Goal: Task Accomplishment & Management: Manage account settings

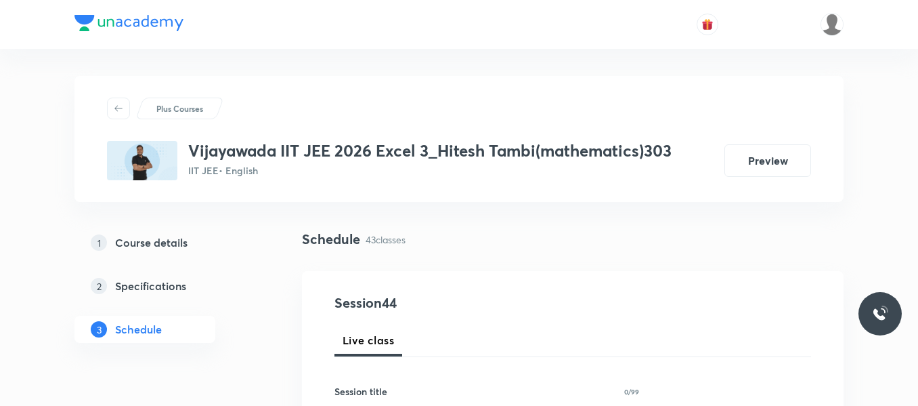
scroll to position [5194, 0]
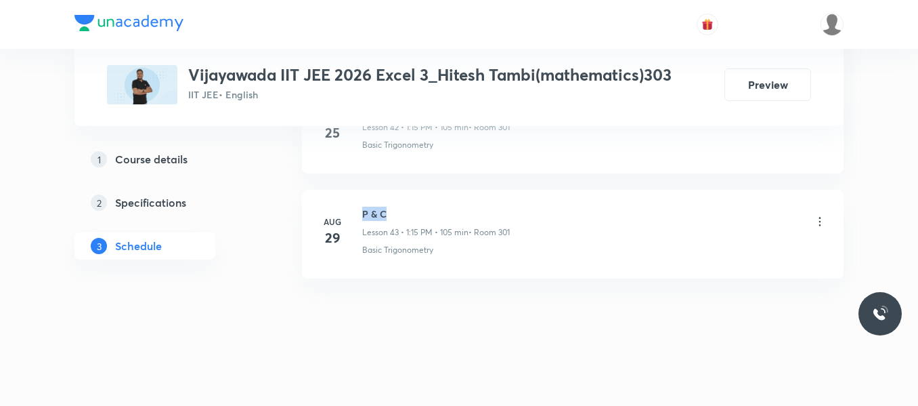
drag, startPoint x: 360, startPoint y: 211, endPoint x: 400, endPoint y: 209, distance: 39.3
click at [400, 209] on div "Aug 29 P & C Lesson 43 • 1:15 PM • 105 min • Room 301 Basic Trigonometry" at bounding box center [573, 231] width 508 height 49
copy h6 "P & C"
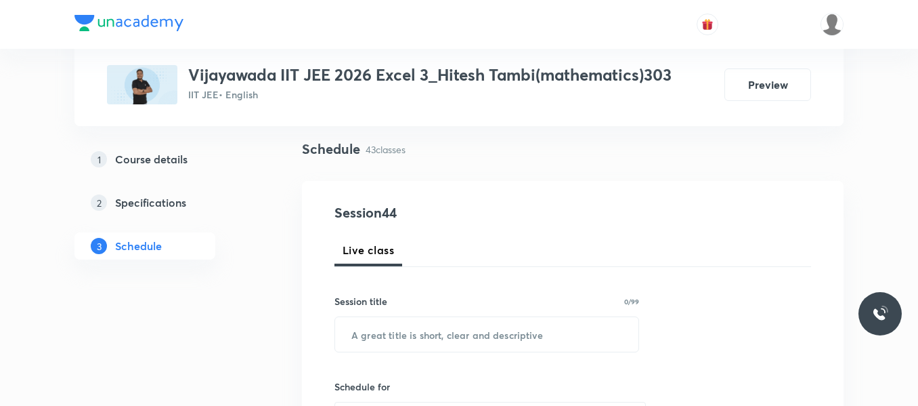
scroll to position [203, 0]
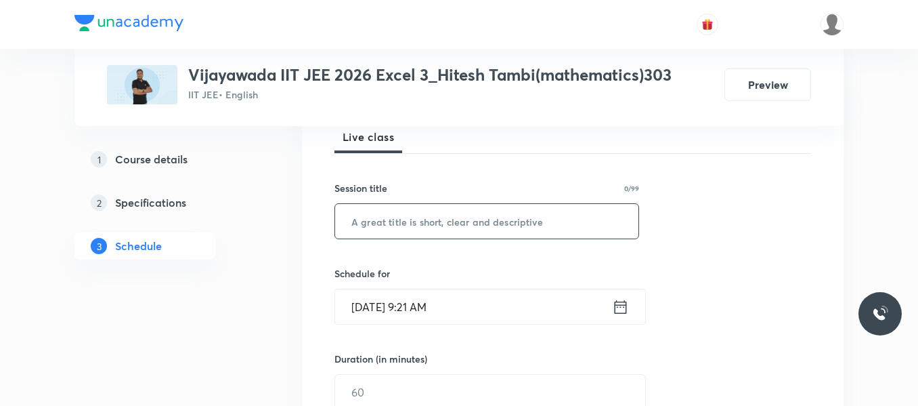
click at [411, 206] on input "text" at bounding box center [486, 221] width 303 height 35
paste input "P & C"
type input "P & C"
click at [619, 309] on icon at bounding box center [620, 306] width 17 height 19
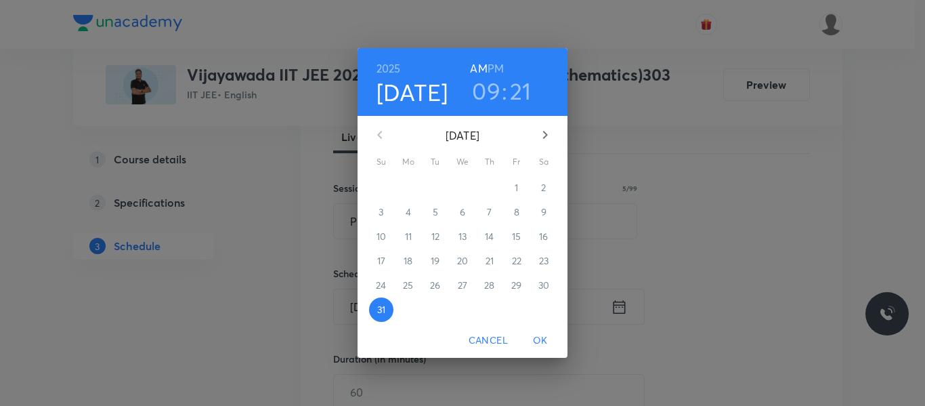
click at [551, 133] on icon "button" at bounding box center [545, 135] width 16 height 16
click at [406, 192] on span "1" at bounding box center [408, 188] width 24 height 14
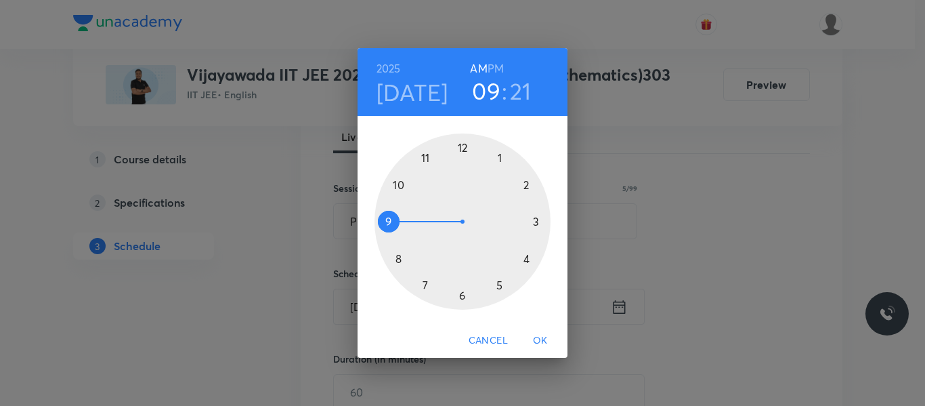
click at [502, 161] on div at bounding box center [463, 221] width 176 height 176
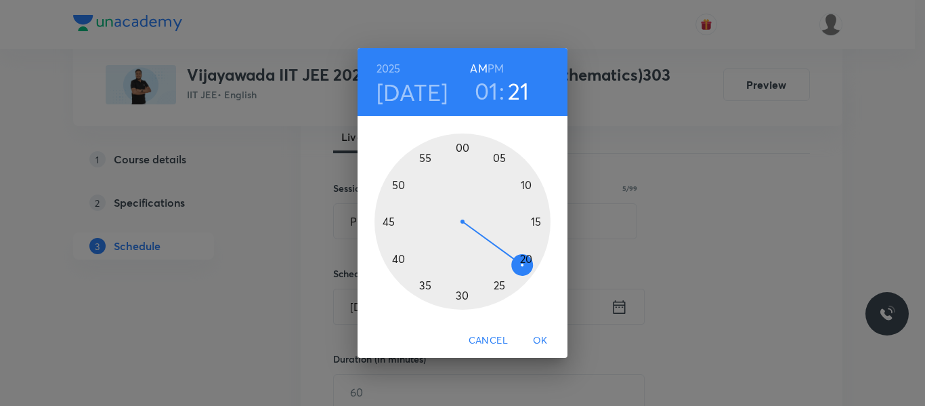
click at [497, 65] on h6 "PM" at bounding box center [496, 68] width 16 height 19
click at [534, 223] on div at bounding box center [463, 221] width 176 height 176
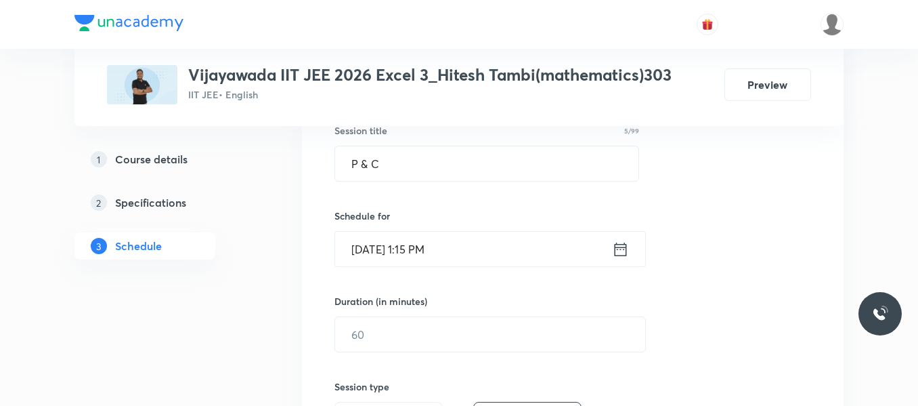
scroll to position [339, 0]
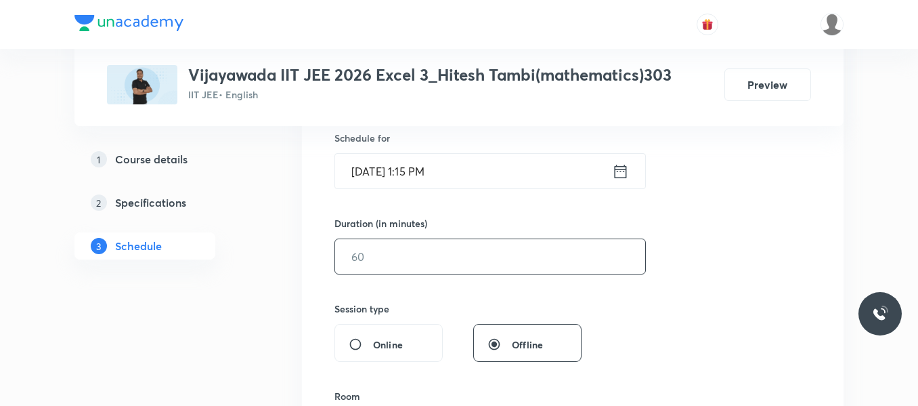
click at [384, 245] on input "text" at bounding box center [490, 256] width 310 height 35
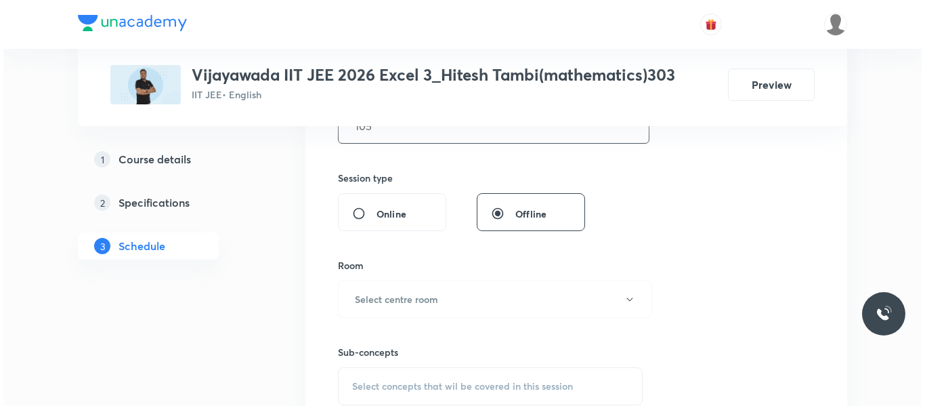
scroll to position [474, 0]
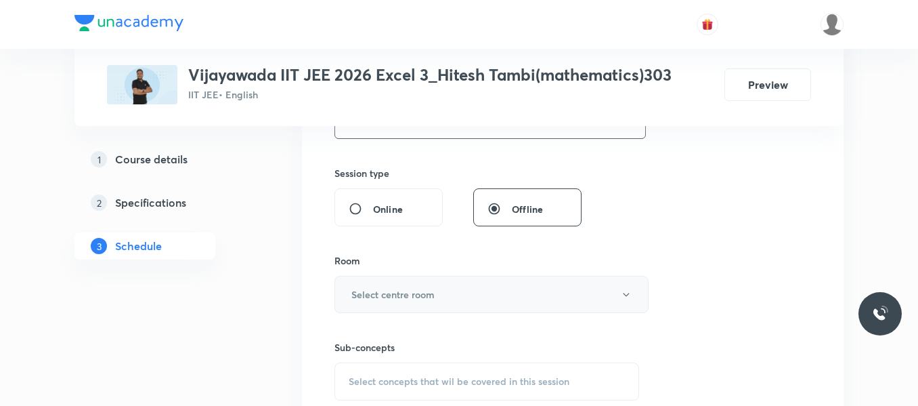
type input "105"
click at [394, 295] on h6 "Select centre room" at bounding box center [392, 294] width 83 height 14
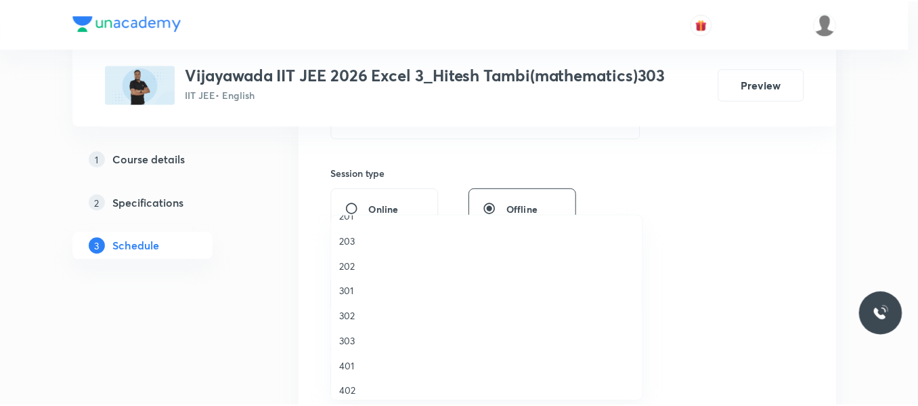
scroll to position [68, 0]
click at [356, 342] on span "303" at bounding box center [490, 341] width 297 height 14
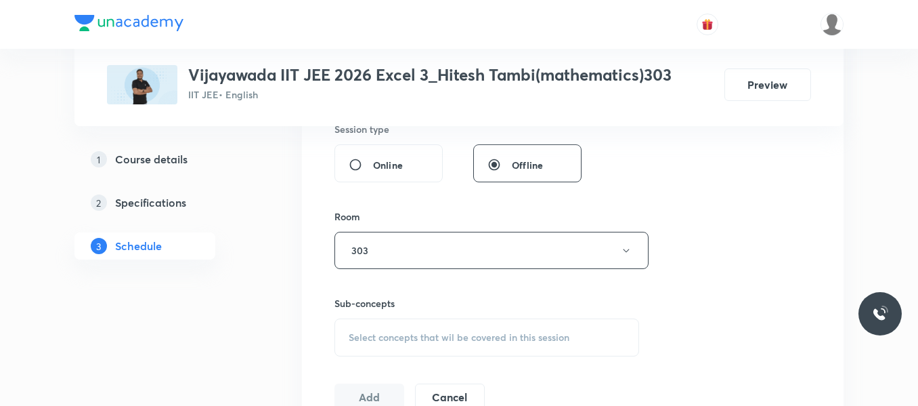
scroll to position [542, 0]
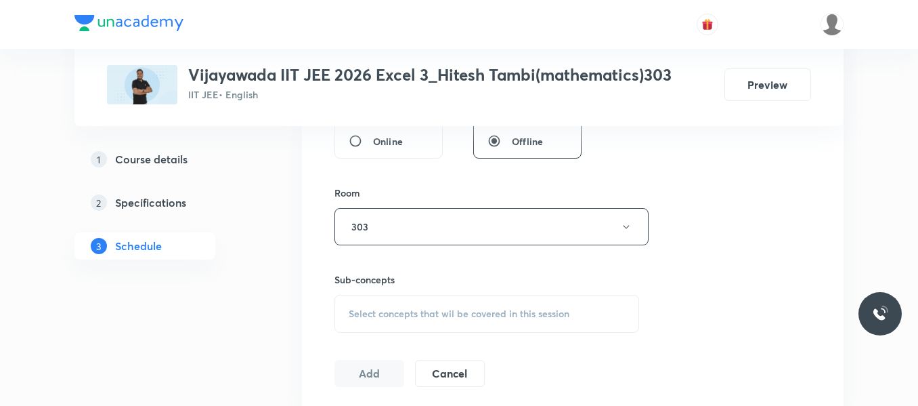
click at [375, 317] on span "Select concepts that wil be covered in this session" at bounding box center [459, 313] width 221 height 11
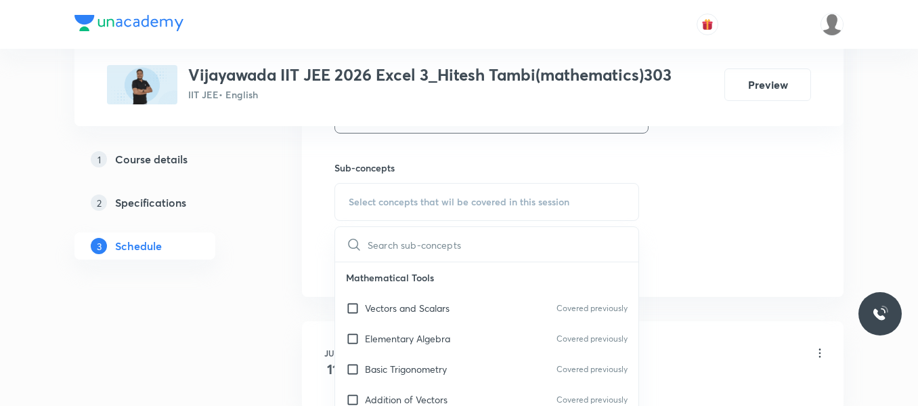
scroll to position [677, 0]
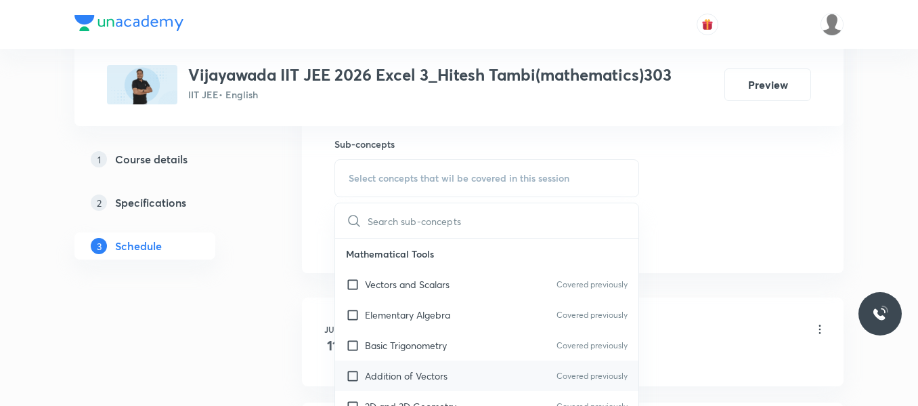
click at [395, 373] on p "Addition of Vectors" at bounding box center [406, 375] width 83 height 14
checkbox input "true"
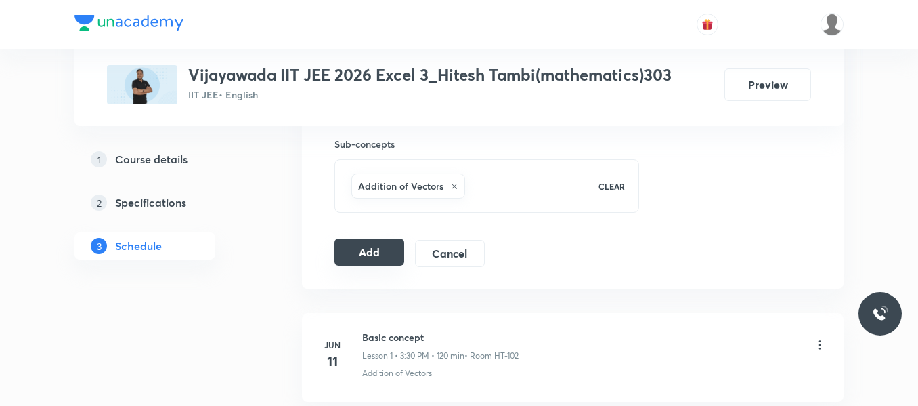
click at [346, 253] on button "Add" at bounding box center [370, 251] width 70 height 27
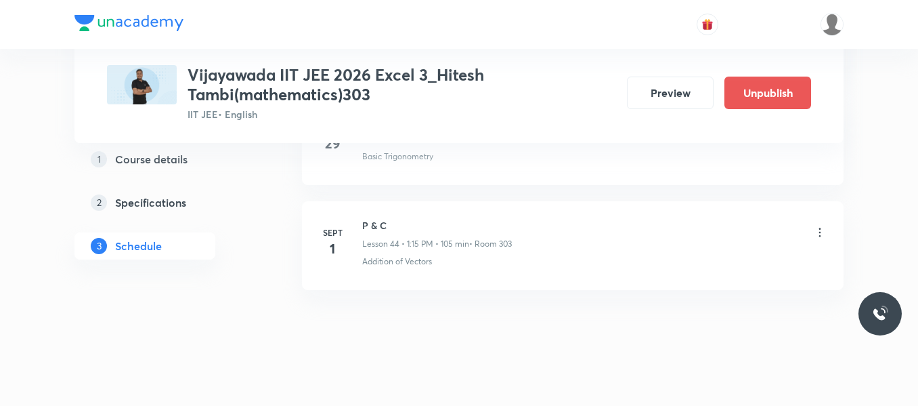
scroll to position [4693, 0]
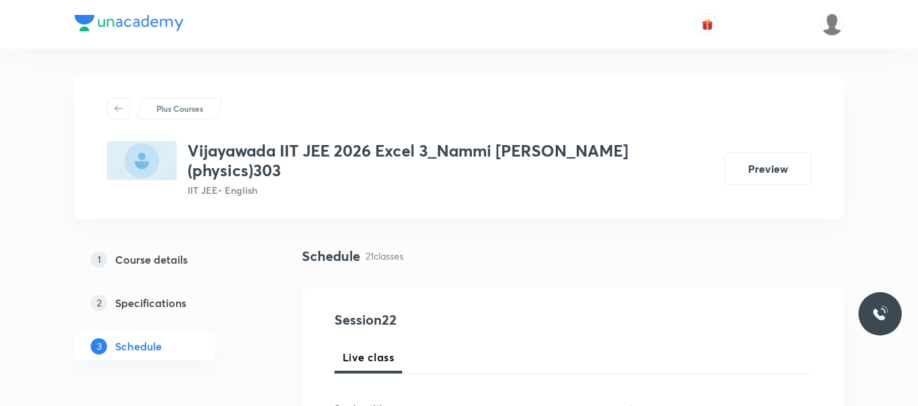
scroll to position [2901, 0]
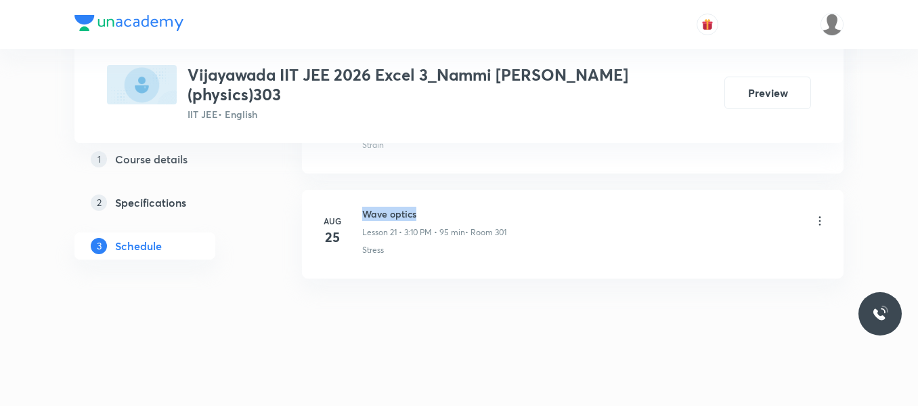
drag, startPoint x: 361, startPoint y: 209, endPoint x: 438, endPoint y: 210, distance: 77.2
click at [438, 210] on div "Aug 25 Wave optics Lesson 21 • 3:10 PM • 95 min • Room 301 Stress" at bounding box center [573, 231] width 508 height 49
copy h6 "Wave optics"
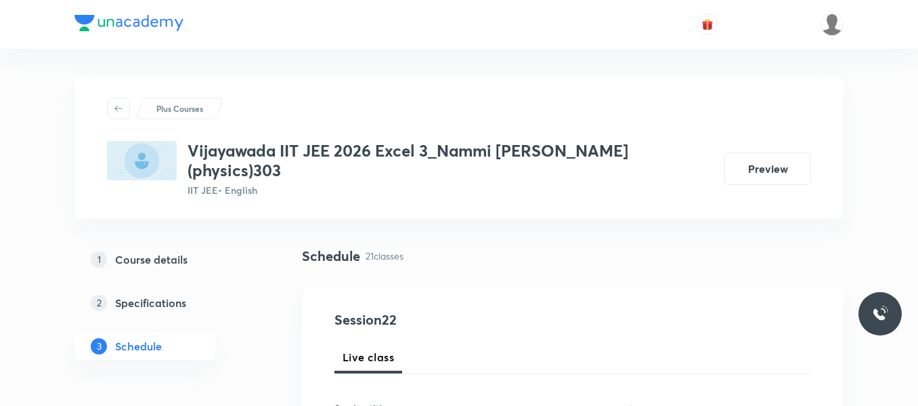
scroll to position [135, 0]
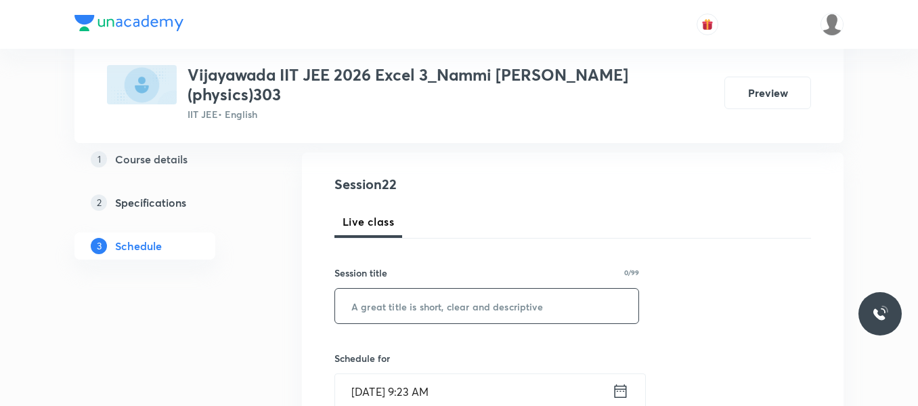
click at [428, 311] on input "text" at bounding box center [486, 306] width 303 height 35
paste input "Wave optics"
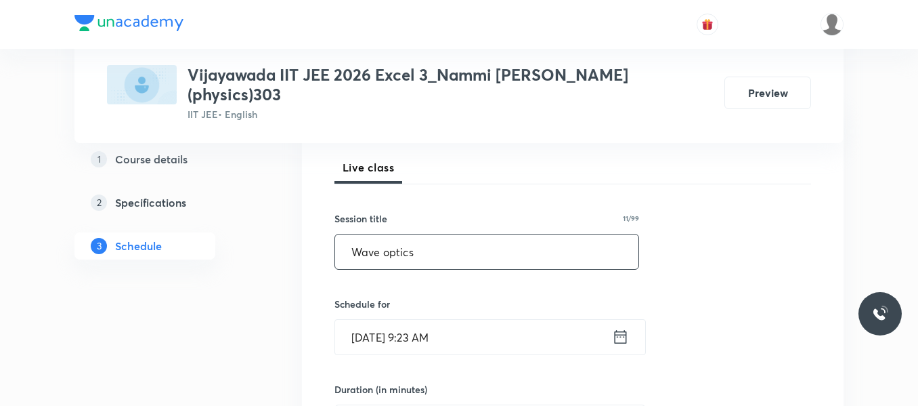
scroll to position [271, 0]
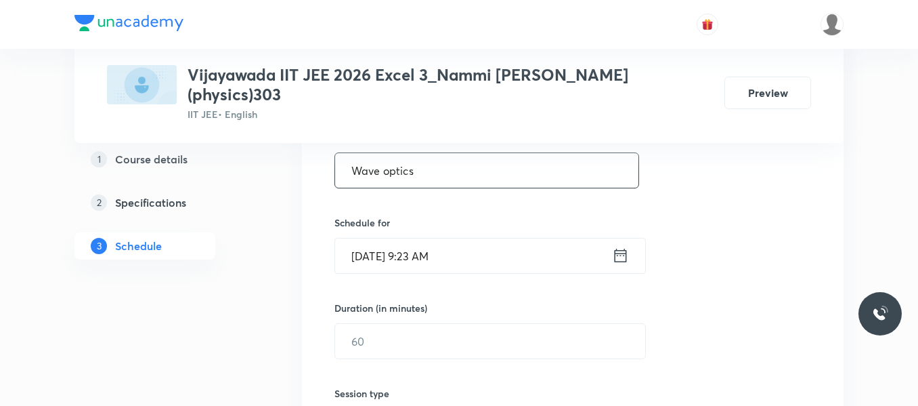
type input "Wave optics"
click at [619, 255] on icon at bounding box center [620, 255] width 17 height 19
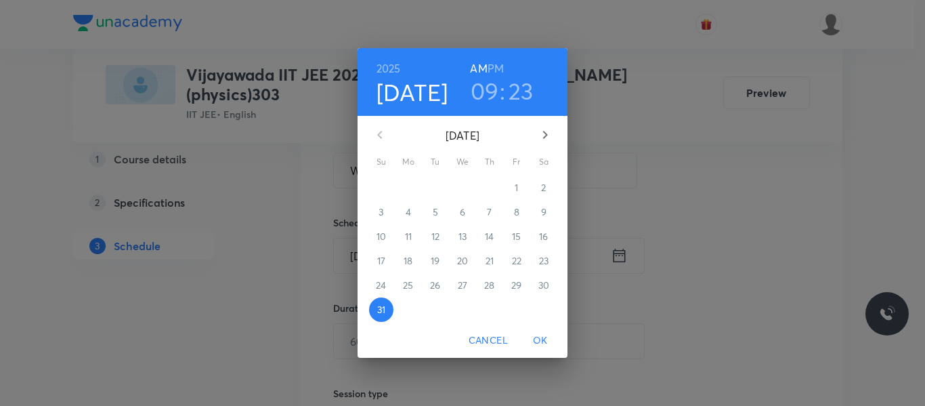
click at [545, 135] on icon "button" at bounding box center [545, 135] width 16 height 16
click at [410, 191] on p "1" at bounding box center [407, 188] width 3 height 14
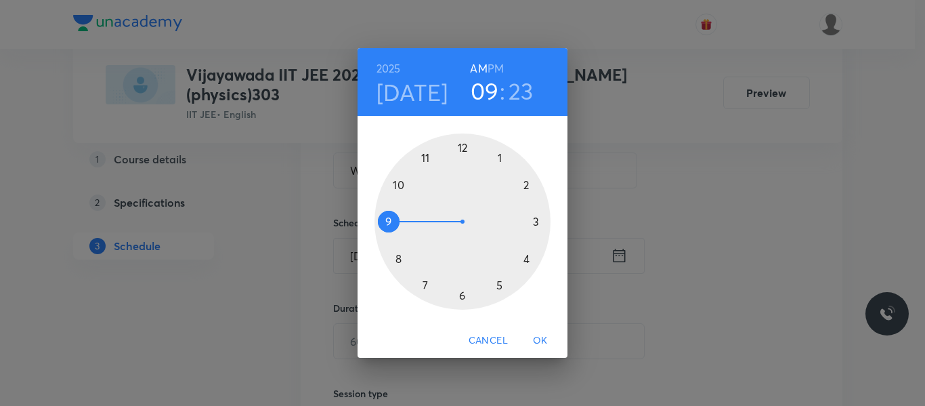
click at [534, 222] on div at bounding box center [463, 221] width 176 height 176
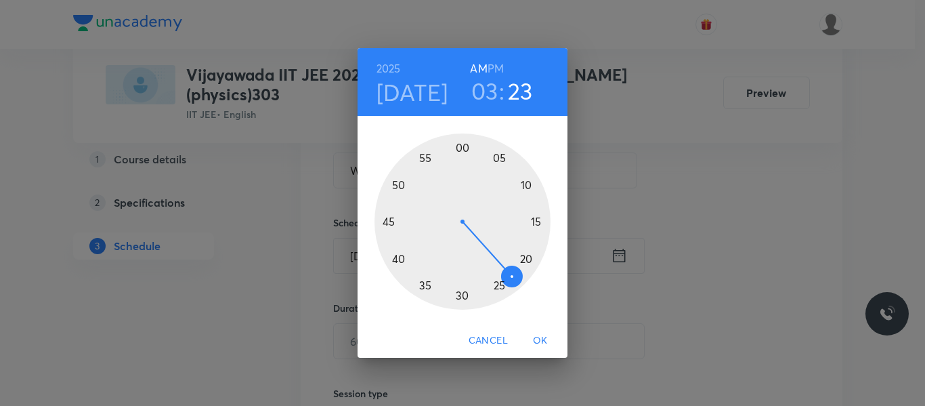
click at [526, 183] on div at bounding box center [463, 221] width 176 height 176
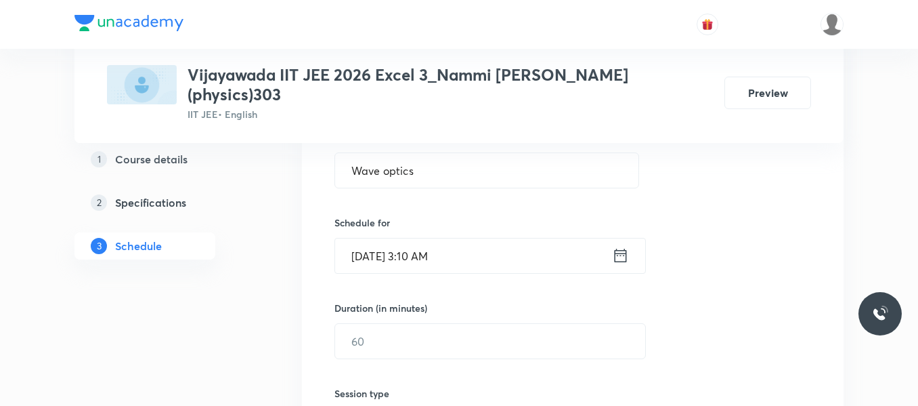
click at [624, 251] on icon at bounding box center [620, 255] width 17 height 19
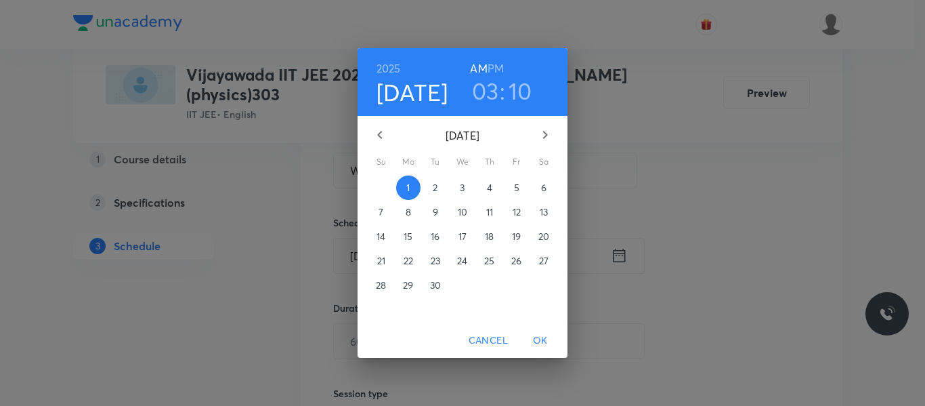
click at [505, 69] on div "2025 Sep 1 03 : 10 AM PM" at bounding box center [462, 82] width 188 height 46
click at [498, 67] on h6 "PM" at bounding box center [496, 68] width 16 height 19
click at [541, 340] on span "OK" at bounding box center [540, 340] width 33 height 17
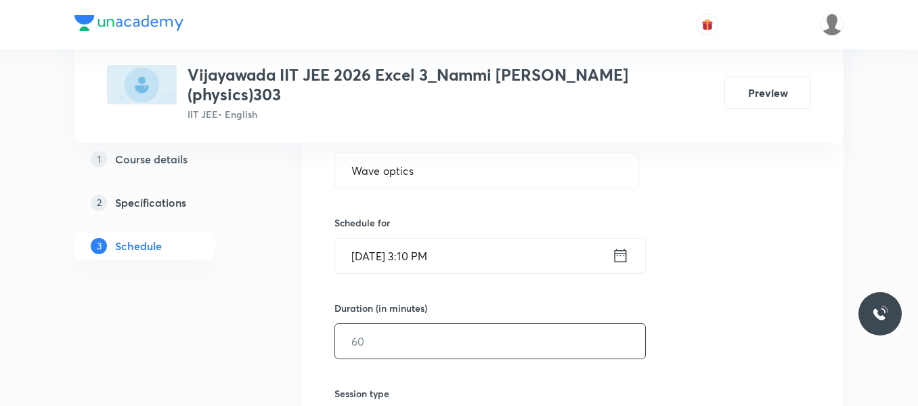
click at [451, 341] on input "text" at bounding box center [490, 341] width 310 height 35
type input "95"
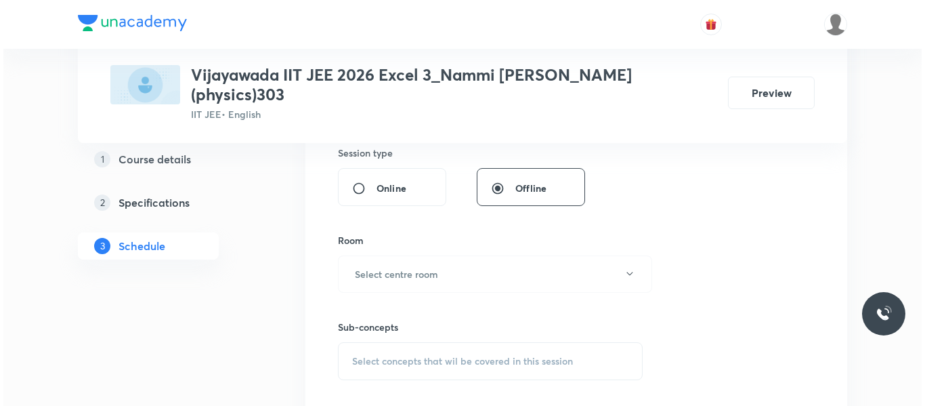
scroll to position [542, 0]
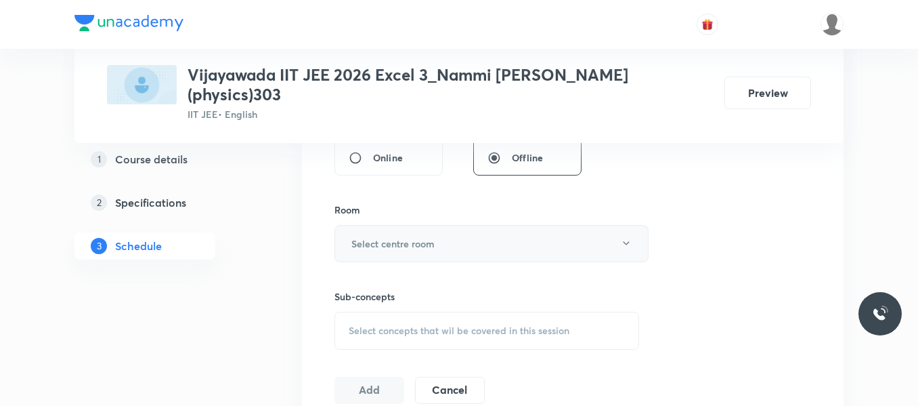
click at [385, 239] on h6 "Select centre room" at bounding box center [392, 243] width 83 height 14
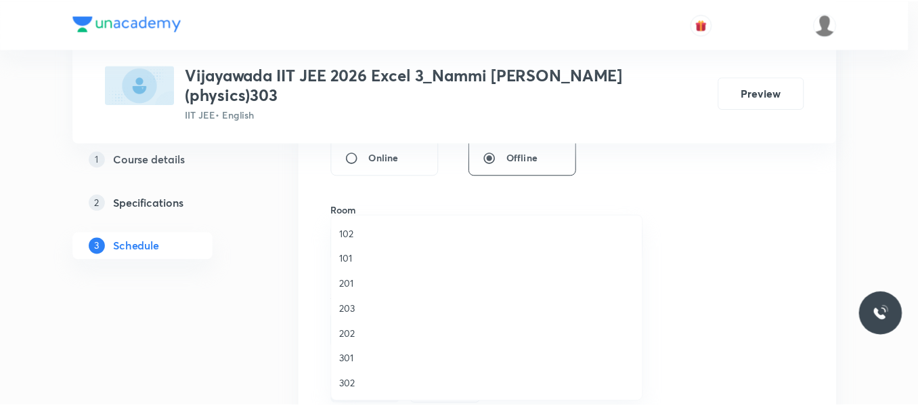
scroll to position [68, 0]
click at [350, 292] on span "301" at bounding box center [490, 291] width 297 height 14
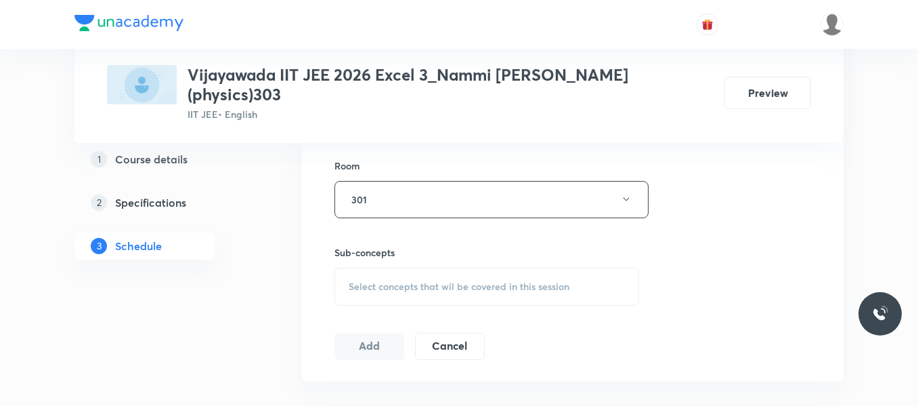
scroll to position [610, 0]
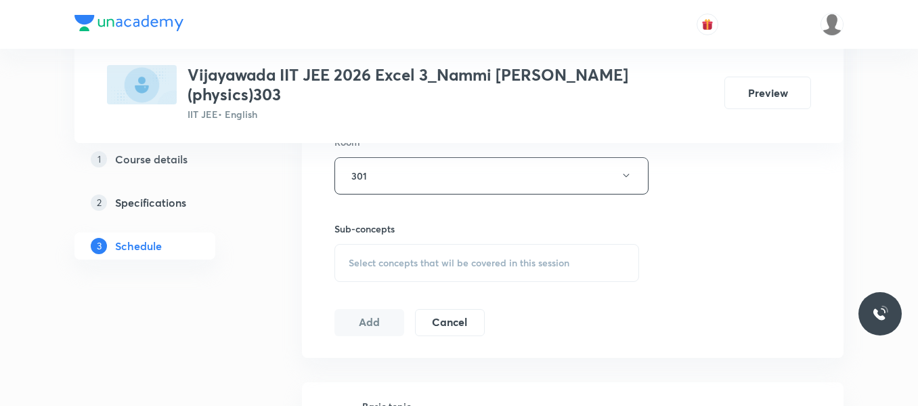
click at [412, 263] on span "Select concepts that wil be covered in this session" at bounding box center [459, 262] width 221 height 11
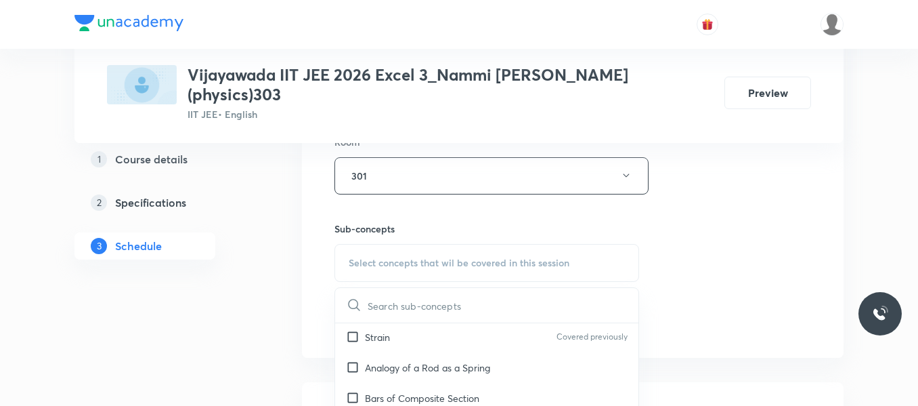
scroll to position [135, 0]
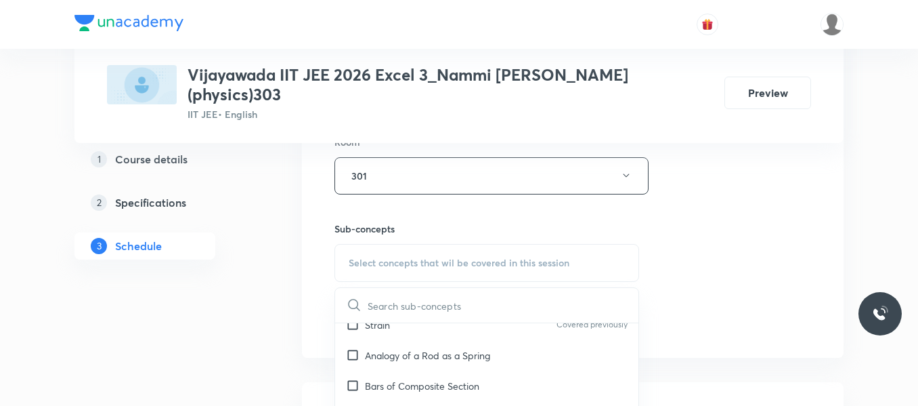
click at [377, 351] on p "Analogy of a Rod as a Spring" at bounding box center [427, 355] width 125 height 14
checkbox input "true"
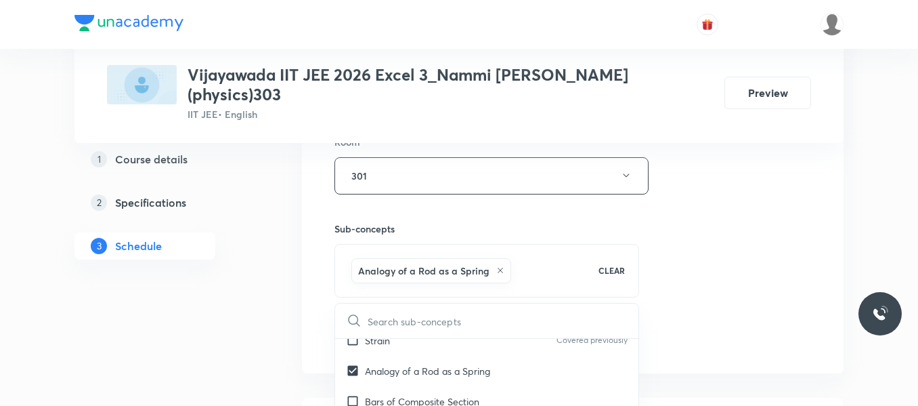
click at [728, 240] on div "Session 22 Live class Session title 11/99 Wave optics ​ Schedule for Sept 1, 20…" at bounding box center [573, 26] width 477 height 652
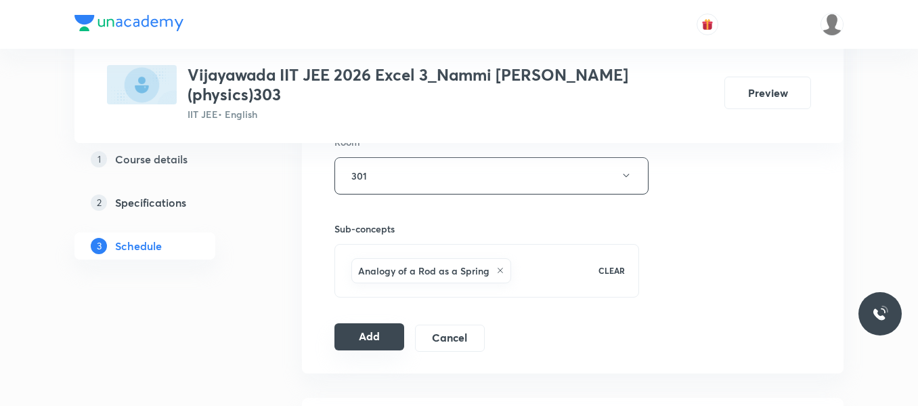
click at [378, 332] on button "Add" at bounding box center [370, 336] width 70 height 27
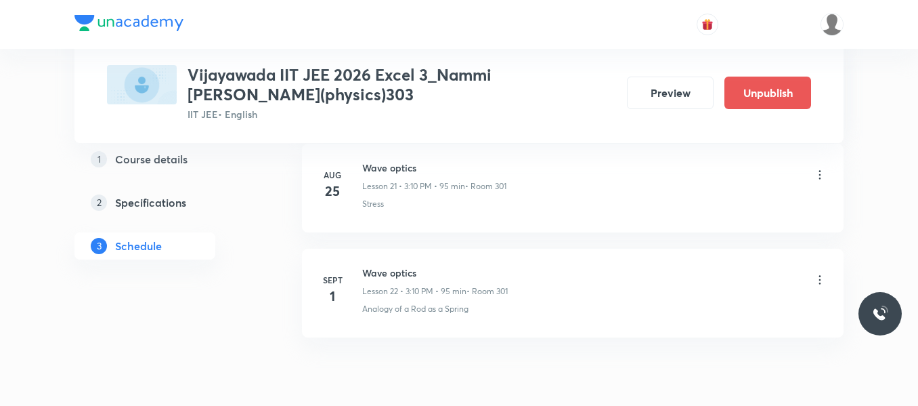
scroll to position [2384, 0]
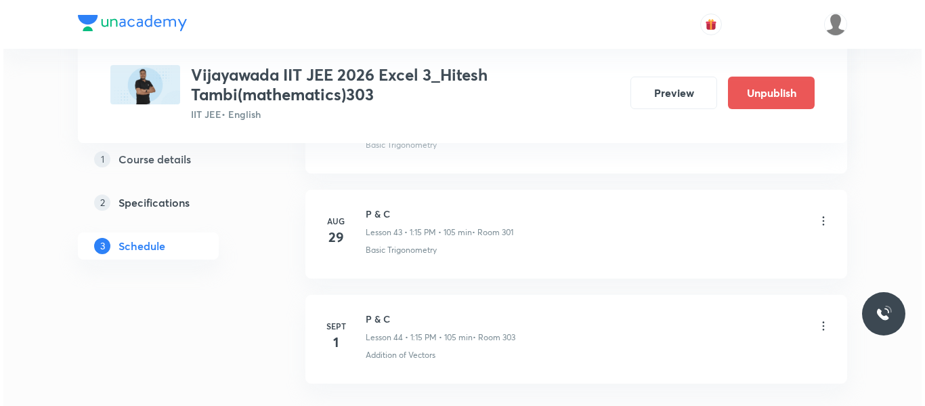
scroll to position [5316, 0]
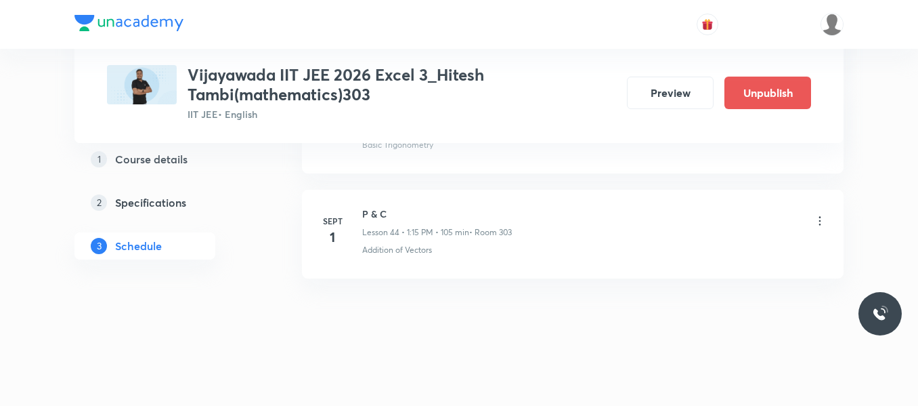
click at [823, 222] on icon at bounding box center [820, 221] width 14 height 14
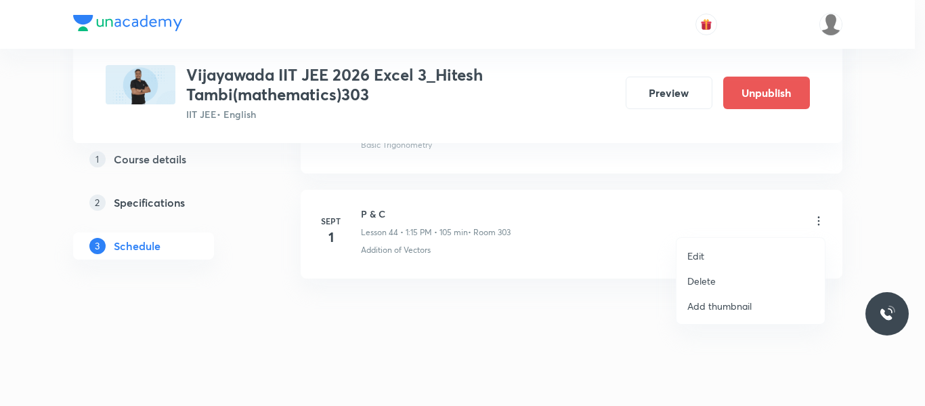
click at [702, 257] on p "Edit" at bounding box center [695, 256] width 17 height 14
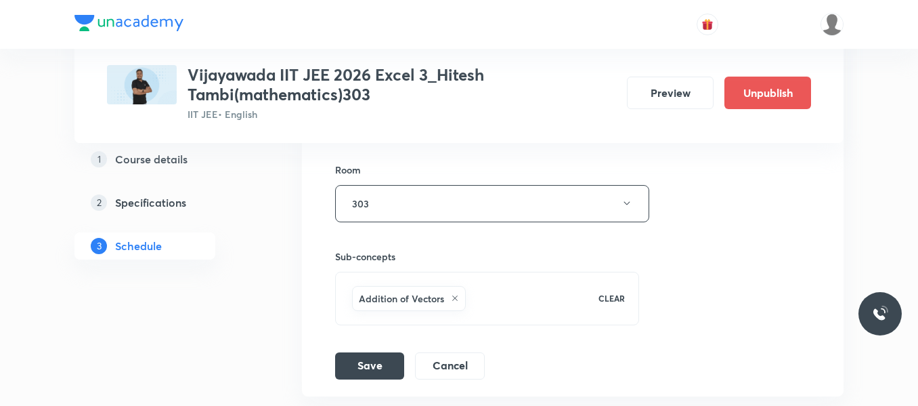
scroll to position [5079, 0]
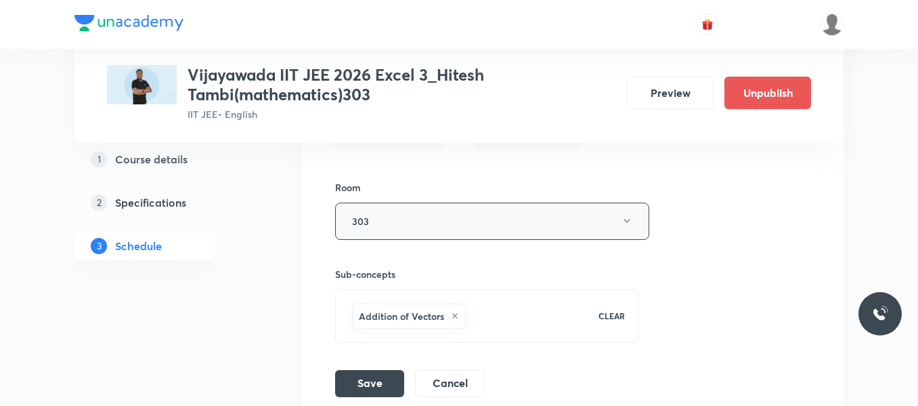
click at [437, 217] on button "303" at bounding box center [492, 220] width 314 height 37
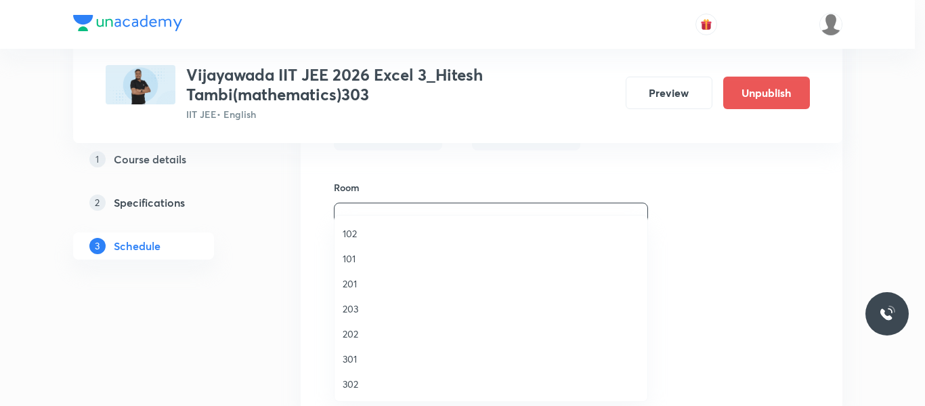
click at [354, 364] on span "301" at bounding box center [491, 358] width 297 height 14
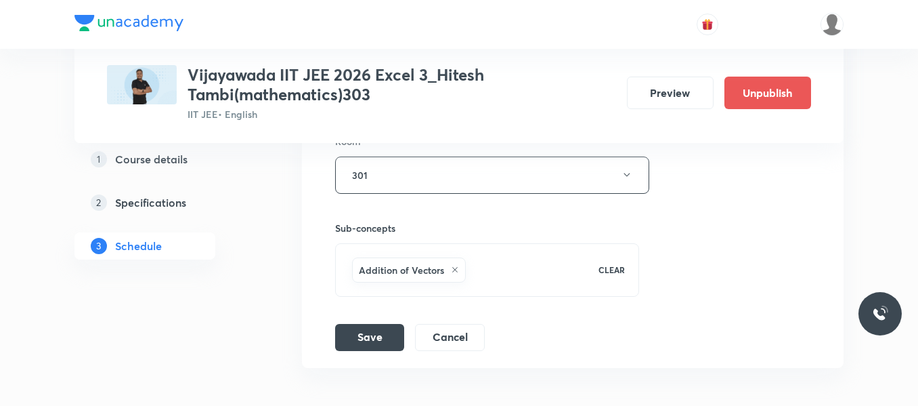
scroll to position [5146, 0]
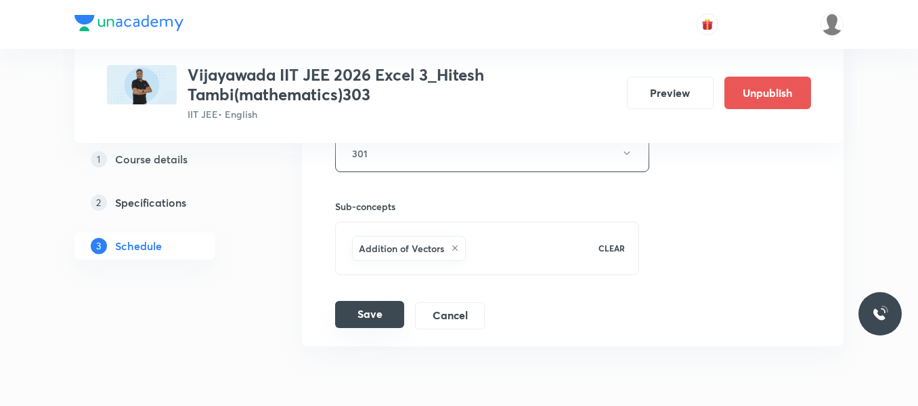
click at [354, 312] on button "Save" at bounding box center [369, 314] width 69 height 27
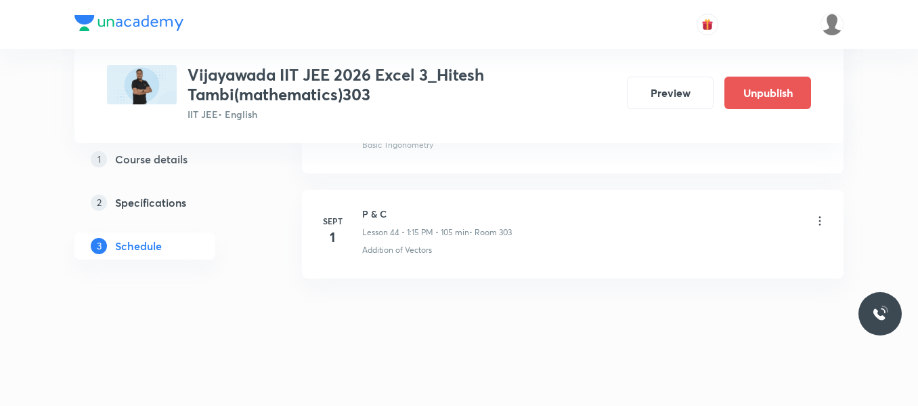
scroll to position [4693, 0]
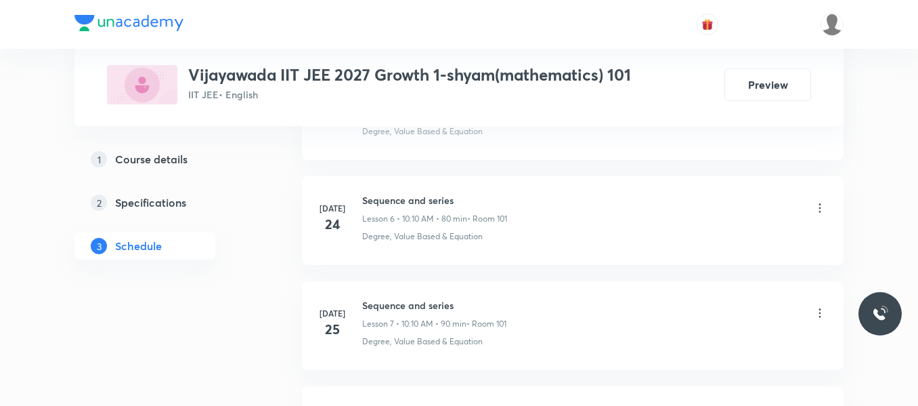
scroll to position [2779, 0]
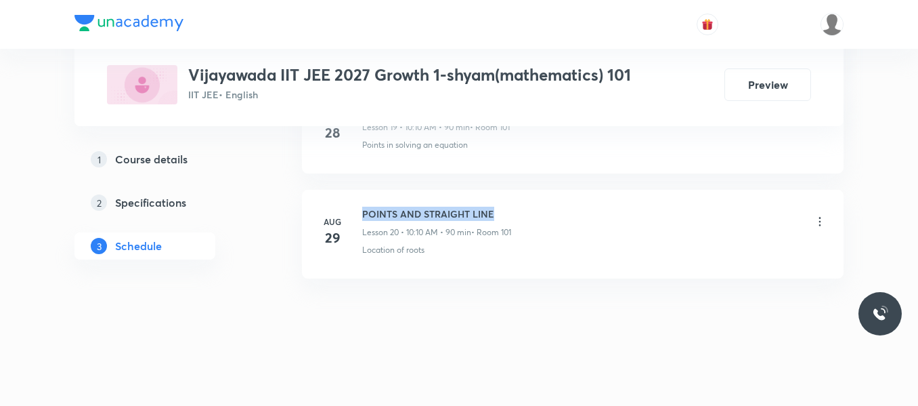
drag, startPoint x: 363, startPoint y: 215, endPoint x: 524, endPoint y: 215, distance: 160.5
click at [524, 215] on div "POINTS AND STRAIGHT LINE Lesson 20 • 10:10 AM • 90 min • Room 101" at bounding box center [594, 223] width 465 height 32
copy h6 "POINTS AND STRAIGHT LINE"
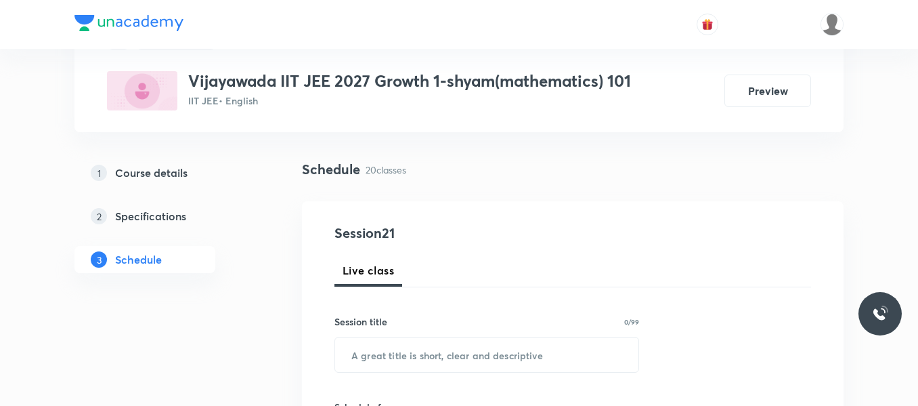
scroll to position [135, 0]
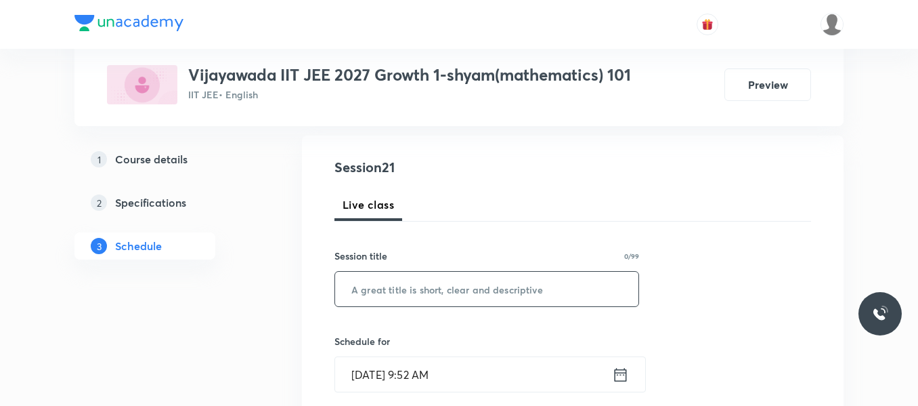
click at [420, 285] on input "text" at bounding box center [486, 289] width 303 height 35
paste input "POINTS AND STRAIGHT LINE"
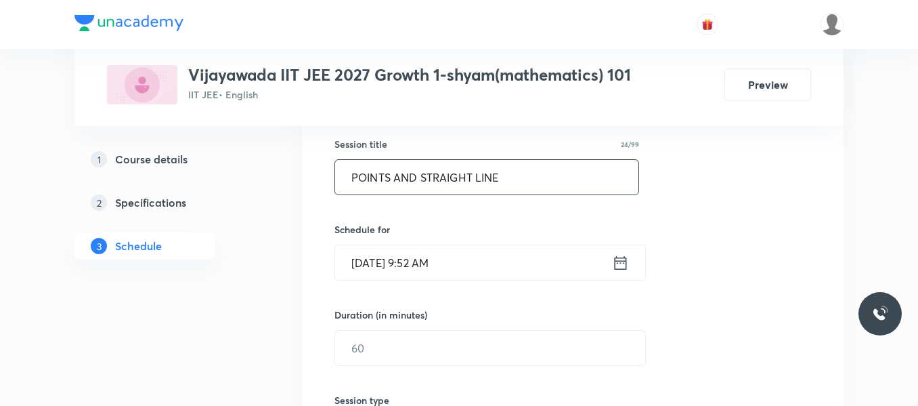
scroll to position [271, 0]
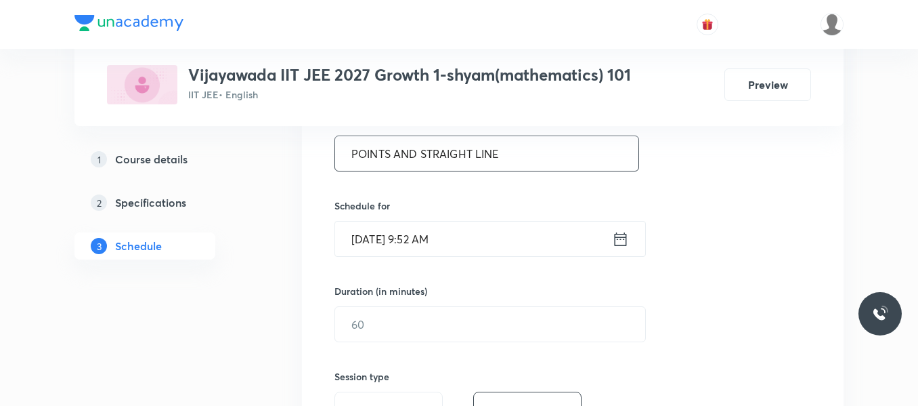
type input "POINTS AND STRAIGHT LINE"
click at [618, 240] on icon at bounding box center [620, 239] width 17 height 19
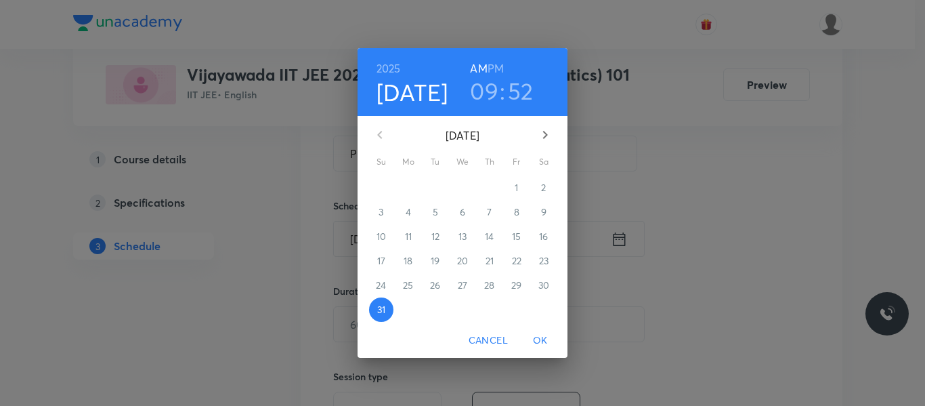
click at [545, 133] on icon "button" at bounding box center [545, 135] width 5 height 8
click at [411, 185] on span "1" at bounding box center [408, 188] width 24 height 14
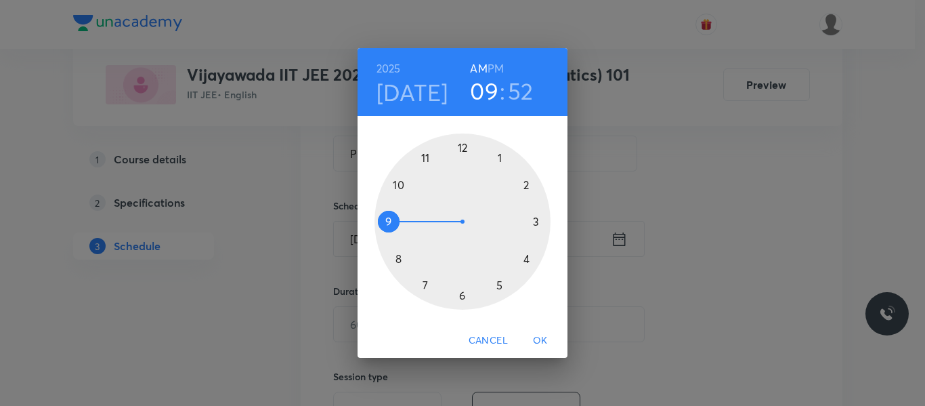
click at [400, 181] on div at bounding box center [463, 221] width 176 height 176
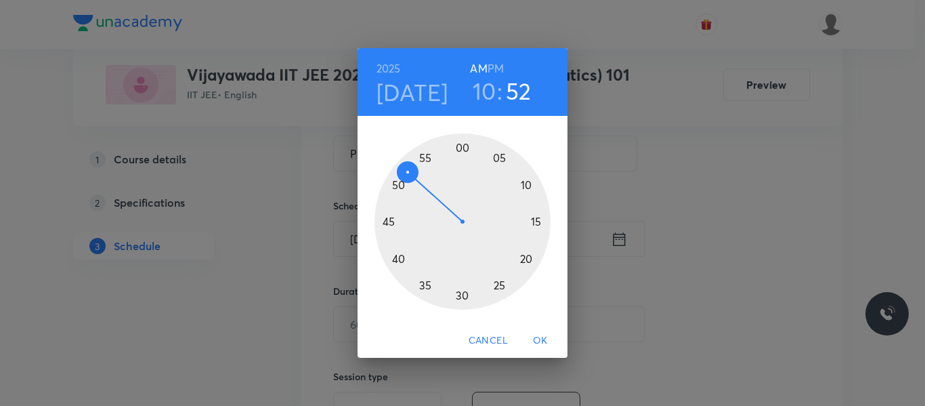
click at [528, 182] on div at bounding box center [463, 221] width 176 height 176
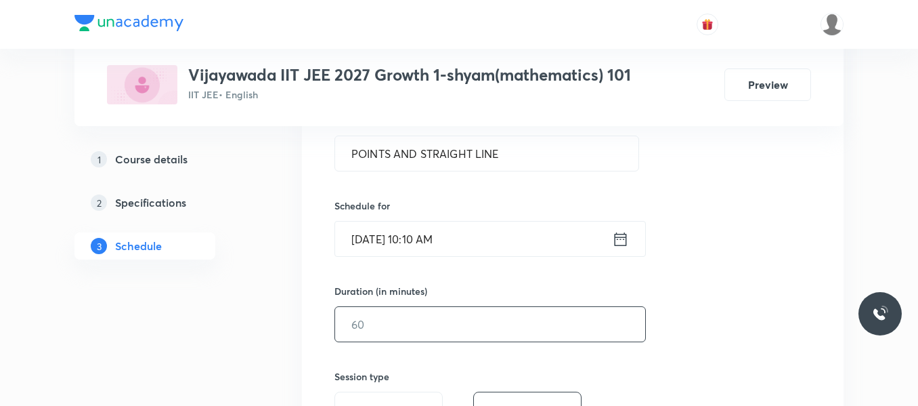
click at [410, 329] on input "text" at bounding box center [490, 324] width 310 height 35
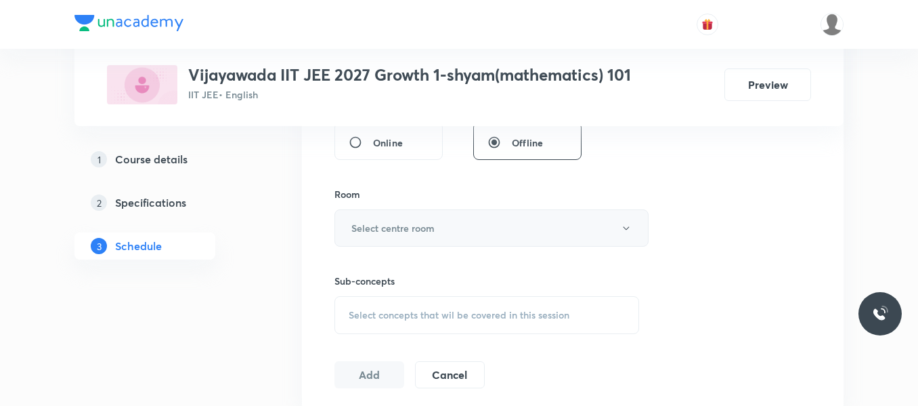
scroll to position [542, 0]
type input "90"
click at [394, 234] on button "Select centre room" at bounding box center [492, 226] width 314 height 37
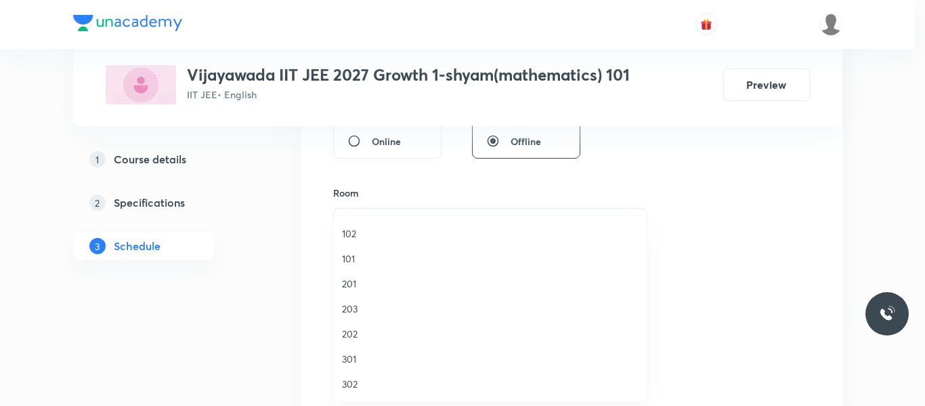
click at [346, 257] on span "101" at bounding box center [490, 258] width 297 height 14
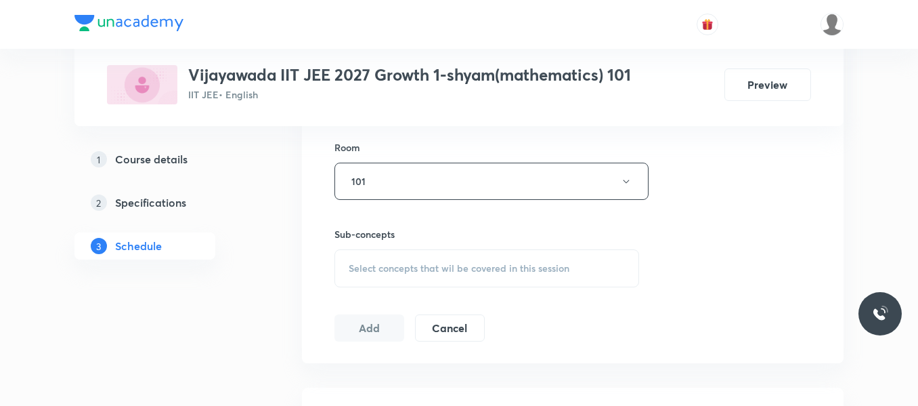
scroll to position [610, 0]
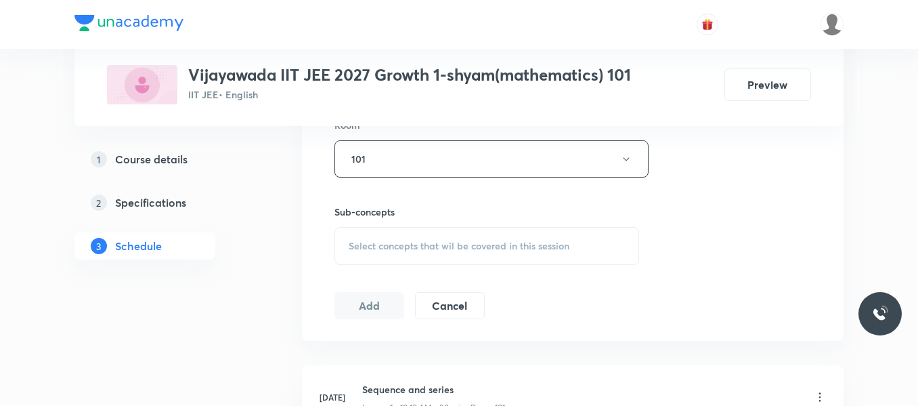
click at [398, 238] on div "Select concepts that wil be covered in this session" at bounding box center [487, 246] width 305 height 38
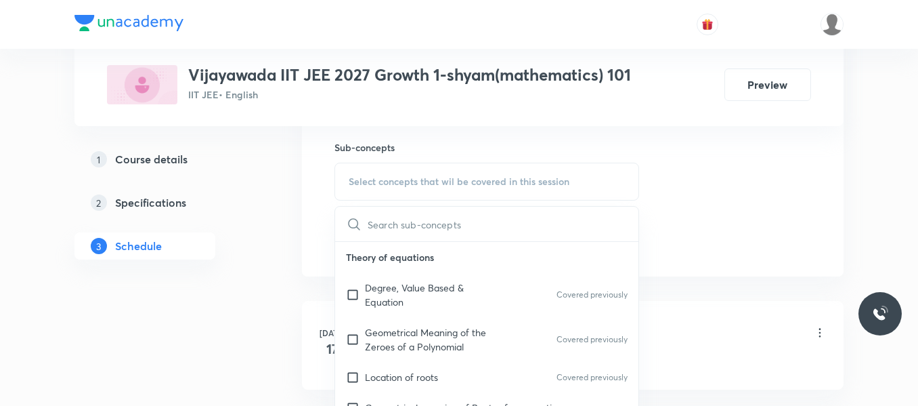
scroll to position [677, 0]
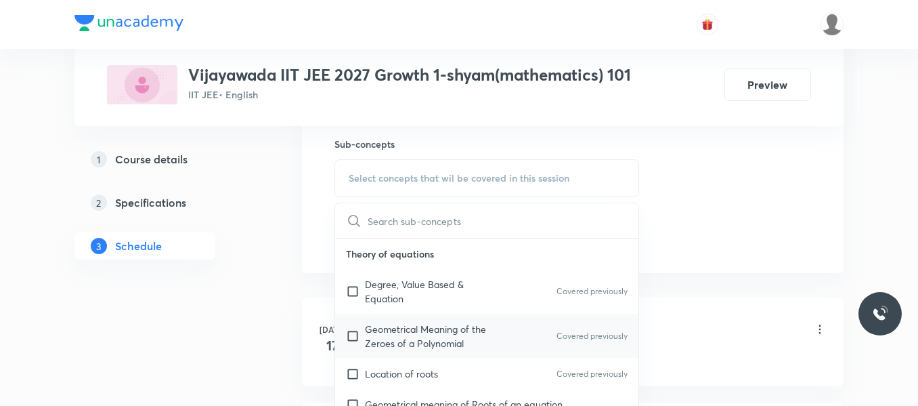
click at [404, 342] on p "Geometrical Meaning of the Zeroes of a Polynomial" at bounding box center [433, 336] width 137 height 28
checkbox input "true"
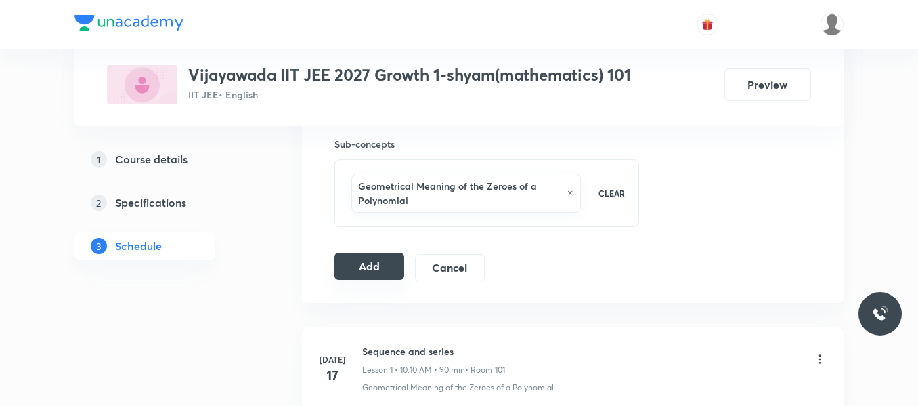
click at [359, 274] on button "Add" at bounding box center [370, 266] width 70 height 27
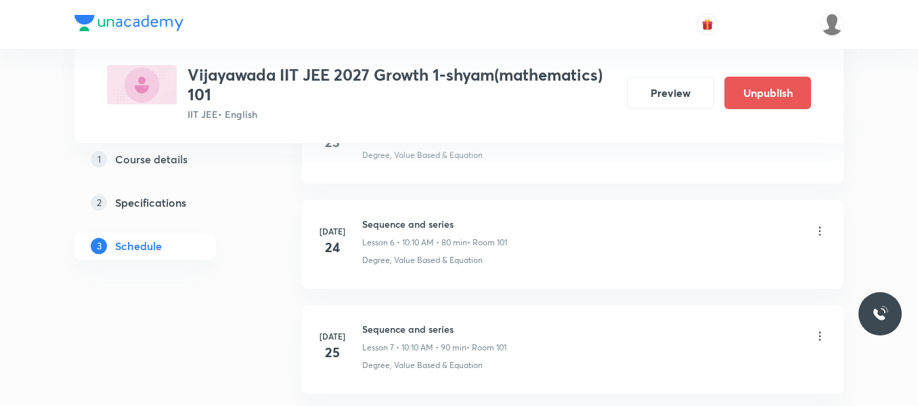
scroll to position [2279, 0]
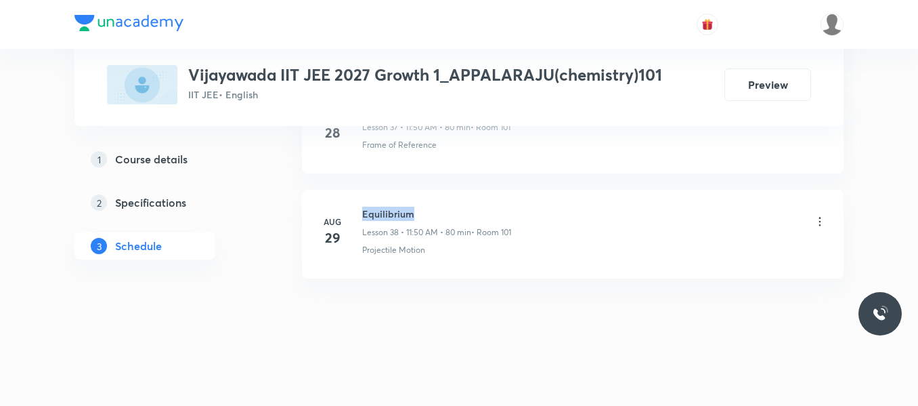
drag, startPoint x: 362, startPoint y: 213, endPoint x: 432, endPoint y: 210, distance: 69.8
click at [432, 210] on h6 "Equilibrium" at bounding box center [436, 214] width 149 height 14
copy h6 "Equilibrium"
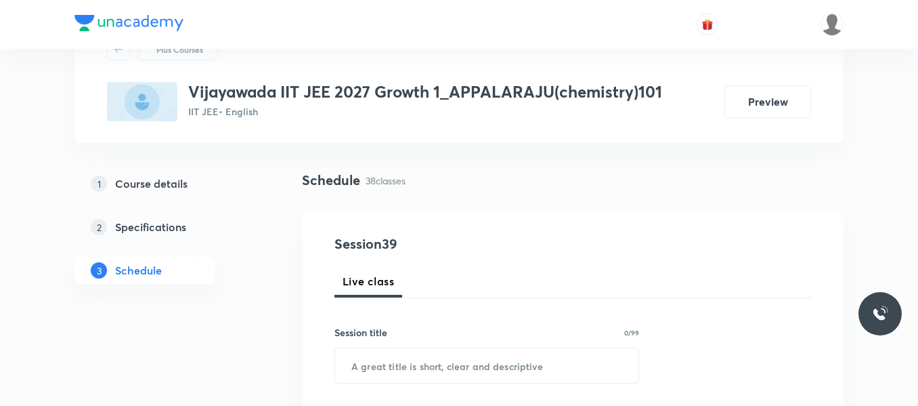
scroll to position [135, 0]
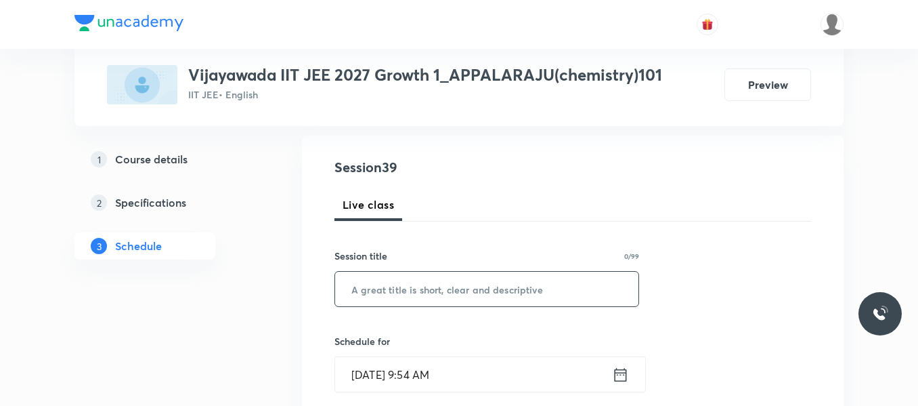
click at [400, 287] on input "text" at bounding box center [486, 289] width 303 height 35
paste input "Equilibrium"
type input "Equilibrium"
click at [622, 377] on icon at bounding box center [620, 374] width 17 height 19
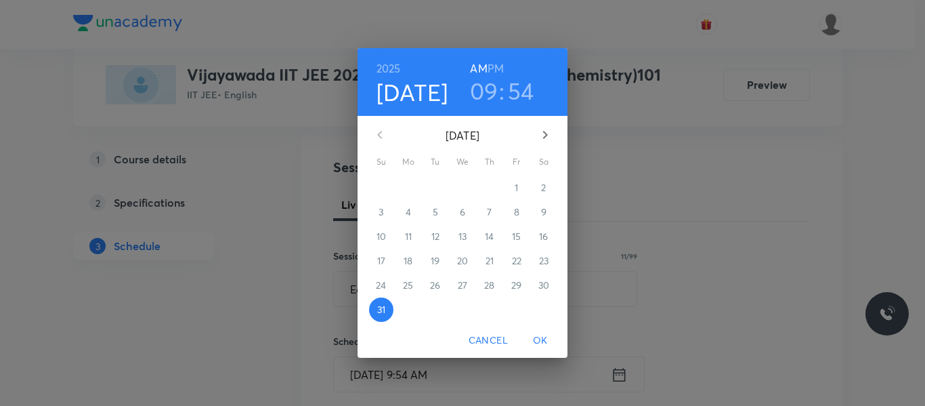
click at [549, 133] on icon "button" at bounding box center [545, 135] width 16 height 16
click at [405, 186] on span "1" at bounding box center [408, 188] width 24 height 14
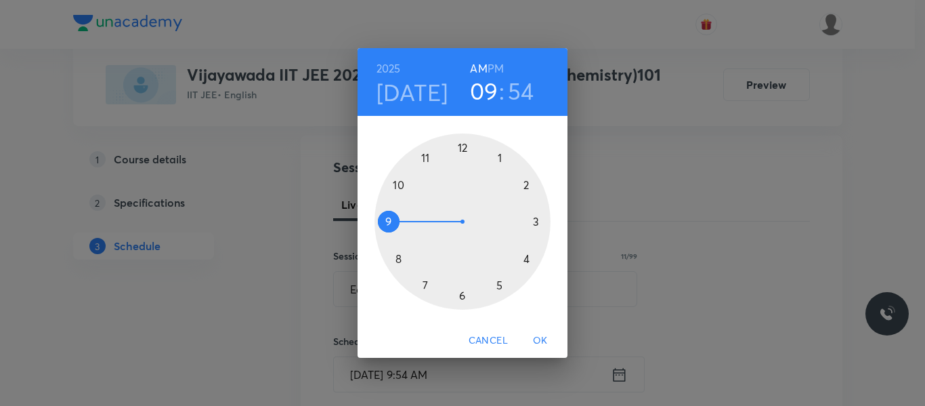
click at [424, 156] on div at bounding box center [463, 221] width 176 height 176
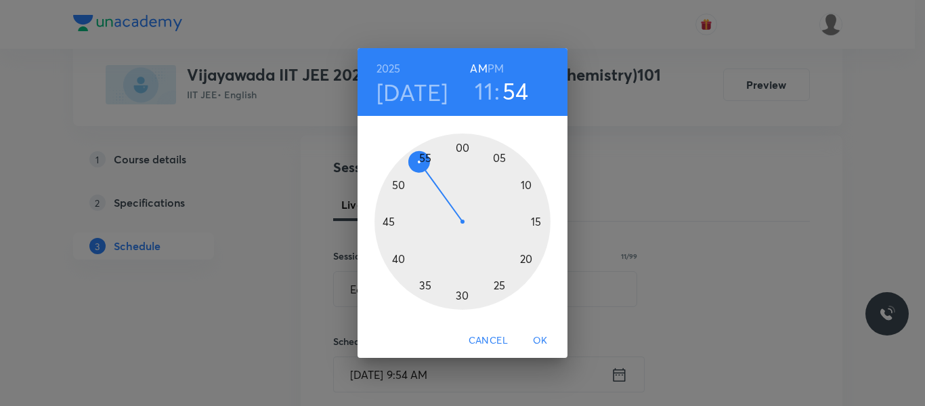
click at [397, 184] on div at bounding box center [463, 221] width 176 height 176
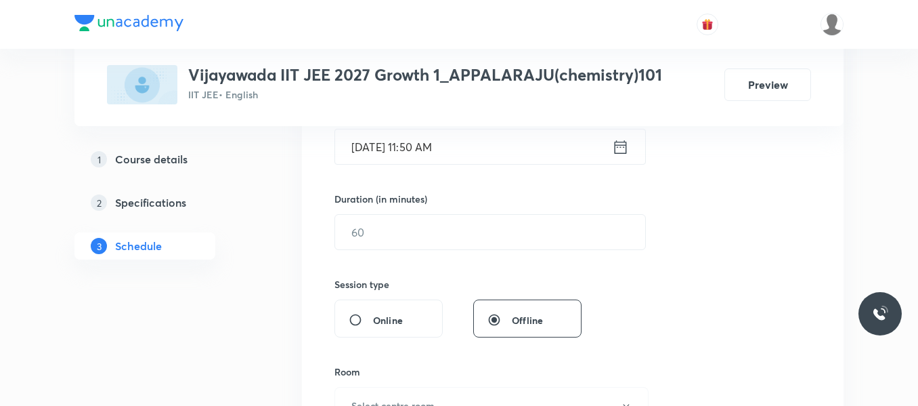
scroll to position [297, 0]
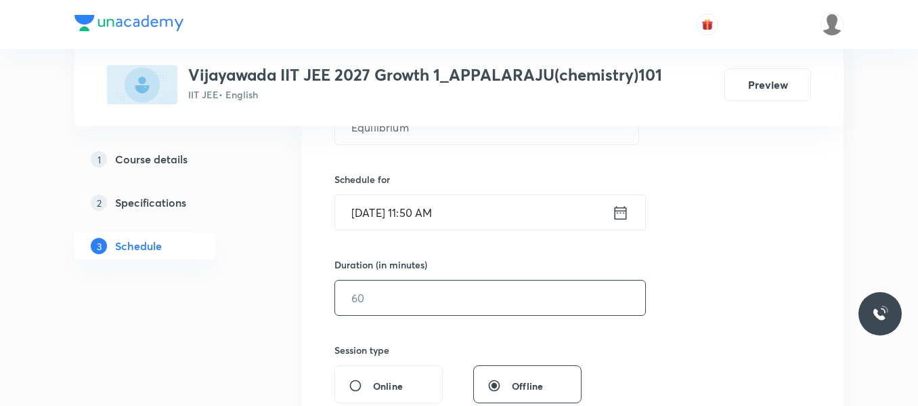
click at [374, 293] on input "text" at bounding box center [490, 297] width 310 height 35
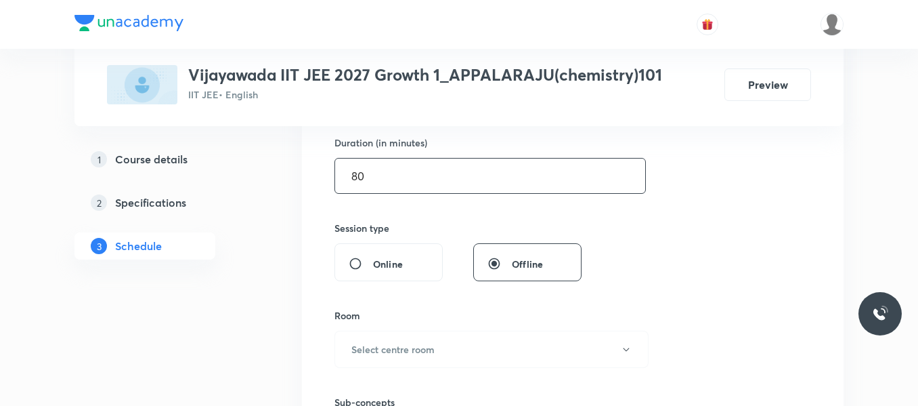
scroll to position [433, 0]
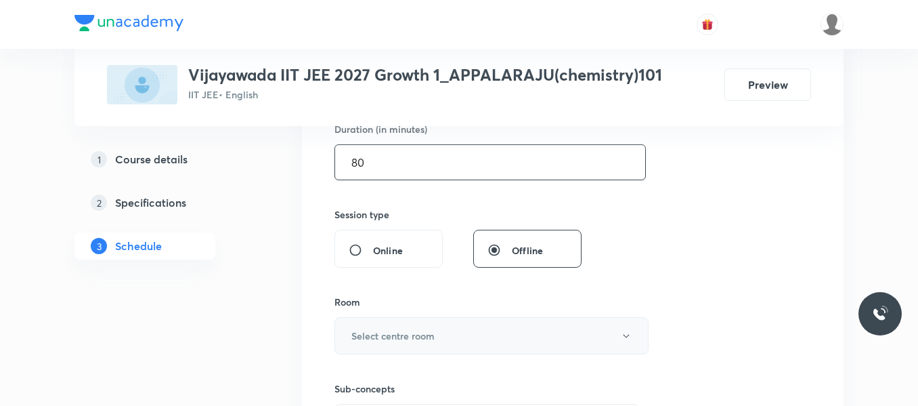
type input "80"
click at [408, 330] on h6 "Select centre room" at bounding box center [392, 335] width 83 height 14
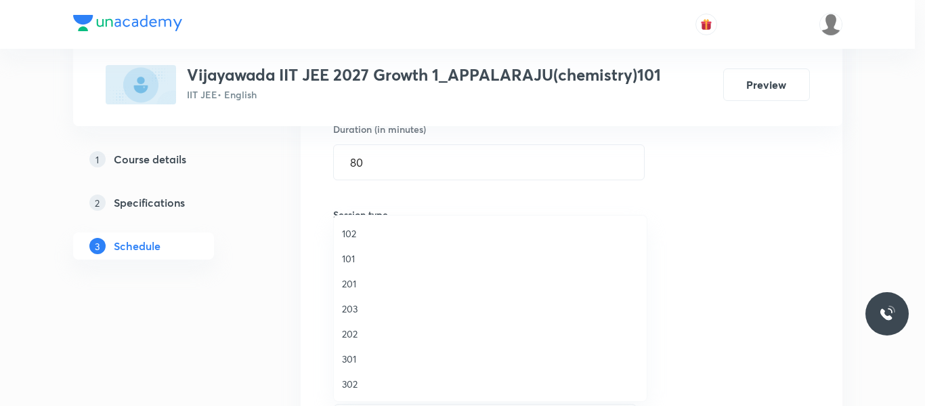
click at [343, 258] on span "101" at bounding box center [490, 258] width 297 height 14
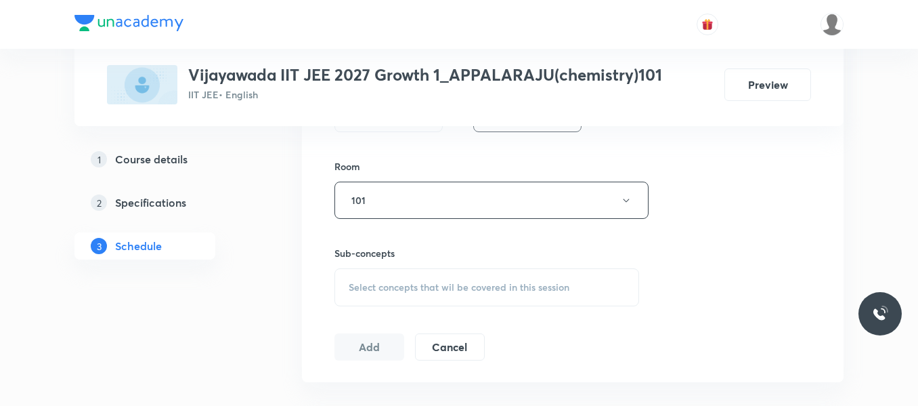
click at [406, 282] on span "Select concepts that wil be covered in this session" at bounding box center [459, 287] width 221 height 11
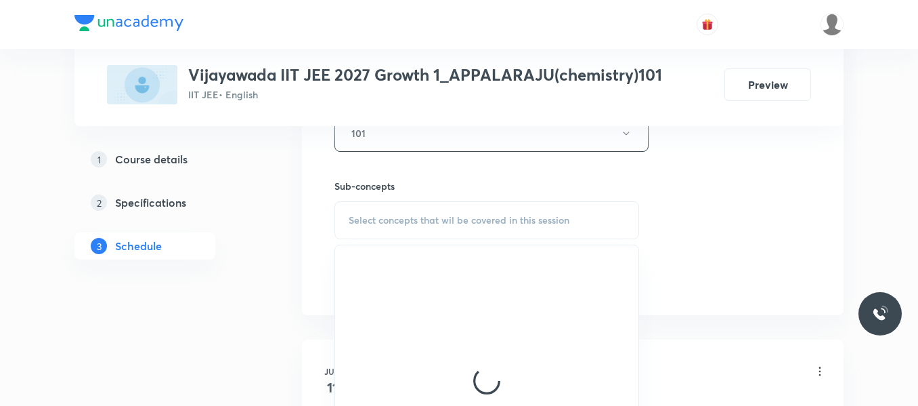
scroll to position [704, 0]
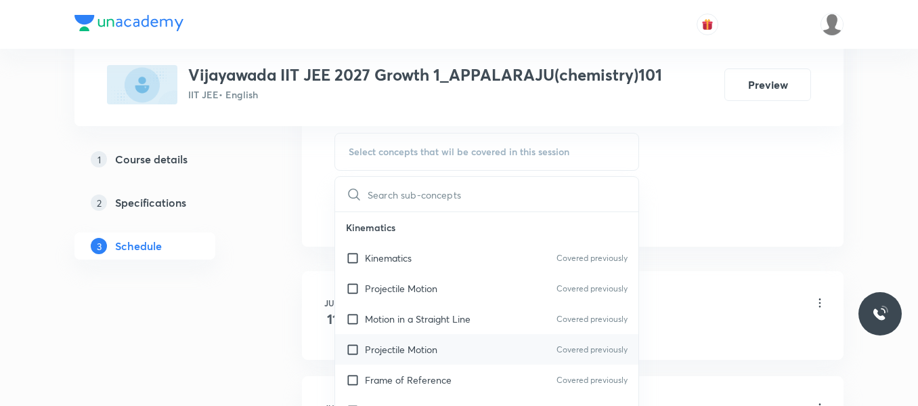
click at [393, 350] on p "Projectile Motion" at bounding box center [401, 349] width 72 height 14
checkbox input "true"
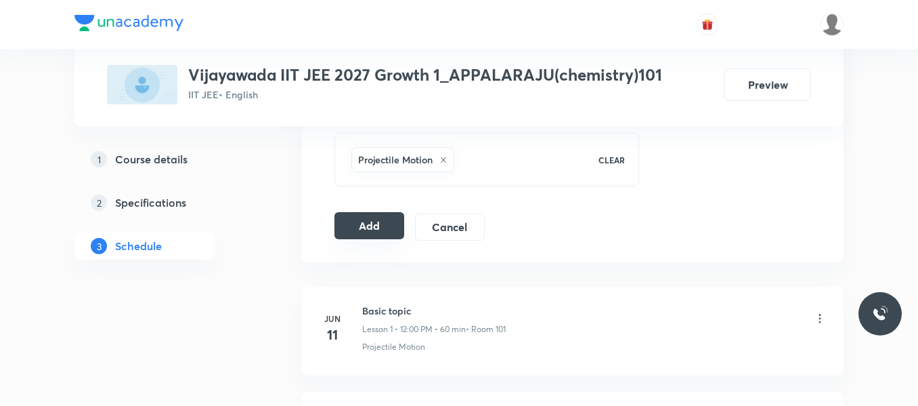
click at [354, 226] on button "Add" at bounding box center [370, 225] width 70 height 27
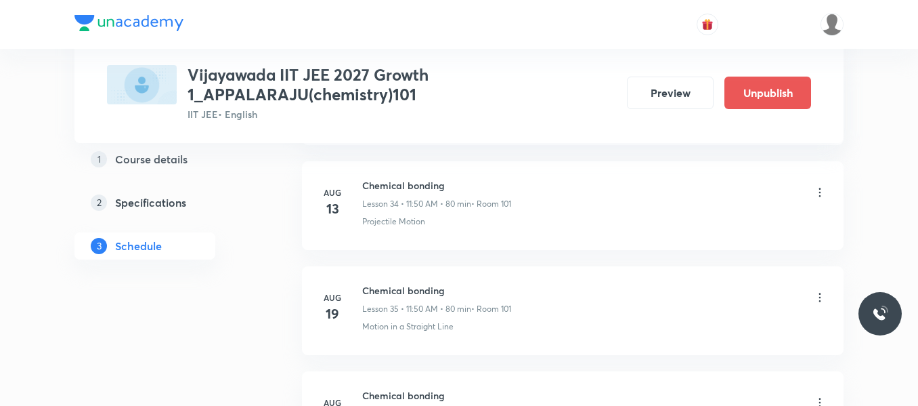
scroll to position [4168, 0]
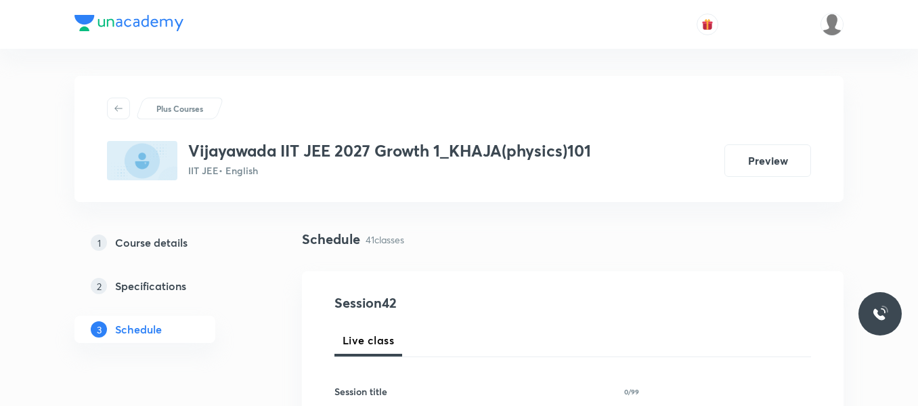
scroll to position [4984, 0]
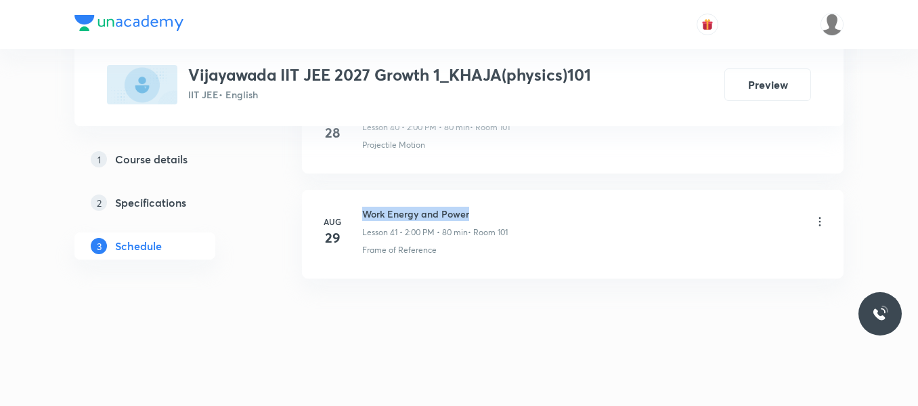
drag, startPoint x: 362, startPoint y: 209, endPoint x: 484, endPoint y: 209, distance: 121.9
click at [484, 209] on h6 "Work Energy and Power" at bounding box center [435, 214] width 146 height 14
copy h6 "Work Energy and Power"
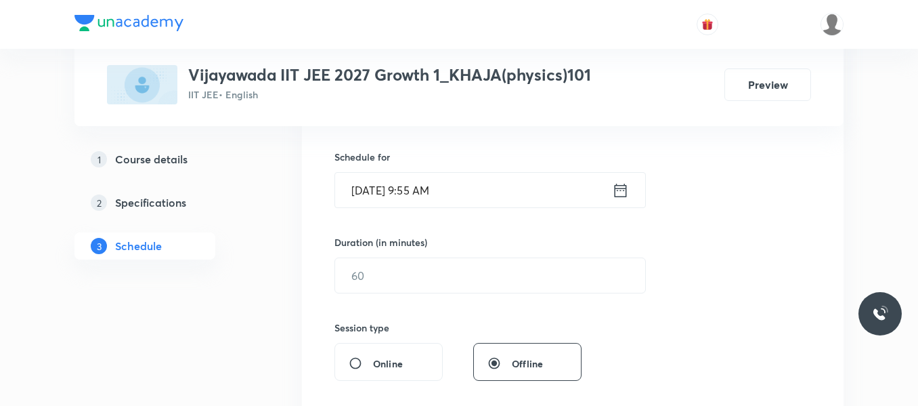
scroll to position [175, 0]
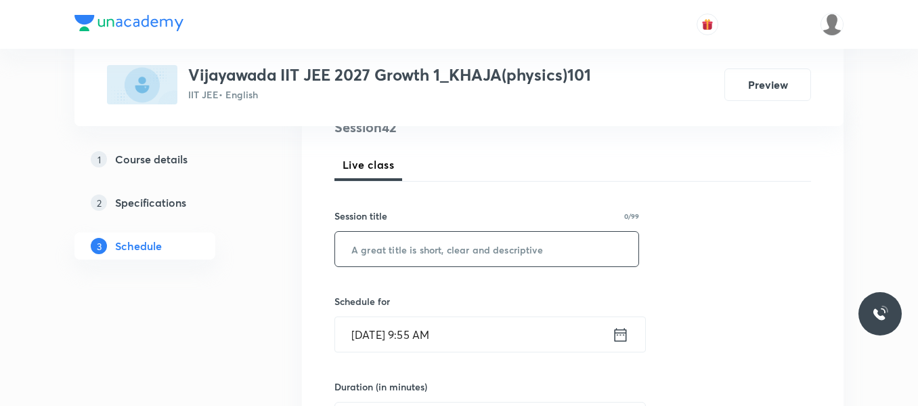
click at [409, 255] on input "text" at bounding box center [486, 249] width 303 height 35
paste input "Work Energy and Power"
type input "Work Energy and Power"
click at [629, 335] on div "Aug 31, 2025, 9:55 AM ​" at bounding box center [491, 334] width 312 height 36
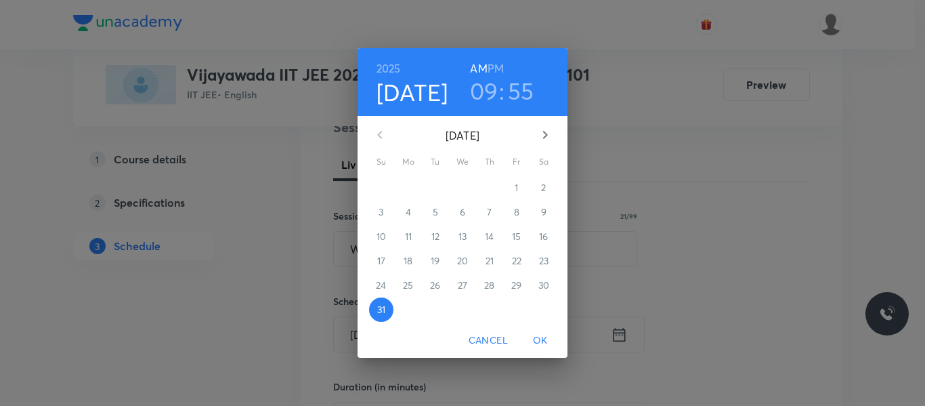
click at [546, 129] on icon "button" at bounding box center [545, 135] width 16 height 16
click at [414, 185] on span "1" at bounding box center [408, 188] width 24 height 14
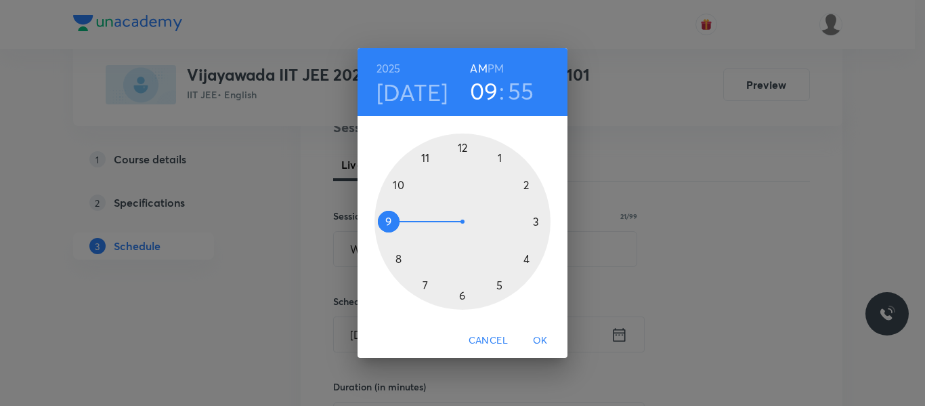
click at [524, 186] on div at bounding box center [463, 221] width 176 height 176
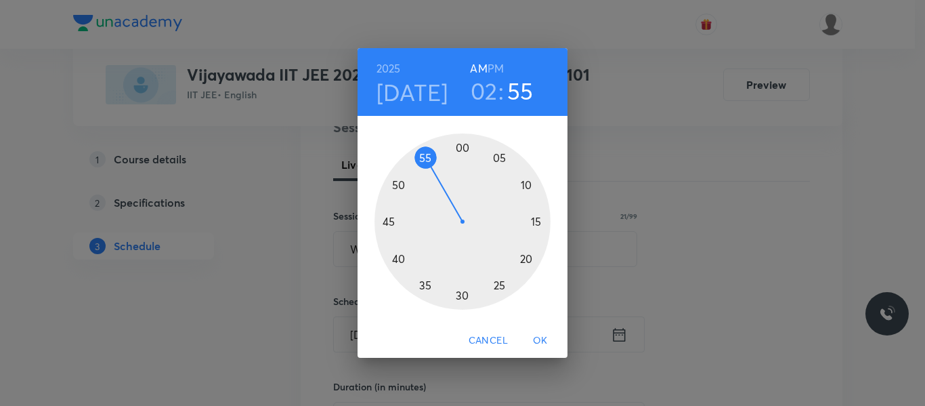
click at [491, 68] on h6 "PM" at bounding box center [496, 68] width 16 height 19
click at [461, 146] on div at bounding box center [463, 221] width 176 height 176
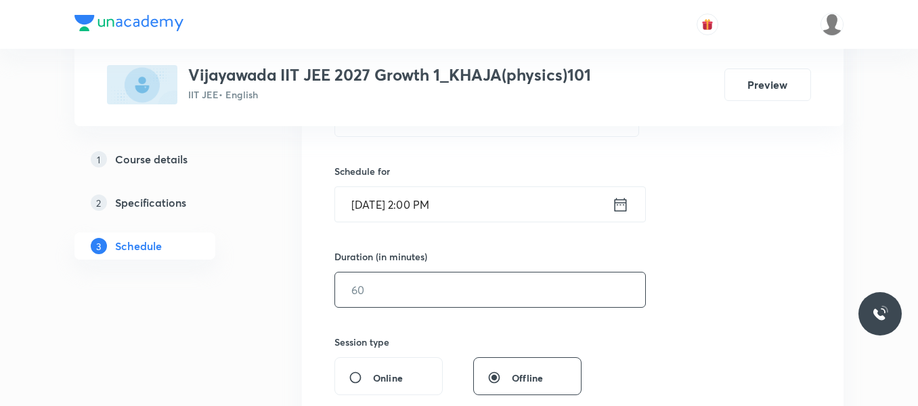
scroll to position [311, 0]
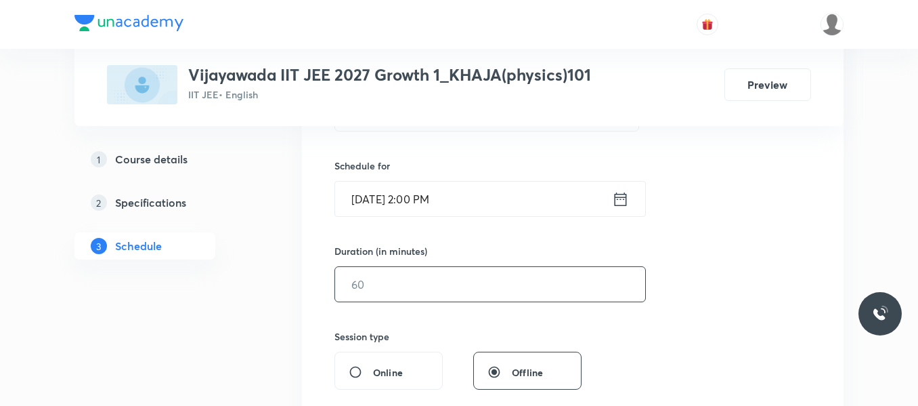
click at [411, 295] on input "text" at bounding box center [490, 284] width 310 height 35
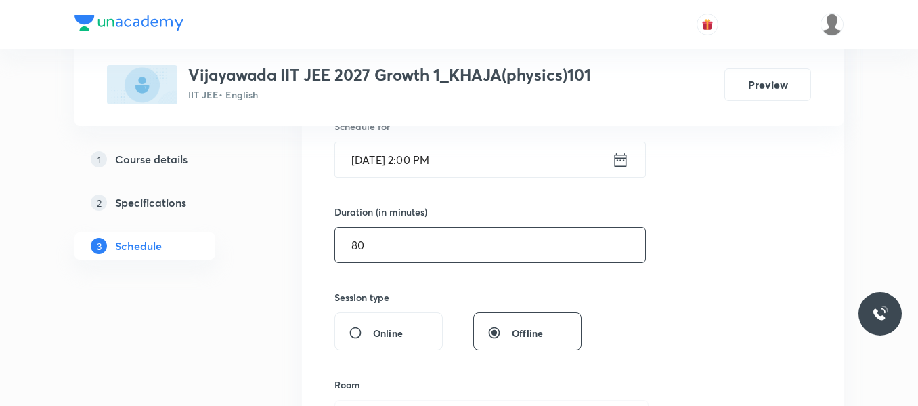
scroll to position [446, 0]
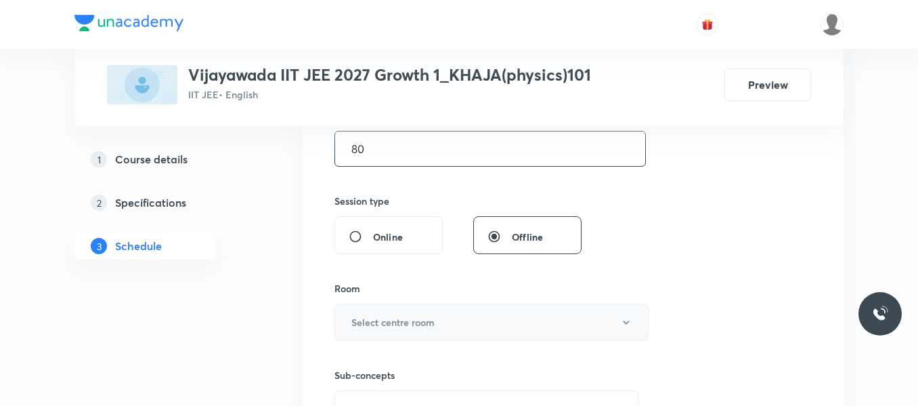
type input "80"
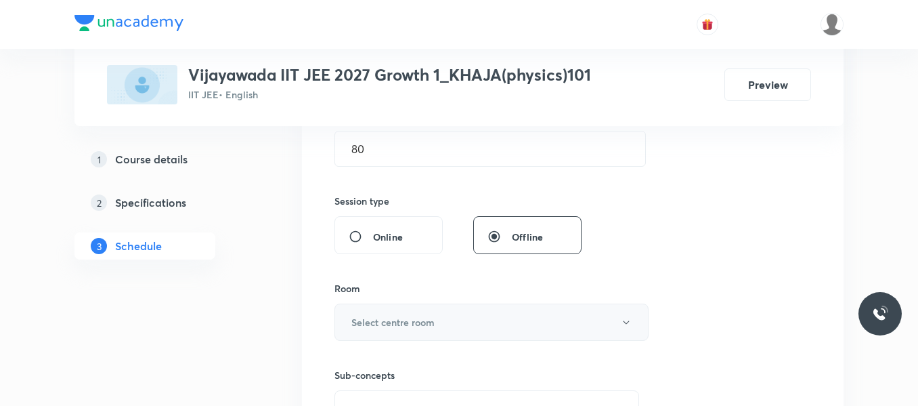
click at [413, 318] on h6 "Select centre room" at bounding box center [392, 322] width 83 height 14
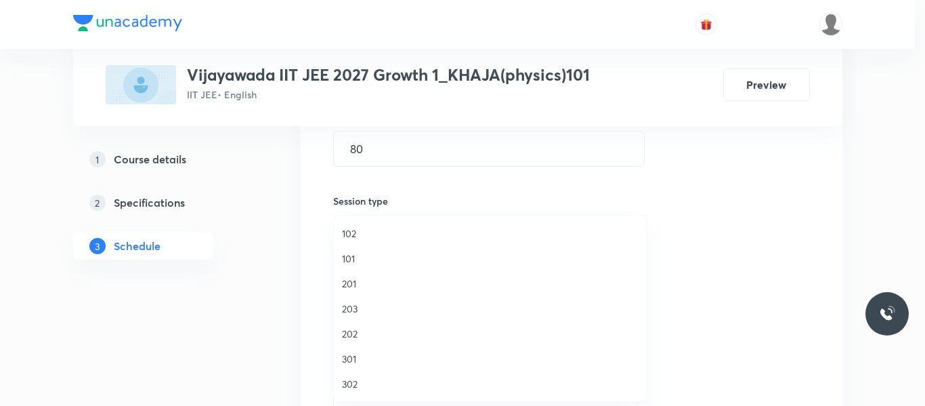
click at [350, 259] on span "101" at bounding box center [490, 258] width 297 height 14
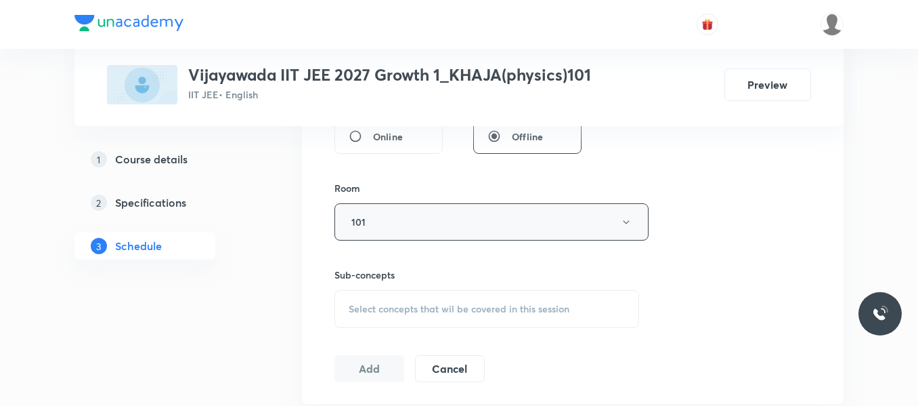
scroll to position [582, 0]
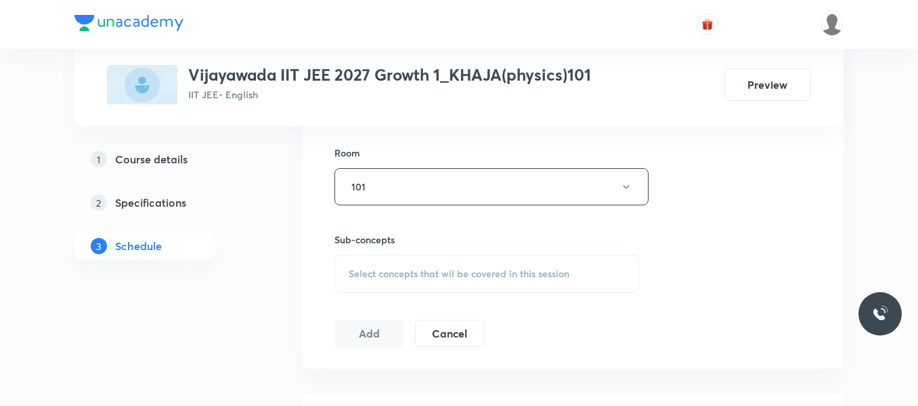
click at [448, 270] on span "Select concepts that wil be covered in this session" at bounding box center [459, 273] width 221 height 11
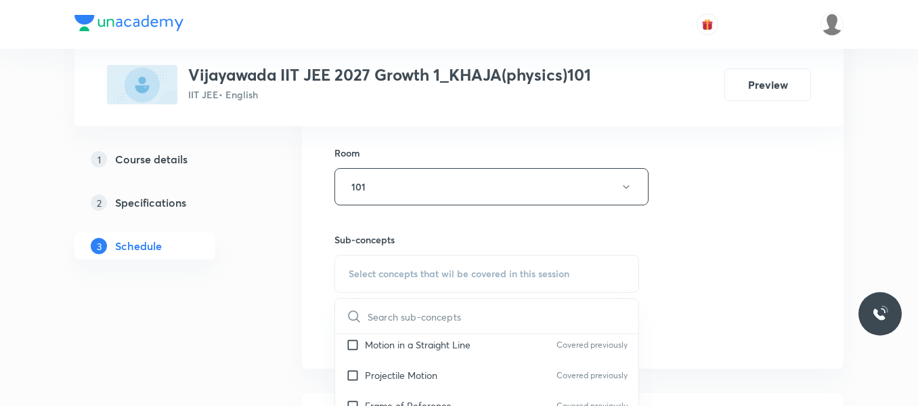
scroll to position [135, 0]
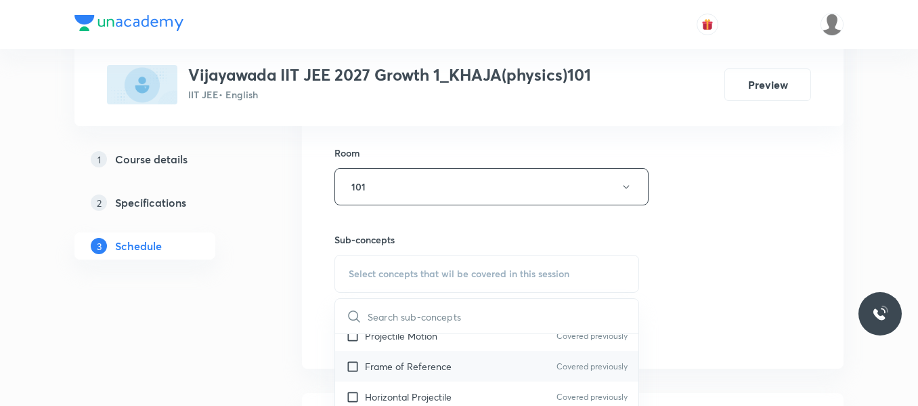
click at [433, 359] on p "Frame of Reference" at bounding box center [408, 366] width 87 height 14
checkbox input "true"
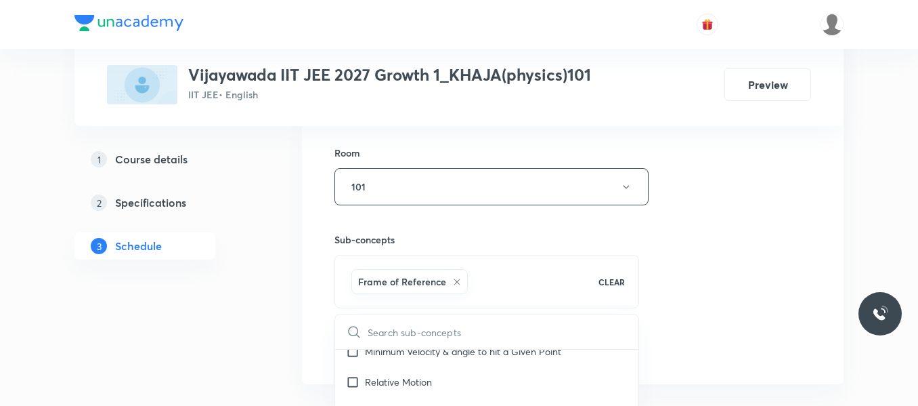
scroll to position [271, 0]
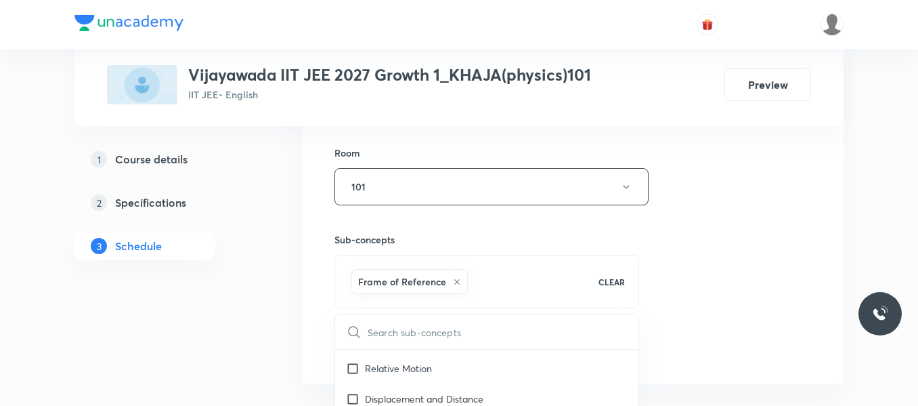
click at [698, 228] on div "Session 42 Live class Session title 21/99 Work Energy and Power ​ Schedule for …" at bounding box center [573, 37] width 477 height 652
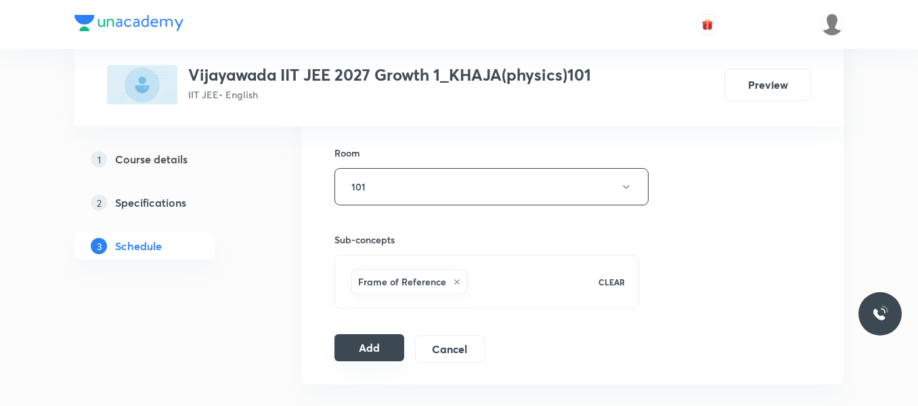
click at [386, 347] on button "Add" at bounding box center [370, 347] width 70 height 27
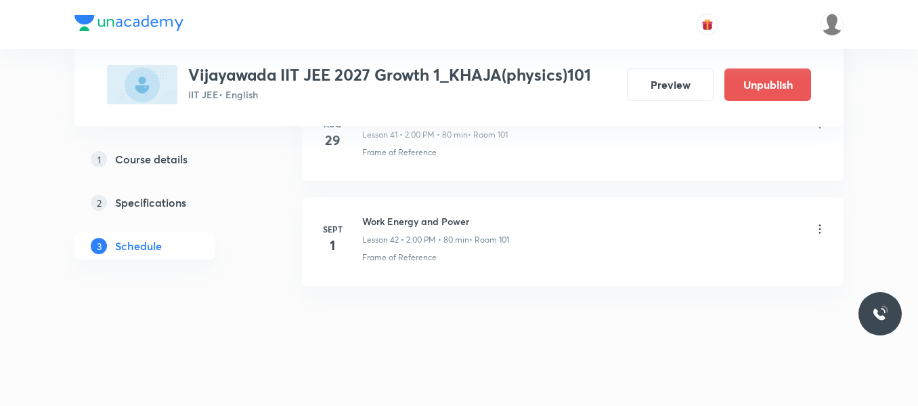
scroll to position [4466, 0]
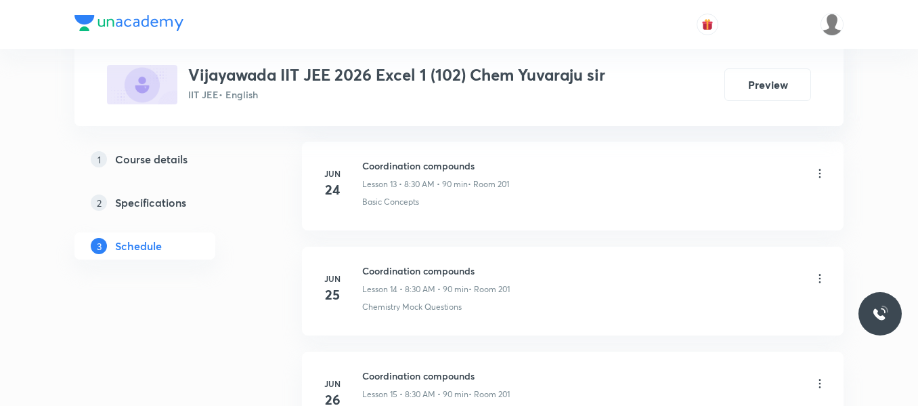
scroll to position [5509, 0]
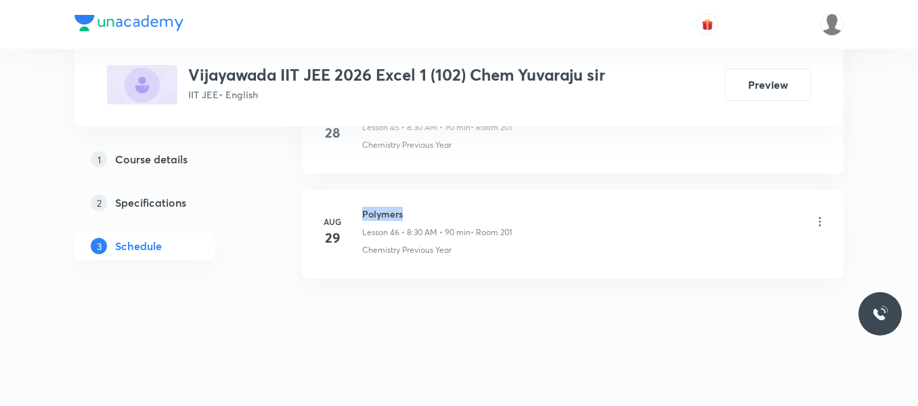
drag, startPoint x: 361, startPoint y: 208, endPoint x: 423, endPoint y: 215, distance: 62.0
click at [423, 215] on div "Aug 29 Polymers Lesson 46 • 8:30 AM • 90 min • Room 201 Chemistry Previous Year" at bounding box center [573, 231] width 508 height 49
copy h6 "Polymers"
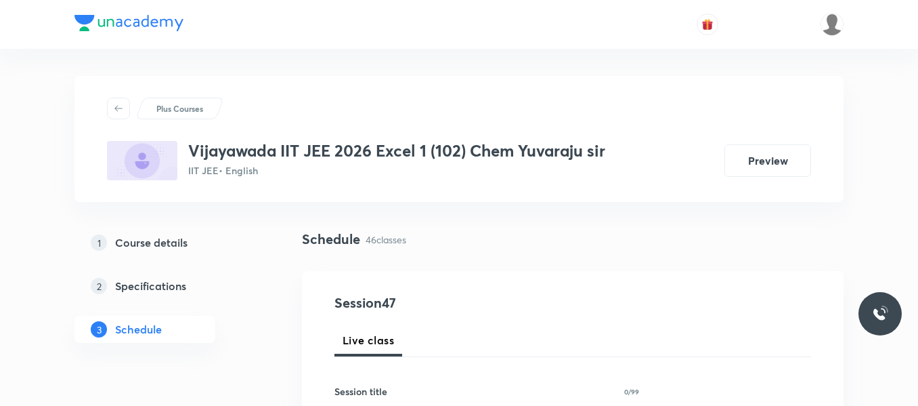
scroll to position [203, 0]
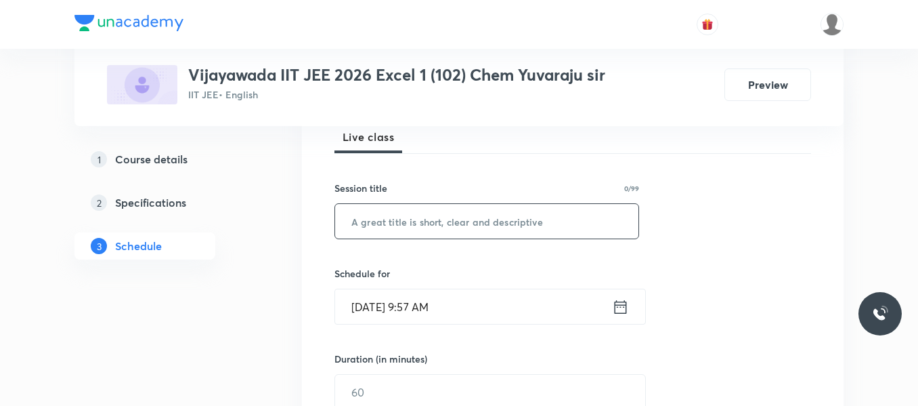
click at [419, 223] on input "text" at bounding box center [486, 221] width 303 height 35
paste input "Polymers"
type input "Polymers"
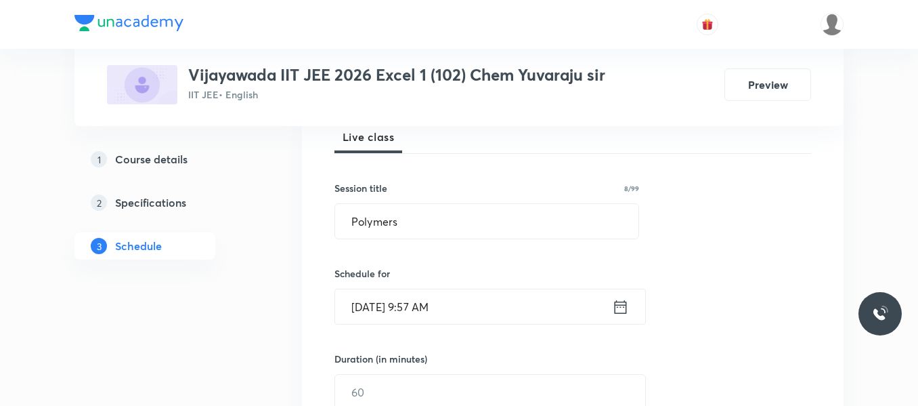
click at [620, 301] on icon at bounding box center [620, 306] width 17 height 19
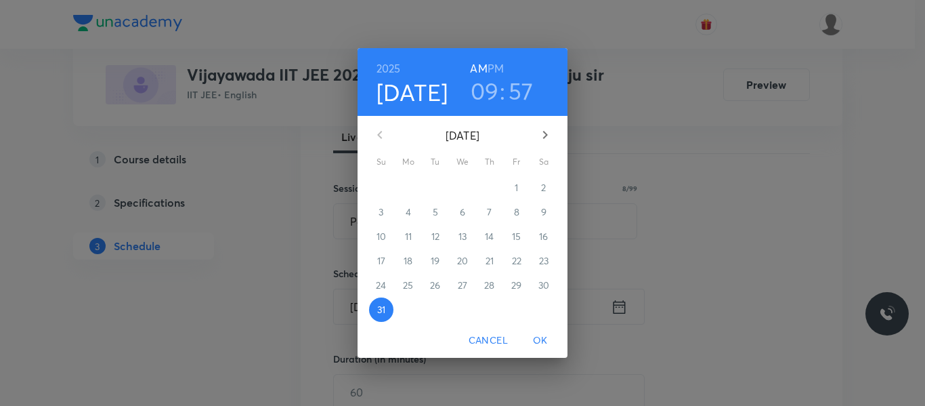
click at [549, 137] on icon "button" at bounding box center [545, 135] width 16 height 16
click at [407, 191] on p "1" at bounding box center [407, 188] width 3 height 14
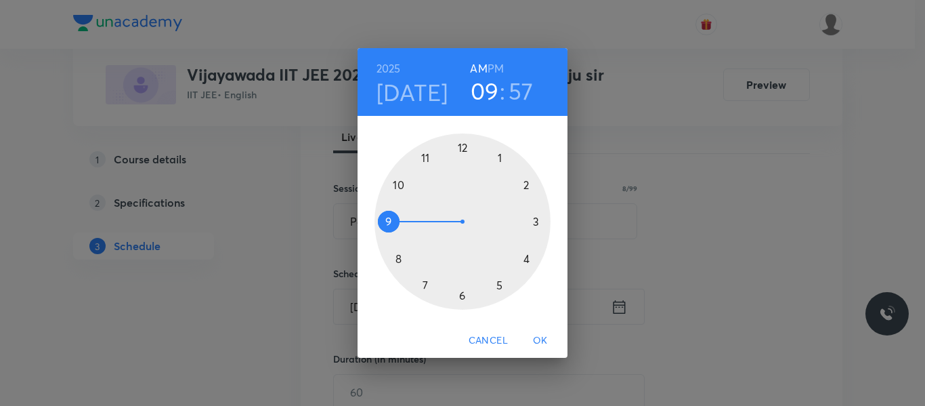
click at [396, 263] on div at bounding box center [463, 221] width 176 height 176
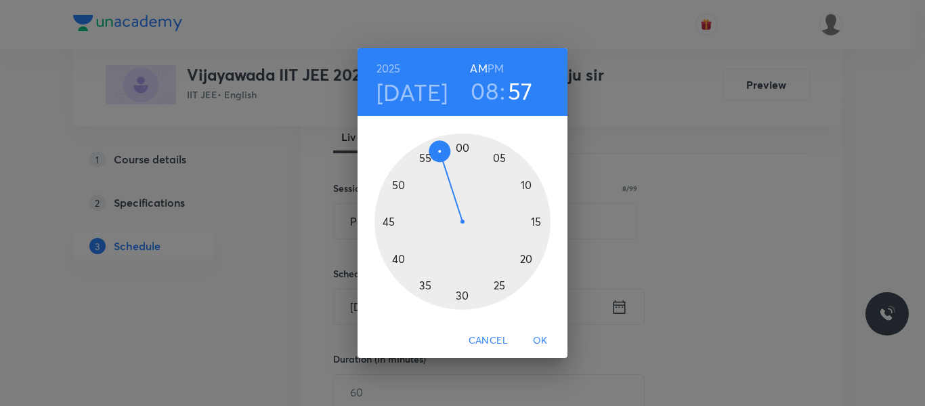
click at [463, 295] on div at bounding box center [463, 221] width 176 height 176
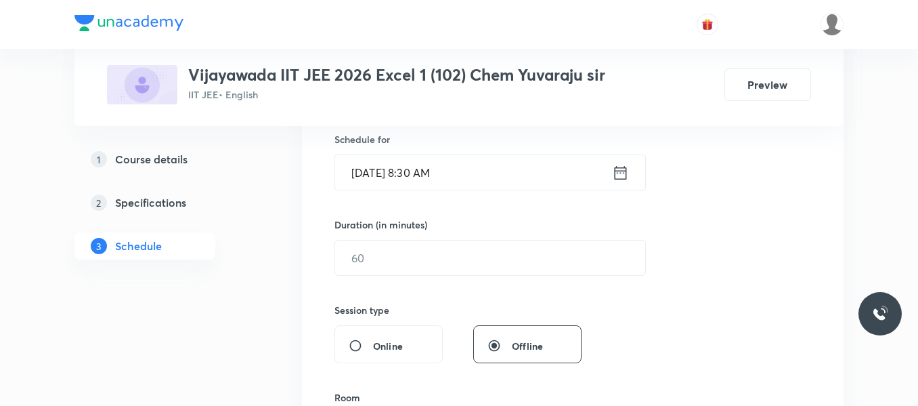
scroll to position [339, 0]
click at [381, 256] on input "text" at bounding box center [490, 256] width 310 height 35
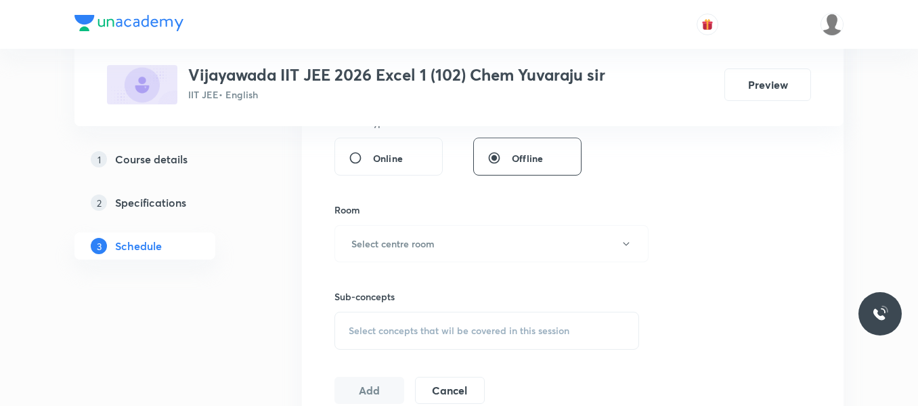
scroll to position [542, 0]
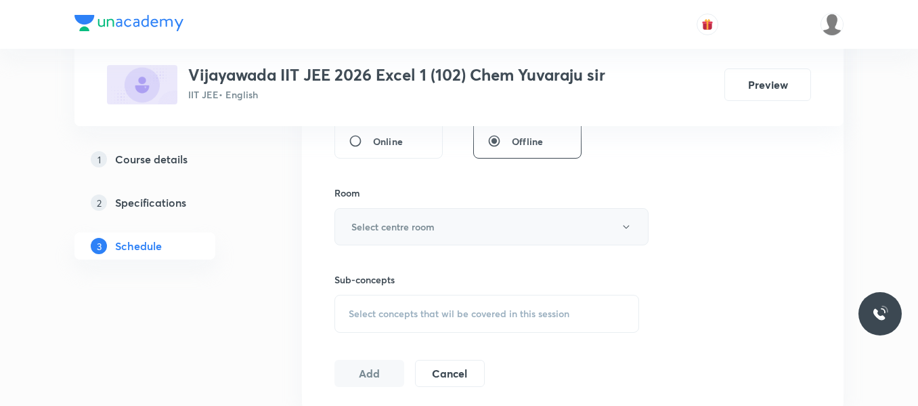
type input "90"
click at [409, 220] on h6 "Select centre room" at bounding box center [392, 226] width 83 height 14
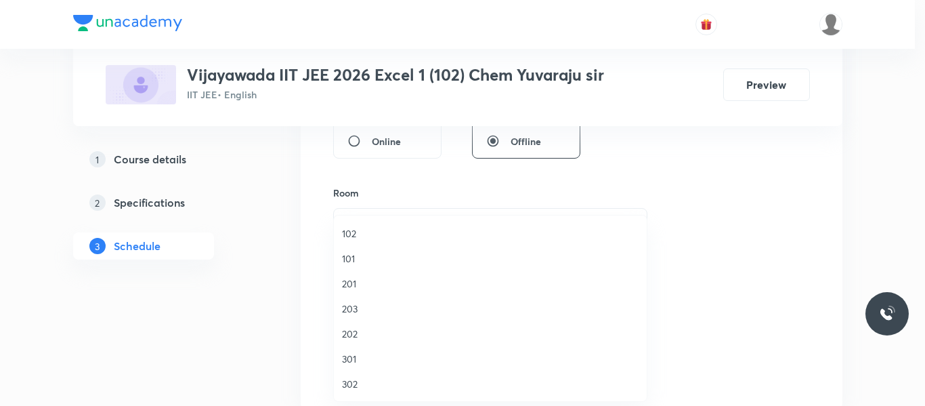
click at [343, 278] on span "201" at bounding box center [490, 283] width 297 height 14
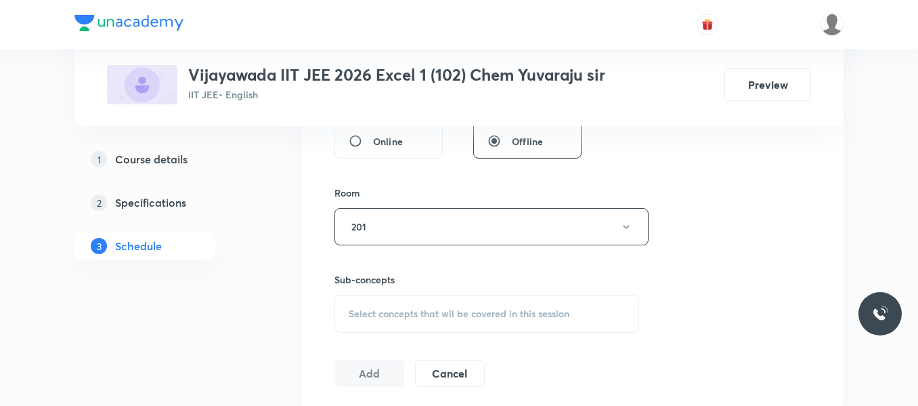
click at [396, 314] on span "Select concepts that wil be covered in this session" at bounding box center [459, 313] width 221 height 11
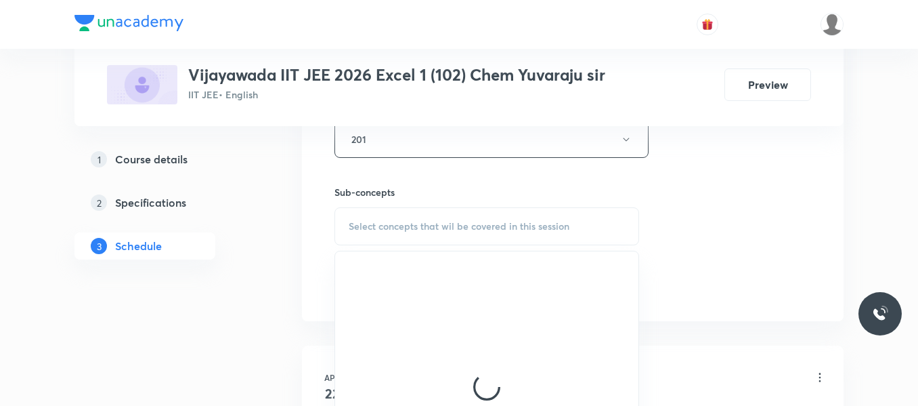
scroll to position [677, 0]
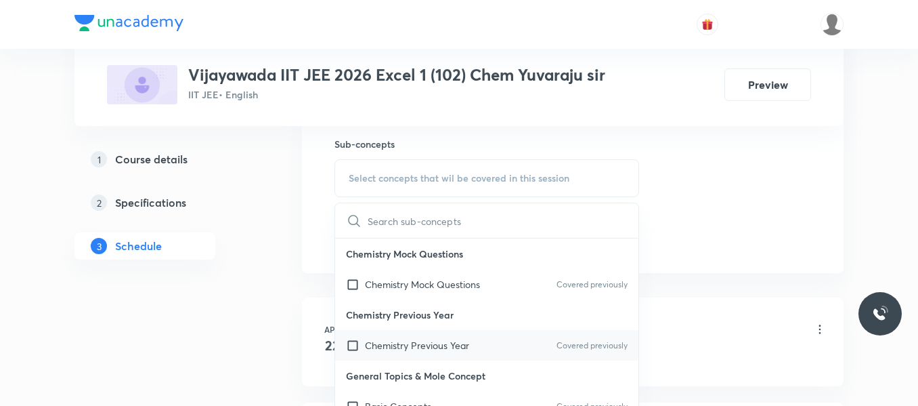
click at [442, 344] on p "Chemistry Previous Year" at bounding box center [417, 345] width 104 height 14
checkbox input "true"
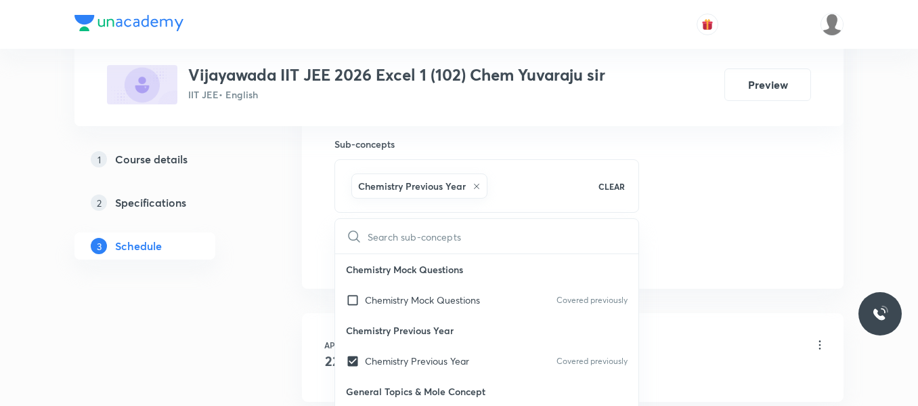
drag, startPoint x: 679, startPoint y: 218, endPoint x: 498, endPoint y: 245, distance: 182.8
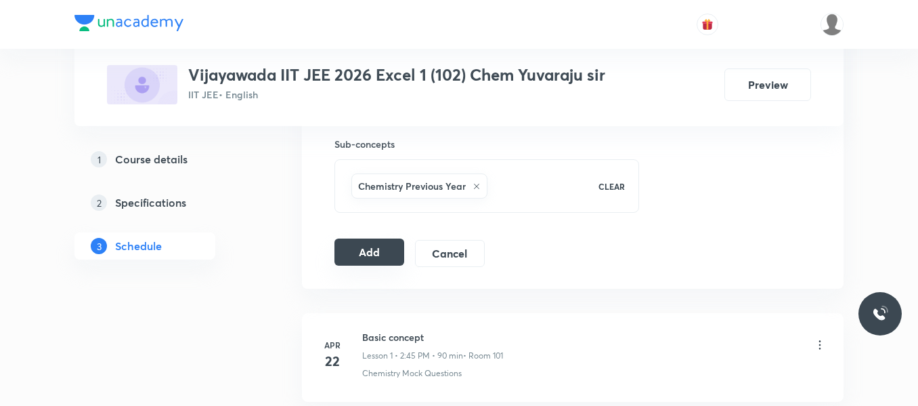
click at [358, 249] on button "Add" at bounding box center [370, 251] width 70 height 27
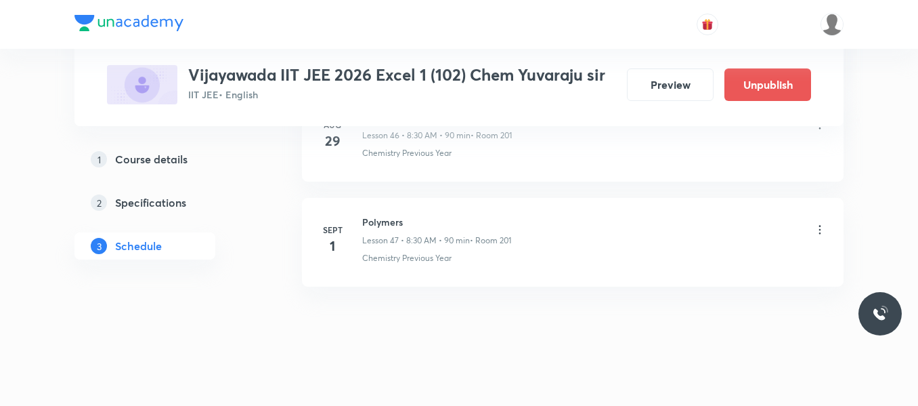
scroll to position [4991, 0]
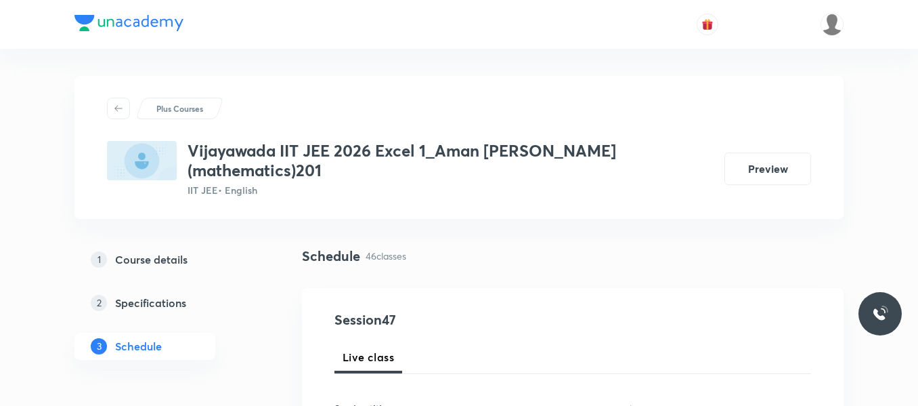
scroll to position [5509, 0]
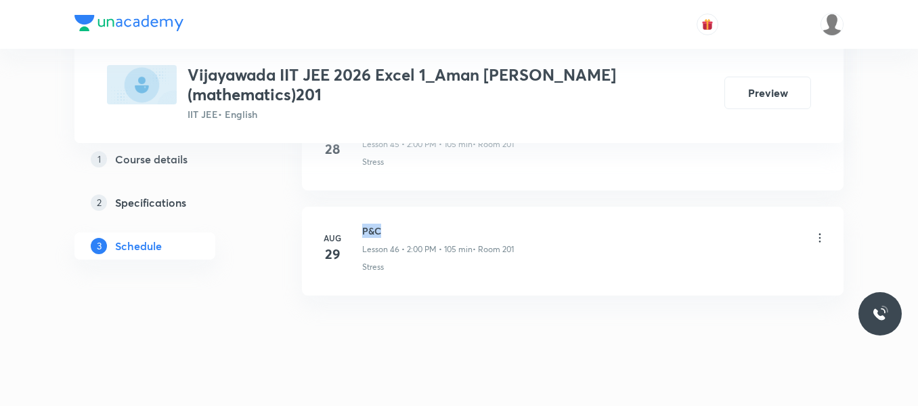
drag, startPoint x: 362, startPoint y: 212, endPoint x: 408, endPoint y: 213, distance: 46.1
click at [408, 223] on div "[DATE] P&C Lesson 46 • 2:00 PM • 105 min • Room 201 Stress" at bounding box center [573, 247] width 508 height 49
copy h6 "P&C"
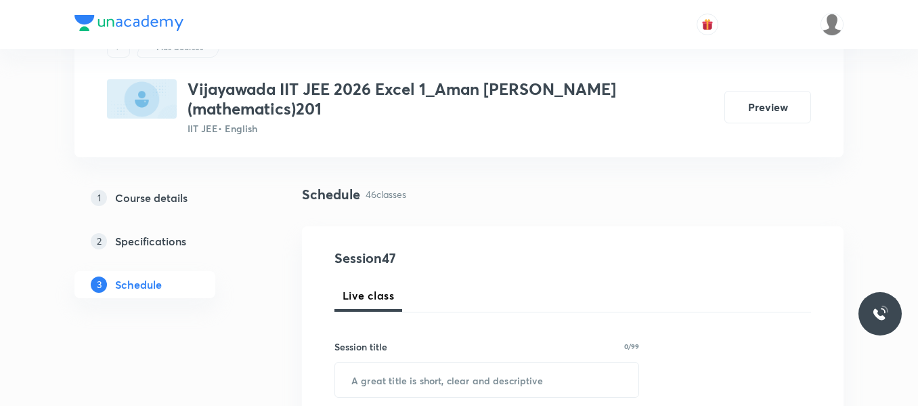
scroll to position [135, 0]
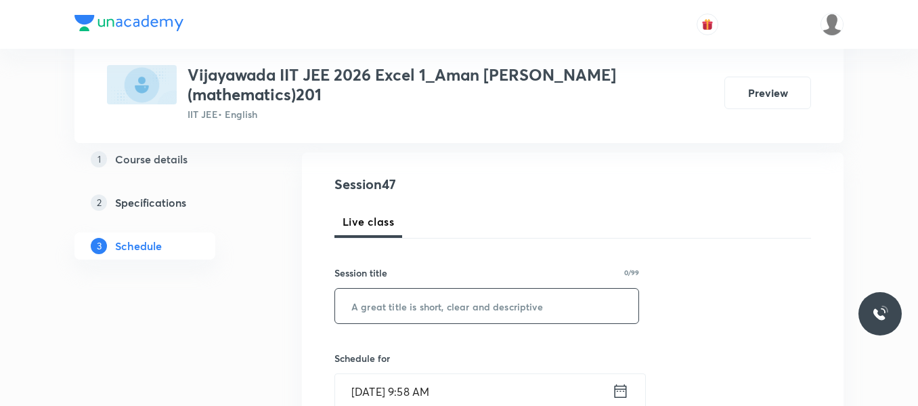
click at [404, 289] on input "text" at bounding box center [486, 306] width 303 height 35
paste input "P&C"
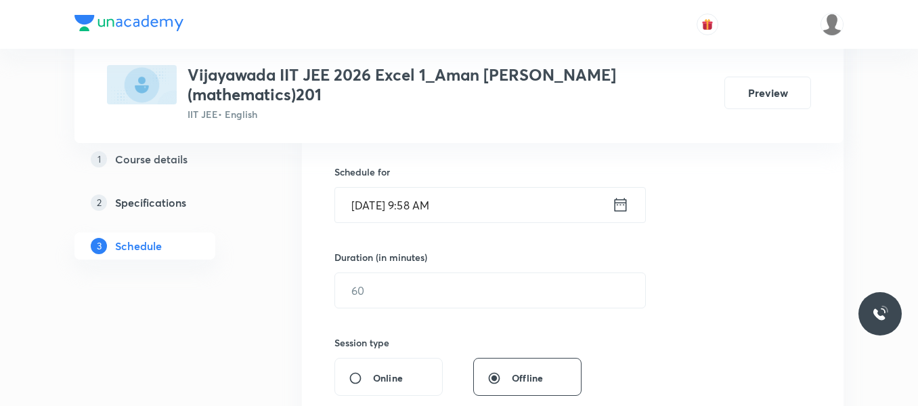
scroll to position [339, 0]
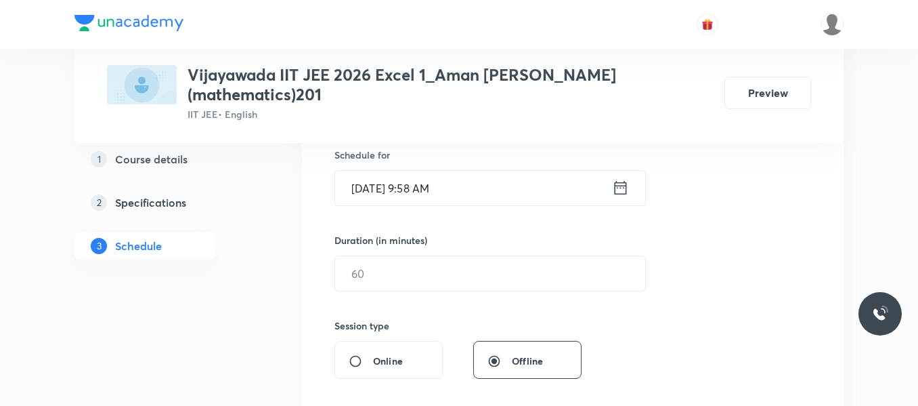
type input "P&C"
click at [626, 178] on icon at bounding box center [620, 187] width 17 height 19
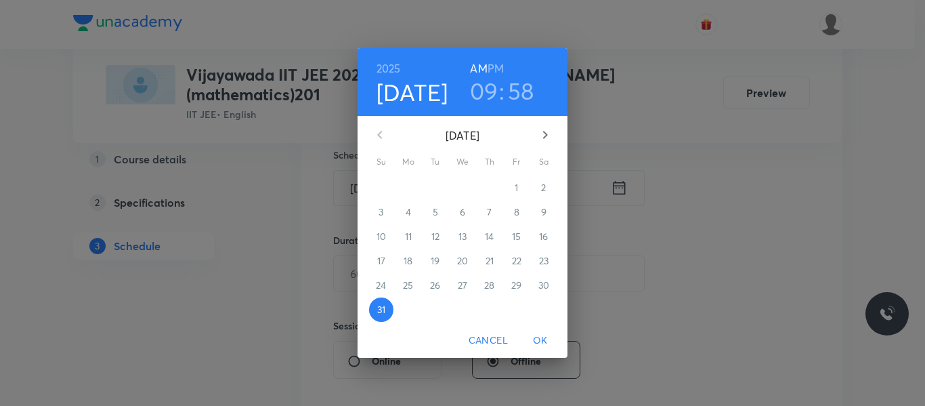
click at [542, 142] on icon "button" at bounding box center [545, 135] width 16 height 16
click at [408, 196] on button "1" at bounding box center [408, 187] width 24 height 24
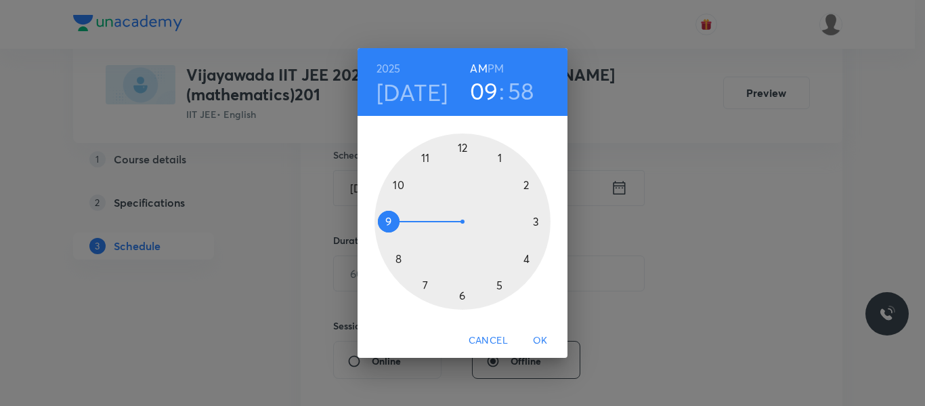
click at [527, 190] on div at bounding box center [463, 221] width 176 height 176
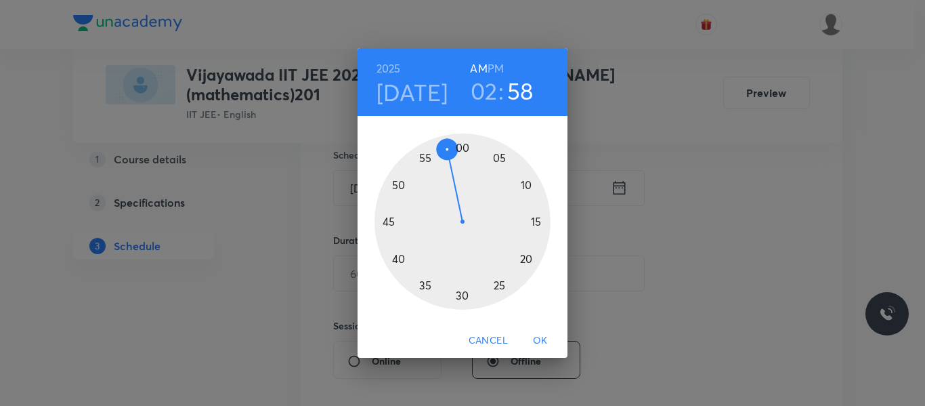
click at [500, 62] on h6 "PM" at bounding box center [496, 68] width 16 height 19
click at [461, 146] on div at bounding box center [463, 221] width 176 height 176
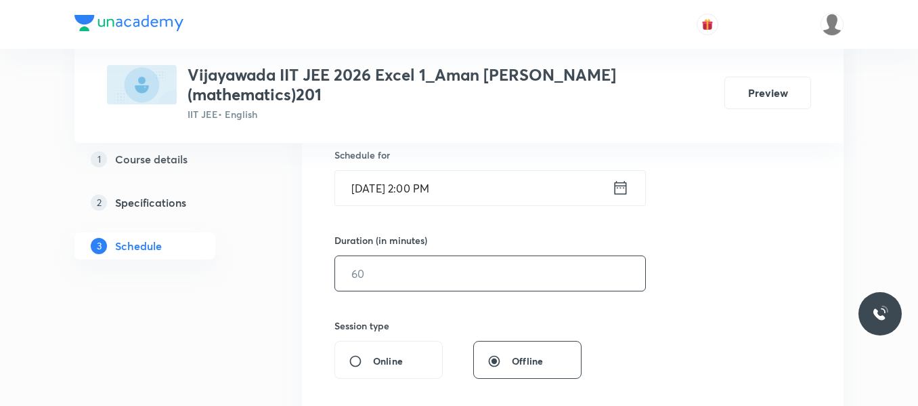
click at [383, 265] on input "text" at bounding box center [490, 273] width 310 height 35
type input "2"
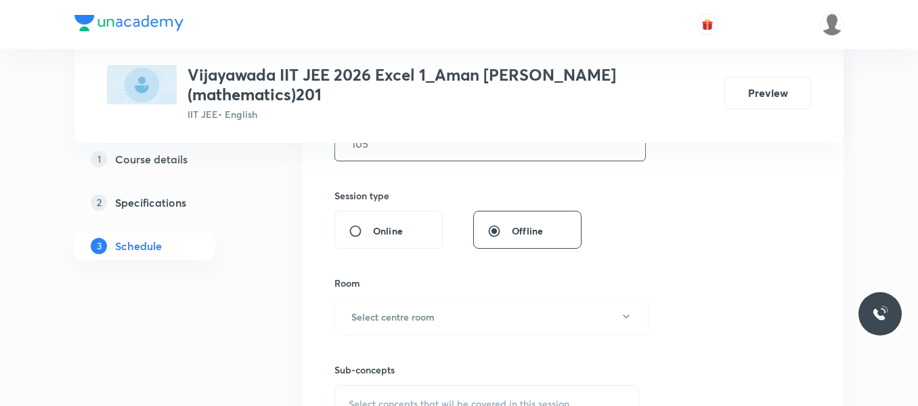
scroll to position [474, 0]
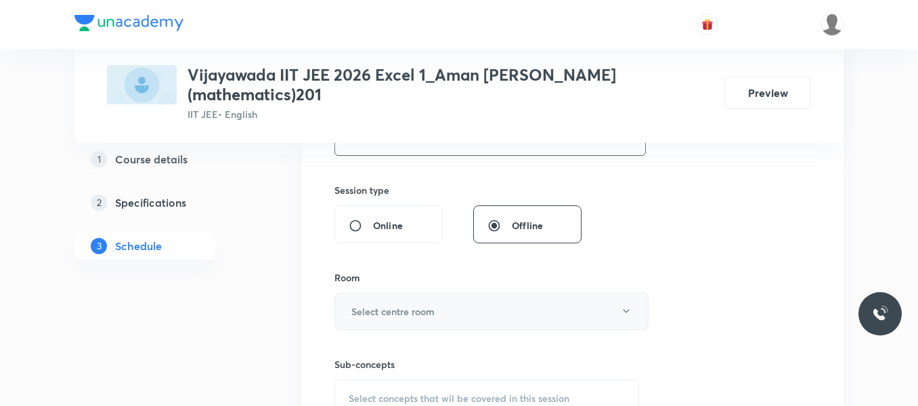
type input "105"
click at [362, 304] on h6 "Select centre room" at bounding box center [392, 311] width 83 height 14
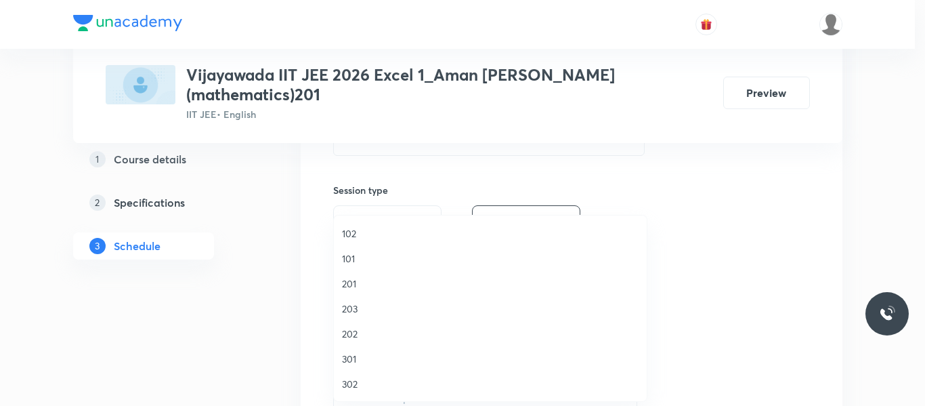
click at [352, 286] on span "201" at bounding box center [490, 283] width 297 height 14
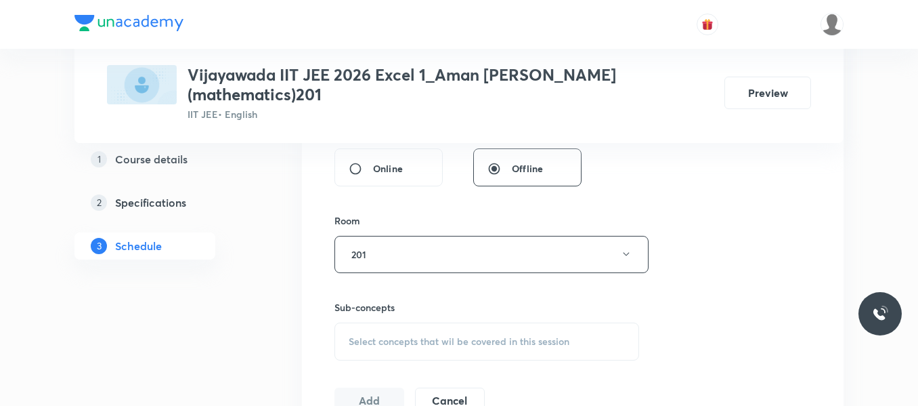
scroll to position [610, 0]
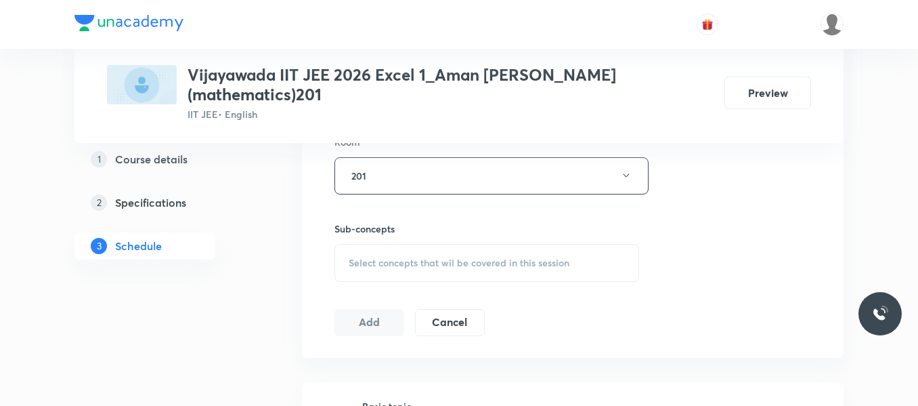
click at [376, 253] on div "Select concepts that wil be covered in this session" at bounding box center [487, 263] width 305 height 38
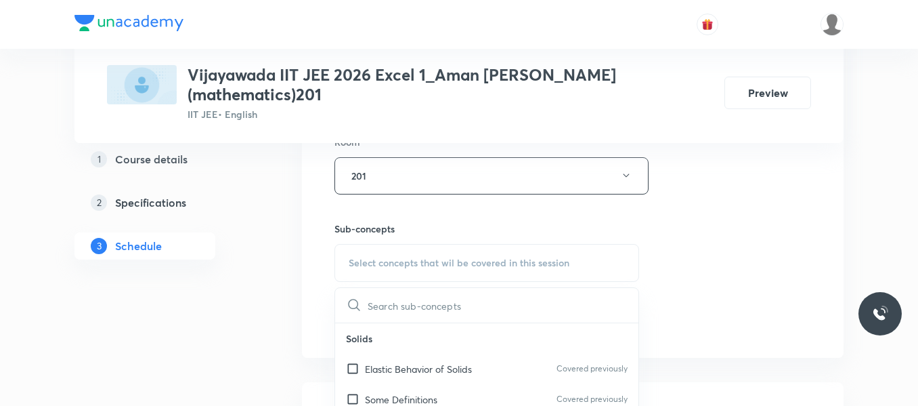
scroll to position [677, 0]
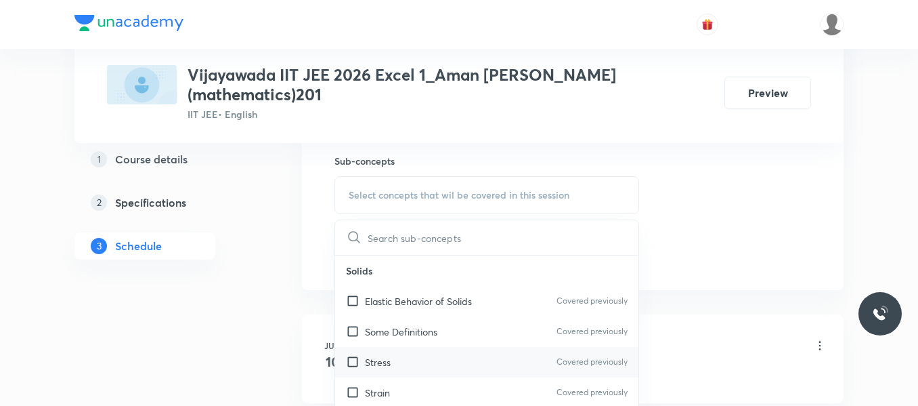
click at [389, 355] on p "Stress" at bounding box center [378, 362] width 26 height 14
checkbox input "true"
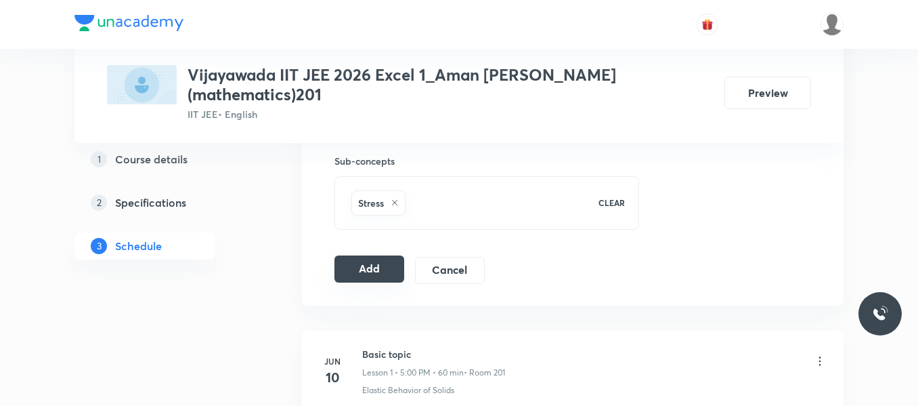
click at [368, 255] on button "Add" at bounding box center [370, 268] width 70 height 27
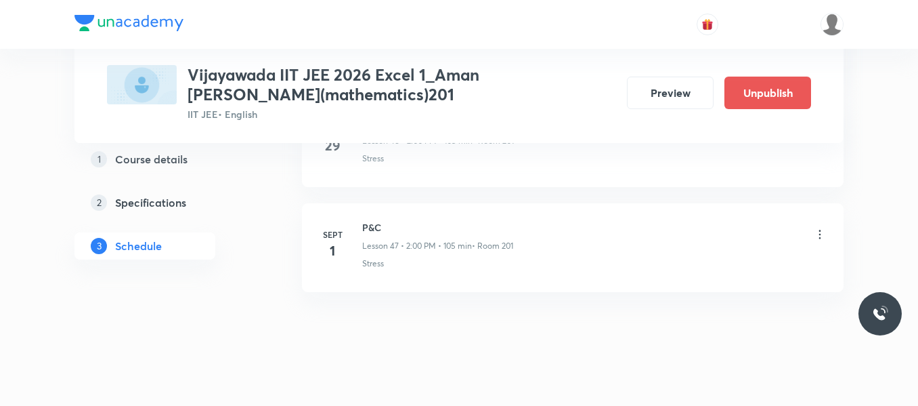
scroll to position [5008, 0]
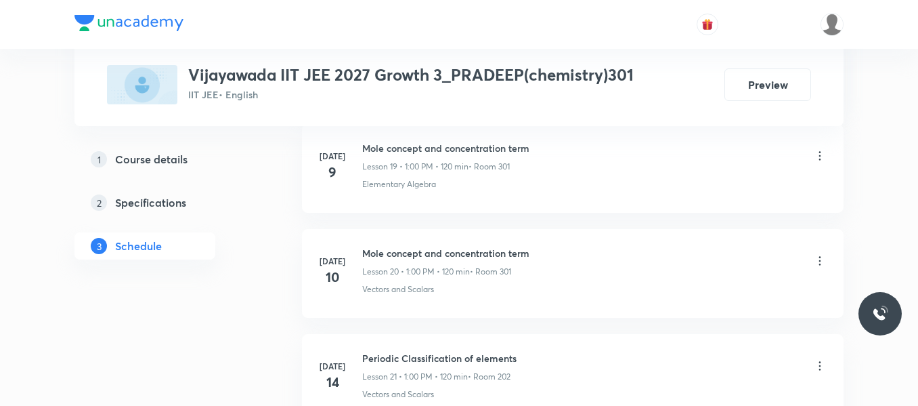
scroll to position [3409, 0]
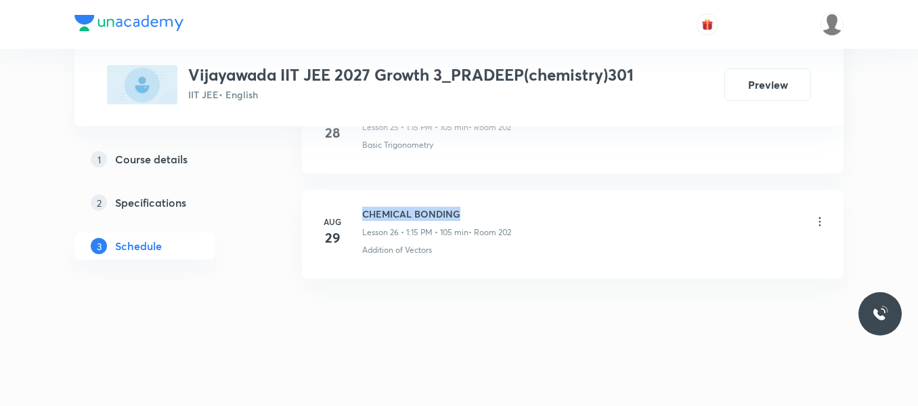
drag, startPoint x: 363, startPoint y: 211, endPoint x: 467, endPoint y: 206, distance: 103.8
click at [467, 206] on li "Aug 29 CHEMICAL BONDING Lesson 26 • 1:15 PM • 105 min • Room 202 Addition of Ve…" at bounding box center [573, 234] width 542 height 89
copy h6 "CHEMICAL BONDING"
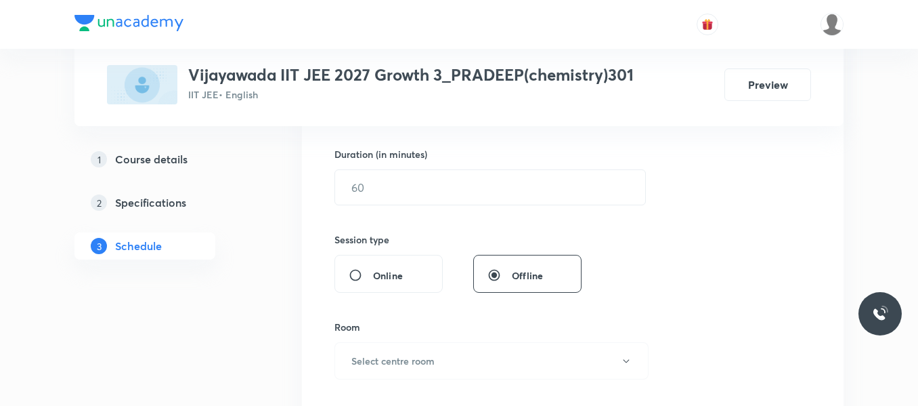
scroll to position [191, 0]
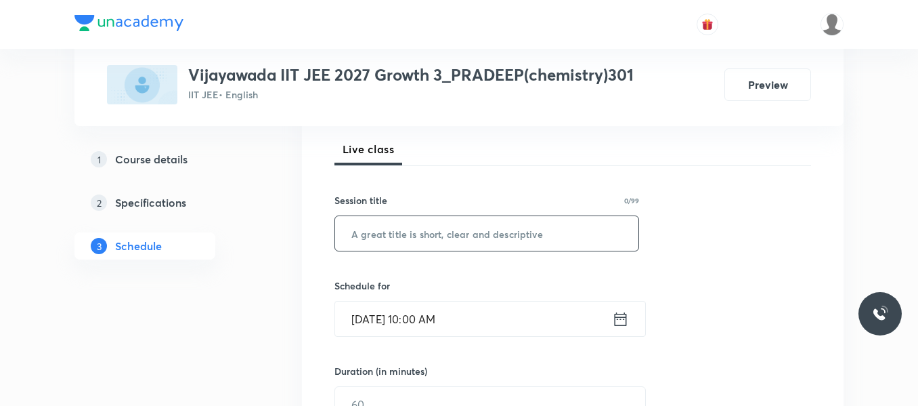
click at [486, 230] on input "text" at bounding box center [486, 233] width 303 height 35
paste input "CHEMICAL BONDING"
type input "CHEMICAL BONDING"
click at [623, 314] on icon at bounding box center [621, 319] width 12 height 14
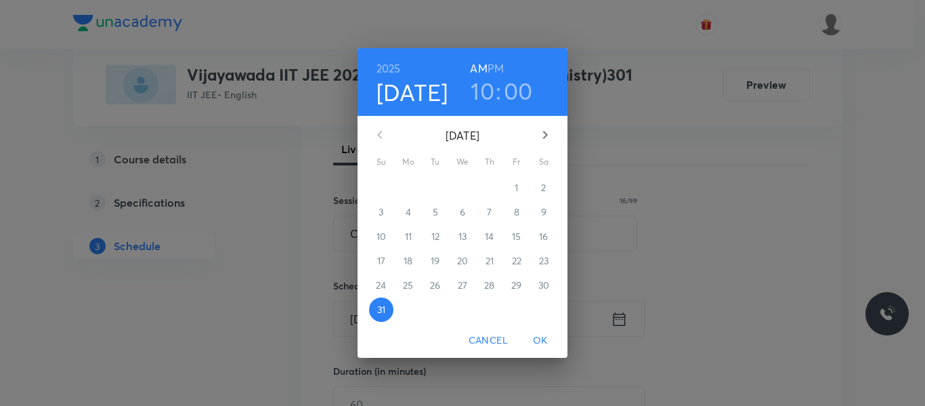
click at [550, 135] on icon "button" at bounding box center [545, 135] width 16 height 16
click at [401, 188] on span "1" at bounding box center [408, 188] width 24 height 14
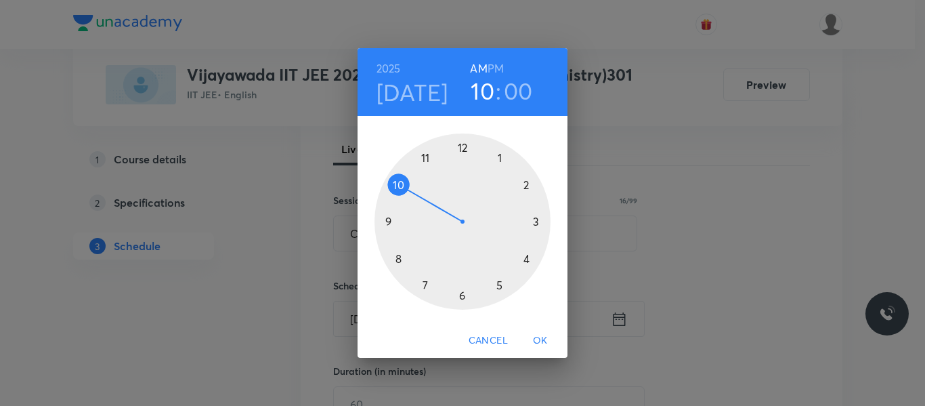
click at [500, 158] on div at bounding box center [463, 221] width 176 height 176
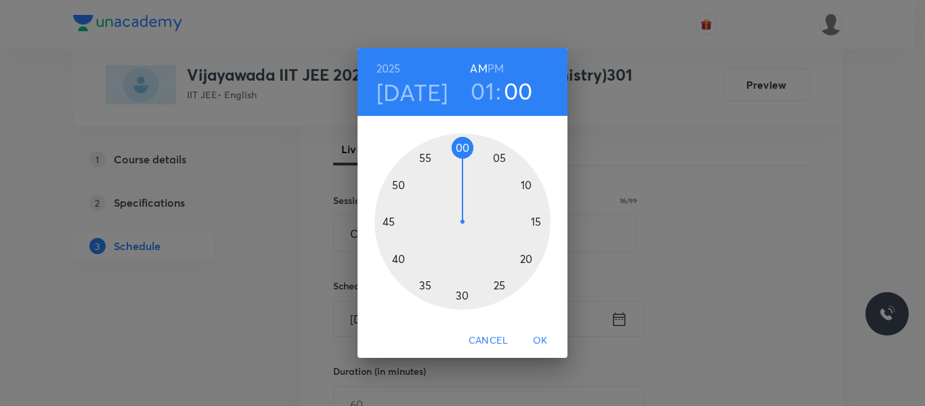
click at [494, 64] on h6 "PM" at bounding box center [496, 68] width 16 height 19
click at [535, 221] on div at bounding box center [463, 221] width 176 height 176
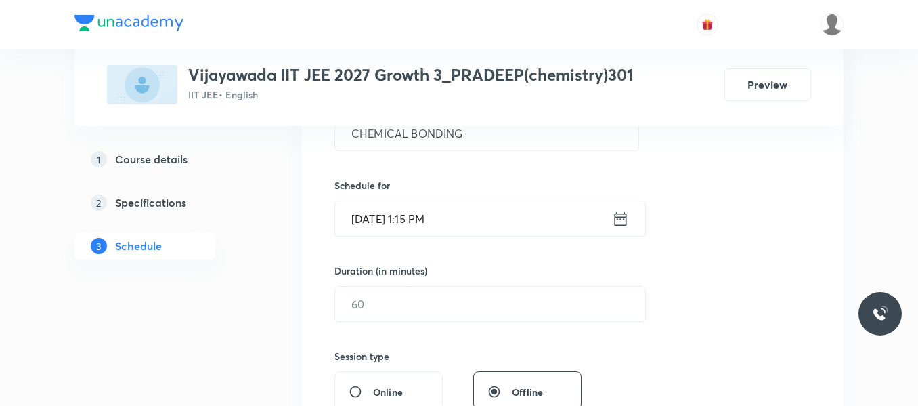
scroll to position [326, 0]
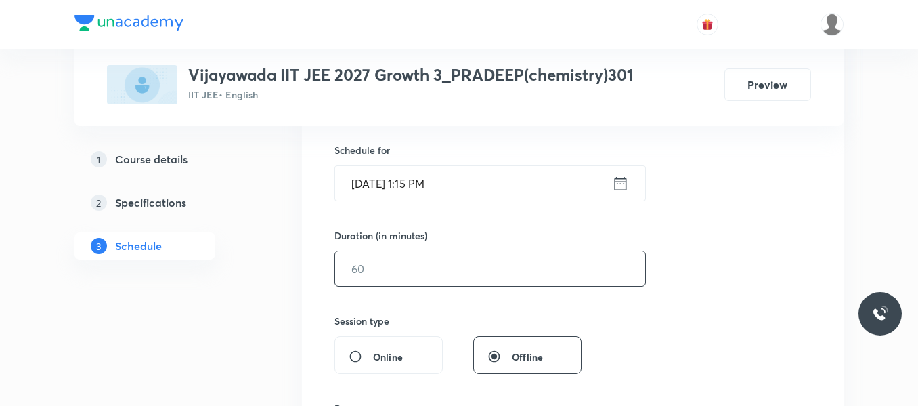
click at [398, 268] on input "text" at bounding box center [490, 268] width 310 height 35
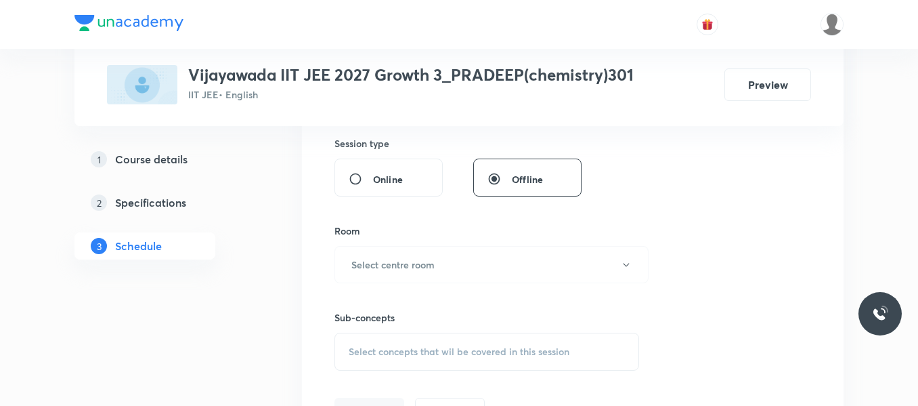
scroll to position [530, 0]
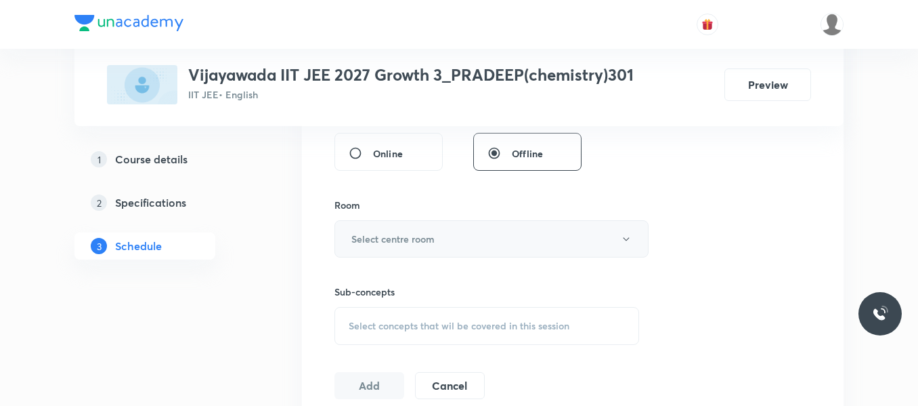
type input "105"
click at [391, 234] on h6 "Select centre room" at bounding box center [392, 239] width 83 height 14
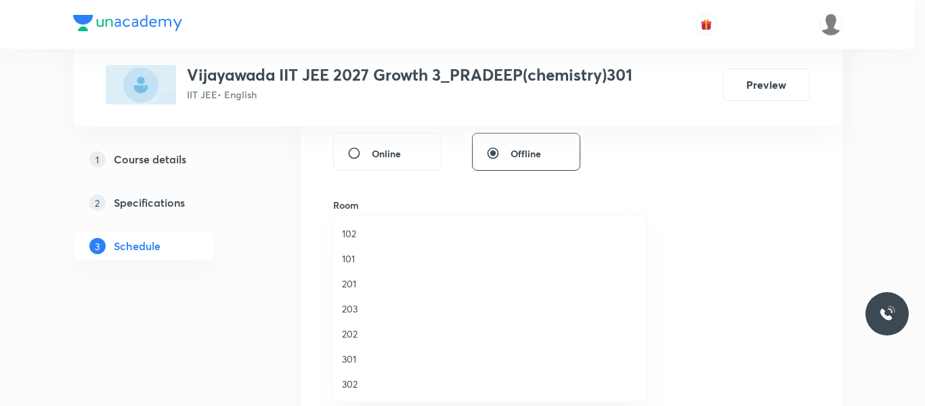
click at [354, 328] on span "202" at bounding box center [490, 333] width 297 height 14
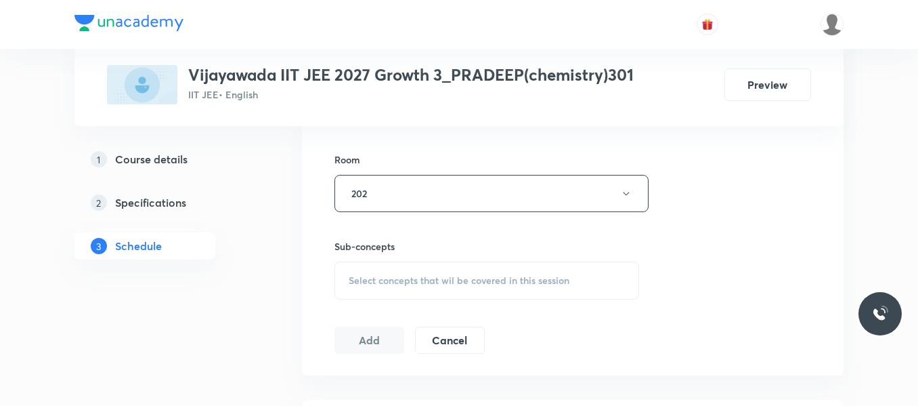
scroll to position [597, 0]
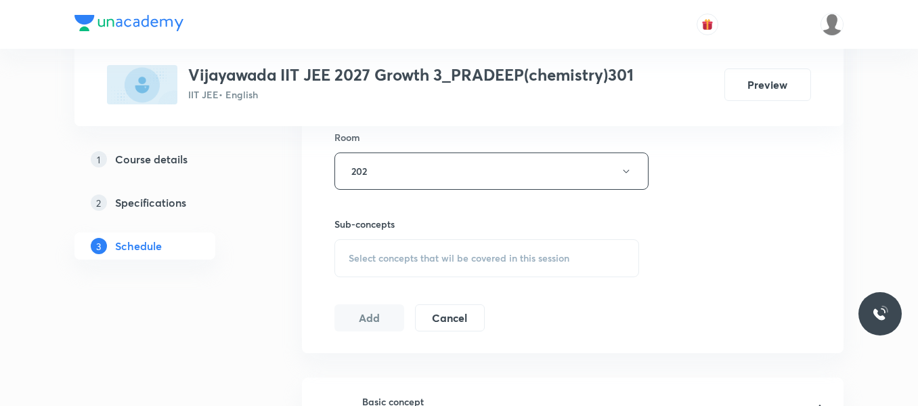
click at [438, 257] on span "Select concepts that wil be covered in this session" at bounding box center [459, 258] width 221 height 11
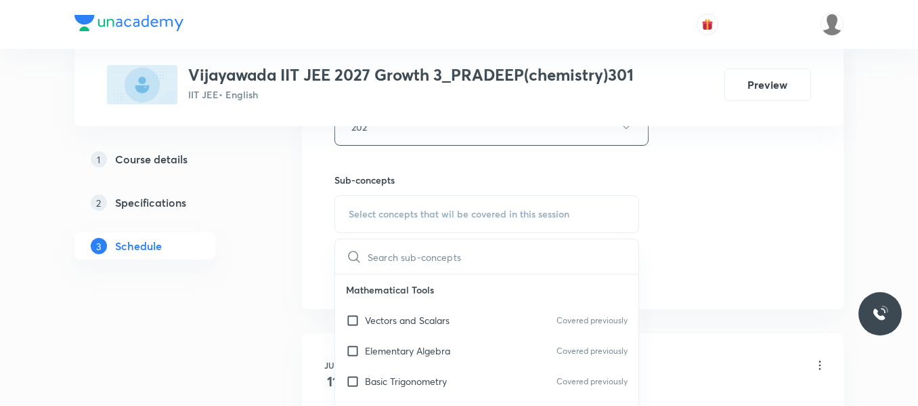
scroll to position [733, 0]
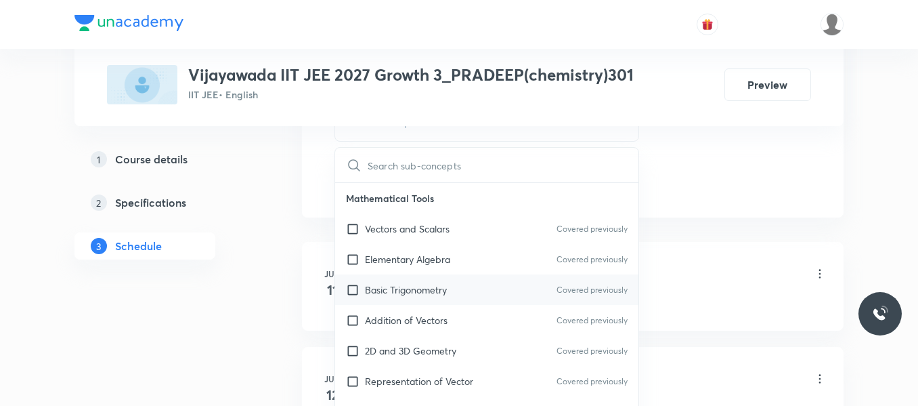
click at [403, 294] on p "Basic Trigonometry" at bounding box center [406, 289] width 82 height 14
checkbox input "true"
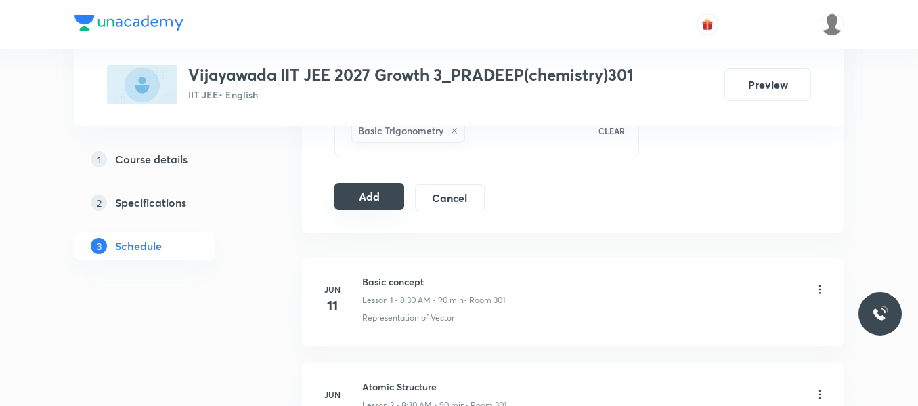
click at [381, 196] on button "Add" at bounding box center [370, 196] width 70 height 27
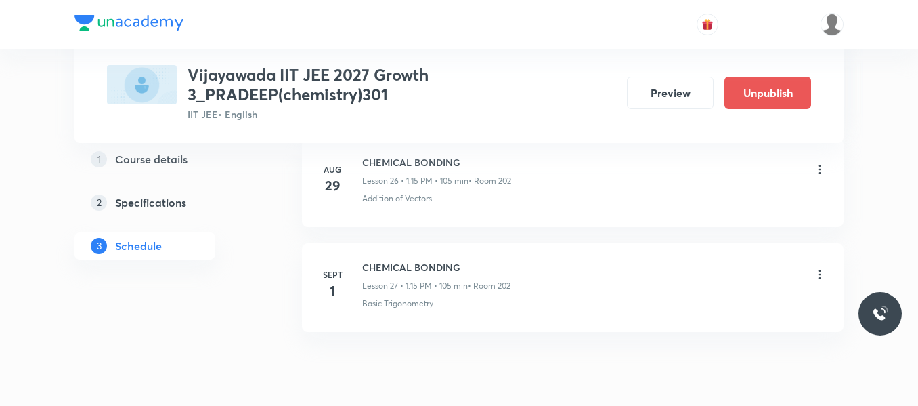
scroll to position [2909, 0]
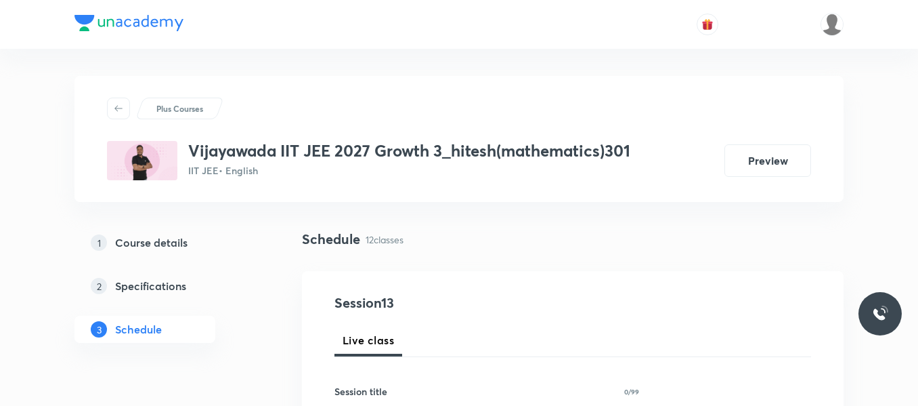
scroll to position [1940, 0]
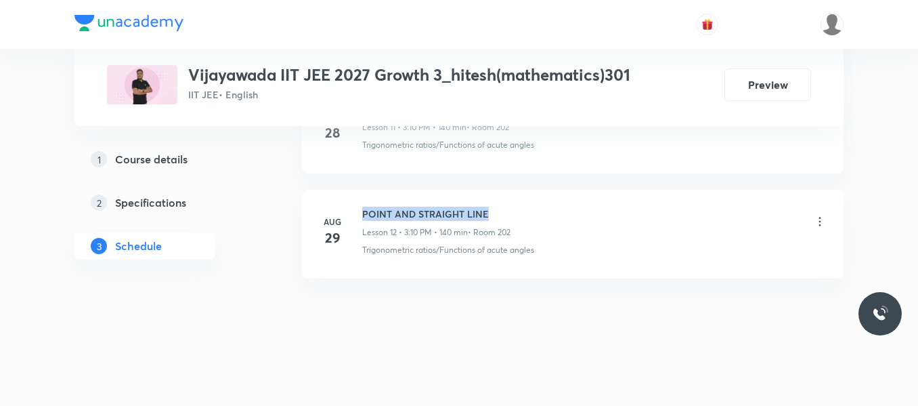
drag, startPoint x: 362, startPoint y: 211, endPoint x: 567, endPoint y: 211, distance: 204.5
click at [567, 211] on div "POINT AND STRAIGHT LINE Lesson 12 • 3:10 PM • 140 min • Room 202" at bounding box center [594, 223] width 465 height 32
copy h6 "POINT AND STRAIGHT LINE"
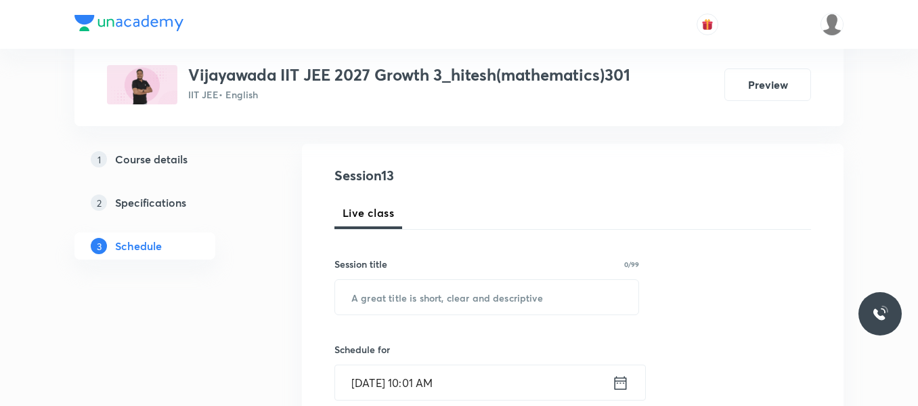
scroll to position [135, 0]
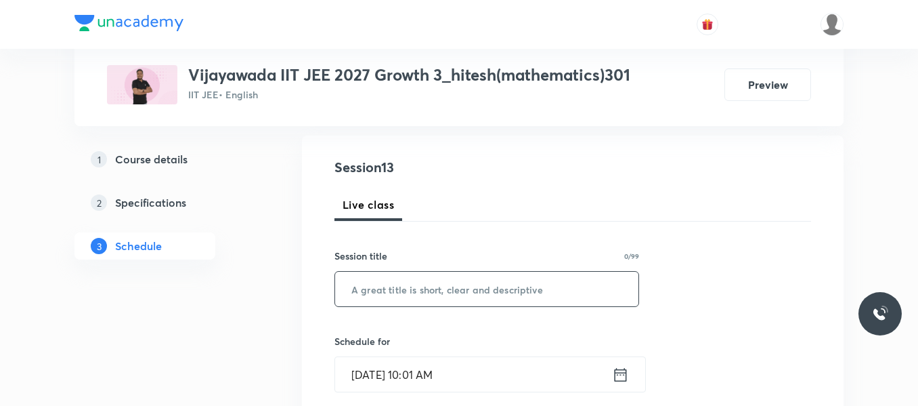
click at [430, 284] on input "text" at bounding box center [486, 289] width 303 height 35
paste input "POINT AND STRAIGHT LINE"
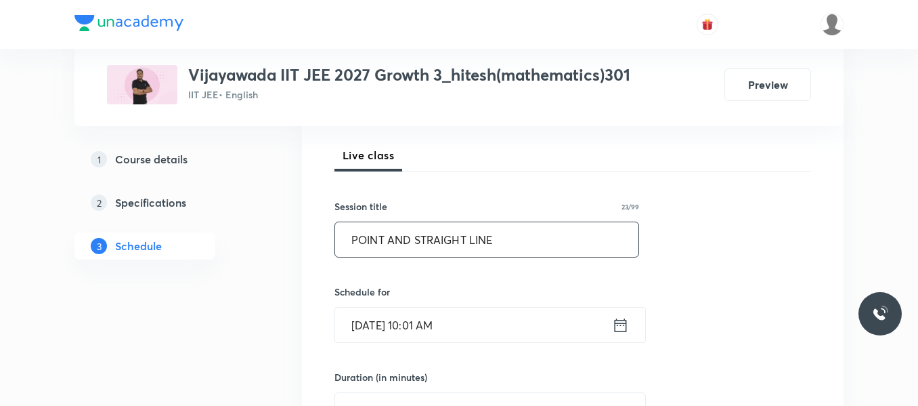
scroll to position [271, 0]
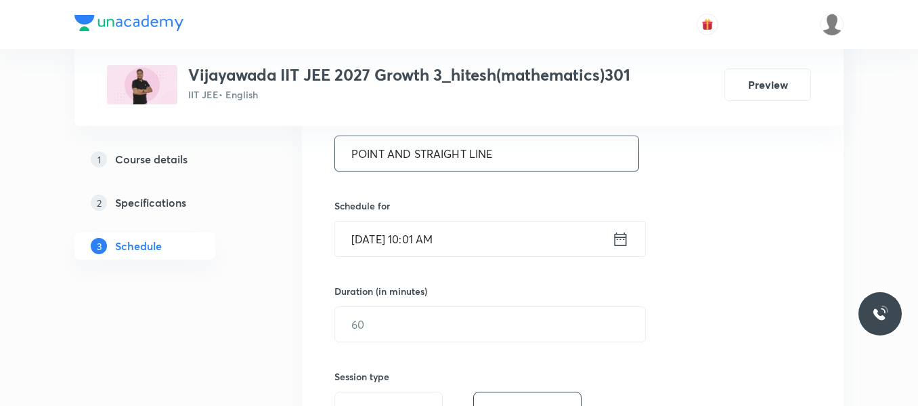
type input "POINT AND STRAIGHT LINE"
click at [616, 243] on icon at bounding box center [620, 239] width 17 height 19
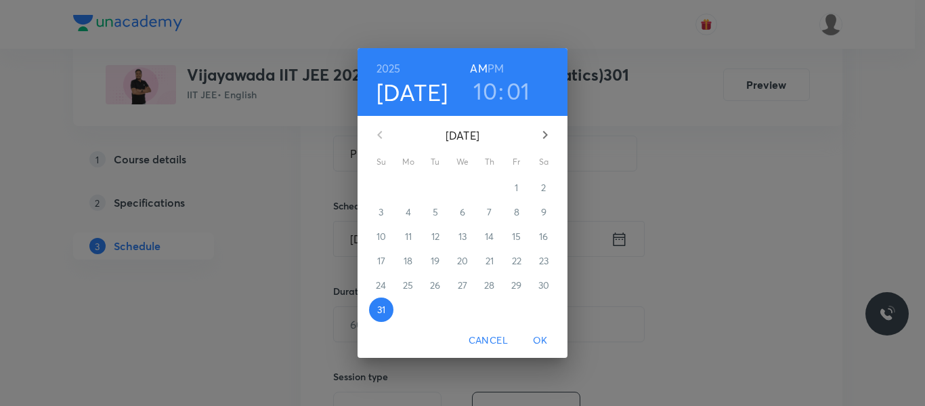
click at [545, 146] on button "button" at bounding box center [545, 135] width 33 height 33
click at [412, 189] on span "1" at bounding box center [408, 188] width 24 height 14
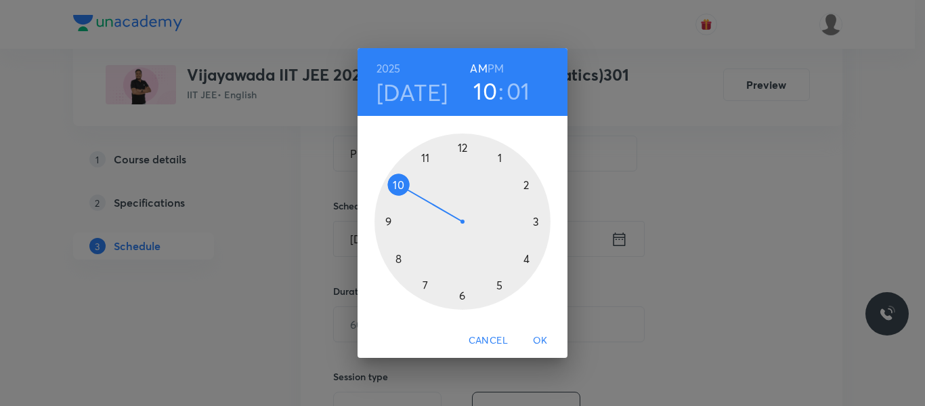
click at [536, 219] on div at bounding box center [463, 221] width 176 height 176
click at [496, 63] on h6 "PM" at bounding box center [496, 68] width 16 height 19
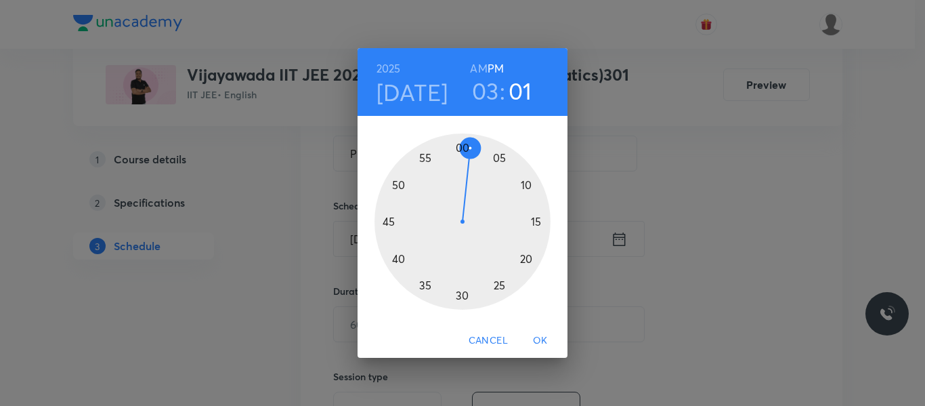
click at [526, 184] on div at bounding box center [463, 221] width 176 height 176
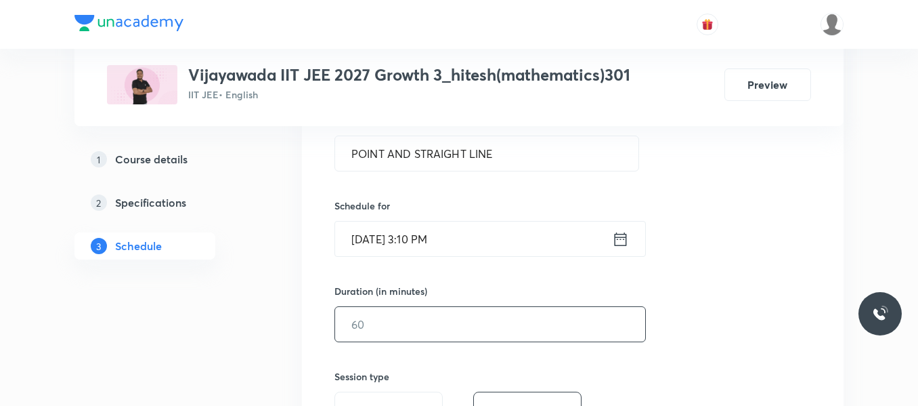
click at [476, 333] on input "text" at bounding box center [490, 324] width 310 height 35
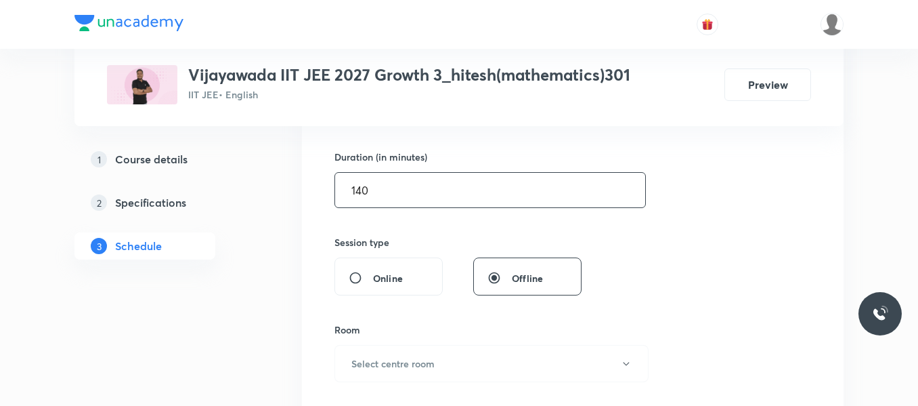
scroll to position [406, 0]
type input "140"
click at [408, 360] on h6 "Select centre room" at bounding box center [392, 362] width 83 height 14
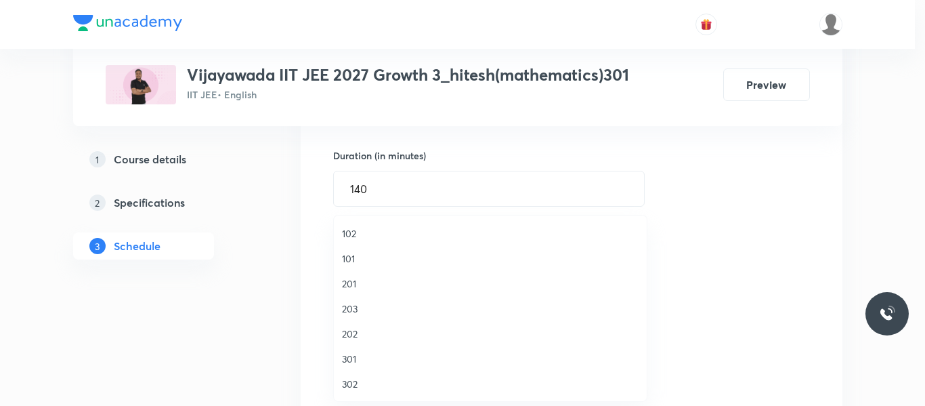
click at [350, 337] on span "202" at bounding box center [490, 333] width 297 height 14
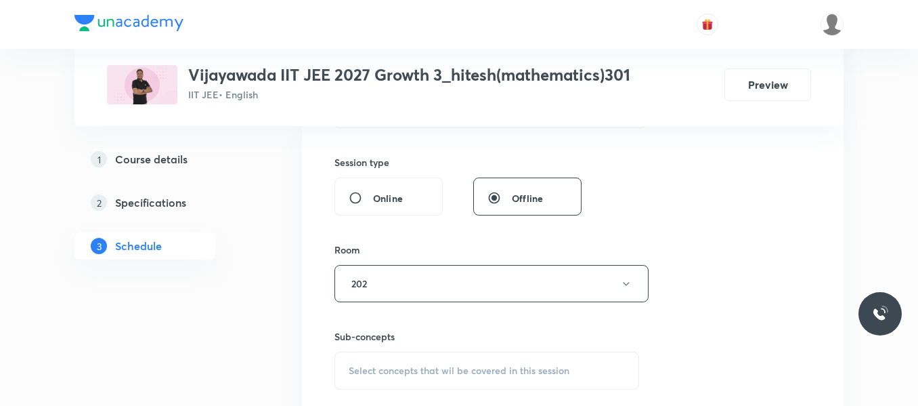
scroll to position [585, 0]
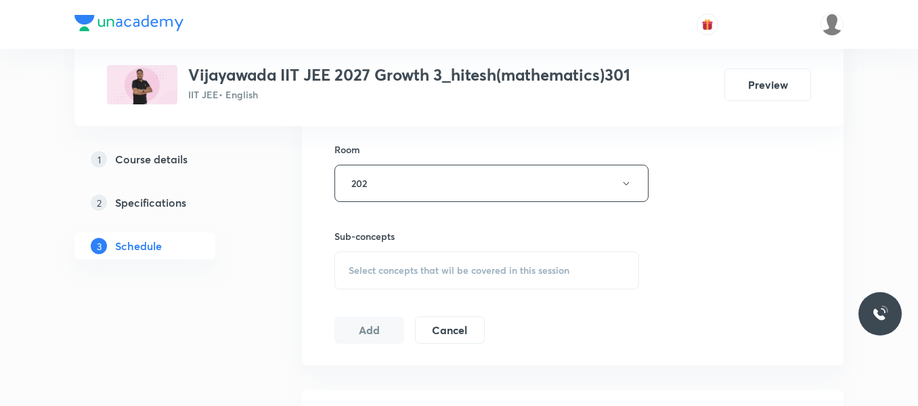
click at [405, 265] on span "Select concepts that wil be covered in this session" at bounding box center [459, 270] width 221 height 11
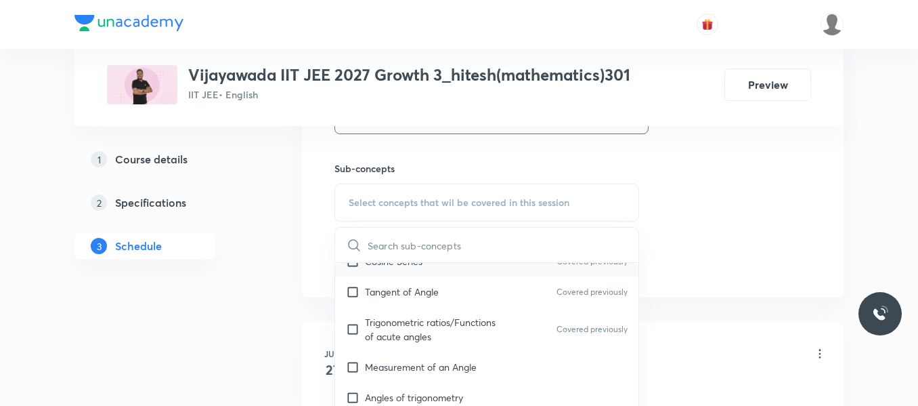
scroll to position [68, 0]
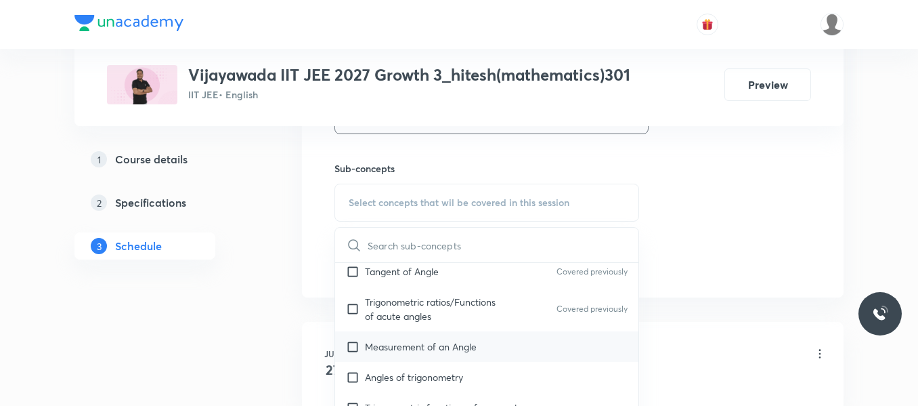
click at [386, 342] on p "Measurement of an Angle" at bounding box center [421, 346] width 112 height 14
checkbox input "true"
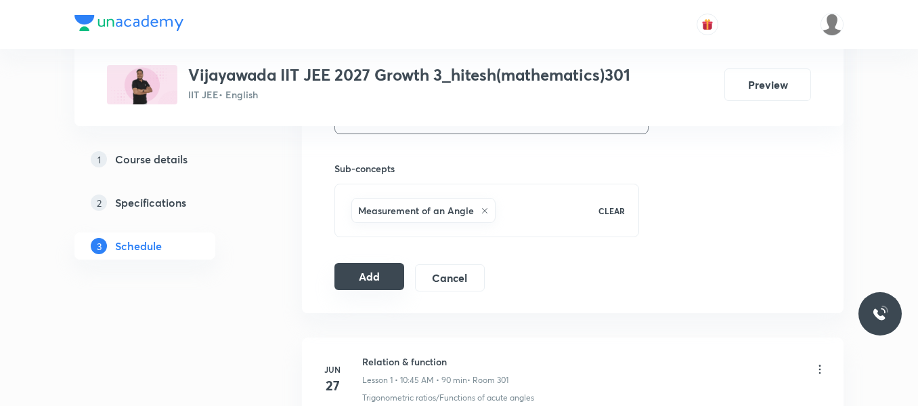
click at [366, 280] on button "Add" at bounding box center [370, 276] width 70 height 27
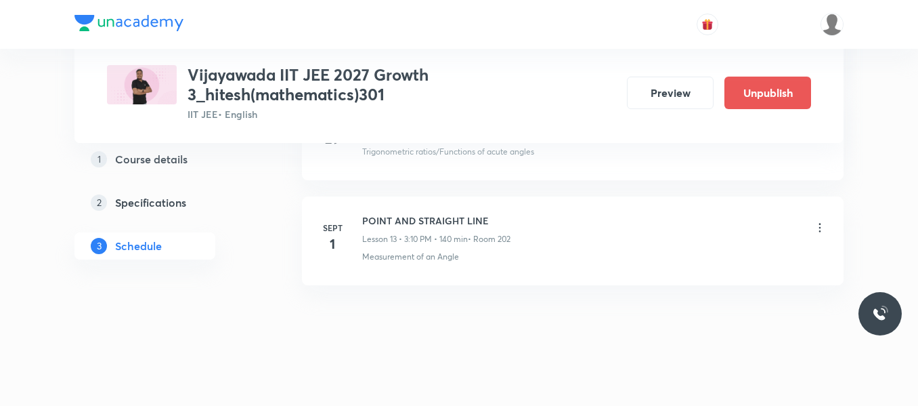
scroll to position [1439, 0]
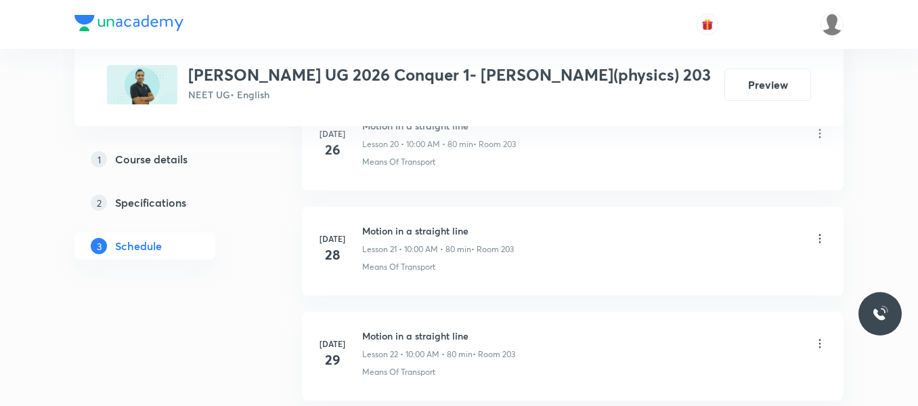
scroll to position [4879, 0]
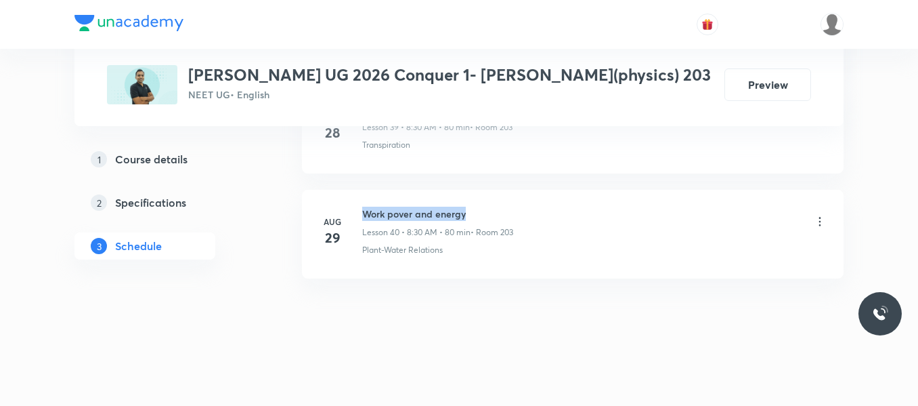
drag, startPoint x: 364, startPoint y: 210, endPoint x: 503, endPoint y: 206, distance: 138.9
click at [503, 206] on li "Aug 29 Work pover and energy Lesson 40 • 8:30 AM • 80 min • Room 203 Plant-Wate…" at bounding box center [573, 234] width 542 height 89
copy h6 "Work pover and energy"
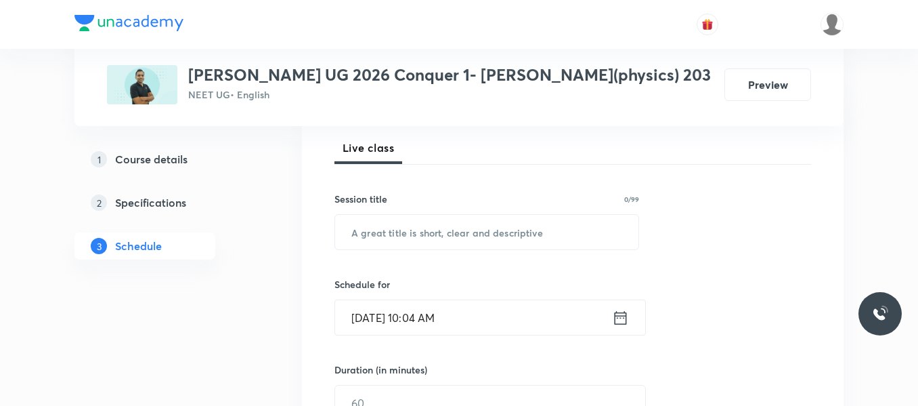
scroll to position [206, 0]
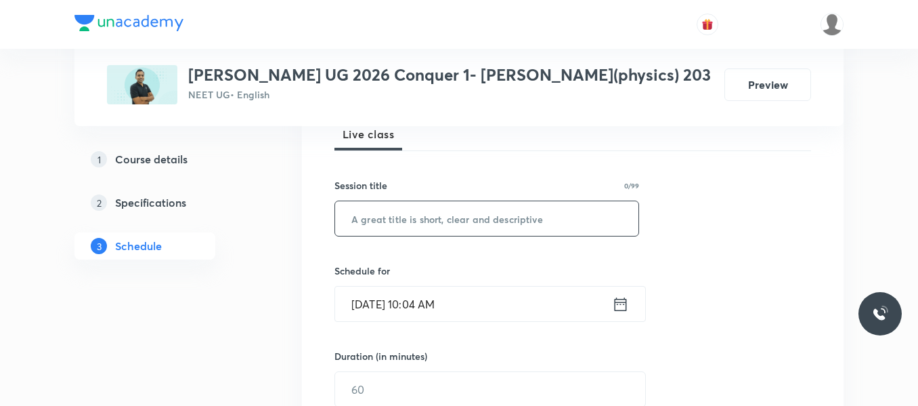
click at [452, 219] on input "text" at bounding box center [486, 218] width 303 height 35
paste input "Work pover and energy"
type input "Work pover and energy"
click at [616, 305] on icon at bounding box center [621, 304] width 12 height 14
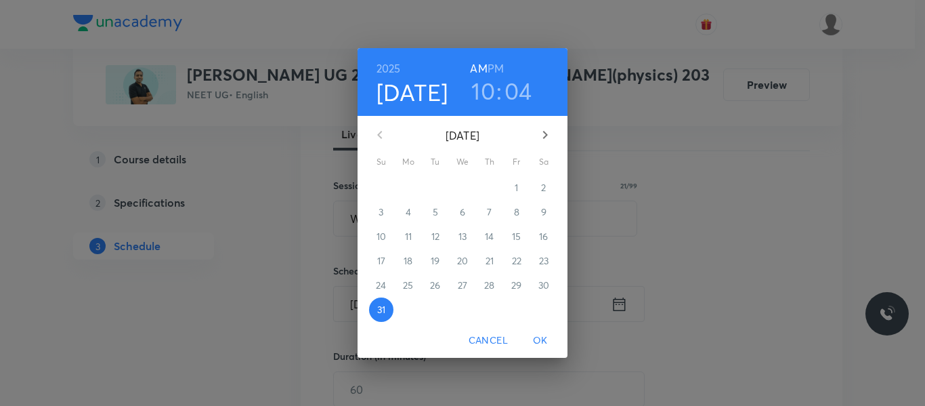
click at [549, 137] on icon "button" at bounding box center [545, 135] width 16 height 16
click at [414, 190] on span "1" at bounding box center [408, 188] width 24 height 14
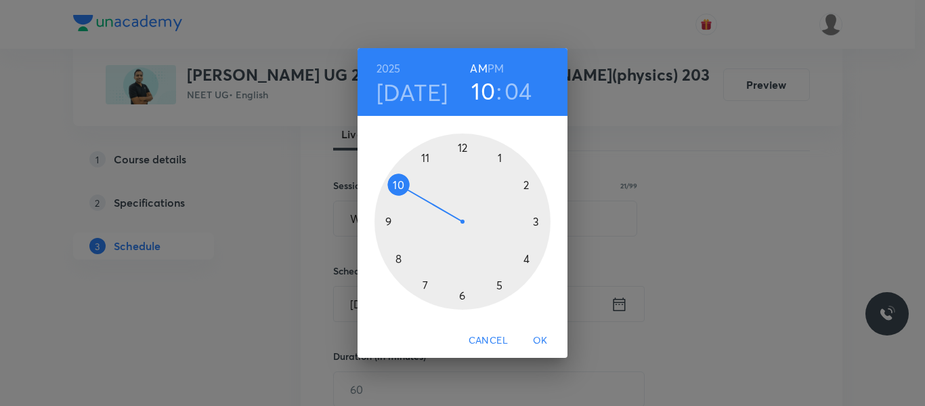
click at [400, 255] on div at bounding box center [463, 221] width 176 height 176
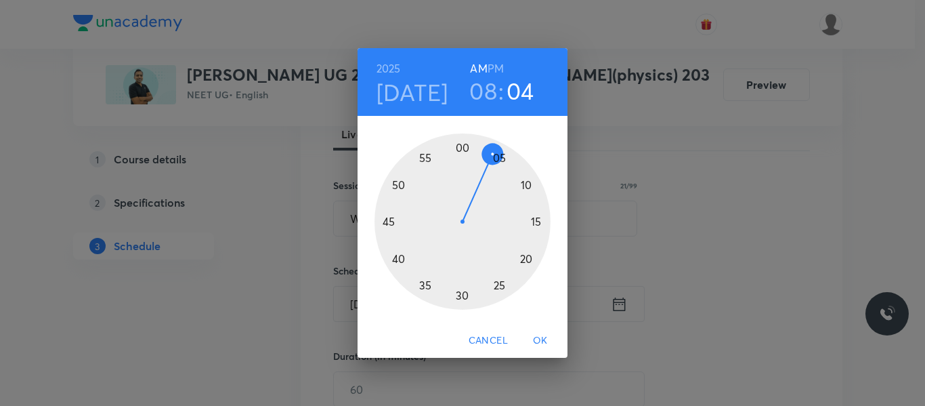
click at [461, 295] on div at bounding box center [463, 221] width 176 height 176
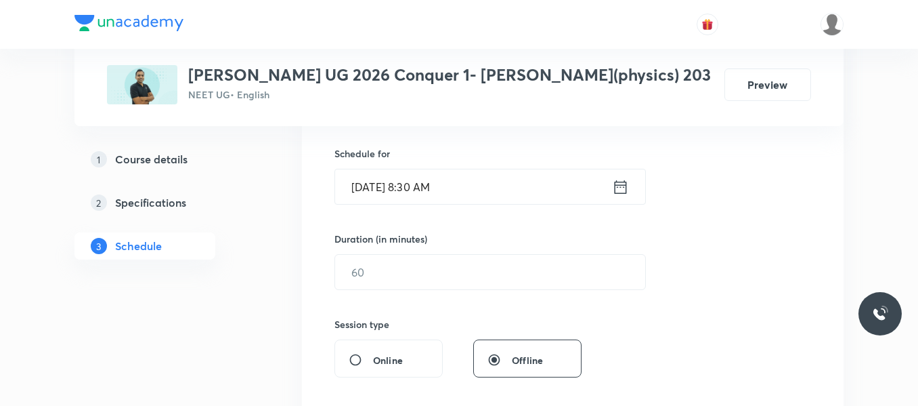
scroll to position [341, 0]
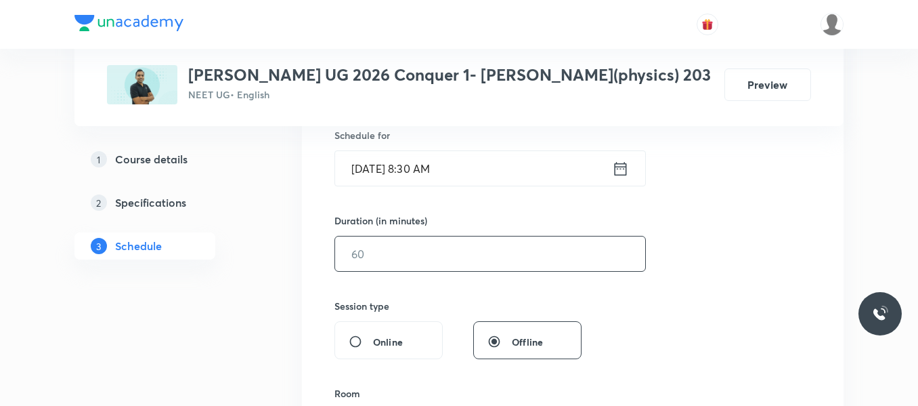
click at [382, 259] on input "text" at bounding box center [490, 253] width 310 height 35
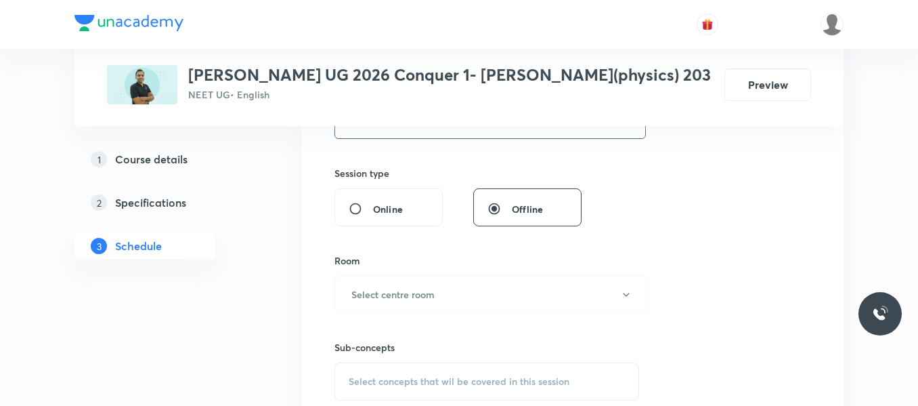
scroll to position [477, 0]
type input "80"
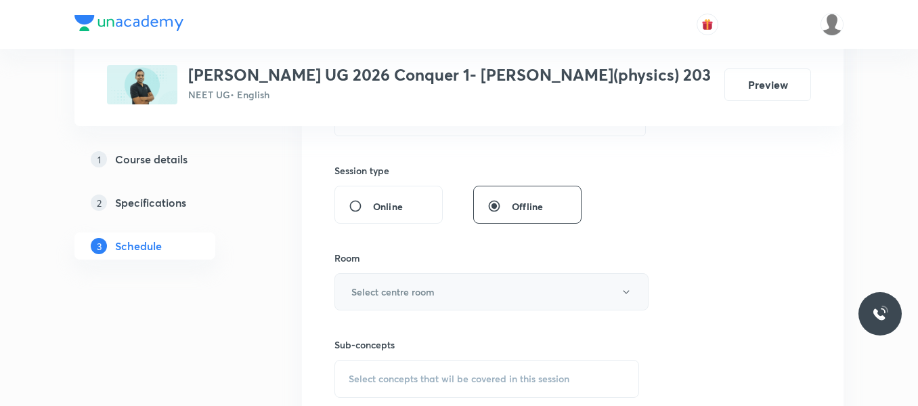
click at [379, 300] on button "Select centre room" at bounding box center [492, 291] width 314 height 37
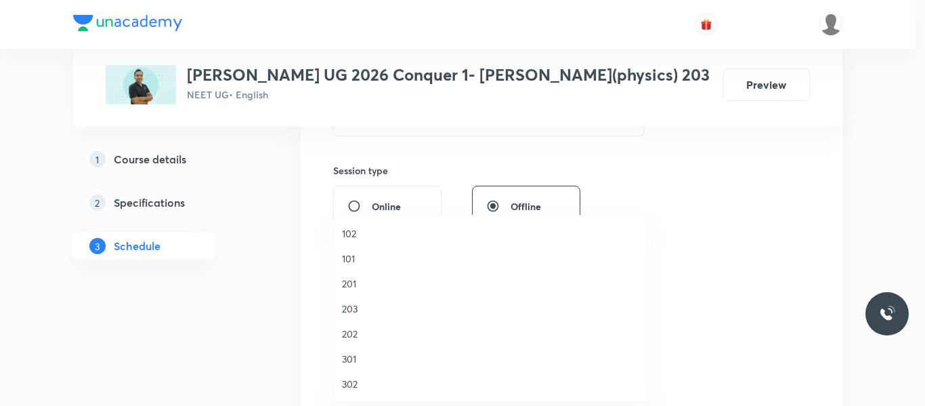
click at [354, 308] on span "203" at bounding box center [490, 308] width 297 height 14
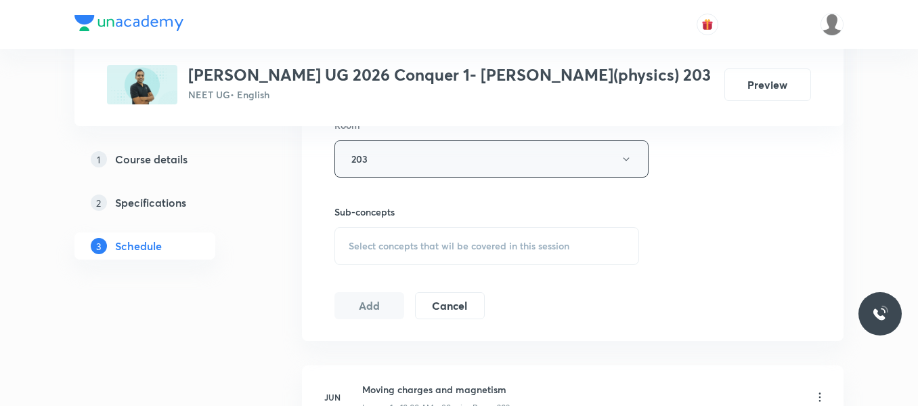
scroll to position [612, 0]
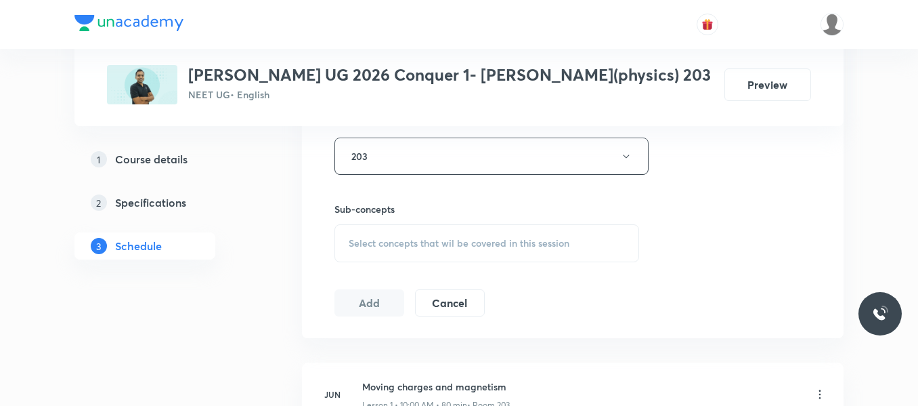
click at [391, 232] on div "Select concepts that wil be covered in this session" at bounding box center [487, 243] width 305 height 38
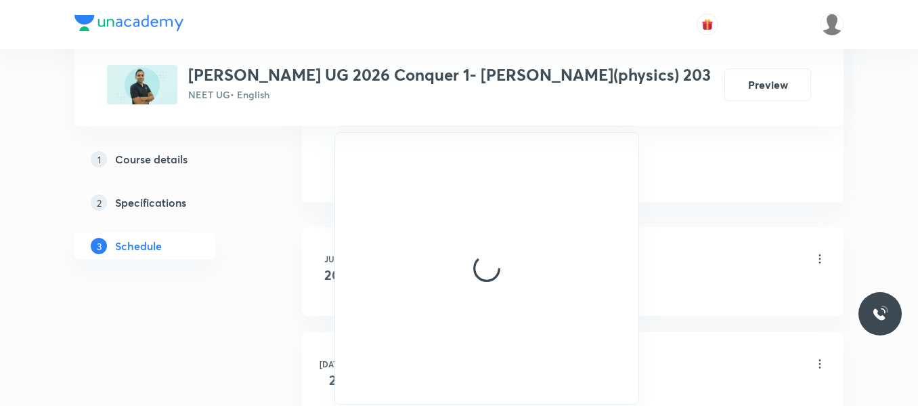
scroll to position [680, 0]
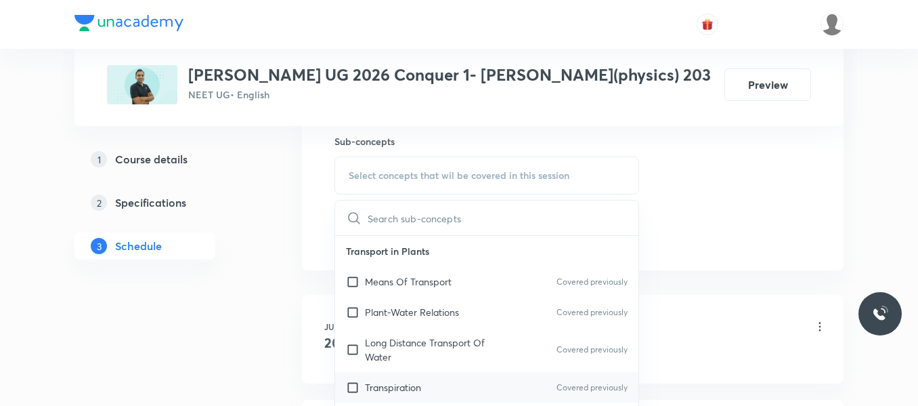
click at [399, 391] on p "Transpiration" at bounding box center [393, 387] width 56 height 14
checkbox input "true"
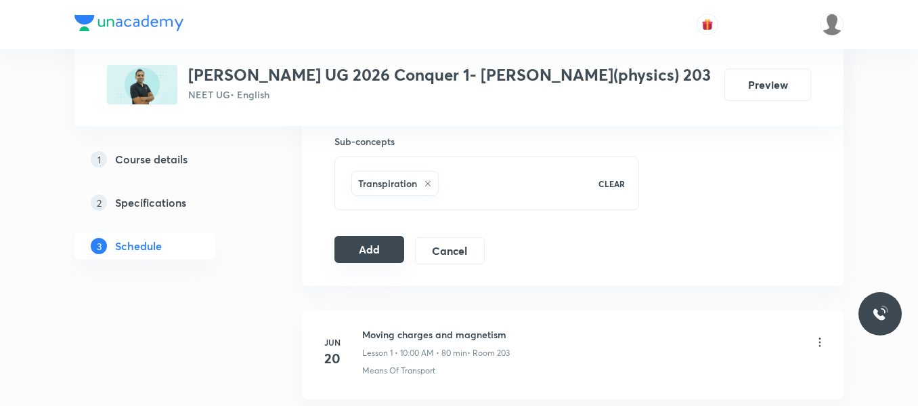
click at [375, 250] on button "Add" at bounding box center [370, 249] width 70 height 27
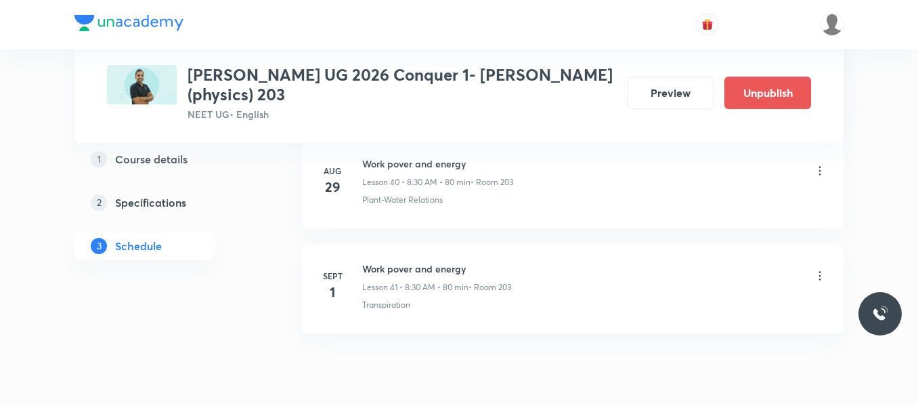
scroll to position [4378, 0]
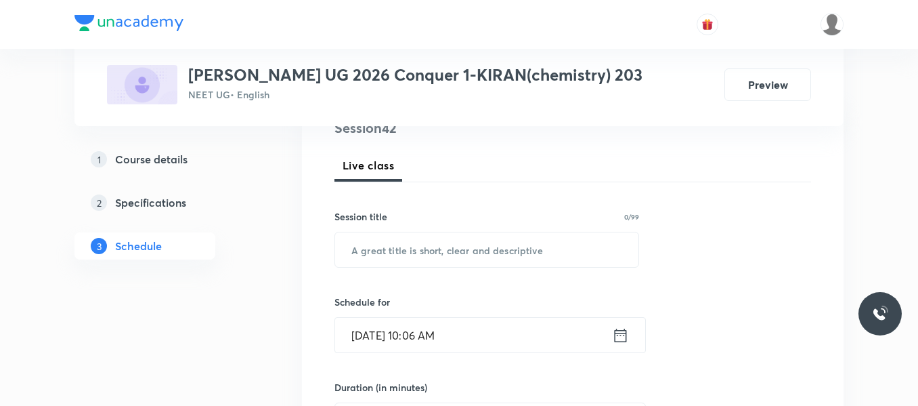
scroll to position [203, 0]
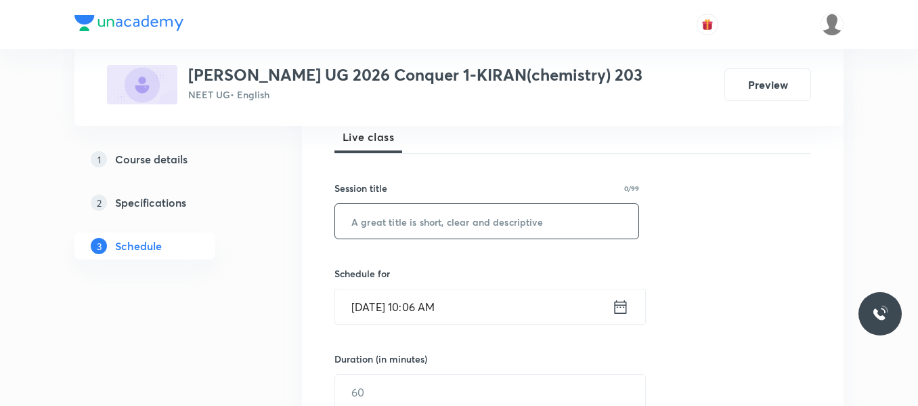
click at [402, 223] on input "text" at bounding box center [486, 221] width 303 height 35
paste input "Thermodynamics"
type input "Thermodynamics"
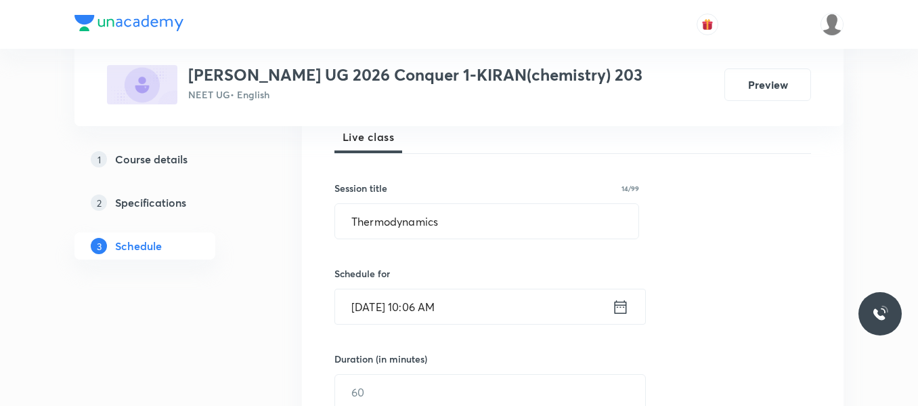
click at [621, 305] on icon at bounding box center [620, 306] width 17 height 19
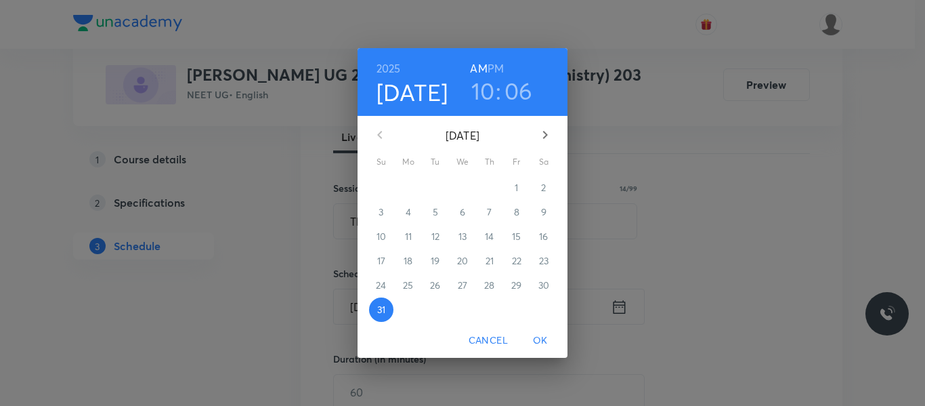
click at [544, 137] on icon "button" at bounding box center [545, 135] width 16 height 16
click at [404, 184] on span "1" at bounding box center [408, 188] width 24 height 14
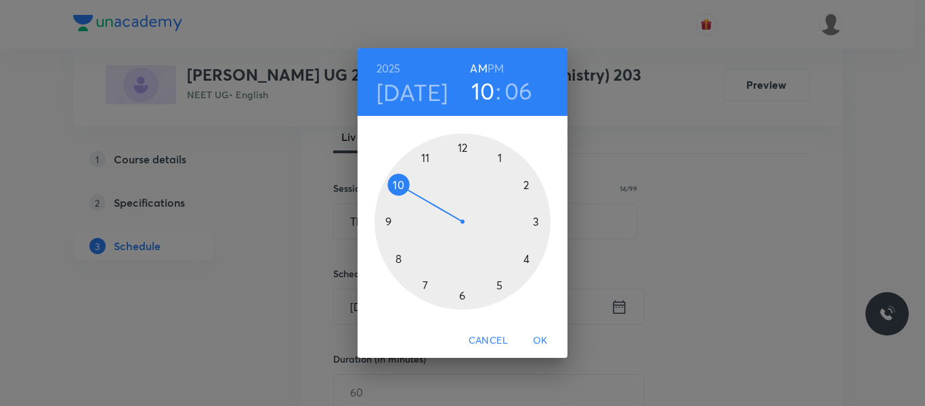
click at [513, 87] on h3 "06" at bounding box center [519, 91] width 28 height 28
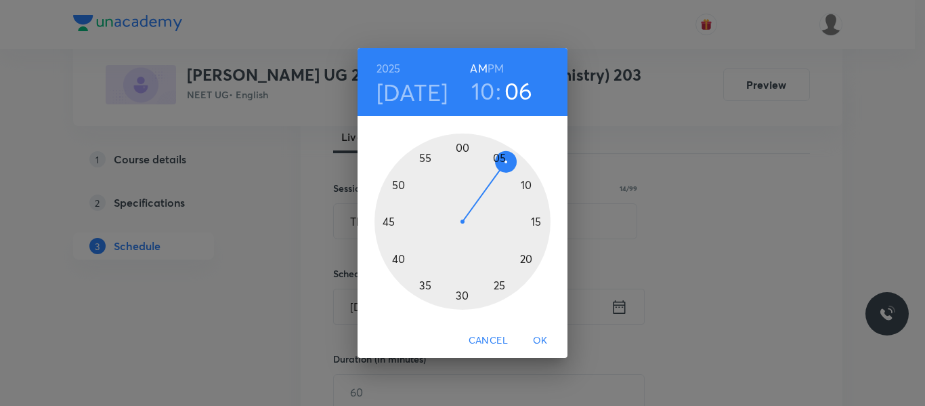
click at [461, 146] on div at bounding box center [463, 221] width 176 height 176
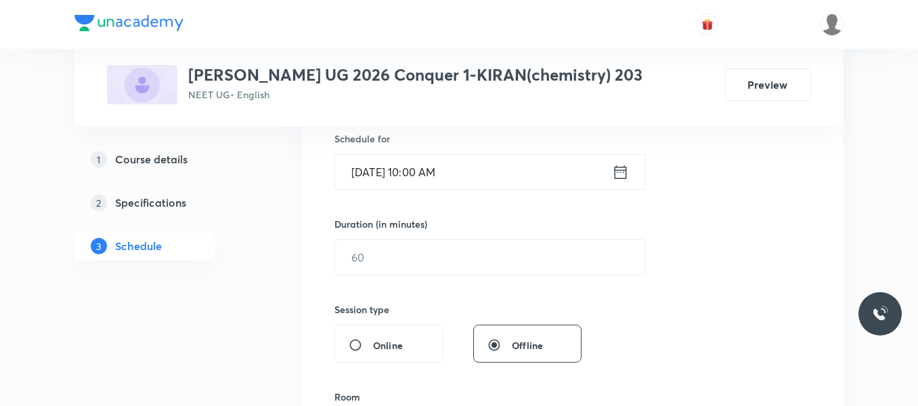
scroll to position [339, 0]
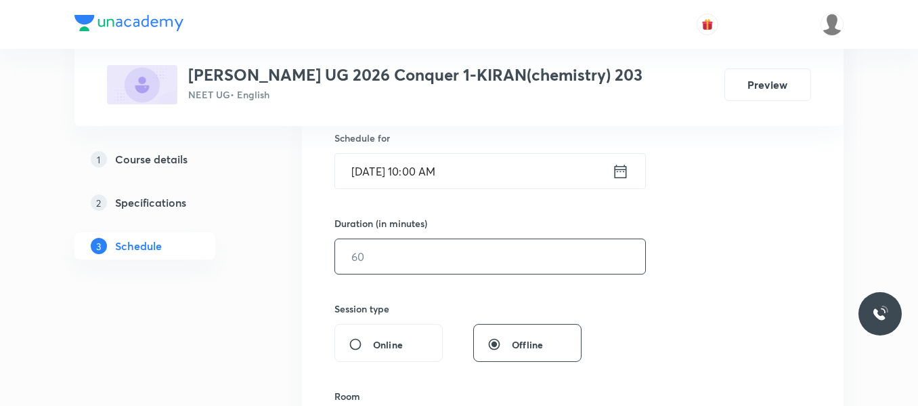
click at [391, 253] on input "text" at bounding box center [490, 256] width 310 height 35
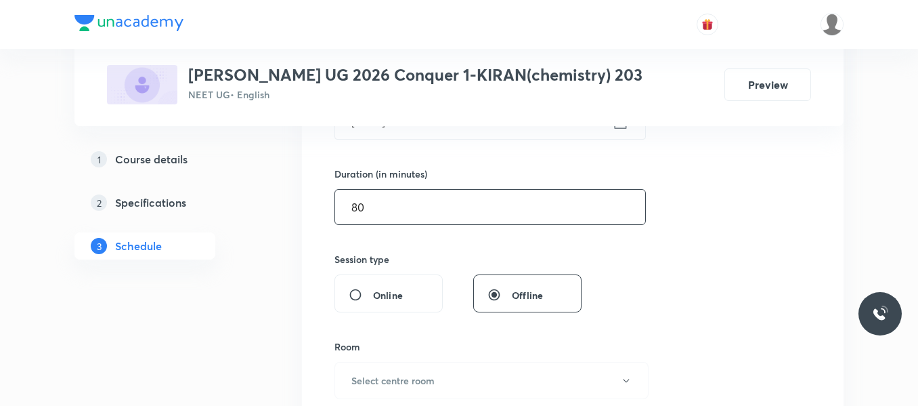
scroll to position [474, 0]
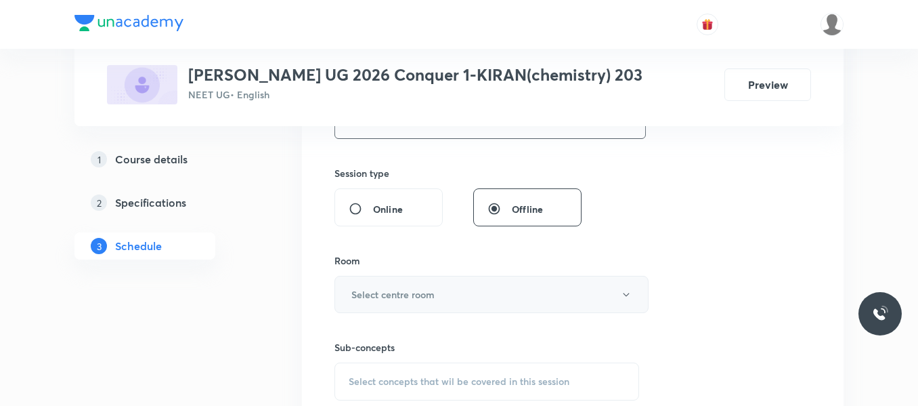
type input "80"
click at [416, 292] on h6 "Select centre room" at bounding box center [392, 294] width 83 height 14
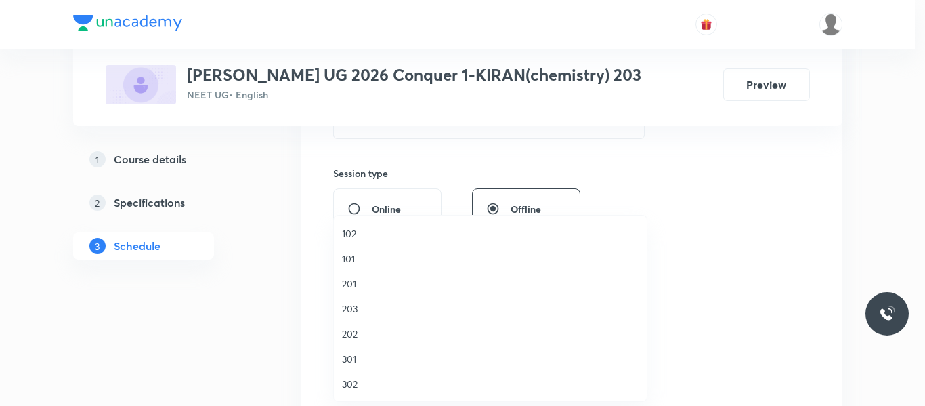
click at [351, 301] on span "203" at bounding box center [490, 308] width 297 height 14
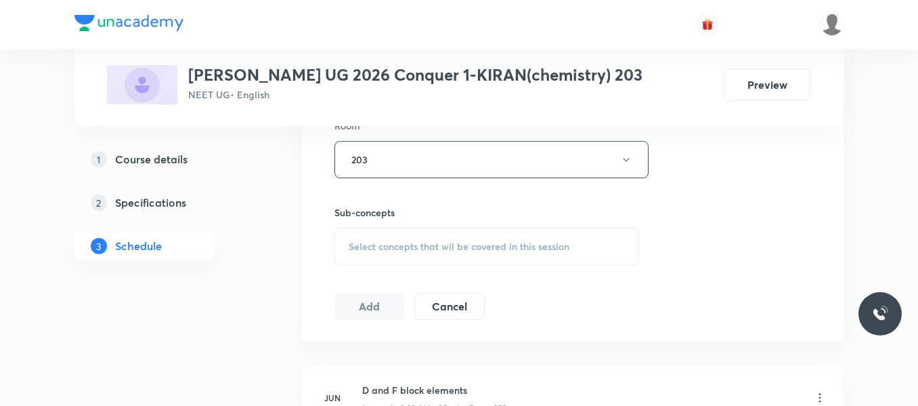
scroll to position [610, 0]
click at [396, 240] on span "Select concepts that wil be covered in this session" at bounding box center [459, 245] width 221 height 11
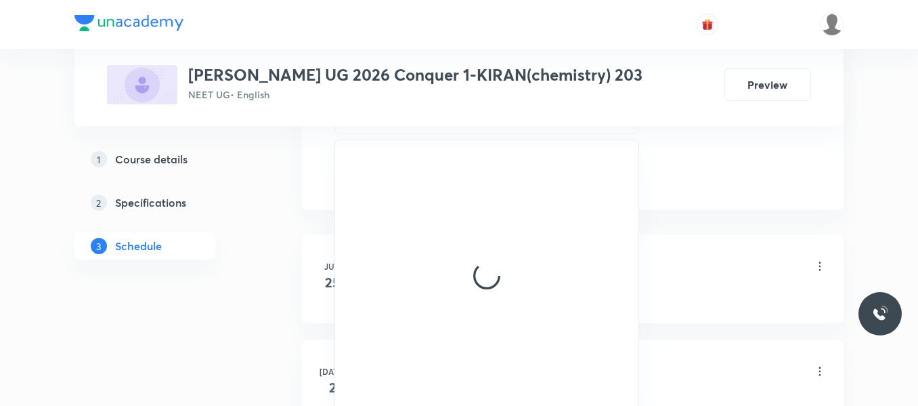
scroll to position [745, 0]
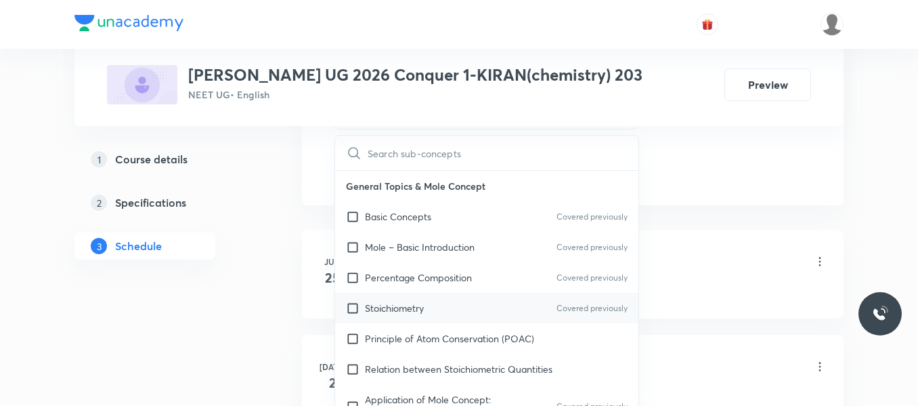
click at [414, 306] on p "Stoichiometry" at bounding box center [394, 308] width 59 height 14
checkbox input "true"
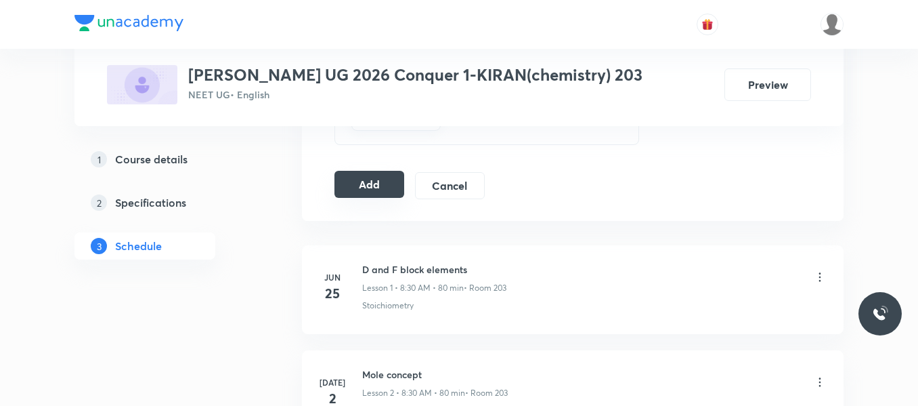
click at [377, 192] on button "Add" at bounding box center [370, 184] width 70 height 27
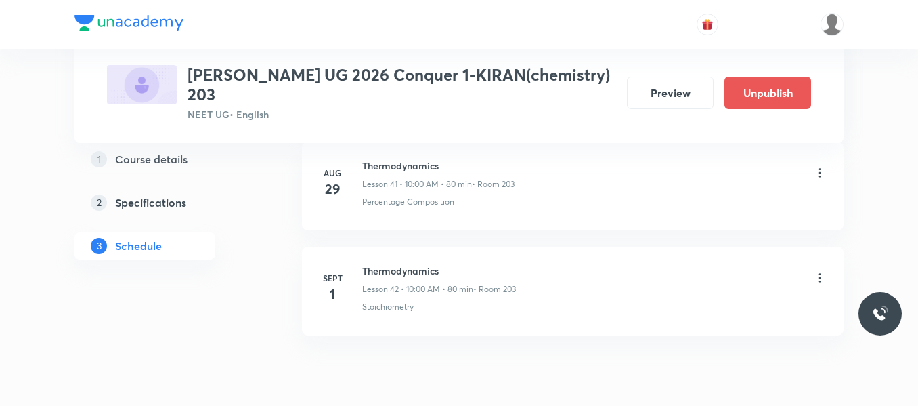
scroll to position [4483, 0]
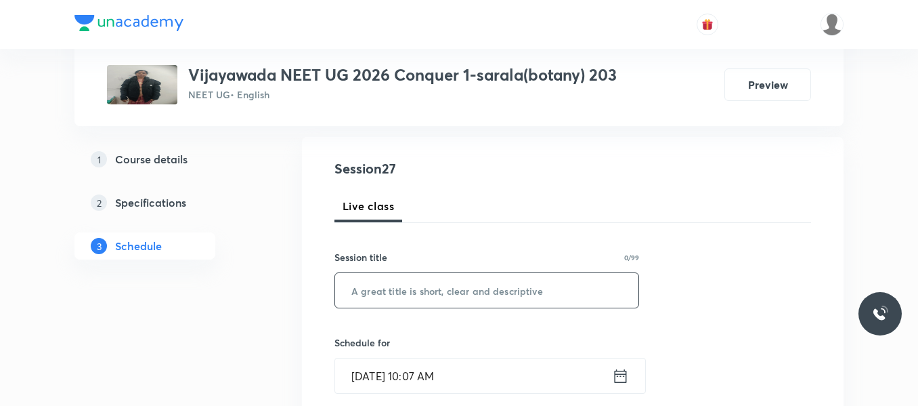
scroll to position [135, 0]
click at [394, 294] on input "text" at bounding box center [486, 289] width 303 height 35
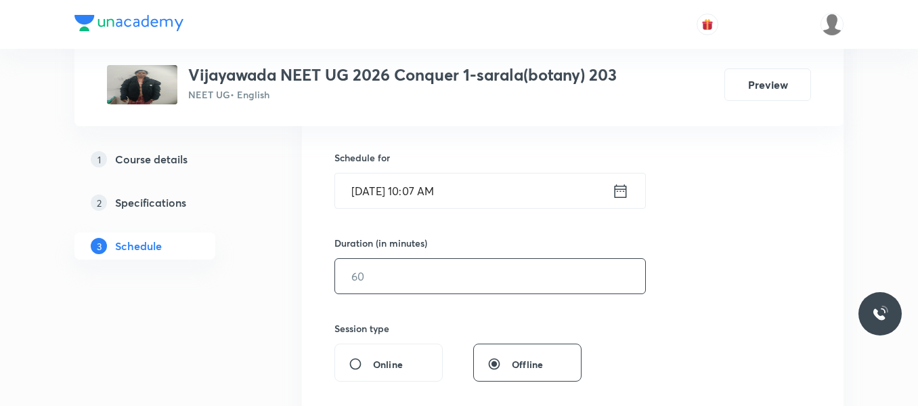
scroll to position [339, 0]
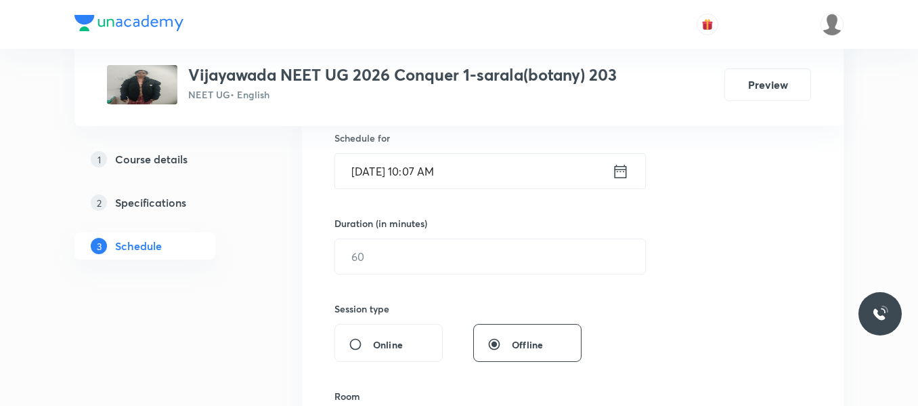
type input "Basic topic"
click at [617, 174] on icon at bounding box center [620, 171] width 17 height 19
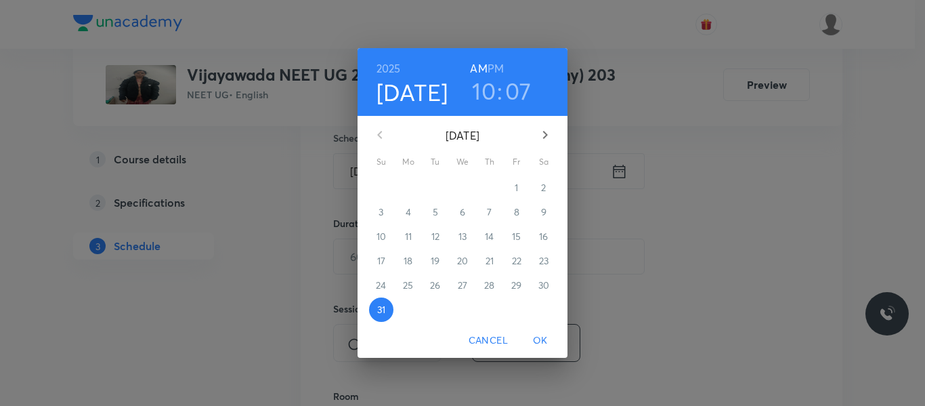
click at [549, 133] on icon "button" at bounding box center [545, 135] width 16 height 16
click at [410, 188] on p "1" at bounding box center [407, 188] width 3 height 14
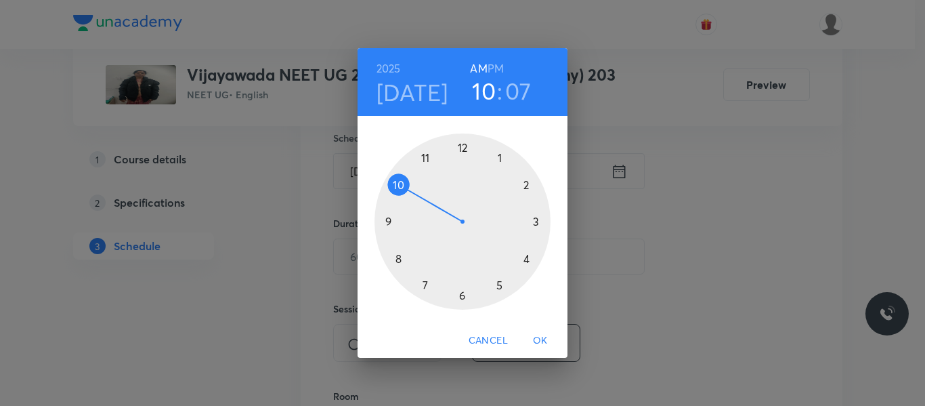
click at [419, 157] on div at bounding box center [463, 221] width 176 height 176
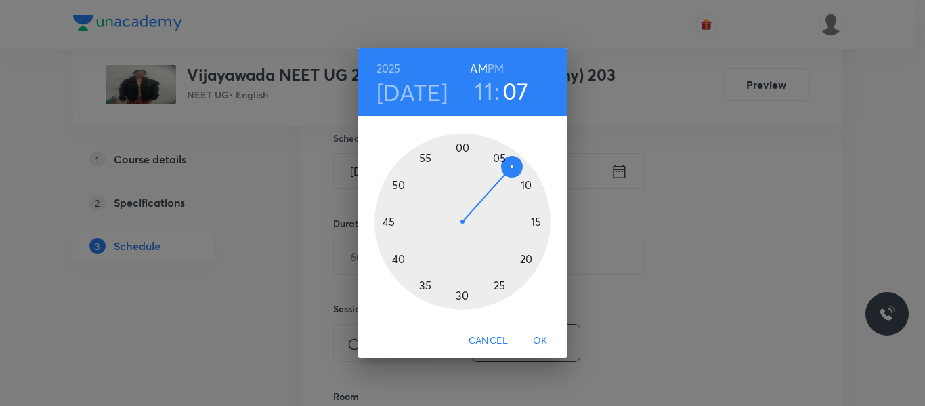
click at [461, 297] on div at bounding box center [463, 221] width 176 height 176
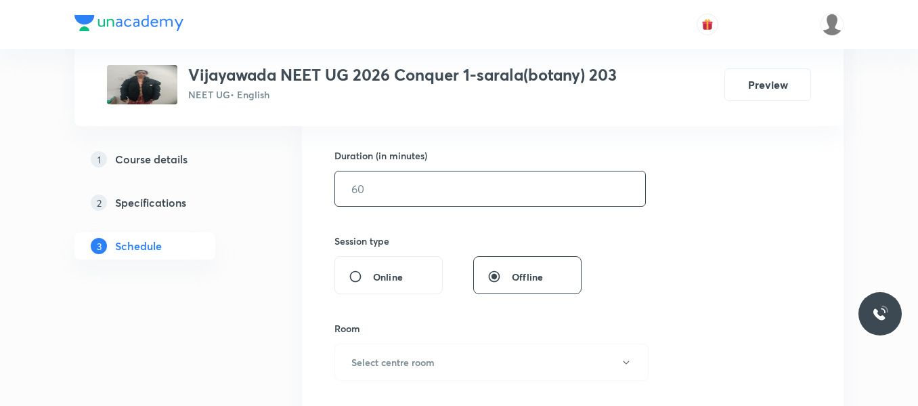
click at [399, 190] on input "text" at bounding box center [490, 188] width 310 height 35
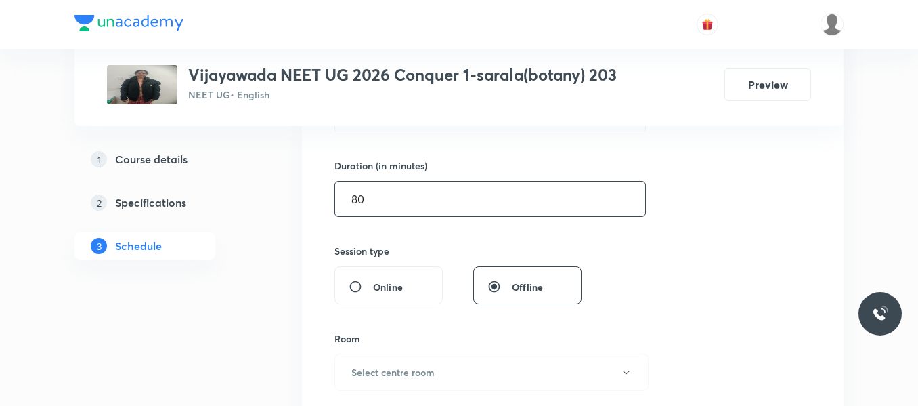
scroll to position [542, 0]
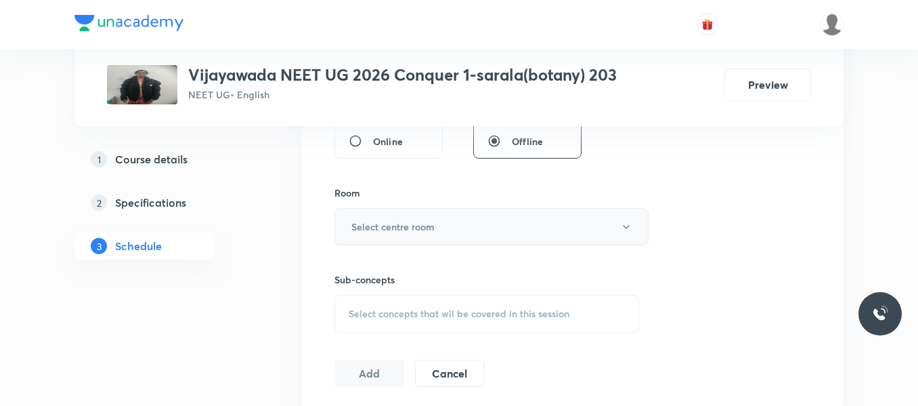
type input "80"
click at [400, 226] on h6 "Select centre room" at bounding box center [392, 226] width 83 height 14
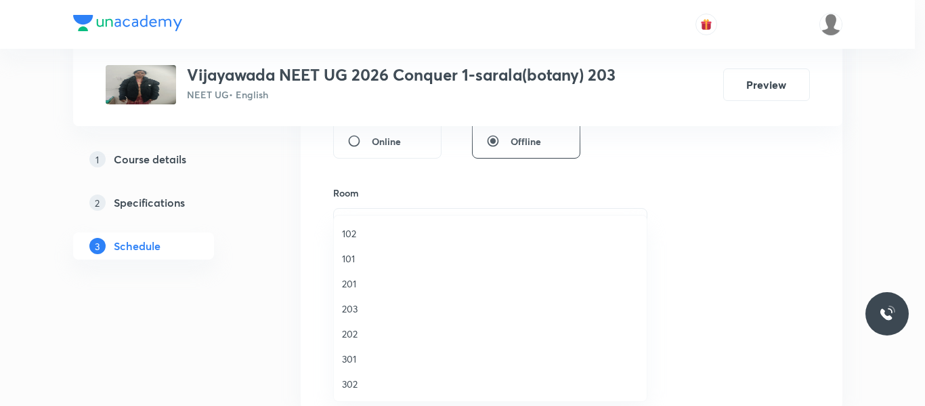
click at [350, 310] on span "203" at bounding box center [490, 308] width 297 height 14
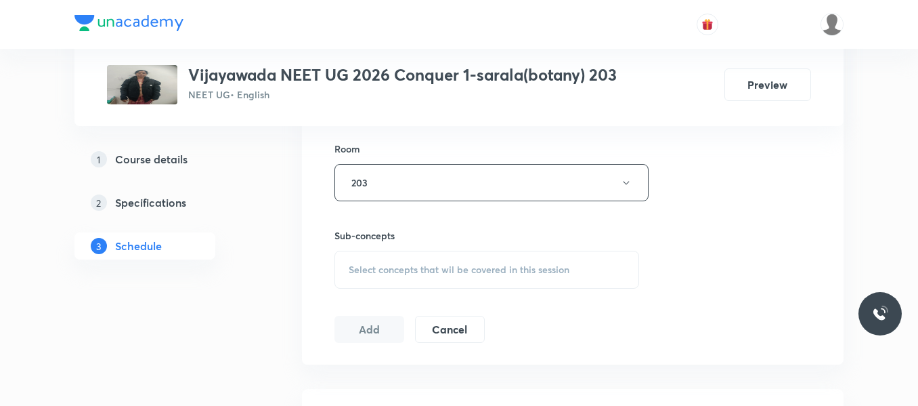
scroll to position [610, 0]
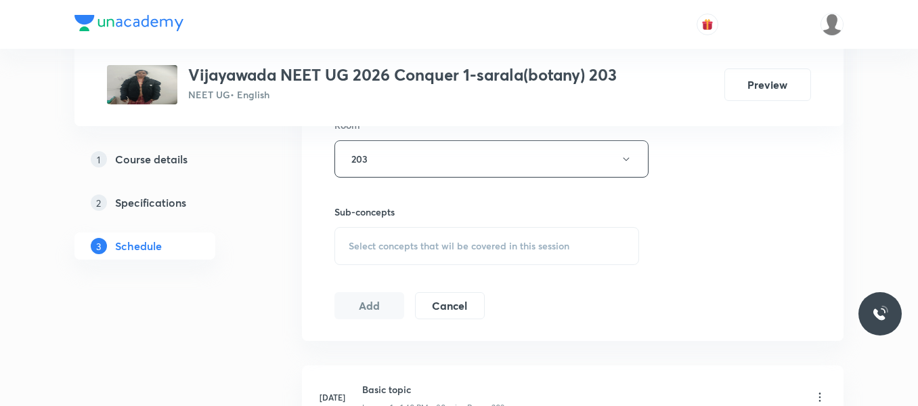
click at [394, 247] on span "Select concepts that wil be covered in this session" at bounding box center [459, 245] width 221 height 11
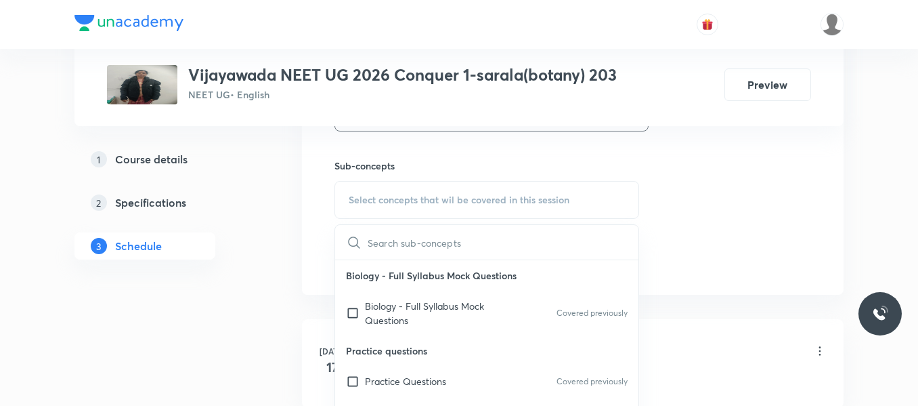
scroll to position [677, 0]
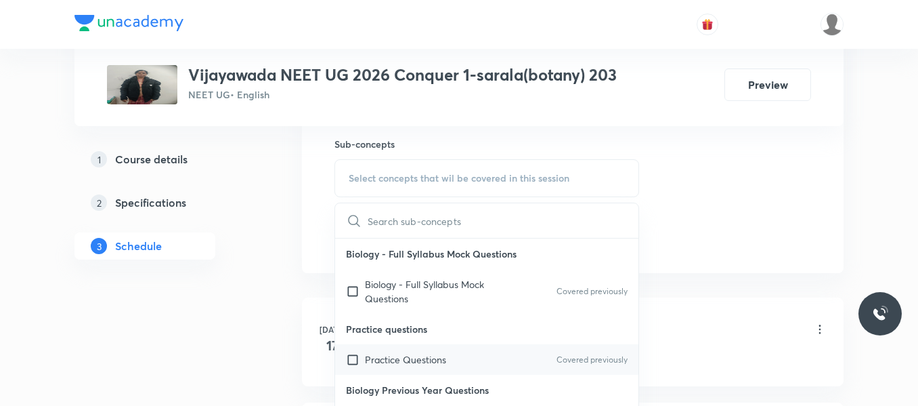
click at [412, 362] on p "Practice Questions" at bounding box center [405, 359] width 81 height 14
checkbox input "true"
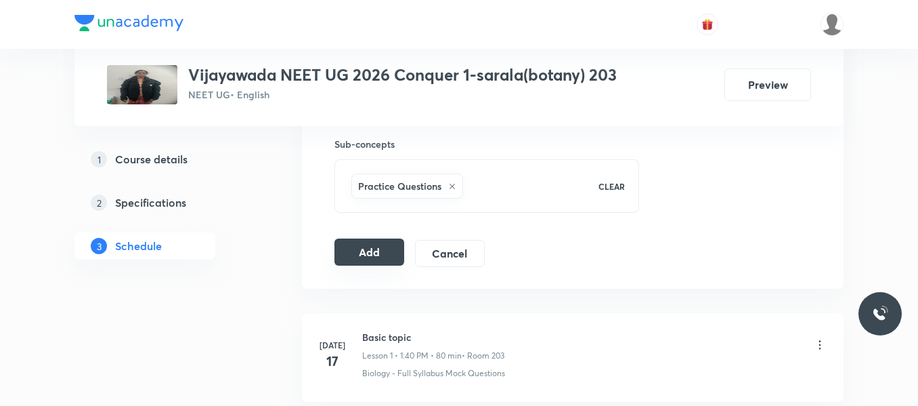
click at [373, 254] on button "Add" at bounding box center [370, 251] width 70 height 27
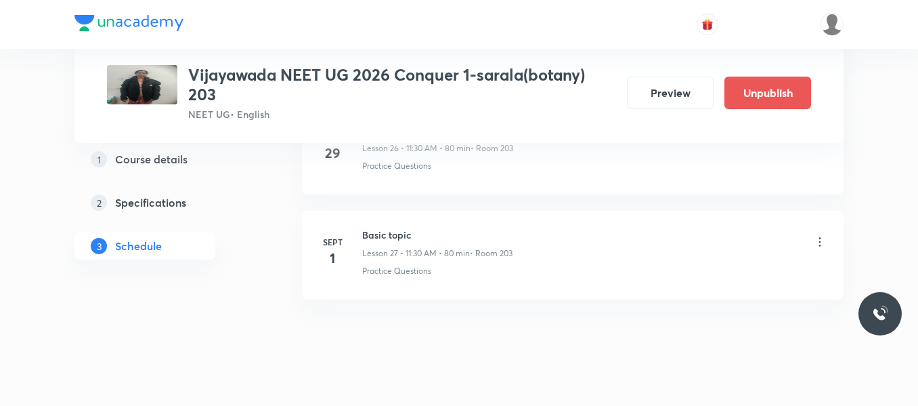
scroll to position [2909, 0]
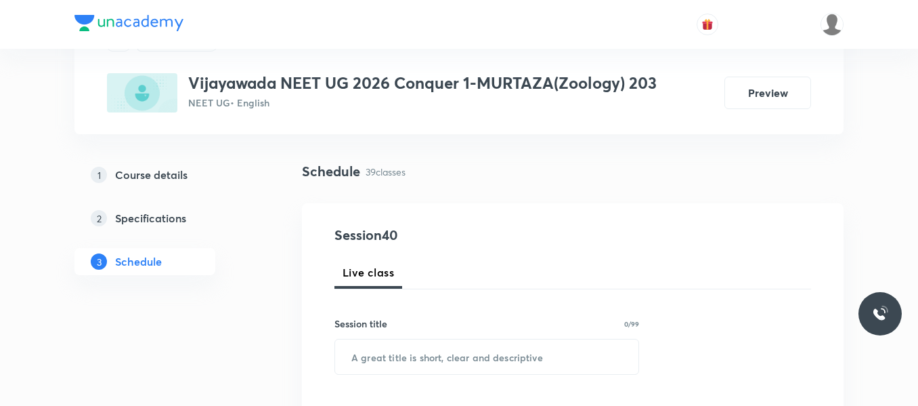
scroll to position [4774, 0]
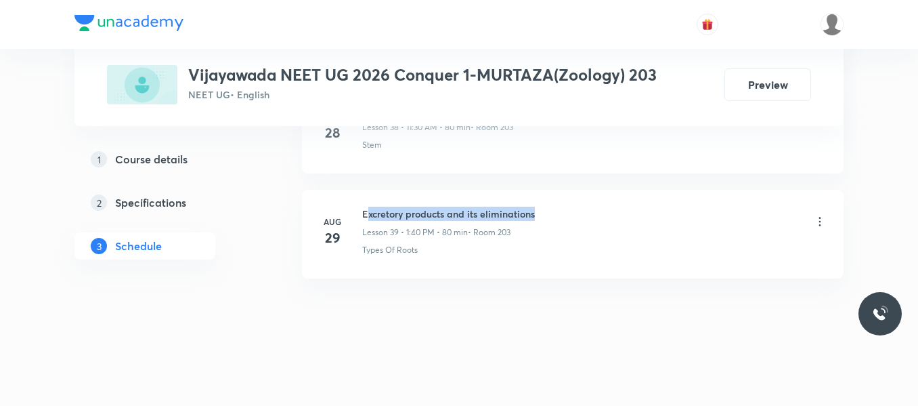
drag, startPoint x: 366, startPoint y: 211, endPoint x: 550, endPoint y: 213, distance: 184.2
click at [550, 213] on div "Excretory products and its eliminations Lesson 39 • 1:40 PM • 80 min • Room 203" at bounding box center [594, 223] width 465 height 32
drag, startPoint x: 546, startPoint y: 304, endPoint x: 482, endPoint y: 300, distance: 64.5
drag, startPoint x: 360, startPoint y: 212, endPoint x: 536, endPoint y: 209, distance: 176.8
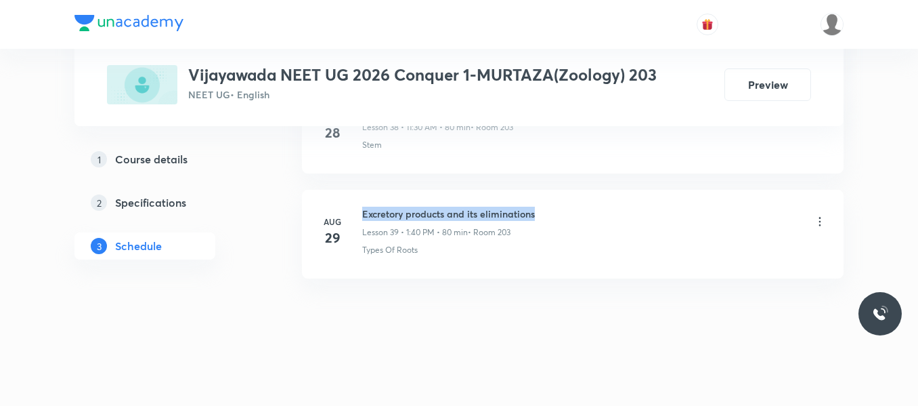
click at [536, 209] on div "Aug 29 Excretory products and its eliminations Lesson 39 • 1:40 PM • 80 min • R…" at bounding box center [573, 231] width 508 height 49
copy h6 "Excretory products and its eliminations"
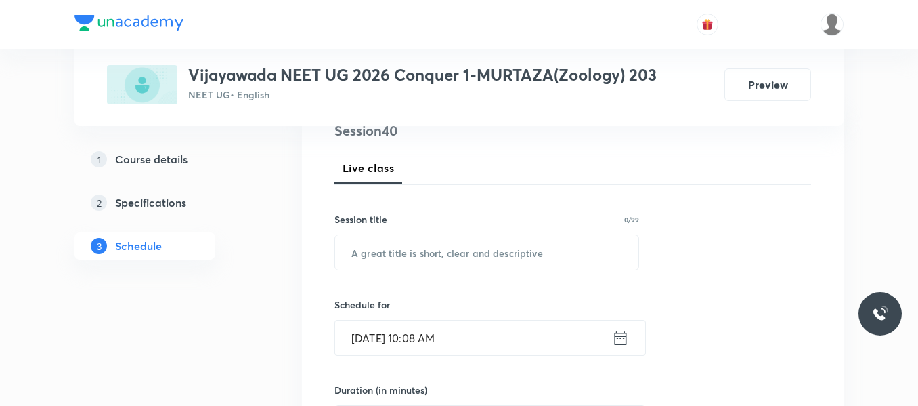
scroll to position [169, 0]
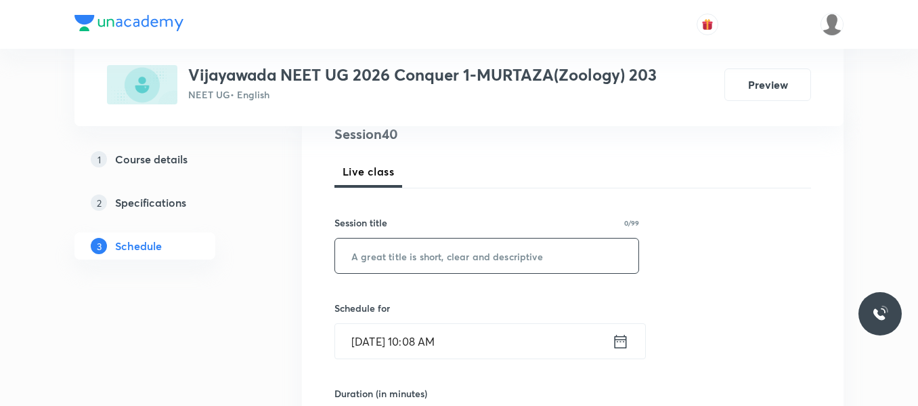
click at [426, 251] on input "text" at bounding box center [486, 255] width 303 height 35
paste input "Excretory products and its eliminations"
type input "Excretory products and its eliminations"
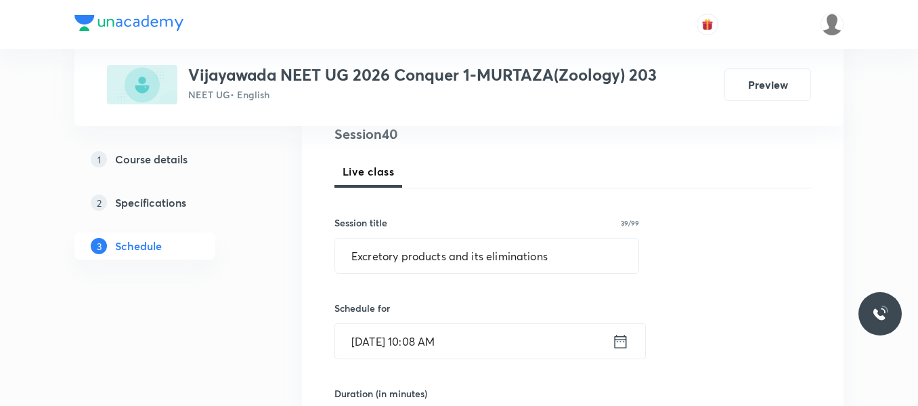
click at [626, 343] on icon at bounding box center [620, 341] width 17 height 19
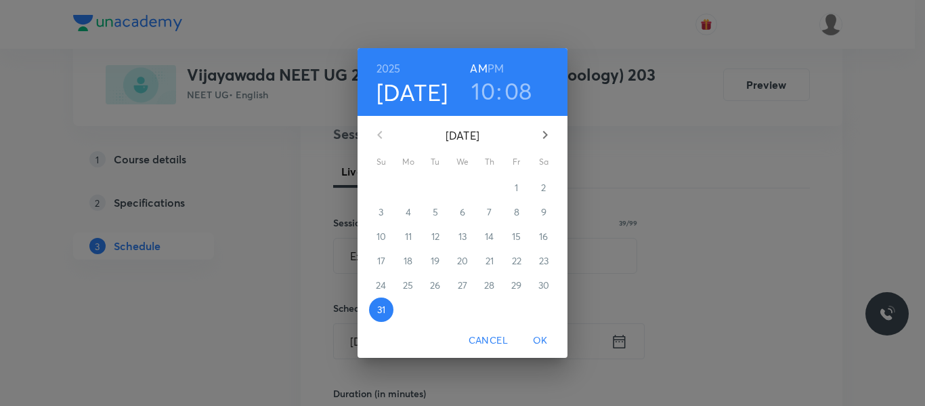
click at [545, 129] on icon "button" at bounding box center [545, 135] width 16 height 16
click at [414, 188] on span "1" at bounding box center [408, 188] width 24 height 14
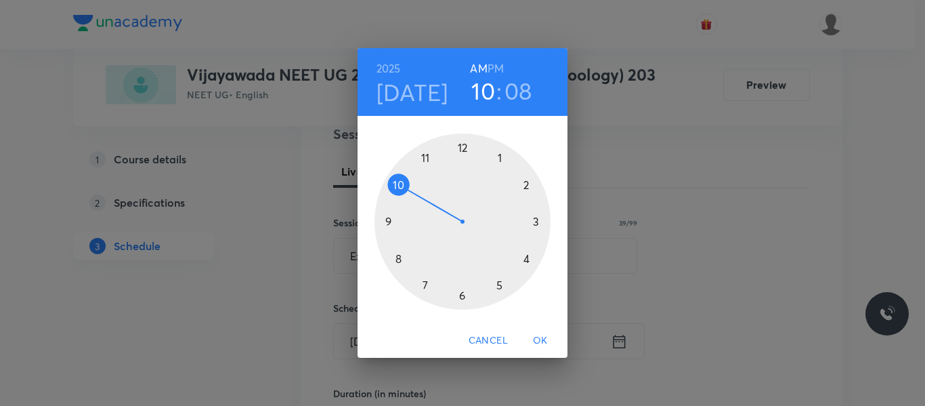
drag, startPoint x: 500, startPoint y: 156, endPoint x: 455, endPoint y: 186, distance: 53.3
click at [498, 156] on div at bounding box center [463, 221] width 176 height 176
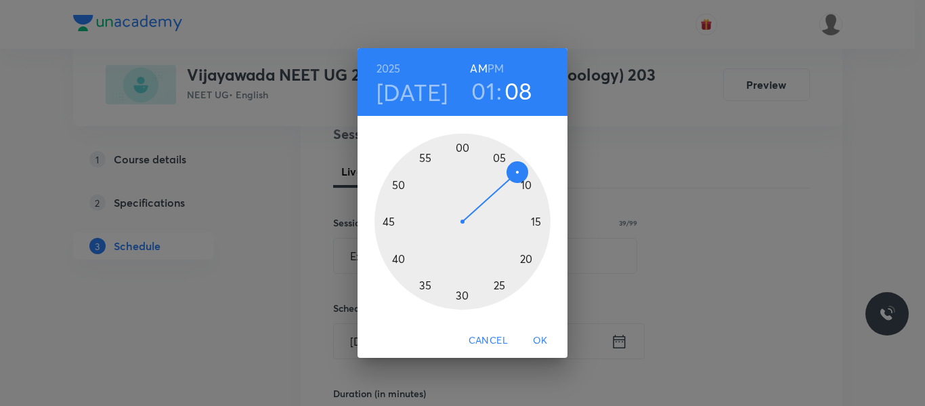
click at [399, 259] on div at bounding box center [463, 221] width 176 height 176
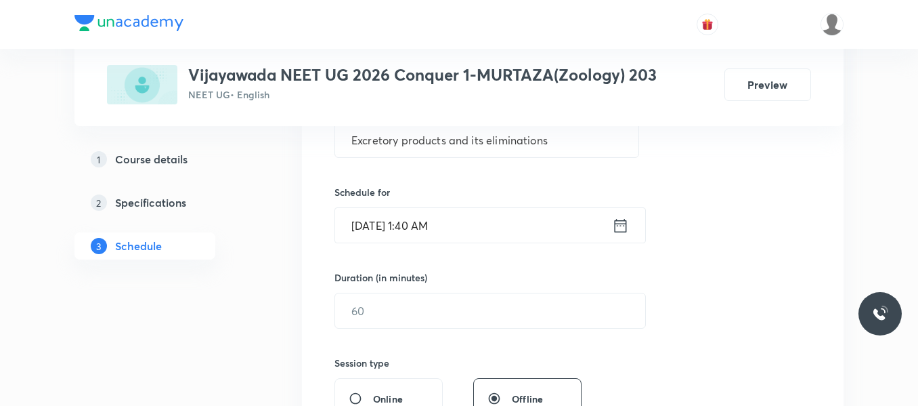
scroll to position [304, 0]
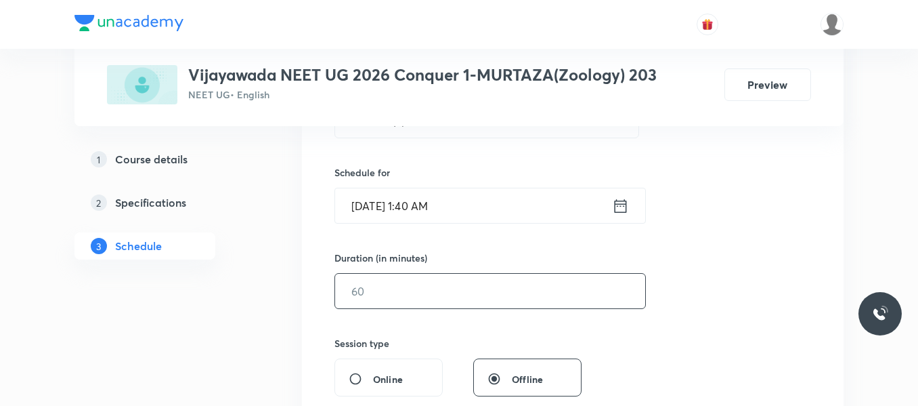
click at [379, 289] on input "text" at bounding box center [490, 291] width 310 height 35
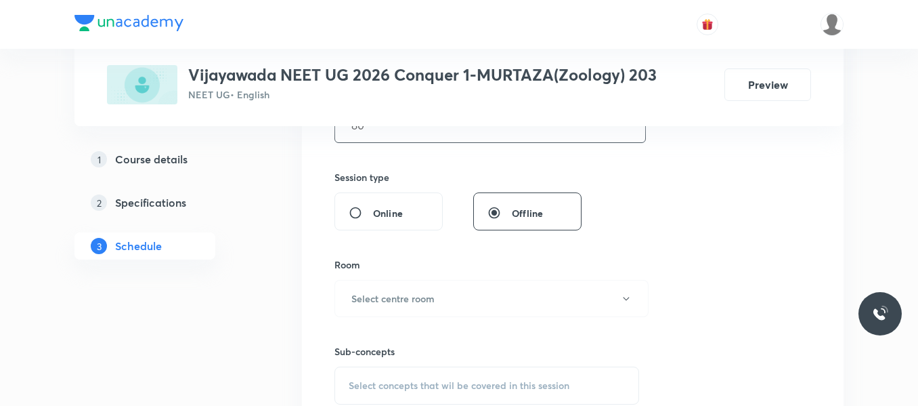
scroll to position [507, 0]
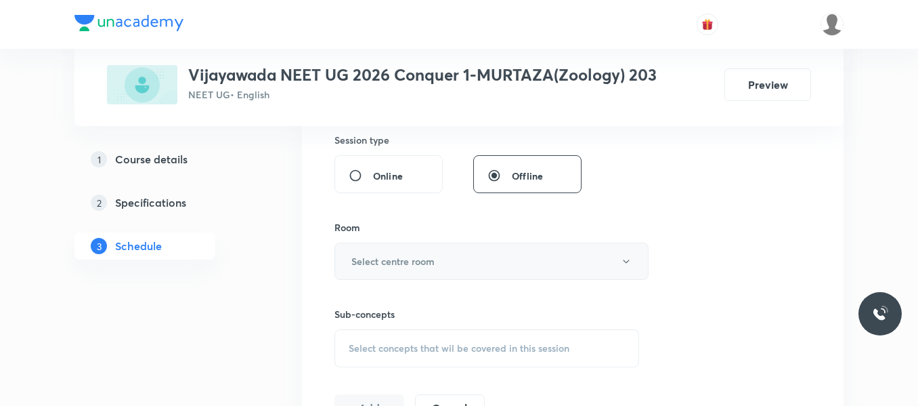
type input "80"
click at [400, 249] on button "Select centre room" at bounding box center [492, 260] width 314 height 37
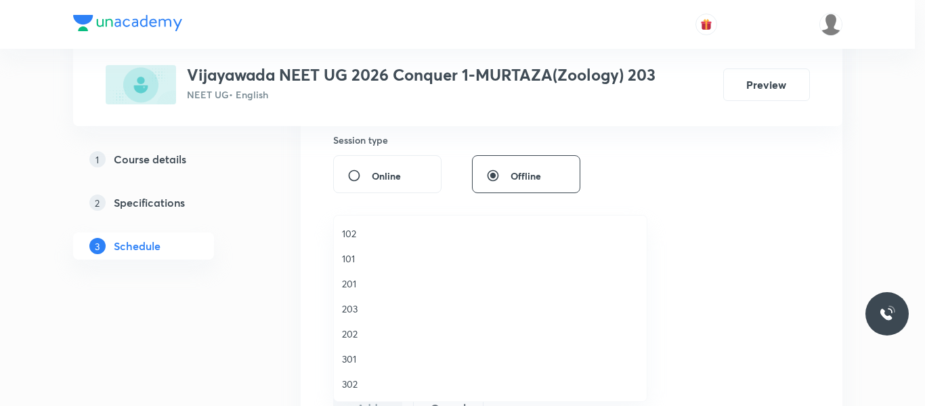
click at [348, 310] on span "203" at bounding box center [490, 308] width 297 height 14
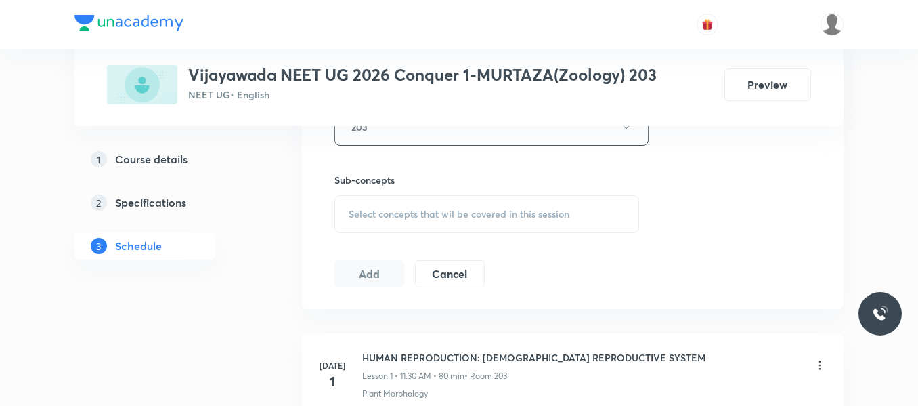
scroll to position [643, 0]
click at [389, 211] on span "Select concepts that wil be covered in this session" at bounding box center [459, 212] width 221 height 11
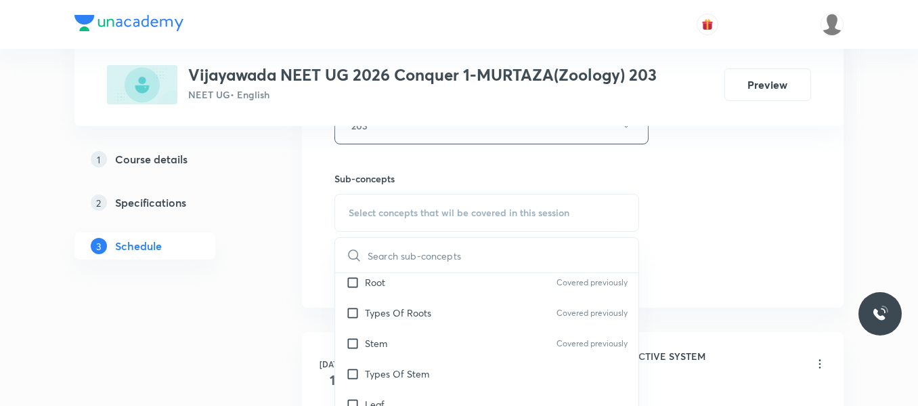
scroll to position [68, 0]
click at [393, 345] on div "Stem Covered previously" at bounding box center [486, 342] width 303 height 30
checkbox input "true"
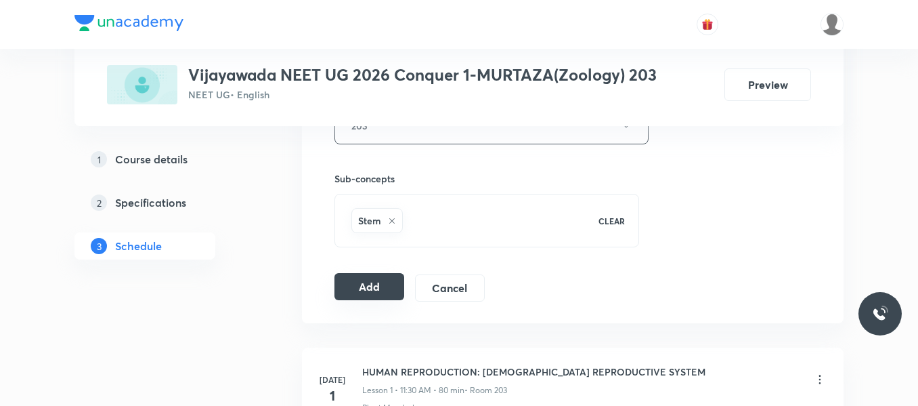
click at [364, 288] on button "Add" at bounding box center [370, 286] width 70 height 27
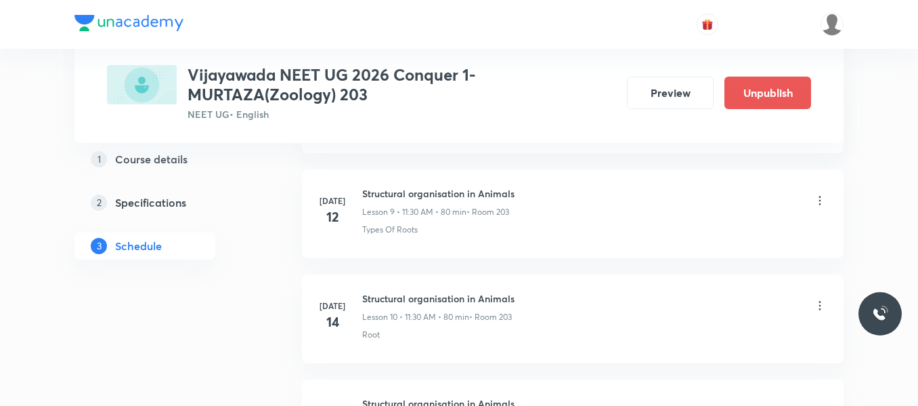
scroll to position [4273, 0]
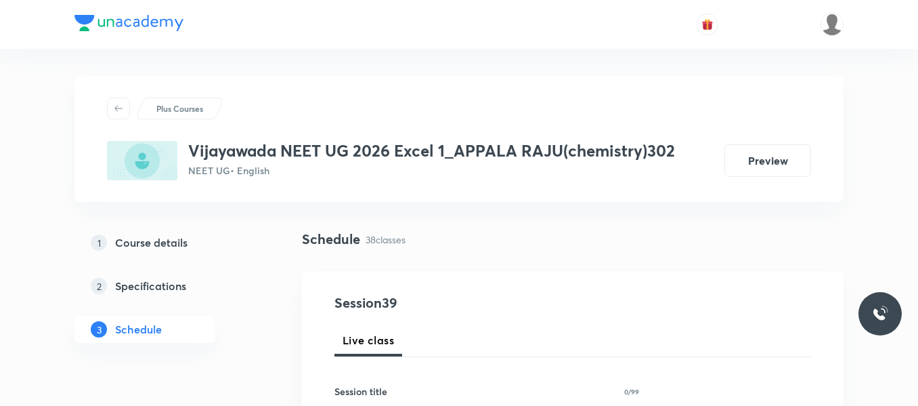
scroll to position [4669, 0]
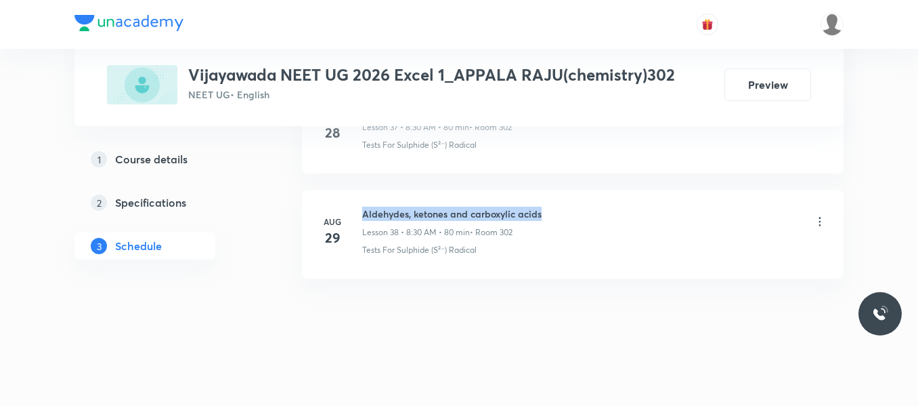
drag, startPoint x: 363, startPoint y: 213, endPoint x: 575, endPoint y: 217, distance: 212.0
click at [575, 217] on div "Aldehydes, ketones and carboxylic acids Lesson 38 • 8:30 AM • 80 min • Room 302" at bounding box center [594, 223] width 465 height 32
copy h6 "Aldehydes, ketones and carboxylic acids"
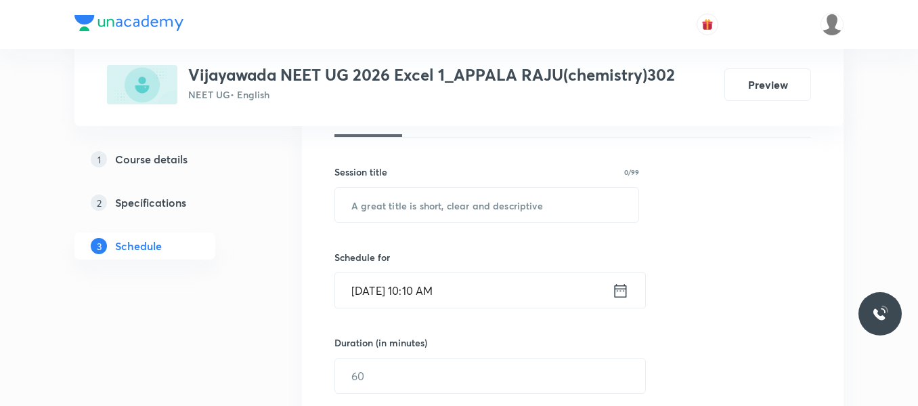
scroll to position [199, 0]
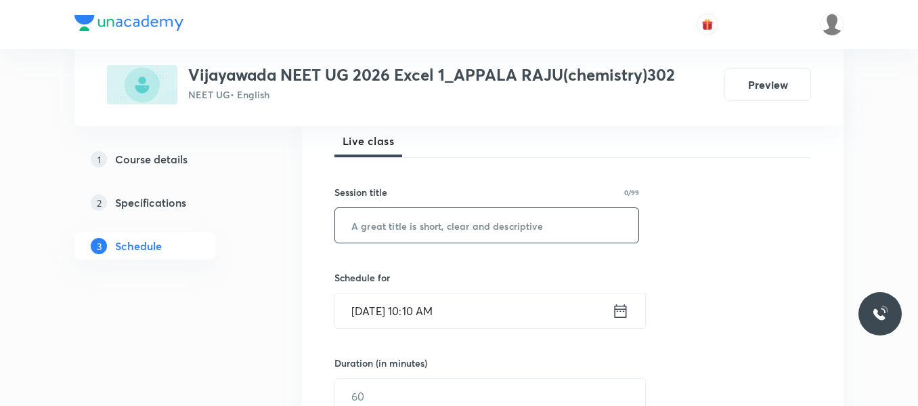
click at [435, 232] on input "text" at bounding box center [486, 225] width 303 height 35
paste input "Aldehydes, ketones and carboxylic acids"
type input "Aldehydes, ketones and carboxylic acids"
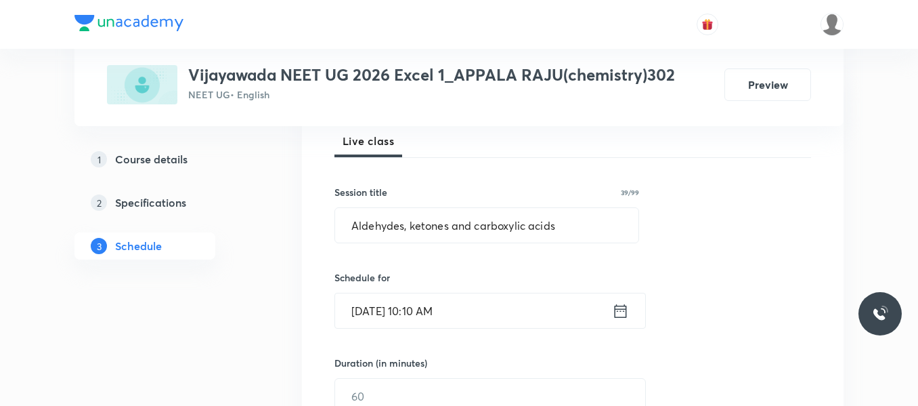
click at [626, 306] on icon at bounding box center [621, 310] width 12 height 14
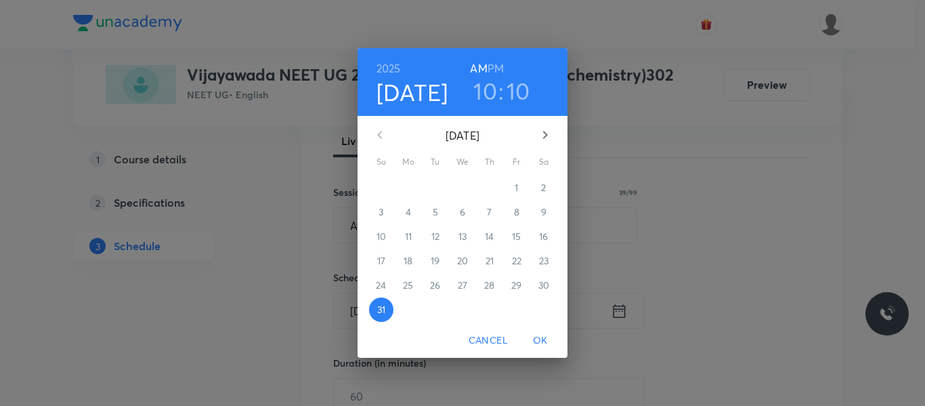
click at [539, 137] on icon "button" at bounding box center [545, 135] width 16 height 16
click at [408, 183] on p "1" at bounding box center [407, 188] width 3 height 14
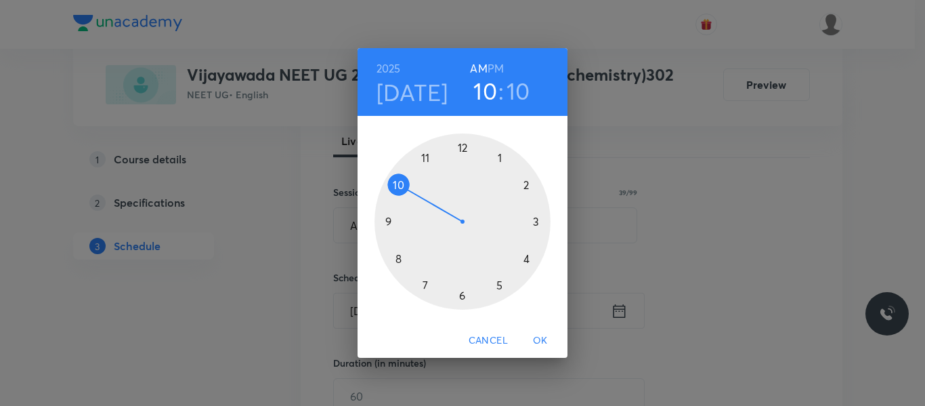
click at [400, 254] on div at bounding box center [463, 221] width 176 height 176
click at [461, 296] on div at bounding box center [463, 221] width 176 height 176
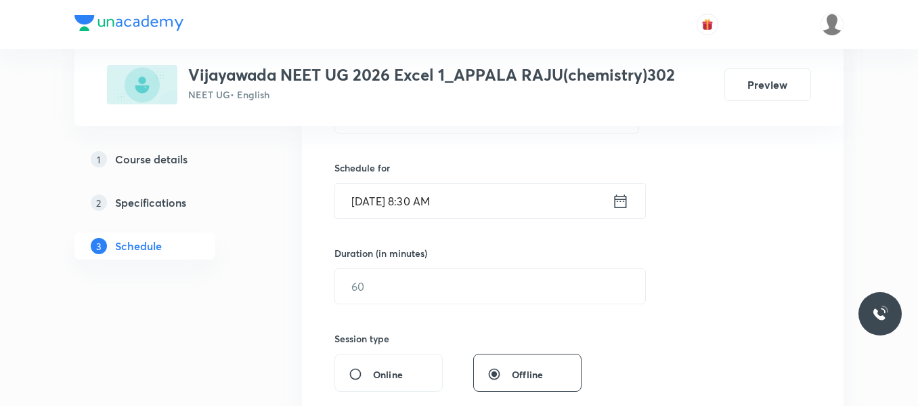
scroll to position [335, 0]
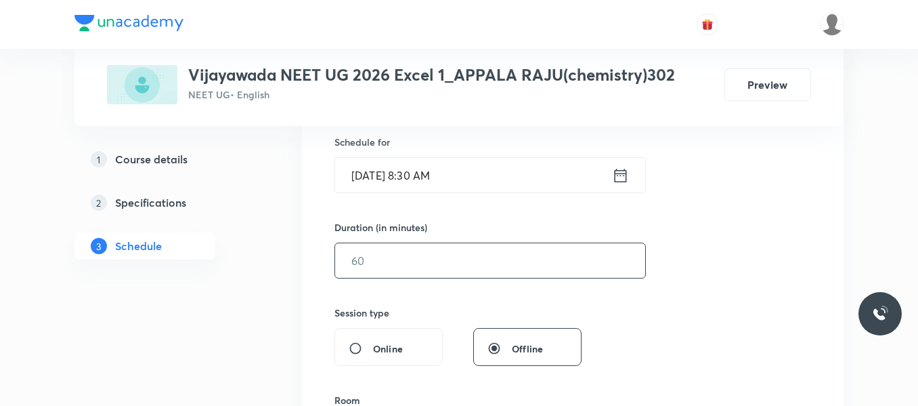
click at [423, 261] on input "text" at bounding box center [490, 260] width 310 height 35
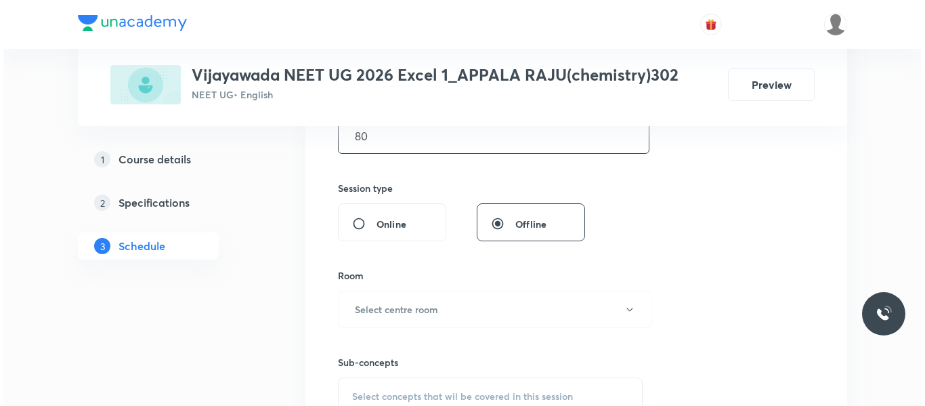
scroll to position [470, 0]
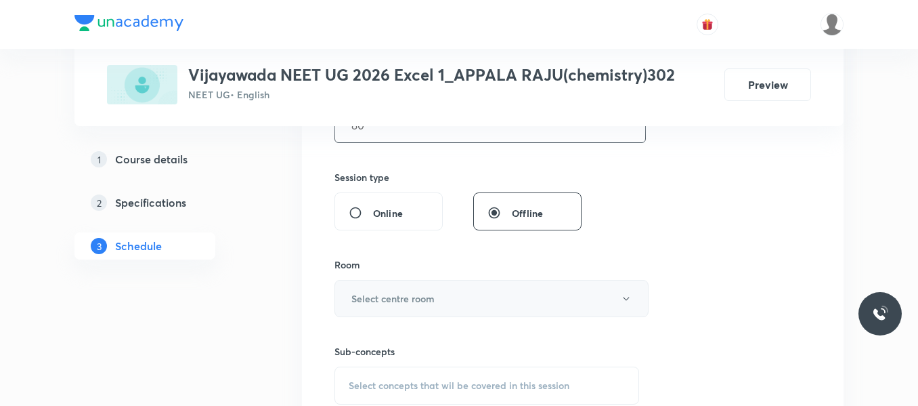
type input "80"
click at [398, 292] on h6 "Select centre room" at bounding box center [392, 298] width 83 height 14
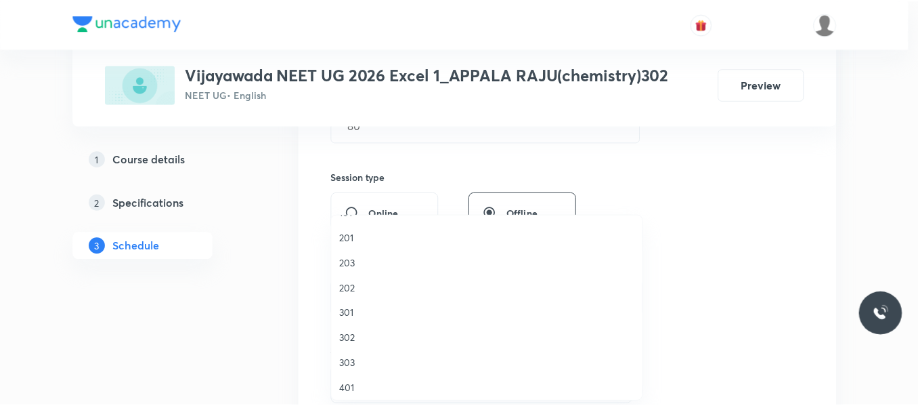
scroll to position [68, 0]
click at [354, 320] on span "302" at bounding box center [490, 316] width 297 height 14
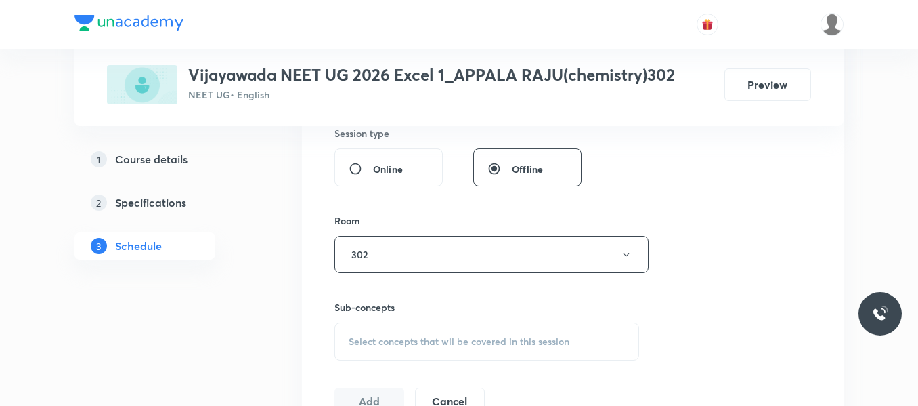
scroll to position [538, 0]
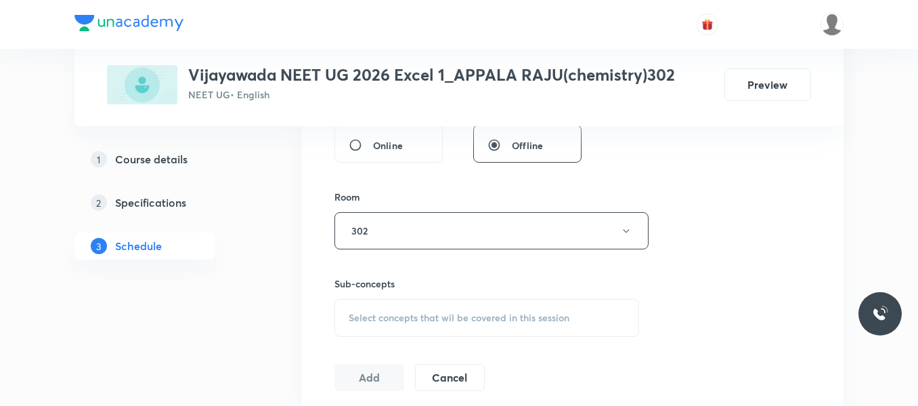
click at [380, 303] on div "Select concepts that wil be covered in this session" at bounding box center [487, 318] width 305 height 38
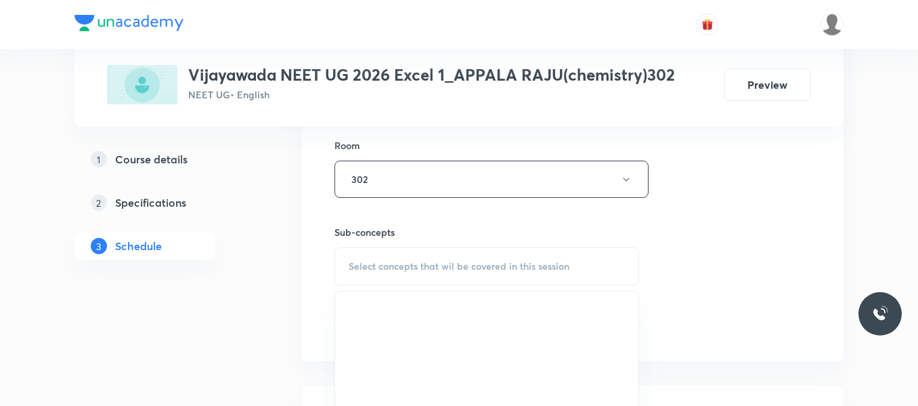
scroll to position [673, 0]
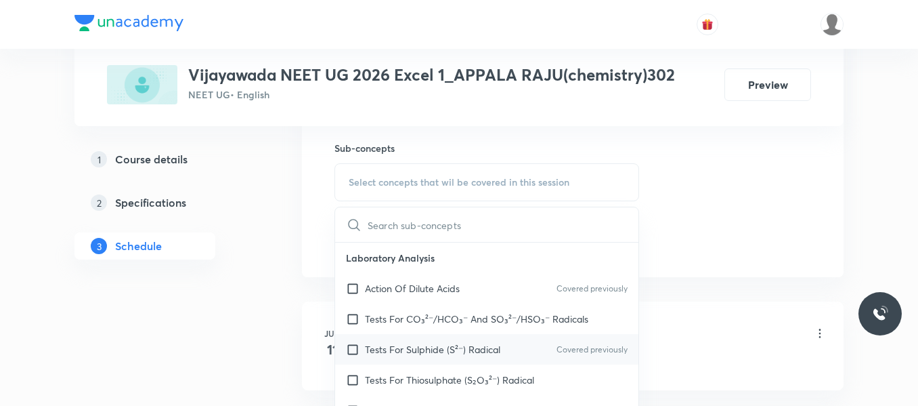
click at [414, 349] on p "Tests For Sulphide (S²⁻) Radical" at bounding box center [432, 349] width 135 height 14
checkbox input "true"
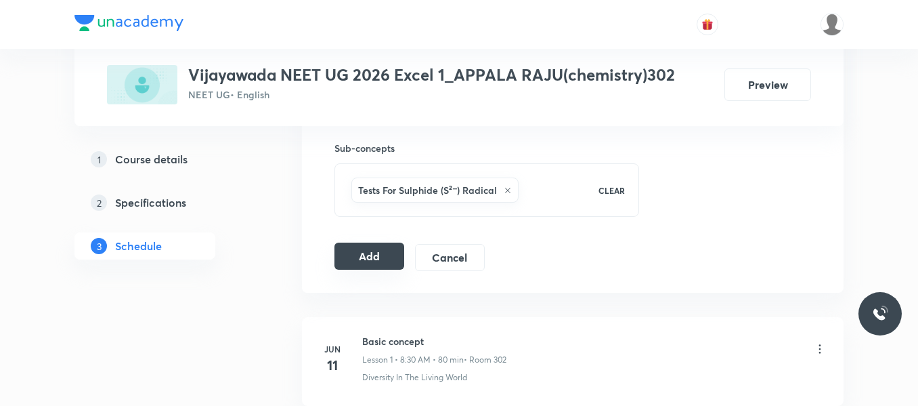
click at [382, 249] on button "Add" at bounding box center [370, 255] width 70 height 27
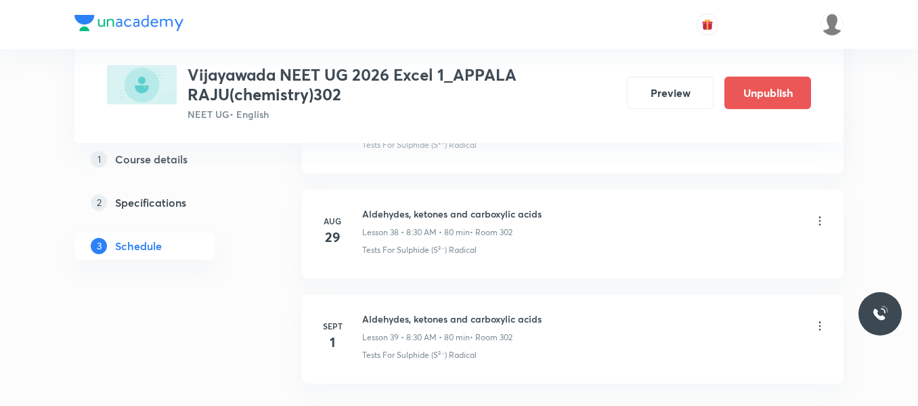
scroll to position [4168, 0]
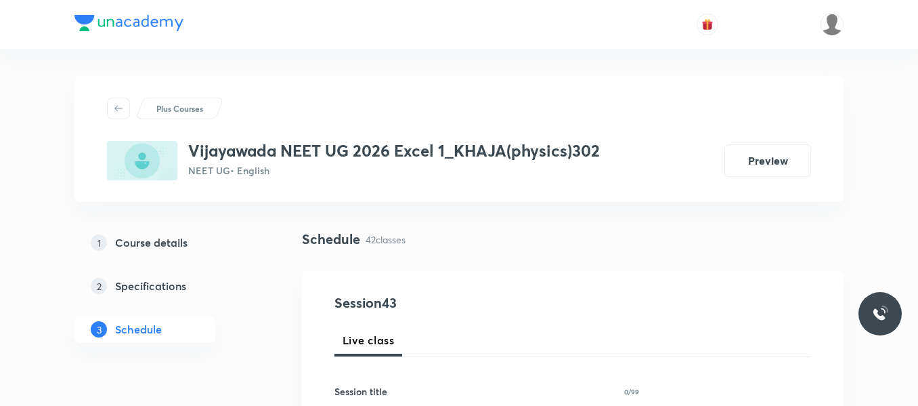
scroll to position [5089, 0]
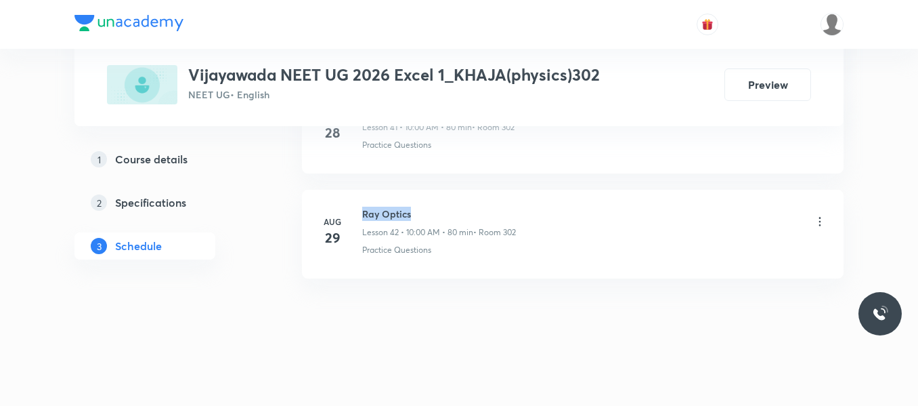
drag, startPoint x: 362, startPoint y: 210, endPoint x: 422, endPoint y: 210, distance: 60.3
click at [422, 210] on div "[DATE] Ray Optics Lesson 42 • 10:00 AM • 80 min • Room 302 Practice Questions" at bounding box center [573, 231] width 508 height 49
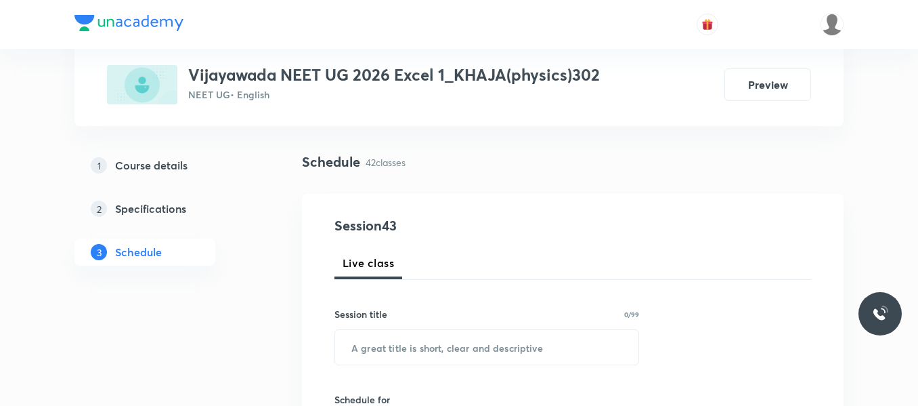
scroll to position [213, 0]
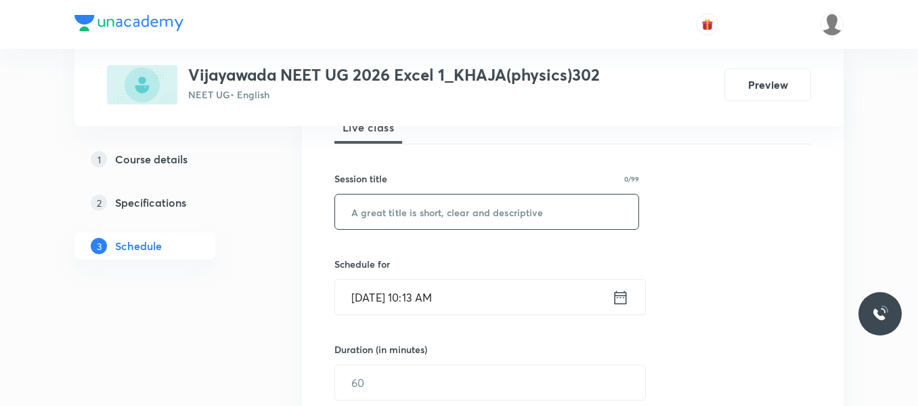
click at [423, 210] on input "text" at bounding box center [486, 211] width 303 height 35
paste input "Ray Optics"
type input "Ray Optics"
click at [616, 299] on icon at bounding box center [620, 297] width 17 height 19
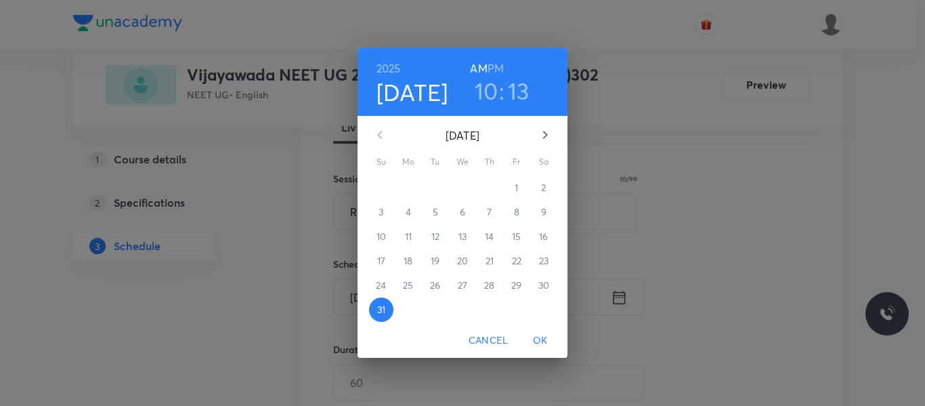
click at [541, 134] on icon "button" at bounding box center [545, 135] width 16 height 16
click at [409, 189] on p "1" at bounding box center [407, 188] width 3 height 14
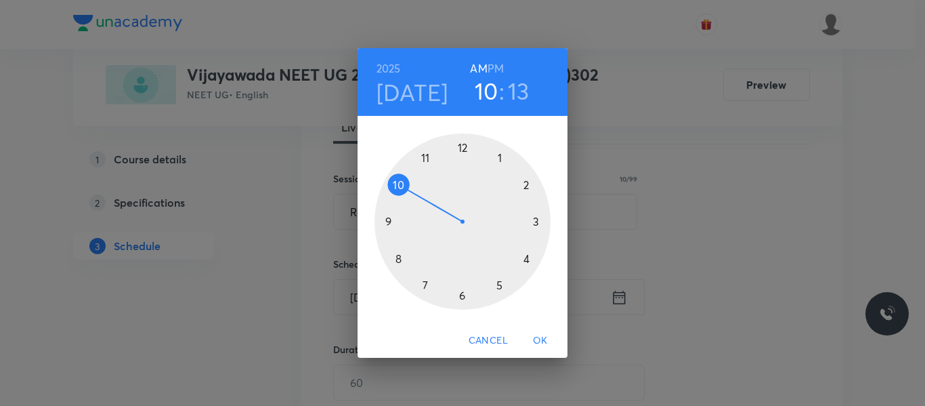
click at [517, 86] on h3 "13" at bounding box center [519, 91] width 22 height 28
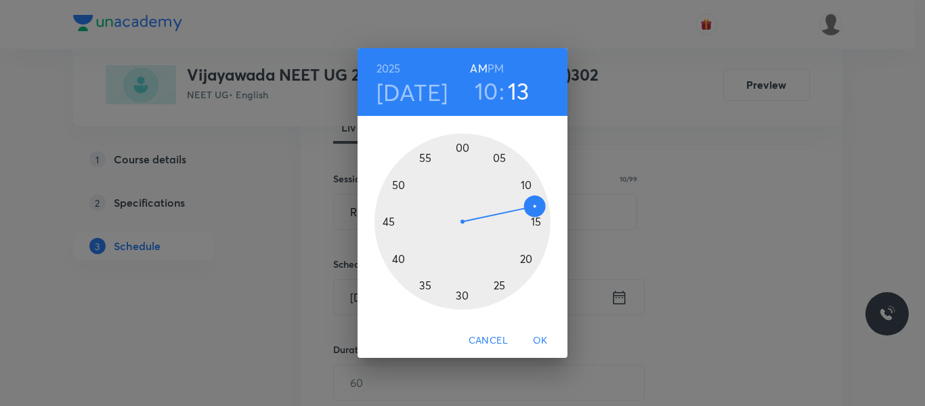
click at [461, 148] on div at bounding box center [463, 221] width 176 height 176
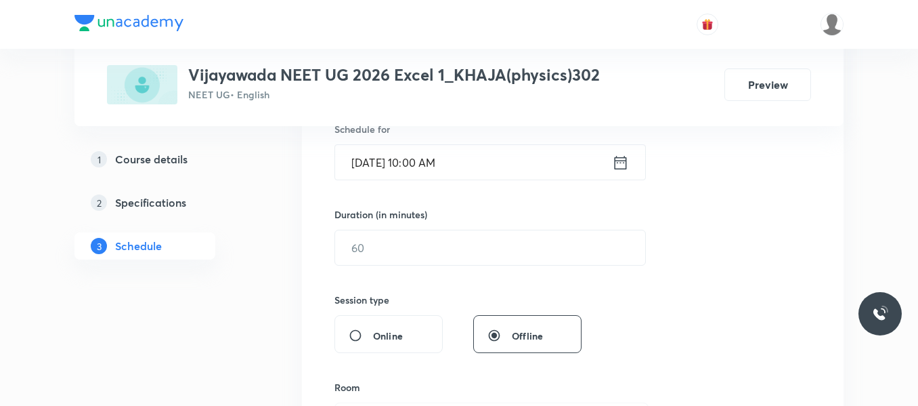
scroll to position [348, 0]
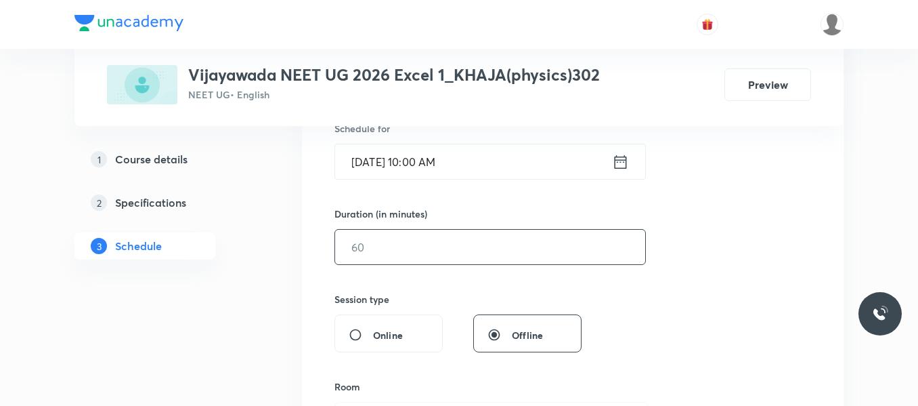
click at [438, 238] on input "text" at bounding box center [490, 247] width 310 height 35
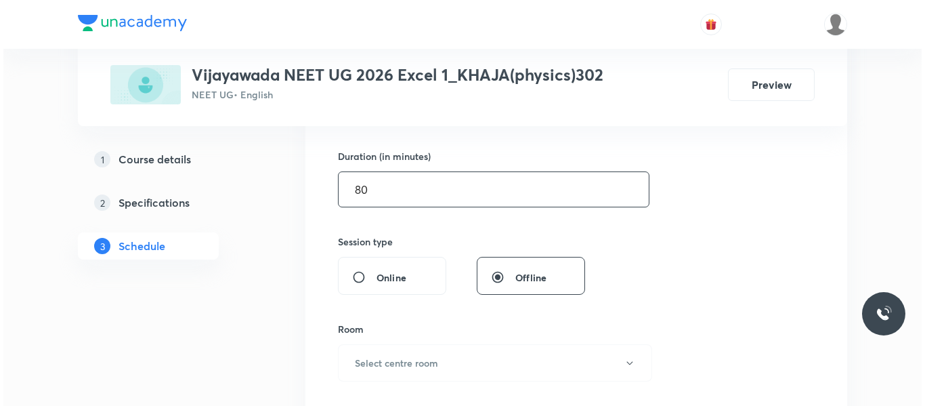
scroll to position [484, 0]
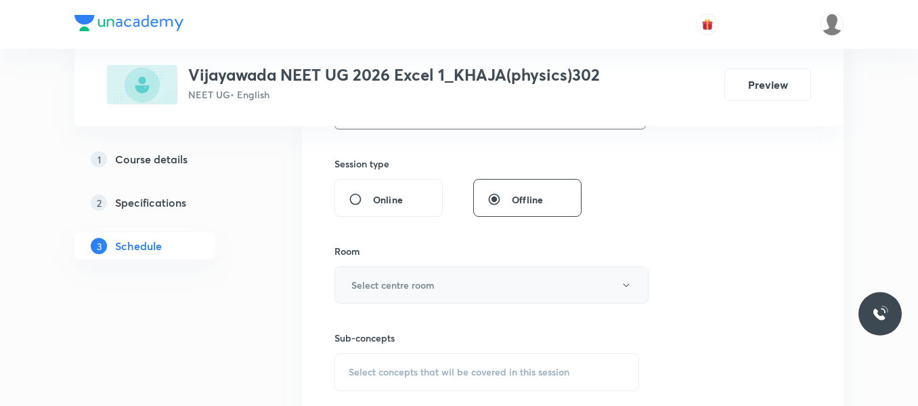
type input "80"
click at [440, 280] on button "Select centre room" at bounding box center [492, 284] width 314 height 37
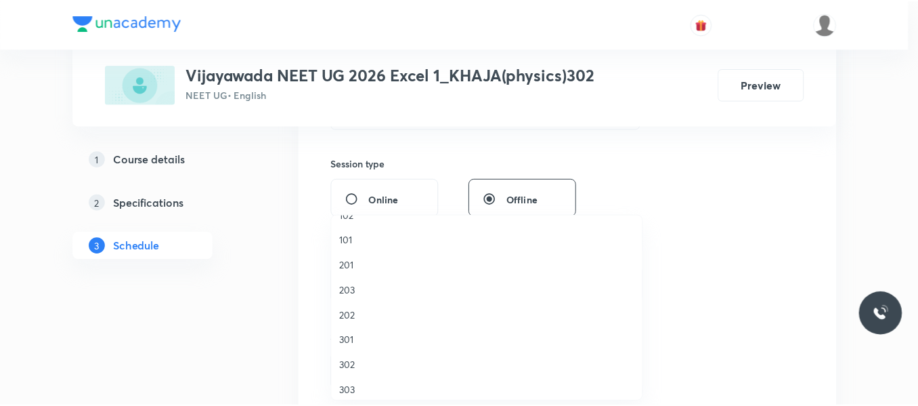
scroll to position [68, 0]
click at [357, 320] on span "302" at bounding box center [490, 316] width 297 height 14
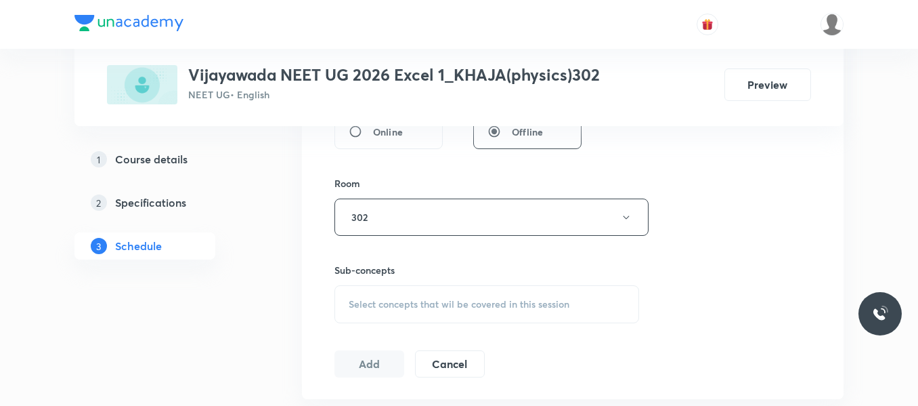
click at [422, 299] on span "Select concepts that wil be covered in this session" at bounding box center [459, 304] width 221 height 11
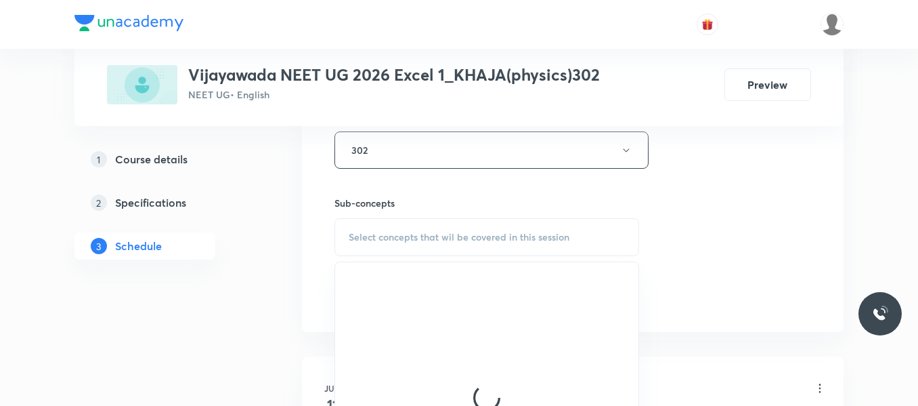
scroll to position [687, 0]
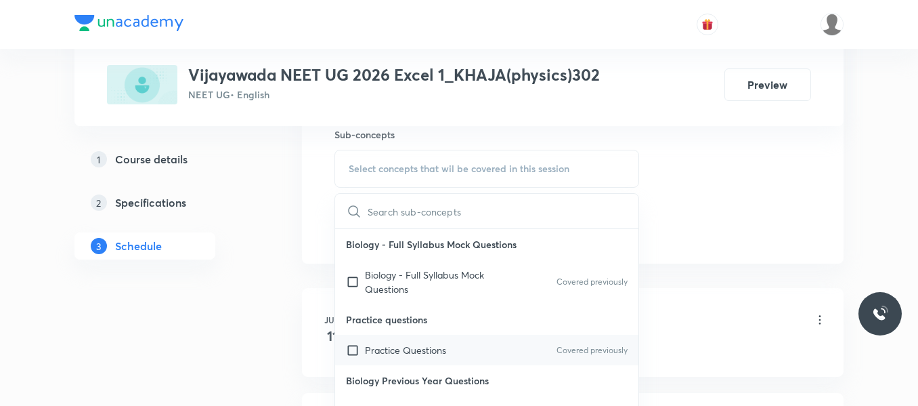
click at [410, 351] on p "Practice Questions" at bounding box center [405, 350] width 81 height 14
checkbox input "true"
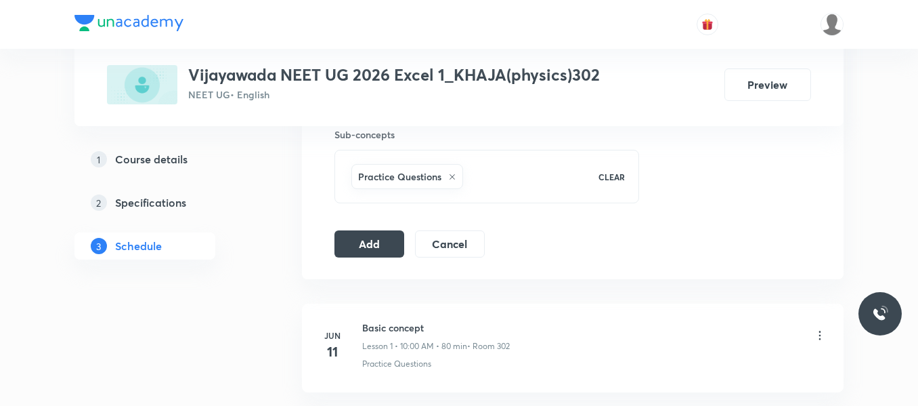
drag, startPoint x: 360, startPoint y: 238, endPoint x: 357, endPoint y: 263, distance: 24.6
click at [361, 238] on button "Add" at bounding box center [370, 243] width 70 height 27
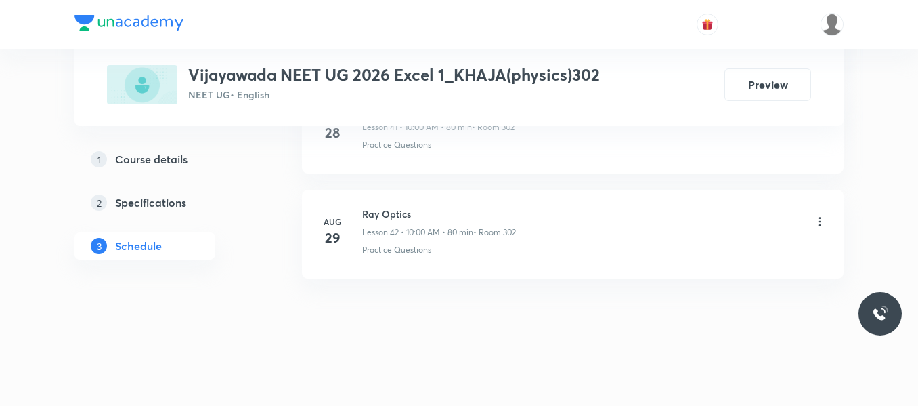
scroll to position [4466, 0]
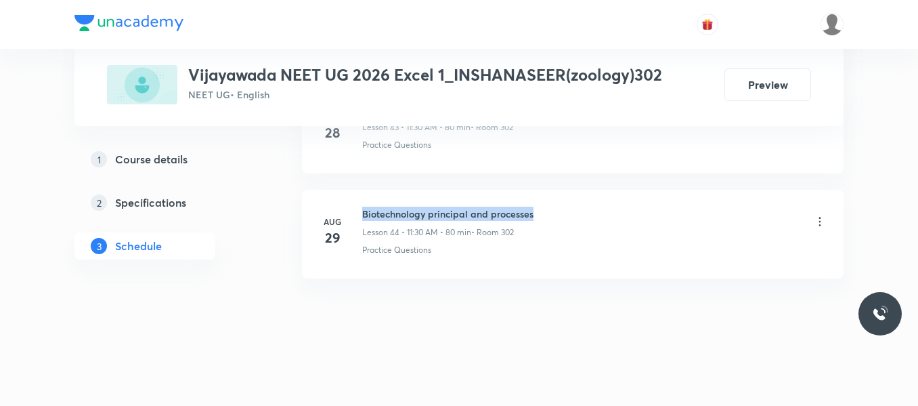
drag, startPoint x: 362, startPoint y: 213, endPoint x: 576, endPoint y: 219, distance: 214.1
click at [576, 219] on div "Biotechnology principal and processes Lesson 44 • 11:30 AM • 80 min • Room 302" at bounding box center [594, 223] width 465 height 32
copy h6 "Biotechnology principal and processes"
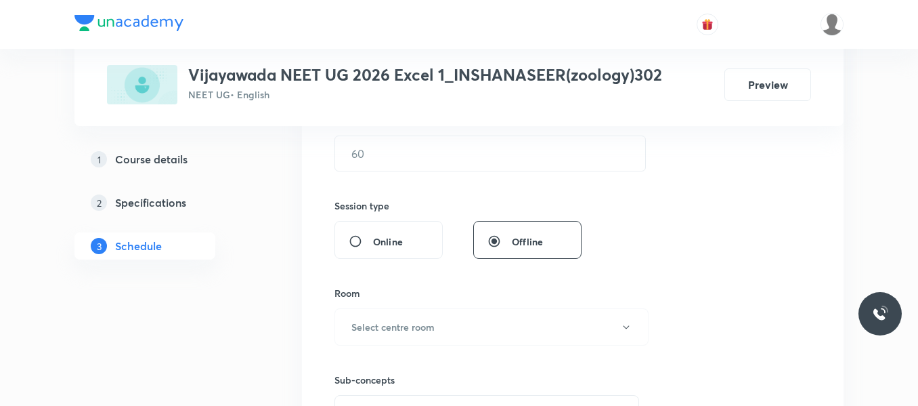
scroll to position [219, 0]
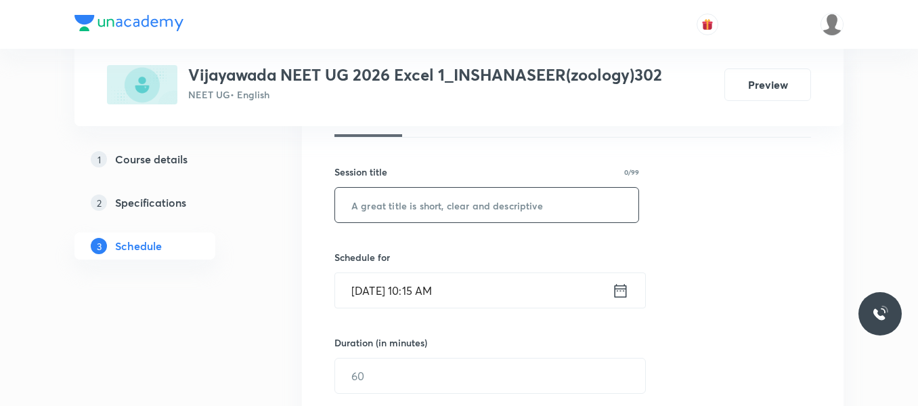
click at [518, 212] on input "text" at bounding box center [486, 205] width 303 height 35
paste input "Biotechnology principal and processes"
type input "Biotechnology principal and processes"
click at [619, 293] on icon at bounding box center [620, 290] width 17 height 19
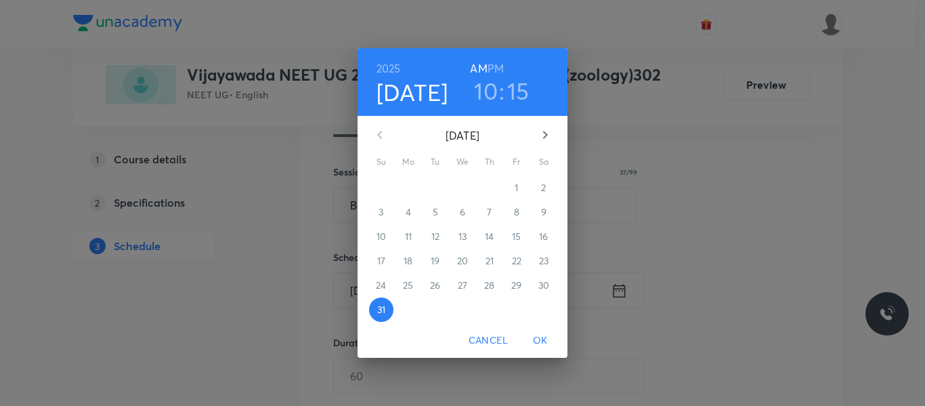
click at [545, 127] on icon "button" at bounding box center [545, 135] width 16 height 16
click at [403, 186] on span "1" at bounding box center [408, 188] width 24 height 14
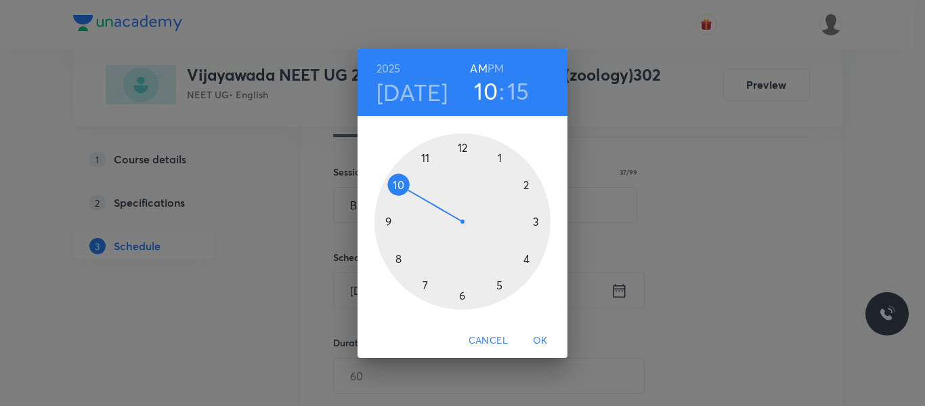
click at [425, 158] on div at bounding box center [463, 221] width 176 height 176
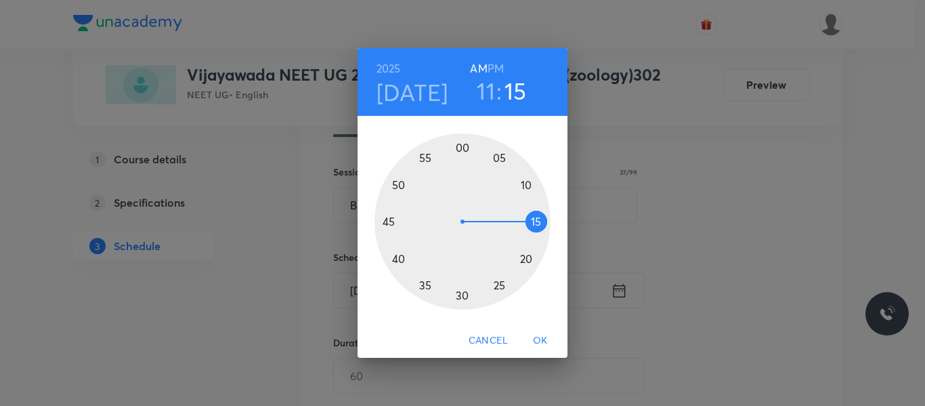
click at [461, 293] on div at bounding box center [463, 221] width 176 height 176
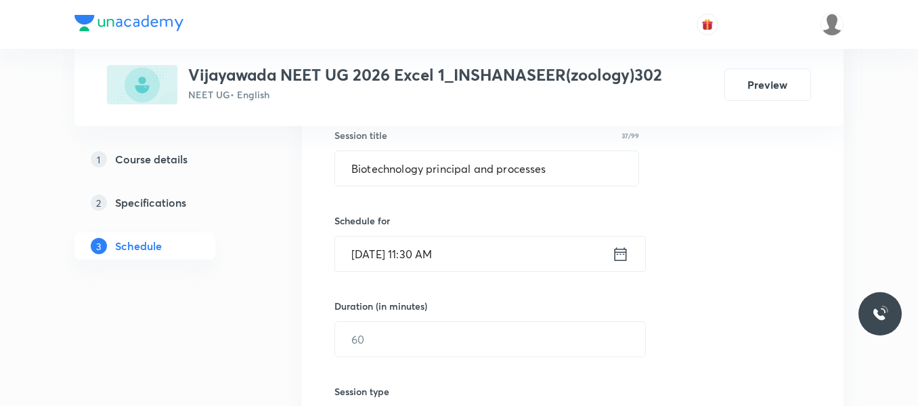
scroll to position [287, 0]
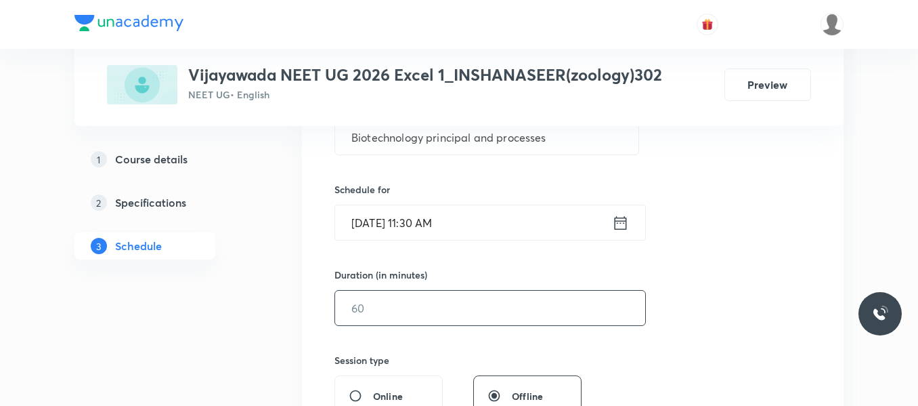
click at [425, 308] on input "text" at bounding box center [490, 308] width 310 height 35
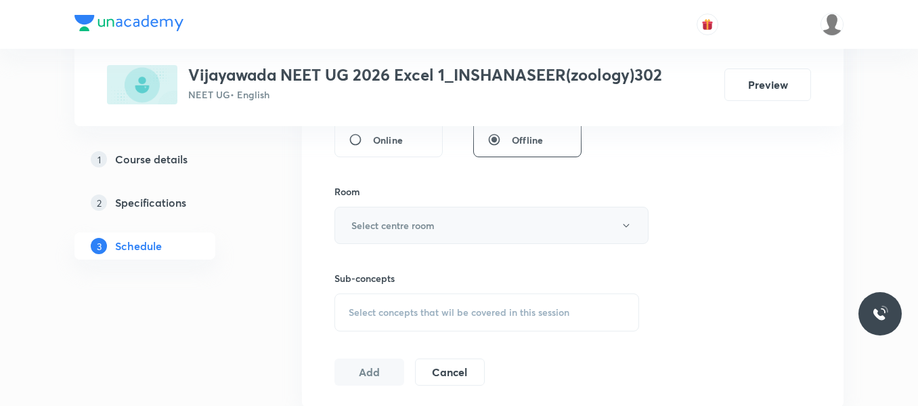
scroll to position [558, 0]
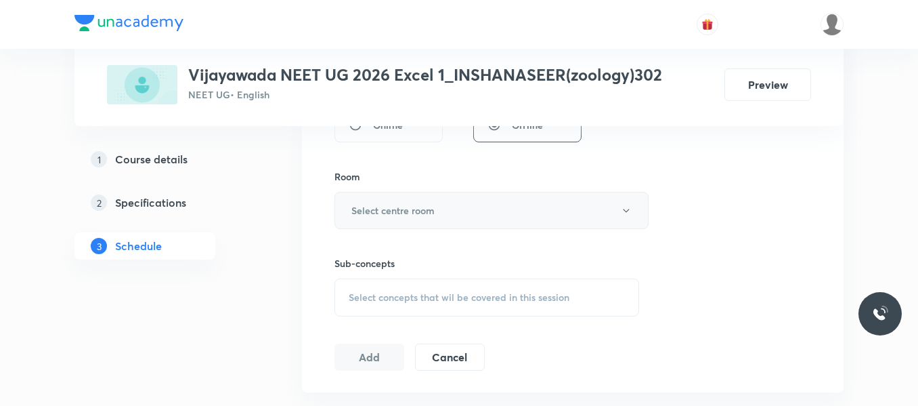
type input "80"
click at [411, 211] on h6 "Select centre room" at bounding box center [392, 210] width 83 height 14
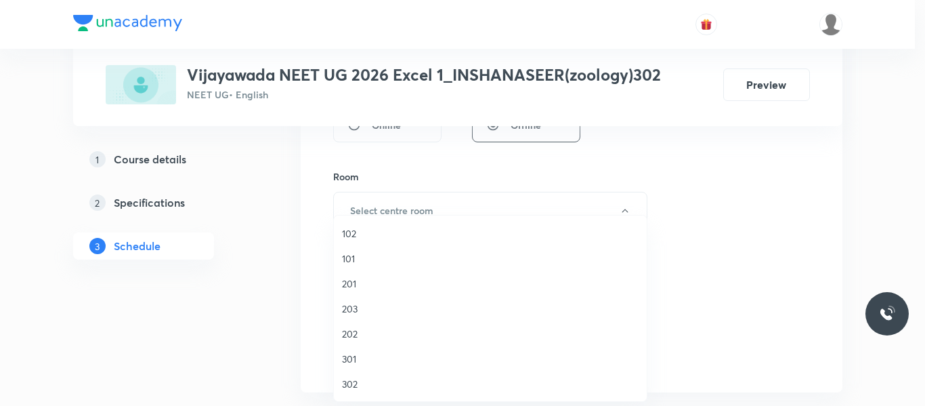
click at [355, 388] on span "302" at bounding box center [490, 384] width 297 height 14
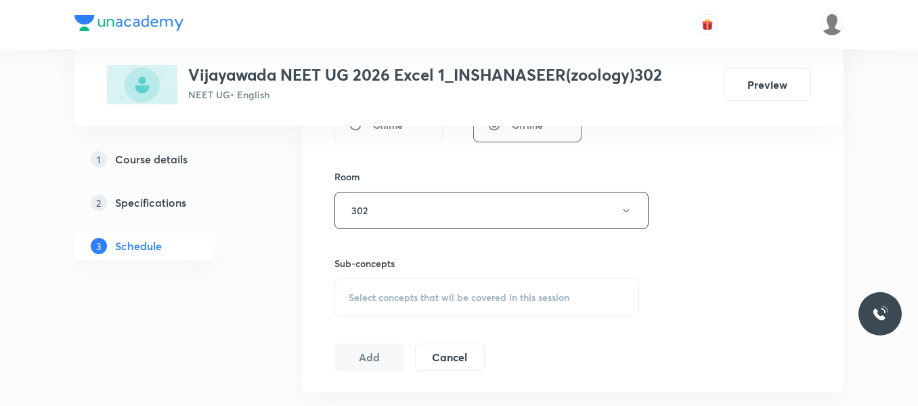
scroll to position [626, 0]
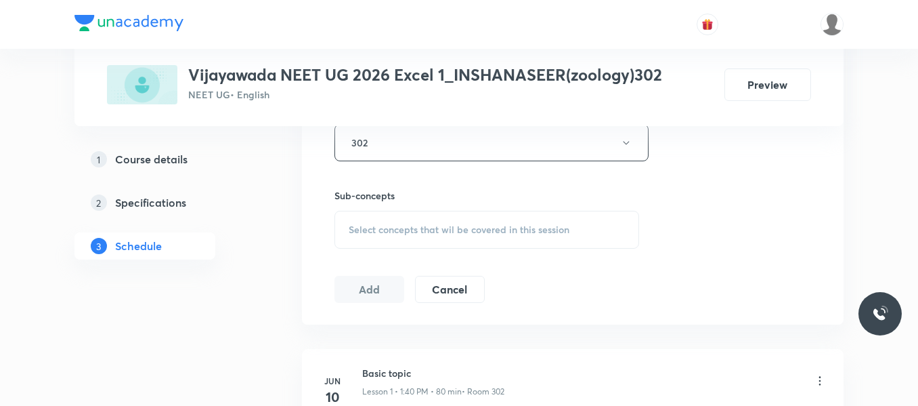
click at [450, 226] on span "Select concepts that wil be covered in this session" at bounding box center [459, 229] width 221 height 11
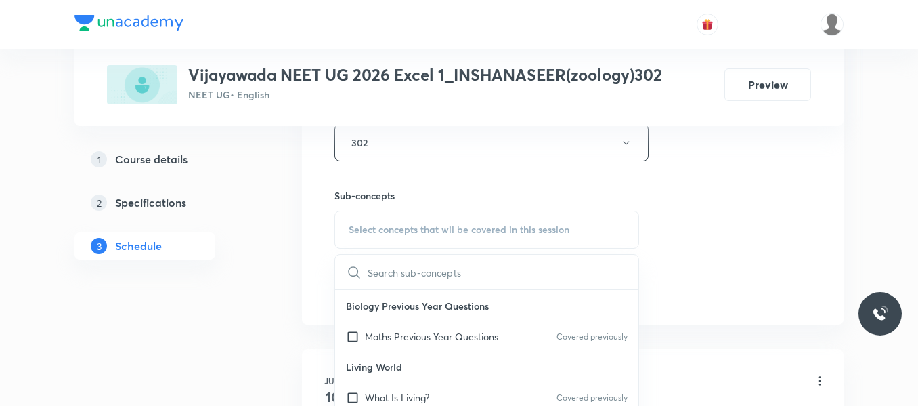
scroll to position [68, 0]
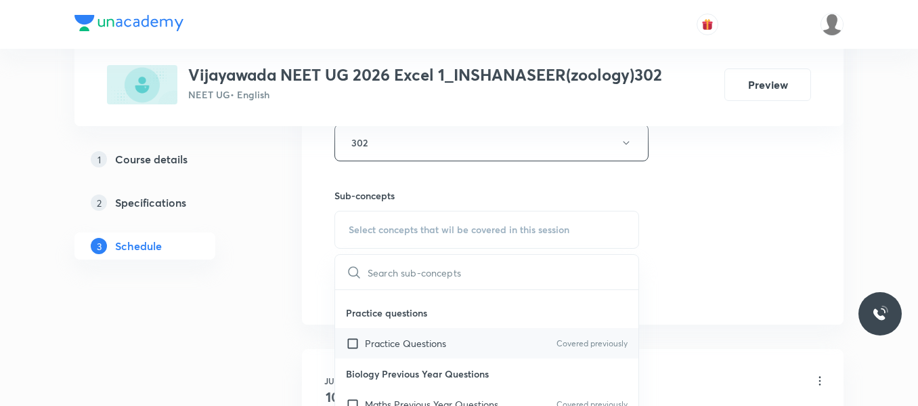
click at [427, 347] on p "Practice Questions" at bounding box center [405, 343] width 81 height 14
checkbox input "true"
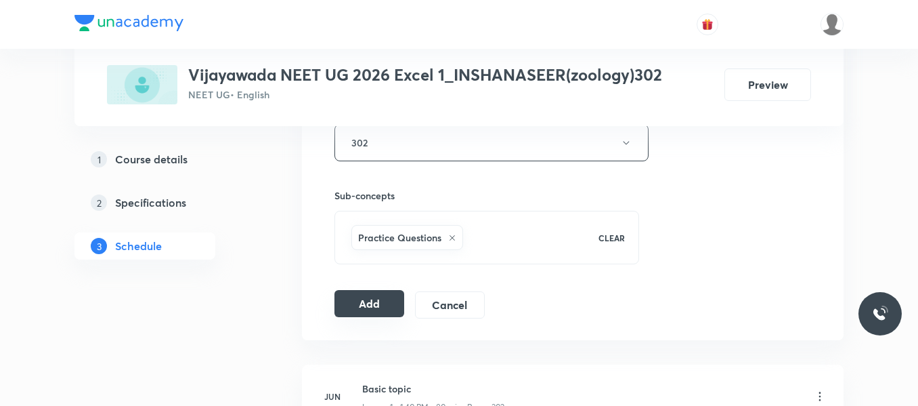
click at [381, 304] on button "Add" at bounding box center [370, 303] width 70 height 27
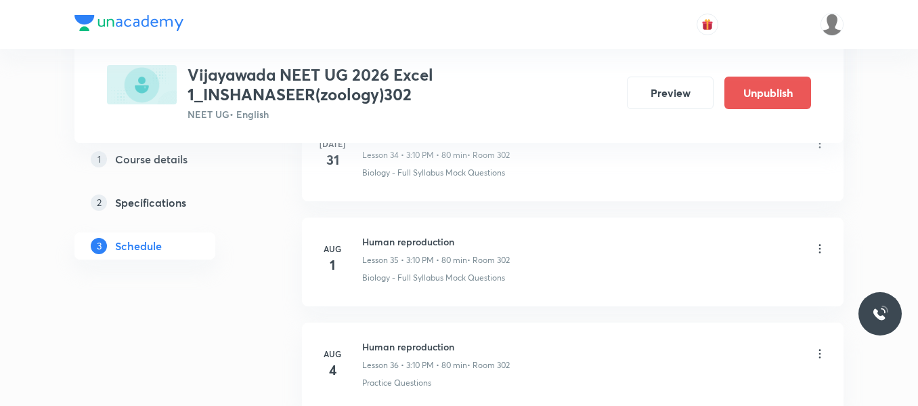
scroll to position [4798, 0]
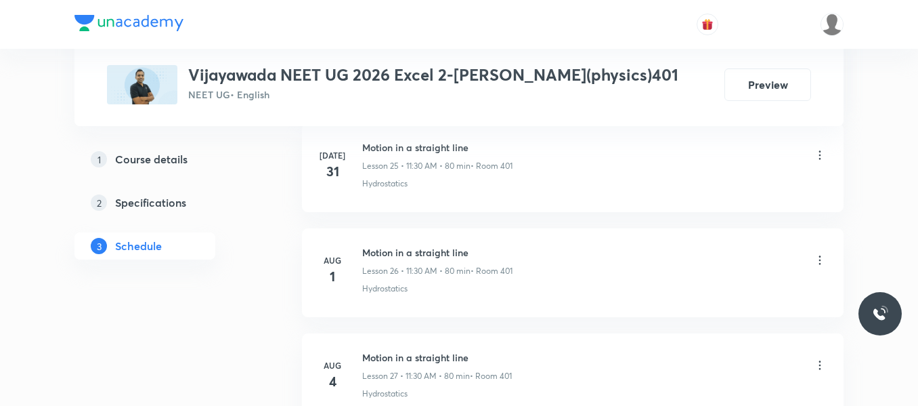
scroll to position [4459, 0]
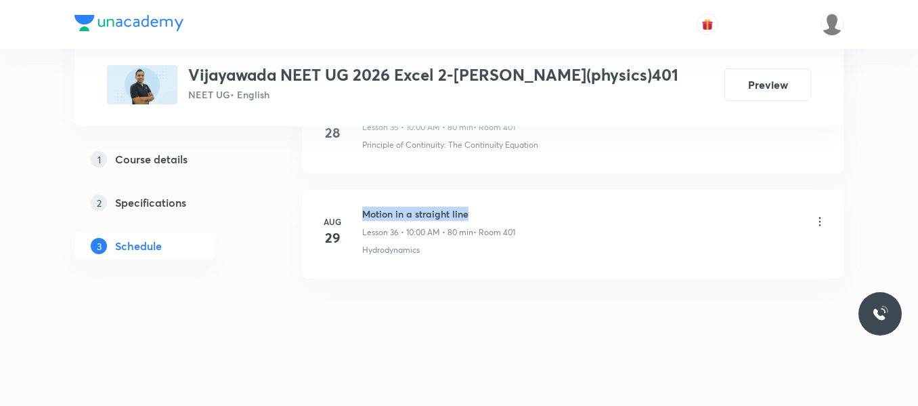
drag, startPoint x: 364, startPoint y: 211, endPoint x: 519, endPoint y: 211, distance: 155.8
click at [515, 211] on h6 "Motion in a straight line" at bounding box center [438, 214] width 153 height 14
copy h6 "Motion in a straight line"
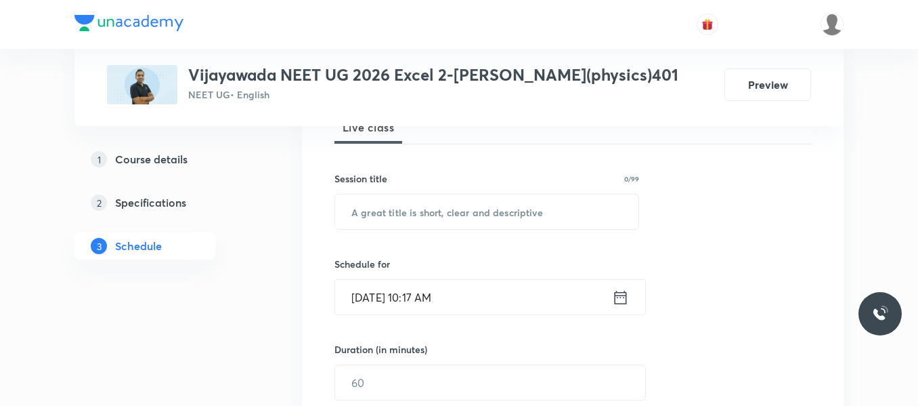
scroll to position [192, 0]
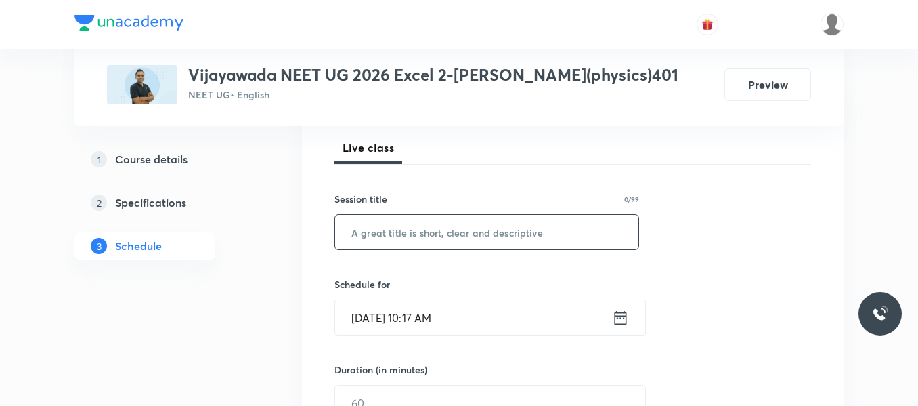
click at [471, 235] on input "text" at bounding box center [486, 232] width 303 height 35
paste input "Motion in a straight line"
type input "Motion in a straight line"
click at [624, 320] on icon at bounding box center [620, 317] width 17 height 19
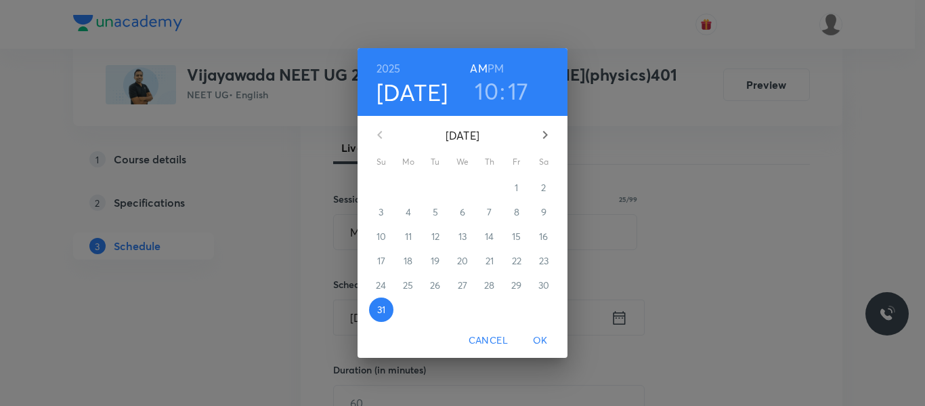
click at [542, 132] on icon "button" at bounding box center [545, 135] width 16 height 16
click at [414, 189] on span "1" at bounding box center [408, 188] width 24 height 14
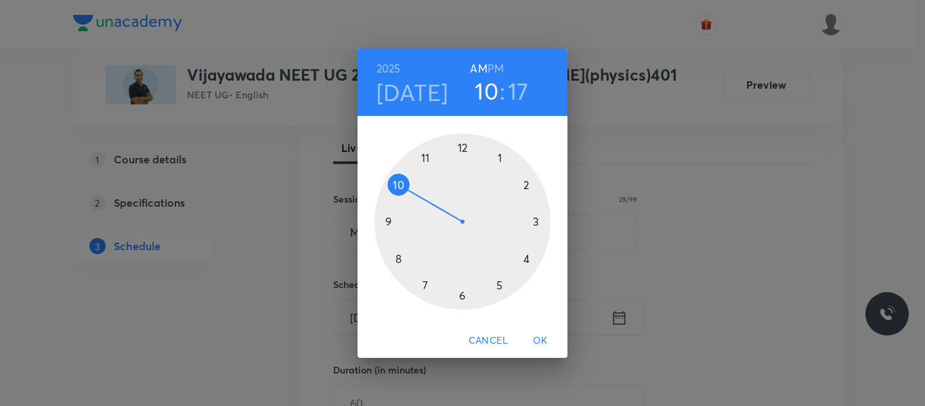
click at [518, 91] on h3 "17" at bounding box center [518, 91] width 21 height 28
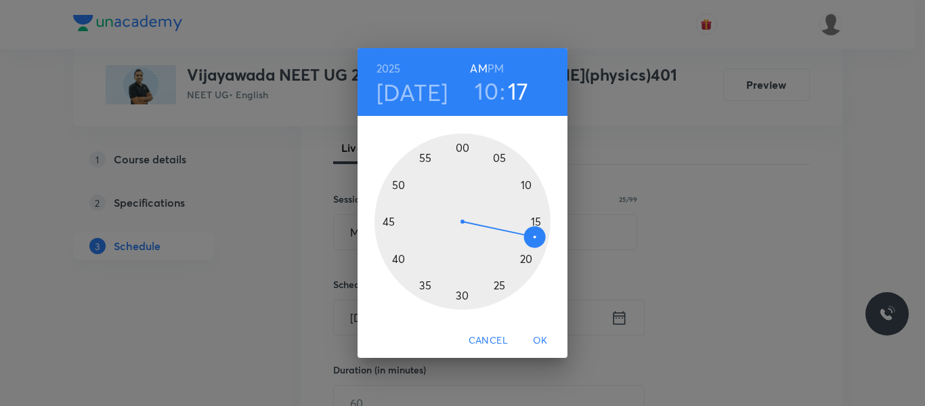
click at [463, 145] on div at bounding box center [463, 221] width 176 height 176
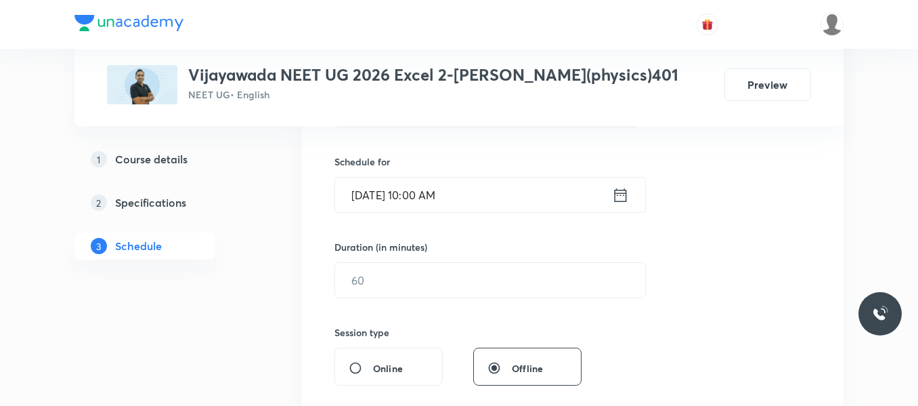
scroll to position [328, 0]
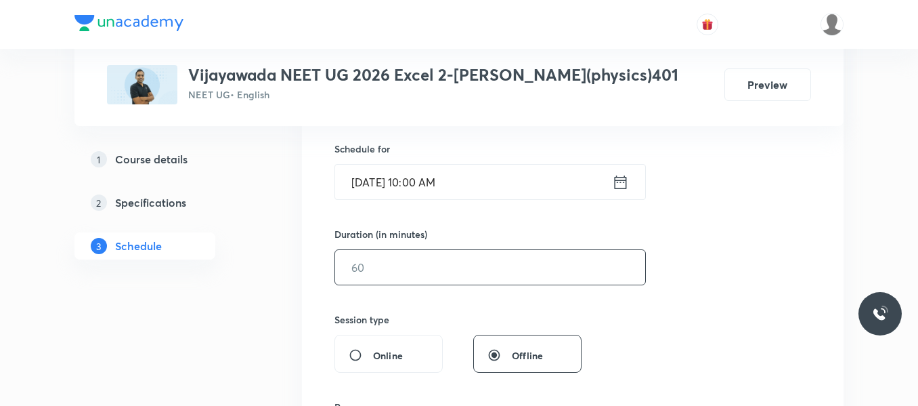
click at [392, 259] on input "text" at bounding box center [490, 267] width 310 height 35
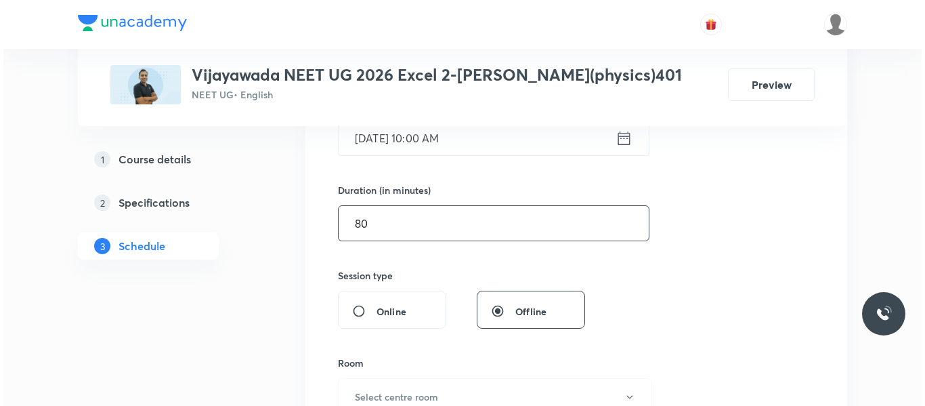
scroll to position [463, 0]
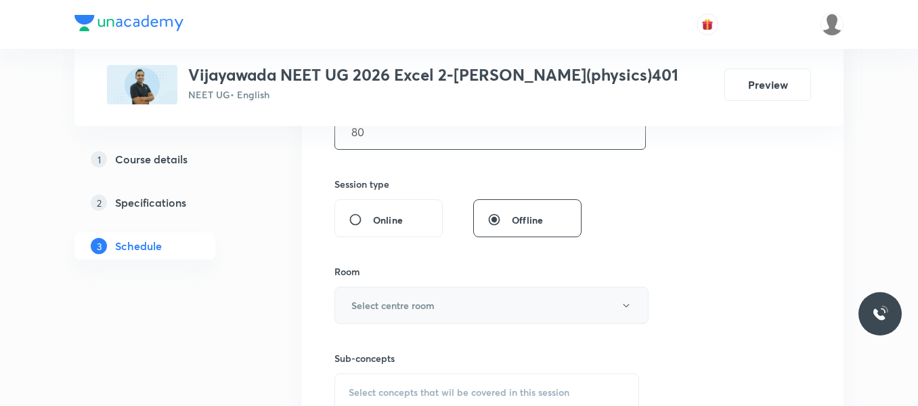
type input "80"
click at [389, 308] on h6 "Select centre room" at bounding box center [392, 305] width 83 height 14
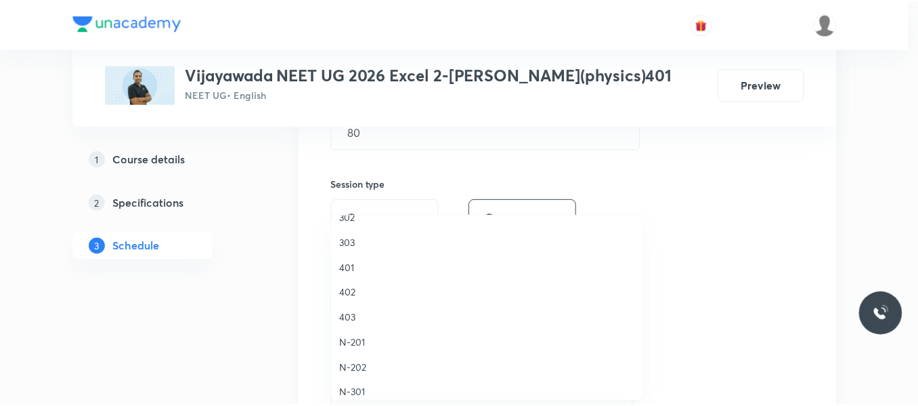
scroll to position [135, 0]
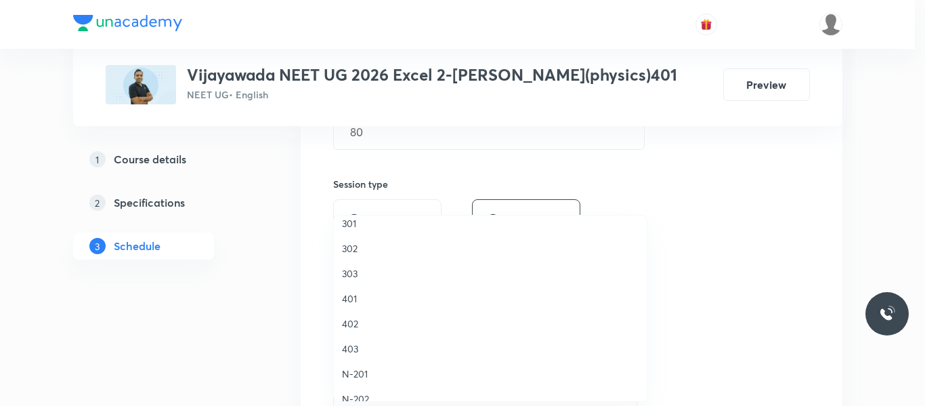
click at [348, 302] on span "401" at bounding box center [490, 298] width 297 height 14
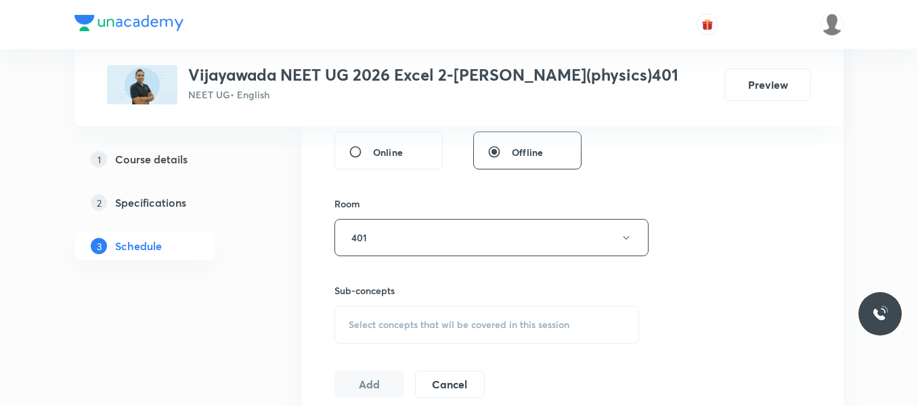
click at [373, 312] on div "Select concepts that wil be covered in this session" at bounding box center [487, 324] width 305 height 38
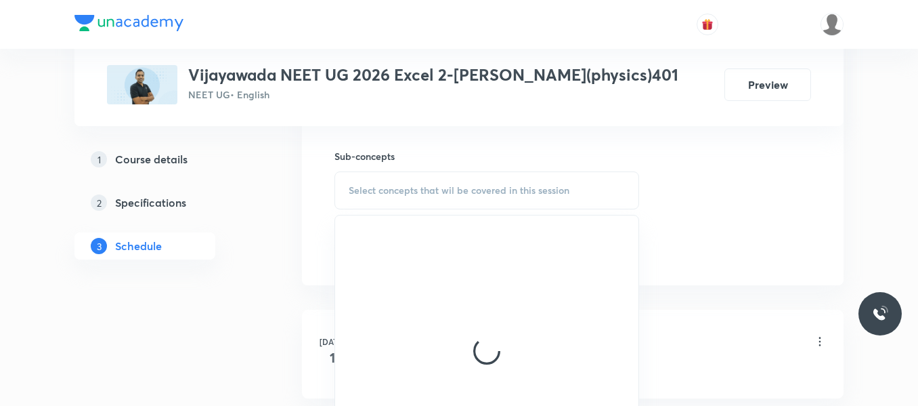
scroll to position [666, 0]
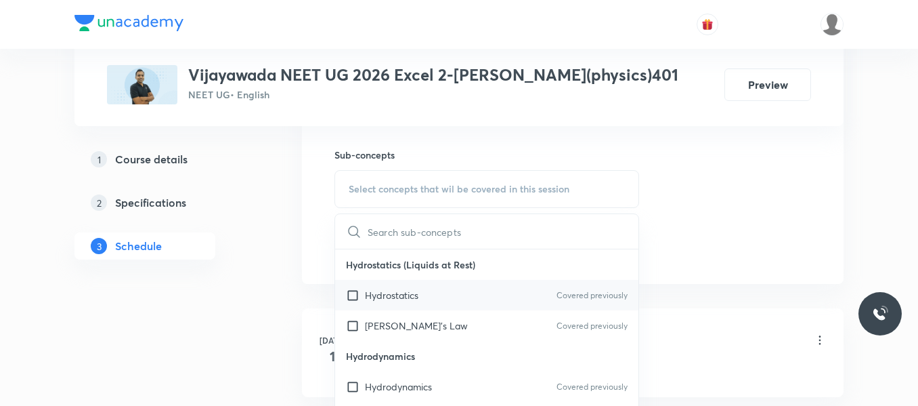
click at [410, 300] on p "Hydrostatics" at bounding box center [392, 295] width 54 height 14
checkbox input "true"
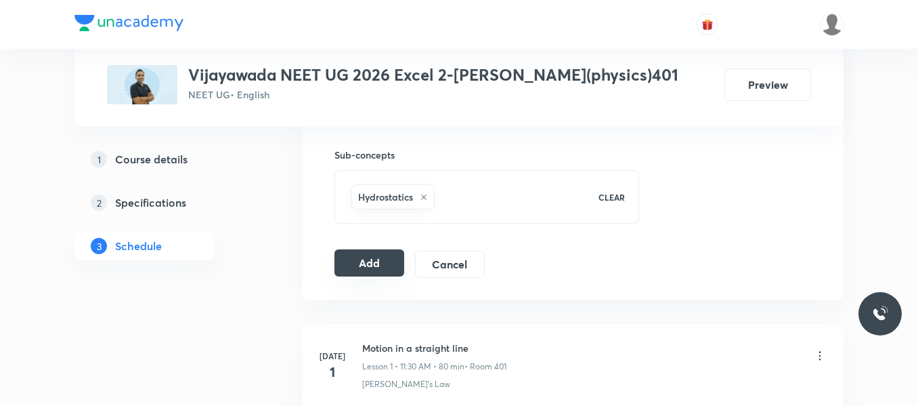
click at [368, 262] on button "Add" at bounding box center [370, 262] width 70 height 27
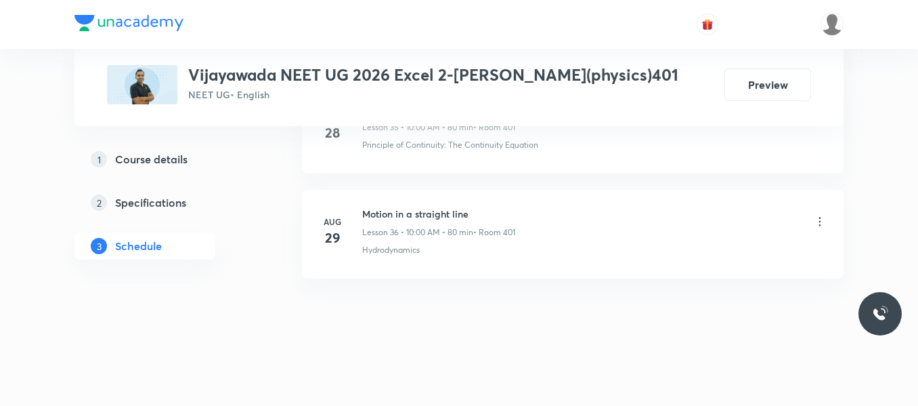
scroll to position [3942, 0]
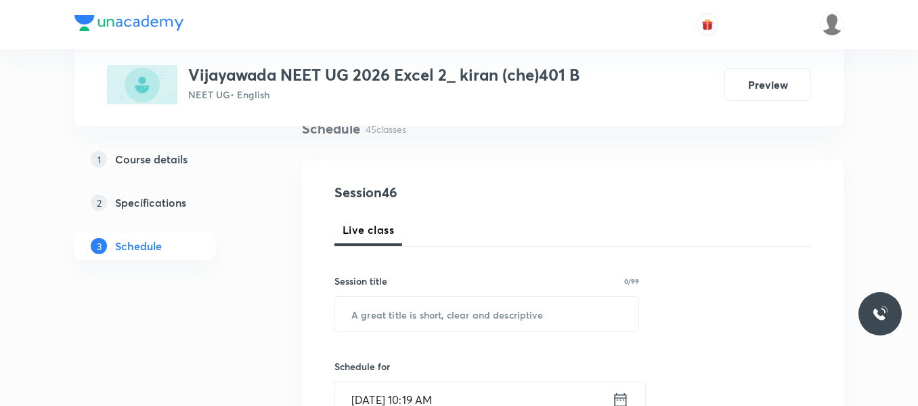
scroll to position [135, 0]
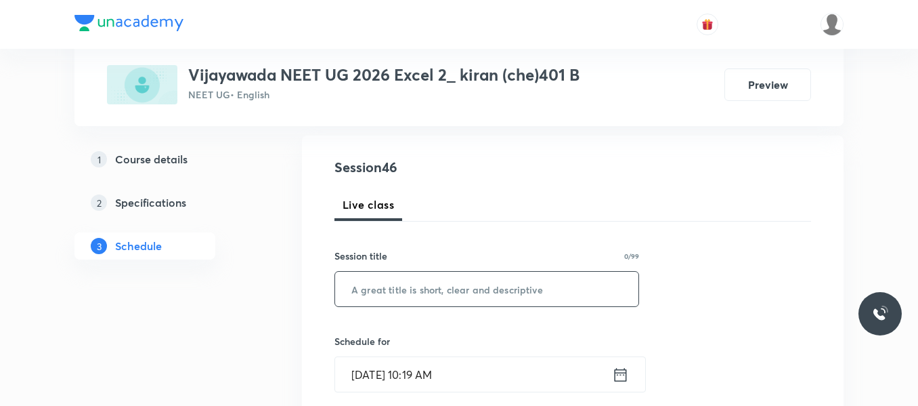
click at [405, 293] on input "text" at bounding box center [486, 289] width 303 height 35
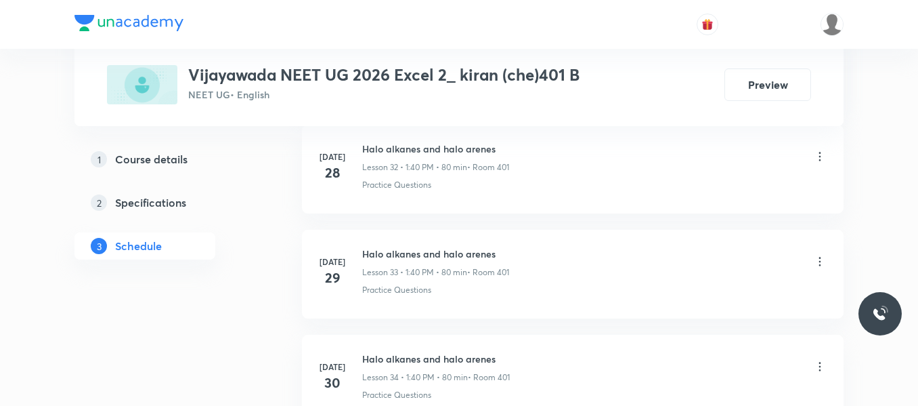
scroll to position [5404, 0]
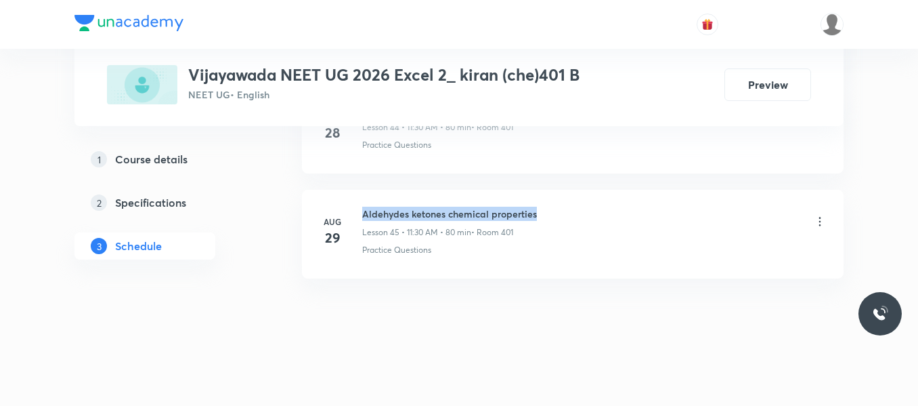
drag, startPoint x: 365, startPoint y: 215, endPoint x: 566, endPoint y: 204, distance: 201.5
click at [566, 204] on li "Aug 29 Aldehydes ketones chemical properties Lesson 45 • 11:30 AM • 80 min • Ro…" at bounding box center [573, 234] width 542 height 89
copy h6 "Aldehydes ketones chemical properties"
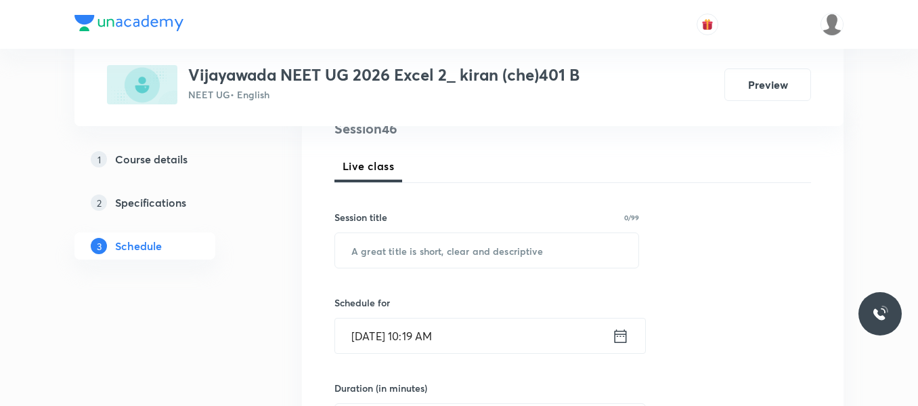
scroll to position [203, 0]
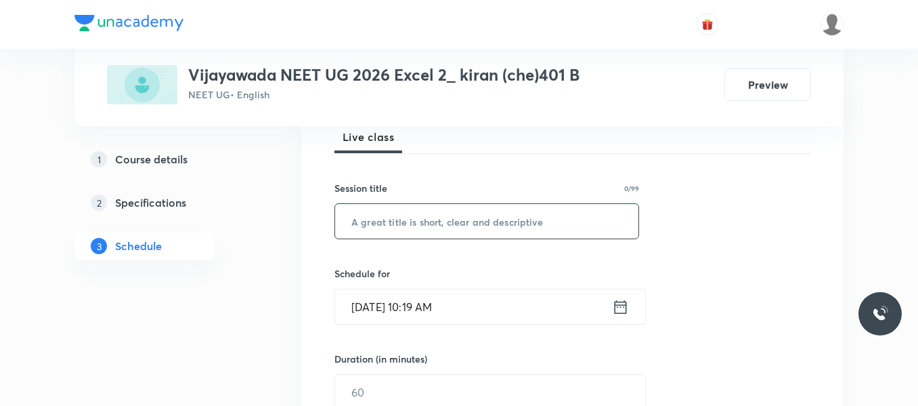
click at [496, 228] on input "text" at bounding box center [486, 221] width 303 height 35
paste input "Aldehydes ketones chemical properties"
type input "Aldehydes ketones chemical properties"
click at [621, 307] on icon at bounding box center [620, 306] width 17 height 19
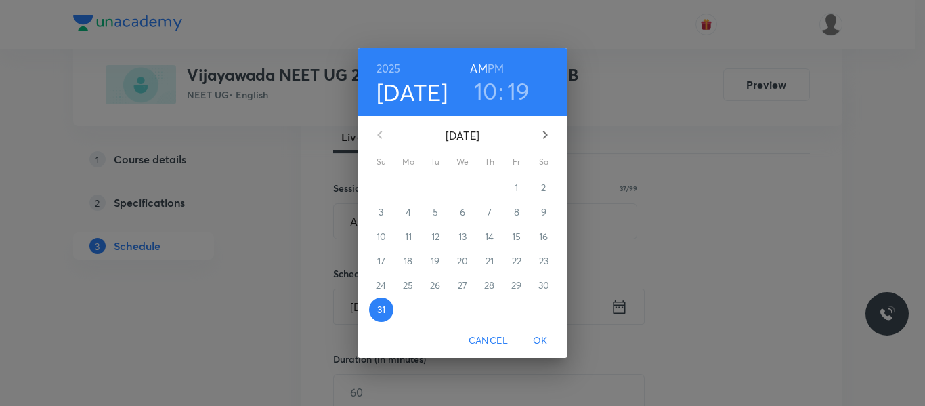
click at [547, 130] on icon "button" at bounding box center [545, 135] width 16 height 16
click at [410, 189] on p "1" at bounding box center [407, 188] width 3 height 14
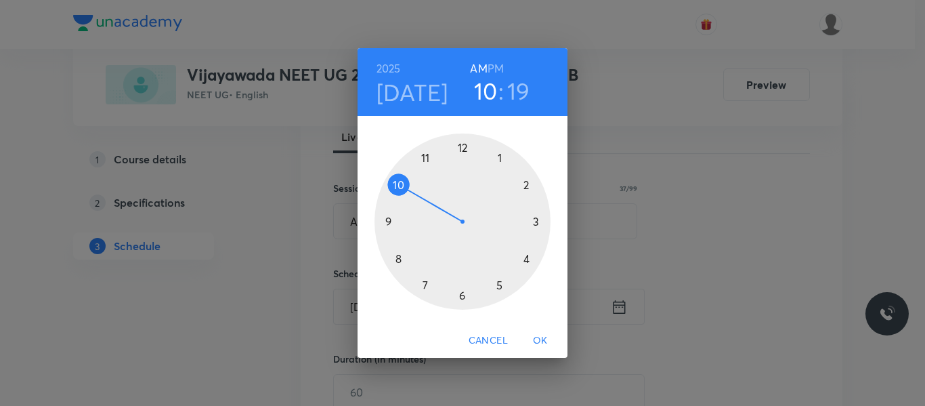
click at [427, 154] on div at bounding box center [463, 221] width 176 height 176
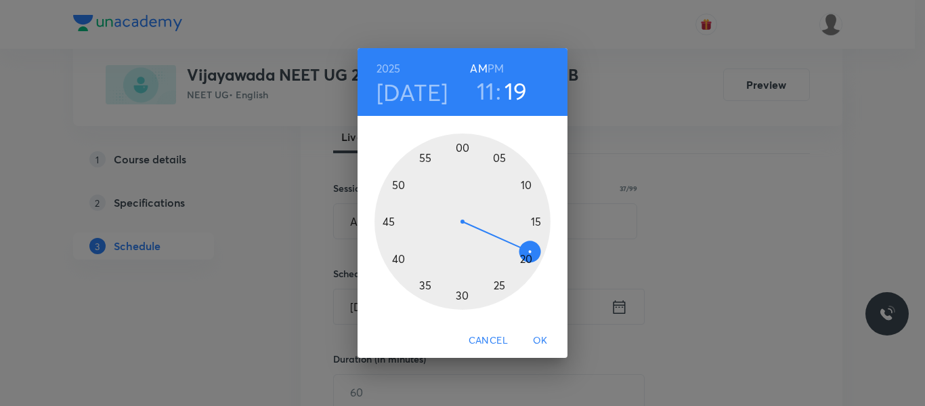
click at [461, 296] on div at bounding box center [463, 221] width 176 height 176
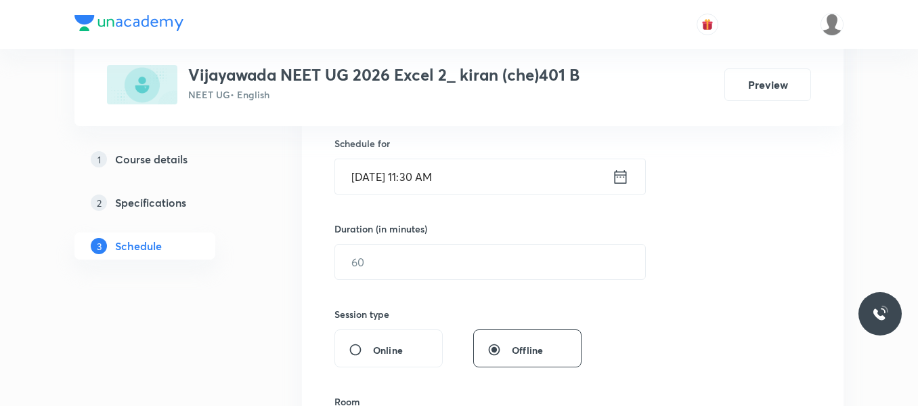
scroll to position [339, 0]
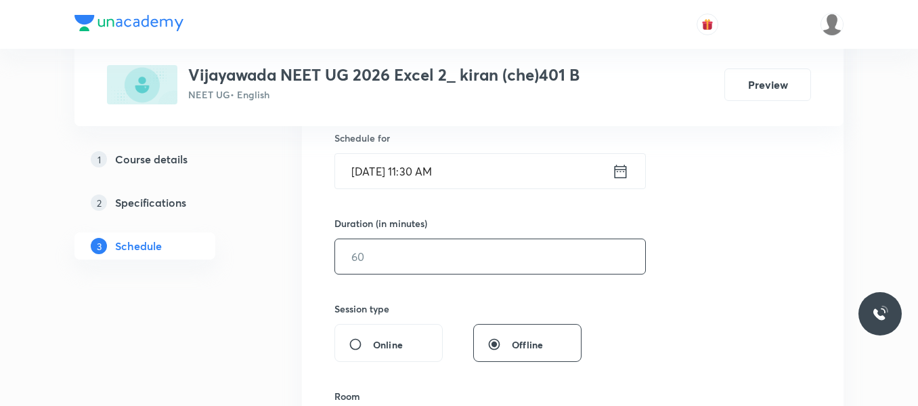
click at [407, 259] on input "text" at bounding box center [490, 256] width 310 height 35
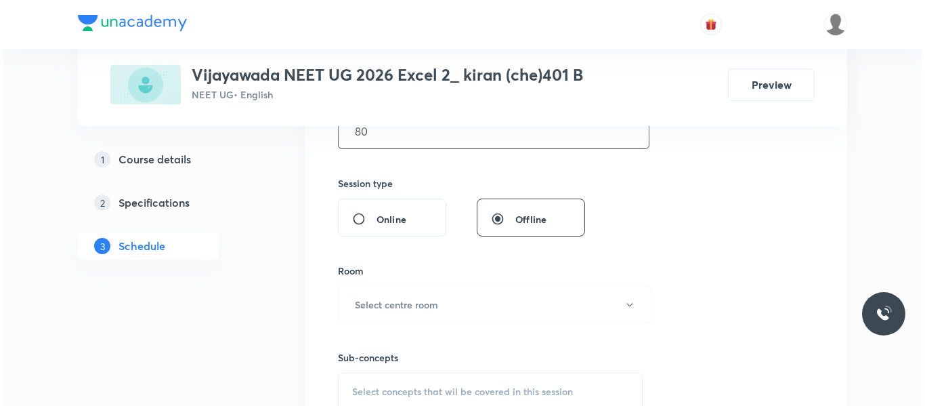
scroll to position [542, 0]
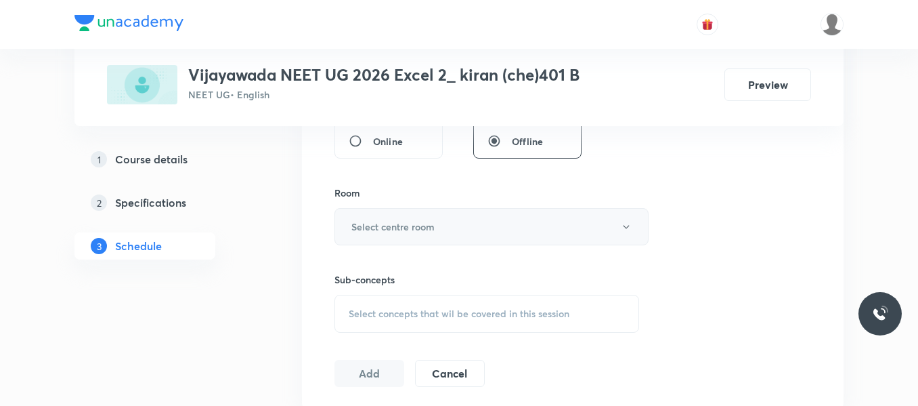
type input "80"
click at [392, 220] on h6 "Select centre room" at bounding box center [392, 226] width 83 height 14
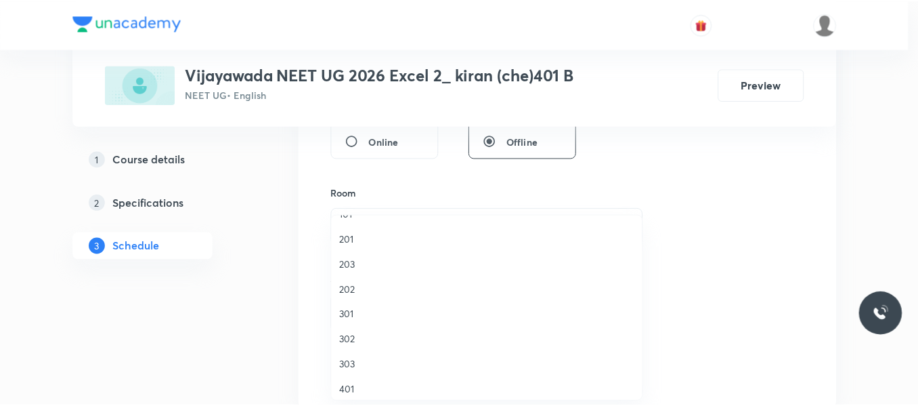
scroll to position [68, 0]
click at [353, 365] on span "401" at bounding box center [490, 366] width 297 height 14
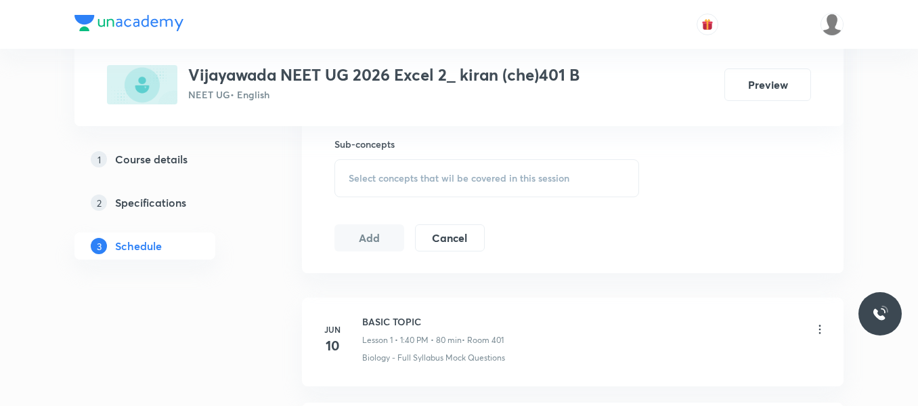
click at [423, 175] on span "Select concepts that wil be covered in this session" at bounding box center [459, 178] width 221 height 11
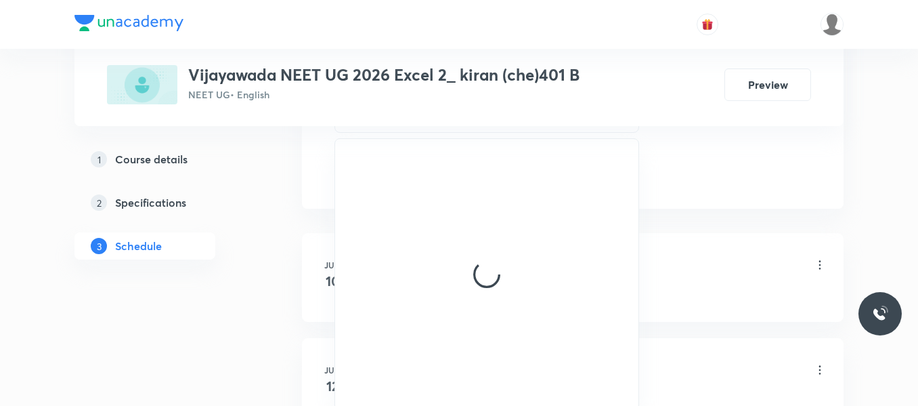
scroll to position [813, 0]
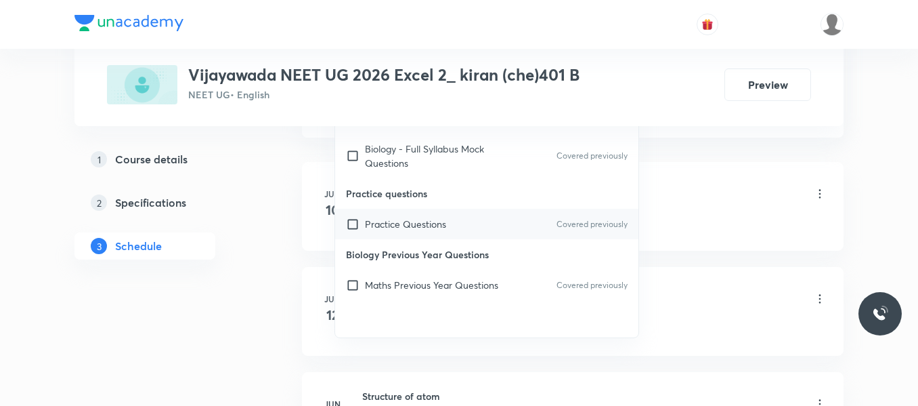
click at [423, 228] on p "Practice Questions" at bounding box center [405, 224] width 81 height 14
checkbox input "true"
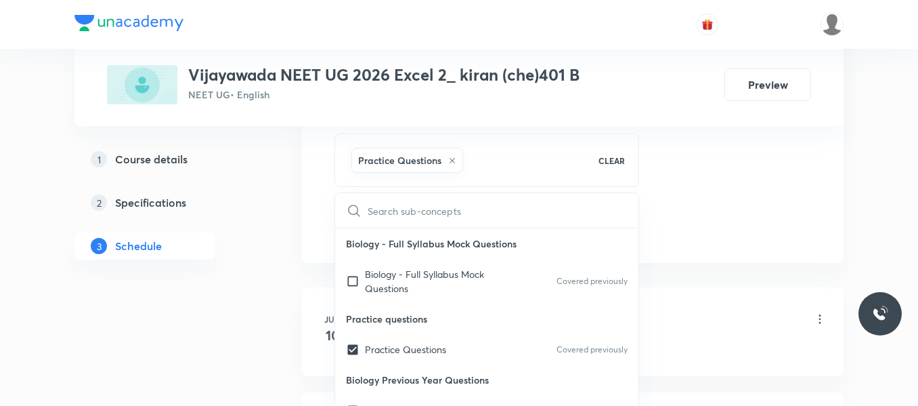
scroll to position [677, 0]
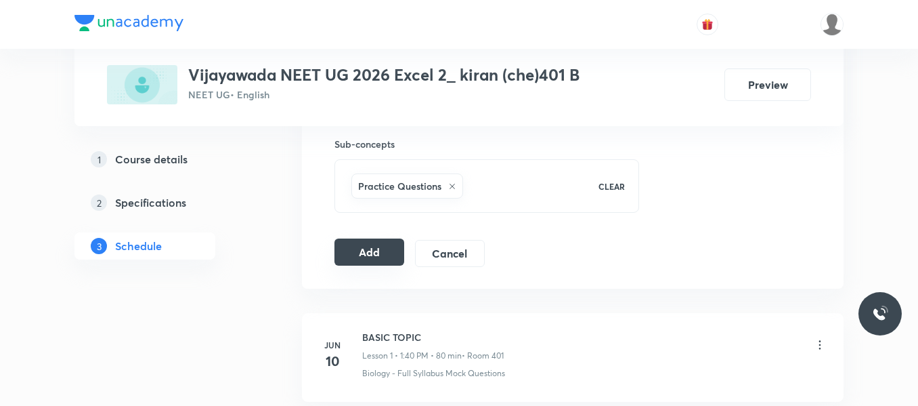
click at [376, 254] on button "Add" at bounding box center [370, 251] width 70 height 27
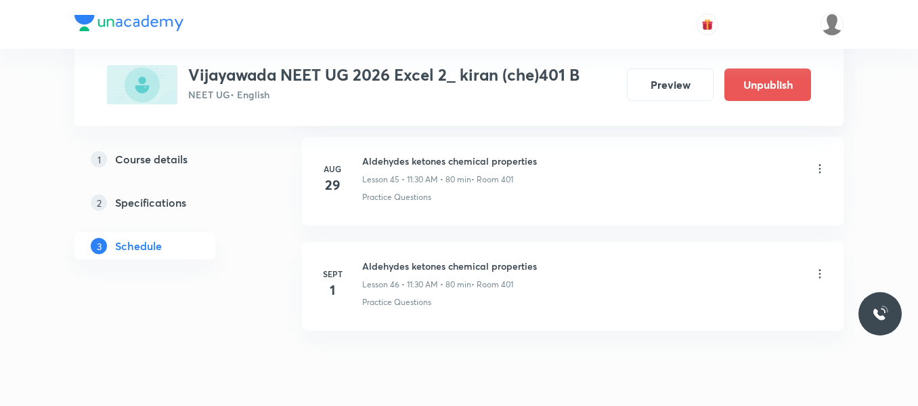
scroll to position [4886, 0]
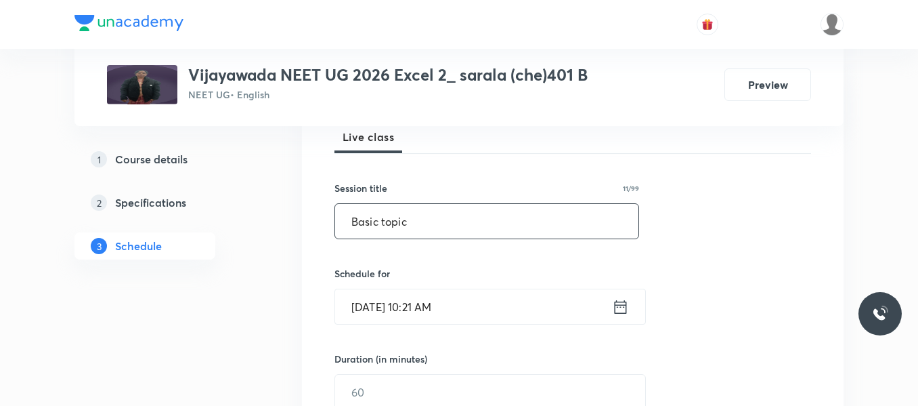
type input "Basic topic"
click at [624, 307] on icon at bounding box center [620, 306] width 17 height 19
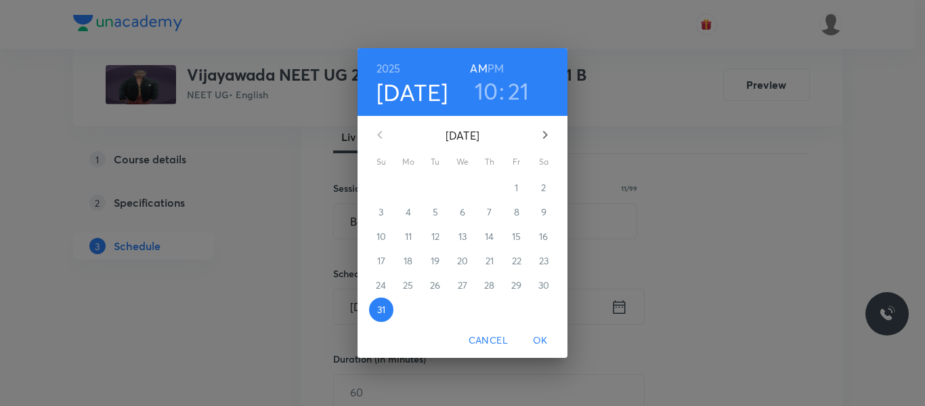
click at [548, 137] on icon "button" at bounding box center [545, 135] width 16 height 16
click at [408, 191] on p "1" at bounding box center [407, 188] width 3 height 14
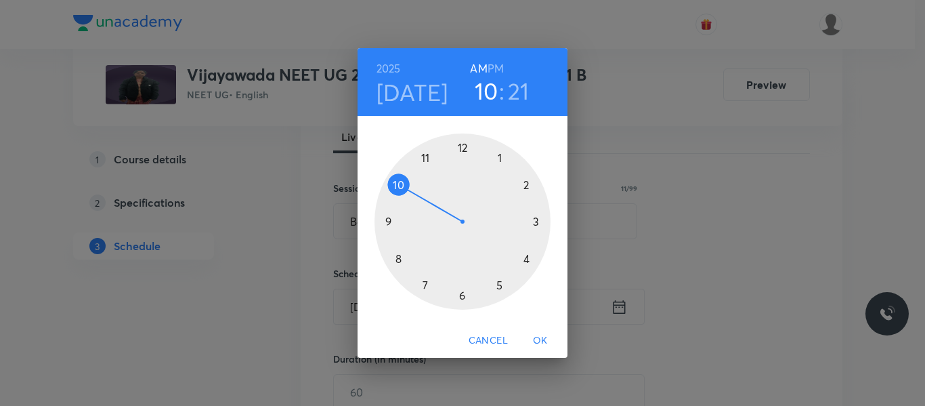
click at [500, 163] on div at bounding box center [463, 221] width 176 height 176
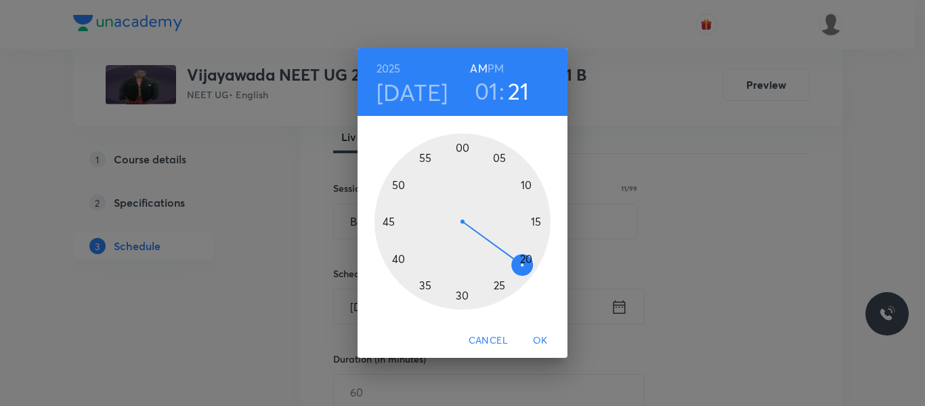
click at [500, 69] on h6 "PM" at bounding box center [496, 68] width 16 height 19
click at [399, 258] on div at bounding box center [463, 221] width 176 height 176
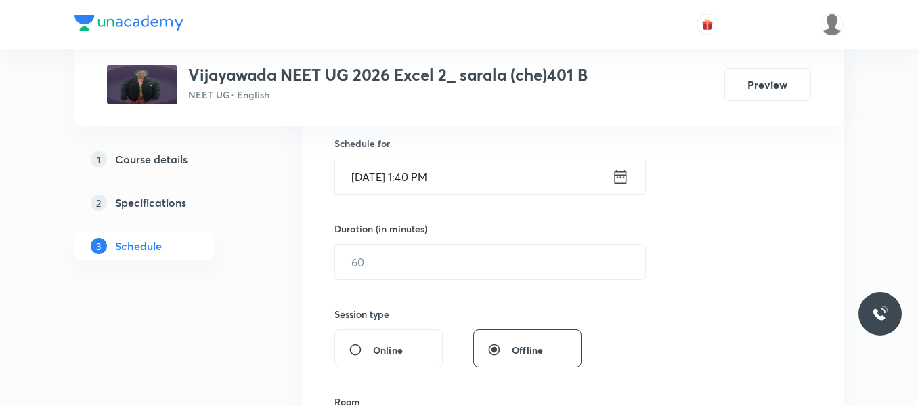
scroll to position [339, 0]
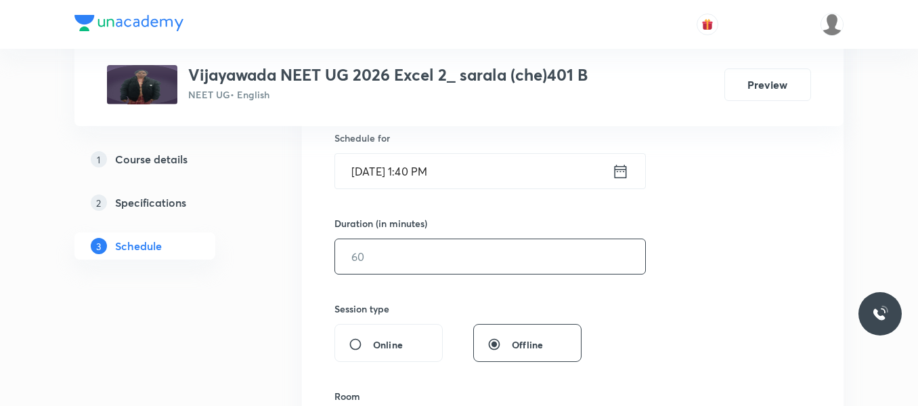
click at [418, 261] on input "text" at bounding box center [490, 256] width 310 height 35
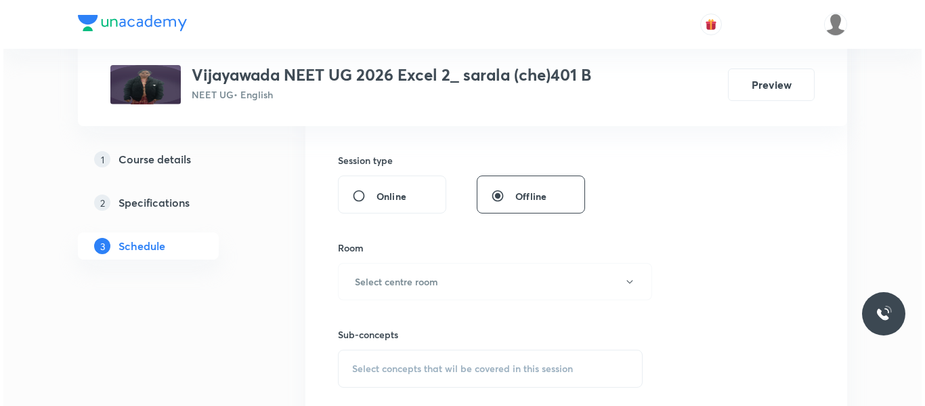
scroll to position [542, 0]
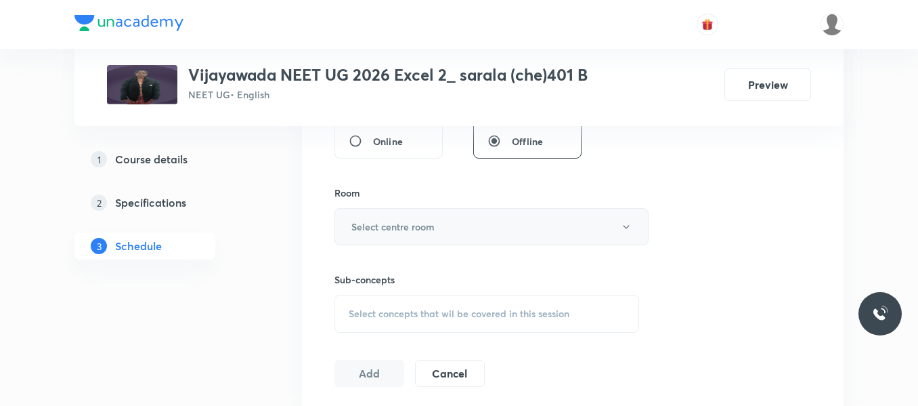
type input "80"
click at [417, 219] on button "Select centre room" at bounding box center [492, 226] width 314 height 37
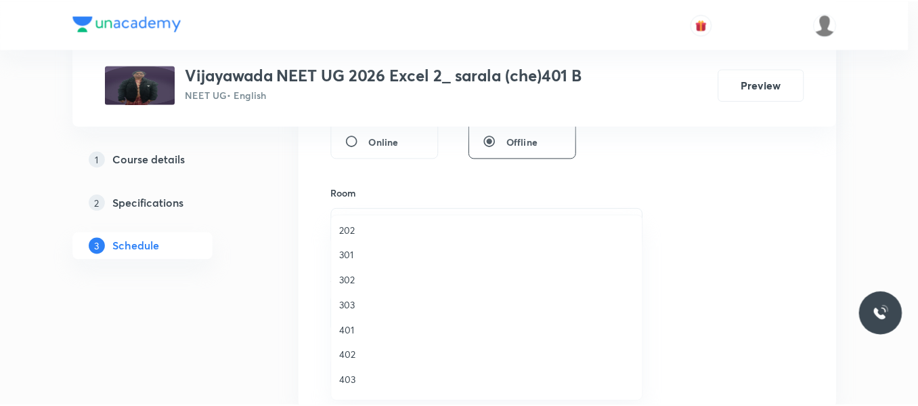
scroll to position [135, 0]
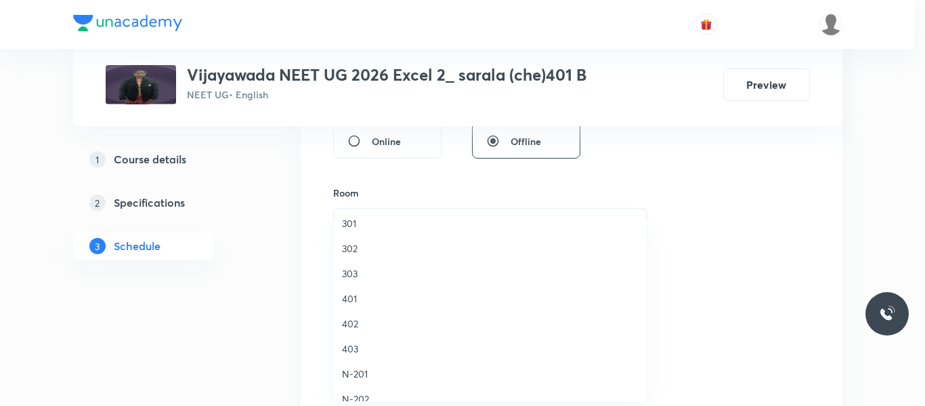
click at [351, 301] on span "401" at bounding box center [490, 298] width 297 height 14
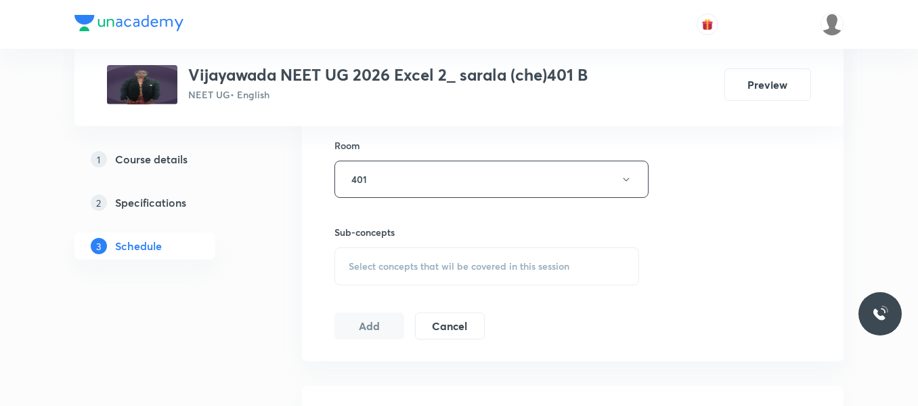
scroll to position [677, 0]
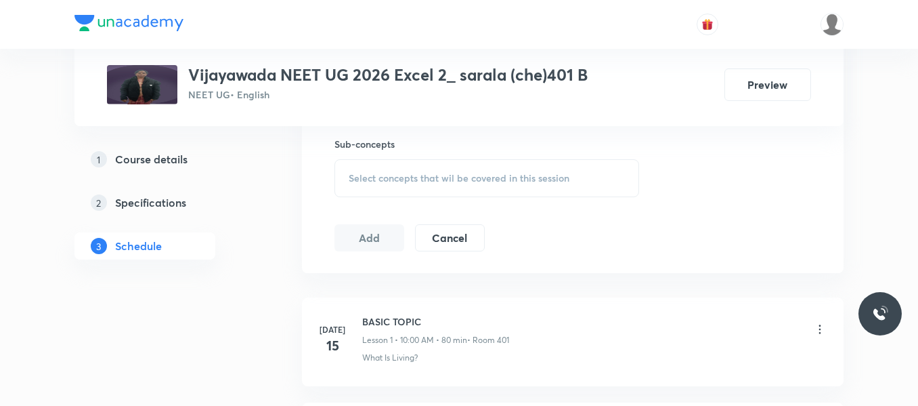
click at [453, 176] on span "Select concepts that wil be covered in this session" at bounding box center [459, 178] width 221 height 11
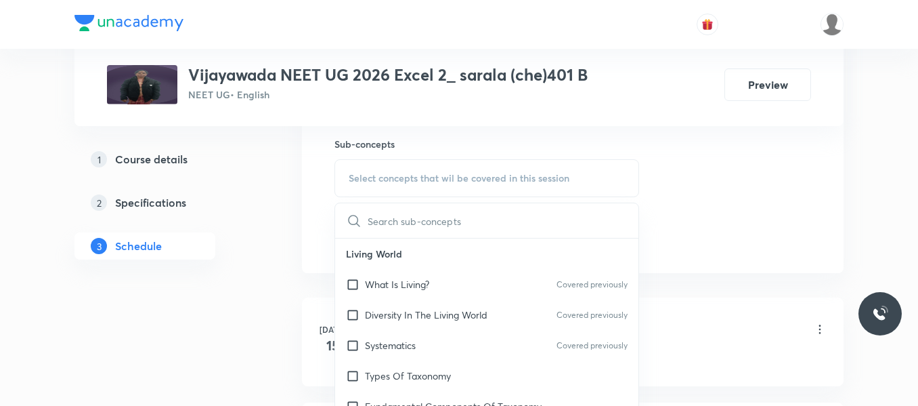
drag, startPoint x: 402, startPoint y: 347, endPoint x: 628, endPoint y: 238, distance: 250.8
click at [404, 347] on p "Systematics" at bounding box center [390, 345] width 51 height 14
checkbox input "true"
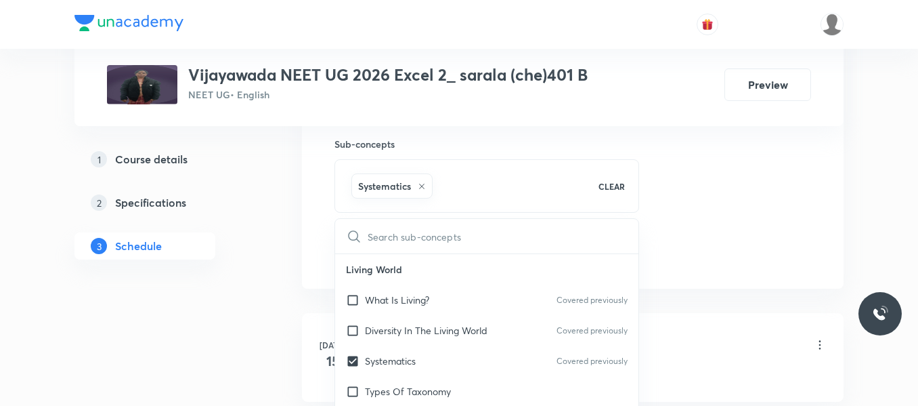
drag, startPoint x: 733, startPoint y: 171, endPoint x: 715, endPoint y: 180, distance: 20.6
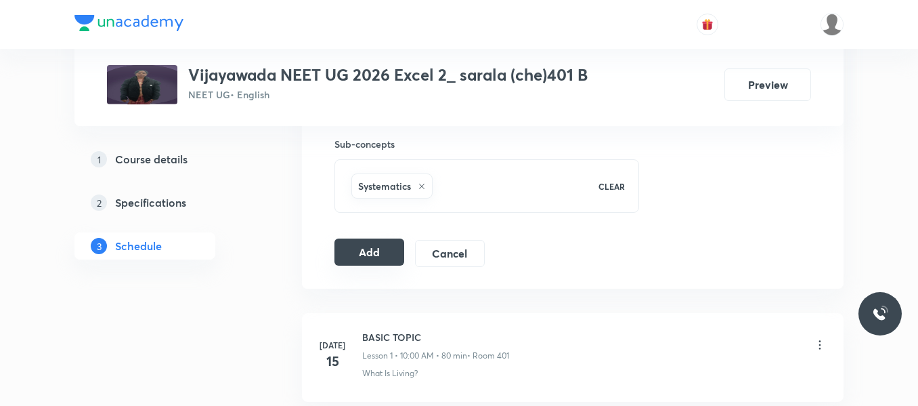
click at [362, 249] on button "Add" at bounding box center [370, 251] width 70 height 27
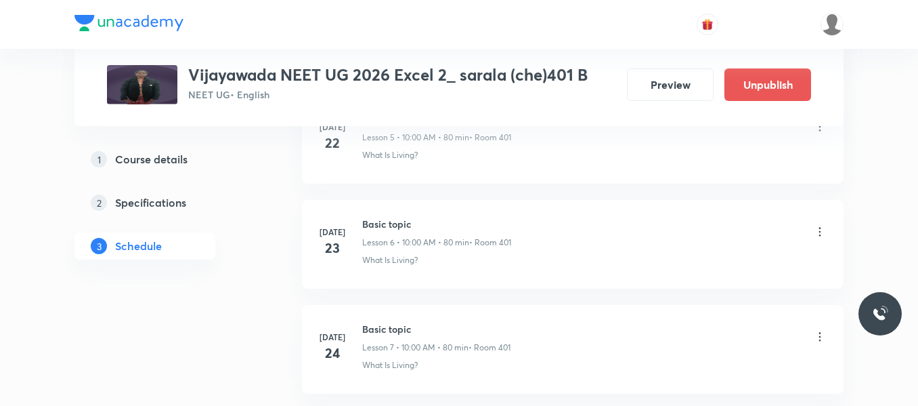
scroll to position [2577, 0]
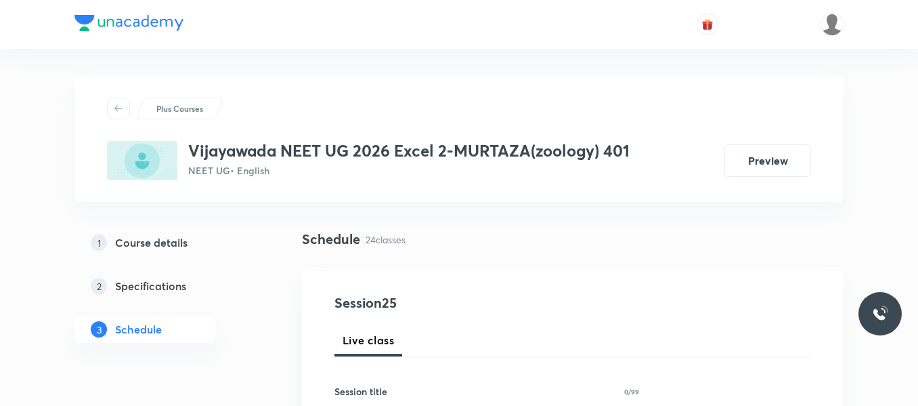
scroll to position [3199, 0]
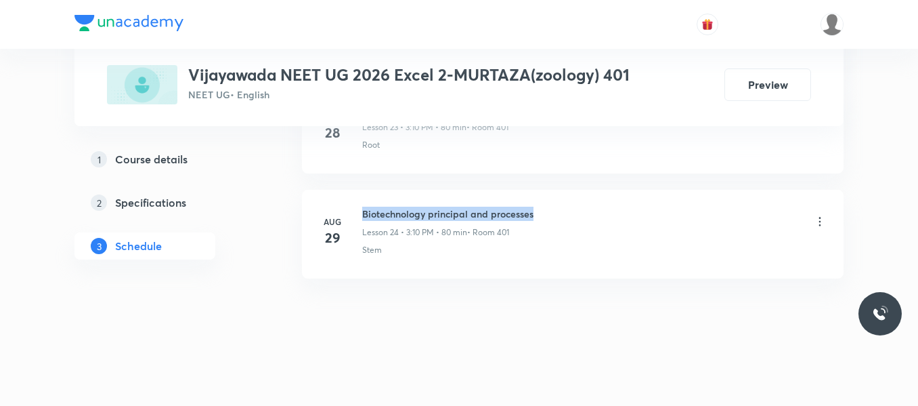
drag, startPoint x: 362, startPoint y: 214, endPoint x: 581, endPoint y: 211, distance: 219.4
click at [581, 211] on div "[DATE] Biotechnology principal and processes Lesson 24 • 3:10 PM • 80 min • Roo…" at bounding box center [573, 231] width 508 height 49
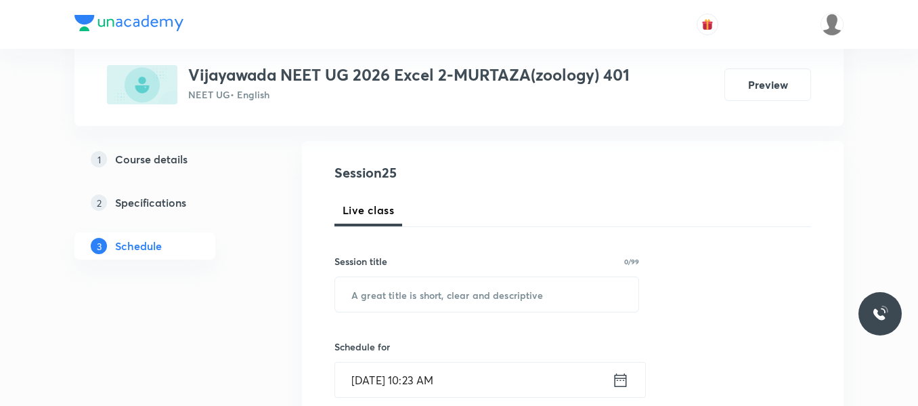
scroll to position [152, 0]
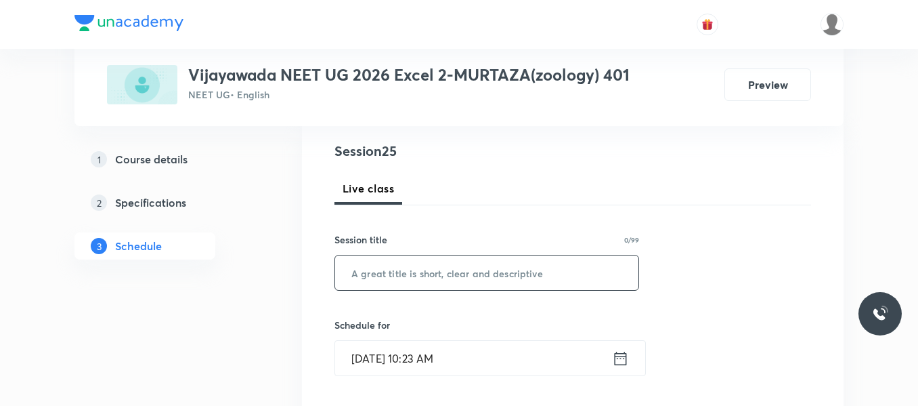
click at [483, 269] on input "text" at bounding box center [486, 272] width 303 height 35
paste input "Biotechnology principal and processes"
type input "Biotechnology principal and processes"
click at [624, 354] on icon at bounding box center [620, 358] width 17 height 19
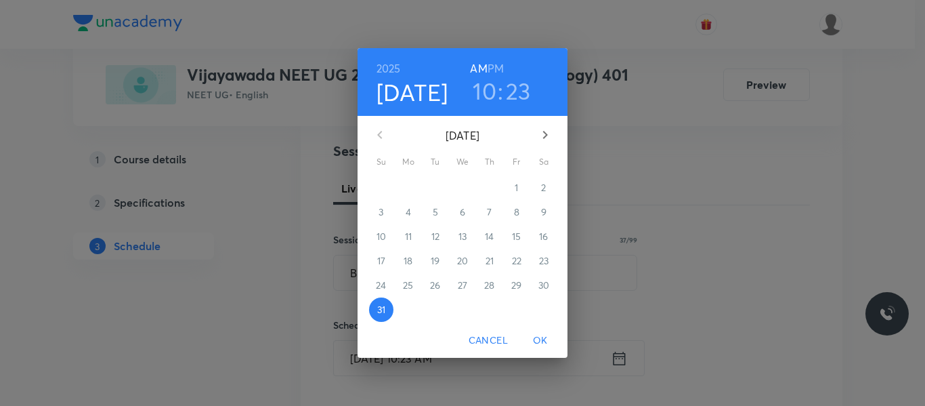
click at [547, 132] on icon "button" at bounding box center [545, 135] width 16 height 16
click at [414, 186] on span "1" at bounding box center [408, 188] width 24 height 14
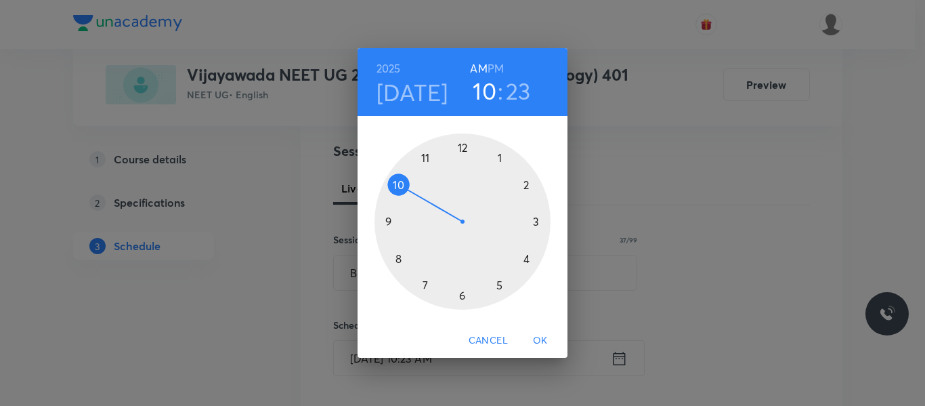
click at [535, 223] on div at bounding box center [463, 221] width 176 height 176
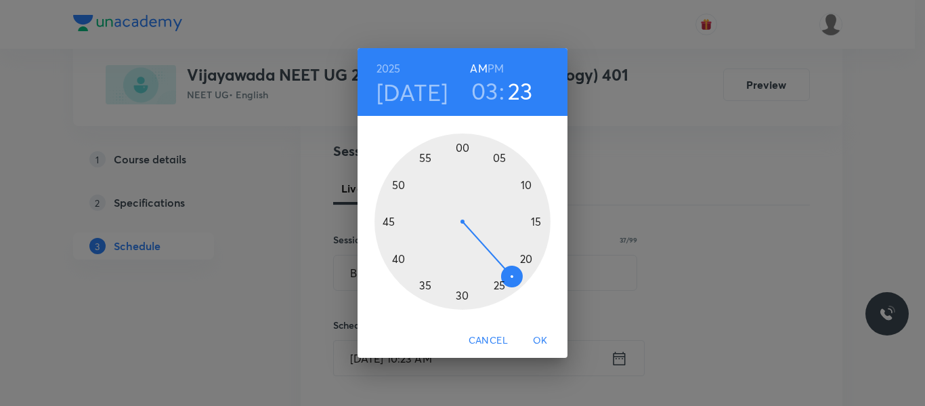
click at [525, 186] on div at bounding box center [463, 221] width 176 height 176
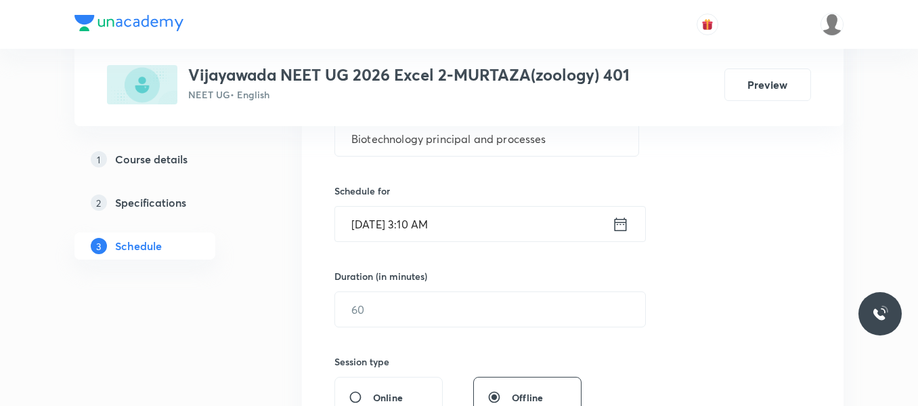
scroll to position [287, 0]
click at [431, 304] on input "text" at bounding box center [490, 308] width 310 height 35
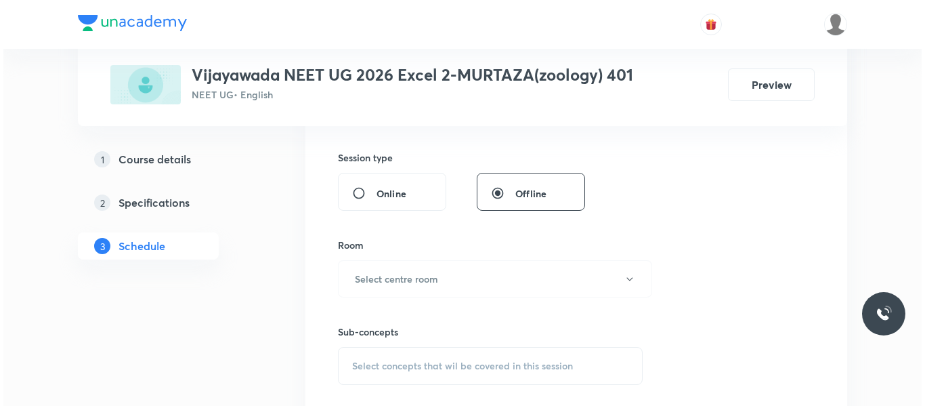
scroll to position [490, 0]
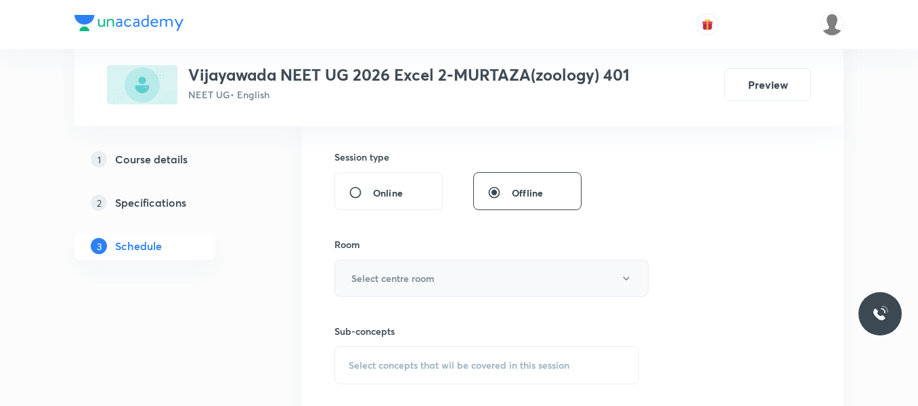
type input "80"
click at [416, 285] on button "Select centre room" at bounding box center [492, 277] width 314 height 37
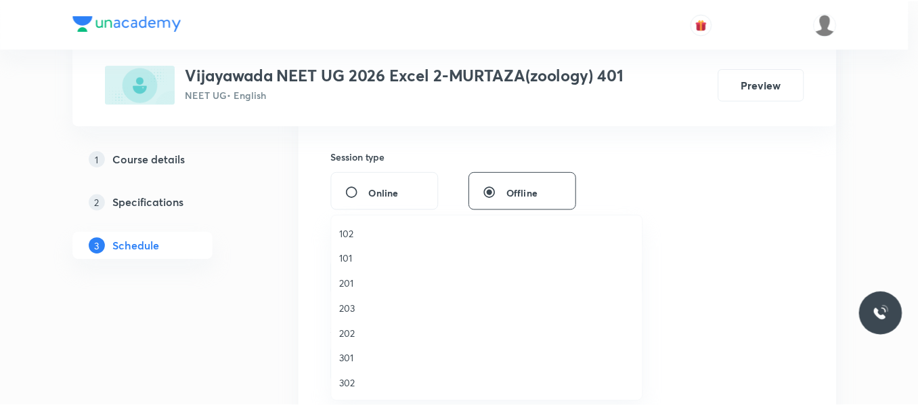
scroll to position [68, 0]
click at [340, 368] on li "401" at bounding box center [490, 366] width 313 height 25
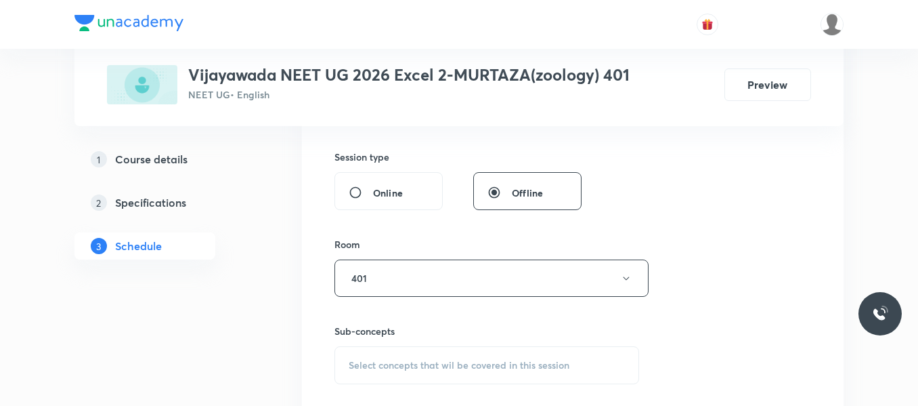
scroll to position [558, 0]
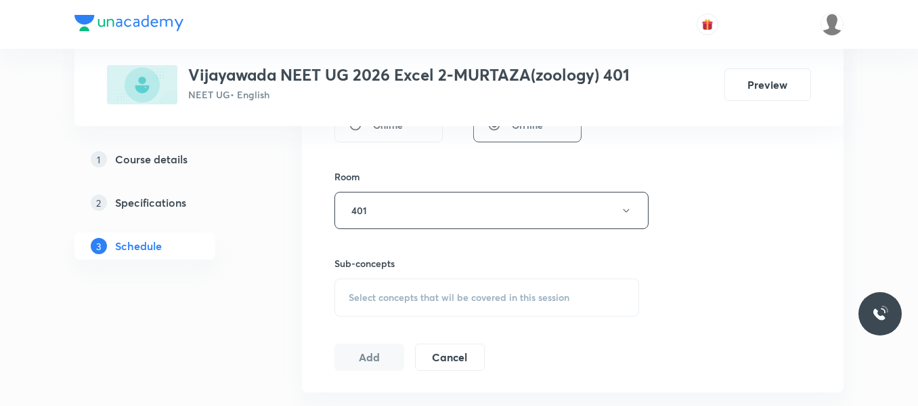
click at [437, 297] on span "Select concepts that wil be covered in this session" at bounding box center [459, 297] width 221 height 11
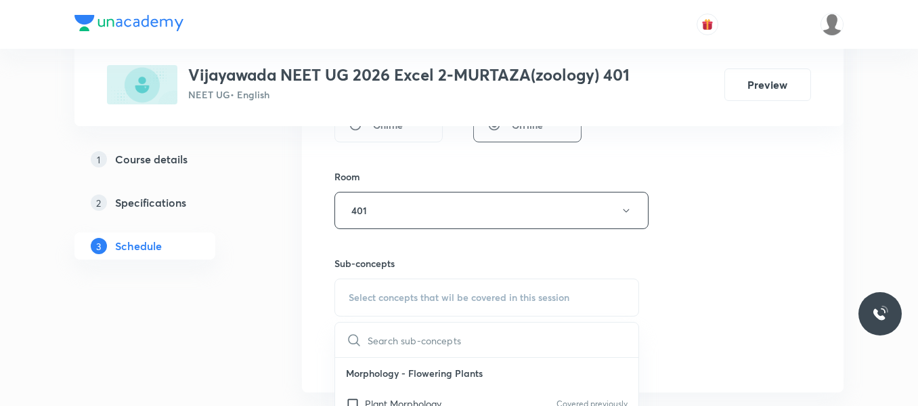
scroll to position [626, 0]
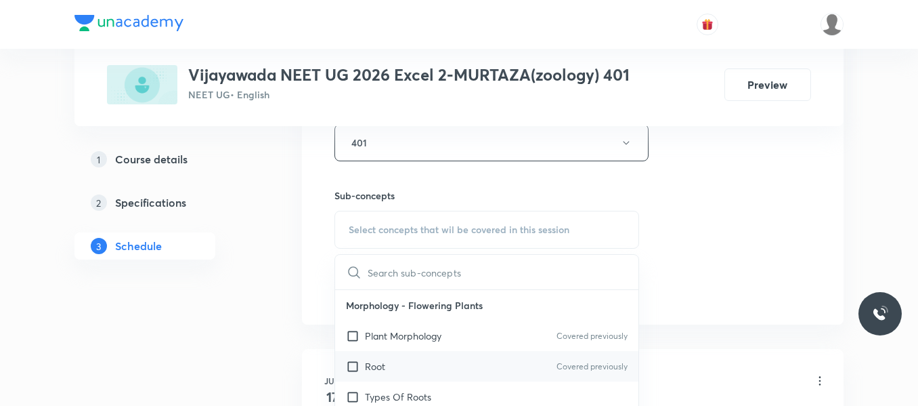
click at [404, 370] on div "Root Covered previously" at bounding box center [486, 366] width 303 height 30
checkbox input "true"
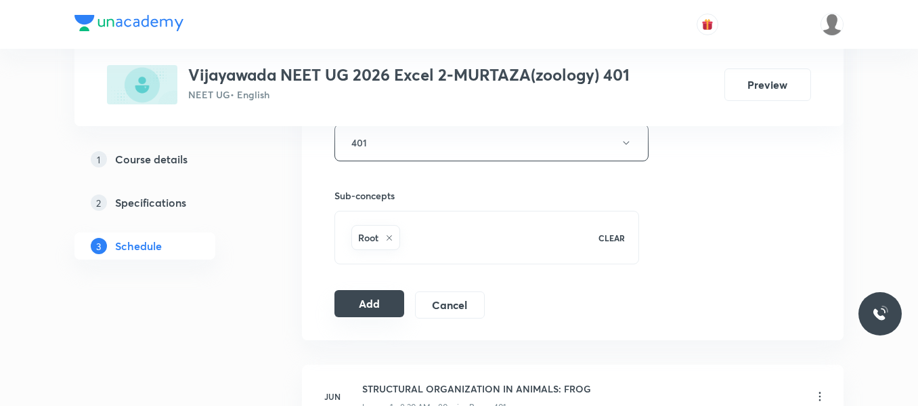
click at [370, 305] on button "Add" at bounding box center [370, 303] width 70 height 27
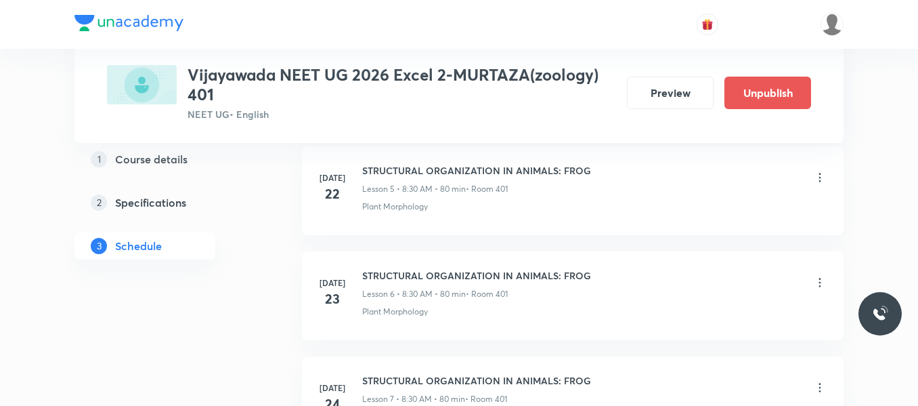
scroll to position [2699, 0]
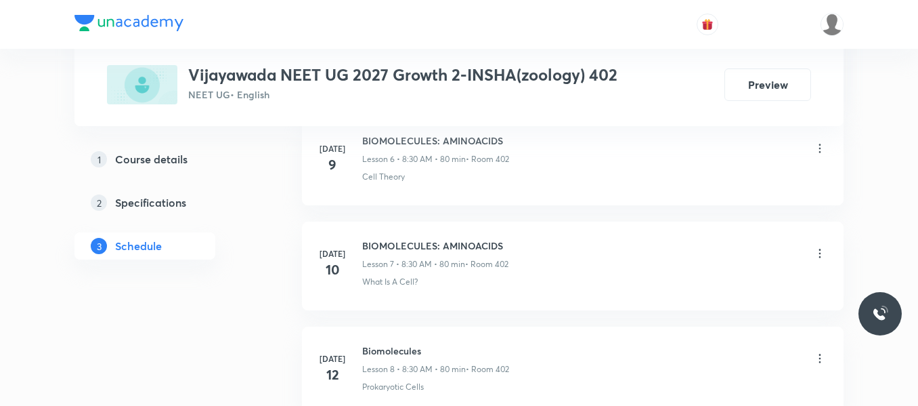
scroll to position [4249, 0]
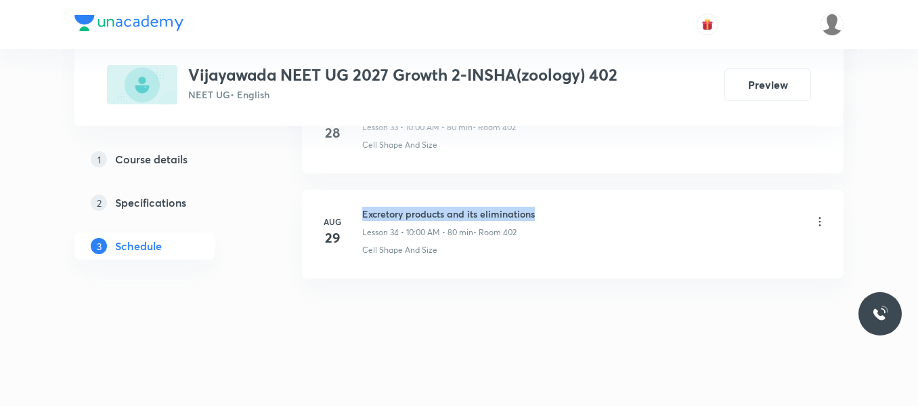
drag, startPoint x: 364, startPoint y: 209, endPoint x: 559, endPoint y: 214, distance: 195.1
click at [559, 214] on div "Excretory products and its eliminations Lesson 34 • 10:00 AM • 80 min • Room 402" at bounding box center [594, 223] width 465 height 32
copy h6 "Excretory products and its eliminations"
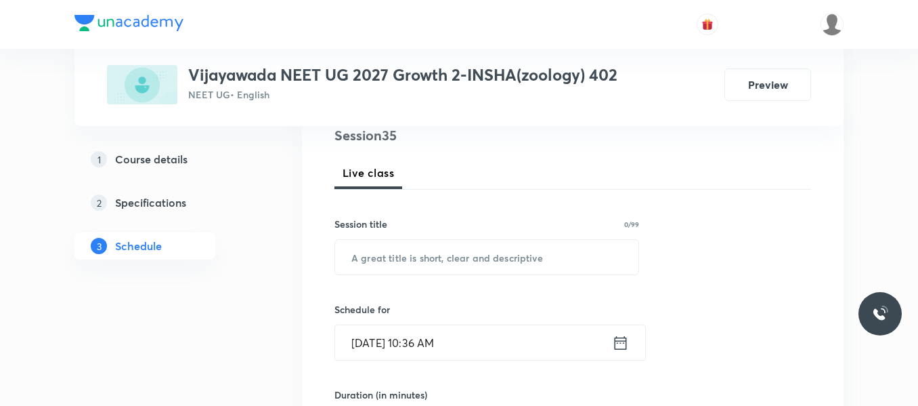
scroll to position [186, 0]
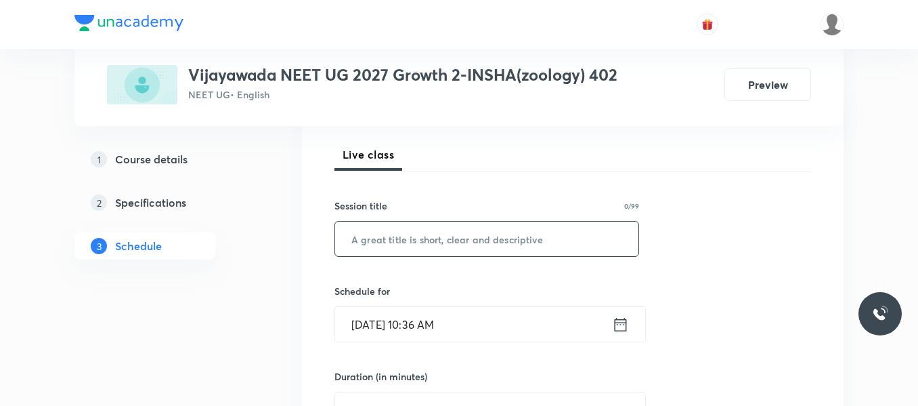
click at [445, 243] on input "text" at bounding box center [486, 238] width 303 height 35
paste input "Excretory products and its eliminations"
type input "Excretory products and its eliminations"
click at [625, 330] on icon at bounding box center [620, 324] width 17 height 19
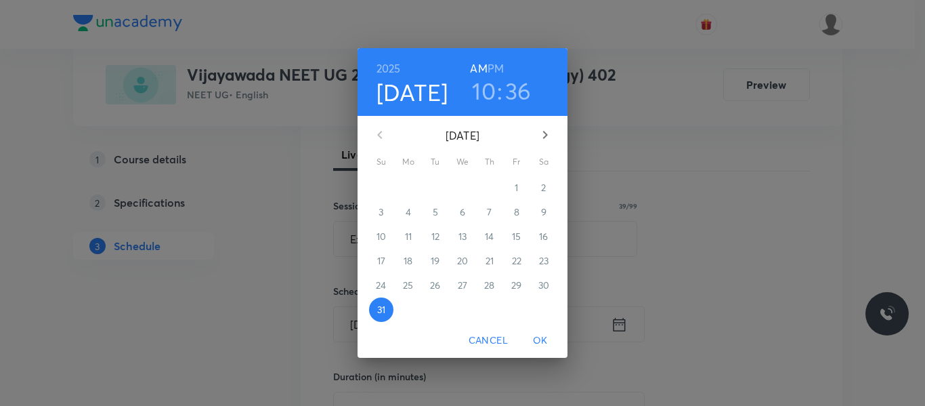
click at [542, 138] on icon "button" at bounding box center [545, 135] width 16 height 16
click at [408, 190] on p "1" at bounding box center [407, 188] width 3 height 14
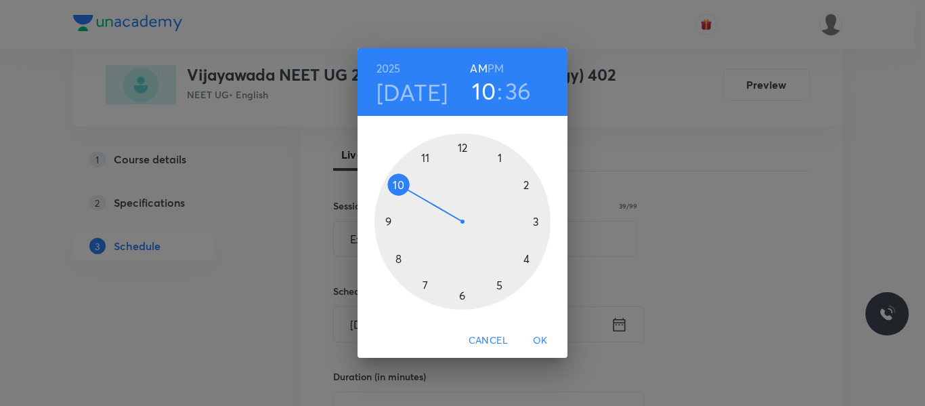
click at [518, 89] on h3 "36" at bounding box center [518, 91] width 26 height 28
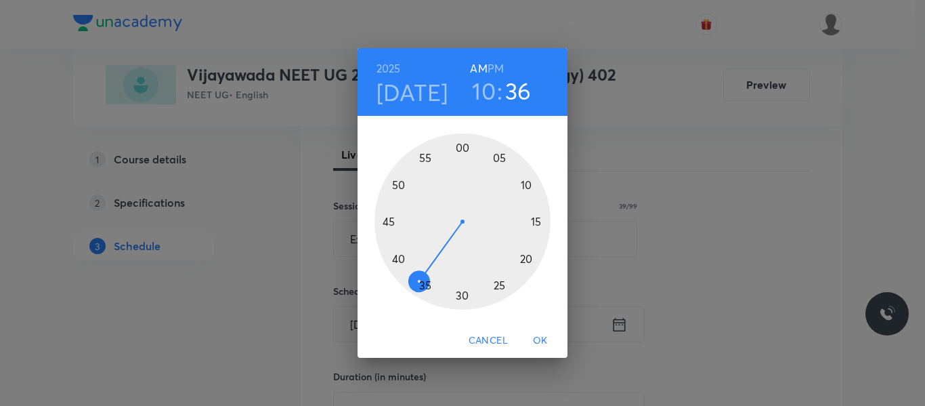
click at [461, 148] on div at bounding box center [463, 221] width 176 height 176
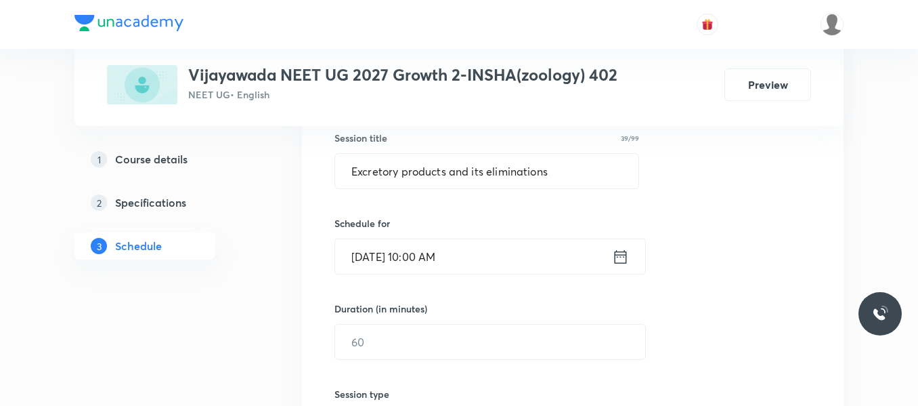
scroll to position [321, 0]
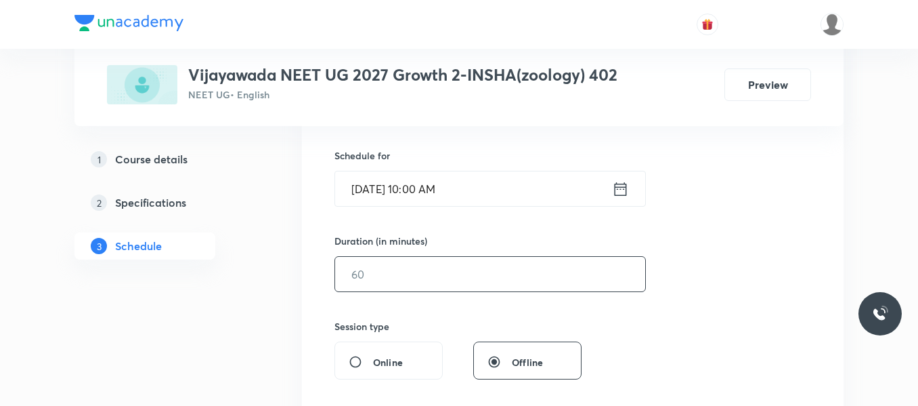
click at [394, 268] on input "text" at bounding box center [490, 274] width 310 height 35
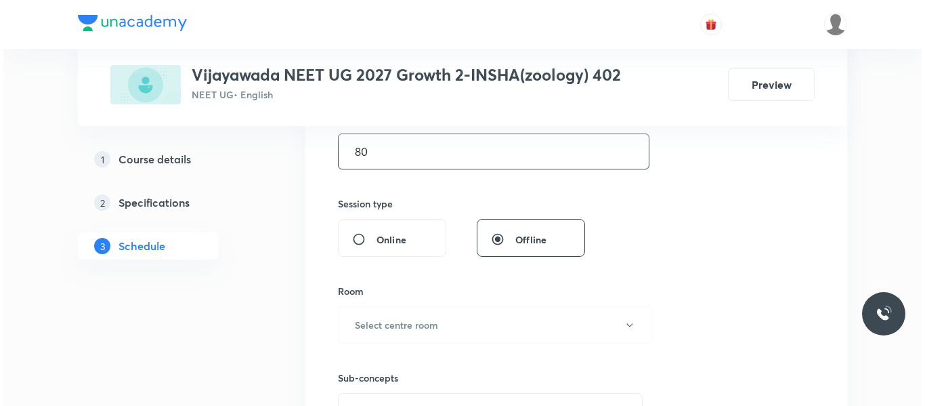
scroll to position [456, 0]
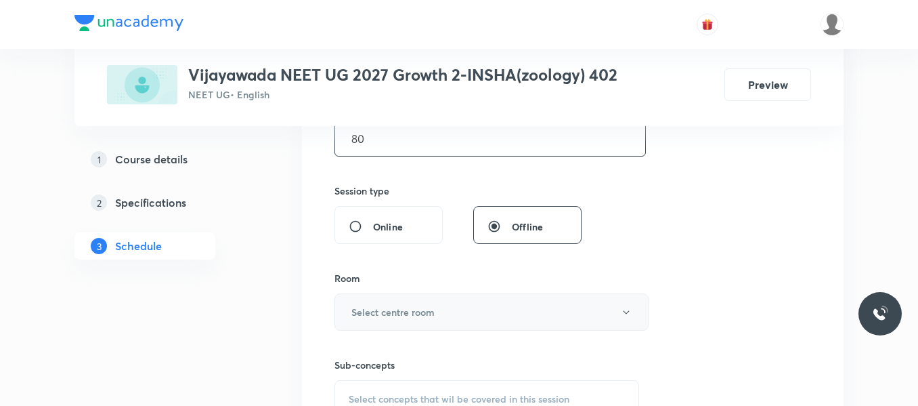
type input "80"
click at [383, 314] on h6 "Select centre room" at bounding box center [392, 312] width 83 height 14
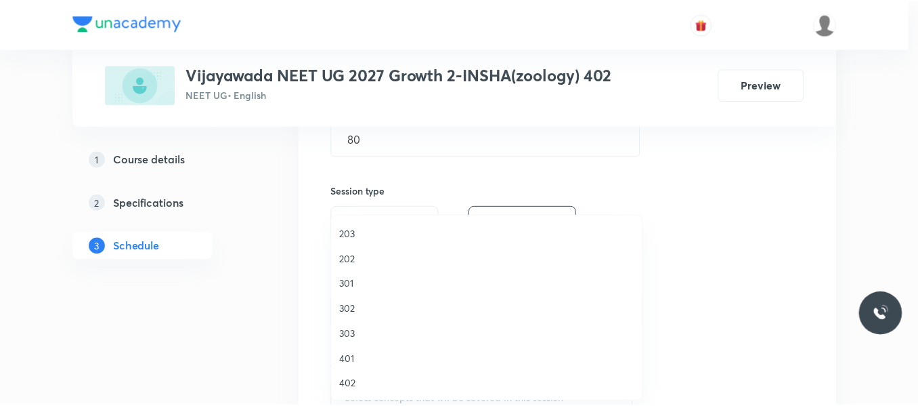
scroll to position [135, 0]
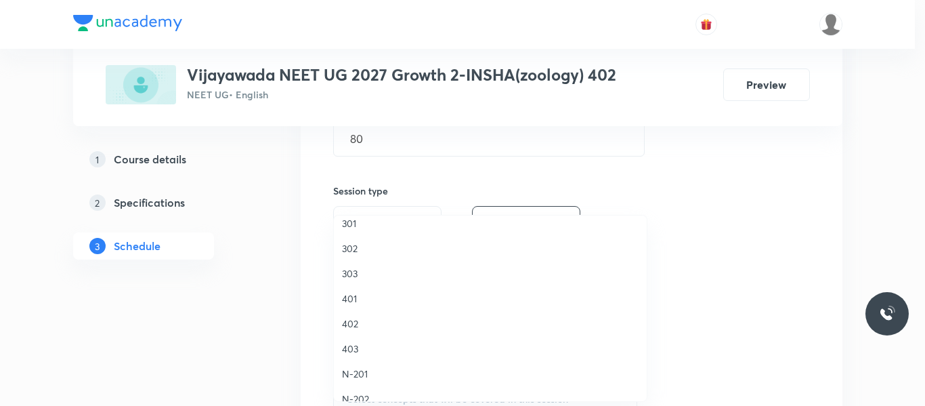
click at [353, 322] on span "402" at bounding box center [490, 323] width 297 height 14
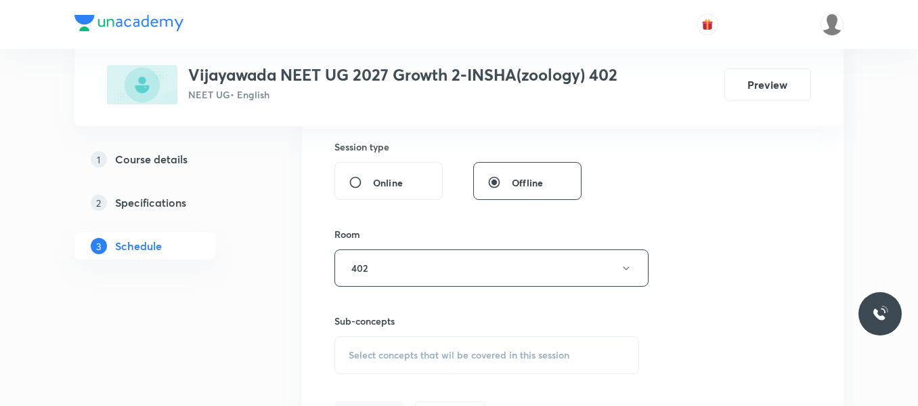
scroll to position [524, 0]
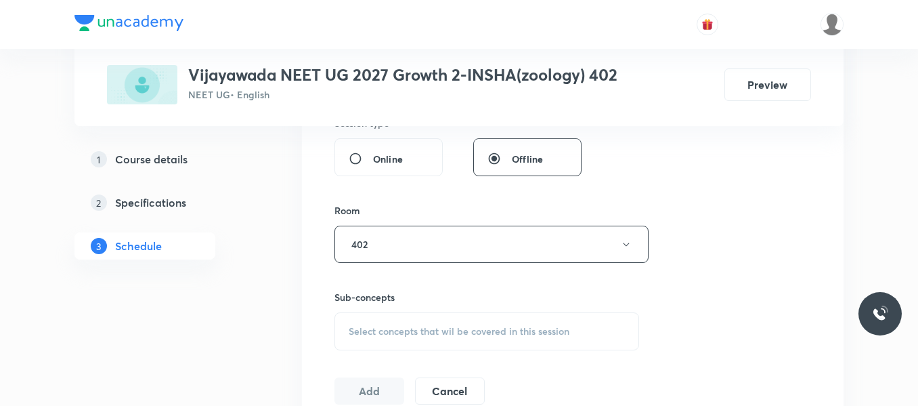
click at [357, 326] on span "Select concepts that wil be covered in this session" at bounding box center [459, 331] width 221 height 11
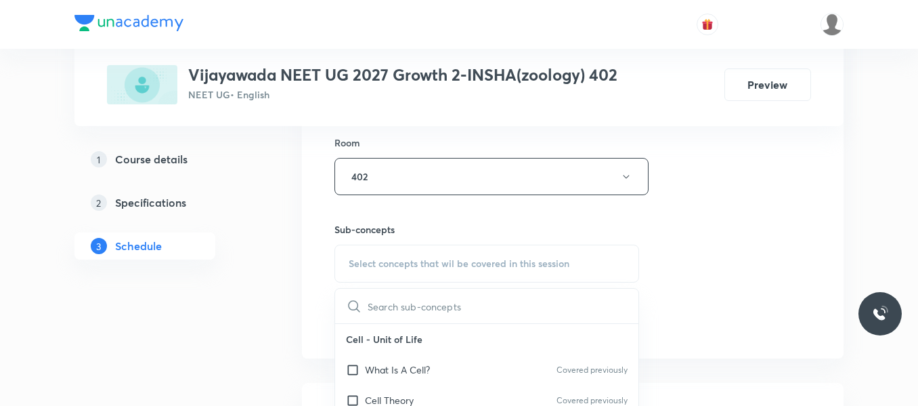
scroll to position [68, 0]
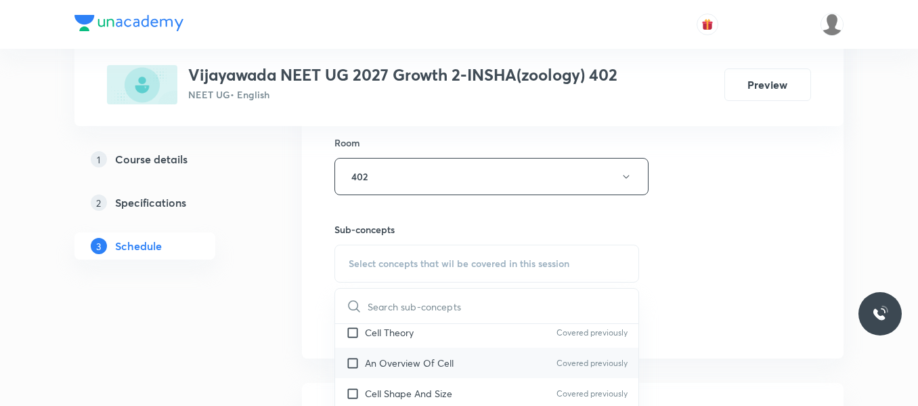
click at [385, 363] on p "An Overview Of Cell" at bounding box center [409, 363] width 89 height 14
checkbox input "true"
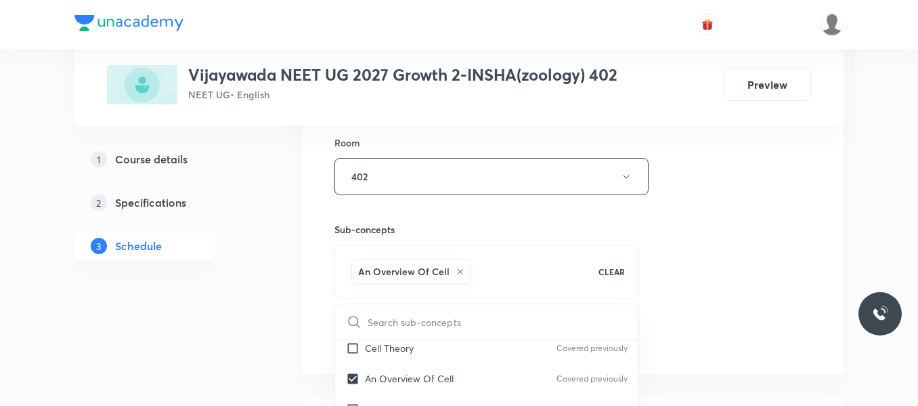
click at [675, 271] on div "Session 35 Live class Session title 39/99 Excretory products and its eliminatio…" at bounding box center [573, 27] width 477 height 652
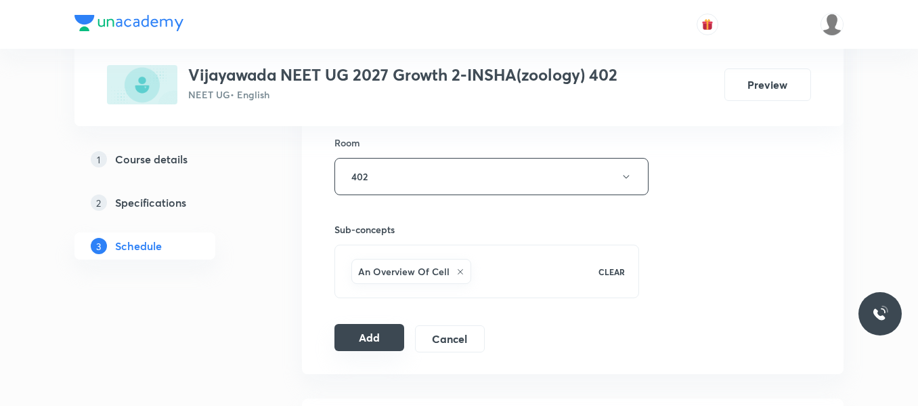
click at [367, 332] on button "Add" at bounding box center [370, 337] width 70 height 27
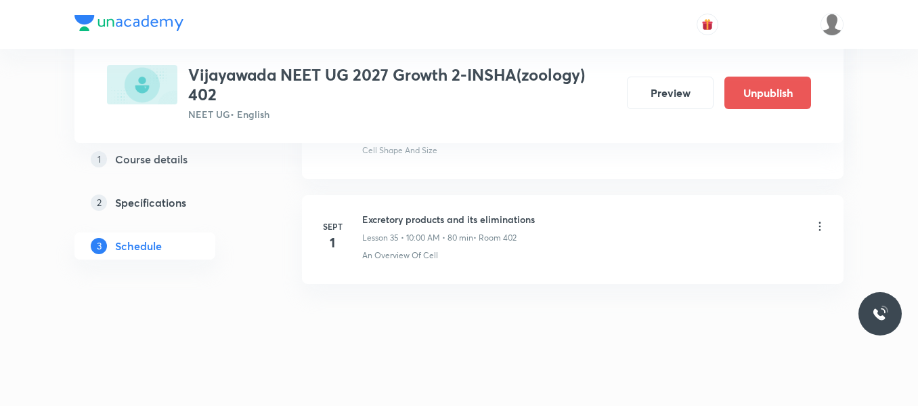
scroll to position [3749, 0]
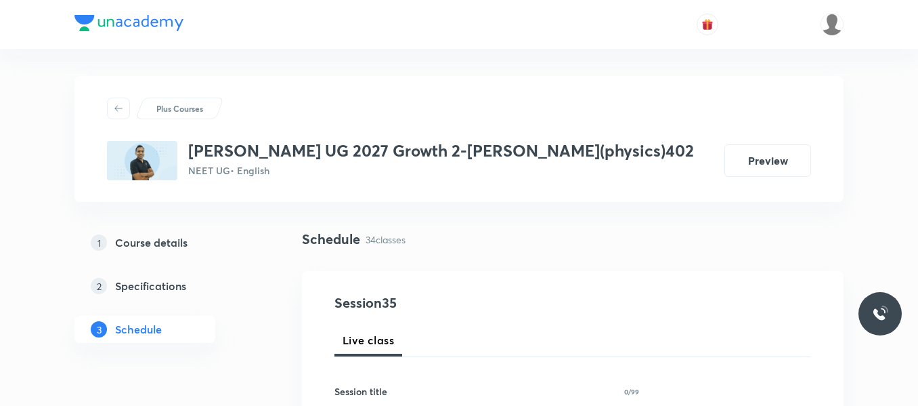
scroll to position [4249, 0]
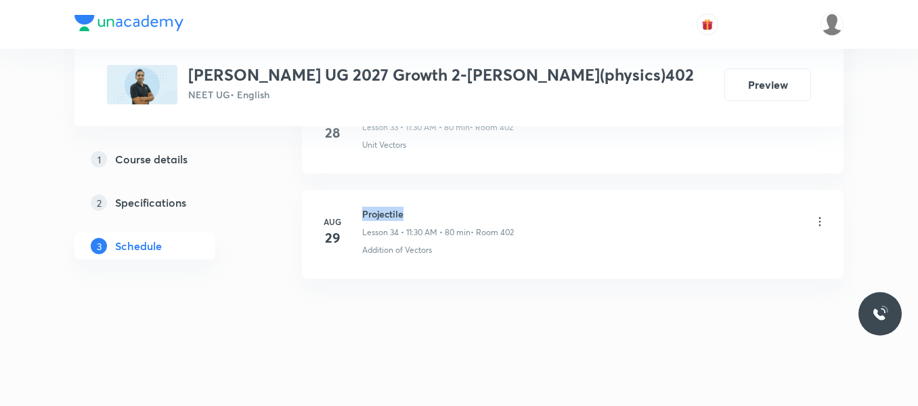
drag, startPoint x: 364, startPoint y: 213, endPoint x: 446, endPoint y: 211, distance: 82.6
click at [446, 211] on h6 "Projectile" at bounding box center [438, 214] width 152 height 14
copy h6 "Projectile"
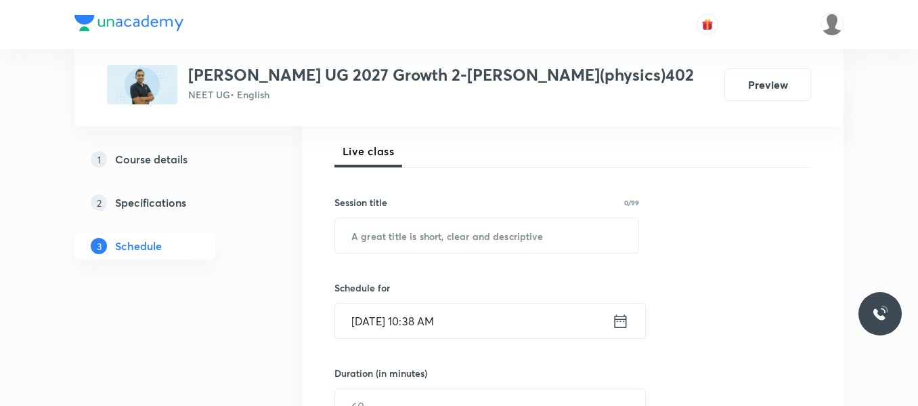
scroll to position [186, 0]
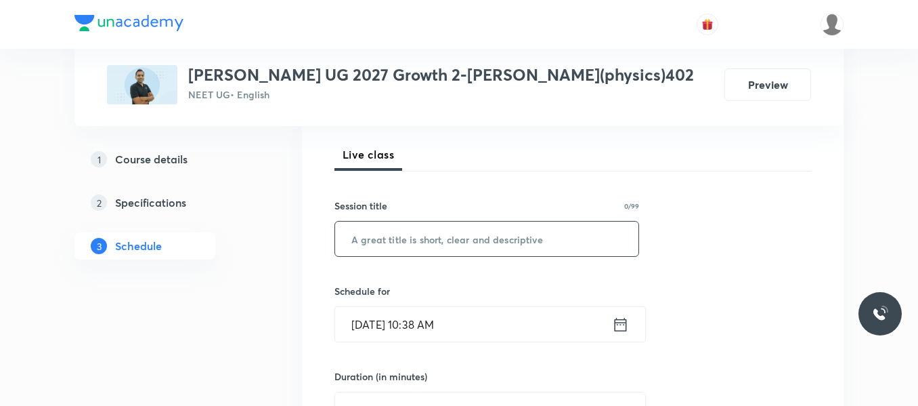
click at [442, 234] on input "text" at bounding box center [486, 238] width 303 height 35
paste input "Projectile"
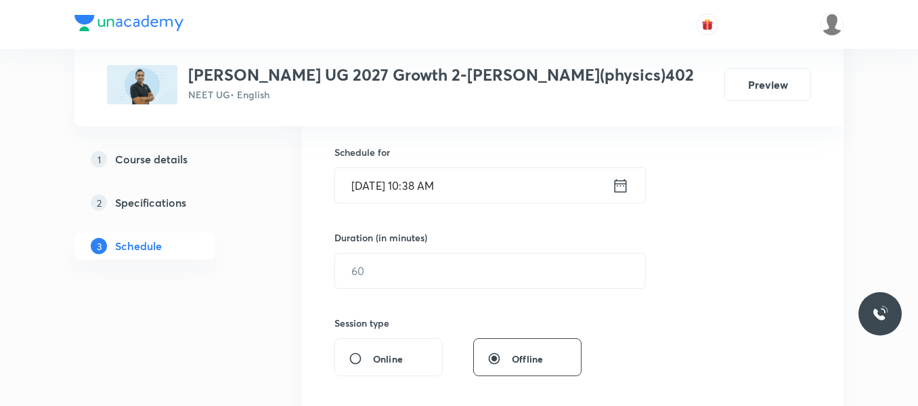
scroll to position [389, 0]
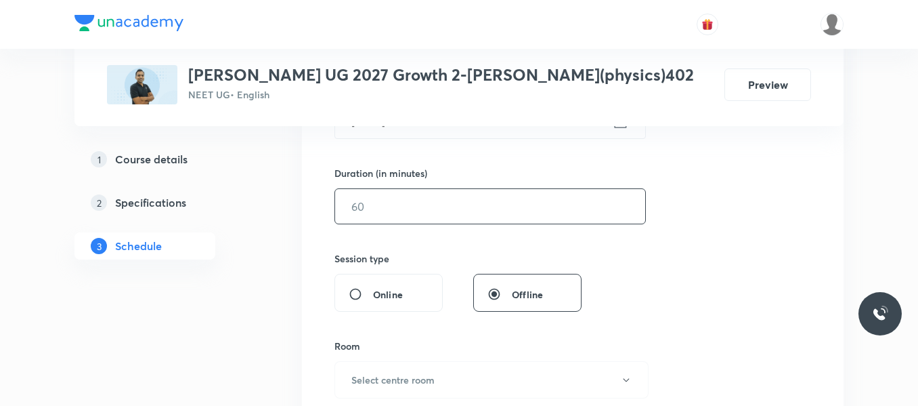
type input "Projectile"
click at [389, 211] on input "text" at bounding box center [490, 206] width 310 height 35
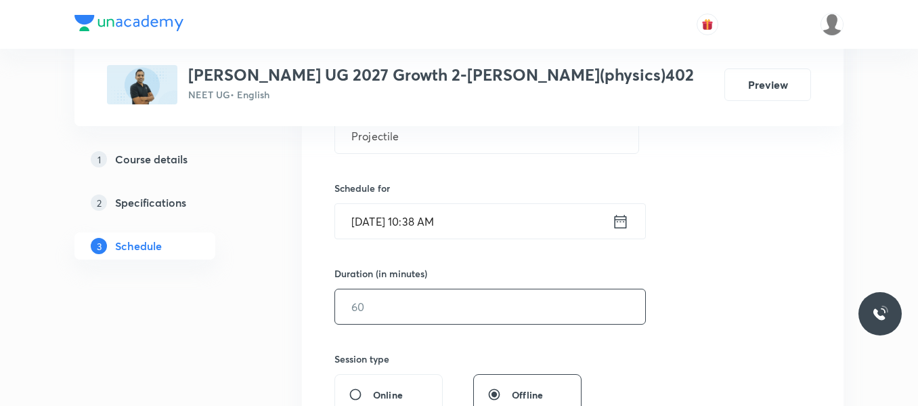
scroll to position [253, 0]
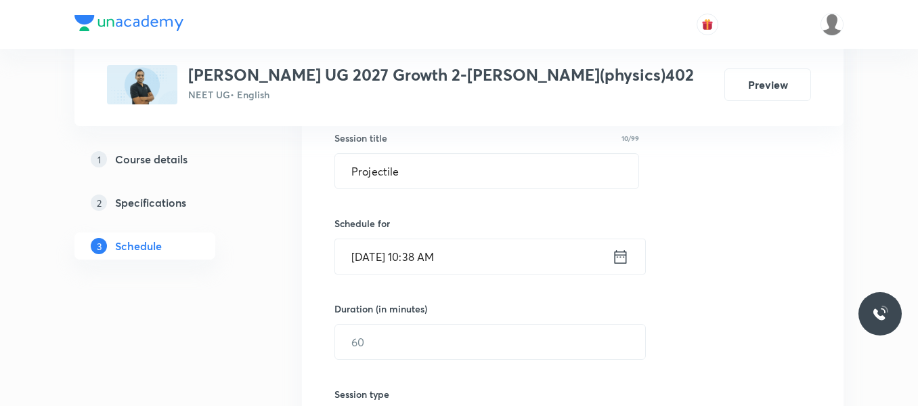
click at [624, 254] on icon at bounding box center [621, 256] width 12 height 14
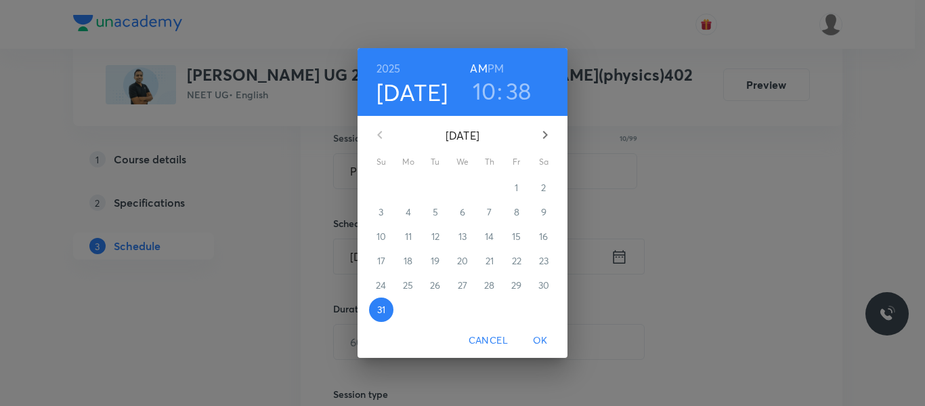
click at [485, 89] on h3 "10" at bounding box center [485, 91] width 24 height 28
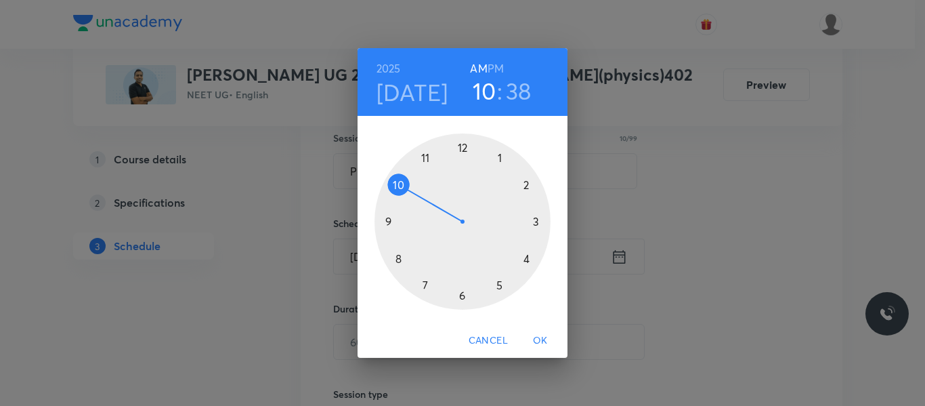
click at [426, 156] on div at bounding box center [463, 221] width 176 height 176
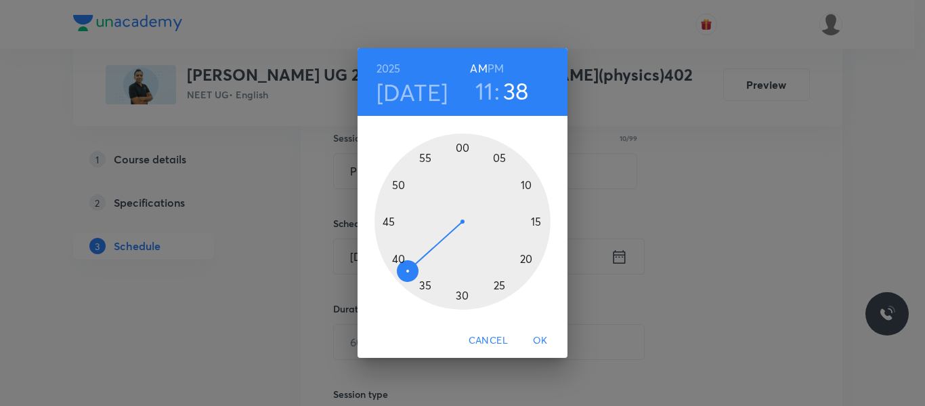
click at [463, 295] on div at bounding box center [463, 221] width 176 height 176
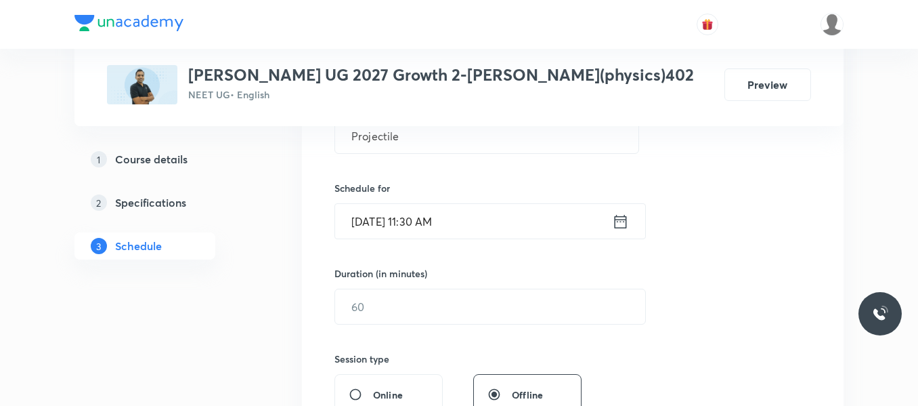
scroll to position [321, 0]
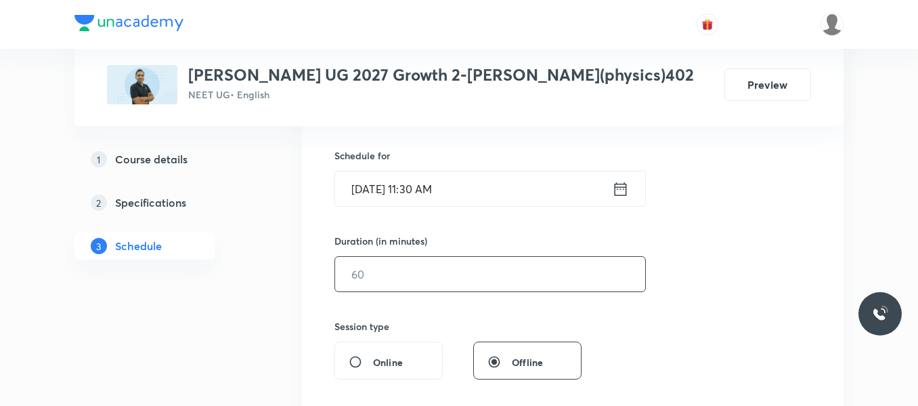
click at [391, 281] on input "text" at bounding box center [490, 274] width 310 height 35
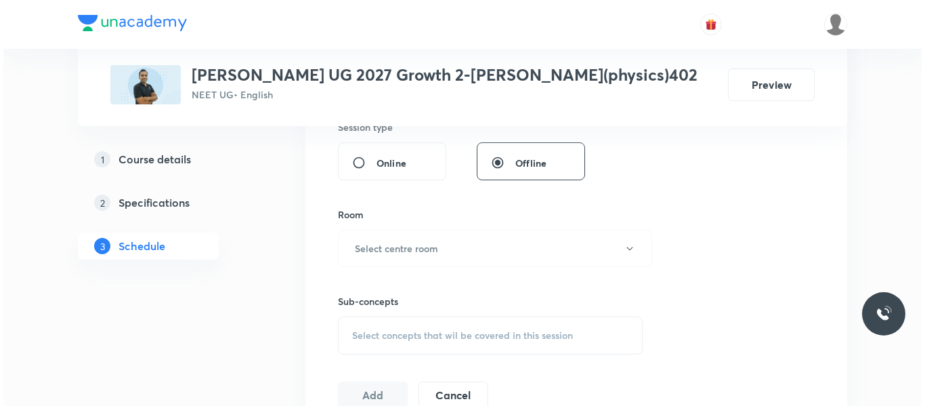
scroll to position [524, 0]
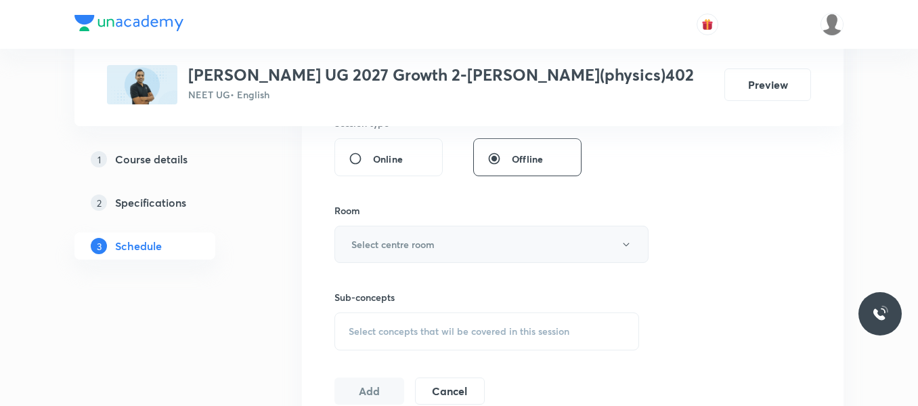
type input "80"
click at [411, 245] on h6 "Select centre room" at bounding box center [392, 244] width 83 height 14
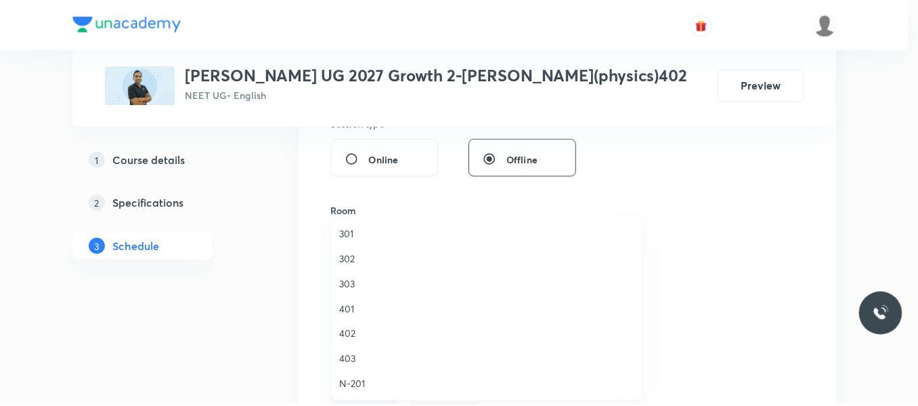
scroll to position [135, 0]
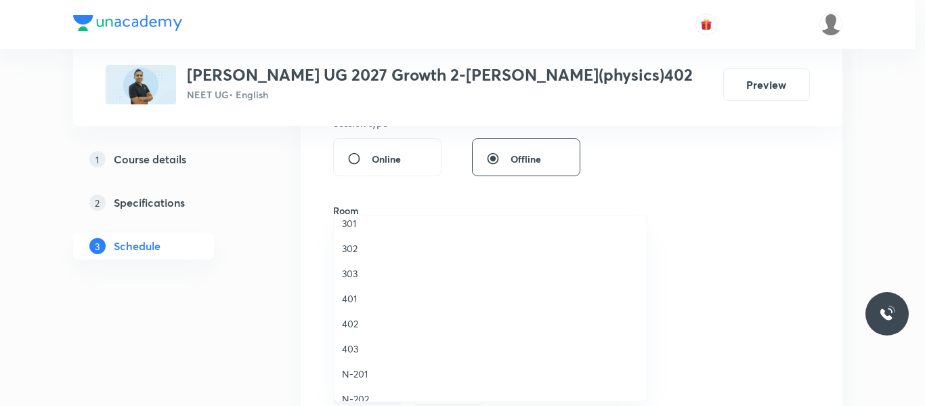
click at [354, 322] on span "402" at bounding box center [490, 323] width 297 height 14
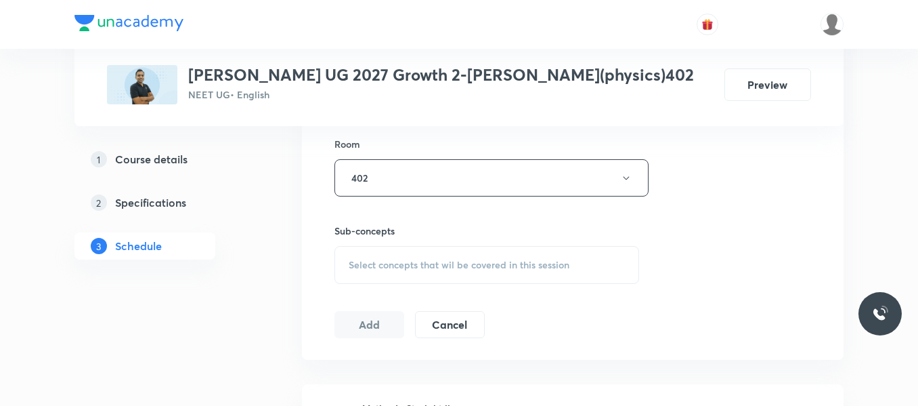
scroll to position [592, 0]
click at [409, 255] on div "Select concepts that wil be covered in this session" at bounding box center [487, 263] width 305 height 38
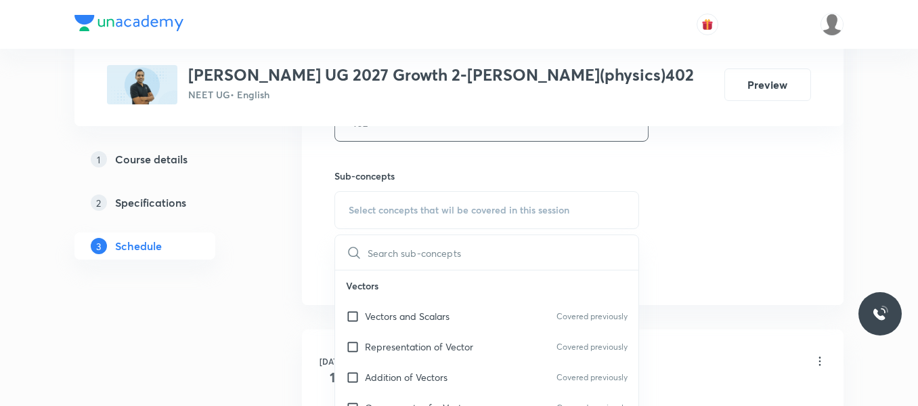
scroll to position [660, 0]
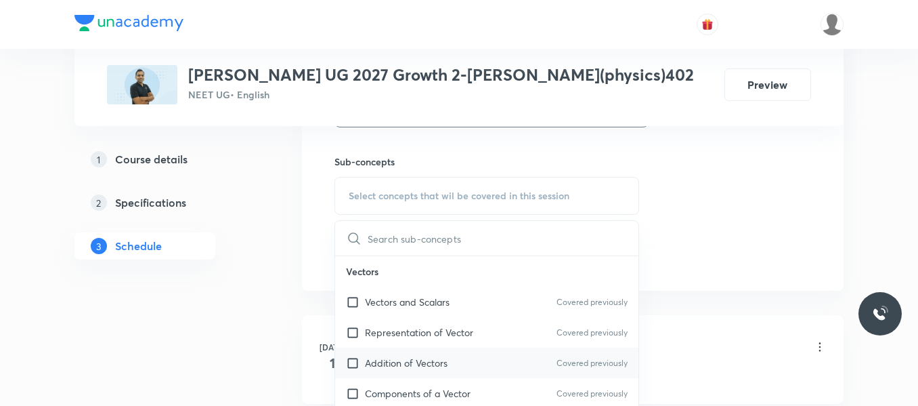
click at [414, 357] on p "Addition of Vectors" at bounding box center [406, 363] width 83 height 14
checkbox input "true"
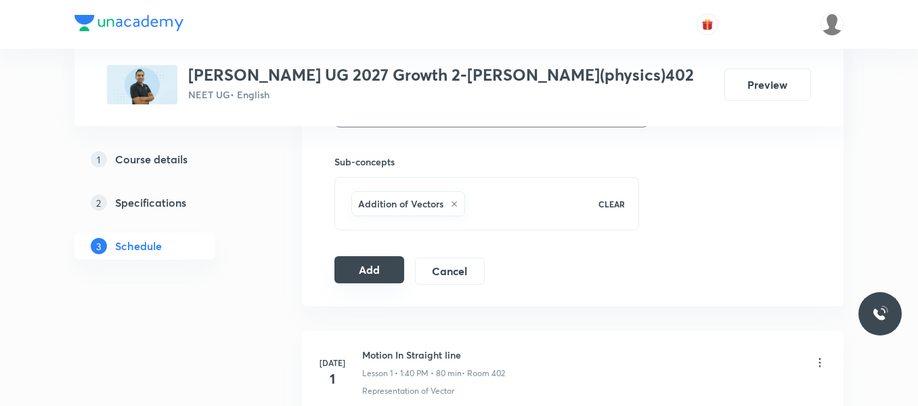
click at [373, 268] on button "Add" at bounding box center [370, 269] width 70 height 27
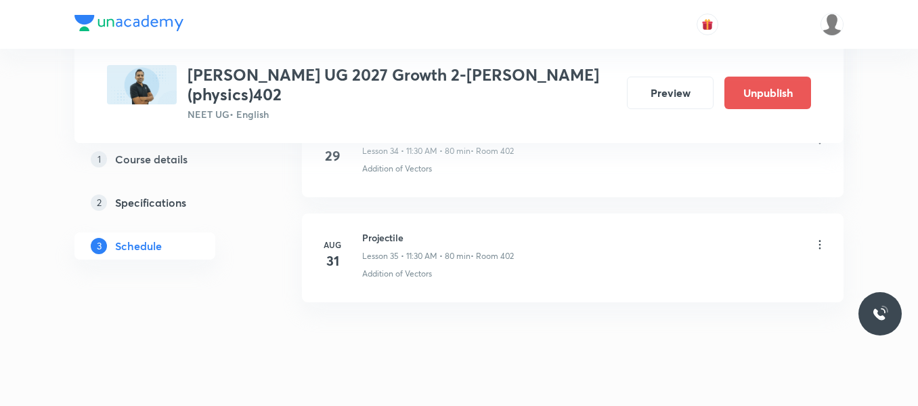
scroll to position [3749, 0]
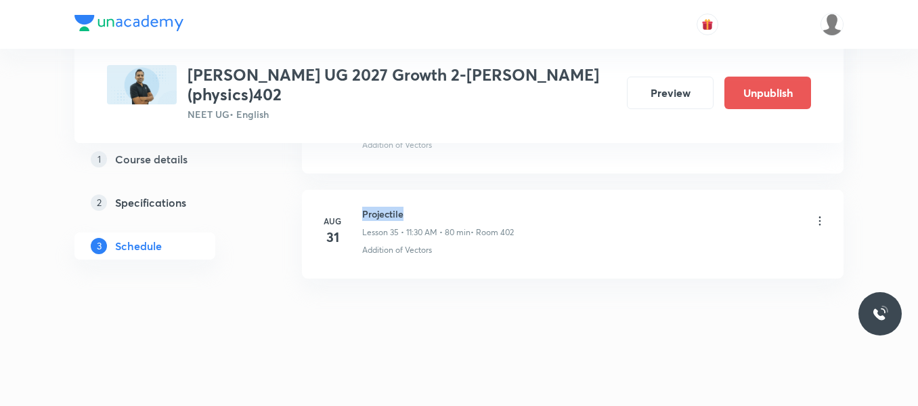
drag, startPoint x: 362, startPoint y: 215, endPoint x: 408, endPoint y: 209, distance: 46.5
click at [408, 209] on h6 "Projectile" at bounding box center [438, 214] width 152 height 14
copy h6 "Projectile"
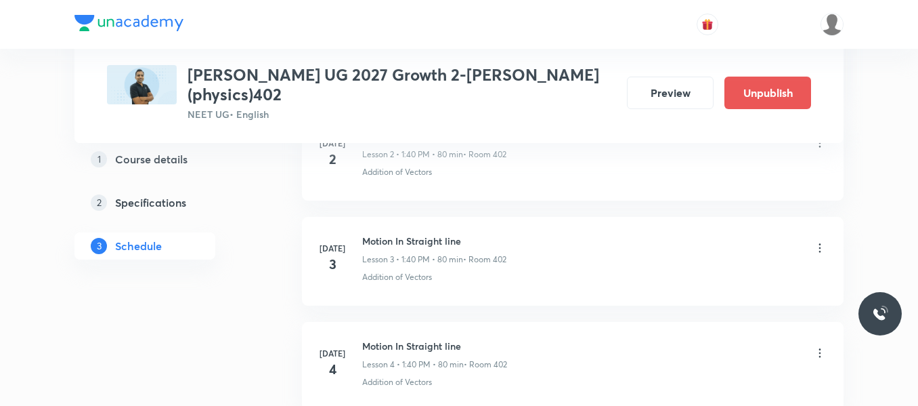
scroll to position [0, 0]
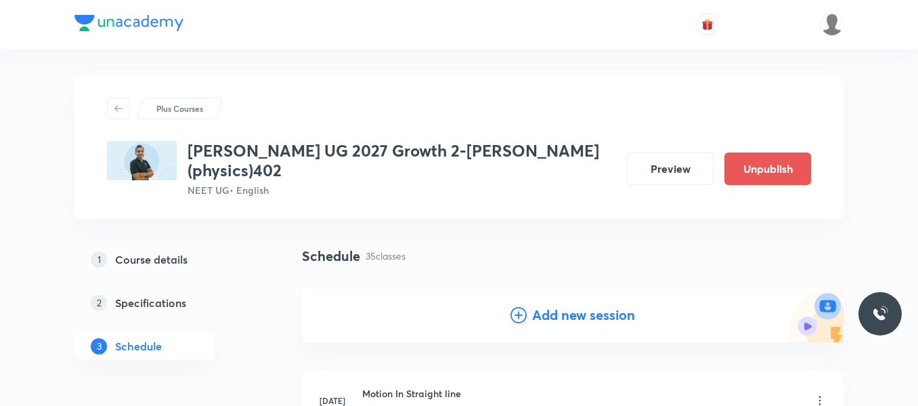
click at [514, 318] on icon at bounding box center [519, 315] width 16 height 16
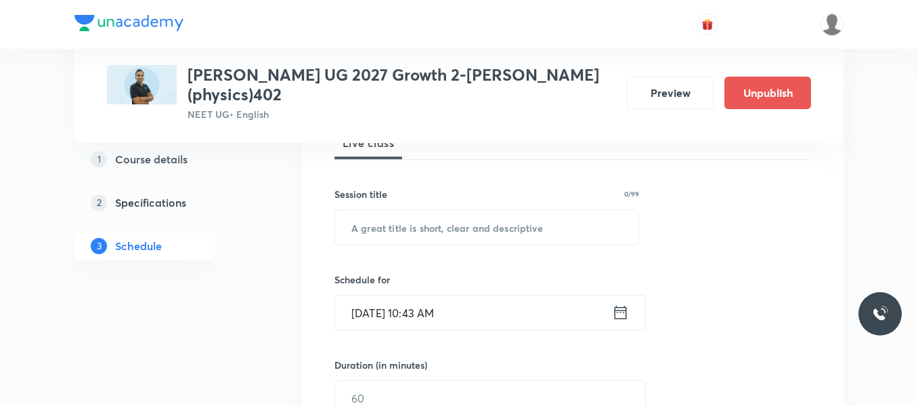
scroll to position [203, 0]
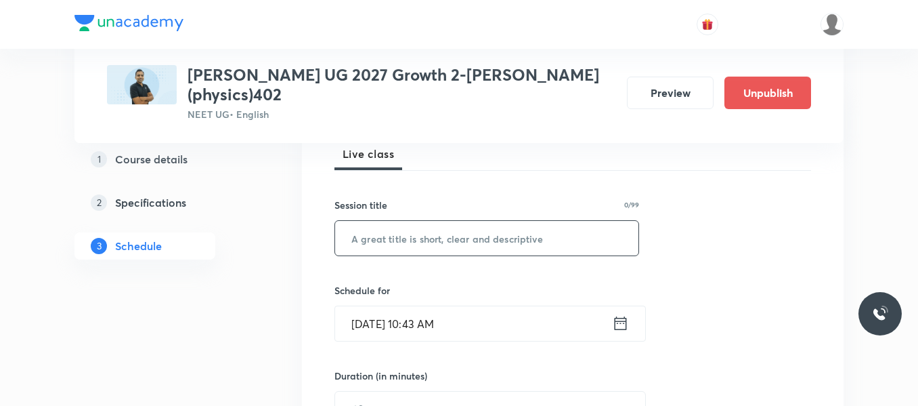
click at [498, 244] on input "text" at bounding box center [486, 238] width 303 height 35
paste input "Projectile"
type input "Projectile"
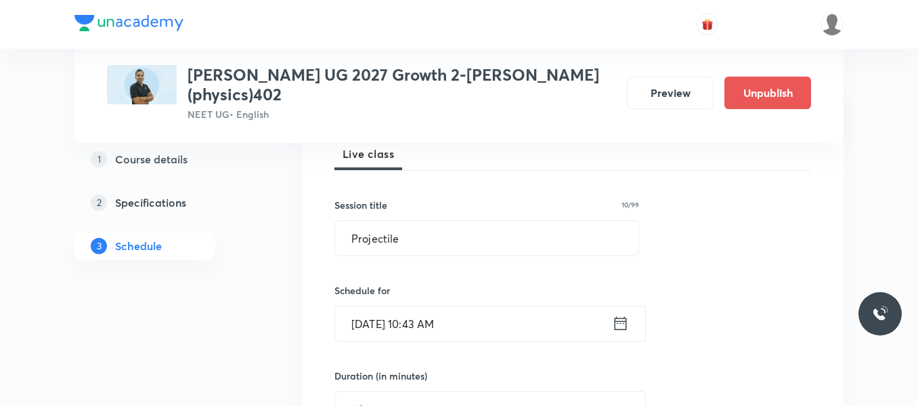
click at [620, 320] on icon at bounding box center [620, 323] width 17 height 19
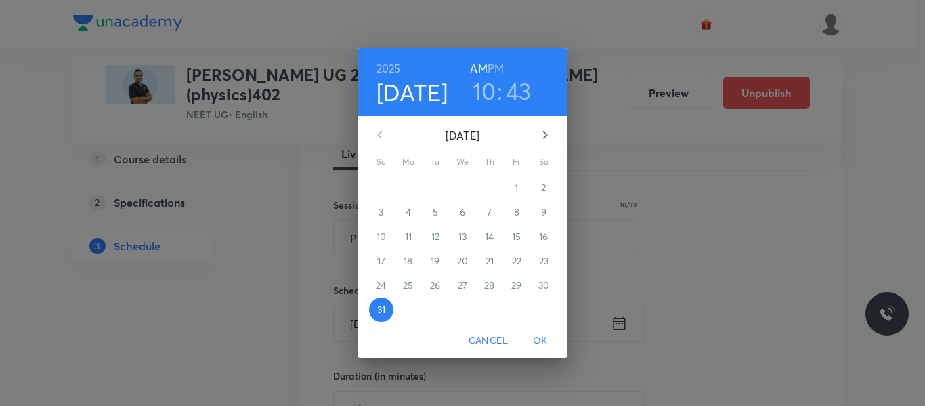
click at [544, 136] on icon "button" at bounding box center [545, 135] width 16 height 16
click at [415, 184] on span "1" at bounding box center [408, 188] width 24 height 14
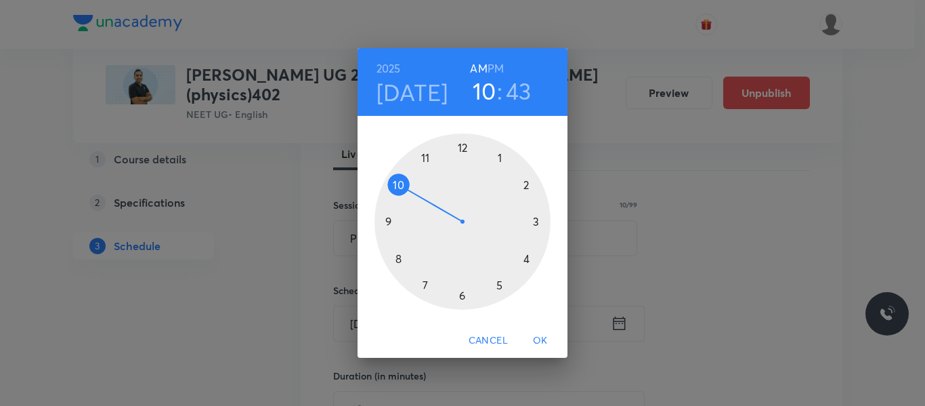
click at [423, 157] on div at bounding box center [463, 221] width 176 height 176
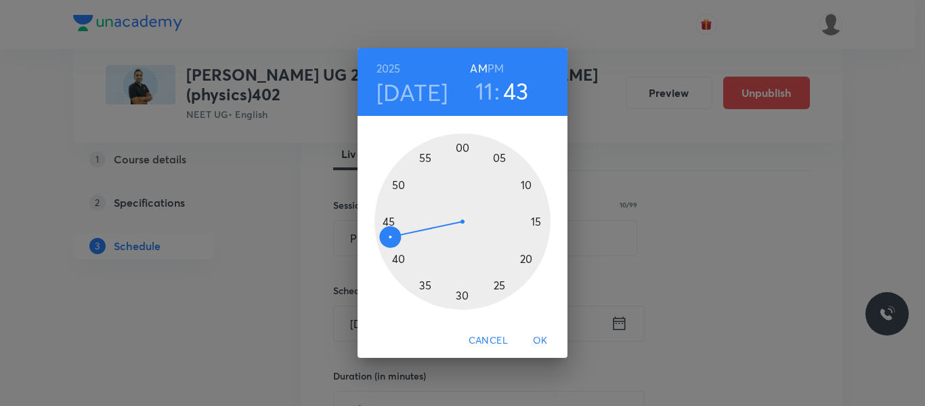
click at [463, 299] on div at bounding box center [463, 221] width 176 height 176
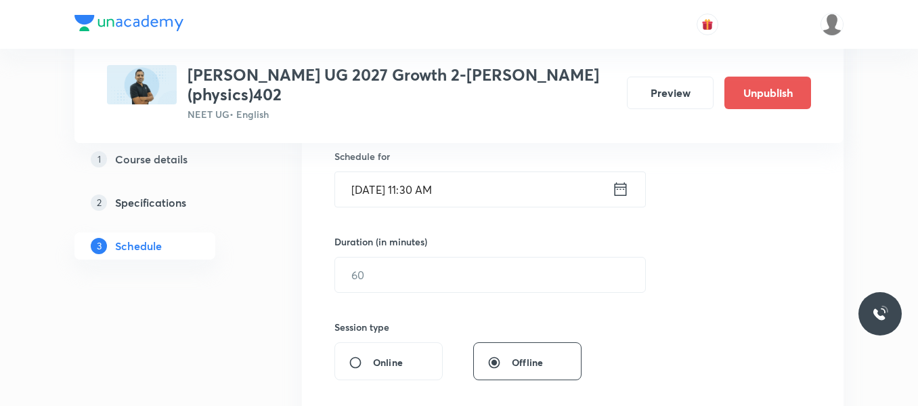
scroll to position [339, 0]
click at [439, 289] on input "text" at bounding box center [490, 273] width 310 height 35
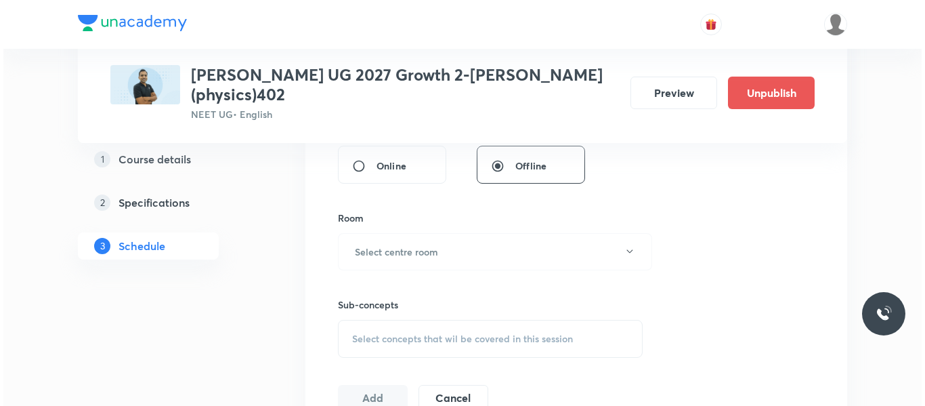
scroll to position [542, 0]
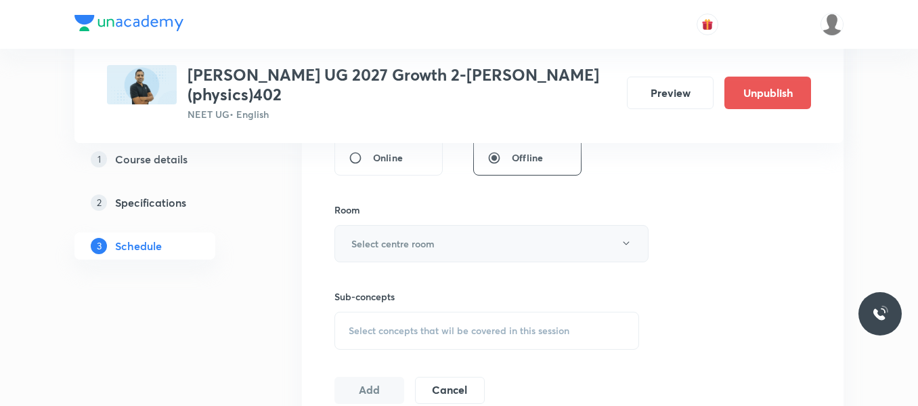
type input "80"
click at [407, 238] on h6 "Select centre room" at bounding box center [392, 243] width 83 height 14
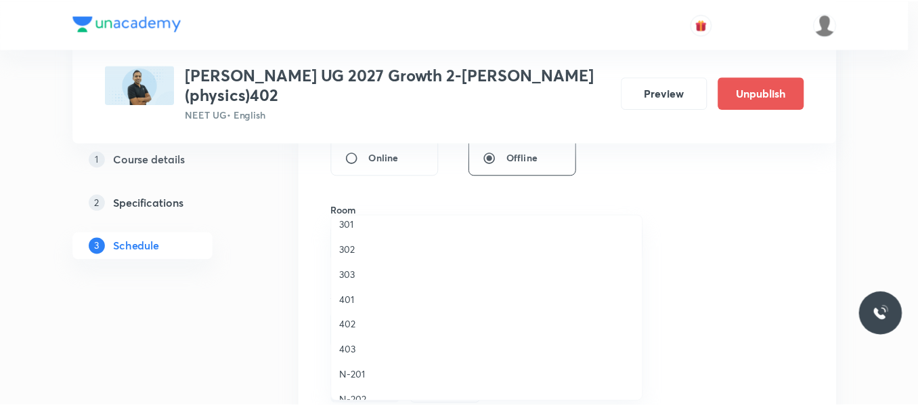
scroll to position [135, 0]
click at [357, 322] on span "402" at bounding box center [490, 323] width 297 height 14
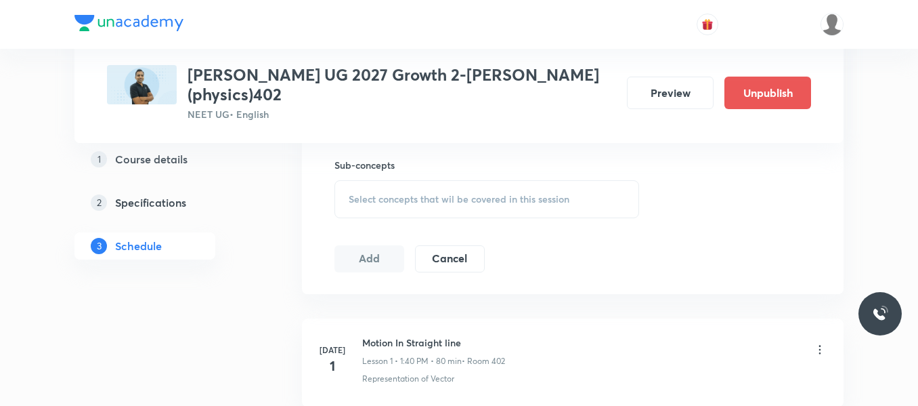
scroll to position [677, 0]
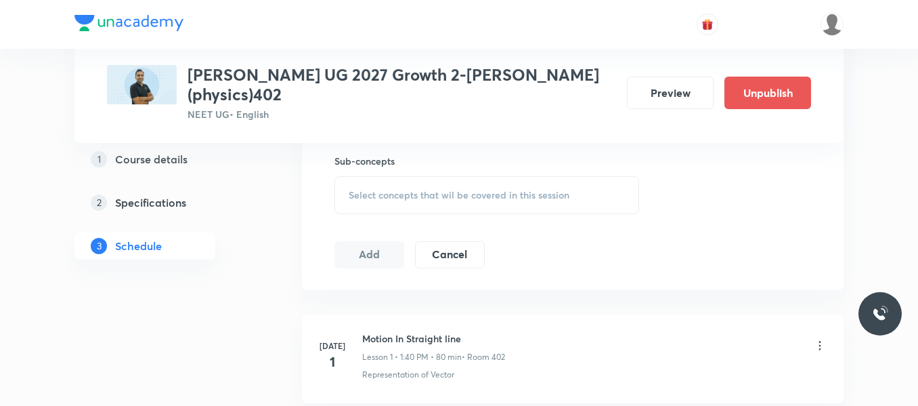
drag, startPoint x: 412, startPoint y: 174, endPoint x: 410, endPoint y: 190, distance: 16.4
click at [412, 176] on div "Sub-concepts Select concepts that wil be covered in this session" at bounding box center [487, 184] width 305 height 60
click at [408, 195] on span "Select concepts that wil be covered in this session" at bounding box center [459, 195] width 221 height 11
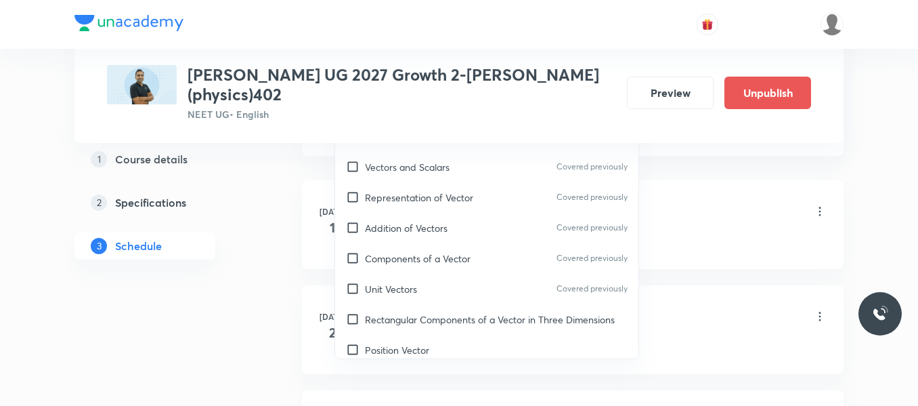
scroll to position [813, 0]
click at [393, 289] on p "Unit Vectors" at bounding box center [391, 287] width 52 height 14
checkbox input "true"
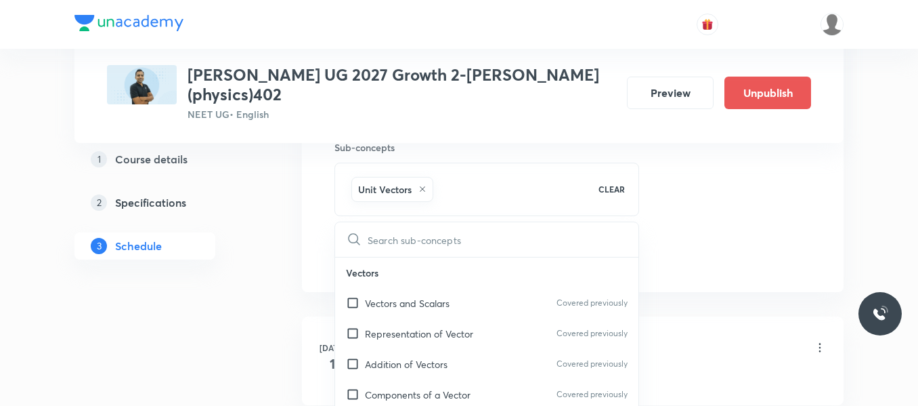
scroll to position [677, 0]
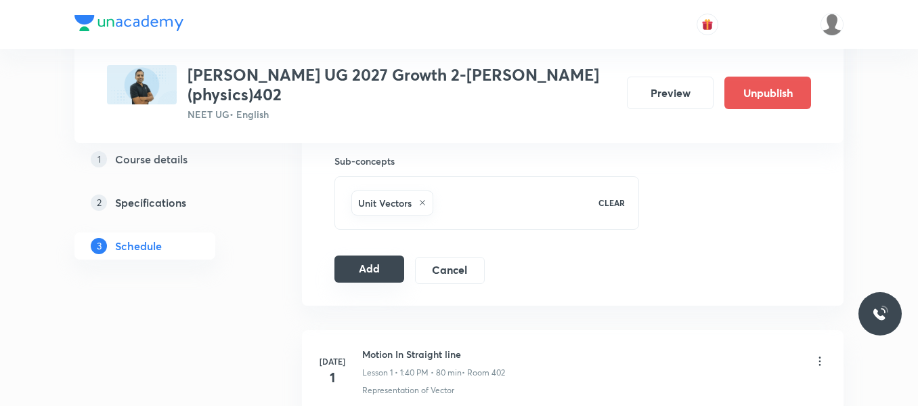
click at [372, 263] on button "Add" at bounding box center [370, 268] width 70 height 27
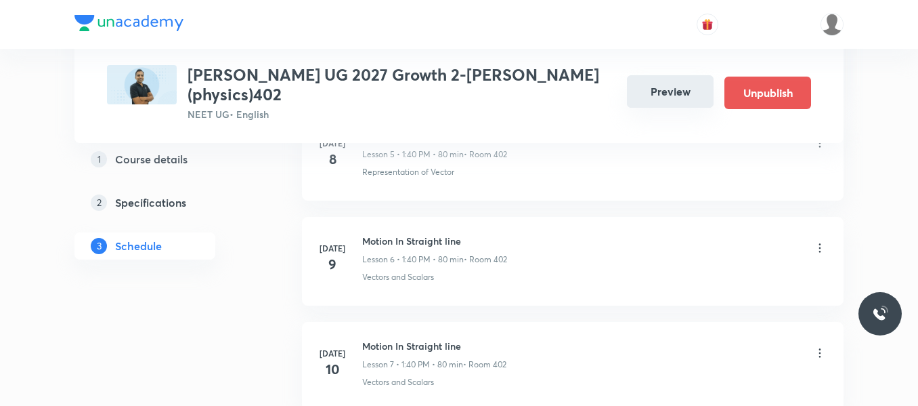
click at [683, 76] on button "Preview" at bounding box center [670, 91] width 87 height 33
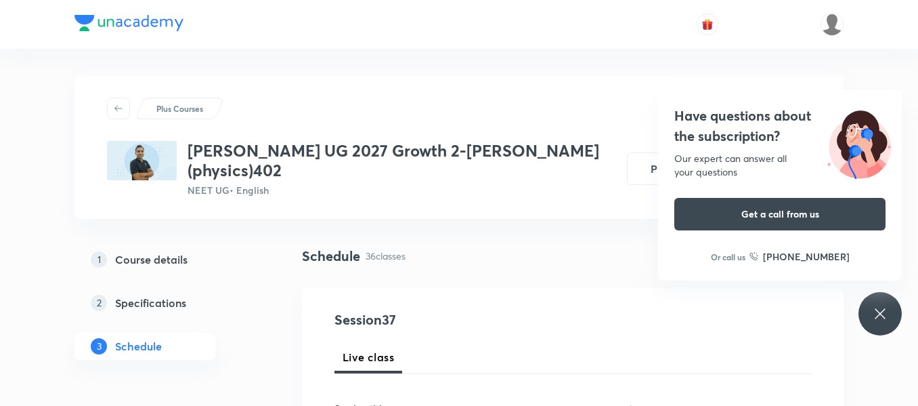
click at [882, 309] on icon at bounding box center [880, 313] width 16 height 16
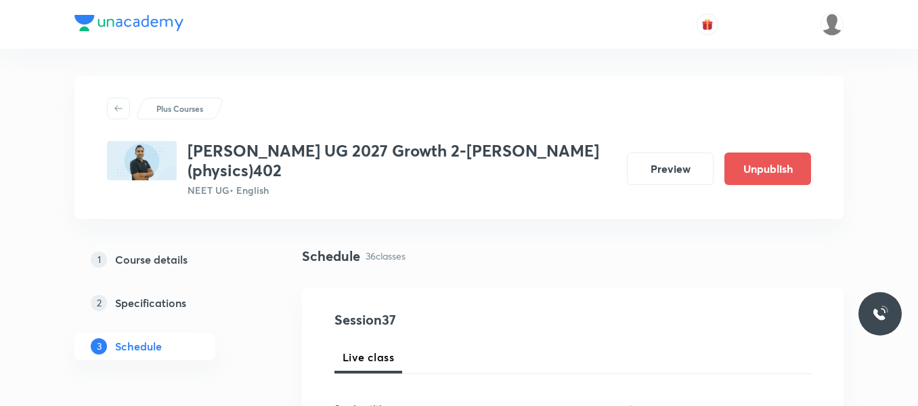
scroll to position [4476, 0]
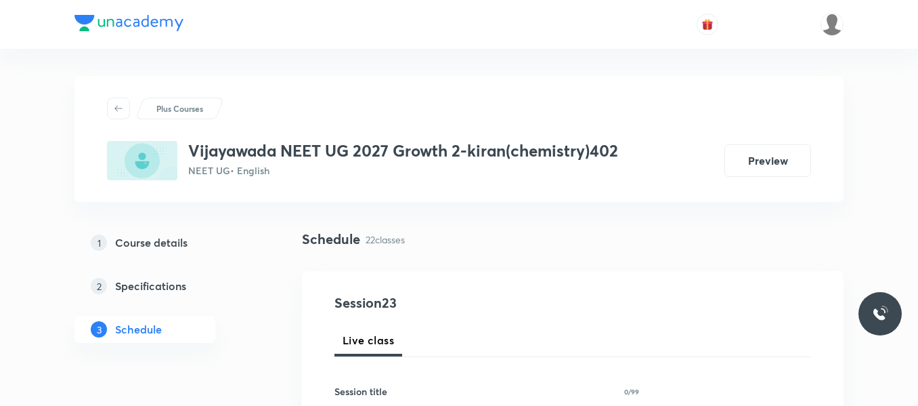
scroll to position [2989, 0]
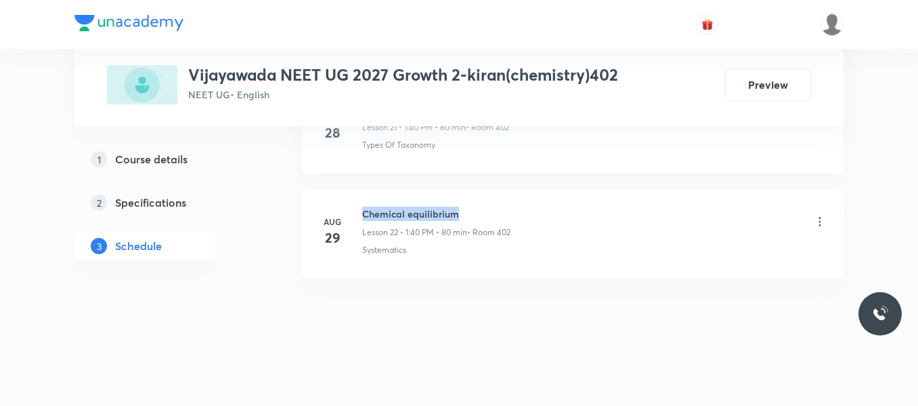
drag, startPoint x: 365, startPoint y: 213, endPoint x: 475, endPoint y: 198, distance: 111.5
click at [475, 198] on li "Aug 29 Chemical equilibrium Lesson 22 • 1:40 PM • 80 min • Room 402 Systematics" at bounding box center [573, 234] width 542 height 89
copy h6 "Chemical equilibrium"
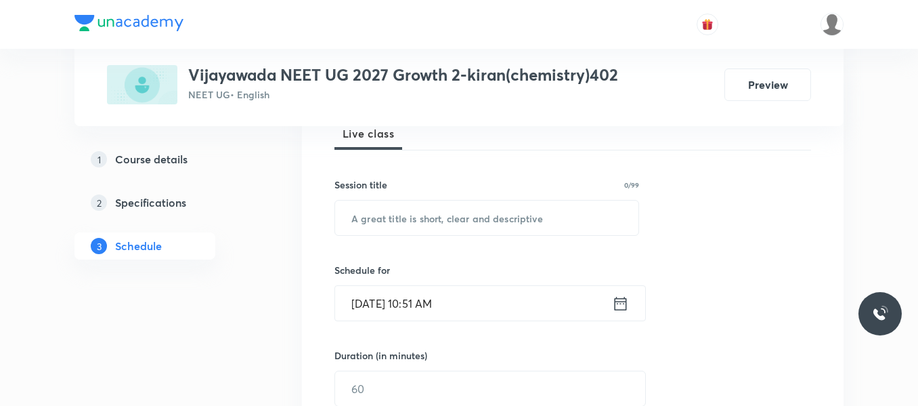
scroll to position [213, 0]
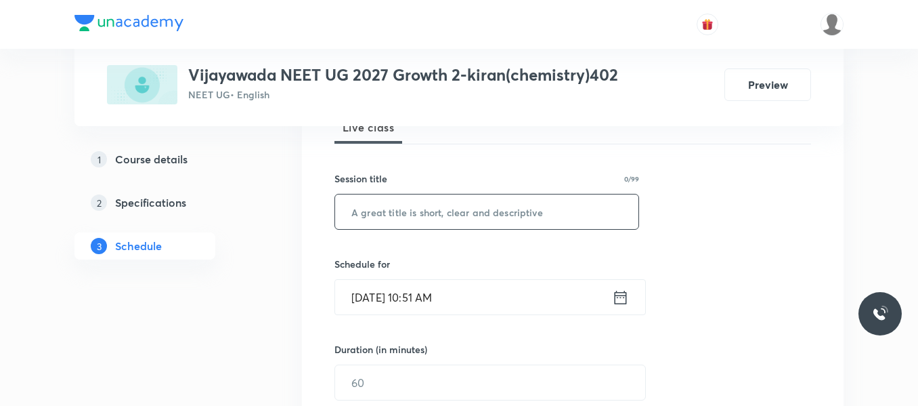
click at [450, 214] on input "text" at bounding box center [486, 211] width 303 height 35
paste input "Chemical equilibrium"
type input "Chemical equilibrium"
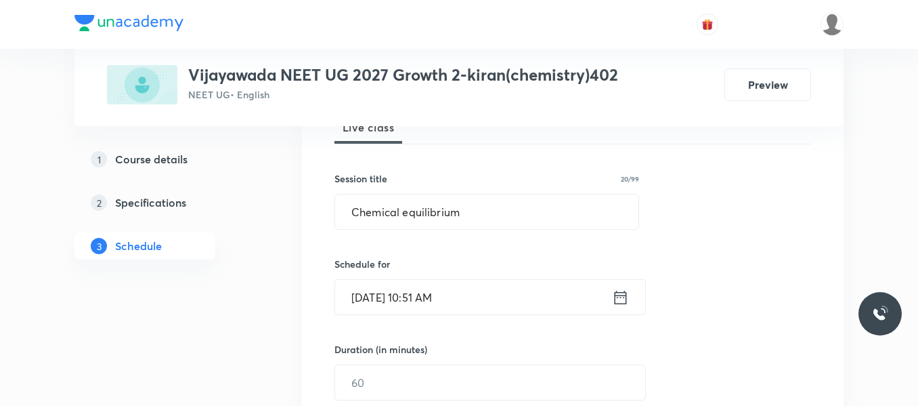
click at [620, 295] on icon at bounding box center [621, 297] width 12 height 14
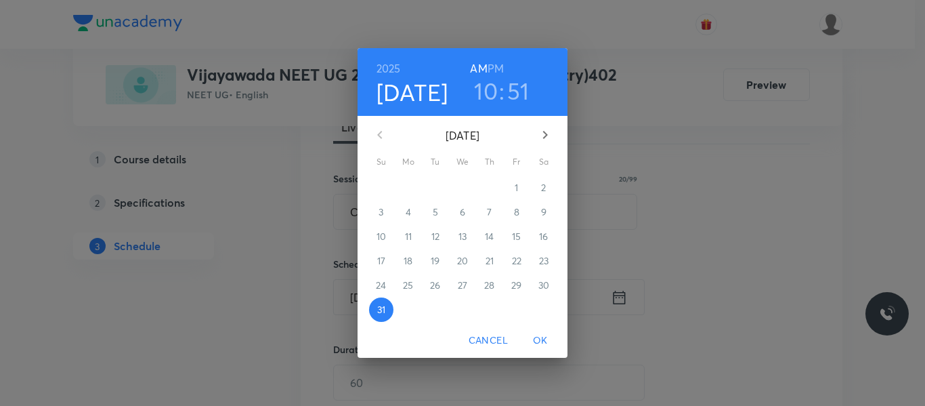
click at [542, 137] on icon "button" at bounding box center [545, 135] width 16 height 16
click at [403, 192] on span "1" at bounding box center [408, 188] width 24 height 14
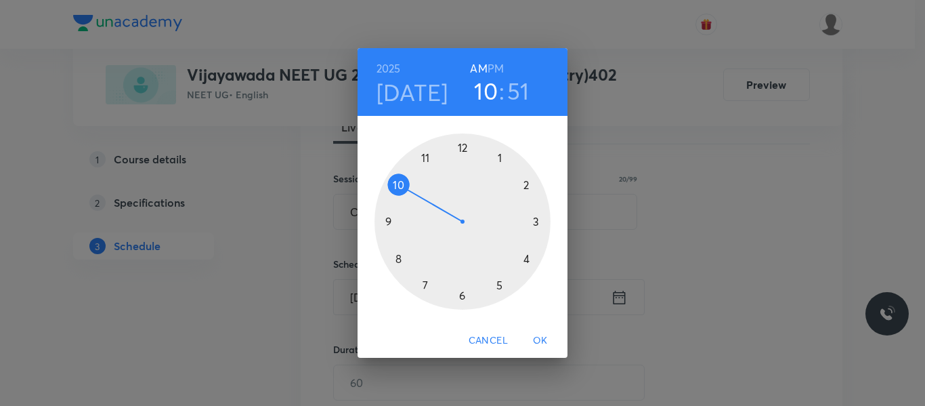
click at [499, 157] on div at bounding box center [463, 221] width 176 height 176
click at [398, 259] on div at bounding box center [463, 221] width 176 height 176
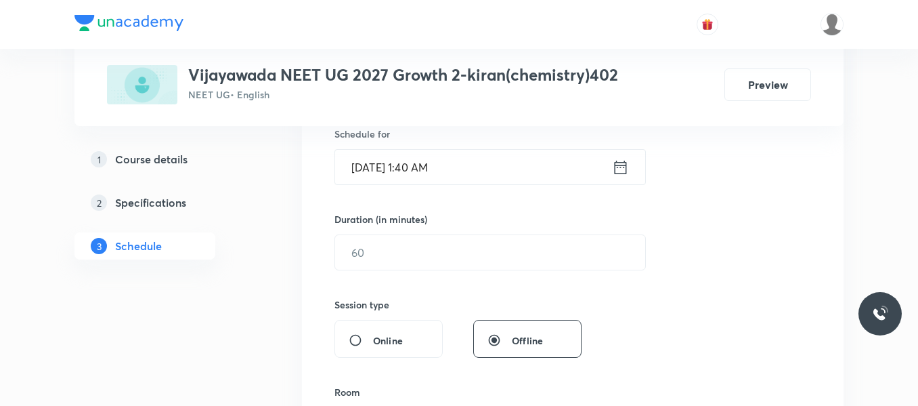
scroll to position [348, 0]
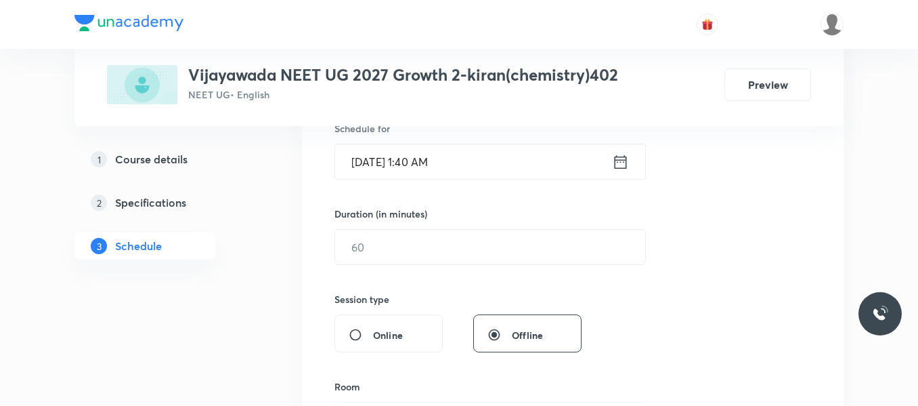
click at [618, 163] on icon at bounding box center [620, 161] width 17 height 19
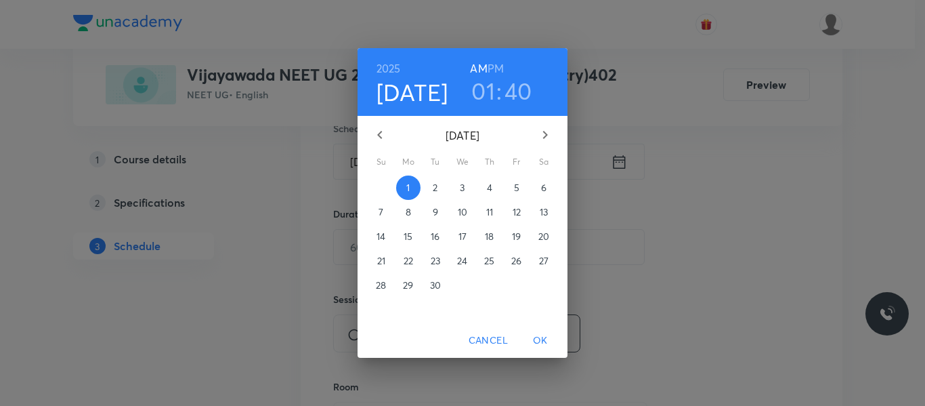
click at [508, 61] on div "2025 Sep 1 01 : 40 AM PM" at bounding box center [462, 82] width 188 height 46
click at [500, 72] on h6 "PM" at bounding box center [496, 68] width 16 height 19
click at [540, 341] on span "OK" at bounding box center [540, 340] width 33 height 17
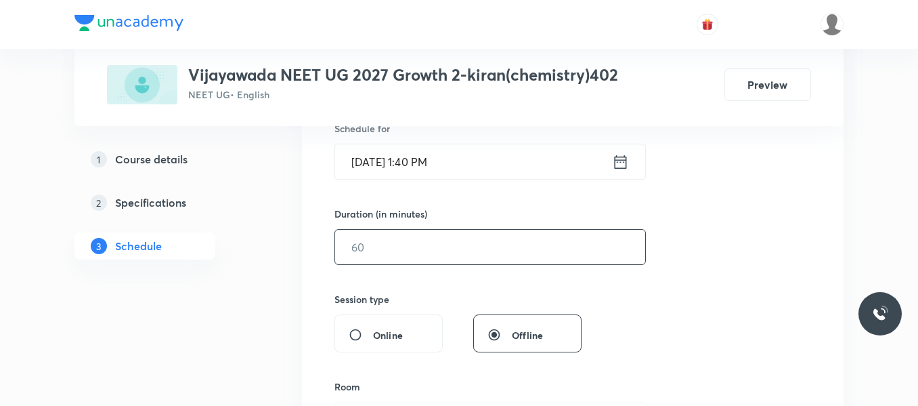
click at [377, 242] on input "text" at bounding box center [490, 247] width 310 height 35
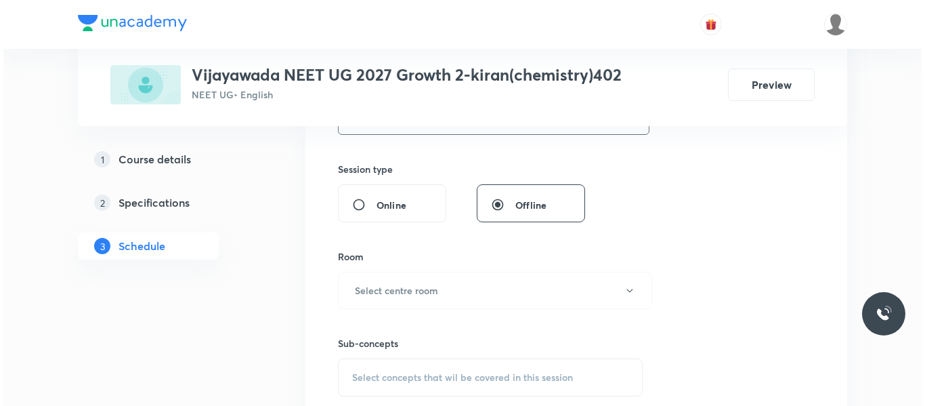
scroll to position [551, 0]
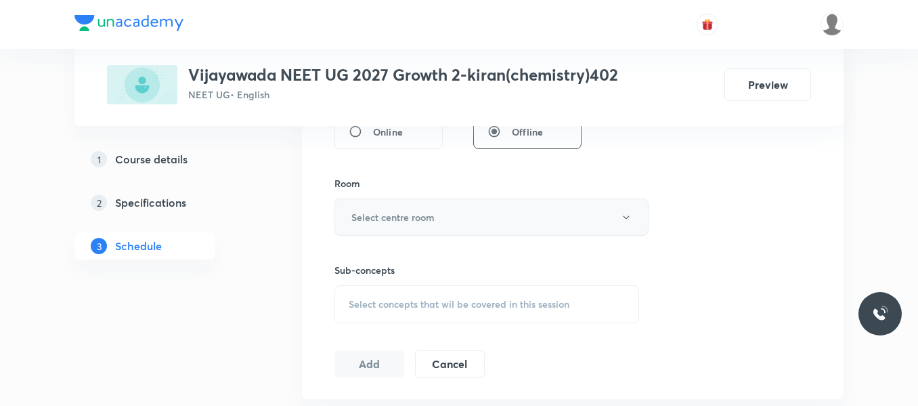
type input "80"
click at [402, 214] on h6 "Select centre room" at bounding box center [392, 217] width 83 height 14
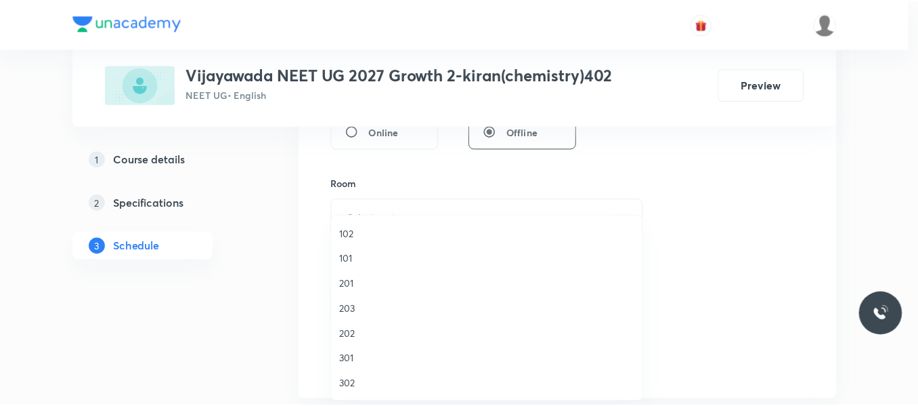
scroll to position [68, 0]
click at [349, 393] on span "402" at bounding box center [490, 391] width 297 height 14
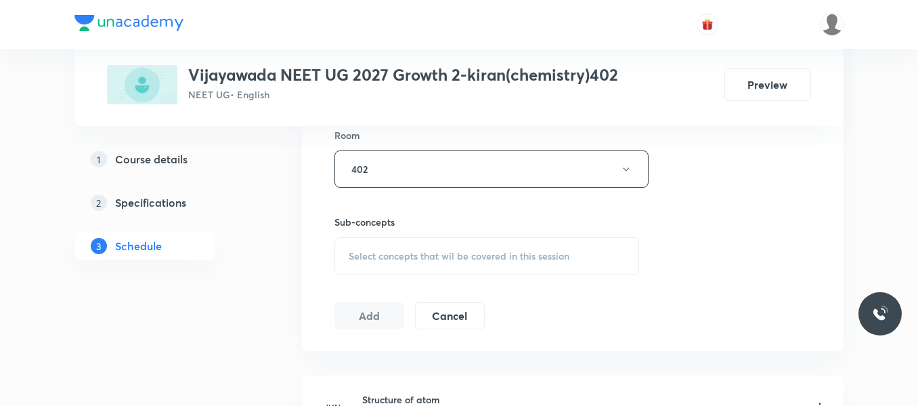
scroll to position [687, 0]
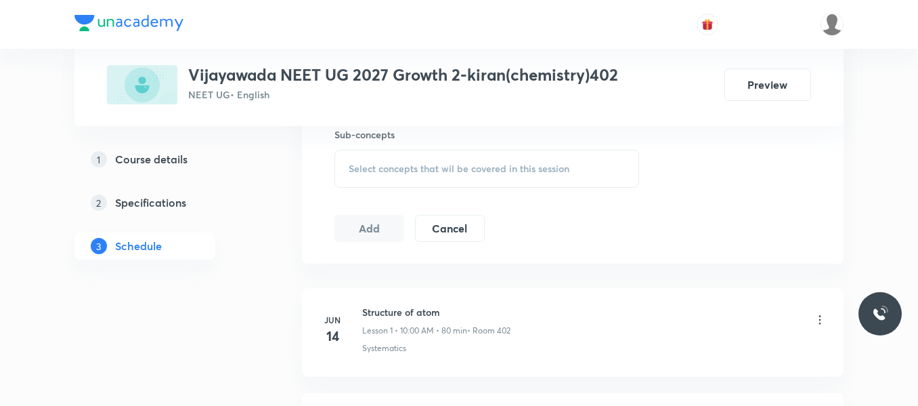
click at [430, 164] on span "Select concepts that wil be covered in this session" at bounding box center [459, 168] width 221 height 11
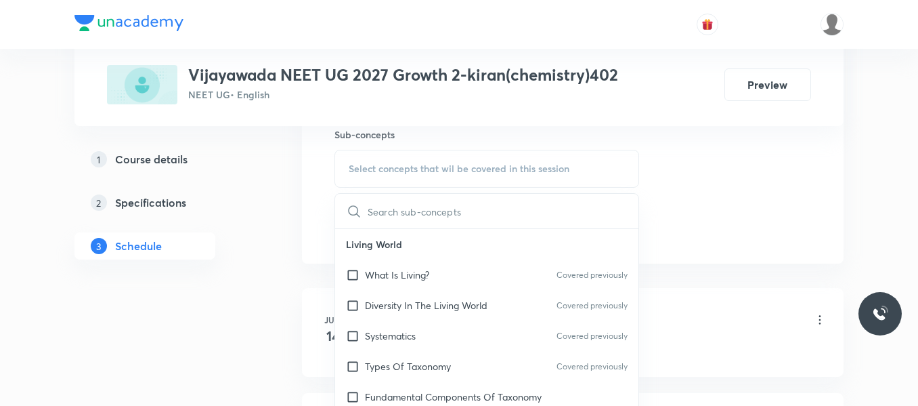
scroll to position [68, 0]
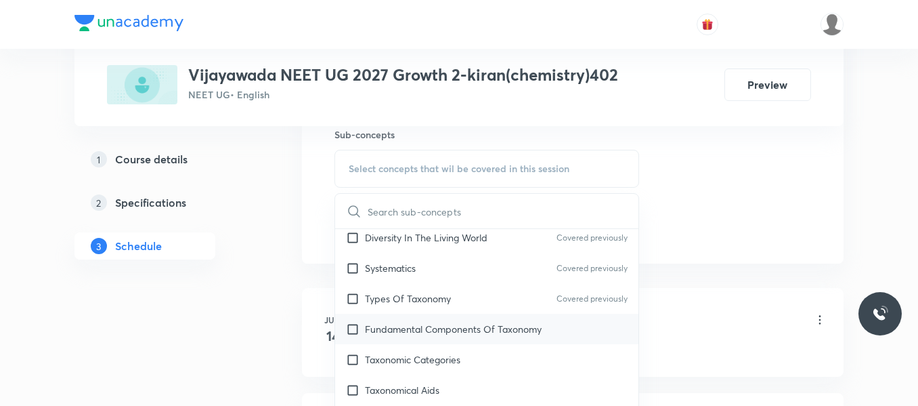
click at [414, 339] on div "Fundamental Components Of Taxonomy" at bounding box center [486, 329] width 303 height 30
checkbox input "true"
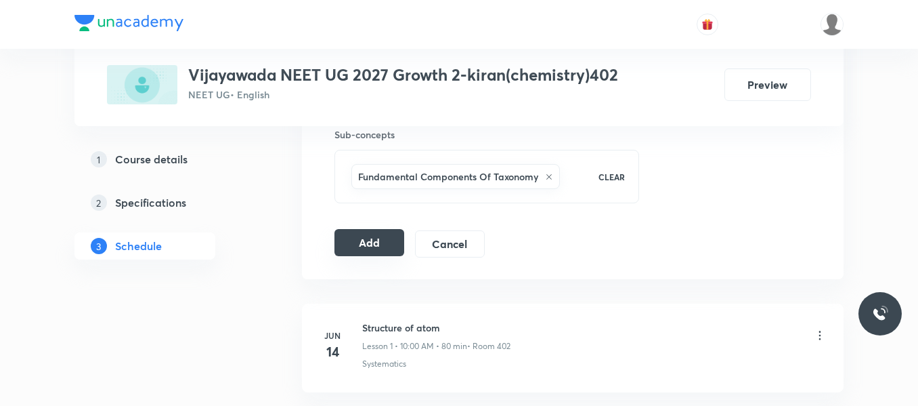
click at [364, 239] on button "Add" at bounding box center [370, 242] width 70 height 27
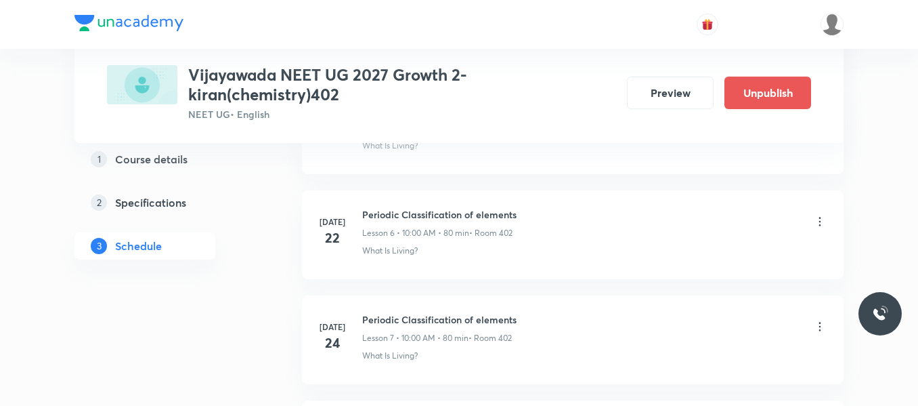
scroll to position [2489, 0]
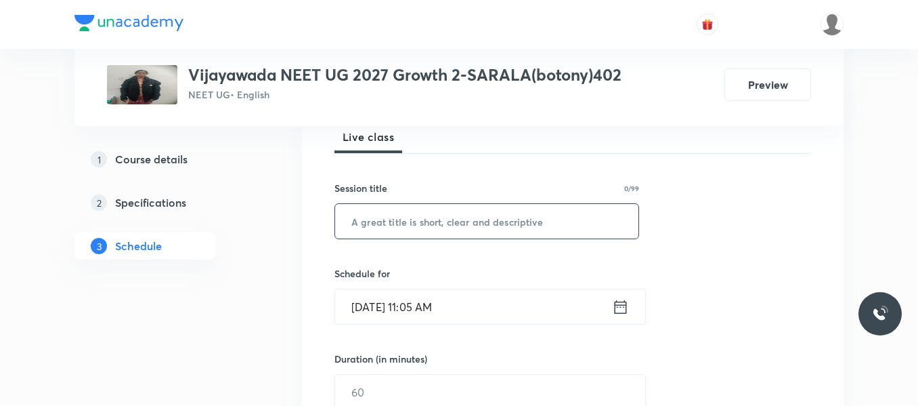
click at [467, 226] on input "text" at bounding box center [486, 221] width 303 height 35
type input "Basic topic"
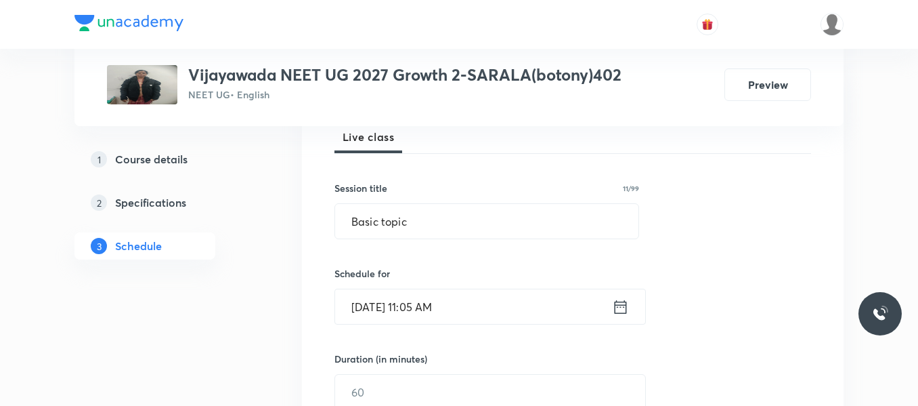
click at [616, 307] on icon at bounding box center [620, 306] width 17 height 19
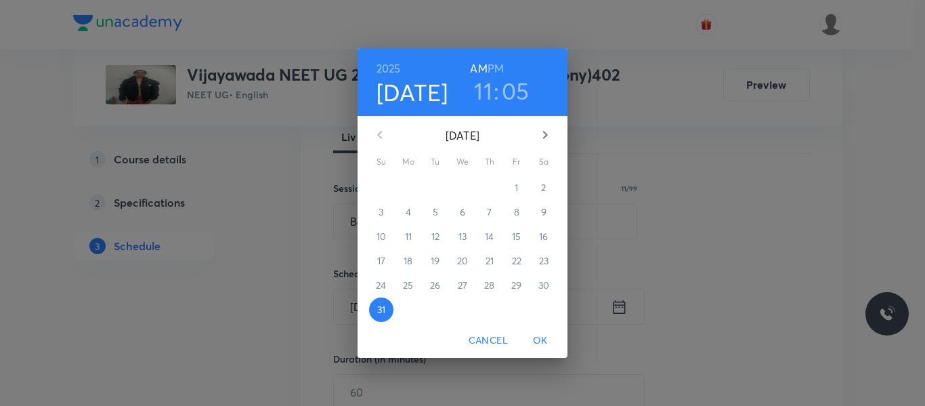
click at [542, 134] on icon "button" at bounding box center [545, 135] width 16 height 16
click at [404, 193] on span "1" at bounding box center [408, 188] width 24 height 14
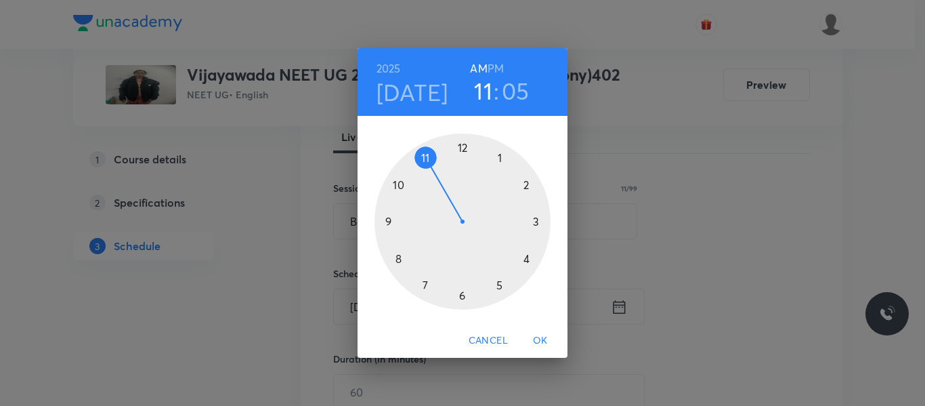
click at [534, 222] on div at bounding box center [463, 221] width 176 height 176
click at [528, 183] on div at bounding box center [463, 221] width 176 height 176
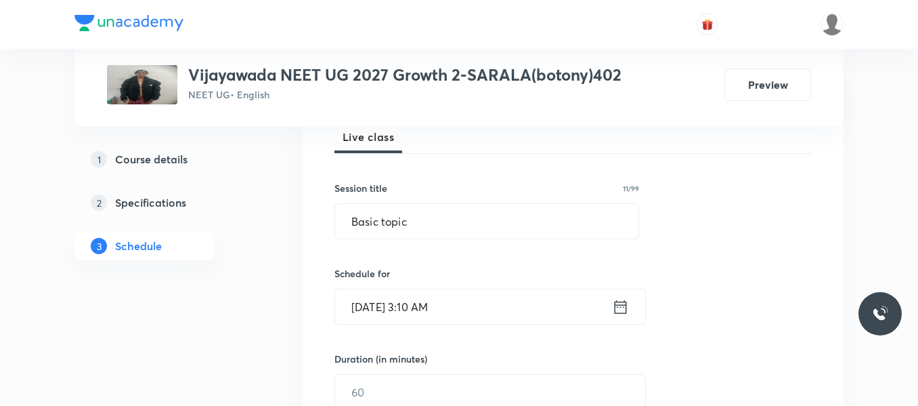
click at [626, 308] on icon at bounding box center [621, 306] width 12 height 14
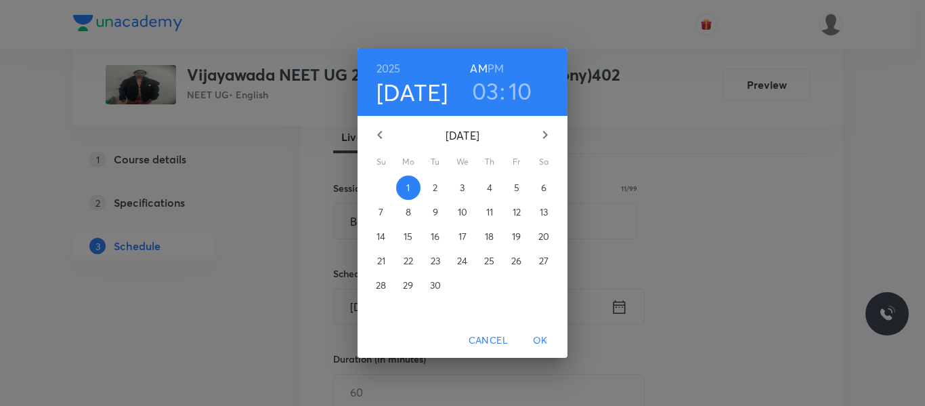
click at [492, 69] on h6 "PM" at bounding box center [496, 68] width 16 height 19
click at [546, 337] on span "OK" at bounding box center [540, 340] width 33 height 17
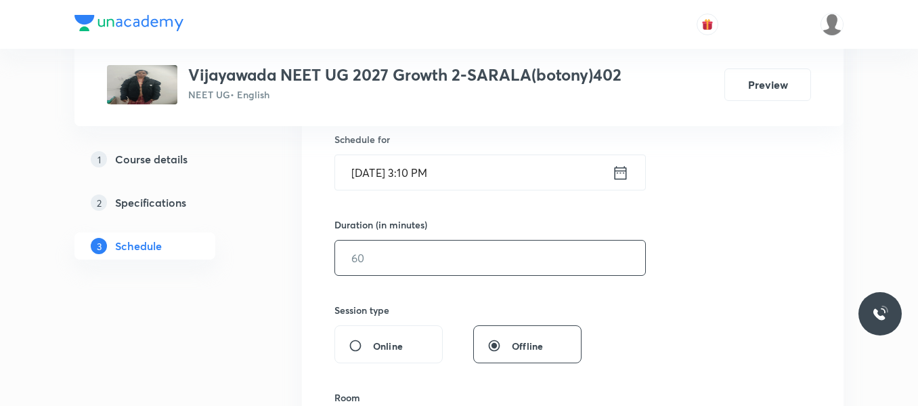
scroll to position [339, 0]
click at [404, 250] on input "text" at bounding box center [490, 256] width 310 height 35
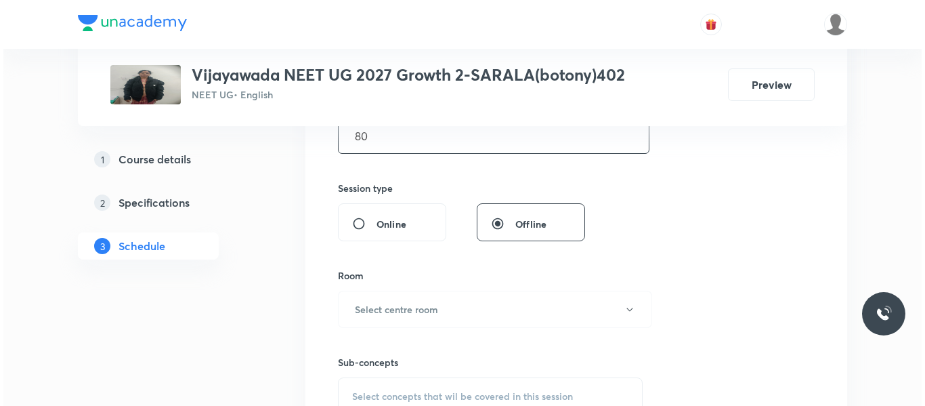
scroll to position [474, 0]
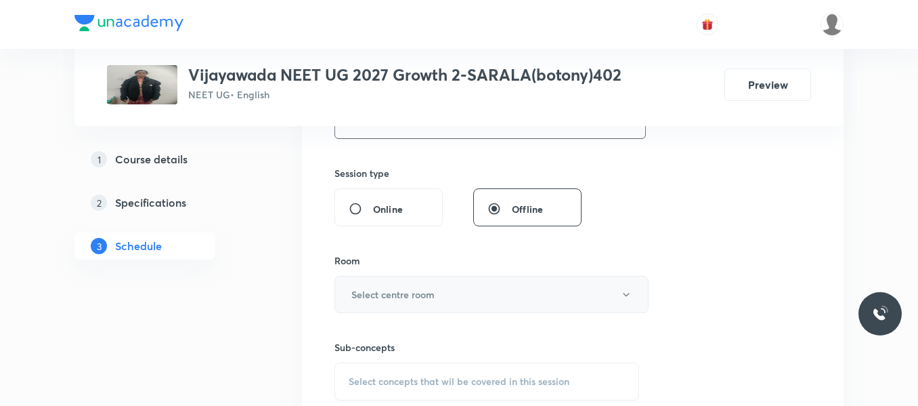
type input "80"
click at [393, 286] on button "Select centre room" at bounding box center [492, 294] width 314 height 37
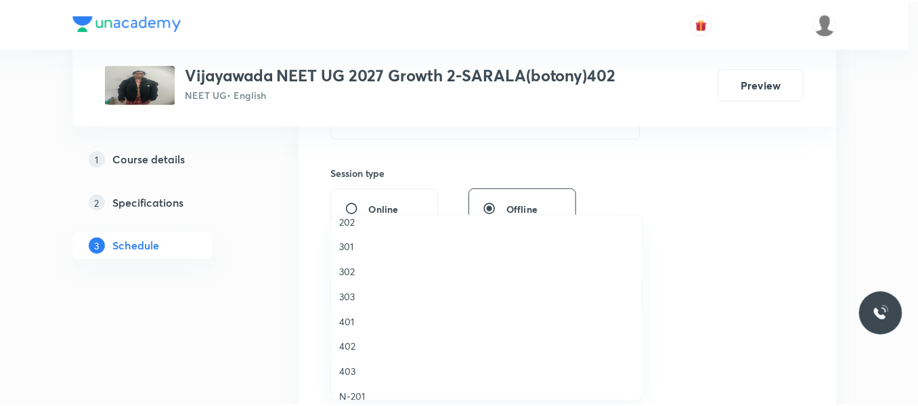
scroll to position [135, 0]
click at [346, 329] on span "402" at bounding box center [490, 323] width 297 height 14
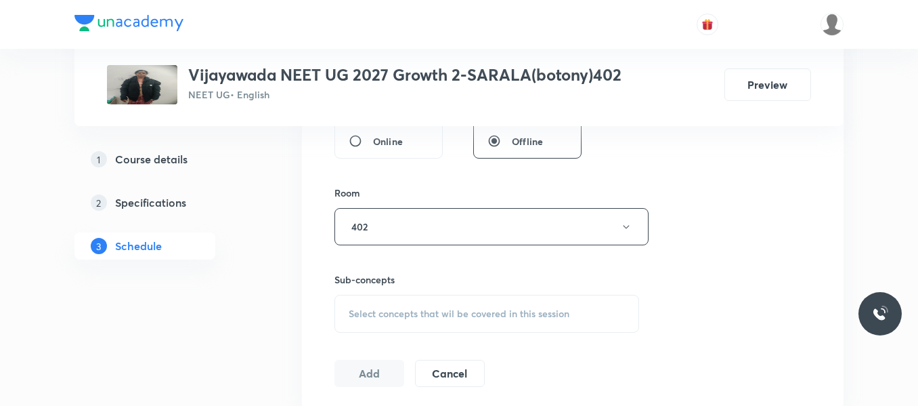
click at [416, 310] on span "Select concepts that wil be covered in this session" at bounding box center [459, 313] width 221 height 11
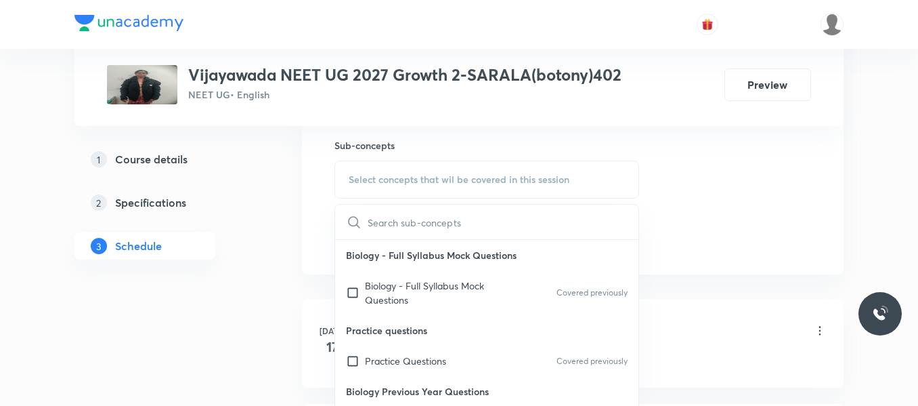
scroll to position [677, 0]
click at [413, 354] on p "Practice Questions" at bounding box center [405, 359] width 81 height 14
checkbox input "true"
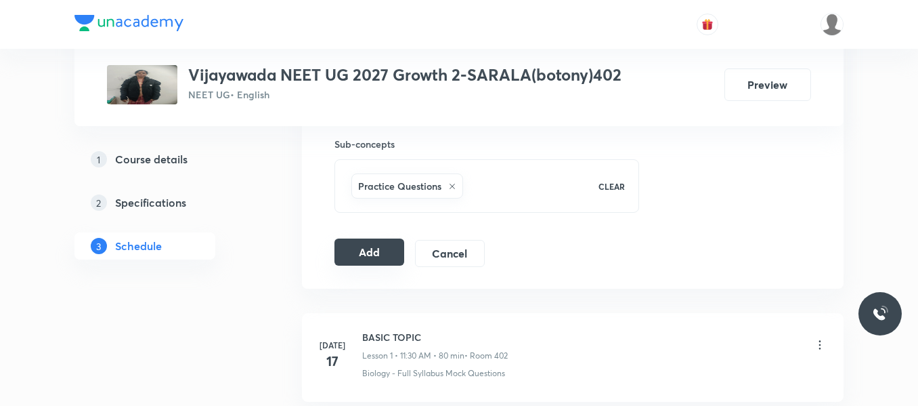
click at [360, 249] on button "Add" at bounding box center [370, 251] width 70 height 27
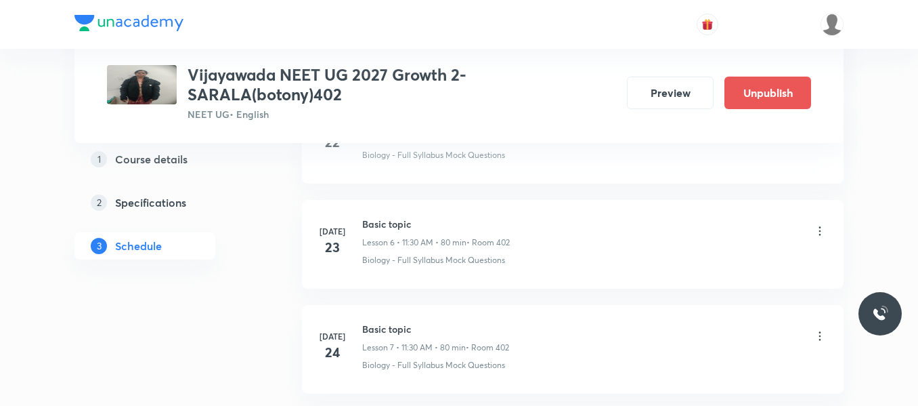
scroll to position [2804, 0]
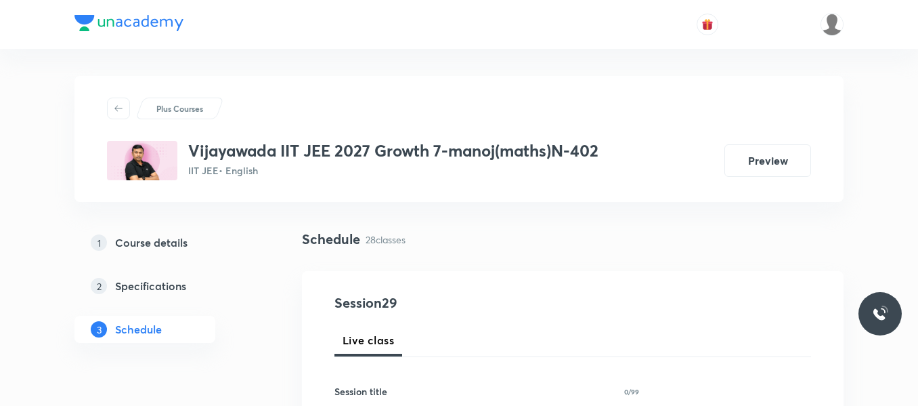
scroll to position [3619, 0]
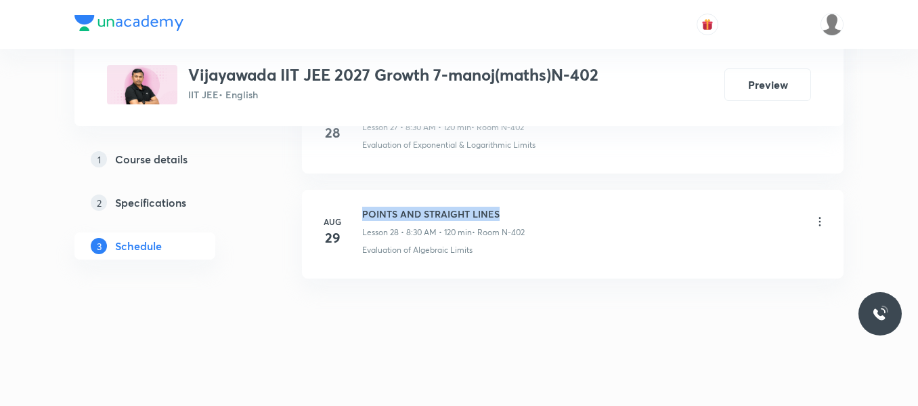
drag, startPoint x: 362, startPoint y: 211, endPoint x: 591, endPoint y: 209, distance: 228.2
click at [591, 209] on div "POINTS AND STRAIGHT LINES Lesson 28 • 8:30 AM • 120 min • Room N-402" at bounding box center [594, 223] width 465 height 32
copy h6 "POINTS AND STRAIGHT LINES"
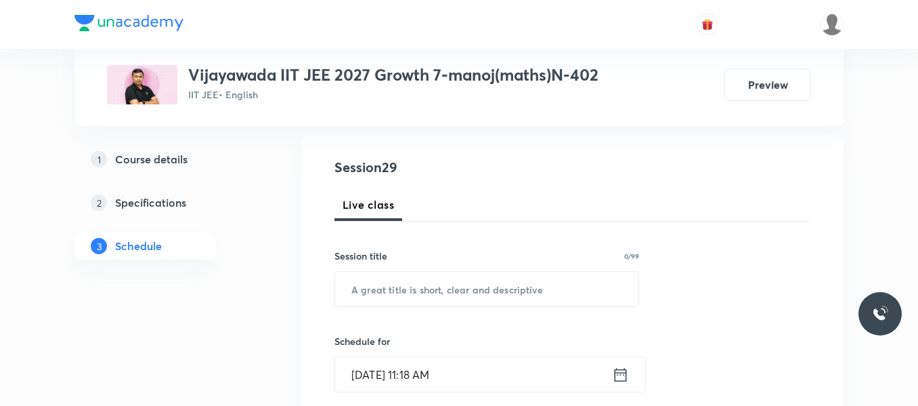
scroll to position [203, 0]
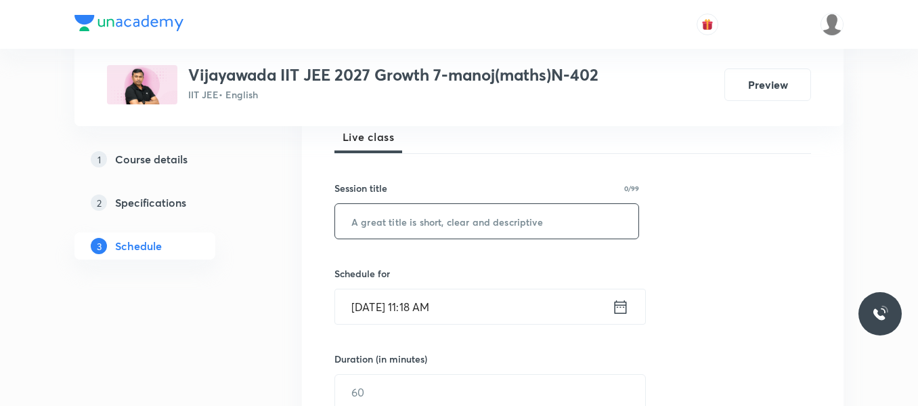
click at [391, 230] on input "text" at bounding box center [486, 221] width 303 height 35
paste input "POINTS AND STRAIGHT LINES"
type input "POINTS AND STRAIGHT LINES"
click at [617, 304] on icon at bounding box center [621, 306] width 12 height 14
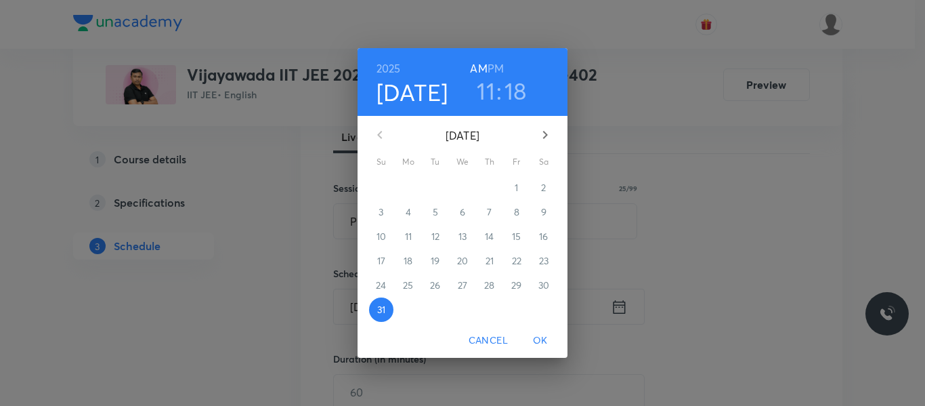
click at [551, 130] on icon "button" at bounding box center [545, 135] width 16 height 16
click at [414, 190] on span "1" at bounding box center [408, 188] width 24 height 14
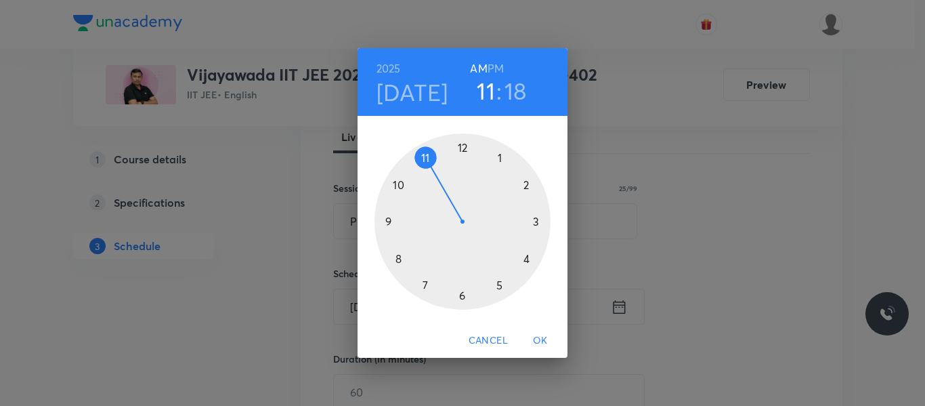
click at [399, 259] on div at bounding box center [463, 221] width 176 height 176
click at [461, 296] on div at bounding box center [463, 221] width 176 height 176
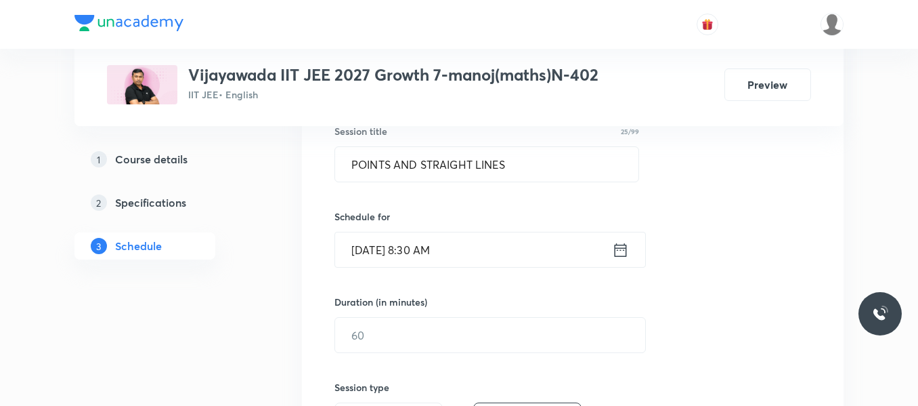
scroll to position [339, 0]
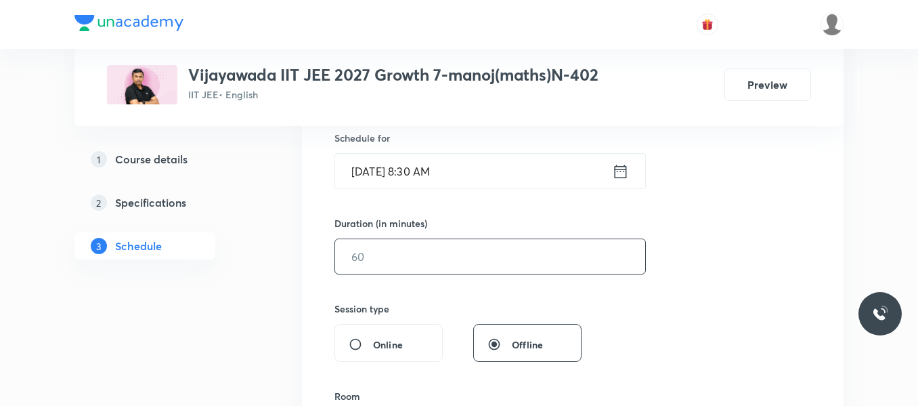
click at [395, 247] on input "text" at bounding box center [490, 256] width 310 height 35
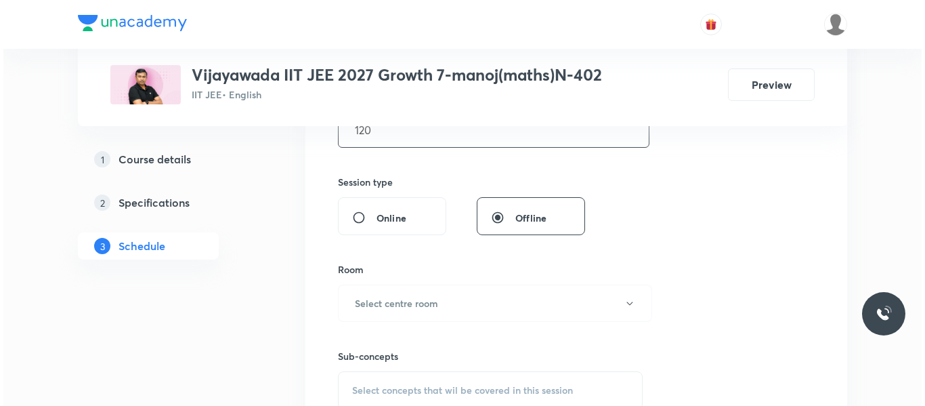
scroll to position [474, 0]
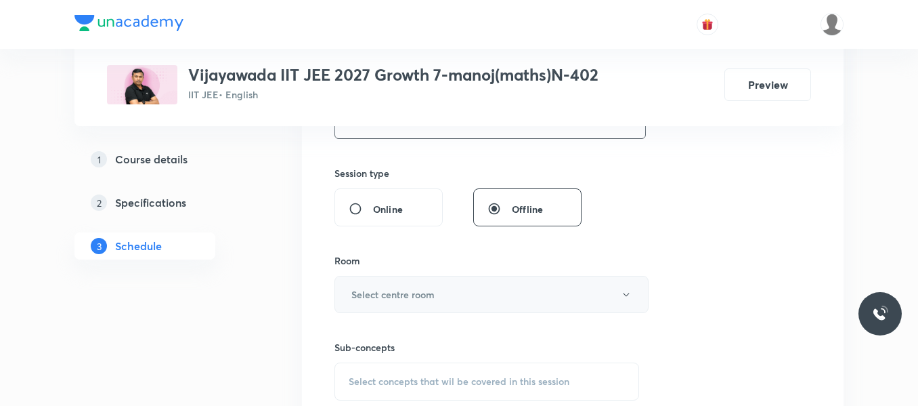
type input "120"
click at [416, 289] on h6 "Select centre room" at bounding box center [392, 294] width 83 height 14
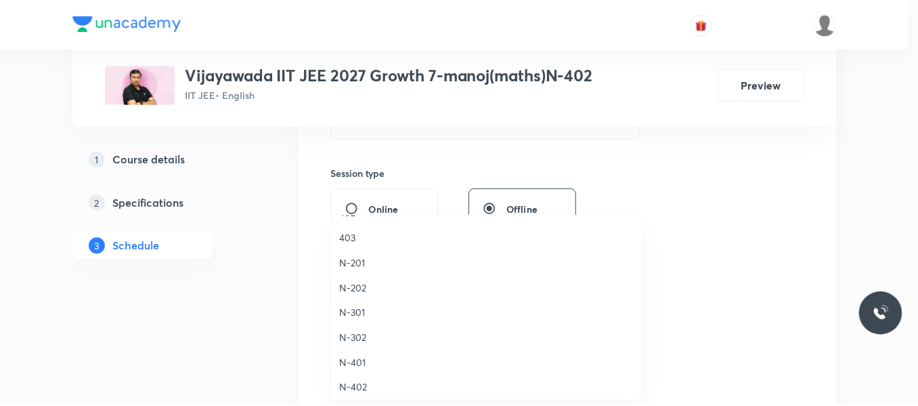
scroll to position [271, 0]
click at [355, 364] on span "N-402" at bounding box center [490, 363] width 297 height 14
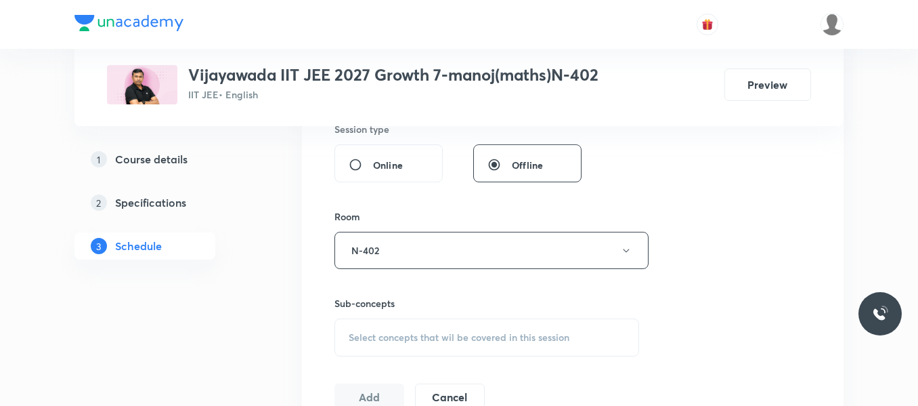
scroll to position [542, 0]
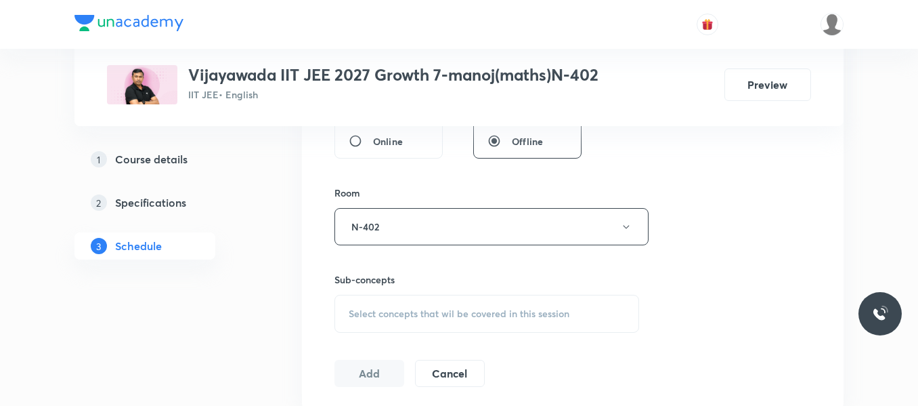
click at [388, 310] on span "Select concepts that wil be covered in this session" at bounding box center [459, 313] width 221 height 11
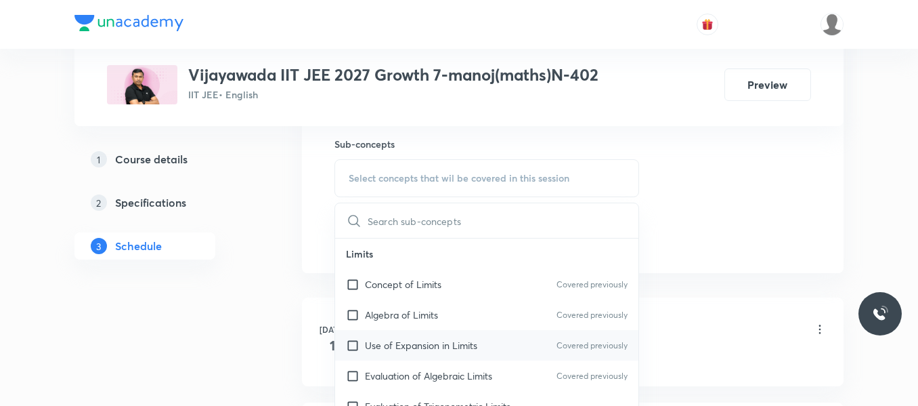
click at [394, 341] on p "Use of Expansion in Limits" at bounding box center [421, 345] width 112 height 14
checkbox input "true"
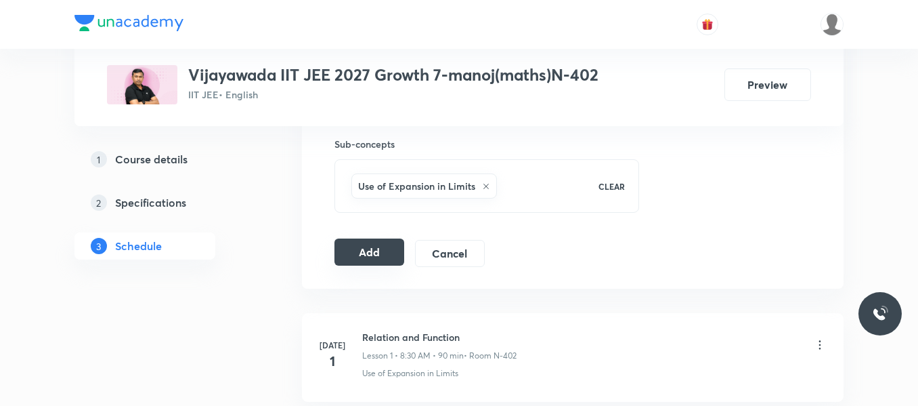
click at [357, 251] on button "Add" at bounding box center [370, 251] width 70 height 27
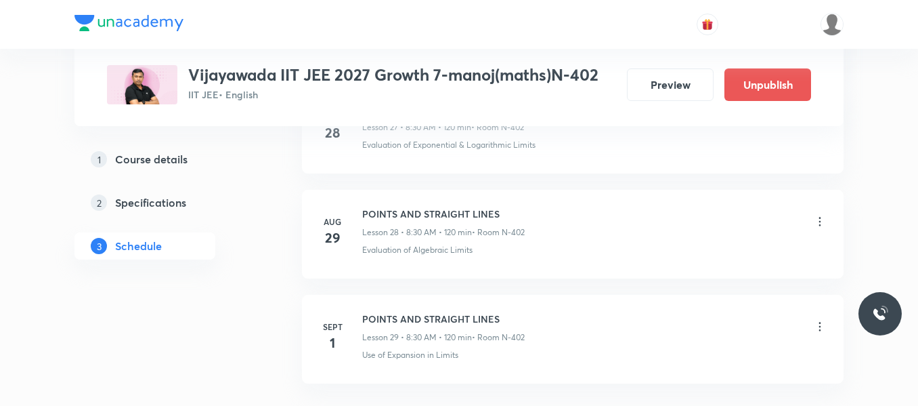
scroll to position [3102, 0]
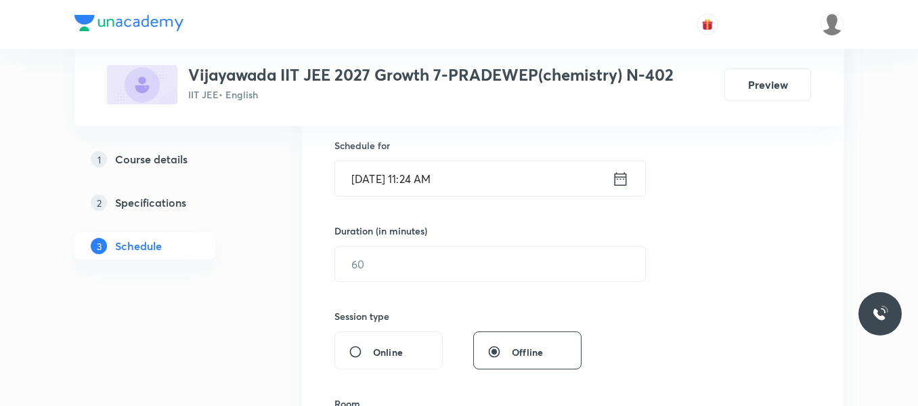
scroll to position [263, 0]
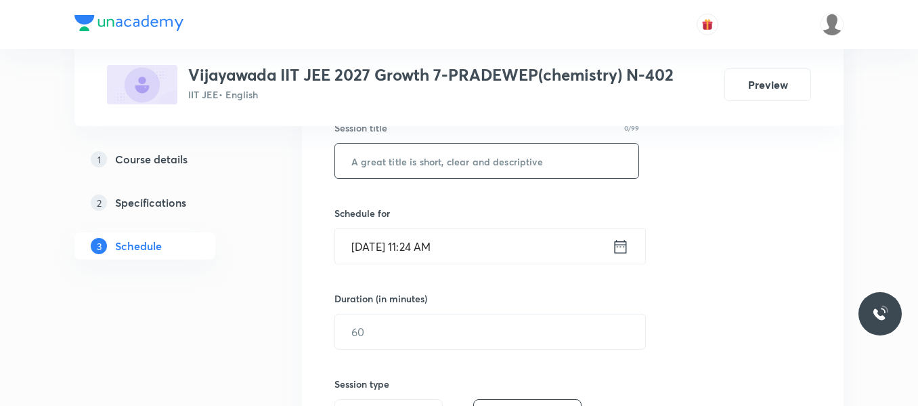
click at [466, 161] on input "text" at bounding box center [486, 161] width 303 height 35
paste input "CHEMICAL BONDING"
type input "CHEMICAL BONDING"
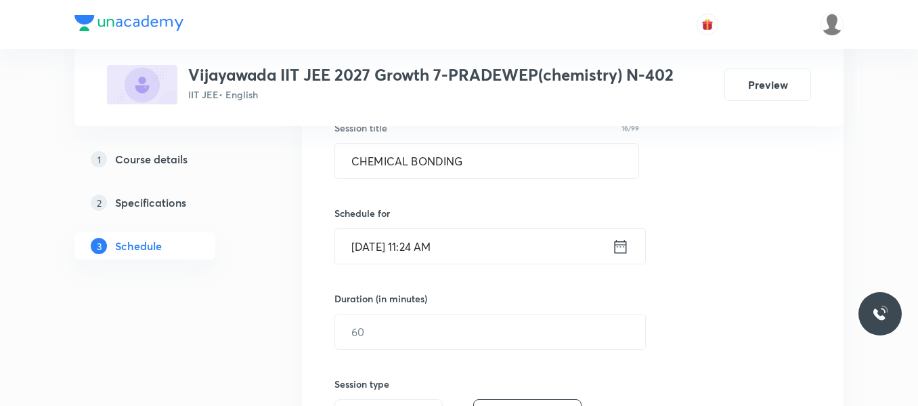
click at [618, 249] on icon at bounding box center [620, 246] width 17 height 19
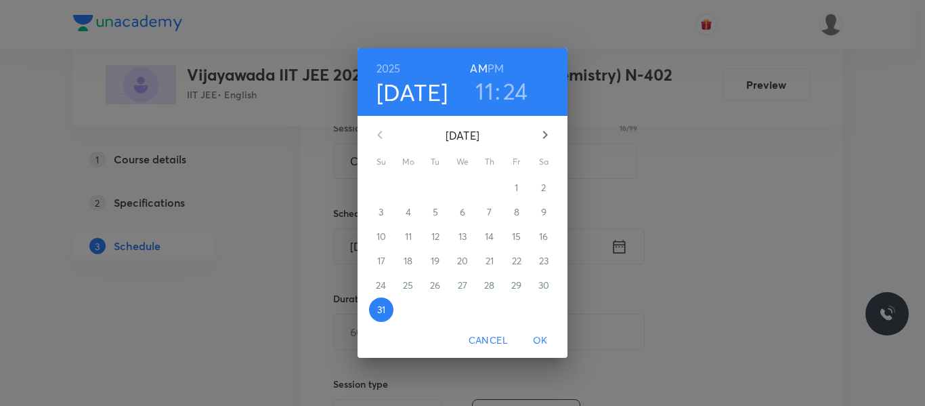
click at [551, 128] on icon "button" at bounding box center [545, 135] width 16 height 16
click at [411, 185] on span "1" at bounding box center [408, 188] width 24 height 14
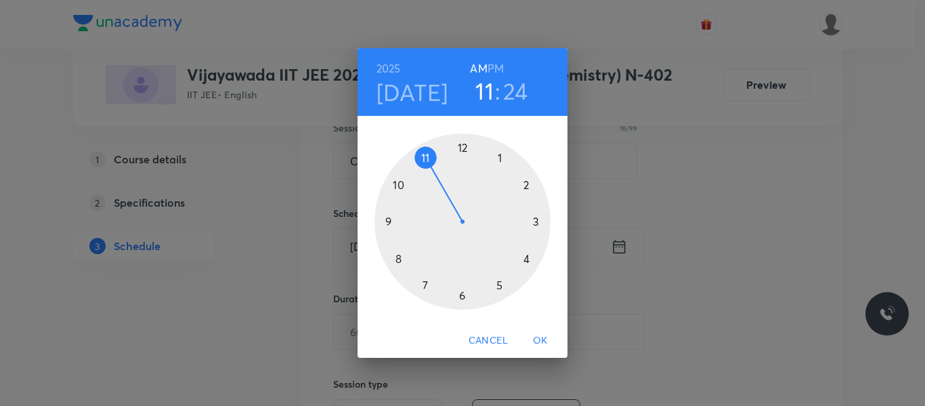
click at [536, 222] on div at bounding box center [463, 221] width 176 height 176
click at [495, 72] on h6 "PM" at bounding box center [496, 68] width 16 height 19
click at [536, 221] on div at bounding box center [463, 221] width 176 height 176
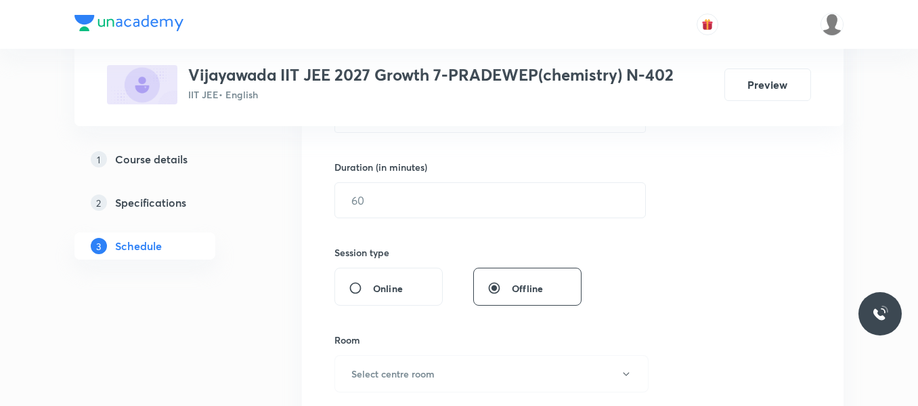
scroll to position [399, 0]
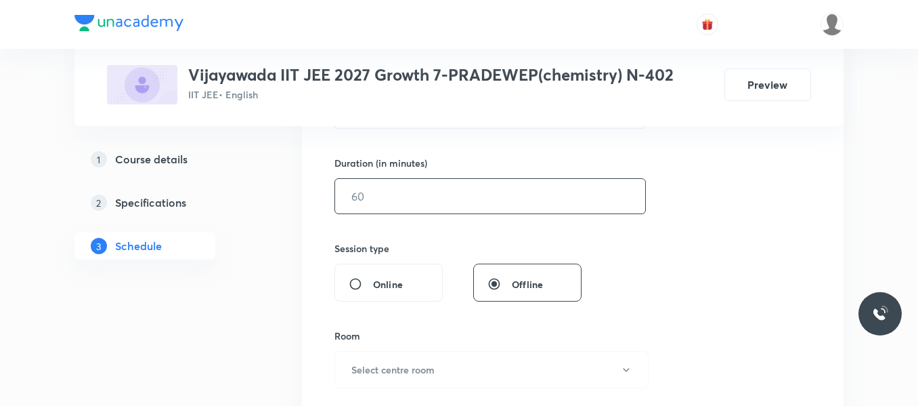
click at [402, 202] on input "text" at bounding box center [490, 196] width 310 height 35
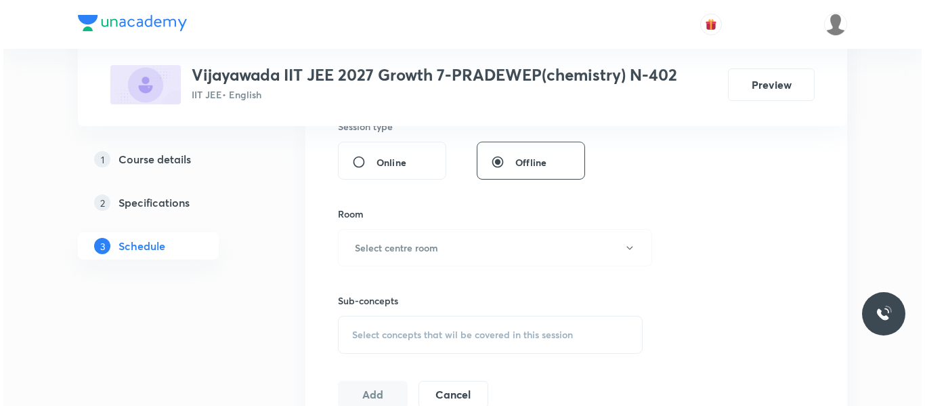
scroll to position [534, 0]
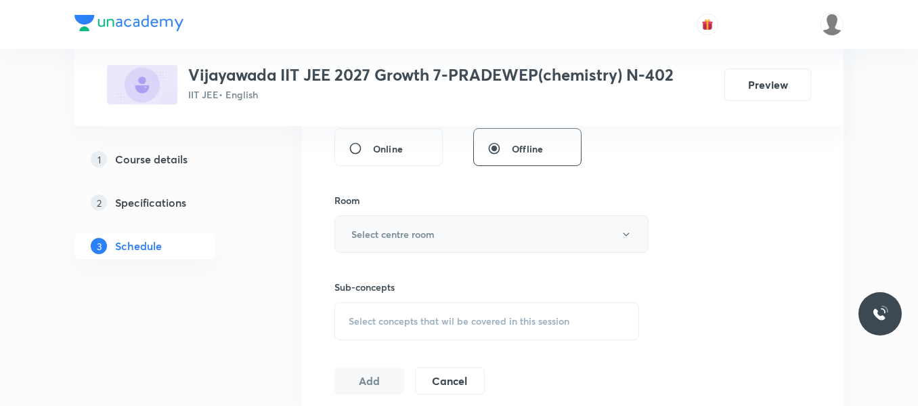
type input "105"
click at [403, 227] on h6 "Select centre room" at bounding box center [392, 234] width 83 height 14
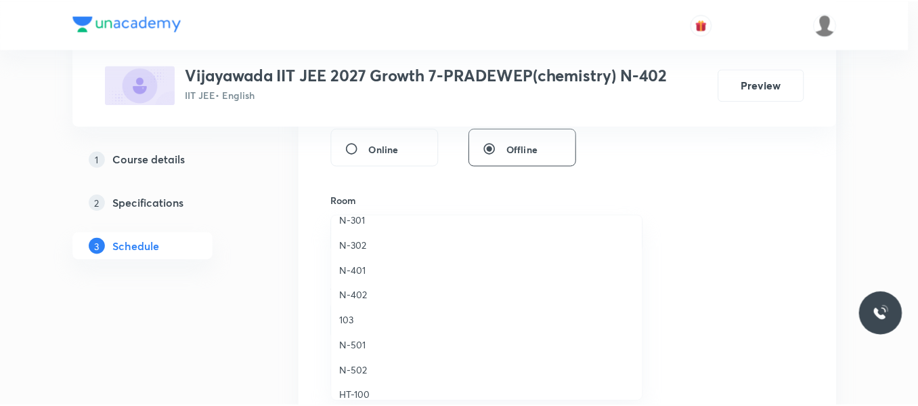
scroll to position [406, 0]
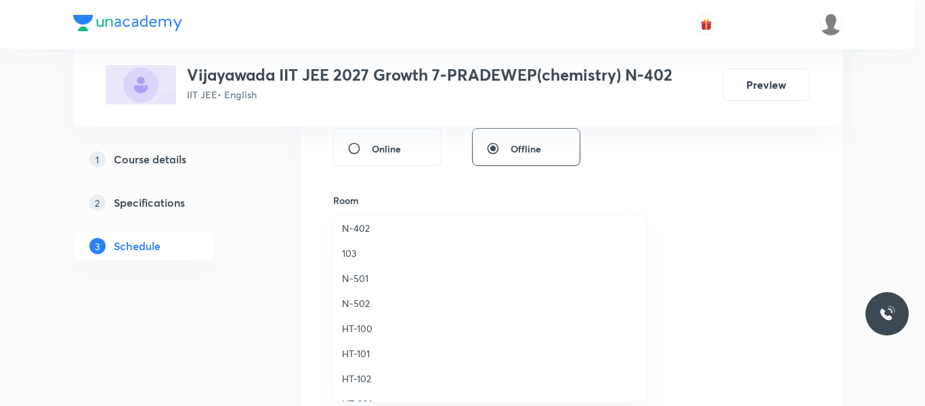
click at [354, 231] on span "N-402" at bounding box center [490, 228] width 297 height 14
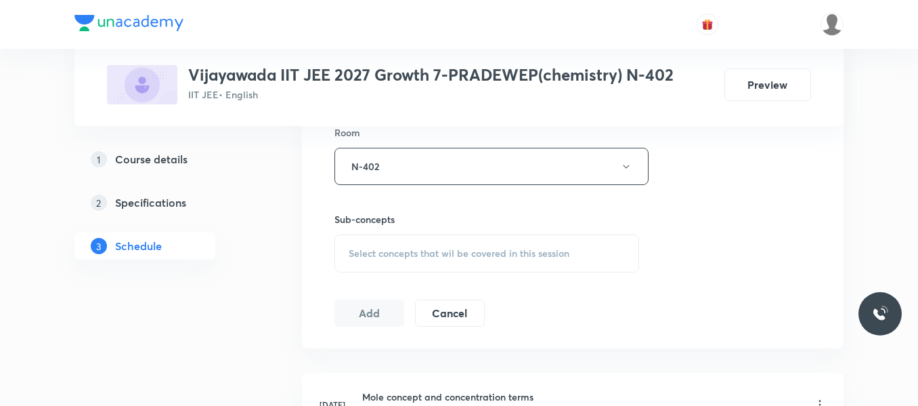
click at [458, 251] on span "Select concepts that wil be covered in this session" at bounding box center [459, 253] width 221 height 11
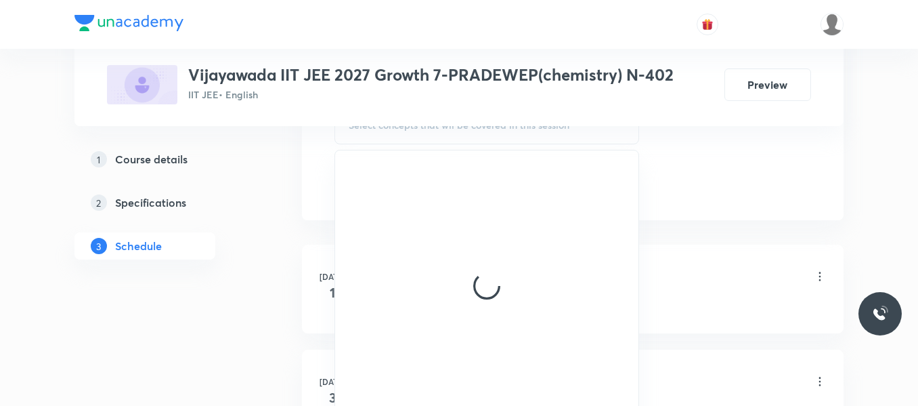
scroll to position [738, 0]
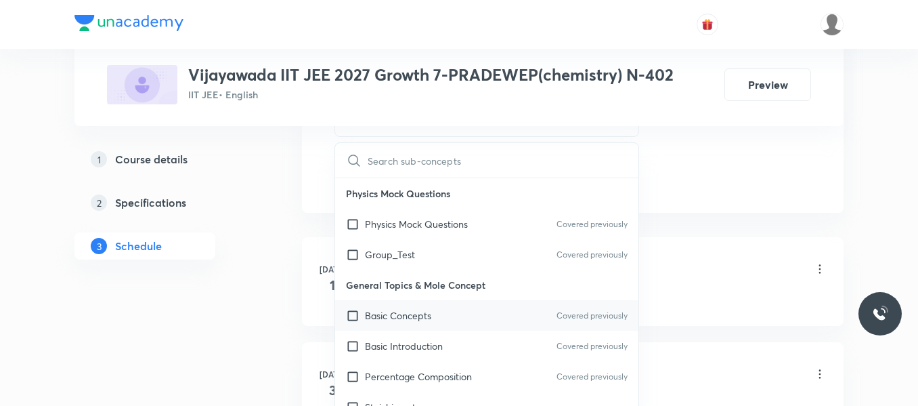
click at [416, 320] on p "Basic Concepts" at bounding box center [398, 315] width 66 height 14
checkbox input "true"
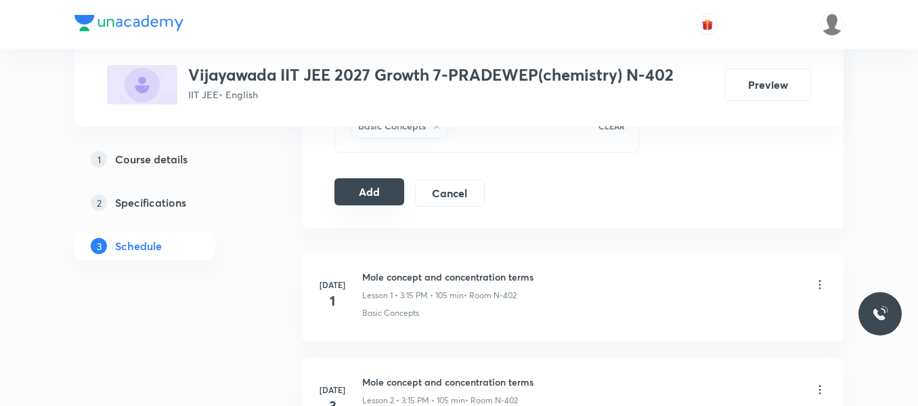
click at [378, 190] on button "Add" at bounding box center [370, 191] width 70 height 27
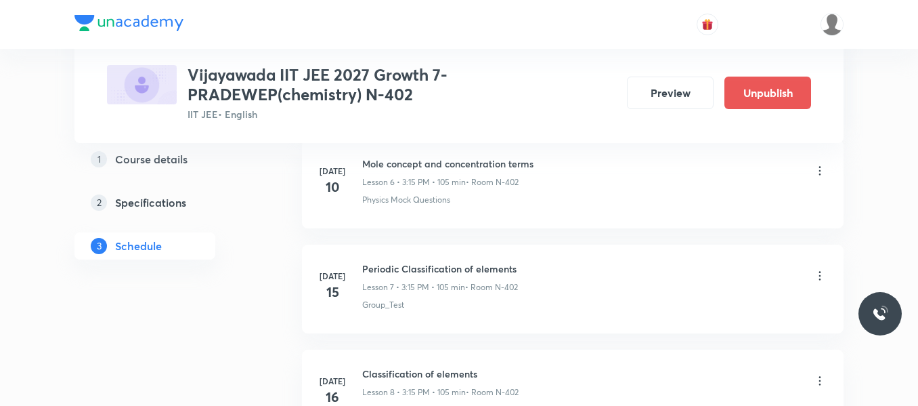
scroll to position [3014, 0]
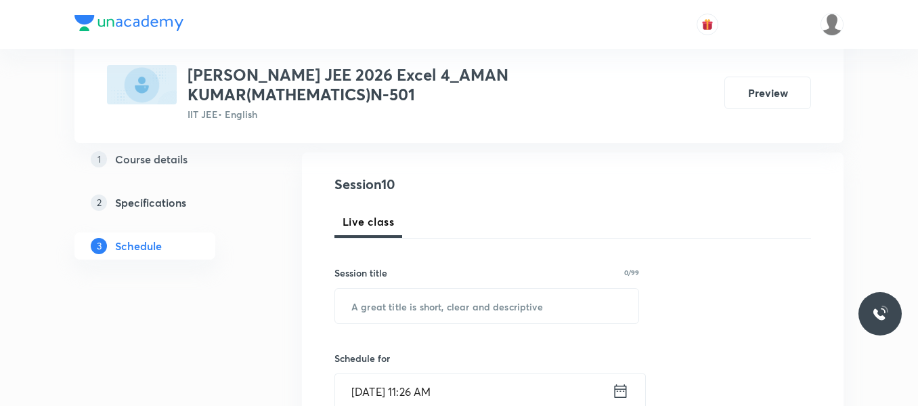
scroll to position [1642, 0]
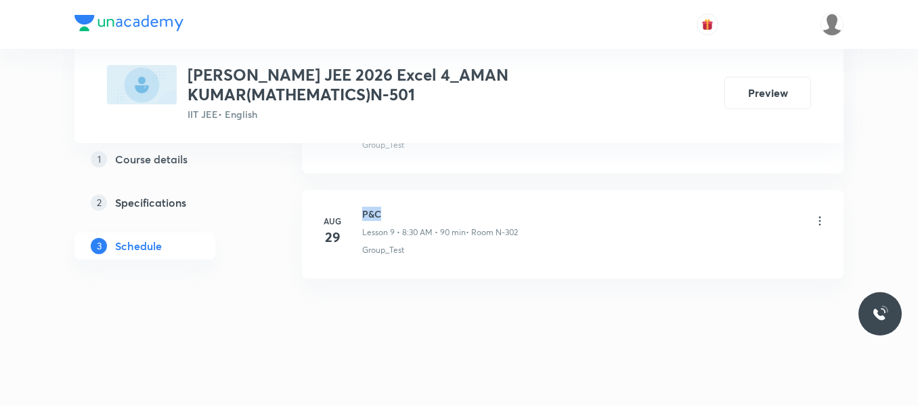
drag, startPoint x: 362, startPoint y: 213, endPoint x: 385, endPoint y: 206, distance: 24.2
click at [385, 207] on div "[DATE] P&C Lesson 9 • 8:30 AM • 90 min • Room N-302 Group_Test" at bounding box center [573, 231] width 508 height 49
copy h6 "P&C"
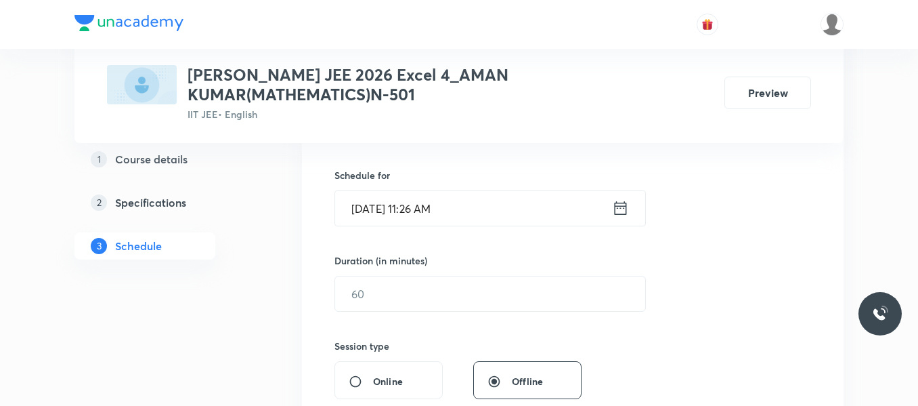
scroll to position [219, 0]
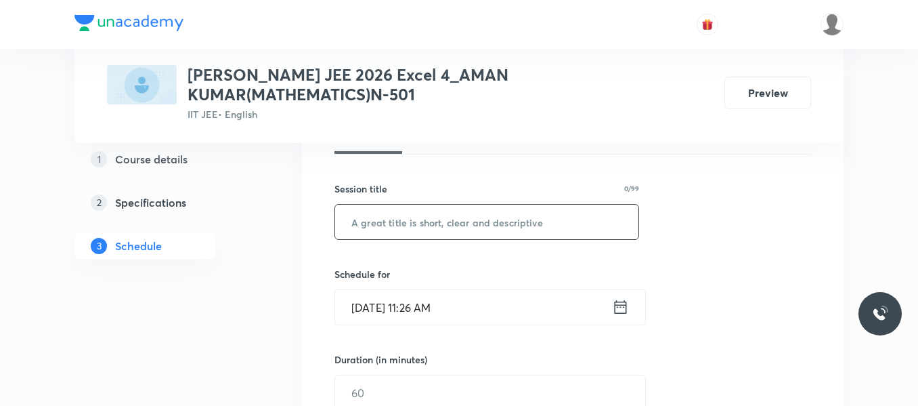
click at [358, 219] on input "text" at bounding box center [486, 222] width 303 height 35
paste input "P&C"
type input "P&C"
click at [629, 303] on div "[DATE] 11:26 AM ​" at bounding box center [491, 307] width 312 height 36
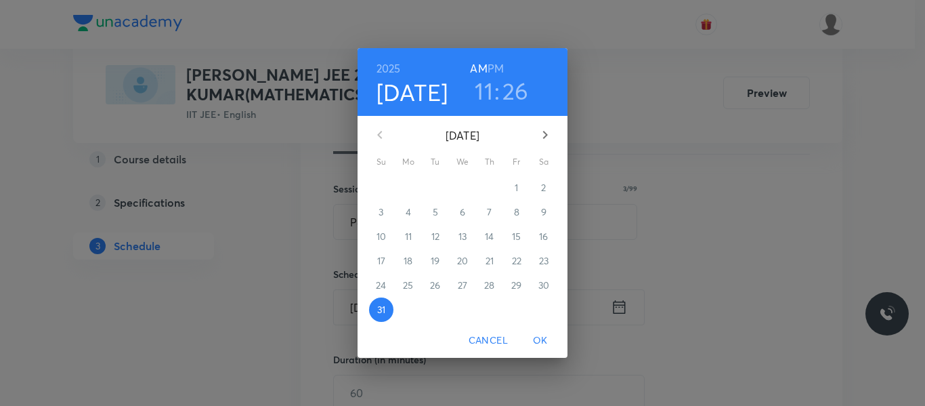
click at [542, 139] on icon "button" at bounding box center [545, 135] width 16 height 16
click at [406, 190] on p "1" at bounding box center [407, 188] width 3 height 14
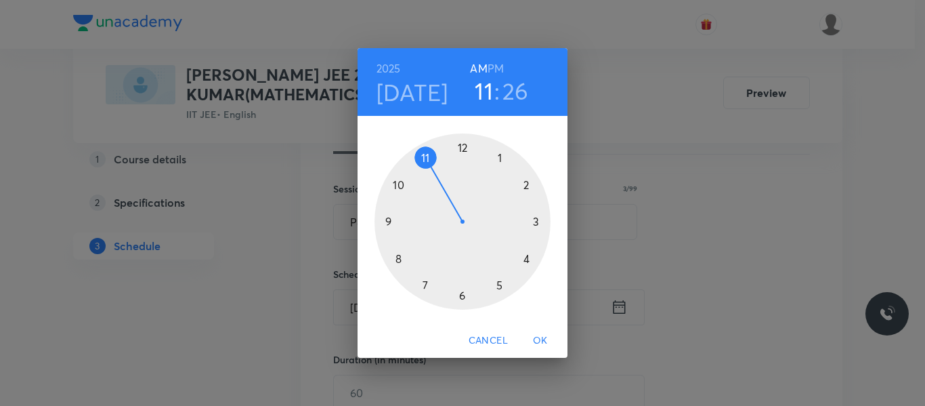
click at [397, 257] on div at bounding box center [463, 221] width 176 height 176
click at [460, 295] on div at bounding box center [463, 221] width 176 height 176
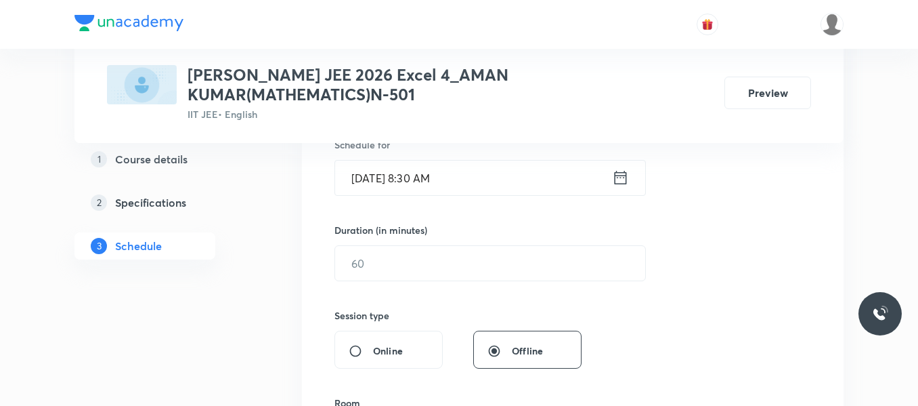
scroll to position [355, 0]
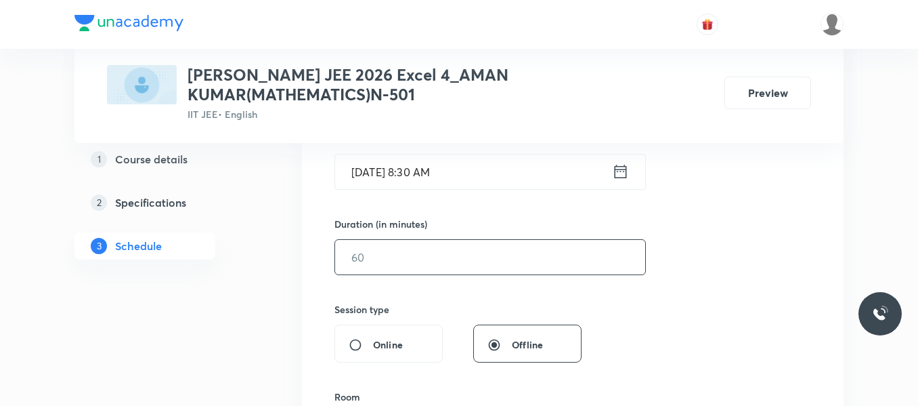
click at [383, 260] on input "text" at bounding box center [490, 257] width 310 height 35
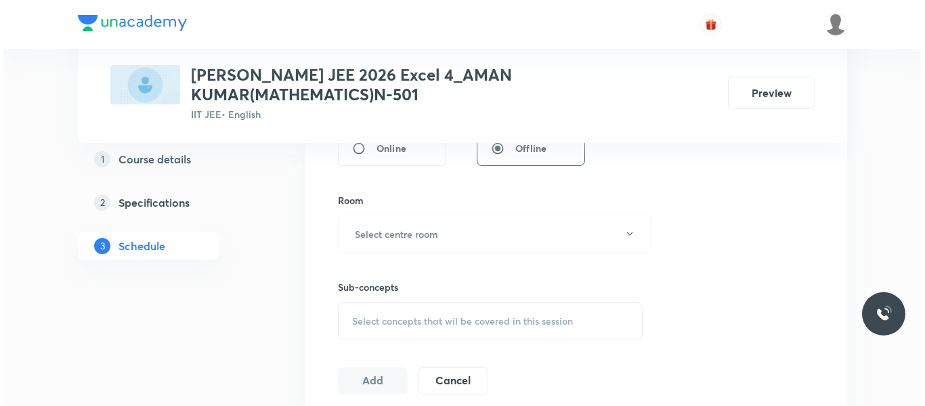
scroll to position [558, 0]
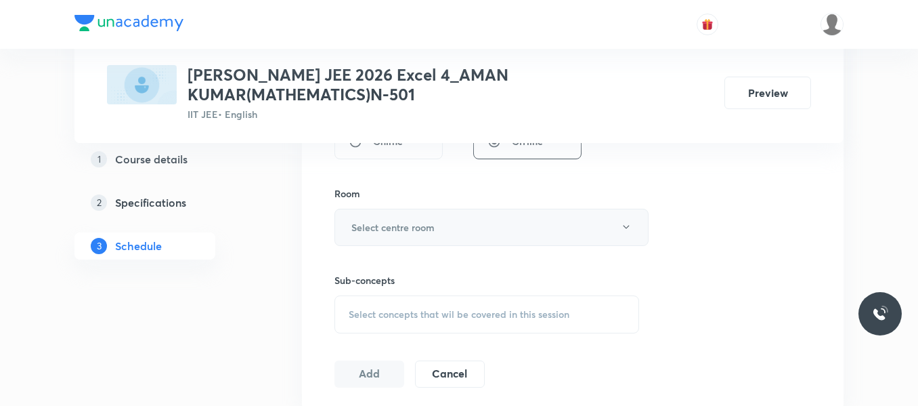
type input "90"
click at [410, 214] on button "Select centre room" at bounding box center [492, 227] width 314 height 37
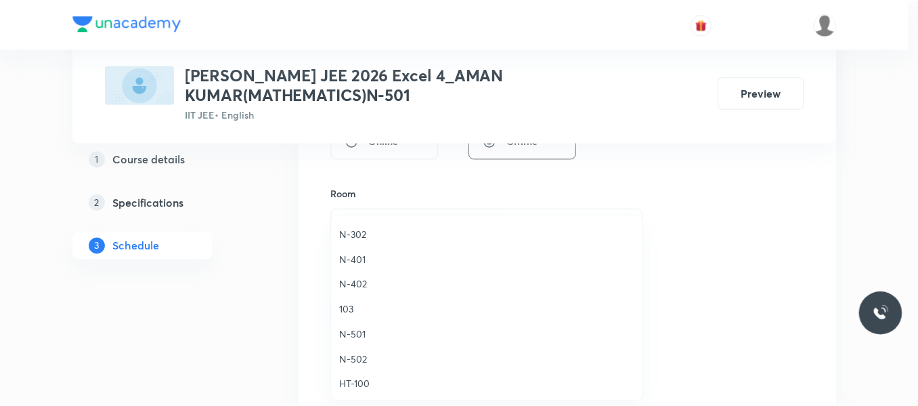
scroll to position [271, 0]
click at [366, 314] on span "N-302" at bounding box center [490, 313] width 297 height 14
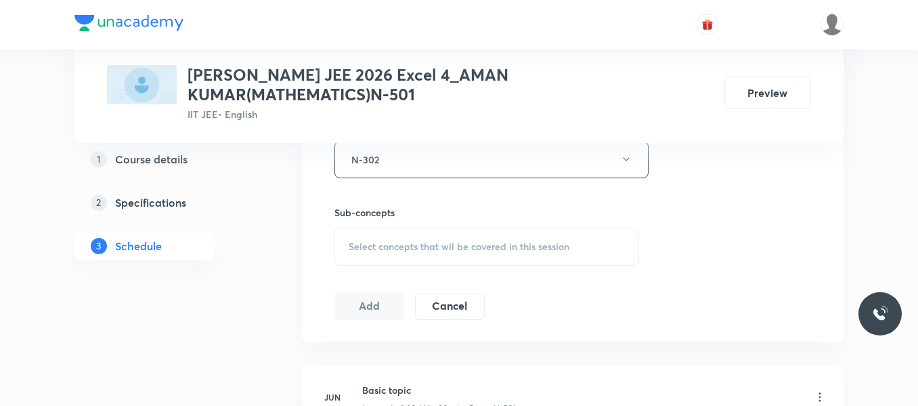
click at [419, 239] on div "Select concepts that wil be covered in this session" at bounding box center [487, 247] width 305 height 38
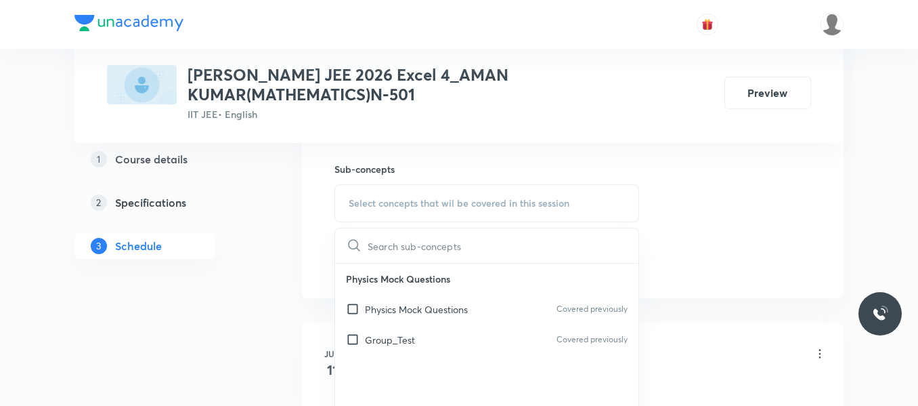
scroll to position [694, 0]
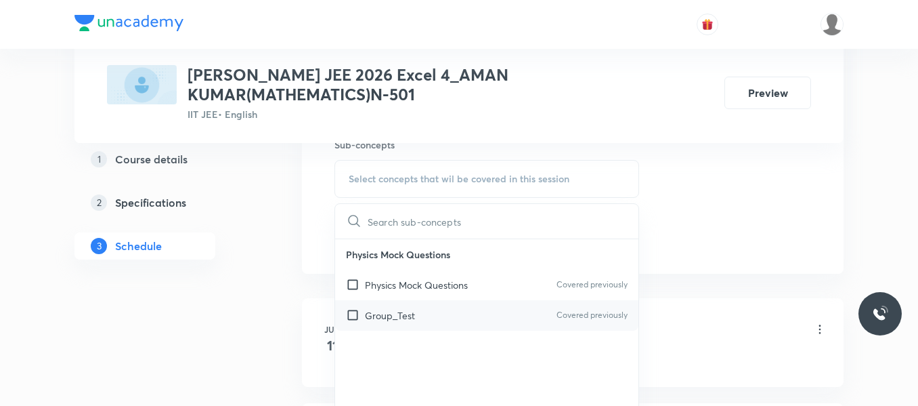
click at [418, 318] on div "Group_Test Covered previously" at bounding box center [486, 315] width 303 height 30
checkbox input "true"
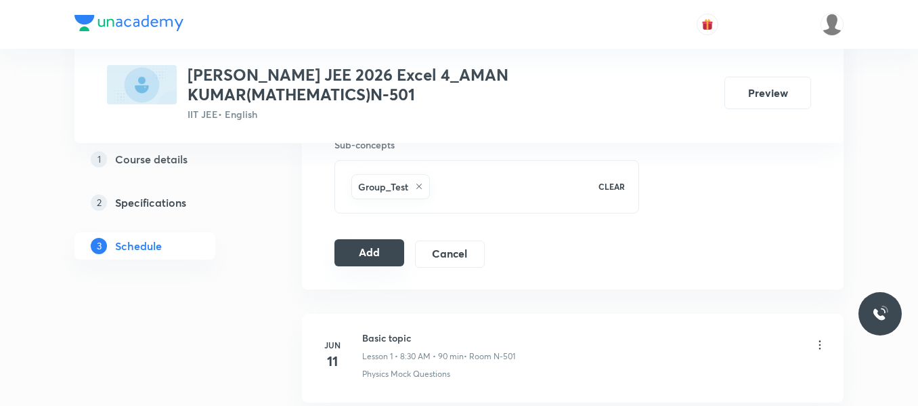
click at [381, 255] on button "Add" at bounding box center [370, 252] width 70 height 27
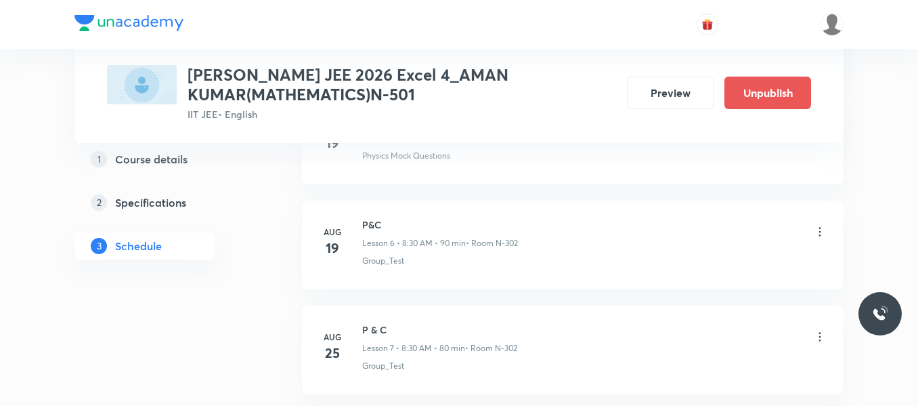
scroll to position [1124, 0]
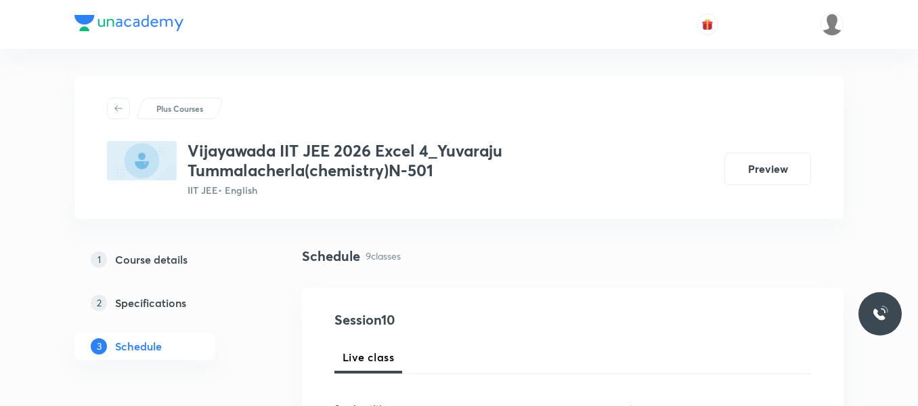
scroll to position [1642, 0]
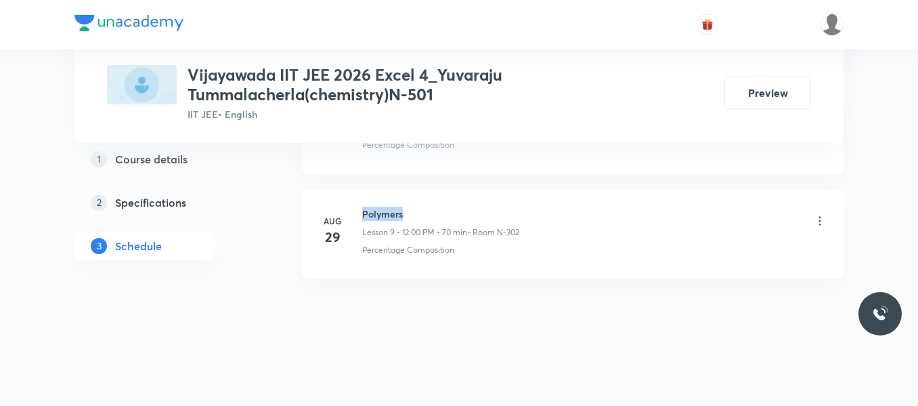
drag, startPoint x: 362, startPoint y: 211, endPoint x: 412, endPoint y: 202, distance: 51.0
click at [412, 202] on li "[DATE] Polymers Lesson 9 • 12:00 PM • 70 min • Room N-302 Percentage Composition" at bounding box center [573, 234] width 542 height 89
copy h6 "Polymers"
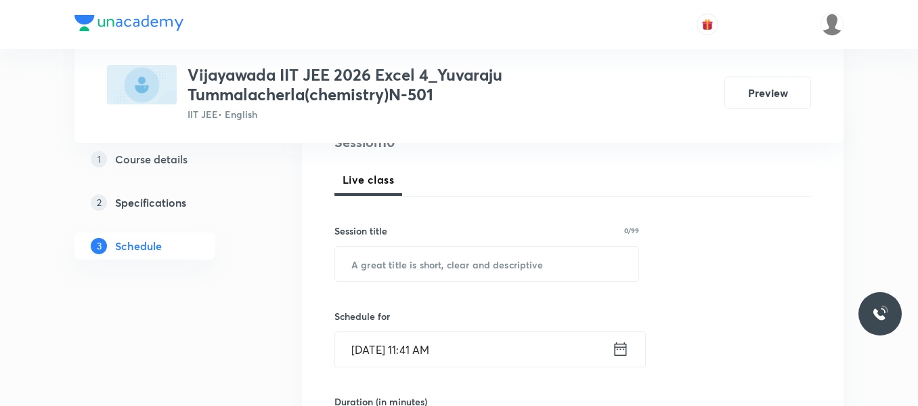
scroll to position [219, 0]
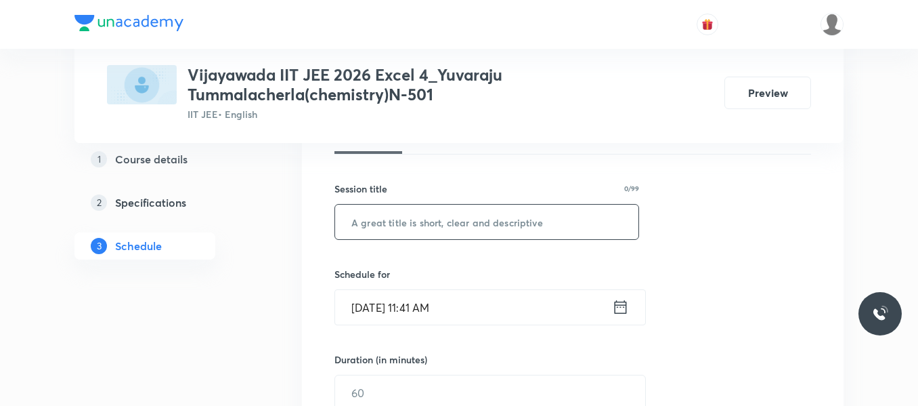
click at [408, 228] on input "text" at bounding box center [486, 222] width 303 height 35
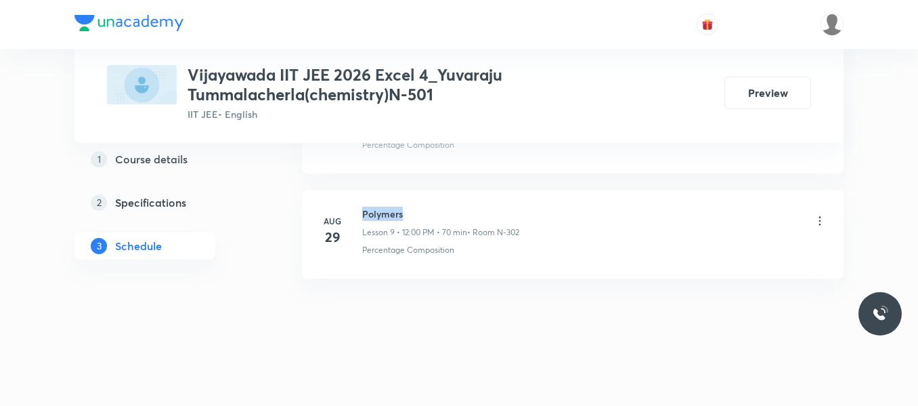
drag, startPoint x: 361, startPoint y: 213, endPoint x: 408, endPoint y: 208, distance: 47.6
click at [408, 208] on div "[DATE] Polymers Lesson 9 • 12:00 PM • 70 min • Room N-302 Percentage Composition" at bounding box center [573, 231] width 508 height 49
copy h6 "Polymers"
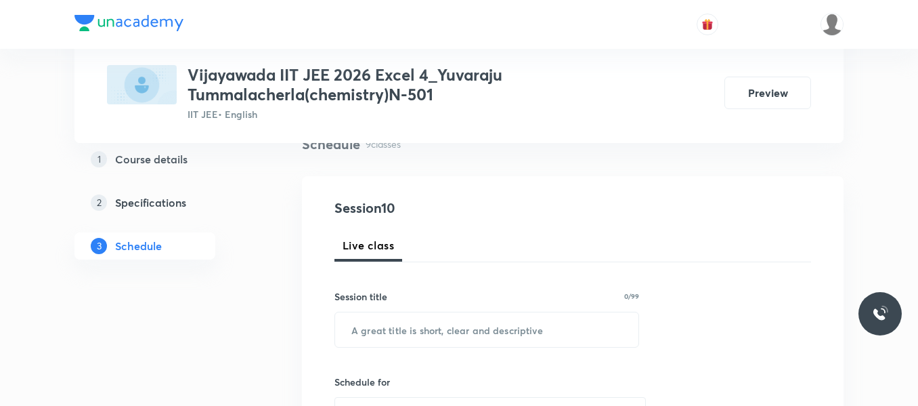
scroll to position [135, 0]
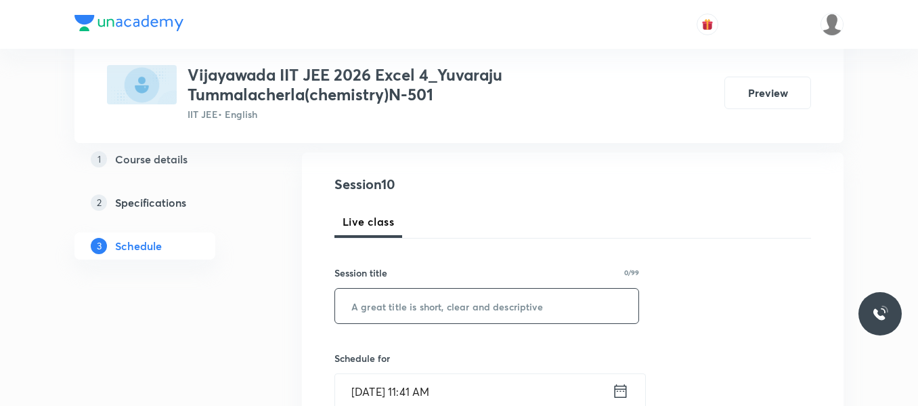
click at [507, 305] on input "text" at bounding box center [486, 306] width 303 height 35
paste input "Polymers"
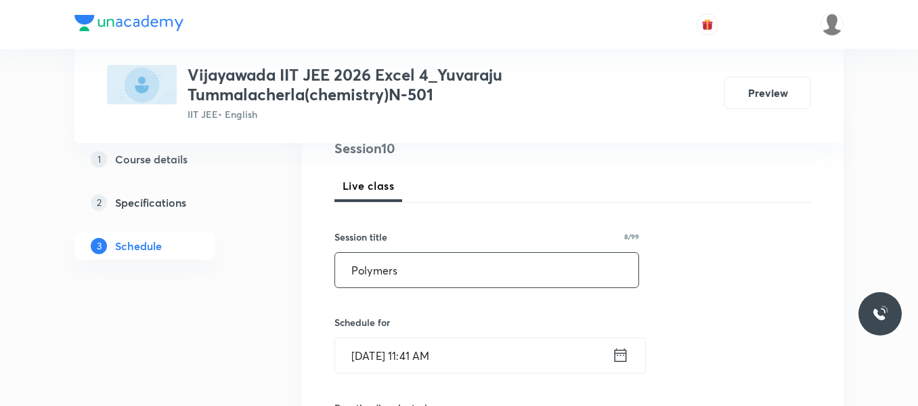
scroll to position [203, 0]
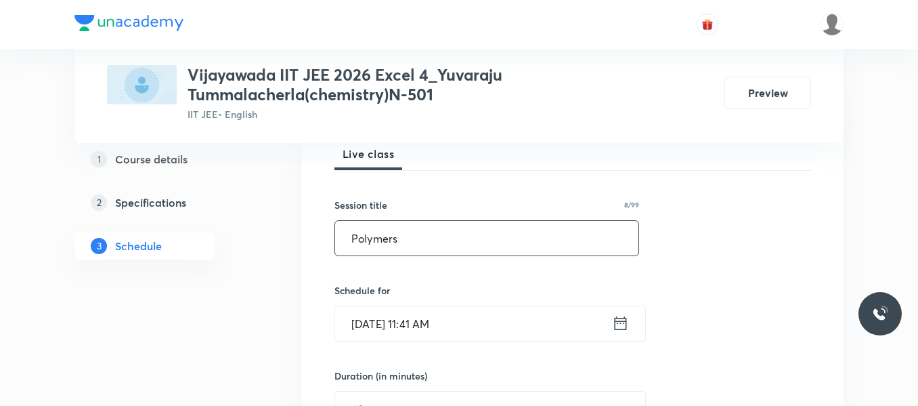
type input "Polymers"
click at [622, 318] on icon at bounding box center [621, 323] width 12 height 14
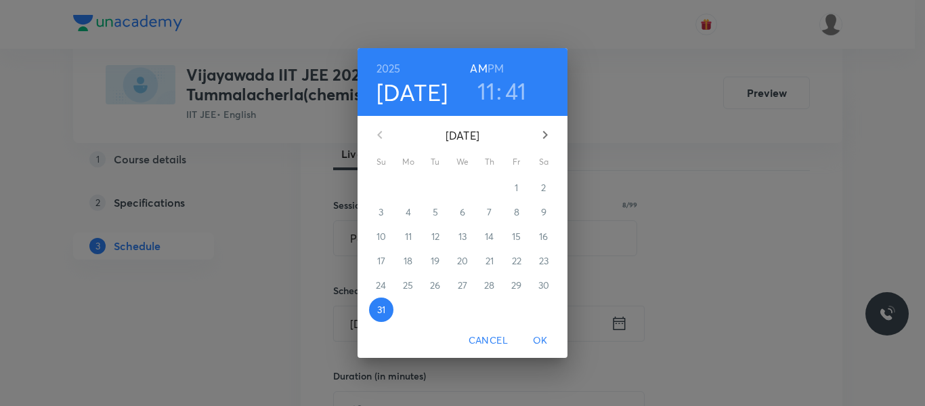
click at [546, 134] on icon "button" at bounding box center [545, 135] width 5 height 8
click at [412, 186] on span "1" at bounding box center [408, 188] width 24 height 14
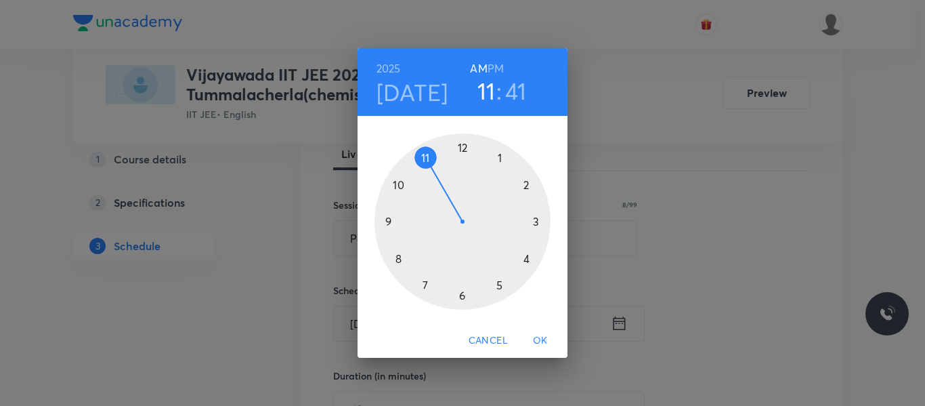
click at [487, 95] on h3 "11" at bounding box center [486, 91] width 18 height 28
click at [462, 148] on div at bounding box center [463, 221] width 176 height 176
click at [496, 67] on h6 "PM" at bounding box center [496, 68] width 16 height 19
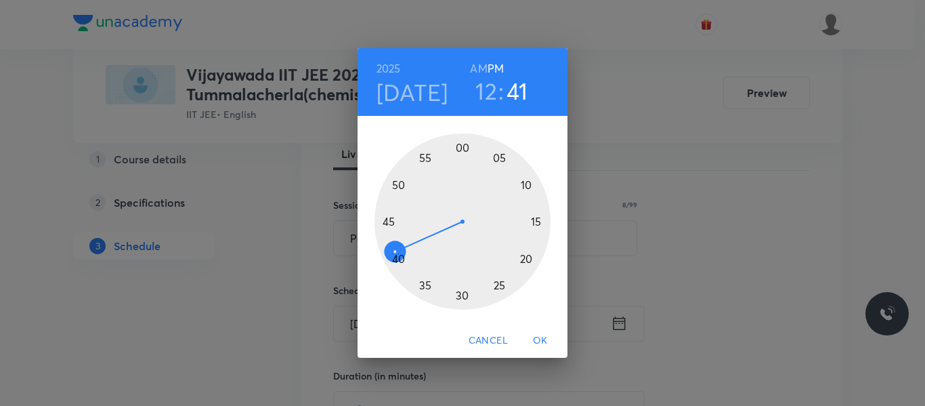
click at [463, 148] on div at bounding box center [463, 221] width 176 height 176
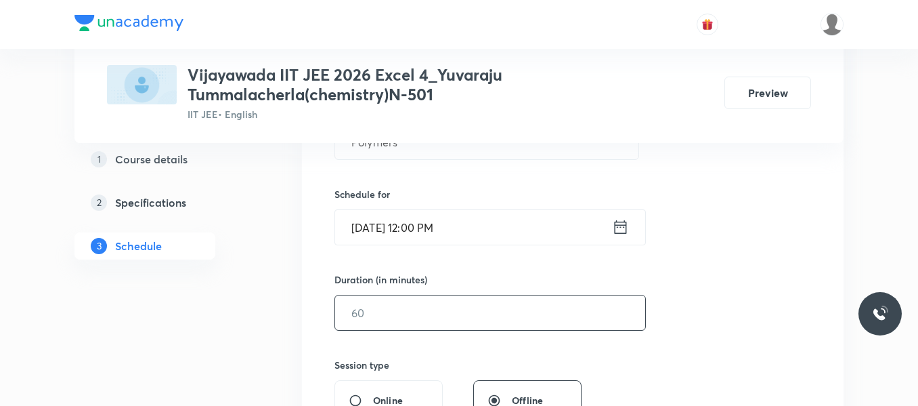
scroll to position [339, 0]
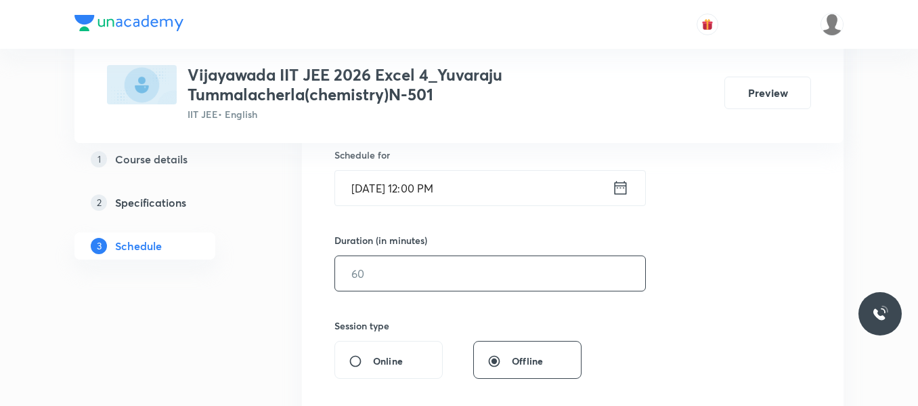
click at [399, 272] on input "text" at bounding box center [490, 273] width 310 height 35
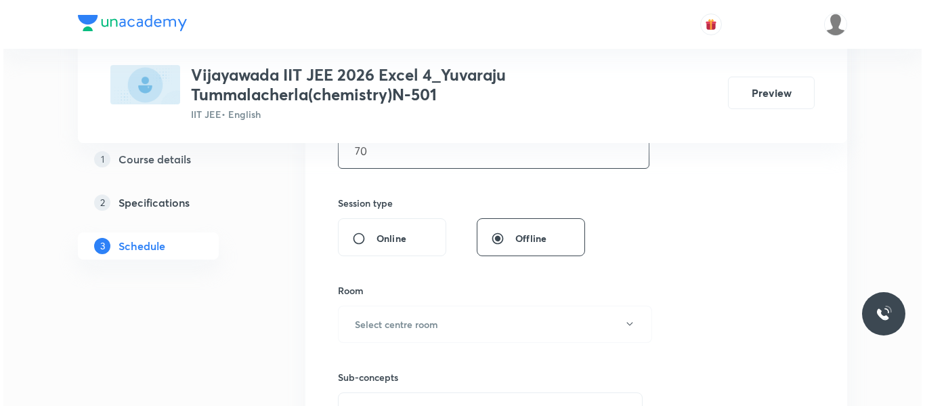
scroll to position [474, 0]
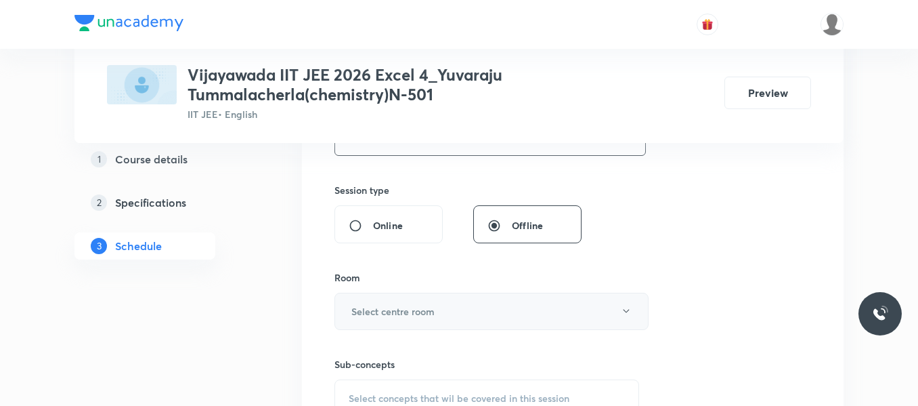
type input "70"
click at [414, 300] on button "Select centre room" at bounding box center [492, 311] width 314 height 37
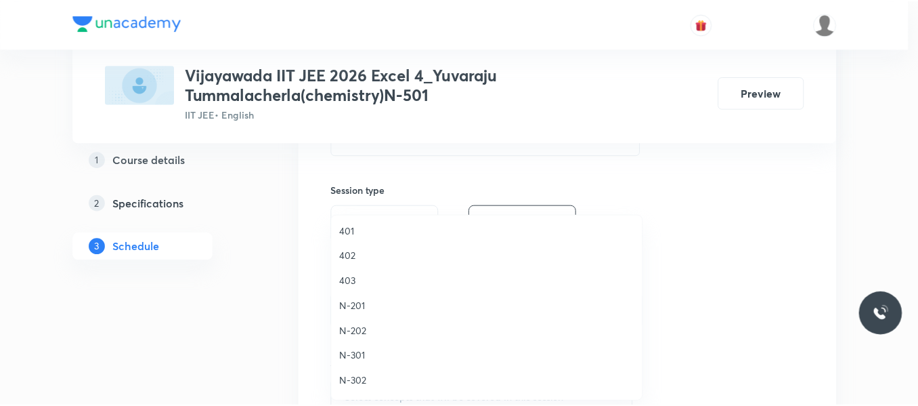
scroll to position [271, 0]
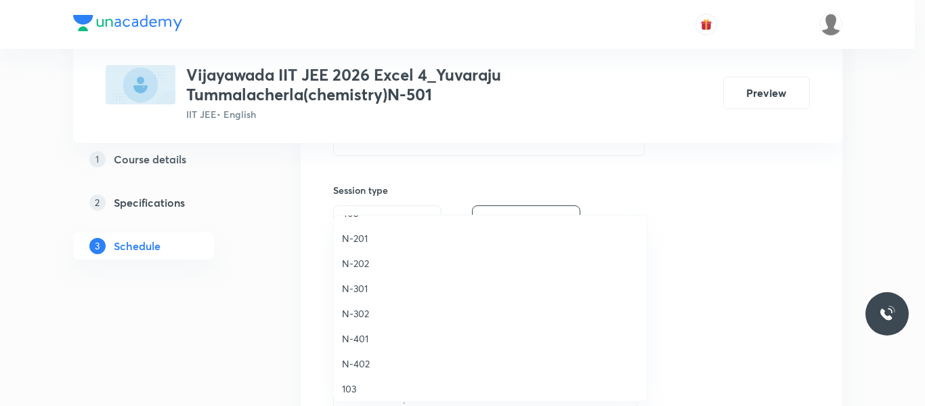
click at [355, 318] on span "N-302" at bounding box center [490, 313] width 297 height 14
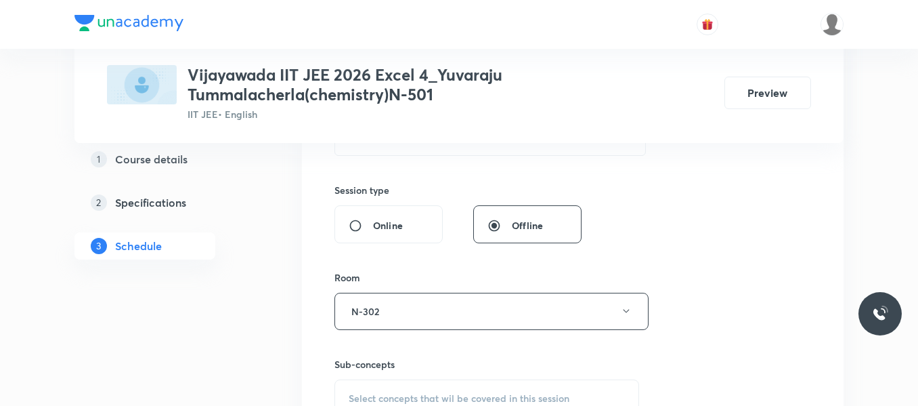
scroll to position [542, 0]
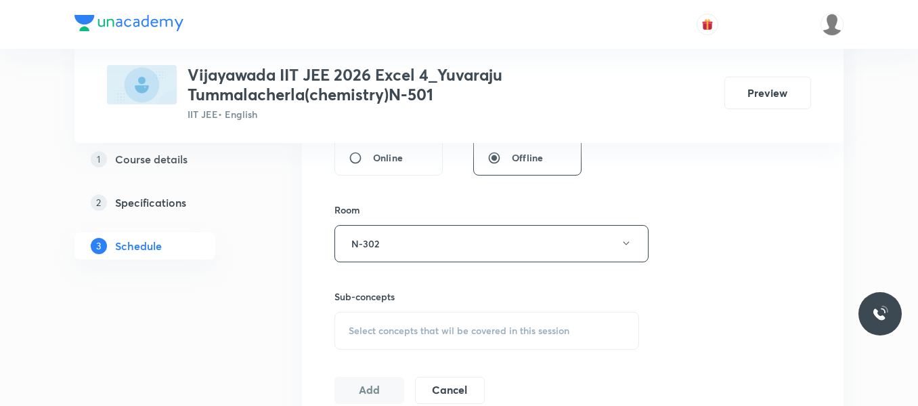
click at [379, 325] on span "Select concepts that wil be covered in this session" at bounding box center [459, 330] width 221 height 11
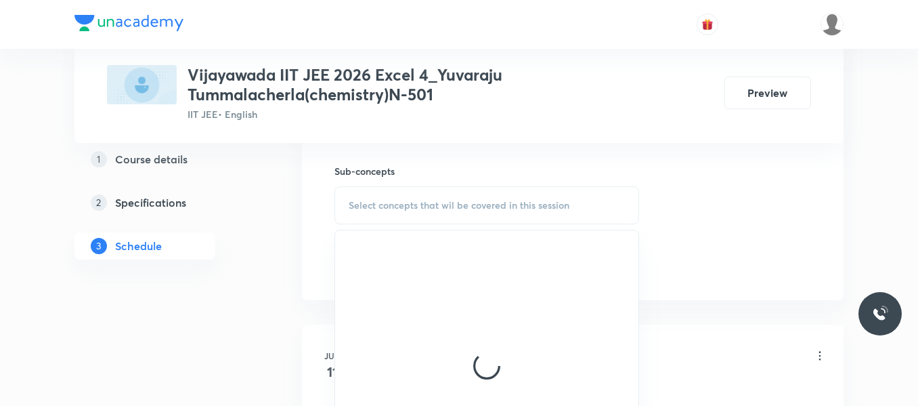
scroll to position [677, 0]
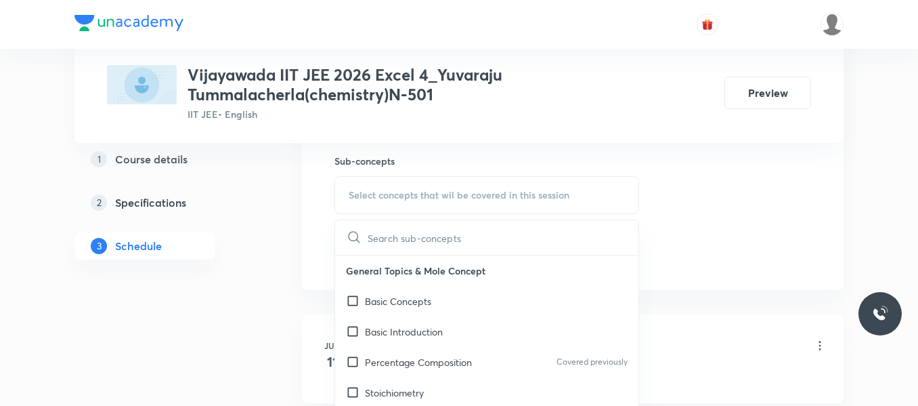
click at [401, 336] on p "Basic Introduction" at bounding box center [404, 331] width 78 height 14
checkbox input "true"
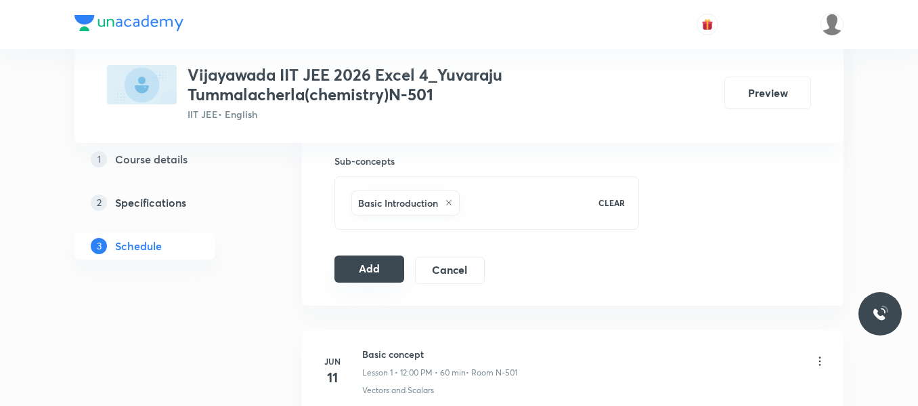
click at [383, 267] on button "Add" at bounding box center [370, 268] width 70 height 27
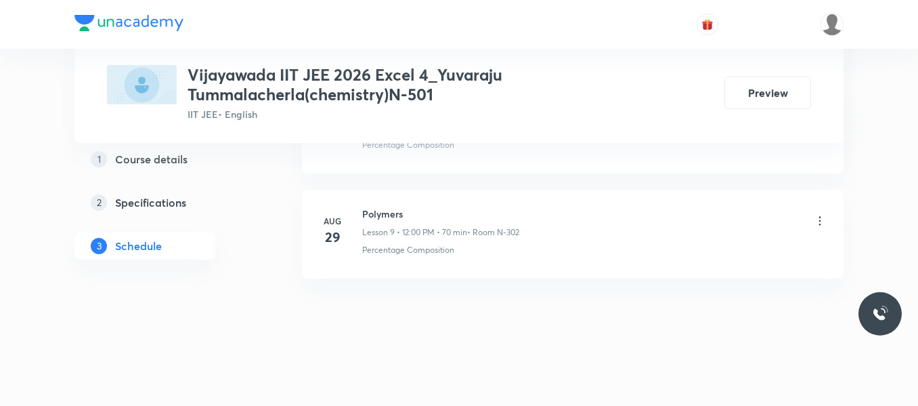
scroll to position [1019, 0]
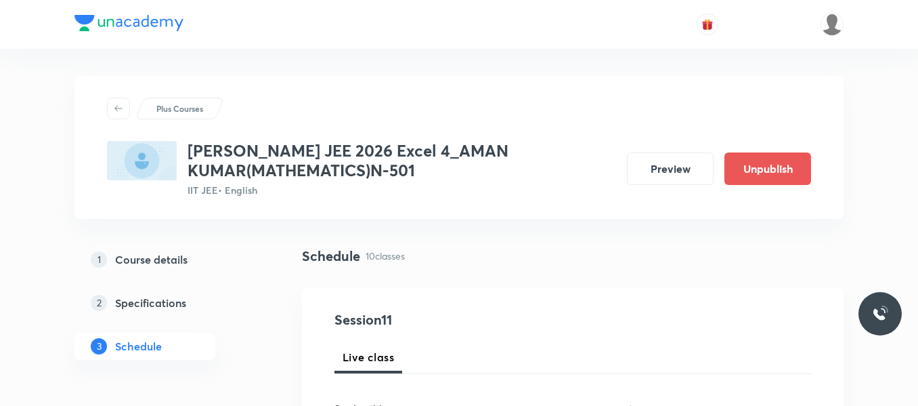
scroll to position [1747, 0]
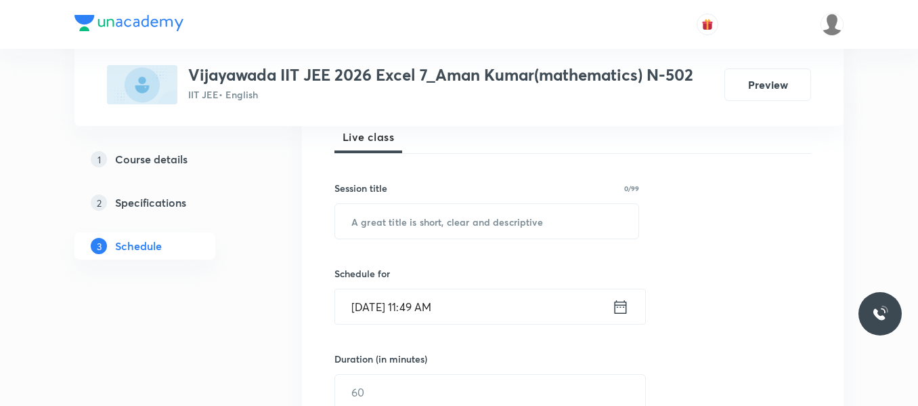
scroll to position [5089, 0]
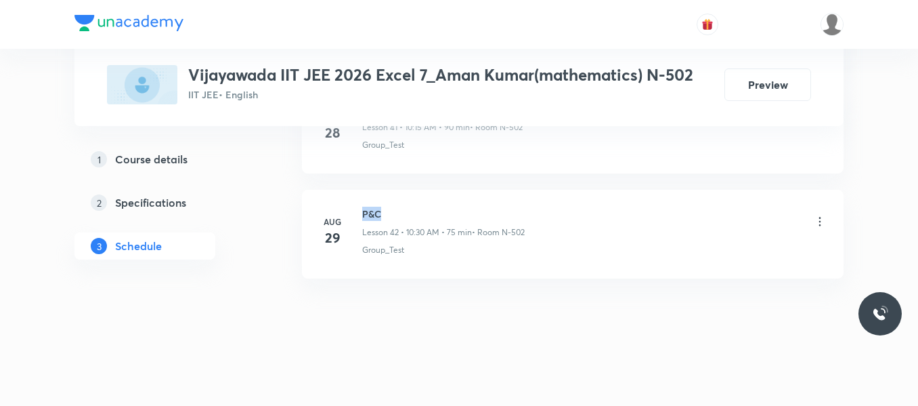
drag, startPoint x: 361, startPoint y: 209, endPoint x: 427, endPoint y: 209, distance: 66.4
click at [427, 209] on div "Aug 29 P&C Lesson 42 • 10:30 AM • 75 min • Room N-502 Group_Test" at bounding box center [573, 231] width 508 height 49
copy h6 "P&C"
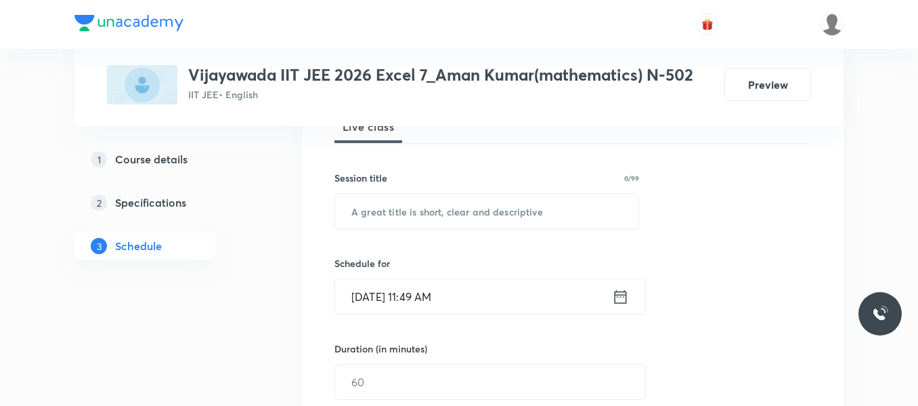
scroll to position [213, 0]
click at [431, 209] on input "text" at bounding box center [486, 211] width 303 height 35
paste input "P&C"
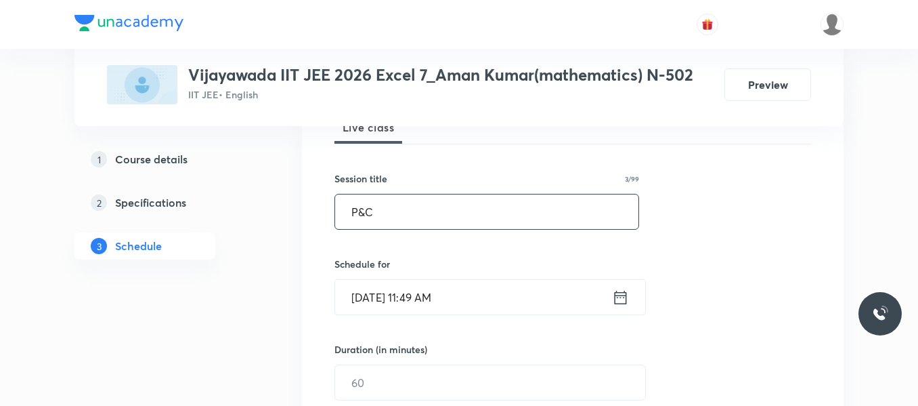
type input "P&C"
click at [618, 292] on icon at bounding box center [621, 297] width 12 height 14
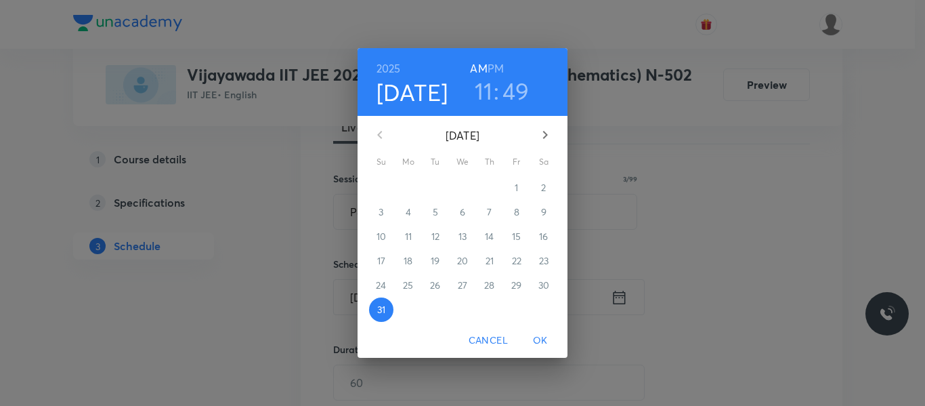
click at [540, 133] on icon "button" at bounding box center [545, 135] width 16 height 16
click at [405, 187] on span "1" at bounding box center [408, 188] width 24 height 14
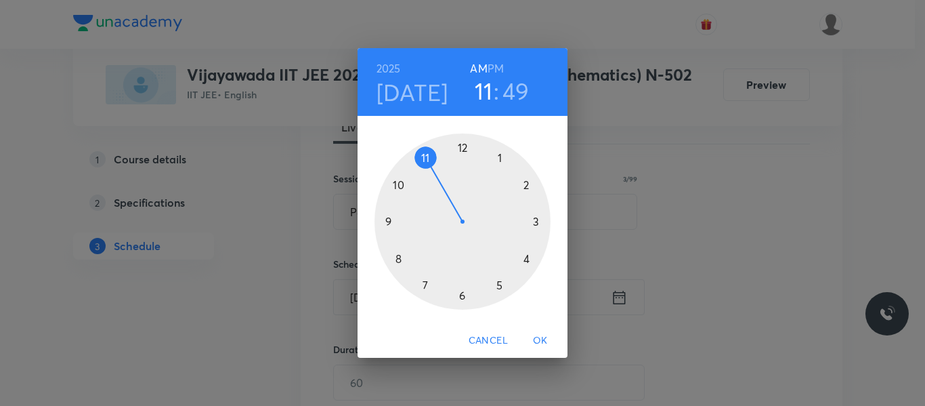
click at [397, 188] on div at bounding box center [463, 221] width 176 height 176
click at [538, 220] on div at bounding box center [463, 221] width 176 height 176
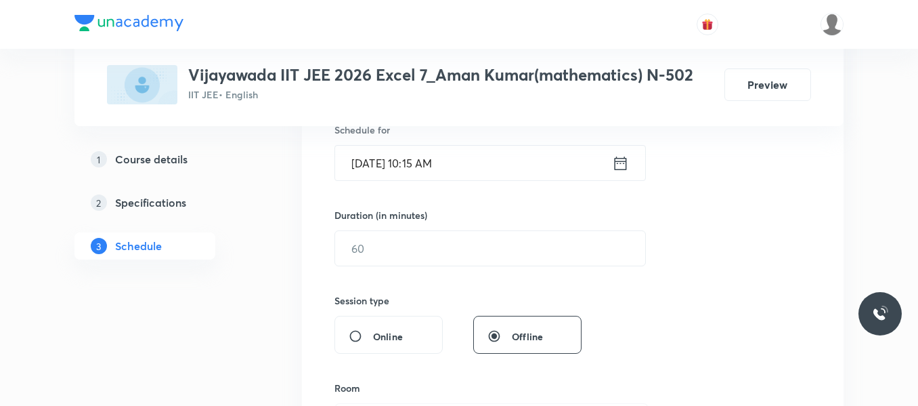
scroll to position [348, 0]
click at [400, 255] on input "text" at bounding box center [490, 247] width 310 height 35
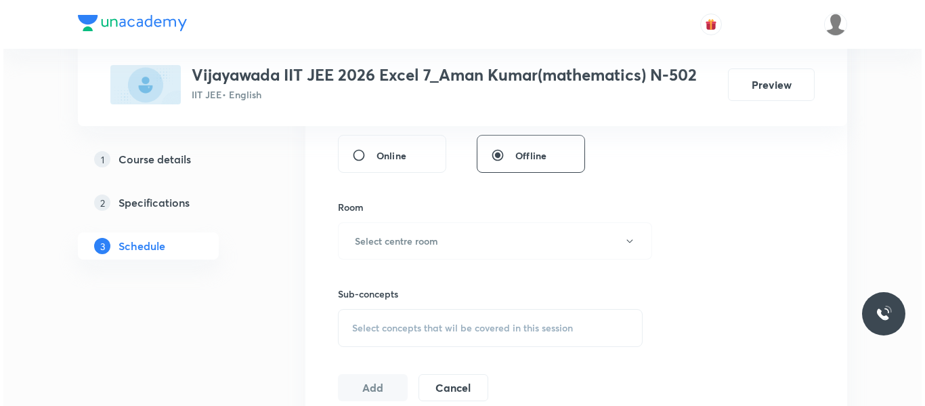
scroll to position [551, 0]
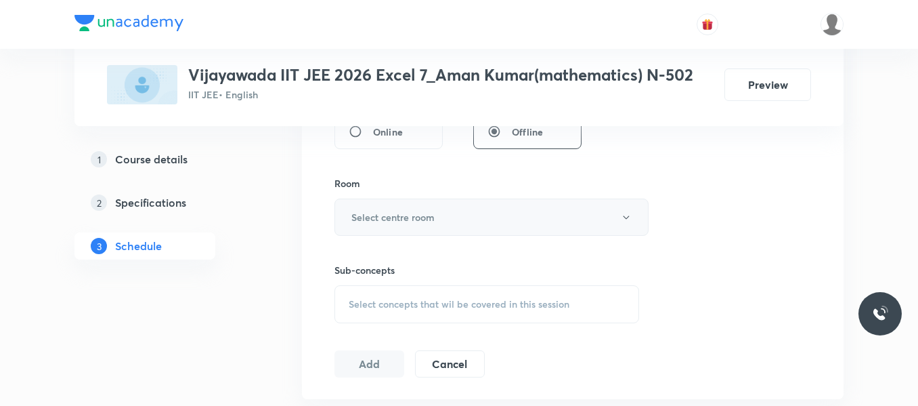
type input "90"
click at [403, 213] on h6 "Select centre room" at bounding box center [392, 217] width 83 height 14
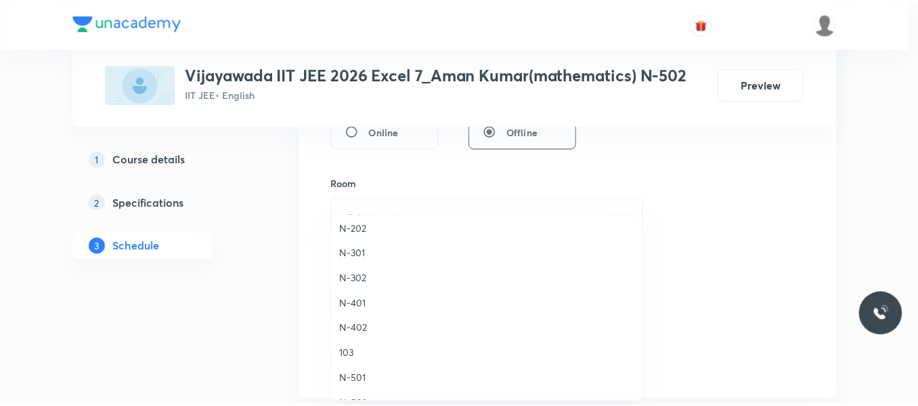
scroll to position [339, 0]
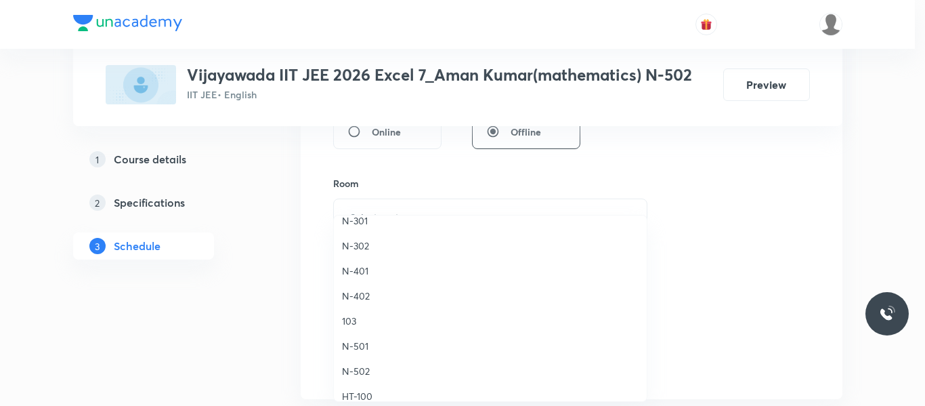
click at [363, 371] on span "N-502" at bounding box center [490, 371] width 297 height 14
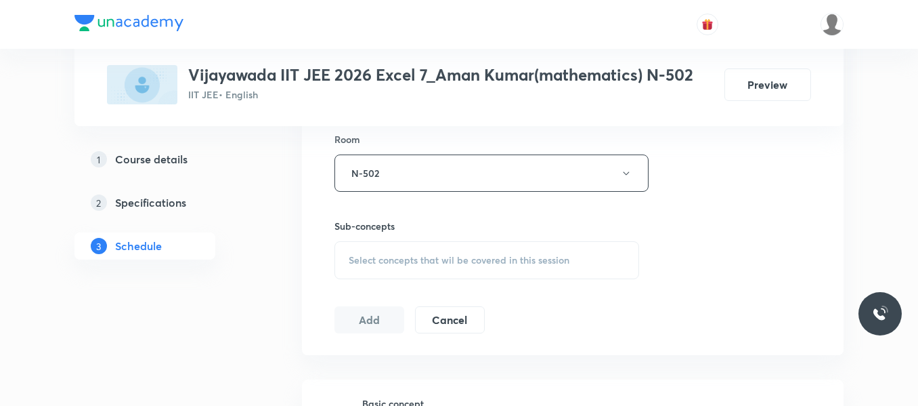
scroll to position [619, 0]
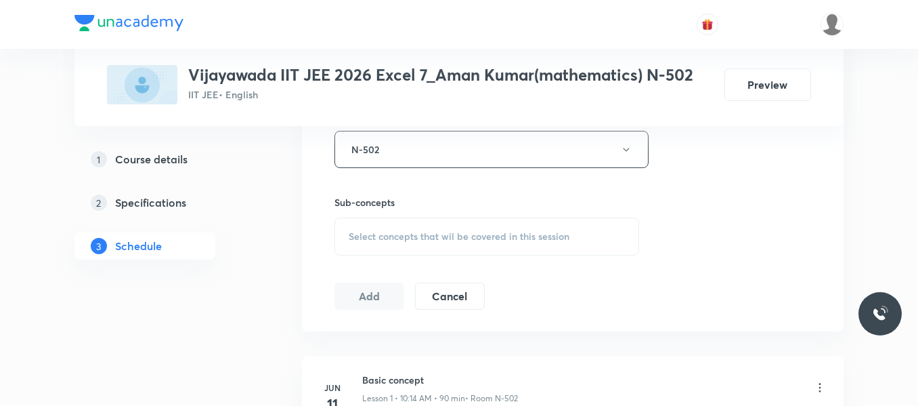
click at [417, 238] on span "Select concepts that wil be covered in this session" at bounding box center [459, 236] width 221 height 11
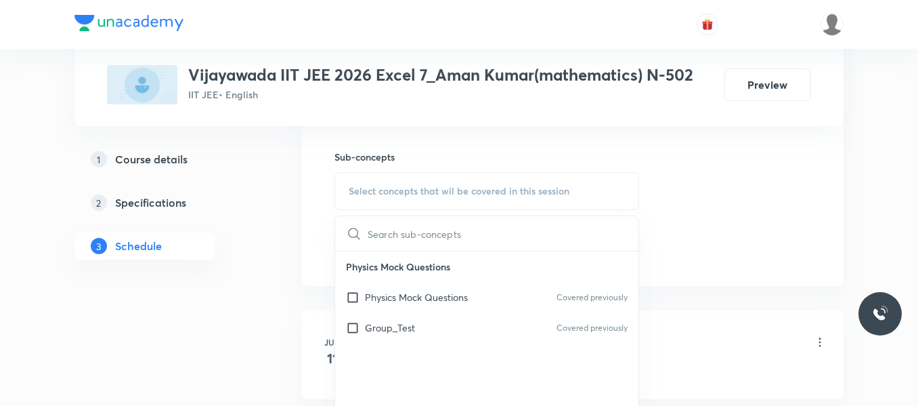
scroll to position [687, 0]
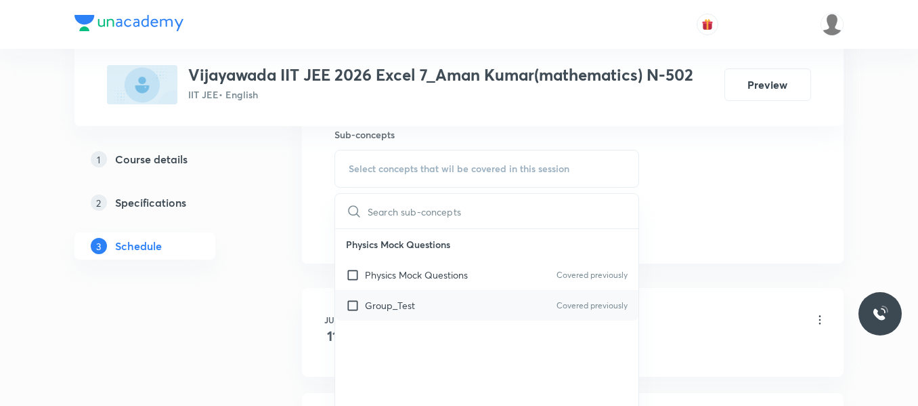
click at [402, 309] on p "Group_Test" at bounding box center [390, 305] width 50 height 14
checkbox input "true"
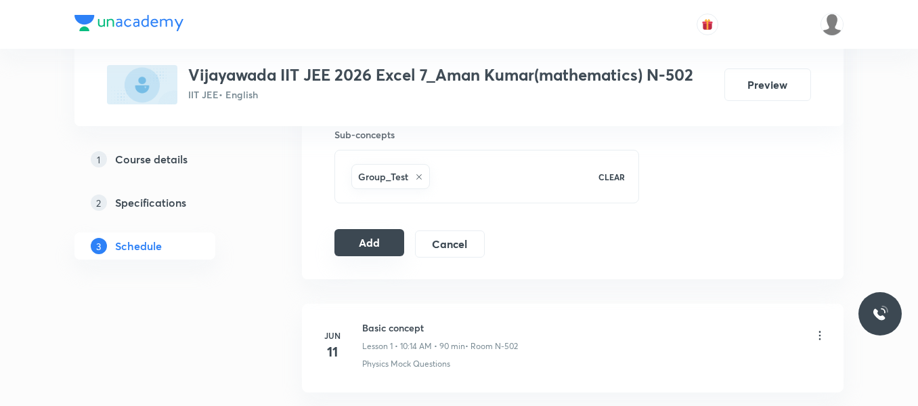
click at [381, 246] on button "Add" at bounding box center [370, 242] width 70 height 27
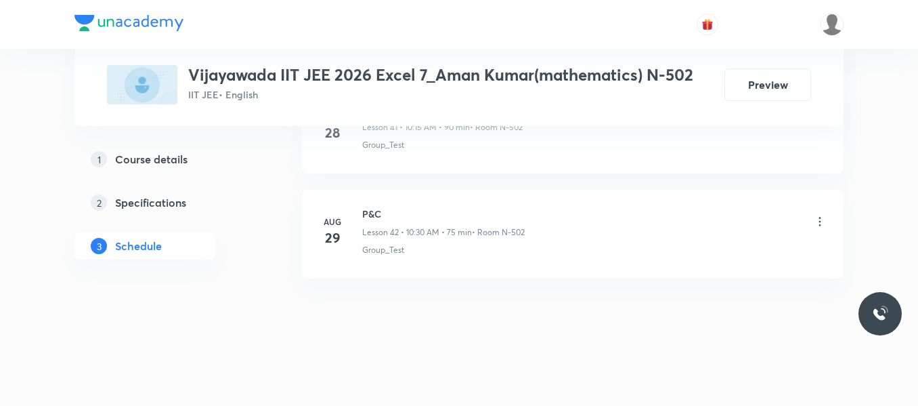
scroll to position [4483, 0]
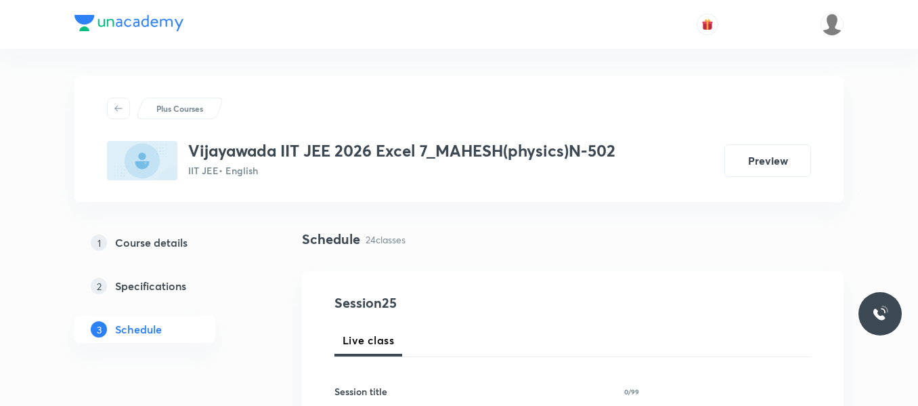
scroll to position [3199, 0]
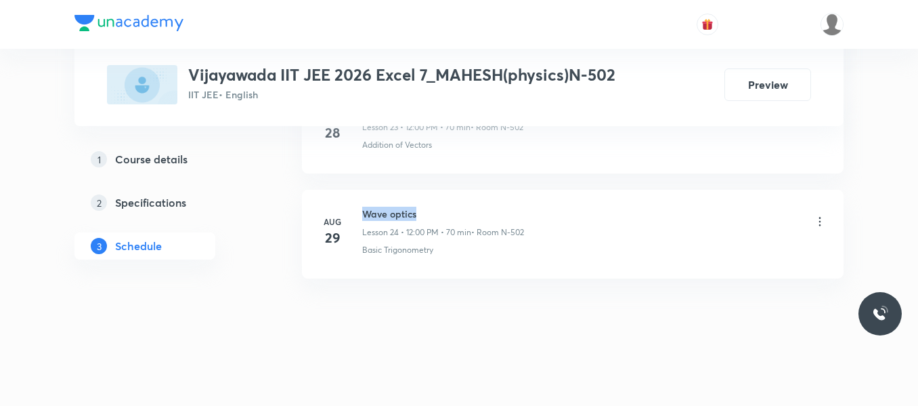
drag, startPoint x: 363, startPoint y: 213, endPoint x: 435, endPoint y: 210, distance: 72.5
click at [435, 210] on h6 "Wave optics" at bounding box center [443, 214] width 162 height 14
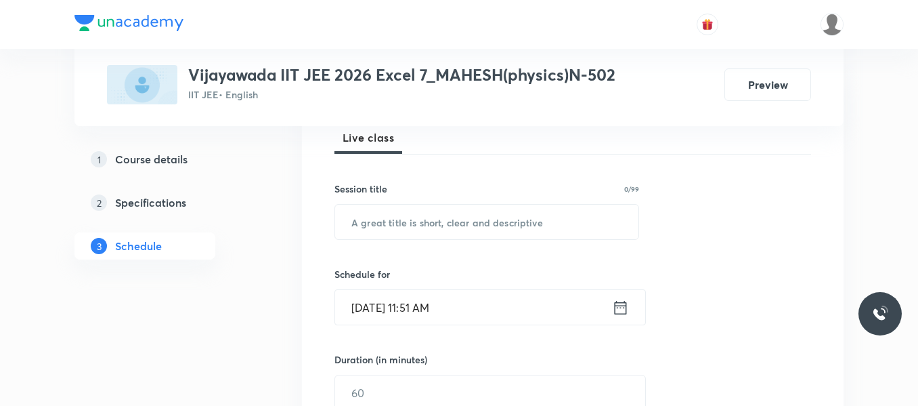
scroll to position [219, 0]
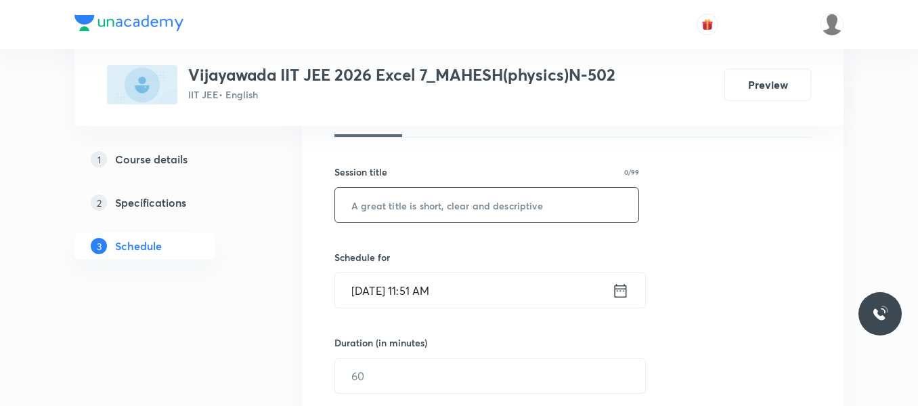
click at [423, 214] on input "text" at bounding box center [486, 205] width 303 height 35
paste input "Wave optics"
type input "Wave optics"
click at [614, 282] on icon at bounding box center [620, 290] width 17 height 19
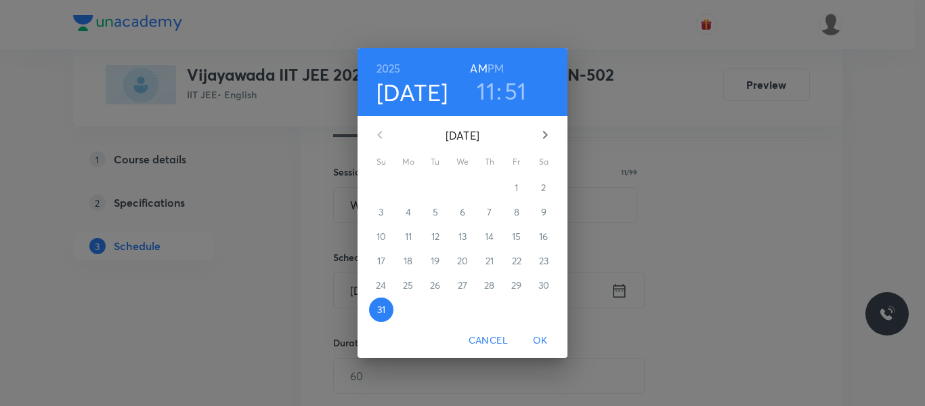
click at [551, 126] on button "button" at bounding box center [545, 135] width 33 height 33
click at [409, 186] on p "1" at bounding box center [407, 188] width 3 height 14
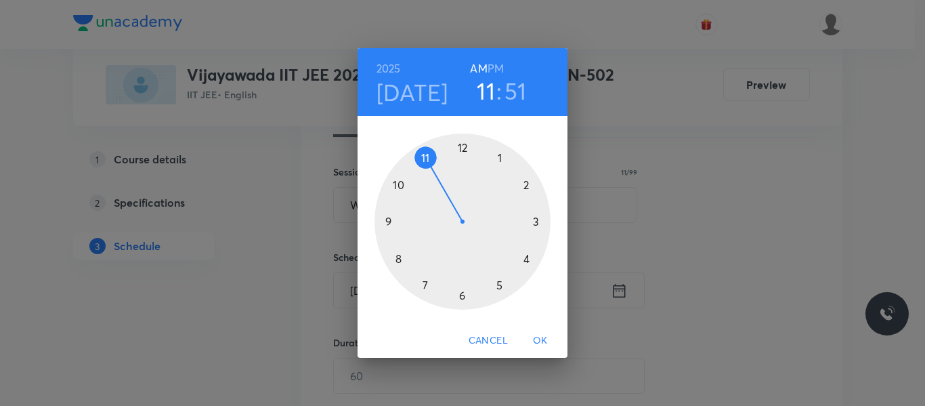
click at [464, 147] on div at bounding box center [463, 221] width 176 height 176
click at [461, 147] on div at bounding box center [463, 221] width 176 height 176
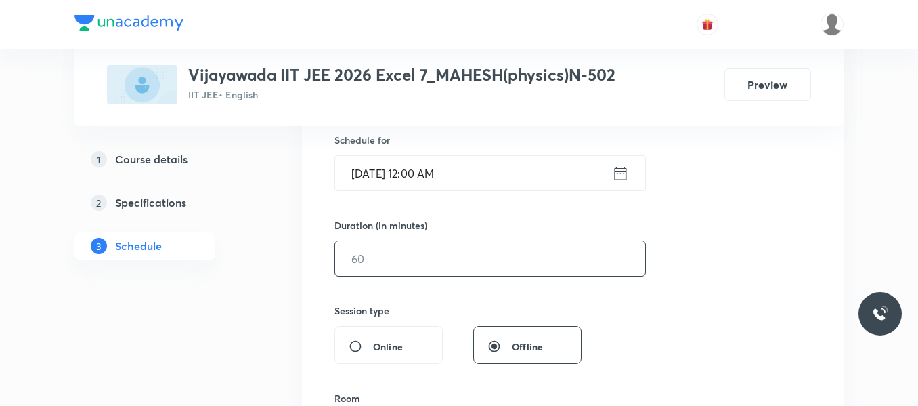
scroll to position [355, 0]
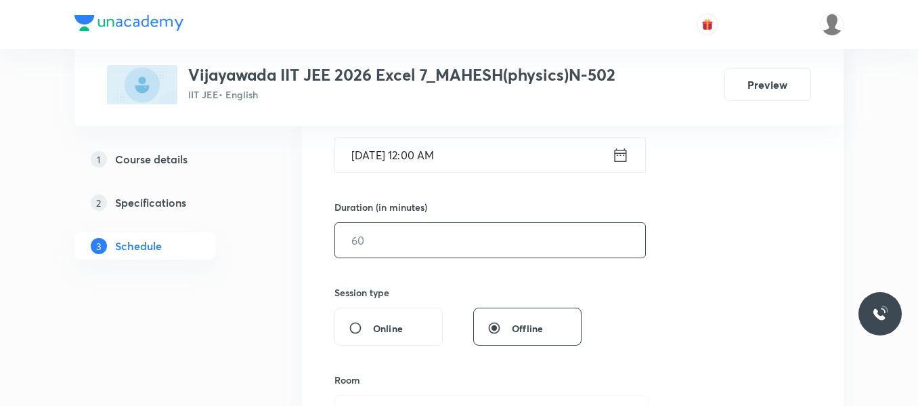
click at [402, 252] on input "text" at bounding box center [490, 240] width 310 height 35
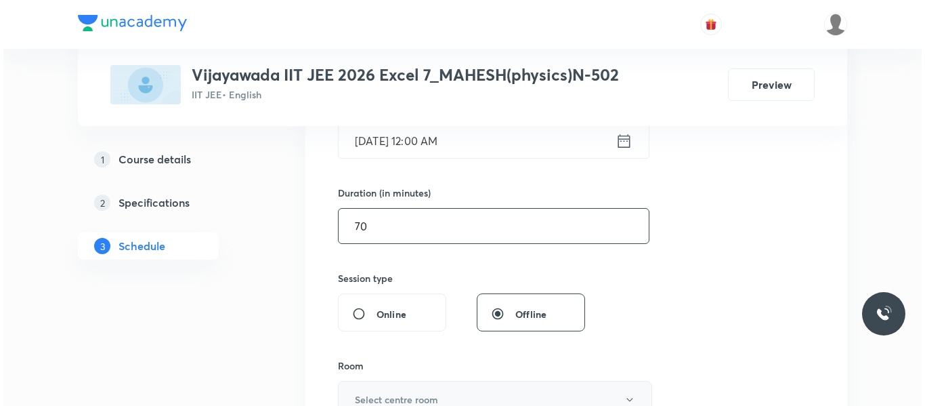
scroll to position [490, 0]
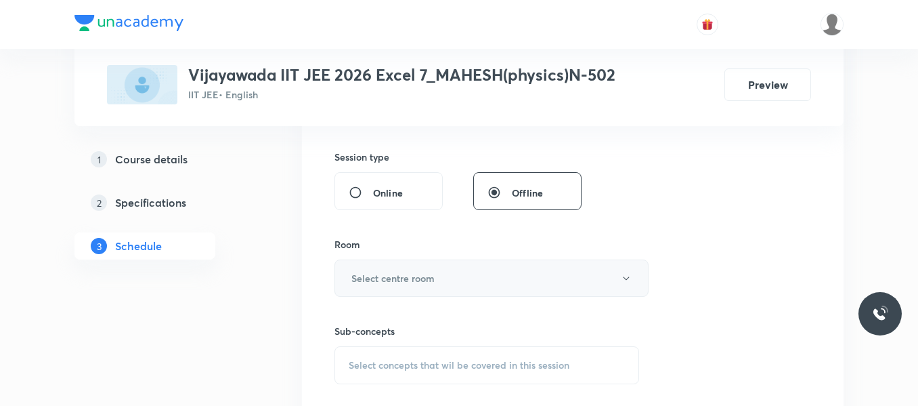
type input "70"
click at [410, 280] on h6 "Select centre room" at bounding box center [392, 278] width 83 height 14
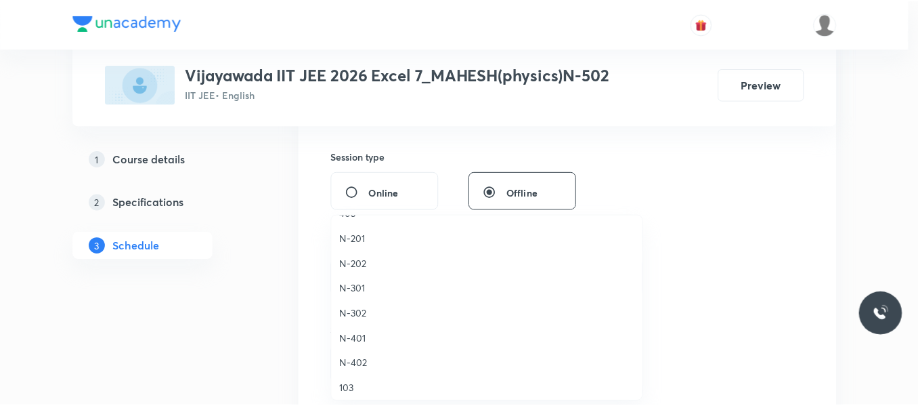
scroll to position [339, 0]
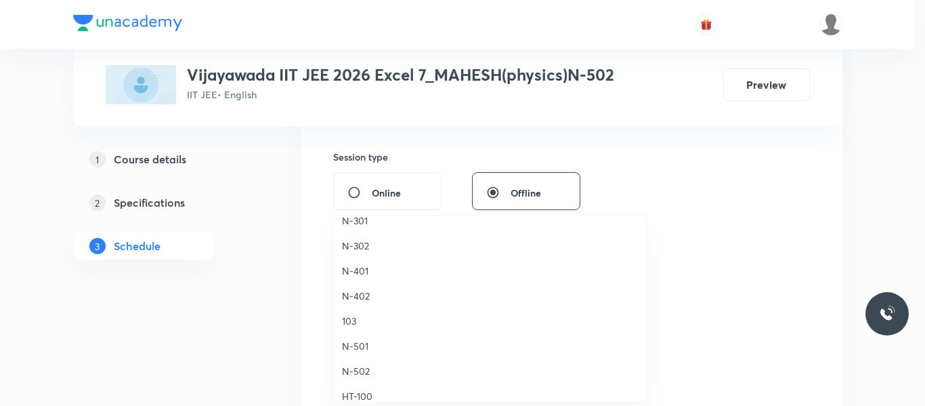
click at [350, 370] on span "N-502" at bounding box center [490, 371] width 297 height 14
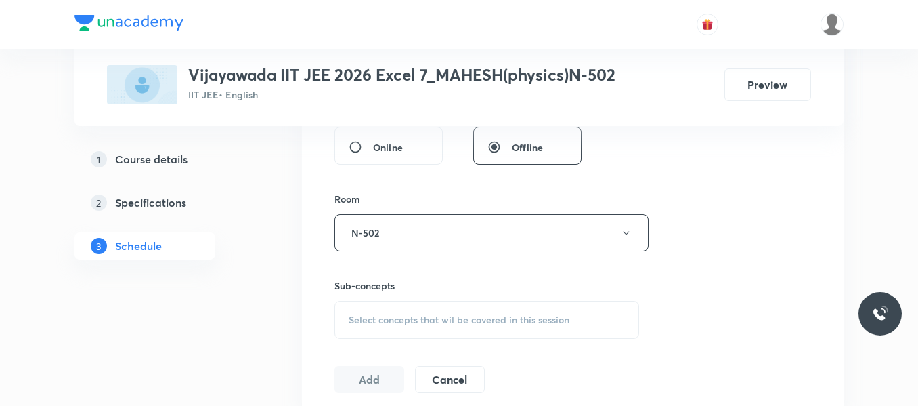
scroll to position [626, 0]
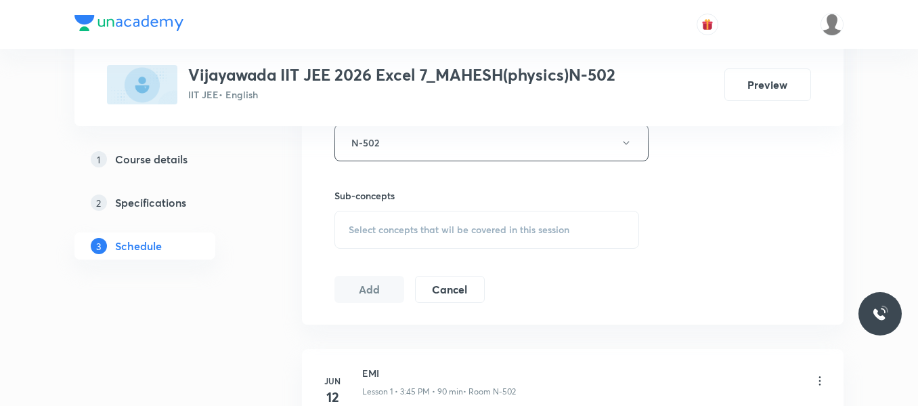
click at [408, 225] on span "Select concepts that wil be covered in this session" at bounding box center [459, 229] width 221 height 11
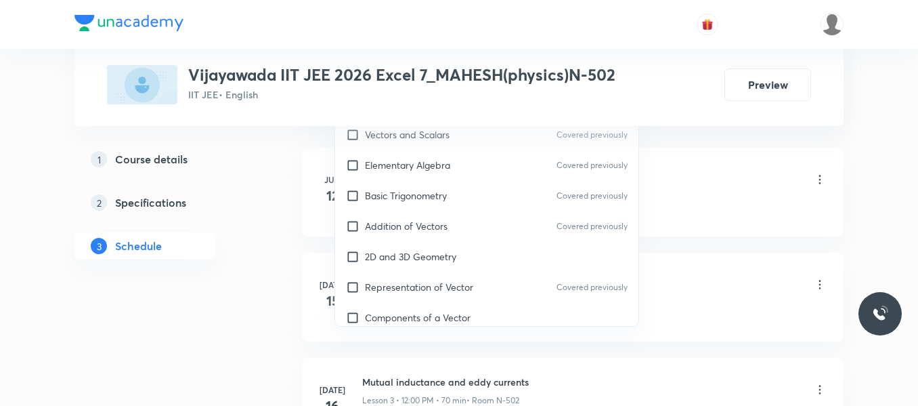
scroll to position [829, 0]
click at [411, 230] on p "Addition of Vectors" at bounding box center [406, 224] width 83 height 14
checkbox input "true"
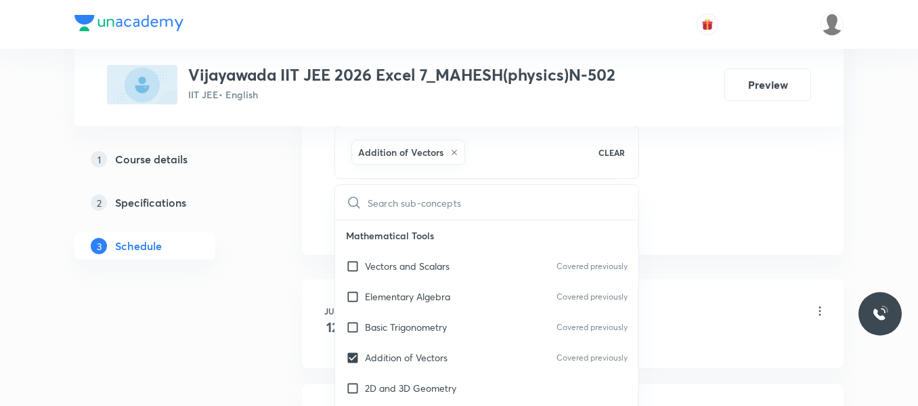
scroll to position [490, 0]
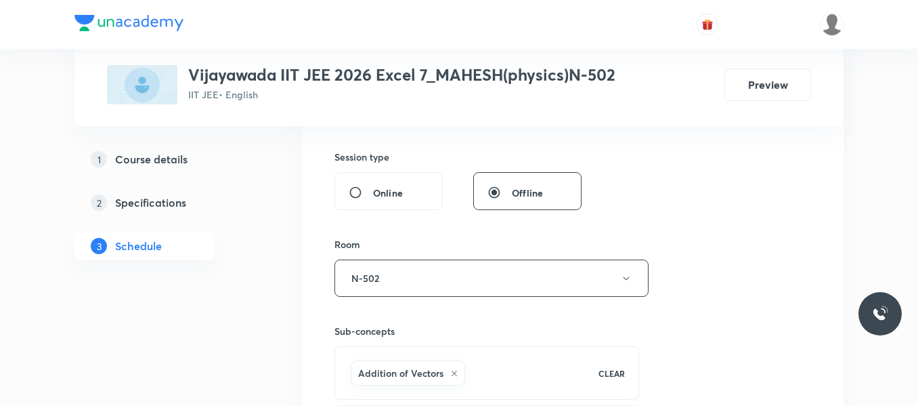
click at [759, 239] on div "Session 25 Live class Session title 11/99 Wave optics ​ Schedule for Sept 1, 20…" at bounding box center [573, 128] width 477 height 652
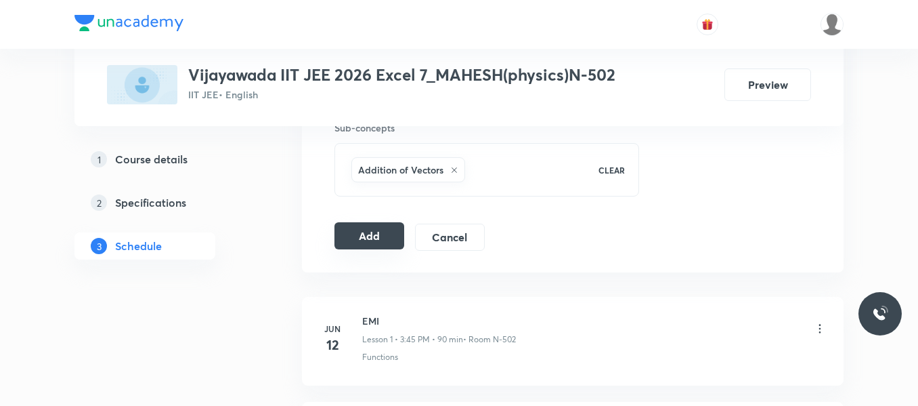
click at [356, 237] on button "Add" at bounding box center [370, 235] width 70 height 27
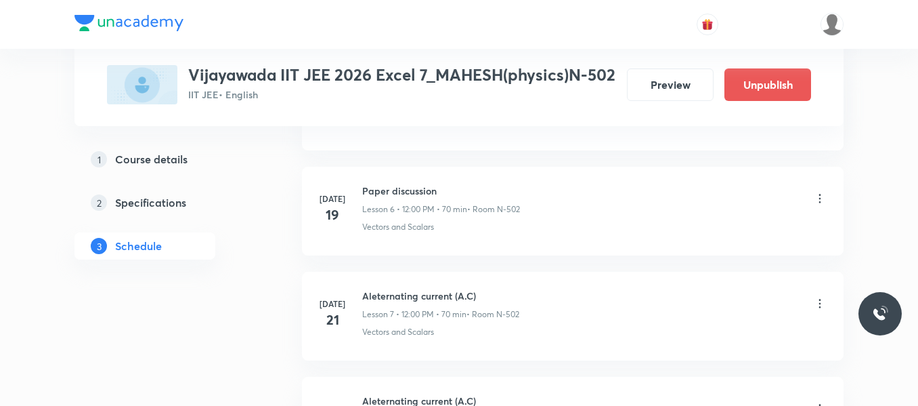
scroll to position [2699, 0]
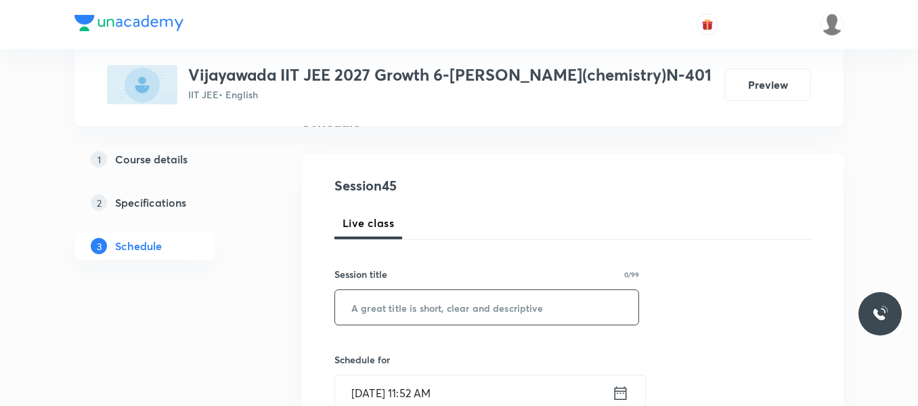
scroll to position [135, 0]
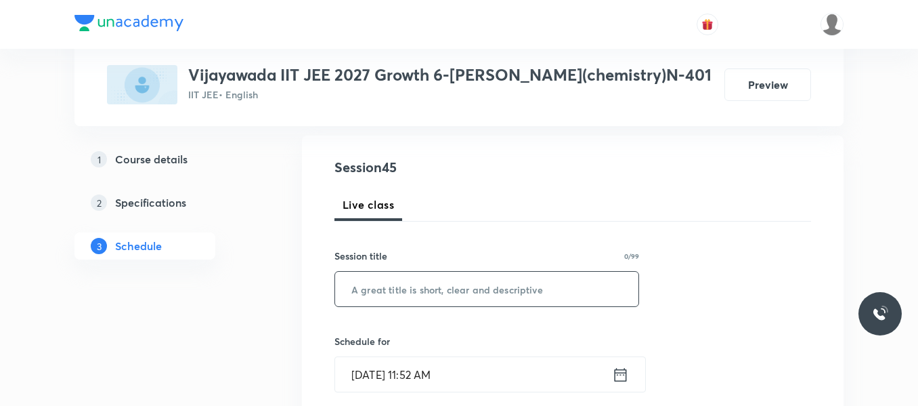
click at [451, 287] on input "text" at bounding box center [486, 289] width 303 height 35
paste input "CHEMICAL EQUILIBRIUM"
type input "CHEMICAL EQUILIBRIUM"
click at [620, 369] on icon at bounding box center [621, 374] width 12 height 14
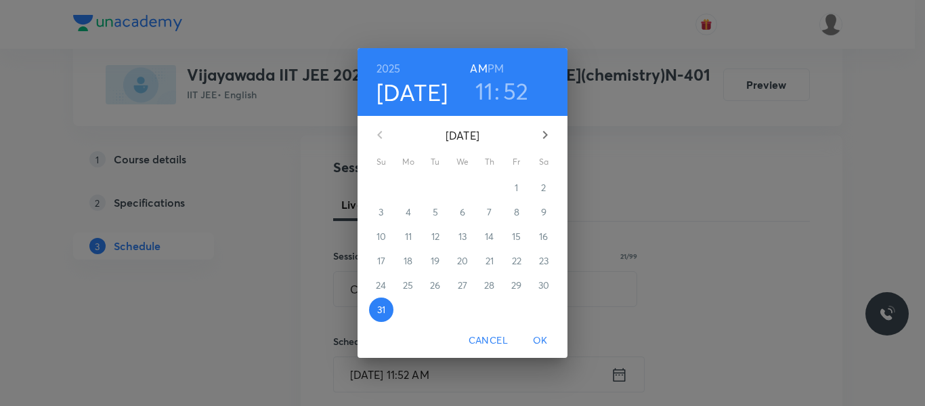
click at [540, 137] on icon "button" at bounding box center [545, 135] width 16 height 16
click at [403, 186] on span "1" at bounding box center [408, 188] width 24 height 14
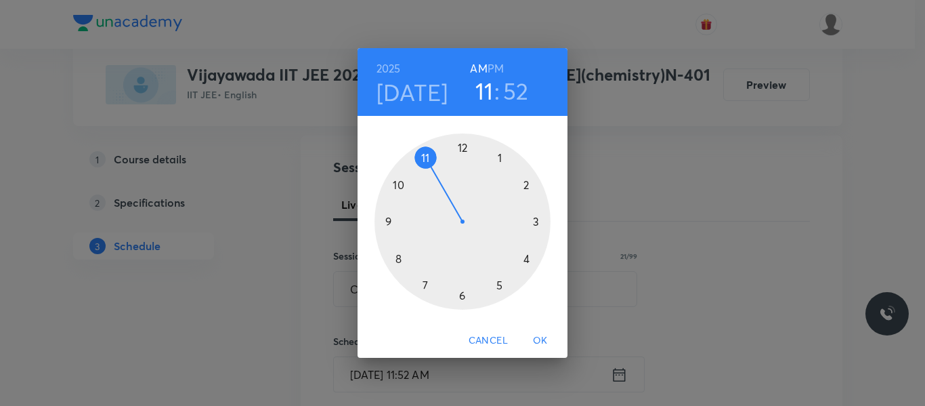
click at [498, 161] on div at bounding box center [463, 221] width 176 height 176
click at [395, 186] on div at bounding box center [463, 221] width 176 height 176
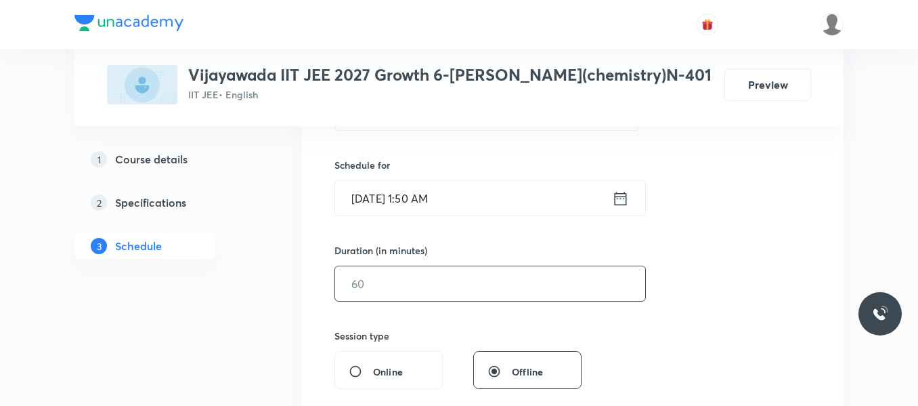
scroll to position [339, 0]
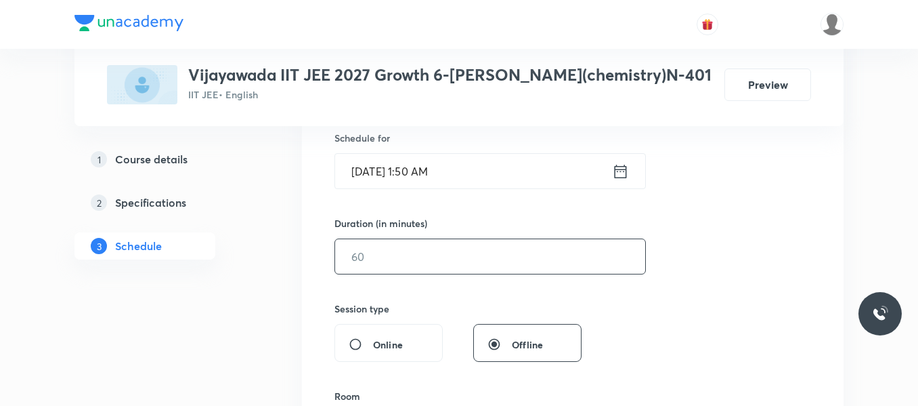
click at [427, 257] on input "text" at bounding box center [490, 256] width 310 height 35
click at [622, 175] on icon at bounding box center [620, 171] width 17 height 19
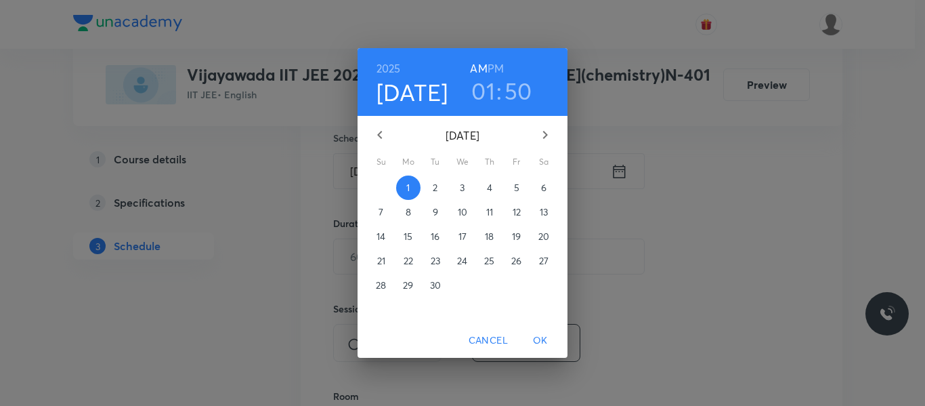
click at [492, 67] on h6 "PM" at bounding box center [496, 68] width 16 height 19
click at [536, 336] on span "OK" at bounding box center [540, 340] width 33 height 17
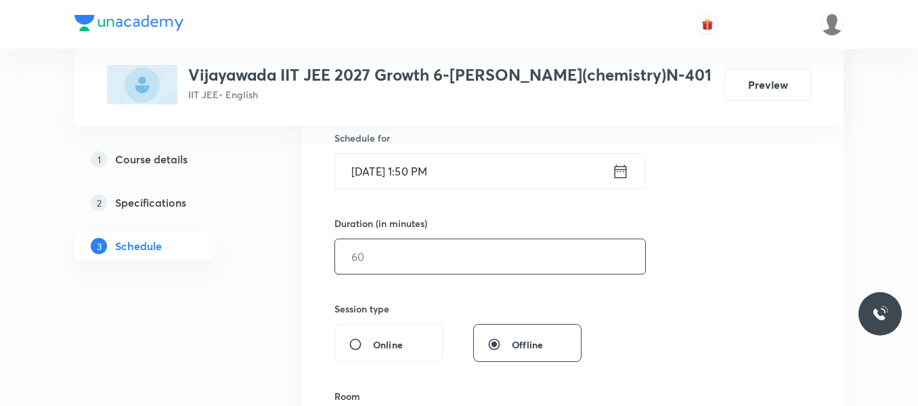
click at [410, 263] on input "text" at bounding box center [490, 256] width 310 height 35
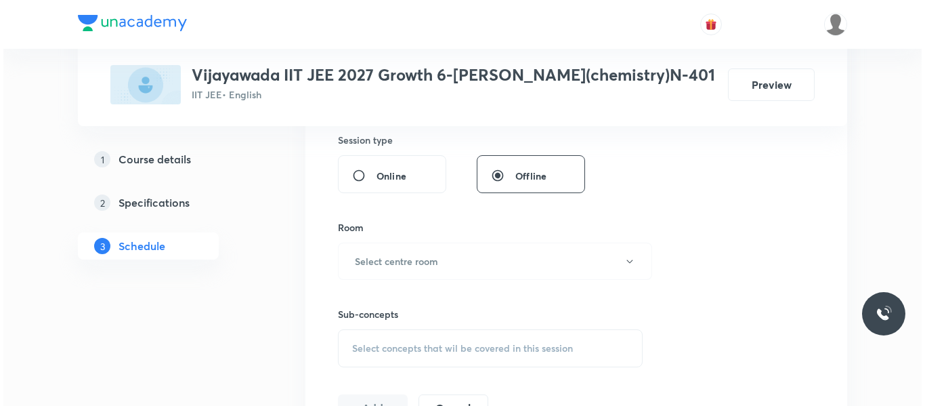
scroll to position [542, 0]
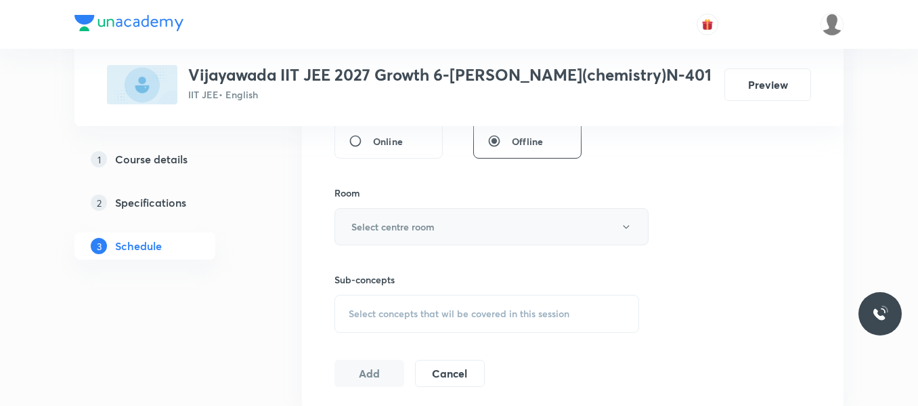
type input "75"
click at [421, 221] on h6 "Select centre room" at bounding box center [392, 226] width 83 height 14
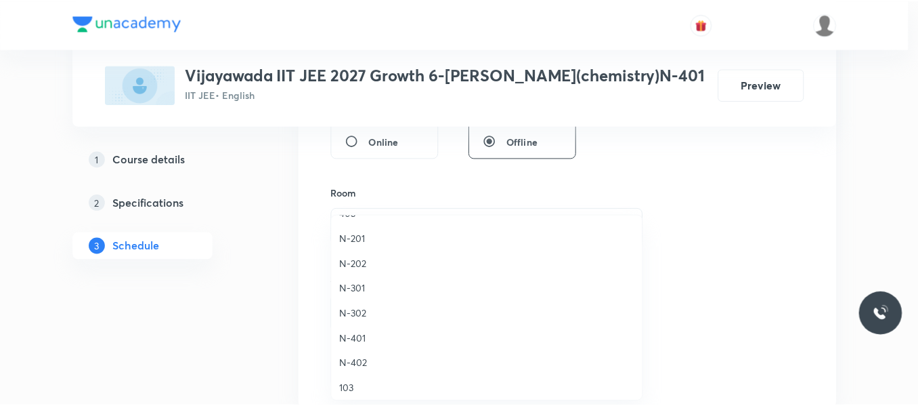
scroll to position [339, 0]
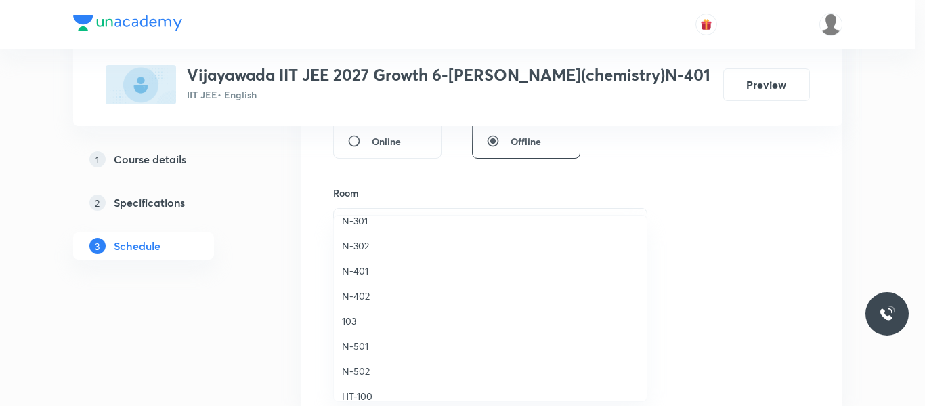
click at [351, 270] on span "N-401" at bounding box center [490, 270] width 297 height 14
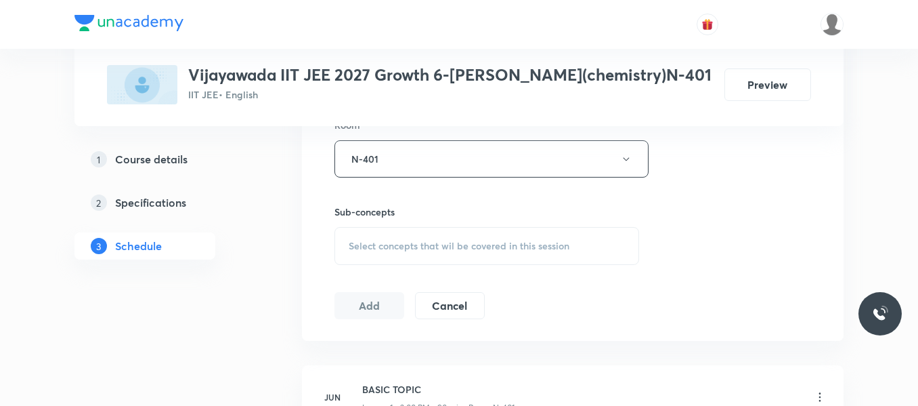
click at [379, 245] on span "Select concepts that wil be covered in this session" at bounding box center [459, 245] width 221 height 11
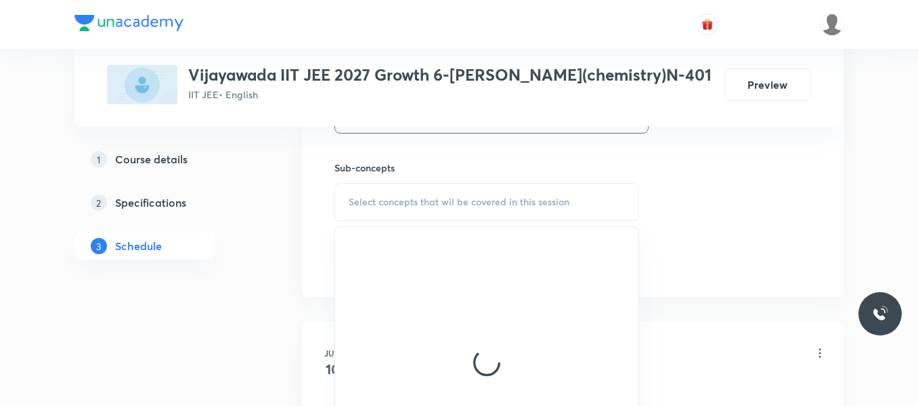
scroll to position [677, 0]
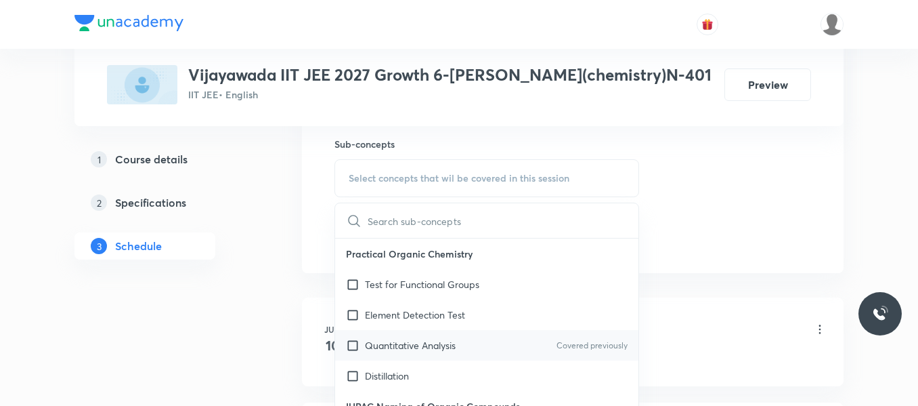
click at [411, 343] on p "Quantitative Analysis" at bounding box center [410, 345] width 91 height 14
checkbox input "true"
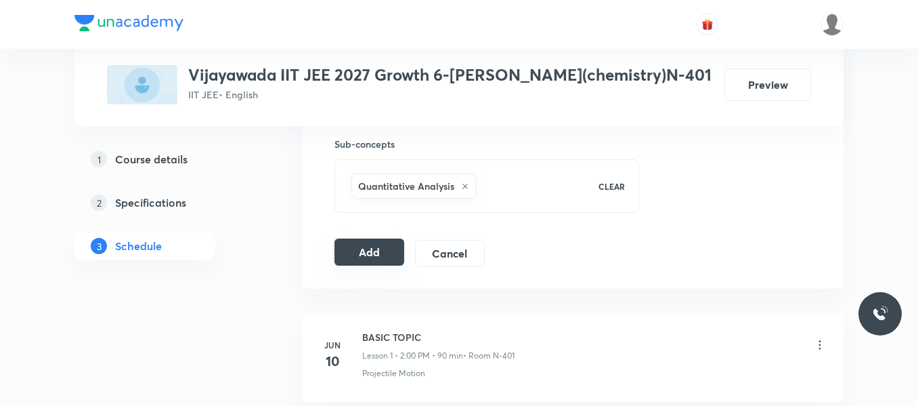
click at [362, 248] on button "Add" at bounding box center [370, 251] width 70 height 27
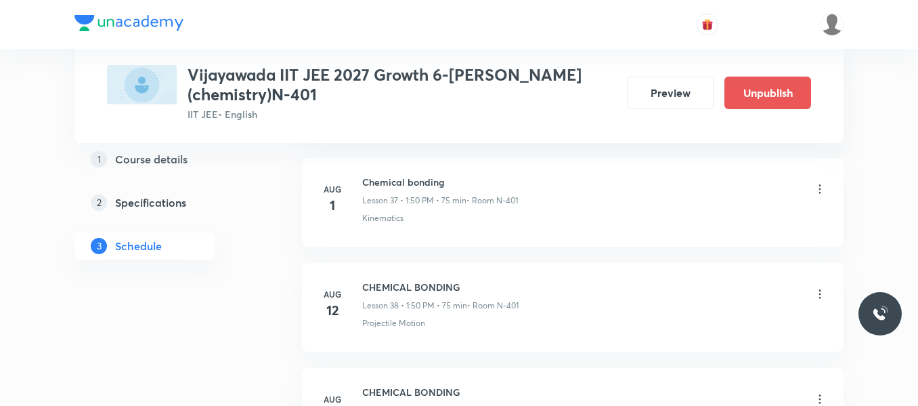
scroll to position [4798, 0]
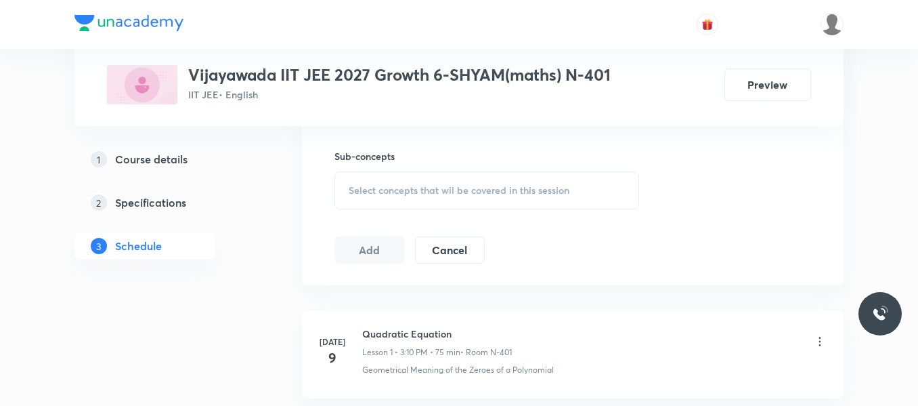
scroll to position [2884, 0]
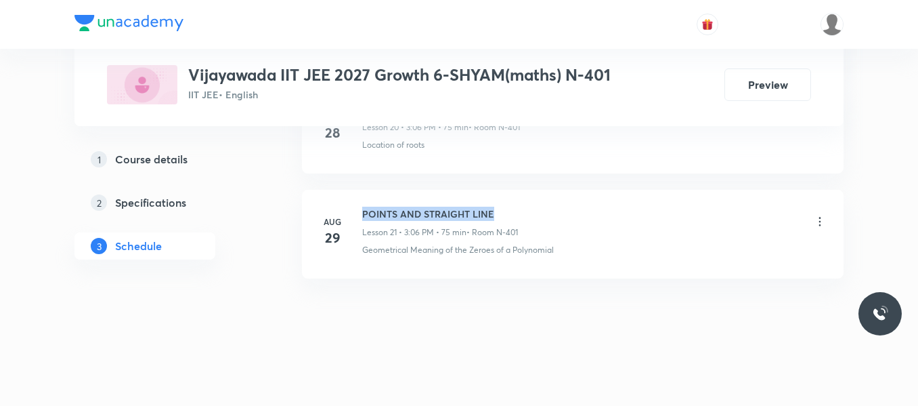
drag, startPoint x: 362, startPoint y: 211, endPoint x: 503, endPoint y: 209, distance: 140.9
click at [503, 209] on h6 "POINTS AND STRAIGHT LINE" at bounding box center [440, 214] width 156 height 14
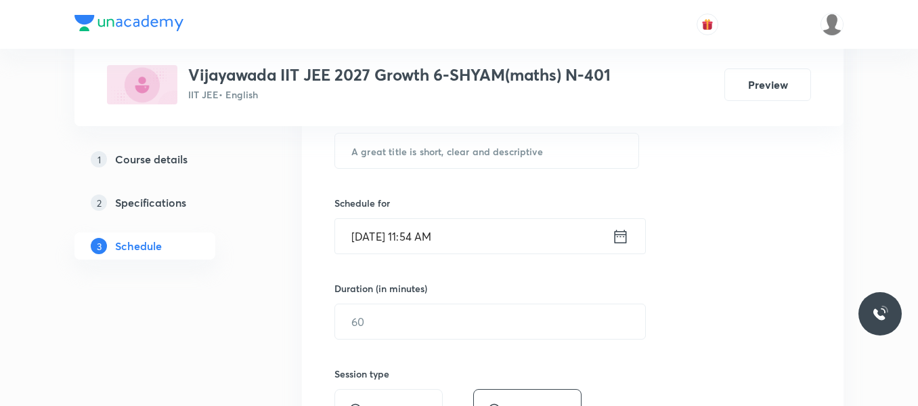
scroll to position [243, 0]
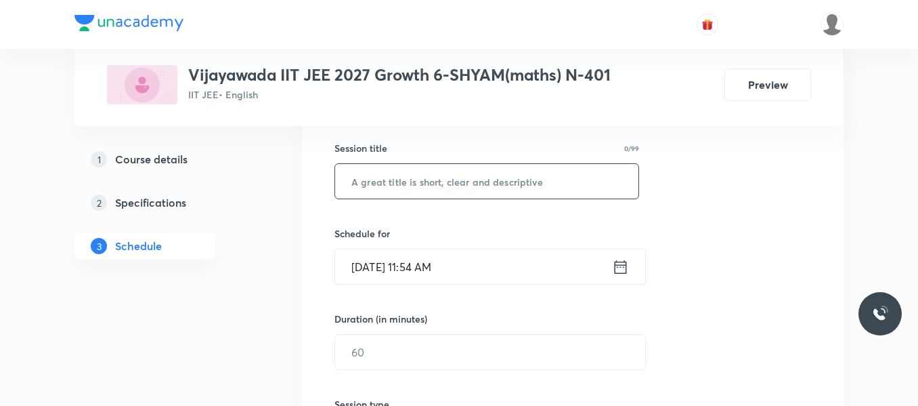
click at [410, 179] on input "text" at bounding box center [486, 181] width 303 height 35
paste input "POINTS AND STRAIGHT LINE"
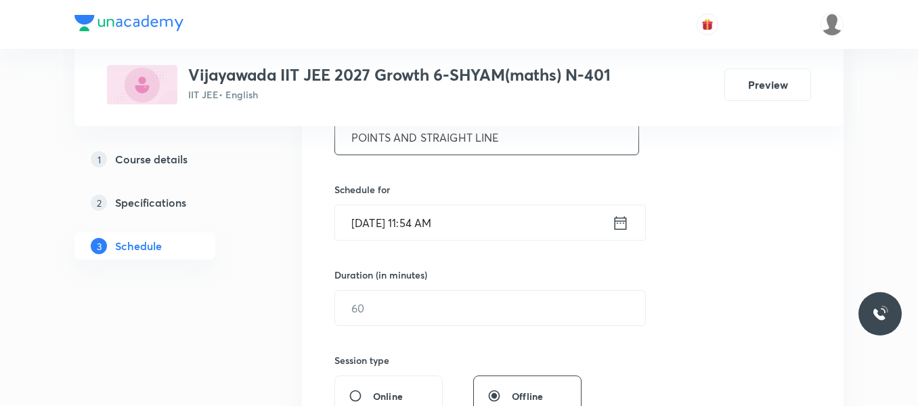
scroll to position [311, 0]
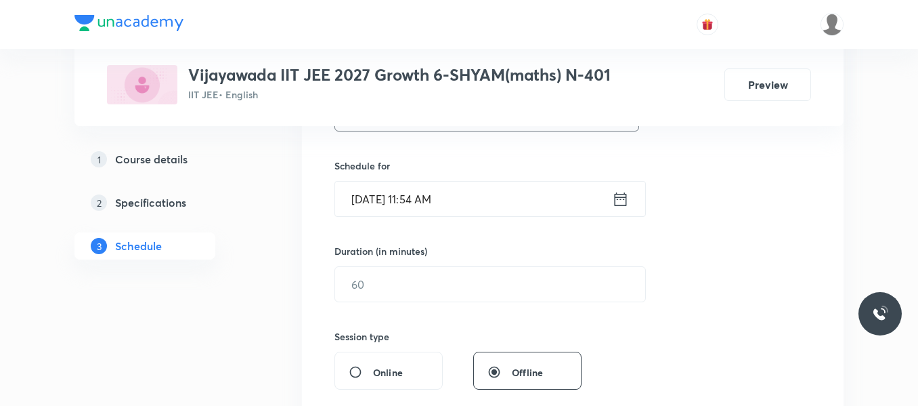
type input "POINTS AND STRAIGHT LINE"
click at [621, 205] on icon at bounding box center [621, 199] width 12 height 14
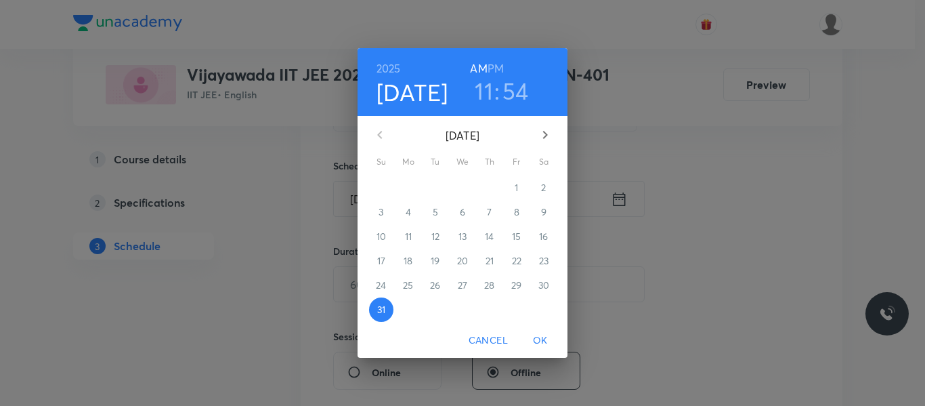
click at [548, 135] on icon "button" at bounding box center [545, 135] width 16 height 16
click at [404, 188] on span "1" at bounding box center [408, 188] width 24 height 14
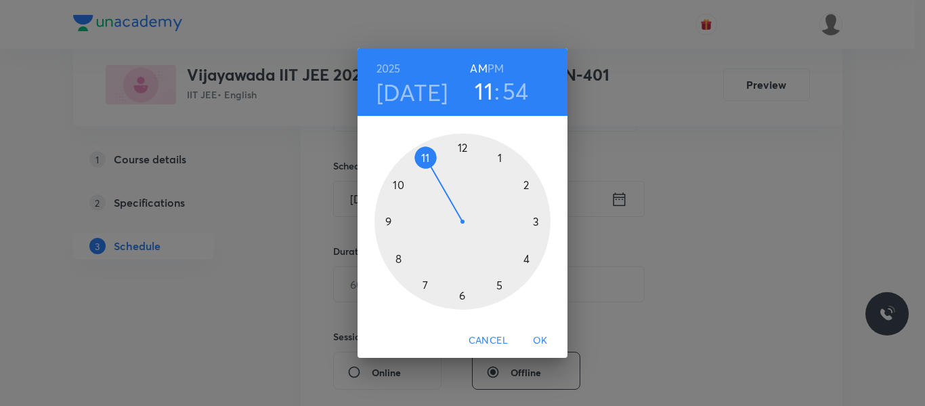
click at [503, 70] on h6 "PM" at bounding box center [496, 68] width 16 height 19
click at [538, 221] on div at bounding box center [463, 221] width 176 height 176
click at [507, 159] on div at bounding box center [463, 221] width 176 height 176
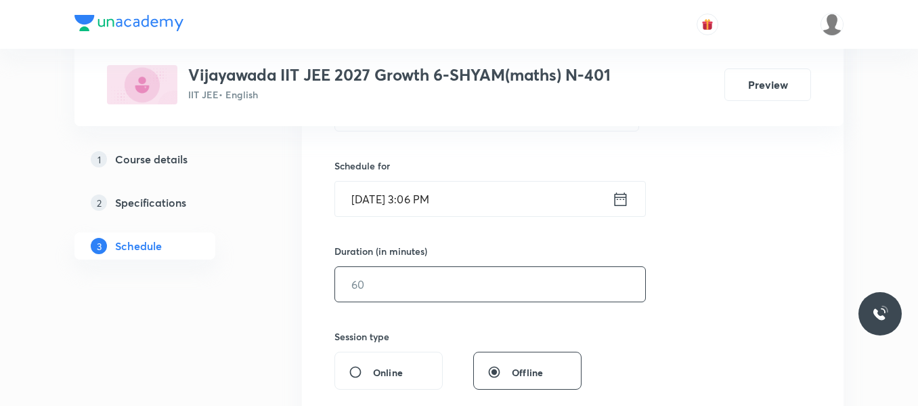
click at [405, 272] on input "text" at bounding box center [490, 284] width 310 height 35
click at [391, 276] on input "75" at bounding box center [490, 284] width 310 height 35
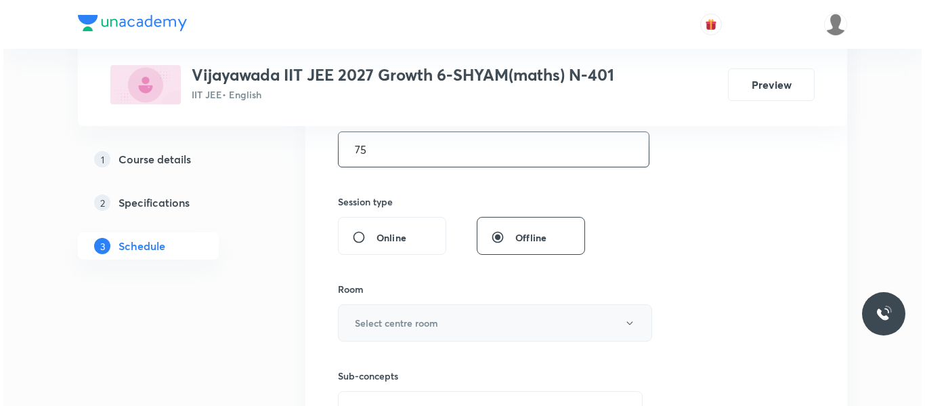
scroll to position [446, 0]
type input "75"
click at [412, 324] on h6 "Select centre room" at bounding box center [392, 322] width 83 height 14
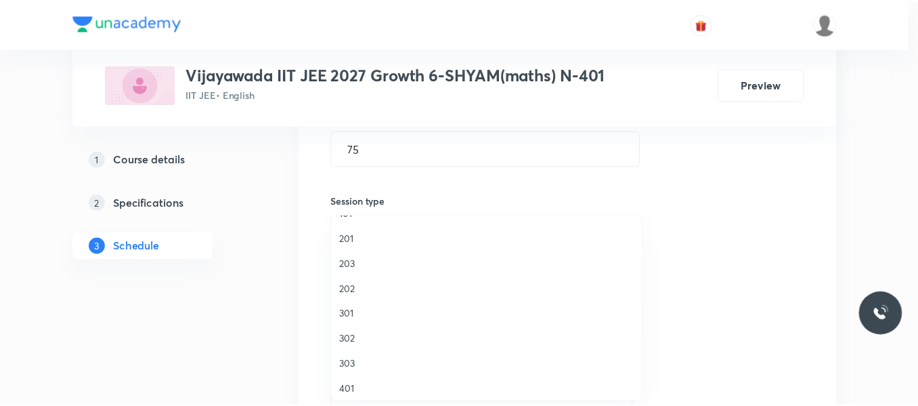
scroll to position [271, 0]
click at [361, 334] on span "N-401" at bounding box center [490, 338] width 297 height 14
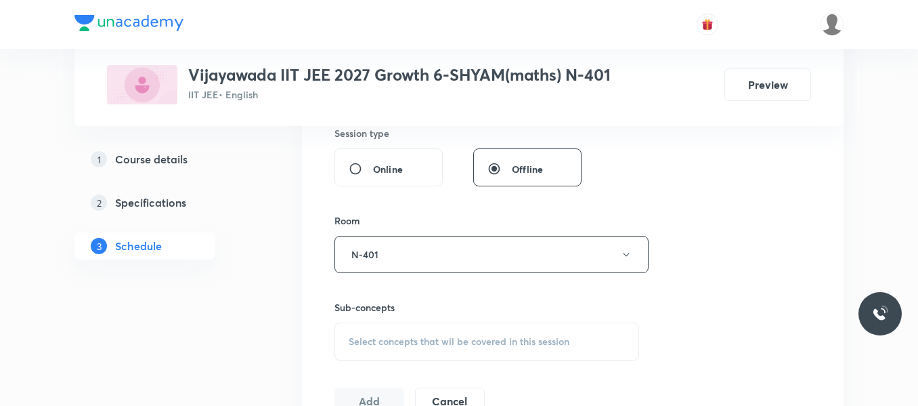
click at [361, 334] on div "Select concepts that wil be covered in this session" at bounding box center [487, 341] width 305 height 38
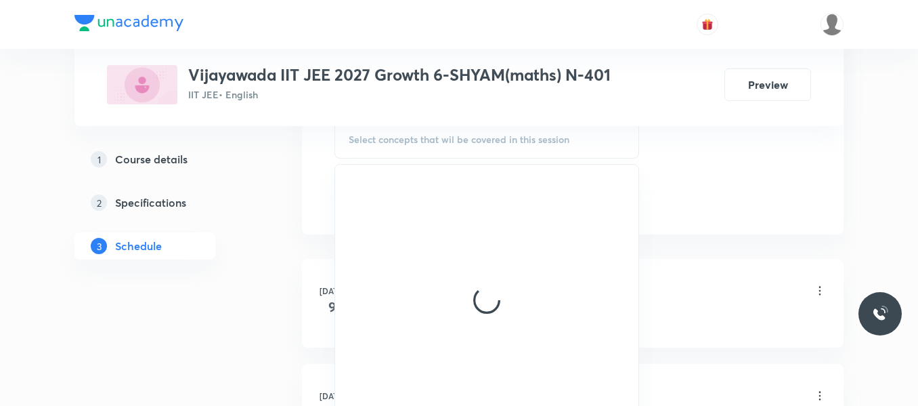
scroll to position [717, 0]
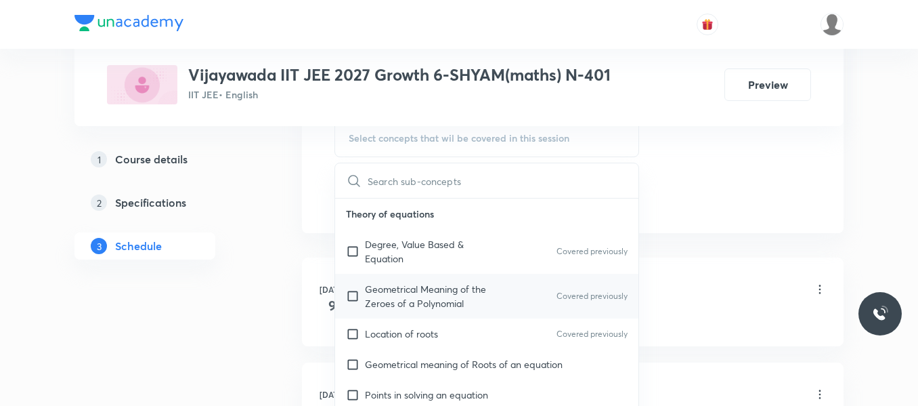
click at [389, 293] on p "Geometrical Meaning of the Zeroes of a Polynomial" at bounding box center [433, 296] width 137 height 28
checkbox input "true"
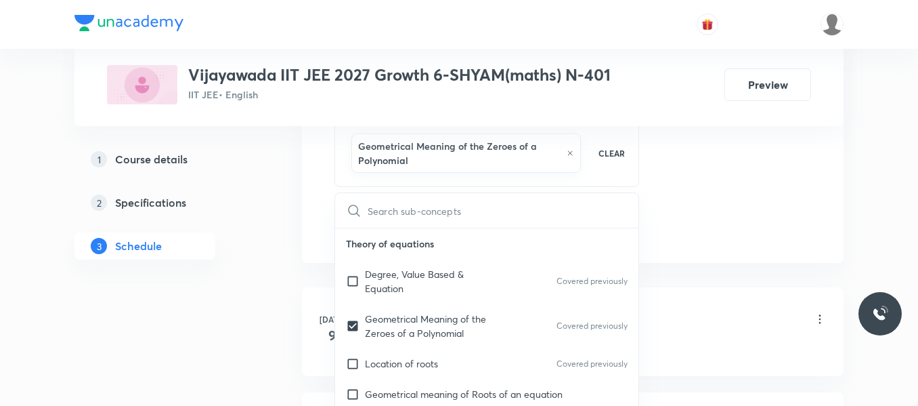
drag, startPoint x: 735, startPoint y: 200, endPoint x: 488, endPoint y: 215, distance: 247.0
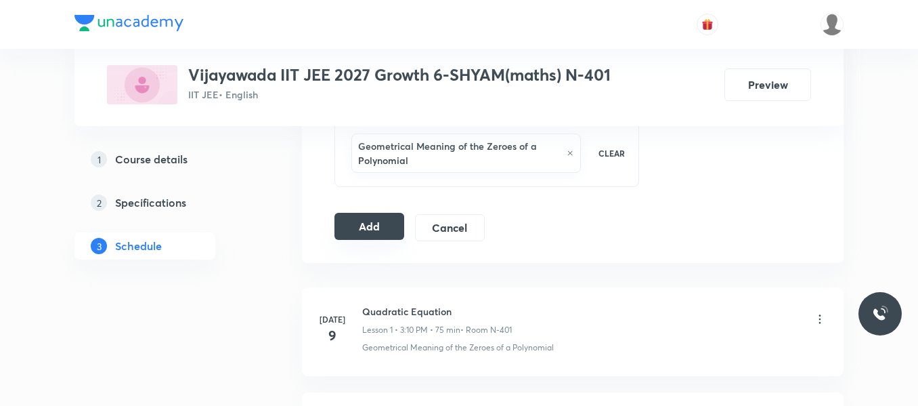
click at [368, 229] on button "Add" at bounding box center [370, 226] width 70 height 27
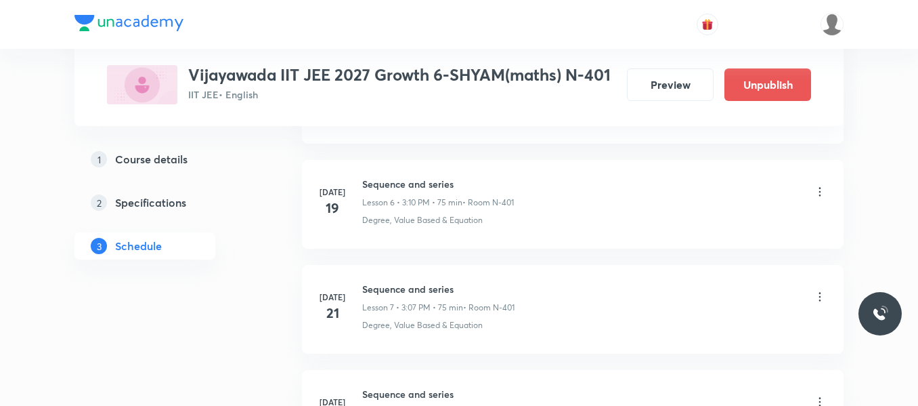
scroll to position [2367, 0]
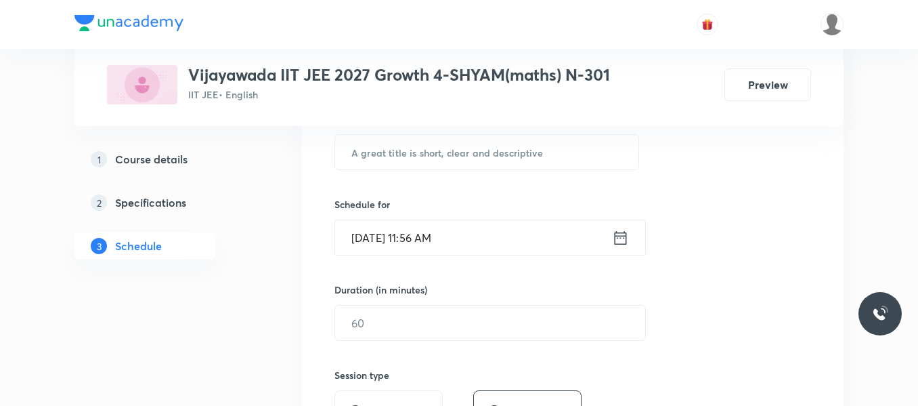
scroll to position [3304, 0]
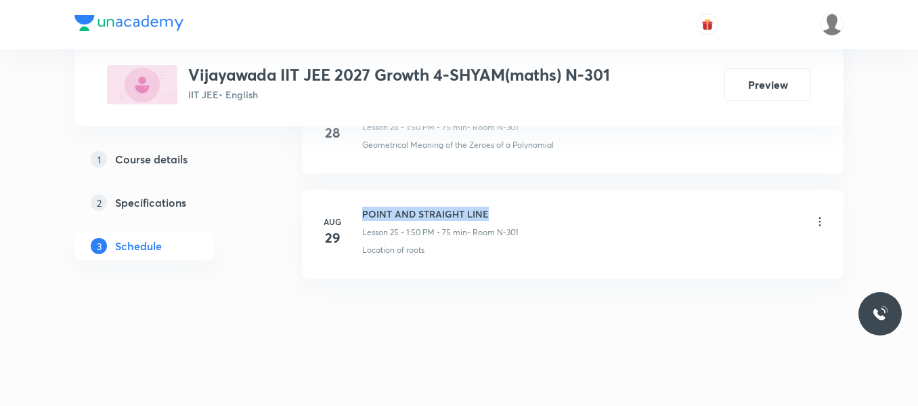
drag, startPoint x: 364, startPoint y: 211, endPoint x: 513, endPoint y: 211, distance: 149.7
click at [513, 211] on h6 "POINT AND STRAIGHT LINE" at bounding box center [440, 214] width 156 height 14
copy h6 "POINT AND STRAIGHT LINE"
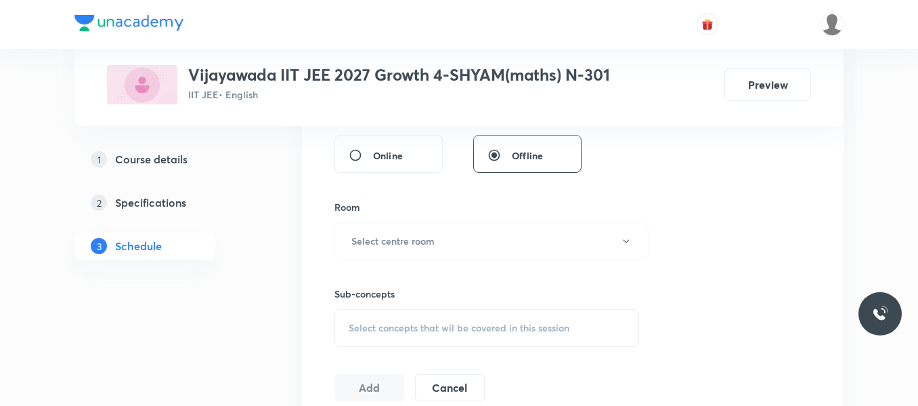
scroll to position [189, 0]
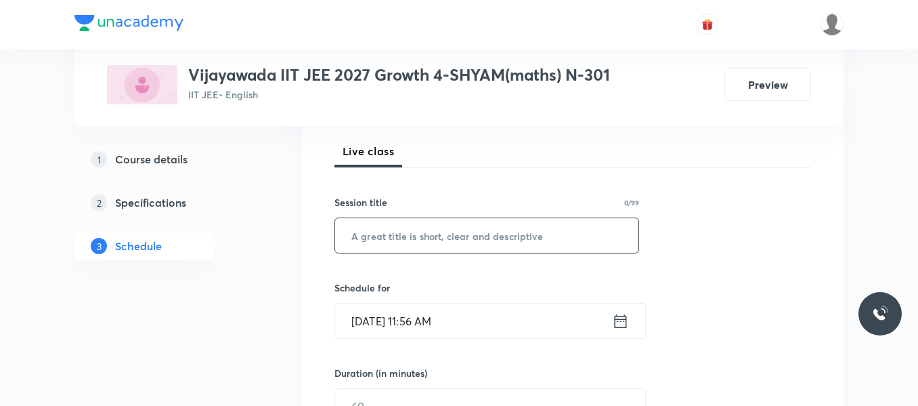
click at [465, 233] on input "text" at bounding box center [486, 235] width 303 height 35
paste input "POINT AND STRAIGHT LINE"
type input "POINT AND STRAIGHT LINE"
click at [612, 324] on icon at bounding box center [620, 321] width 17 height 19
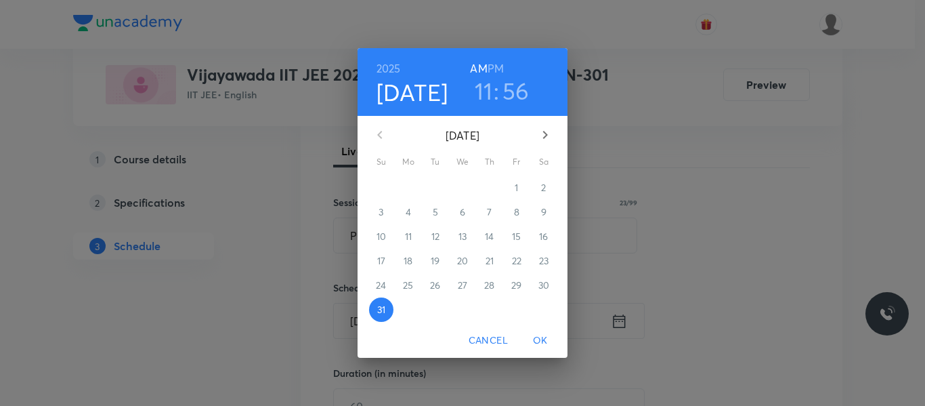
click at [543, 140] on icon "button" at bounding box center [545, 135] width 16 height 16
click at [412, 192] on span "1" at bounding box center [408, 188] width 24 height 14
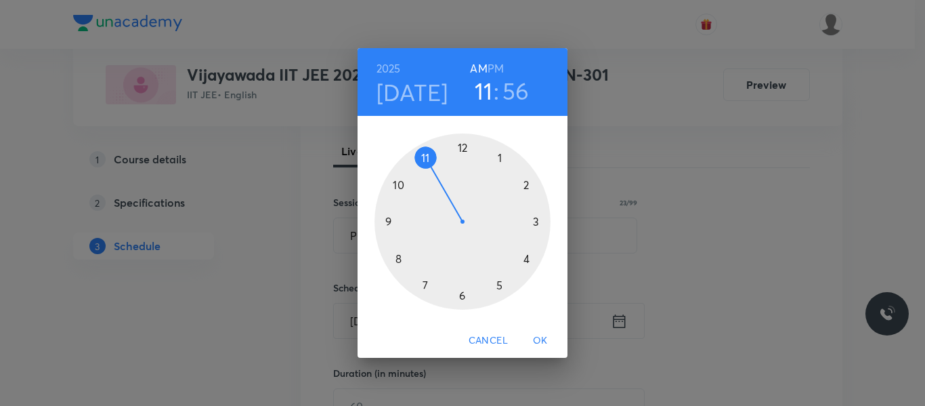
drag, startPoint x: 499, startPoint y: 158, endPoint x: 451, endPoint y: 174, distance: 50.8
click at [500, 159] on div at bounding box center [463, 221] width 176 height 176
click at [494, 64] on h6 "PM" at bounding box center [496, 68] width 16 height 19
click at [398, 188] on div at bounding box center [463, 221] width 176 height 176
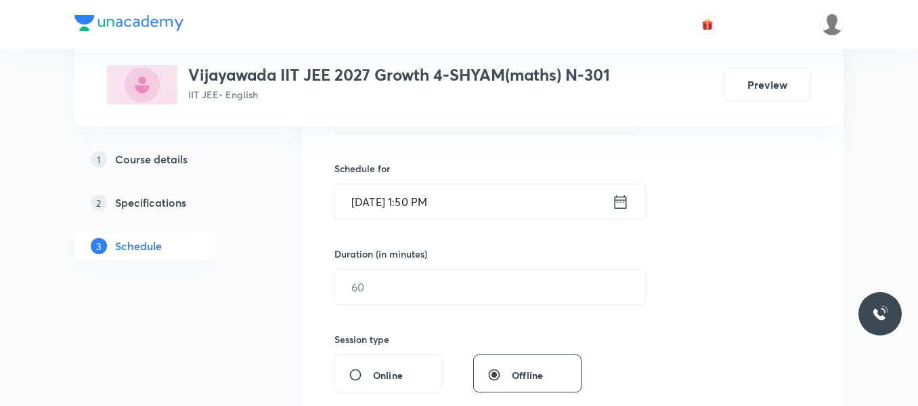
scroll to position [324, 0]
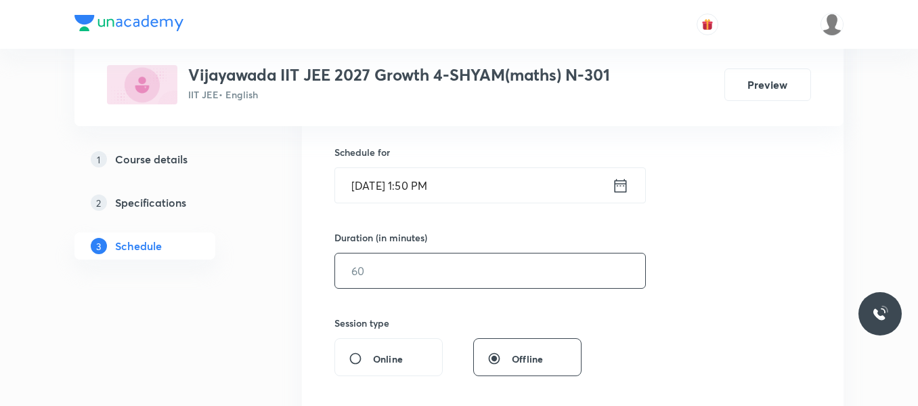
click at [388, 274] on input "text" at bounding box center [490, 270] width 310 height 35
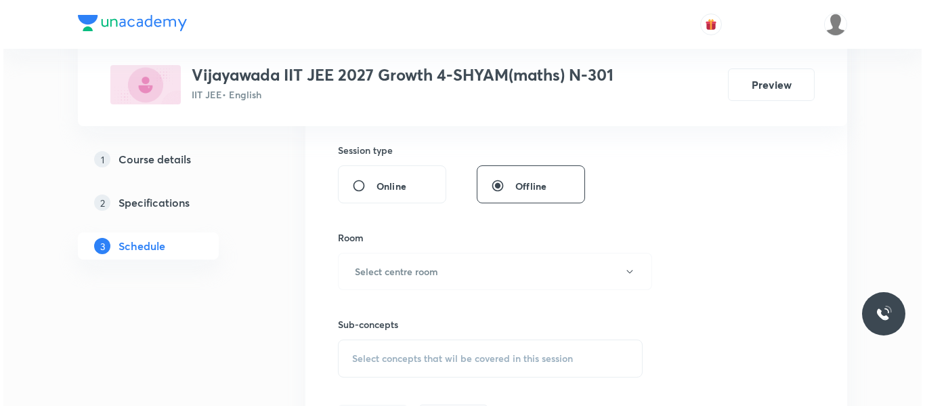
scroll to position [528, 0]
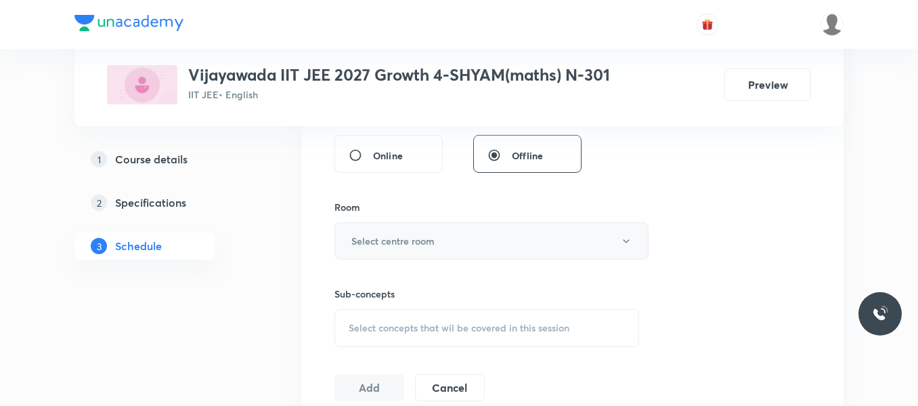
type input "75"
click at [379, 232] on button "Select centre room" at bounding box center [492, 240] width 314 height 37
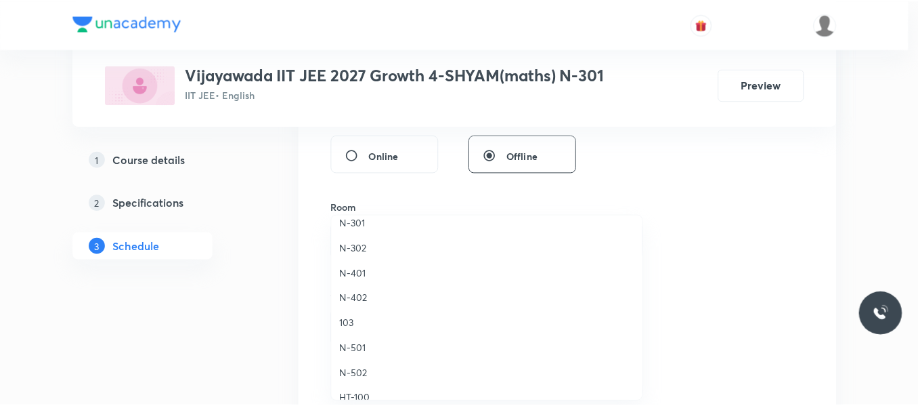
scroll to position [339, 0]
click at [360, 216] on span "N-301" at bounding box center [490, 220] width 297 height 14
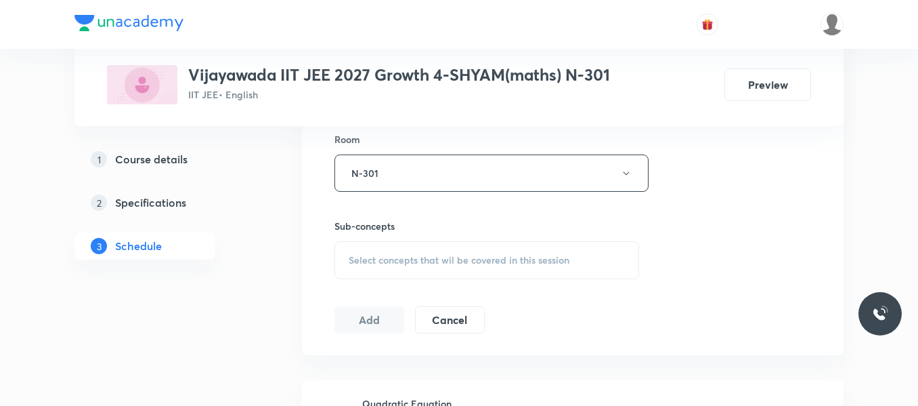
click at [376, 252] on div "Select concepts that wil be covered in this session" at bounding box center [487, 260] width 305 height 38
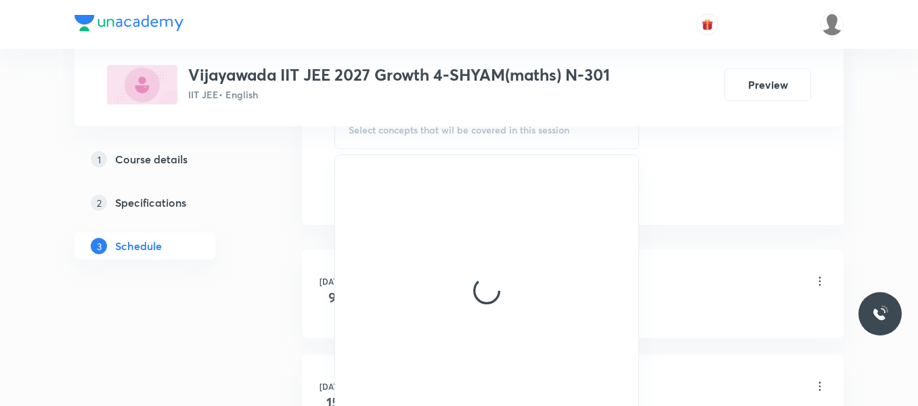
scroll to position [731, 0]
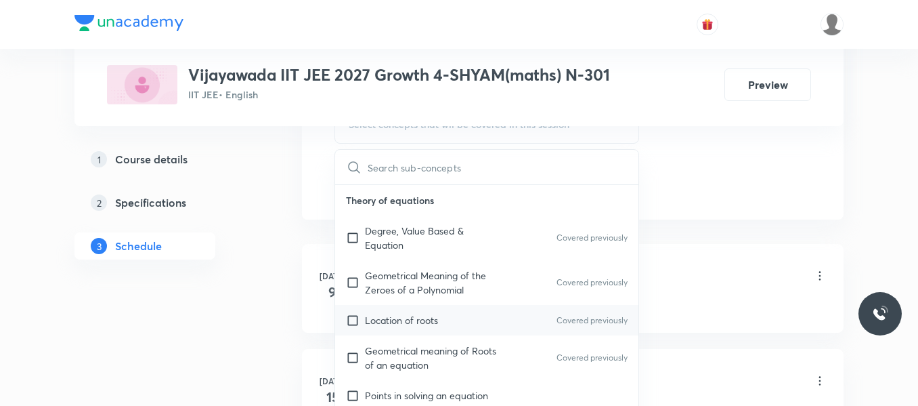
click at [403, 318] on p "Location of roots" at bounding box center [401, 320] width 73 height 14
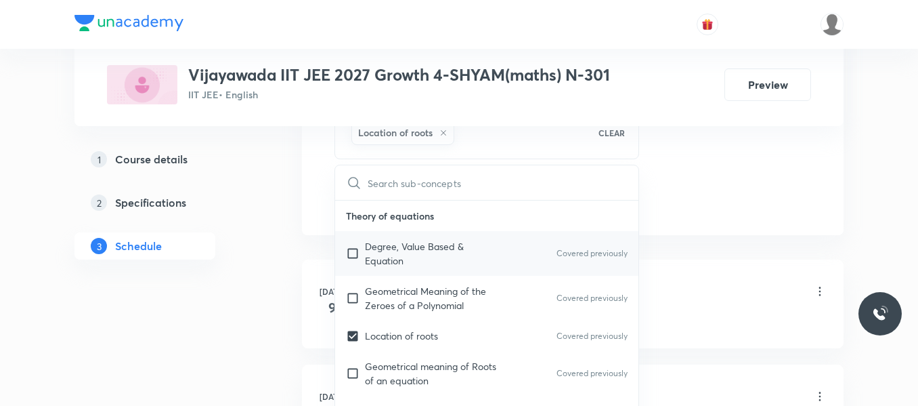
checkbox input "true"
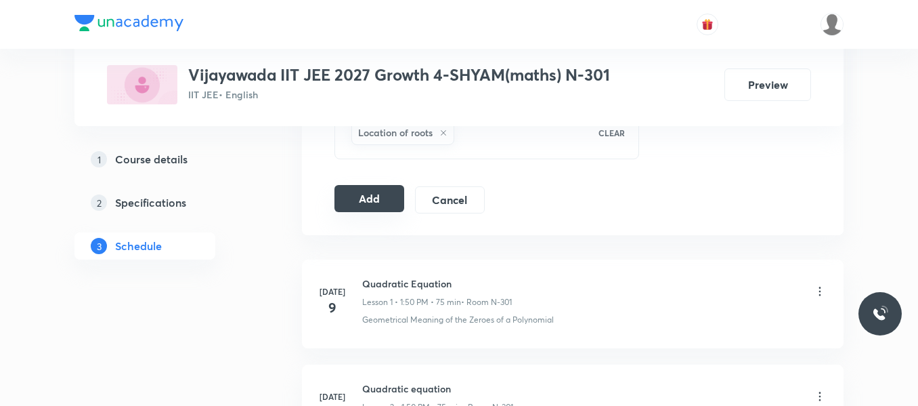
click at [384, 197] on button "Add" at bounding box center [370, 198] width 70 height 27
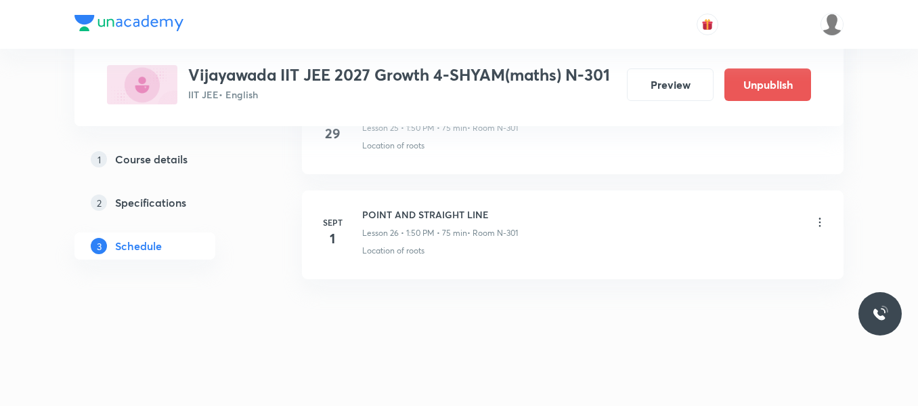
scroll to position [2787, 0]
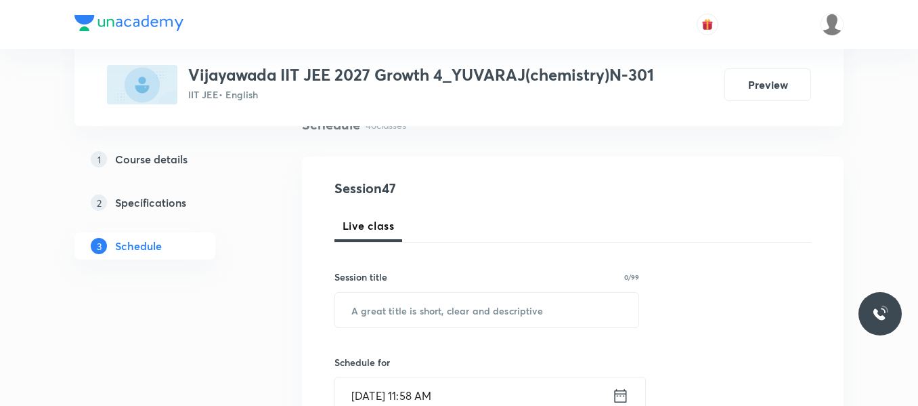
scroll to position [135, 0]
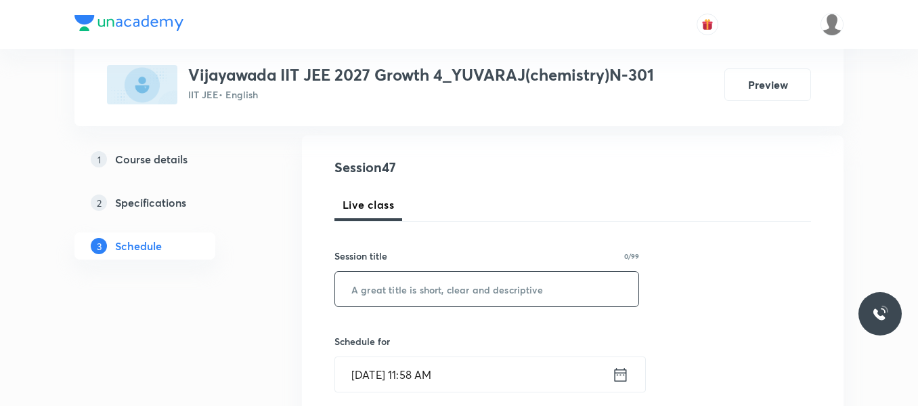
click at [390, 289] on input "text" at bounding box center [486, 289] width 303 height 35
paste input "CHEMICAL EQUILIBRIUM"
type input "CHEMICAL EQUILIBRIUM"
click at [625, 374] on icon at bounding box center [620, 374] width 17 height 19
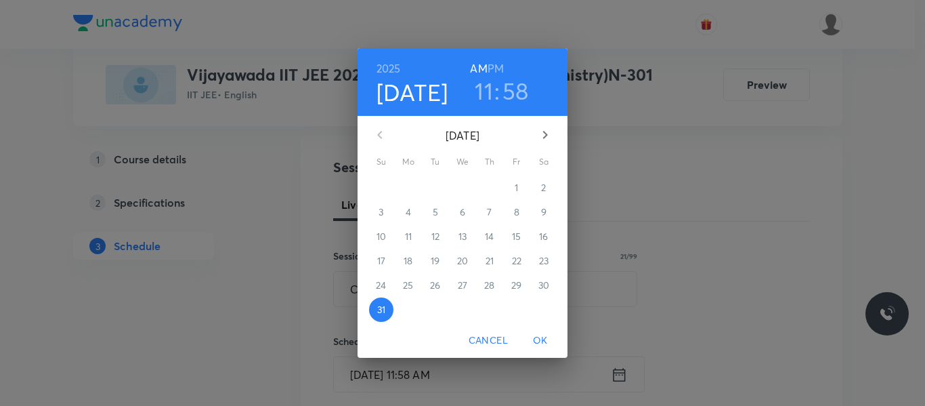
click at [543, 136] on icon "button" at bounding box center [545, 135] width 16 height 16
click at [410, 184] on p "1" at bounding box center [407, 188] width 3 height 14
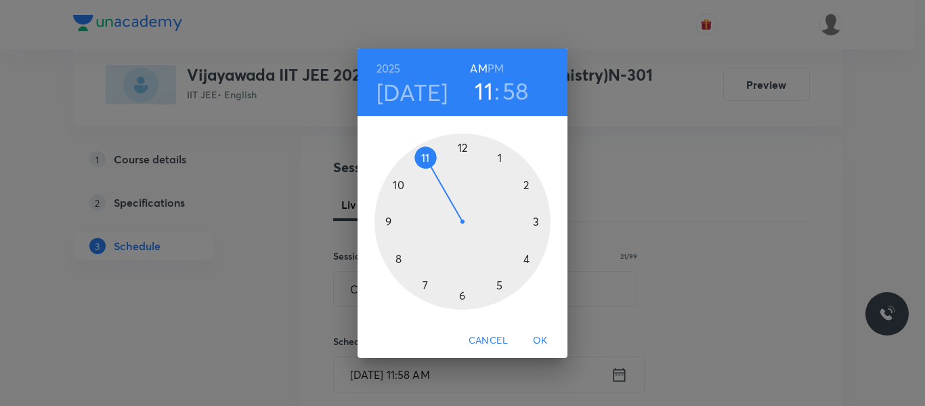
click at [526, 259] on div at bounding box center [463, 221] width 176 height 176
click at [498, 284] on div at bounding box center [463, 221] width 176 height 176
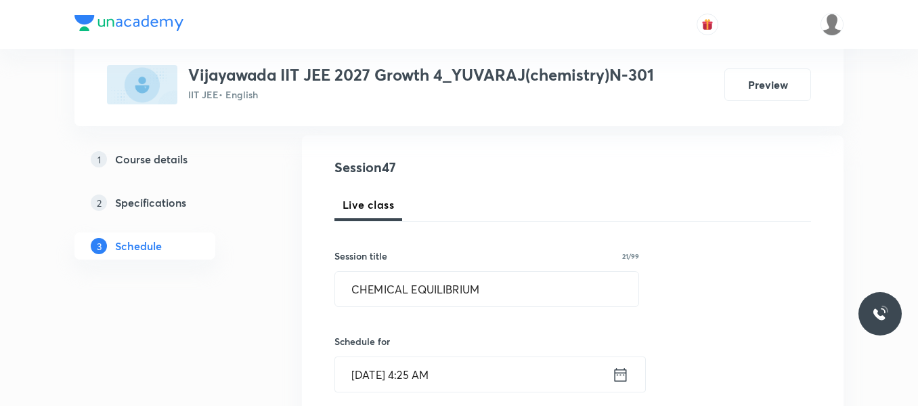
click at [615, 380] on icon at bounding box center [621, 374] width 12 height 14
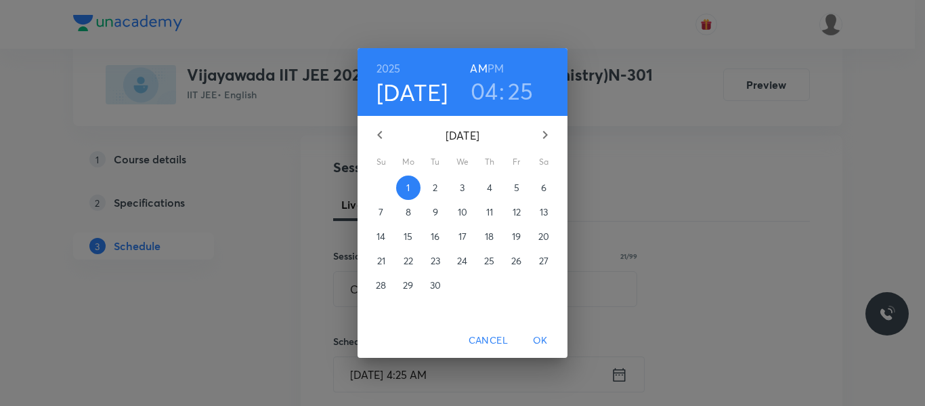
click at [494, 73] on h6 "PM" at bounding box center [496, 68] width 16 height 19
click at [536, 337] on span "OK" at bounding box center [540, 340] width 33 height 17
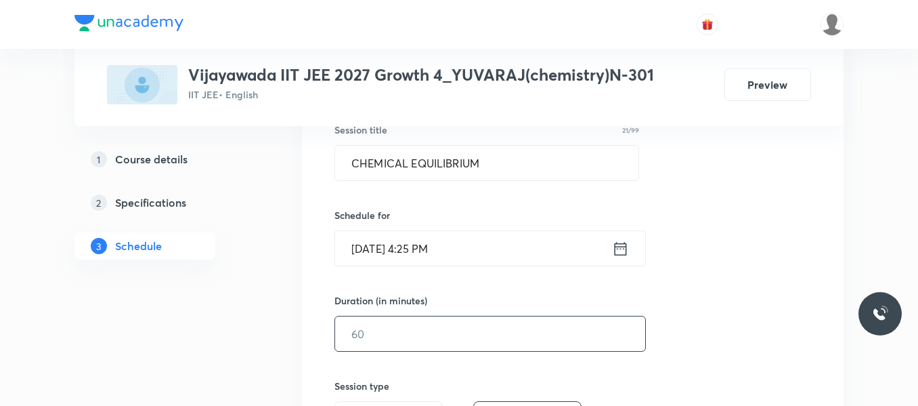
scroll to position [271, 0]
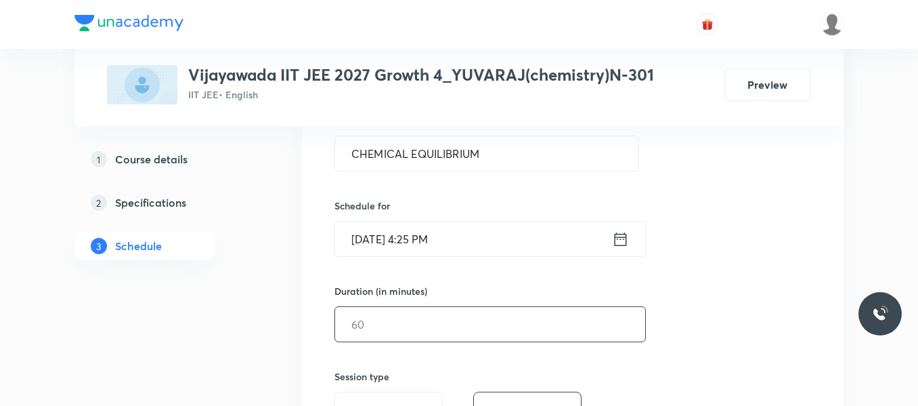
click at [403, 319] on input "text" at bounding box center [490, 324] width 310 height 35
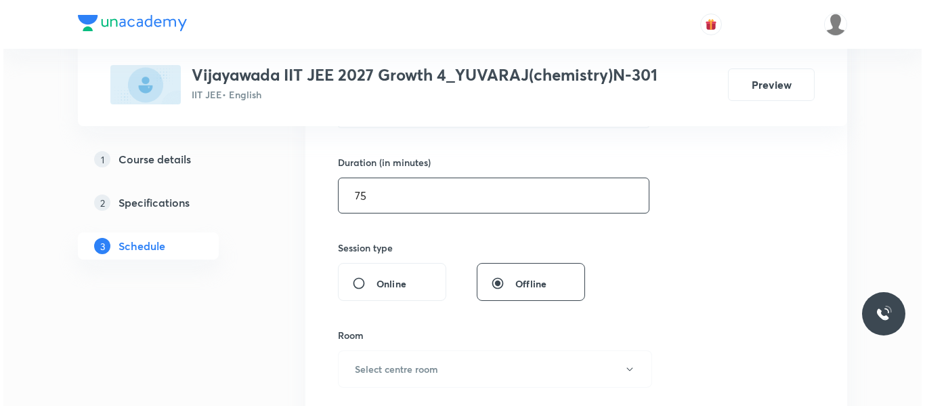
scroll to position [406, 0]
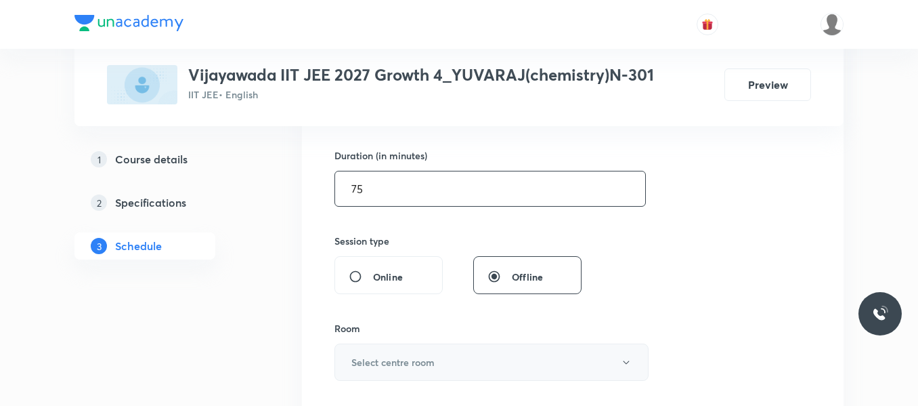
type input "75"
click at [419, 355] on h6 "Select centre room" at bounding box center [392, 362] width 83 height 14
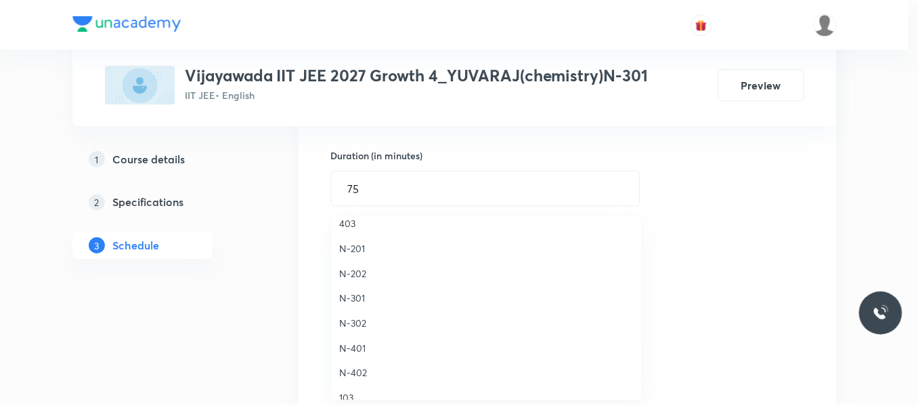
scroll to position [271, 0]
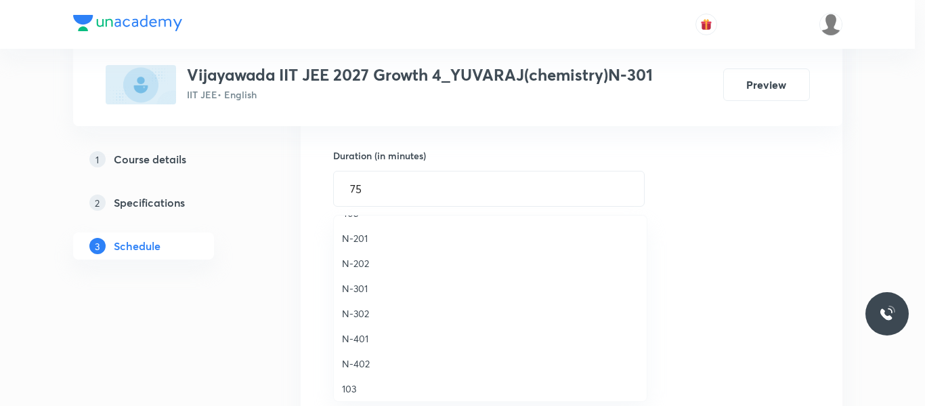
click at [351, 289] on span "N-301" at bounding box center [490, 288] width 297 height 14
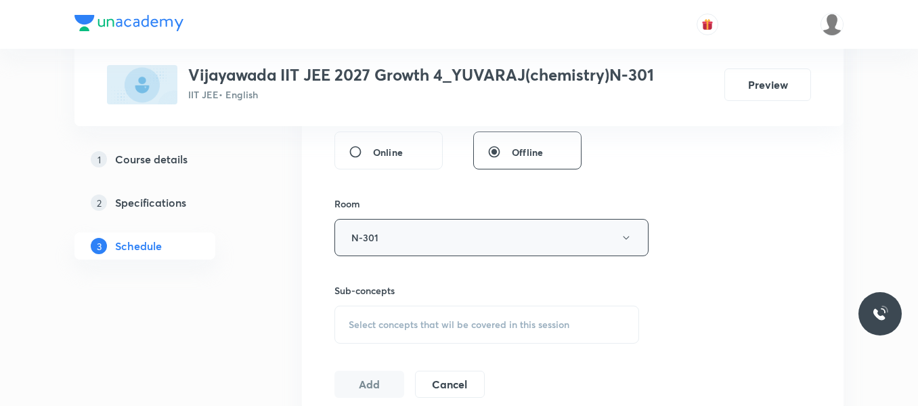
scroll to position [610, 0]
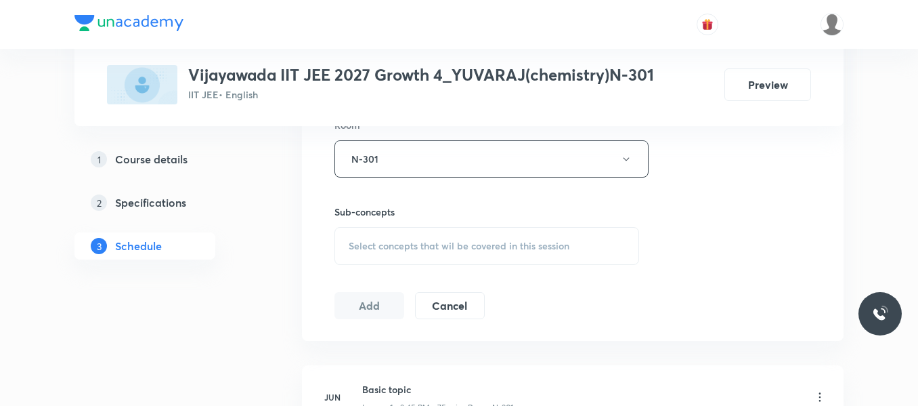
click at [408, 243] on span "Select concepts that wil be covered in this session" at bounding box center [459, 245] width 221 height 11
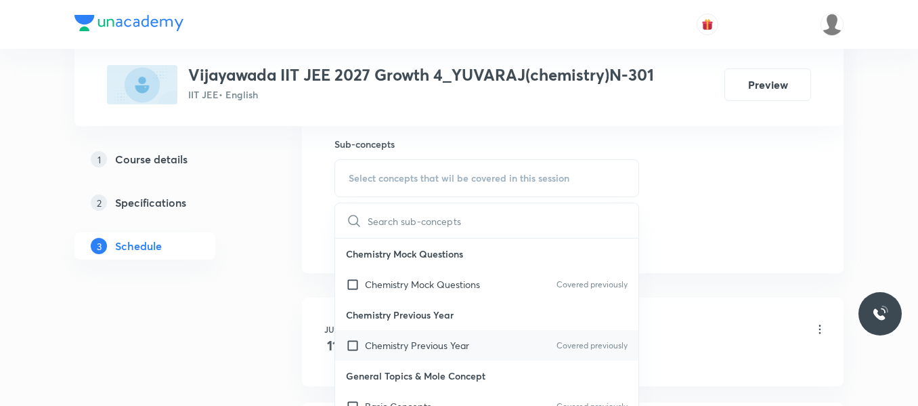
click at [429, 348] on p "Chemistry Previous Year" at bounding box center [417, 345] width 104 height 14
checkbox input "true"
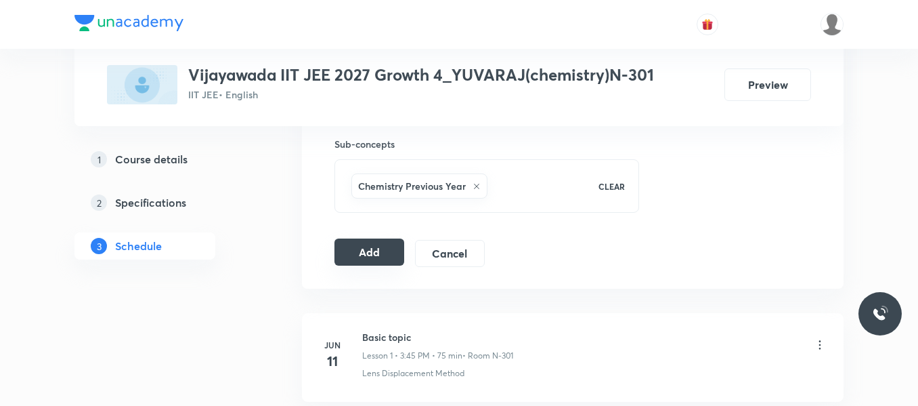
click at [362, 261] on button "Add" at bounding box center [370, 251] width 70 height 27
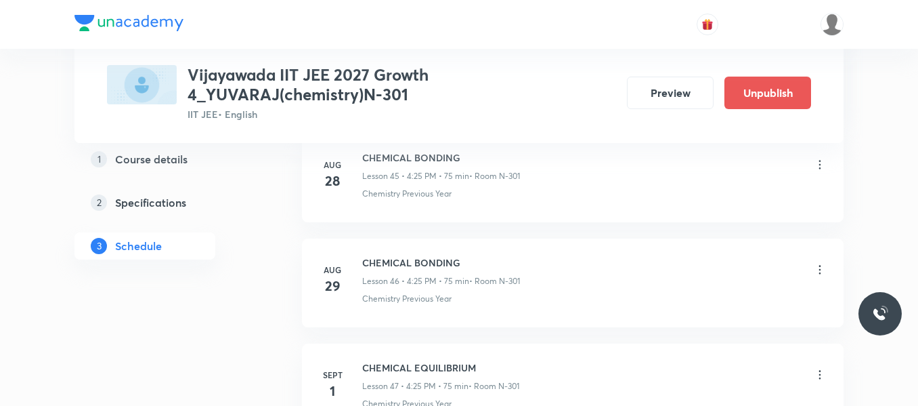
scroll to position [5008, 0]
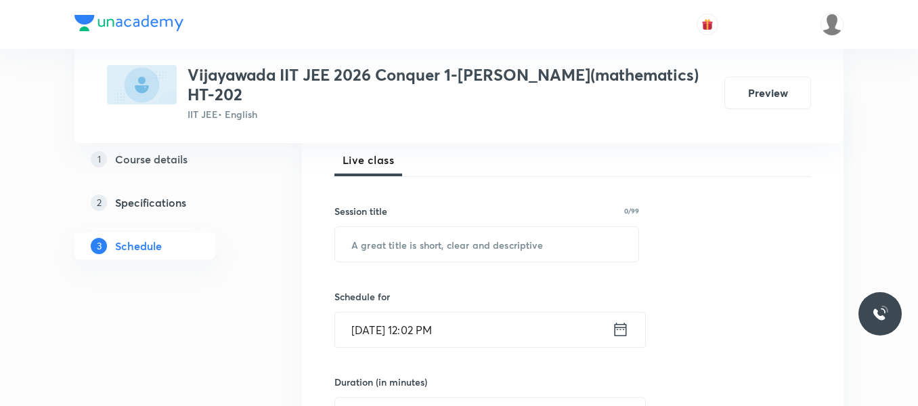
scroll to position [203, 0]
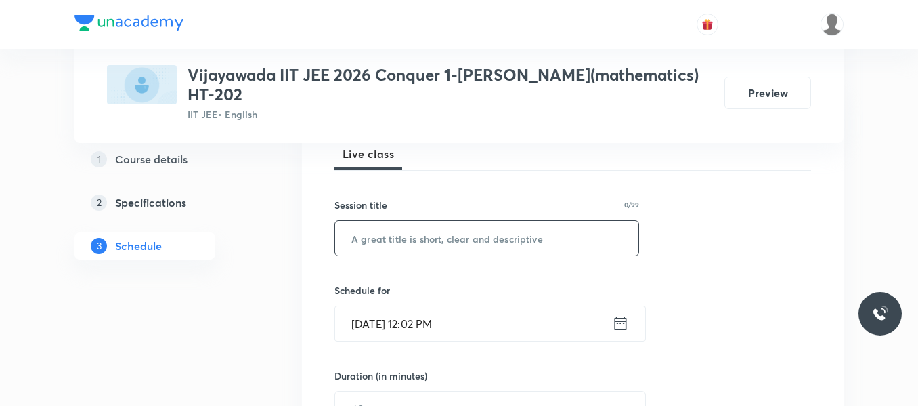
click at [393, 236] on input "text" at bounding box center [486, 238] width 303 height 35
paste input "Definite integrations"
type input "Definite integrations"
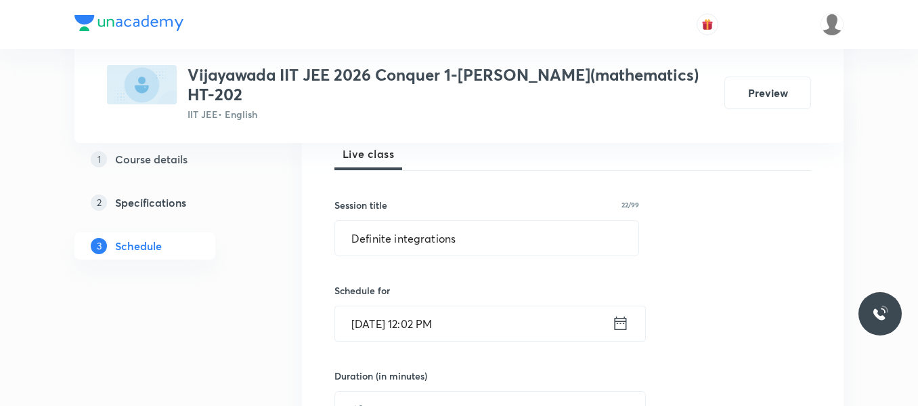
click at [616, 325] on icon at bounding box center [621, 323] width 12 height 14
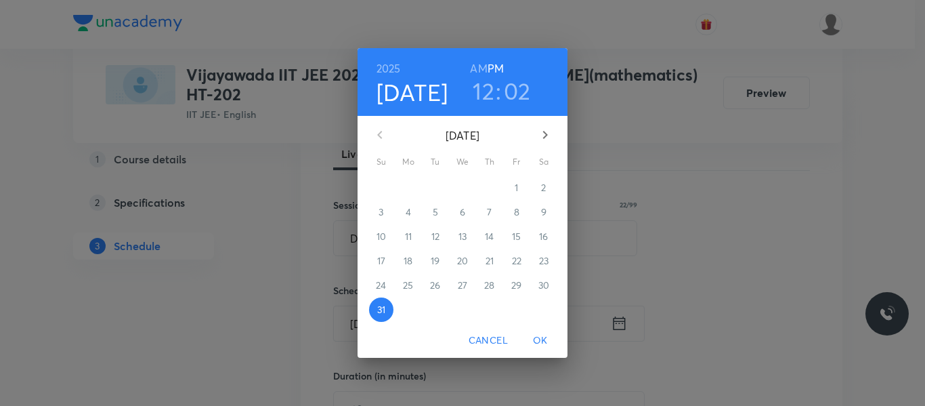
click at [543, 133] on icon "button" at bounding box center [545, 135] width 16 height 16
click at [408, 193] on p "1" at bounding box center [407, 188] width 3 height 14
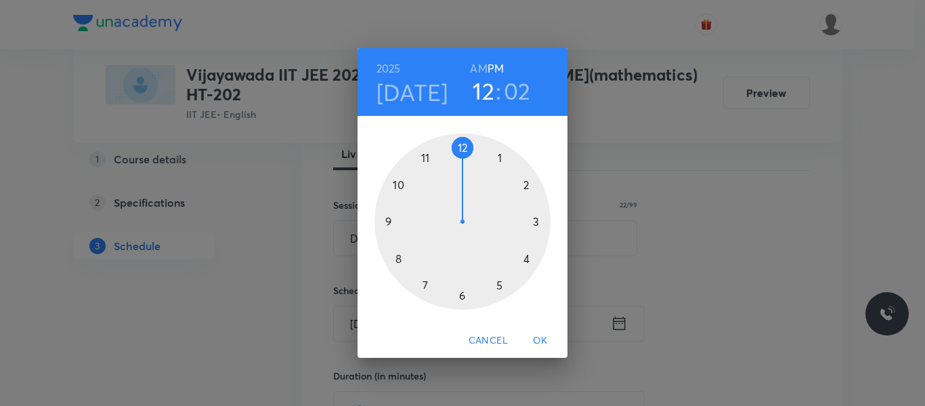
click at [400, 261] on div at bounding box center [463, 221] width 176 height 176
click at [482, 66] on h6 "AM" at bounding box center [478, 68] width 17 height 19
click at [463, 294] on div at bounding box center [463, 221] width 176 height 176
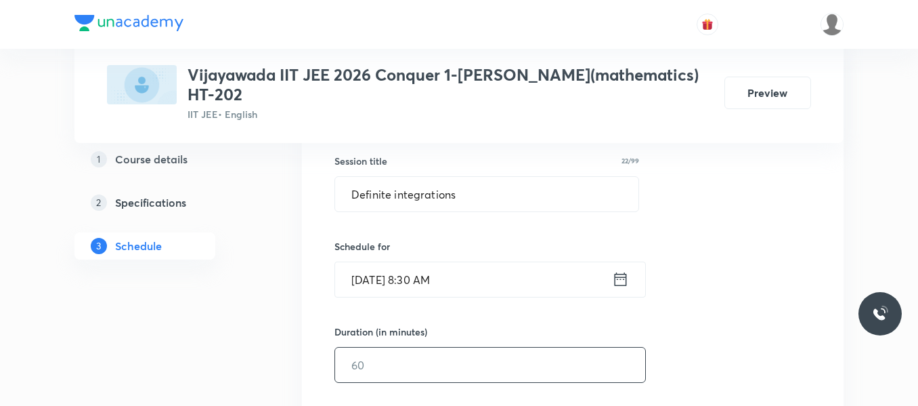
scroll to position [271, 0]
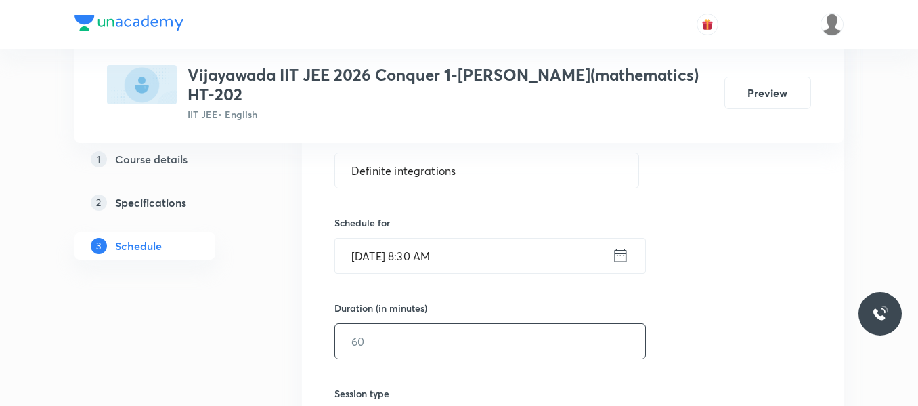
drag, startPoint x: 397, startPoint y: 321, endPoint x: 391, endPoint y: 339, distance: 18.4
click at [396, 326] on div "Duration (in minutes) ​" at bounding box center [458, 330] width 247 height 58
click at [388, 346] on input "text" at bounding box center [490, 341] width 310 height 35
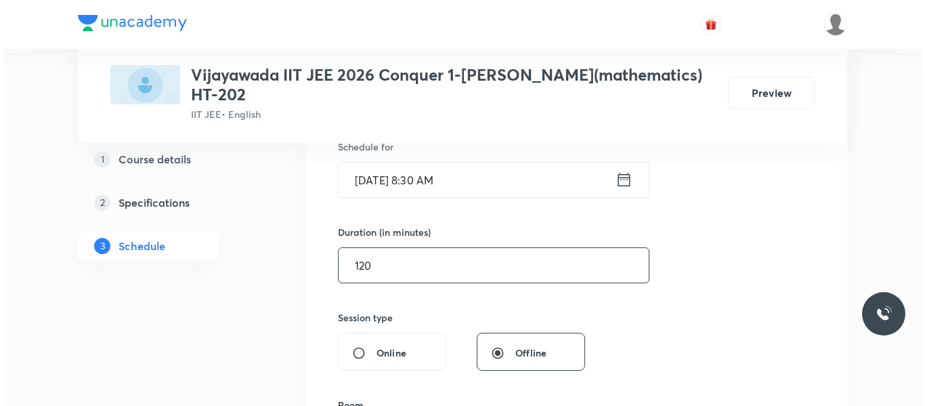
scroll to position [406, 0]
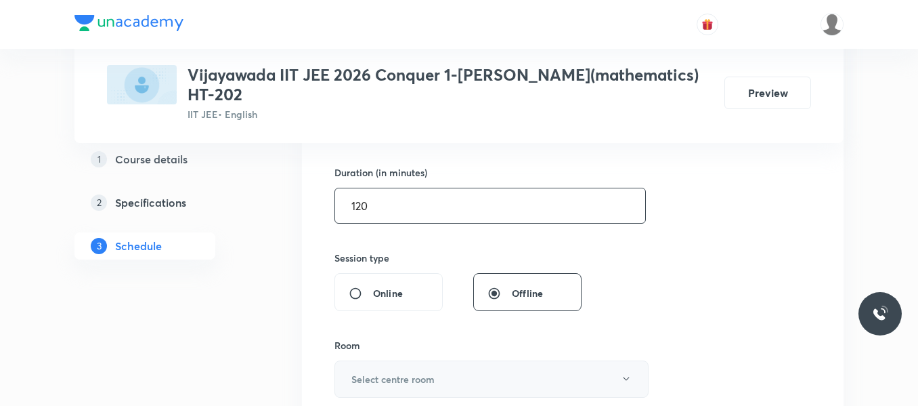
type input "120"
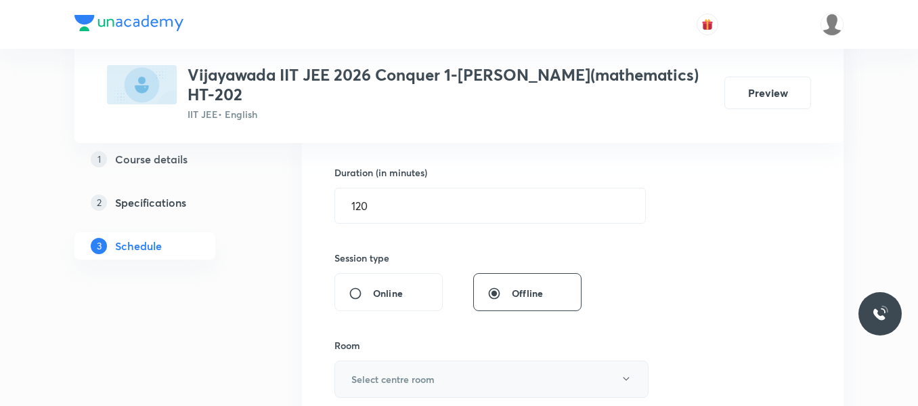
click at [433, 375] on h6 "Select centre room" at bounding box center [392, 379] width 83 height 14
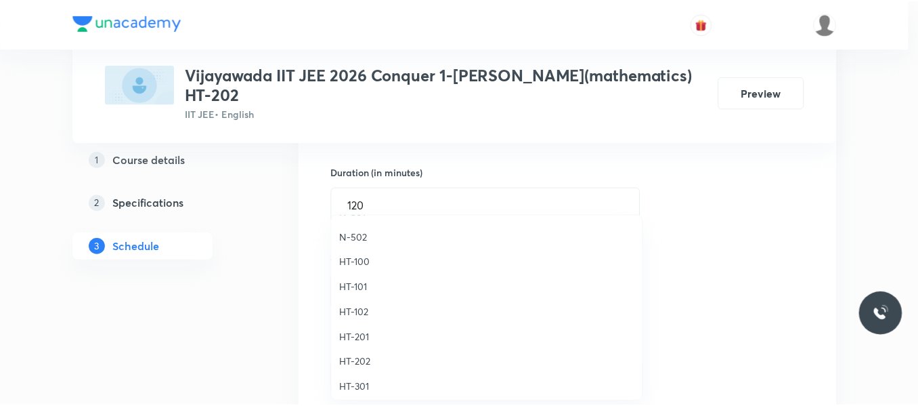
scroll to position [474, 0]
click at [368, 364] on span "HT-202" at bounding box center [490, 361] width 297 height 14
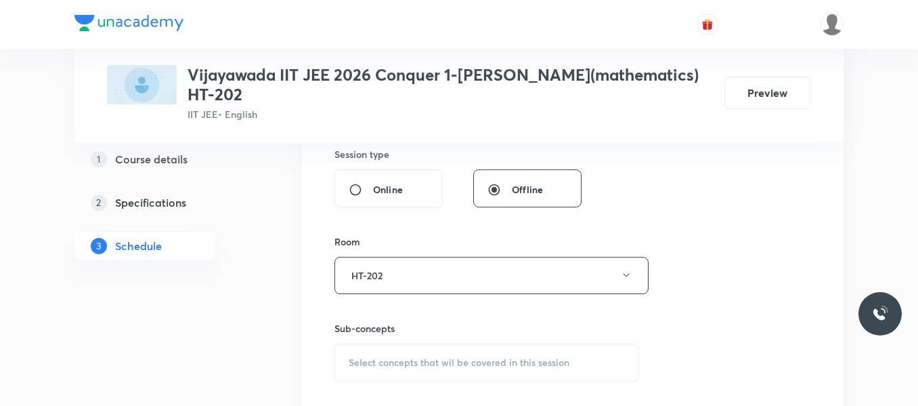
scroll to position [542, 0]
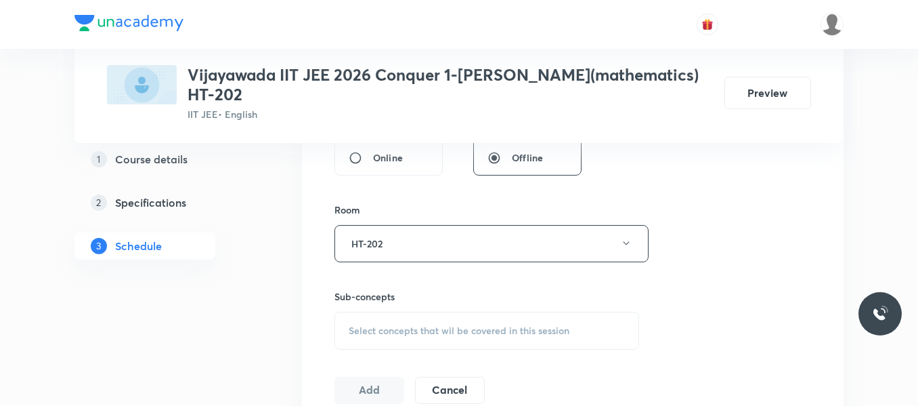
click at [454, 329] on span "Select concepts that wil be covered in this session" at bounding box center [459, 330] width 221 height 11
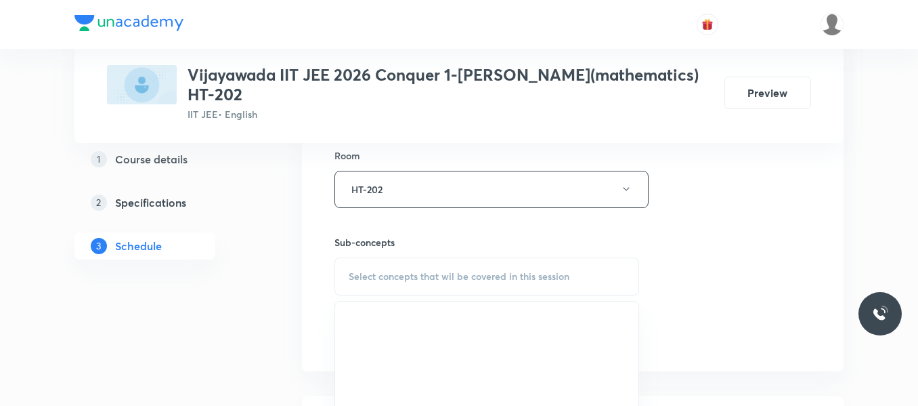
scroll to position [677, 0]
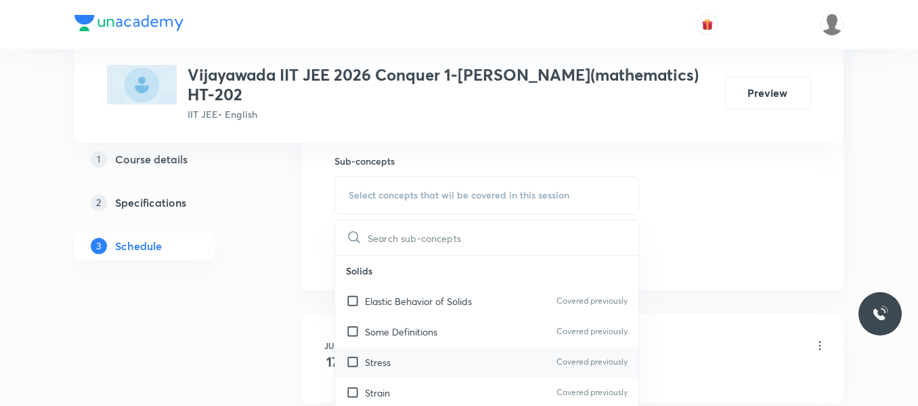
click at [396, 364] on div "Stress Covered previously" at bounding box center [486, 362] width 303 height 30
checkbox input "true"
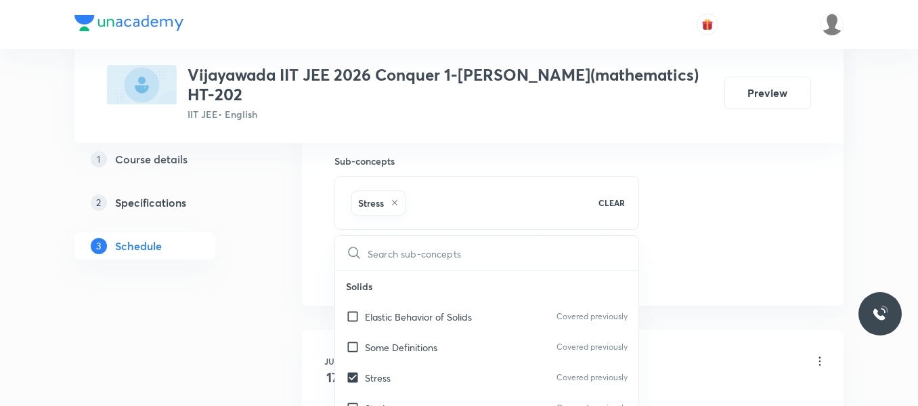
drag, startPoint x: 698, startPoint y: 242, endPoint x: 323, endPoint y: 312, distance: 380.8
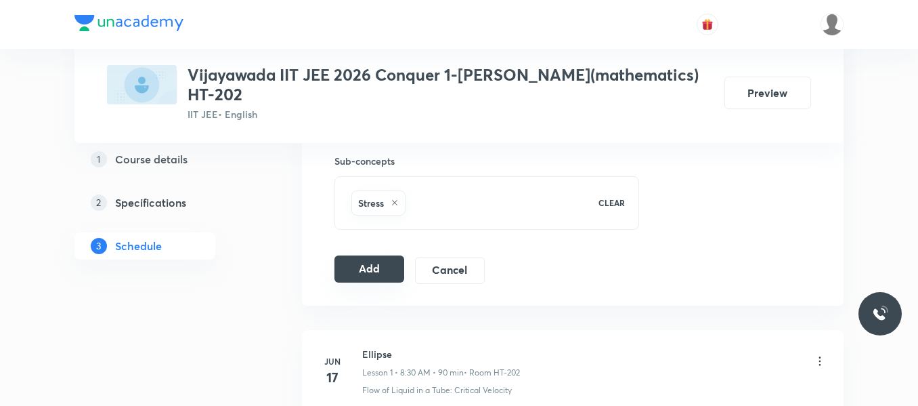
click at [359, 276] on button "Add" at bounding box center [370, 268] width 70 height 27
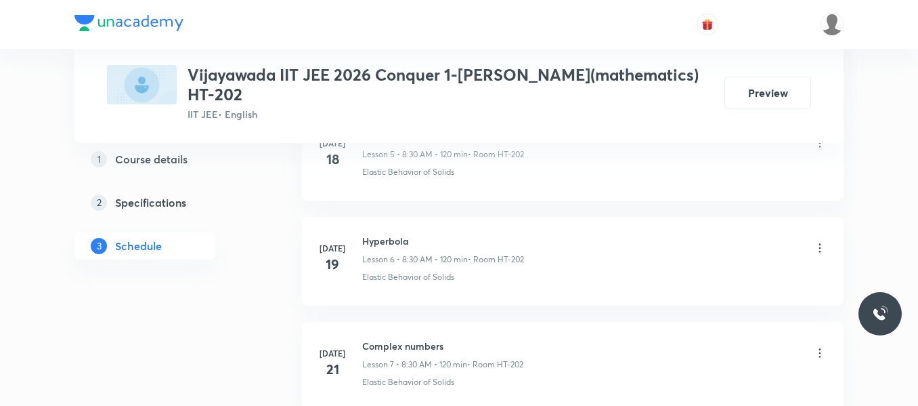
scroll to position [2489, 0]
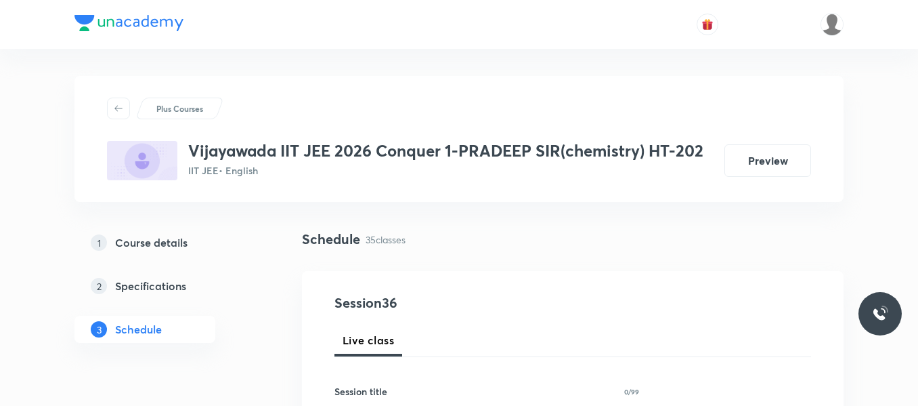
scroll to position [4354, 0]
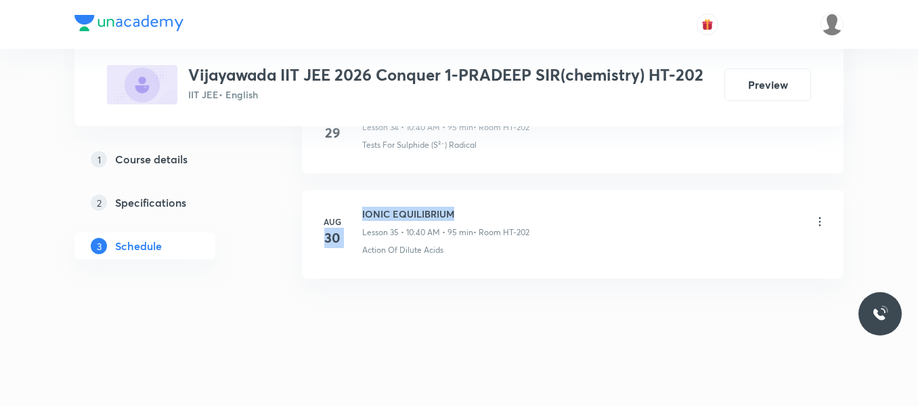
drag, startPoint x: 361, startPoint y: 214, endPoint x: 492, endPoint y: 206, distance: 131.6
click at [492, 206] on li "[DATE] IONIC EQUILIBRIUM Lesson 35 • 10:40 AM • 95 min • Room HT-202 Action Of …" at bounding box center [573, 234] width 542 height 89
click at [488, 213] on h6 "IONIC EQUILIBRIUM" at bounding box center [445, 214] width 167 height 14
drag, startPoint x: 362, startPoint y: 213, endPoint x: 495, endPoint y: 226, distance: 133.3
click at [495, 226] on div "IONIC EQUILIBRIUM Lesson 35 • 10:40 AM • 95 min • Room HT-202" at bounding box center [445, 223] width 167 height 32
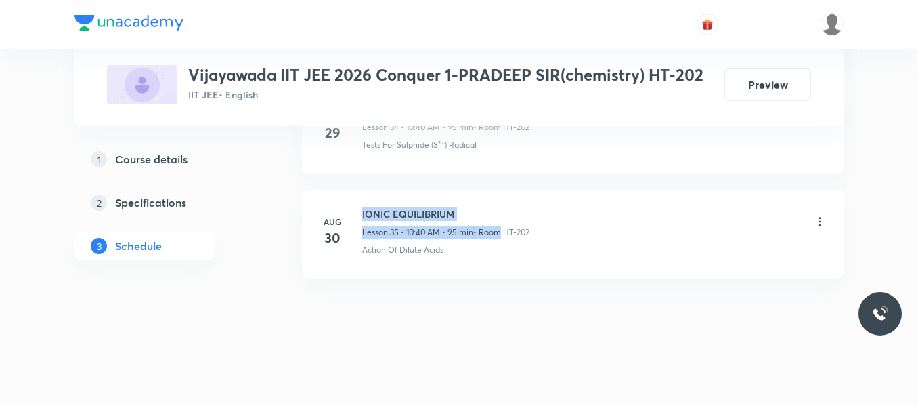
click at [486, 211] on h6 "IONIC EQUILIBRIUM" at bounding box center [445, 214] width 167 height 14
drag, startPoint x: 362, startPoint y: 214, endPoint x: 460, endPoint y: 211, distance: 98.3
click at [460, 211] on div "[DATE] IONIC EQUILIBRIUM Lesson 35 • 10:40 AM • 95 min • Room HT-202 Action Of …" at bounding box center [573, 231] width 508 height 49
copy h6 "IONIC EQUILIBRIUM"
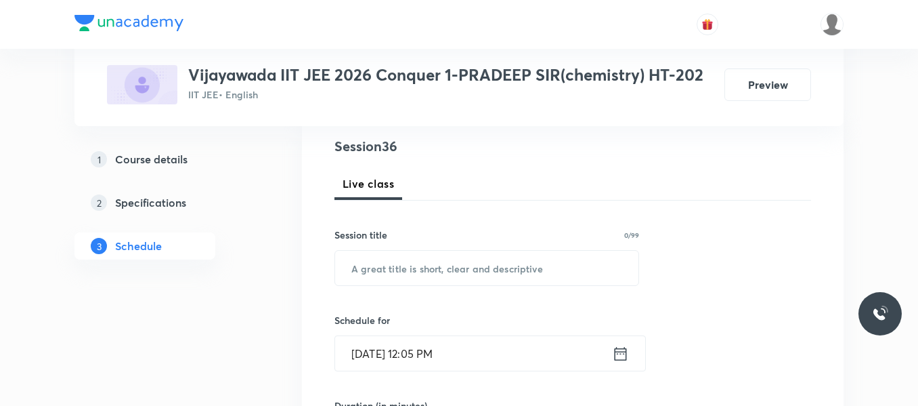
scroll to position [155, 0]
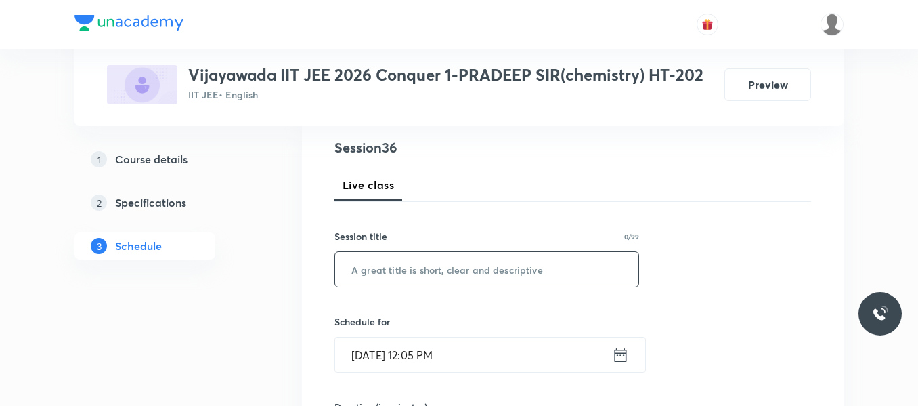
click at [442, 278] on input "text" at bounding box center [486, 269] width 303 height 35
paste input "IONIC EQUILIBRIUM"
type input "IONIC EQUILIBRIUM"
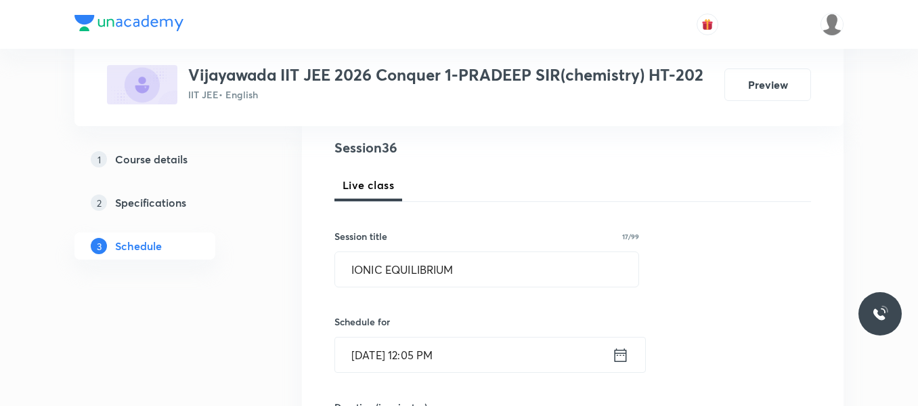
click at [617, 353] on icon at bounding box center [621, 354] width 12 height 14
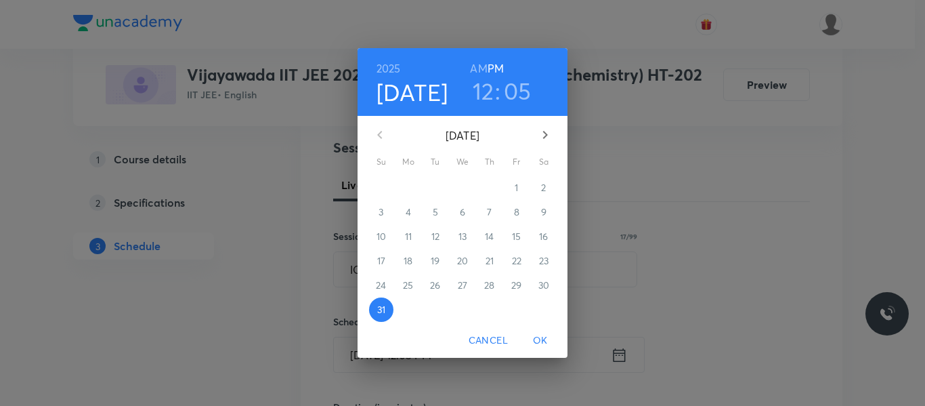
click at [539, 136] on icon "button" at bounding box center [545, 135] width 16 height 16
click at [408, 192] on p "1" at bounding box center [407, 188] width 3 height 14
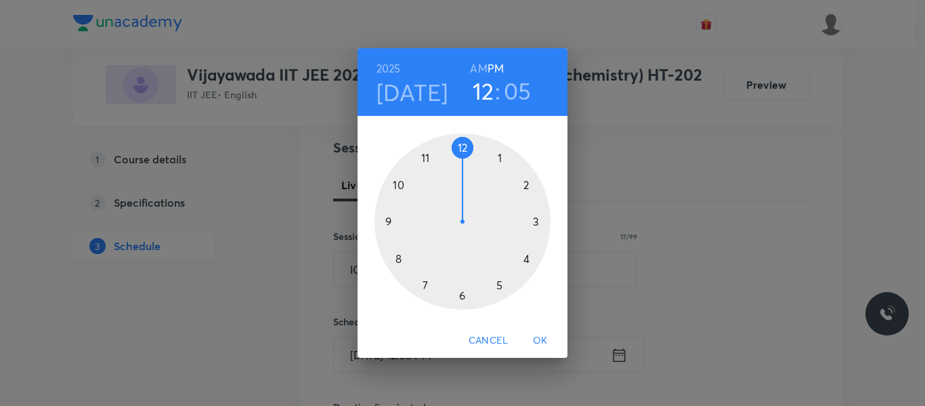
click at [399, 187] on div at bounding box center [463, 221] width 176 height 176
click at [482, 72] on h6 "AM" at bounding box center [478, 68] width 17 height 19
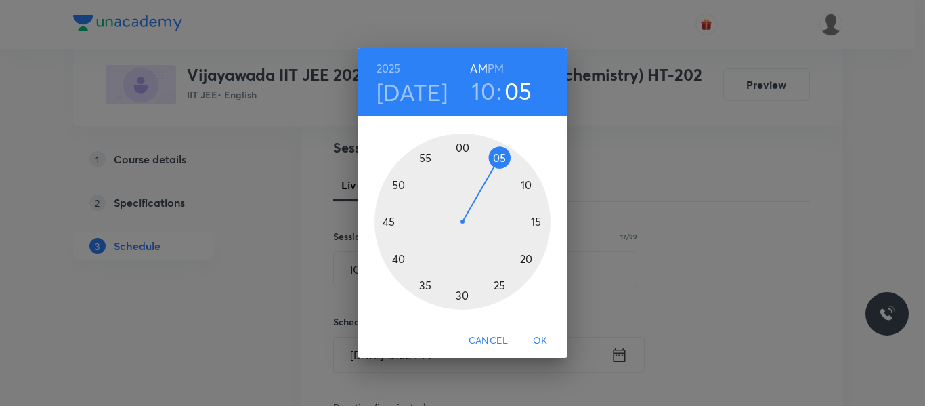
click at [397, 259] on div at bounding box center [463, 221] width 176 height 176
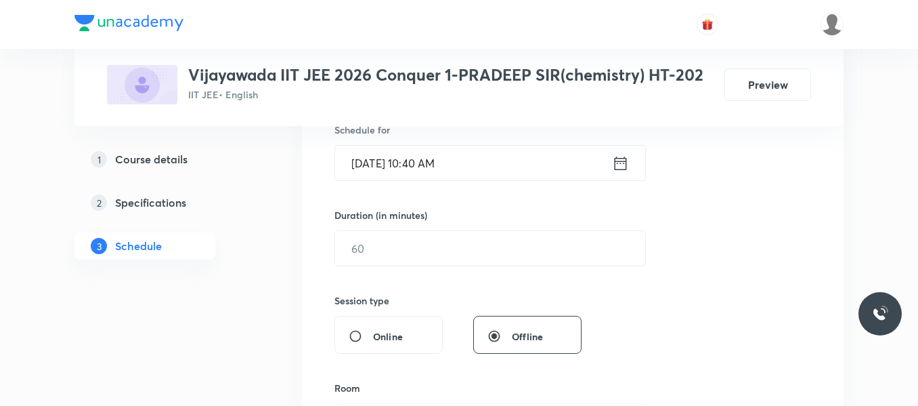
scroll to position [358, 0]
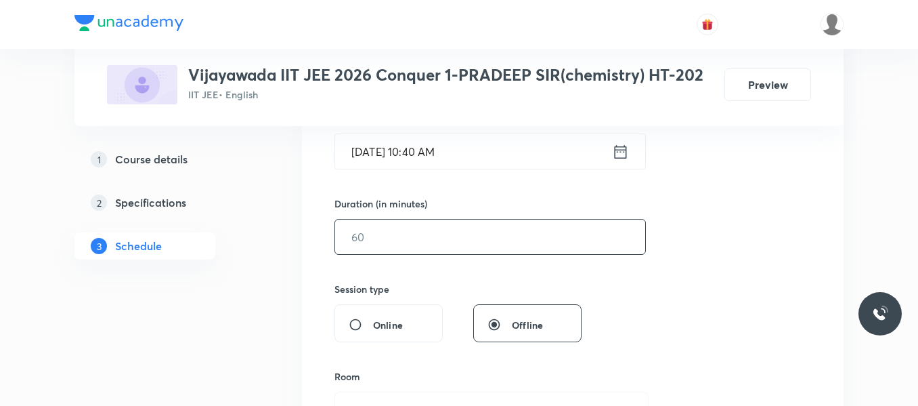
click at [393, 234] on input "text" at bounding box center [490, 236] width 310 height 35
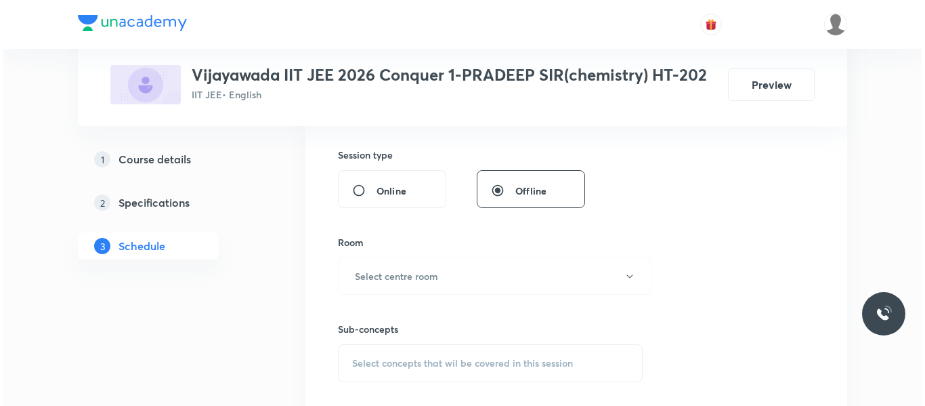
scroll to position [494, 0]
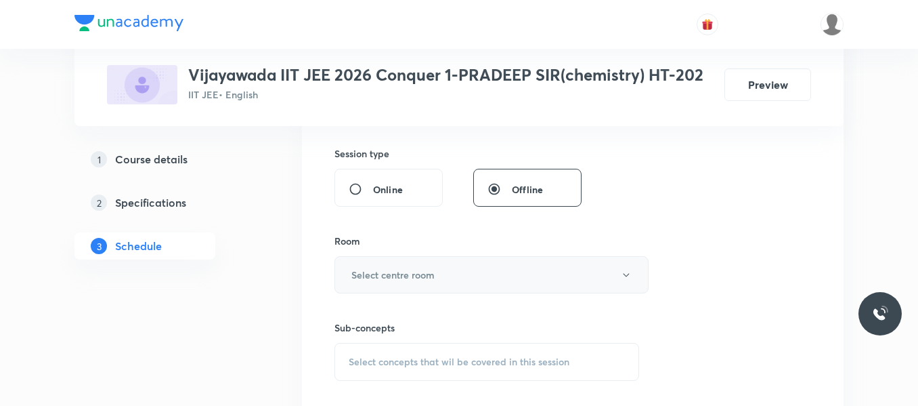
type input "95"
click at [377, 267] on button "Select centre room" at bounding box center [492, 274] width 314 height 37
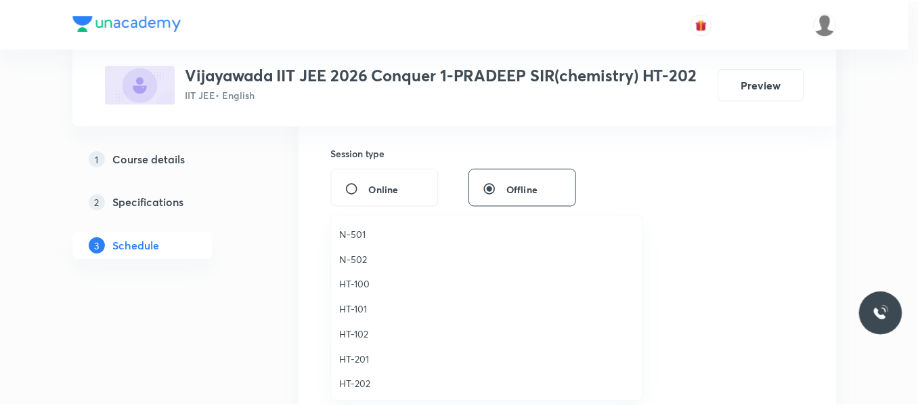
scroll to position [474, 0]
click at [368, 364] on span "HT-202" at bounding box center [490, 361] width 297 height 14
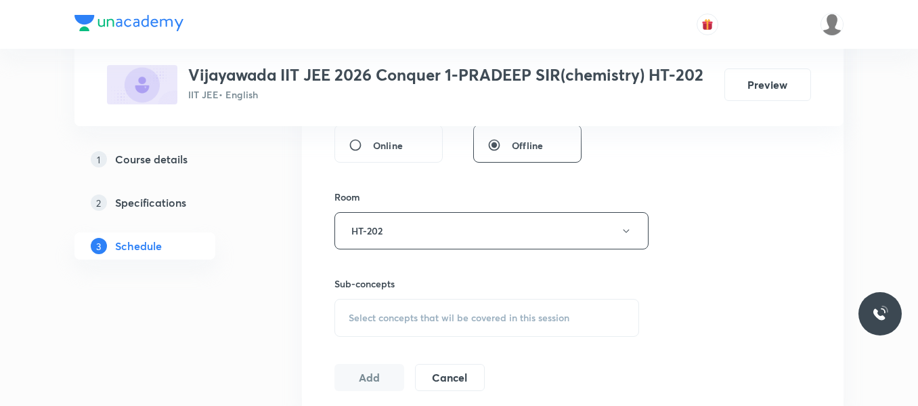
scroll to position [561, 0]
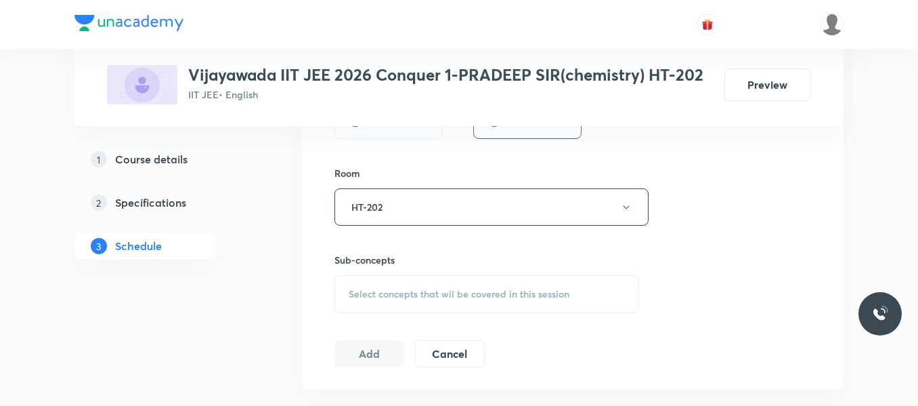
click at [402, 292] on span "Select concepts that wil be covered in this session" at bounding box center [459, 294] width 221 height 11
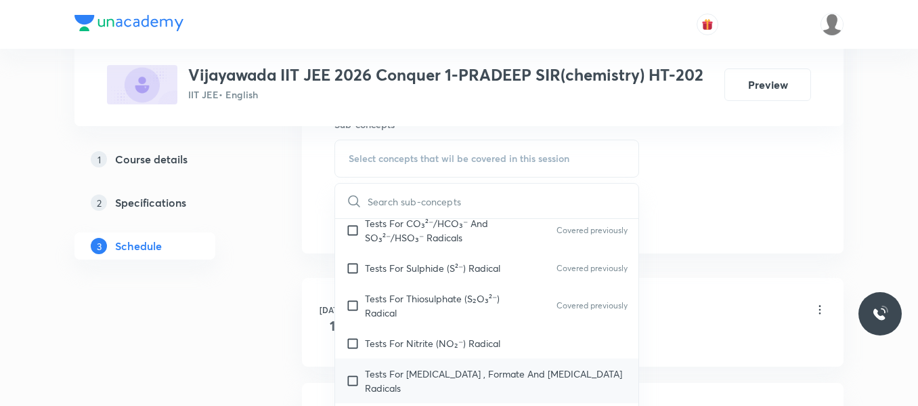
scroll to position [135, 0]
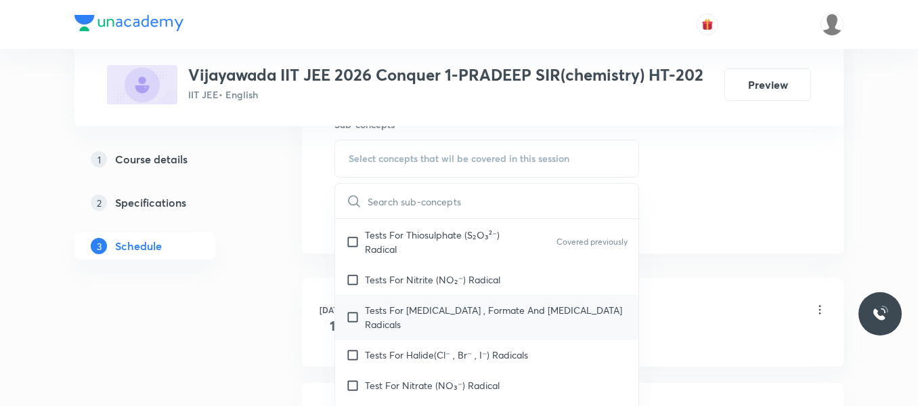
click at [409, 307] on p "Tests For [MEDICAL_DATA] , Formate And [MEDICAL_DATA] Radicals" at bounding box center [496, 317] width 263 height 28
checkbox input "true"
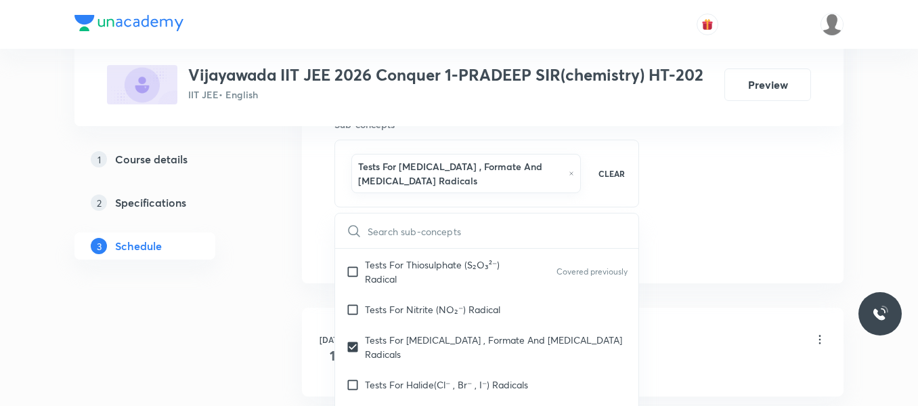
drag, startPoint x: 706, startPoint y: 165, endPoint x: 412, endPoint y: 257, distance: 307.8
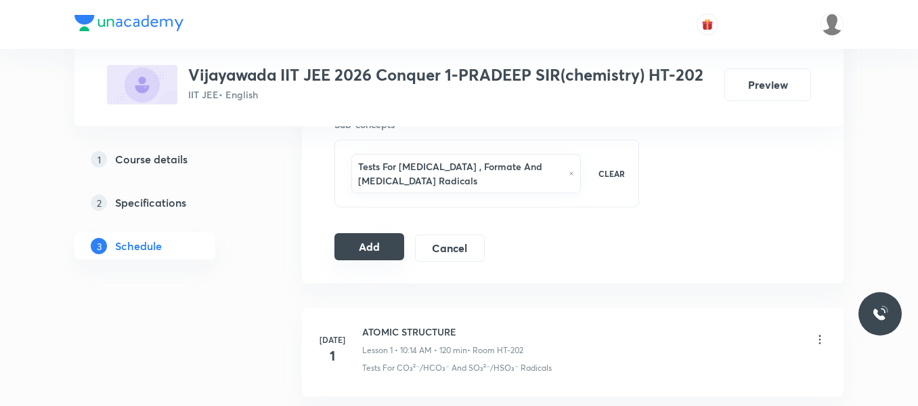
click at [380, 244] on button "Add" at bounding box center [370, 246] width 70 height 27
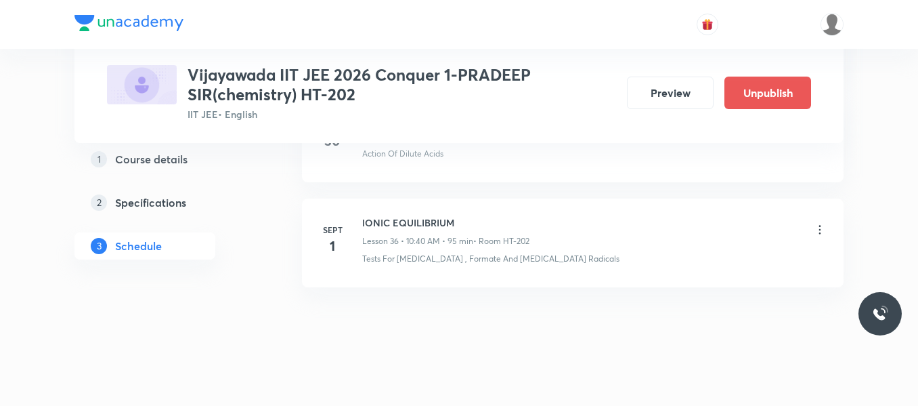
scroll to position [3854, 0]
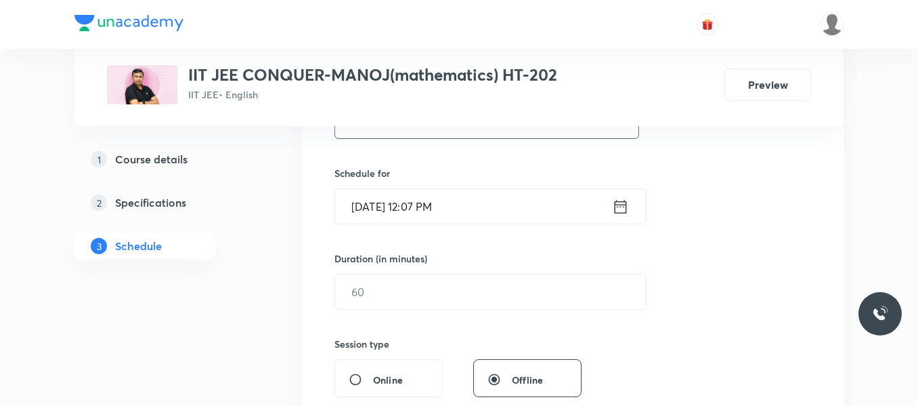
scroll to position [339, 0]
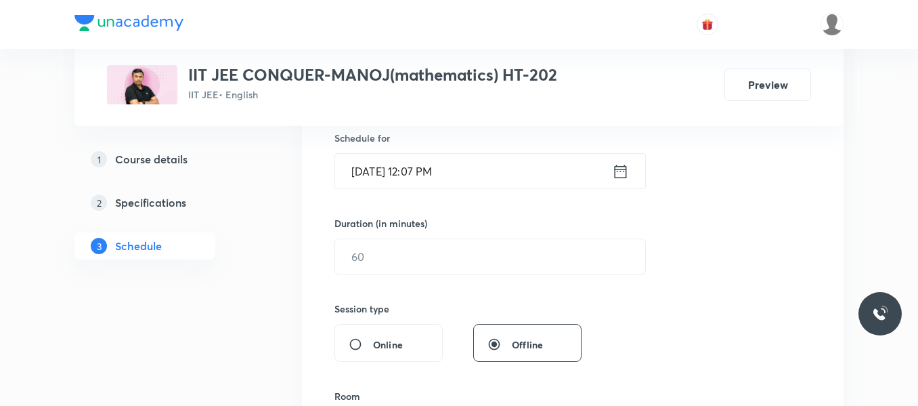
type input "Maxima and Minima"
click at [622, 170] on icon at bounding box center [620, 171] width 17 height 19
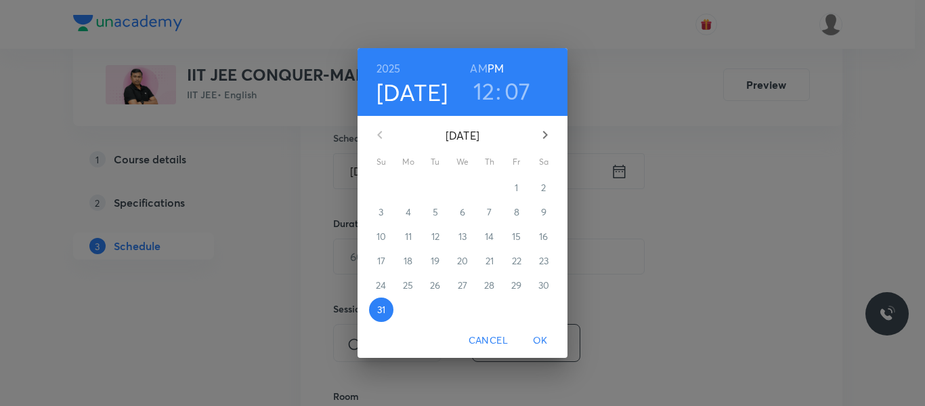
click at [550, 133] on icon "button" at bounding box center [545, 135] width 16 height 16
click at [411, 189] on span "1" at bounding box center [408, 188] width 24 height 14
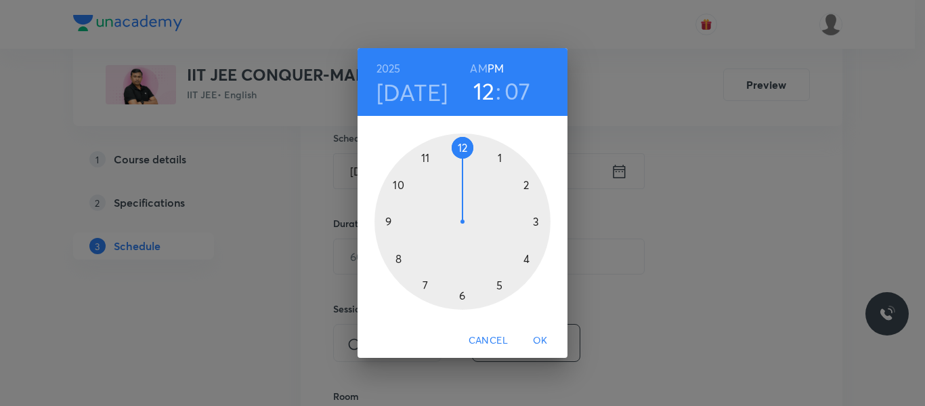
click at [527, 186] on div at bounding box center [463, 221] width 176 height 176
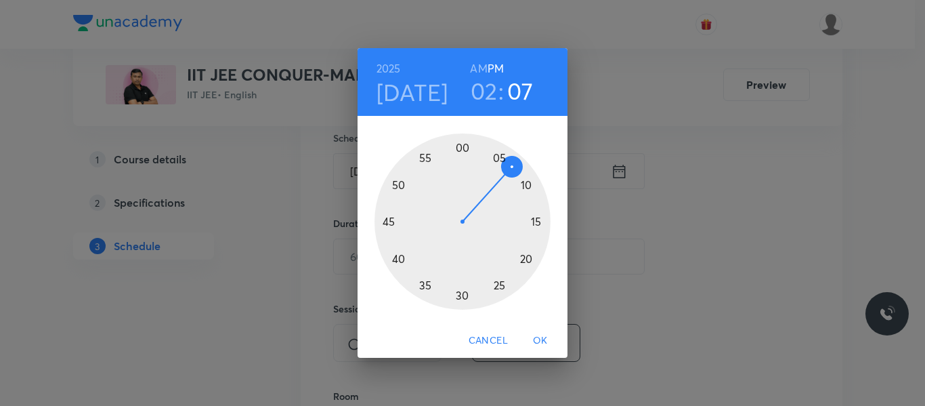
click at [461, 146] on div at bounding box center [463, 221] width 176 height 176
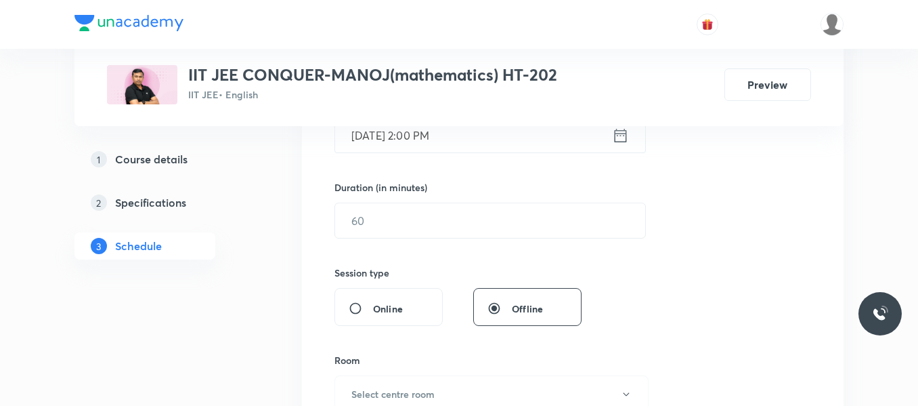
scroll to position [406, 0]
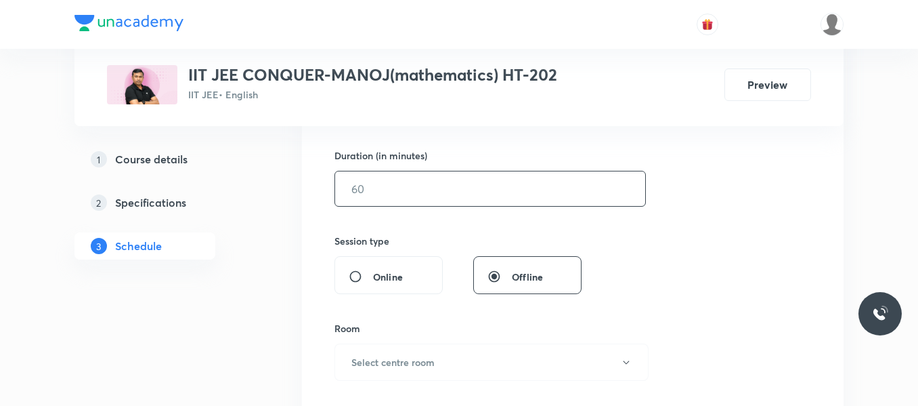
click at [359, 188] on input "text" at bounding box center [490, 188] width 310 height 35
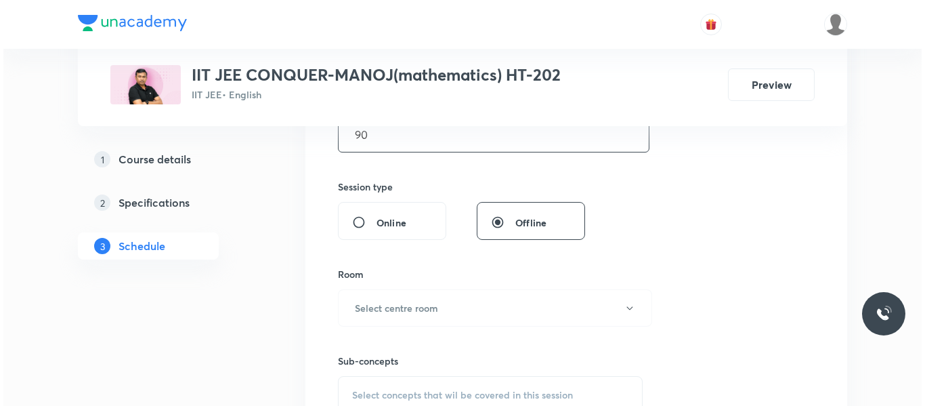
scroll to position [542, 0]
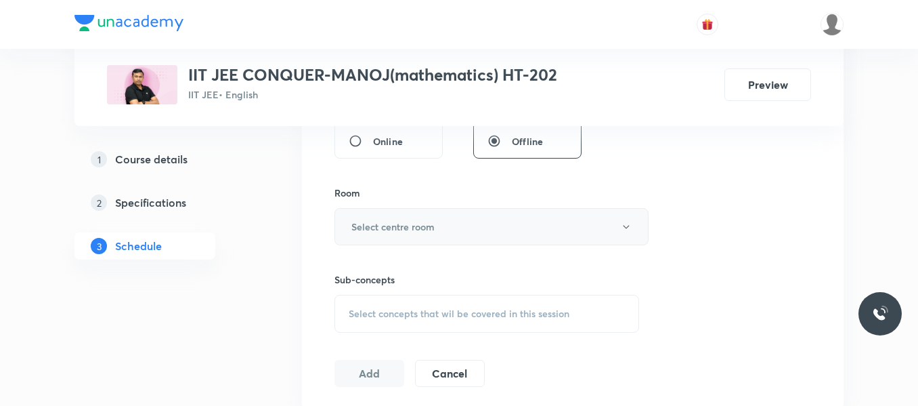
type input "90"
click at [419, 226] on h6 "Select centre room" at bounding box center [392, 226] width 83 height 14
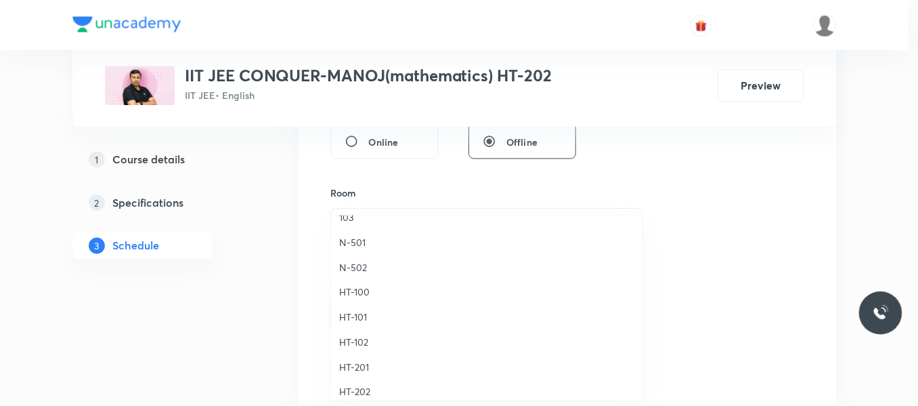
scroll to position [474, 0]
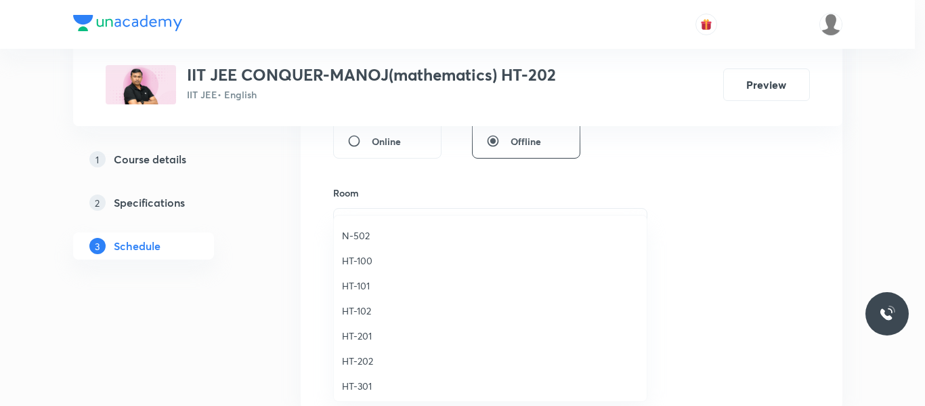
click at [362, 364] on span "HT-202" at bounding box center [490, 361] width 297 height 14
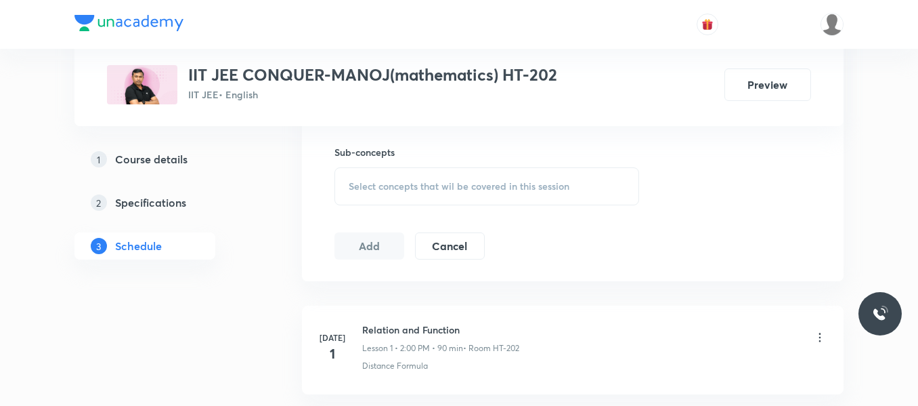
scroll to position [677, 0]
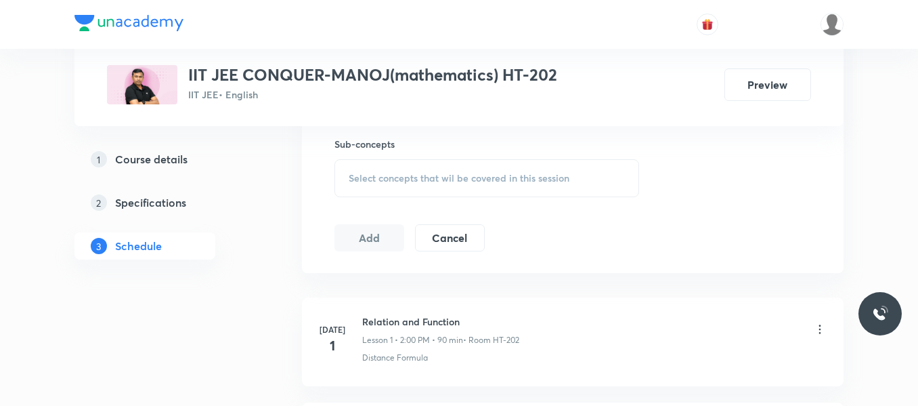
click at [416, 171] on div "Select concepts that wil be covered in this session" at bounding box center [487, 178] width 305 height 38
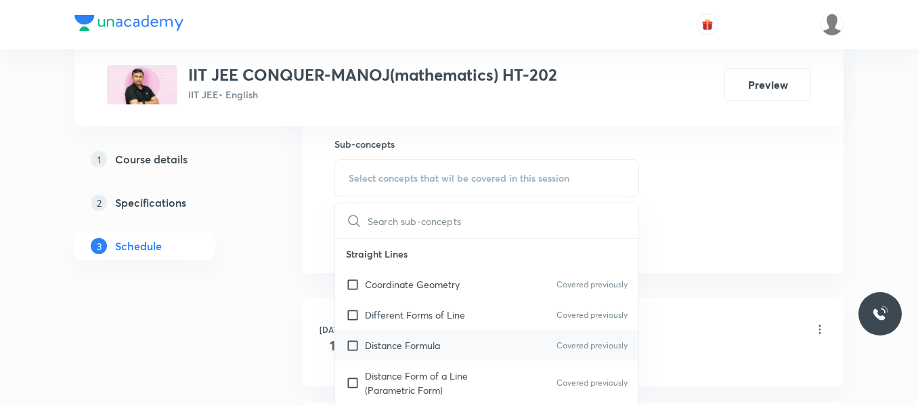
click at [422, 345] on p "Distance Formula" at bounding box center [402, 345] width 75 height 14
checkbox input "true"
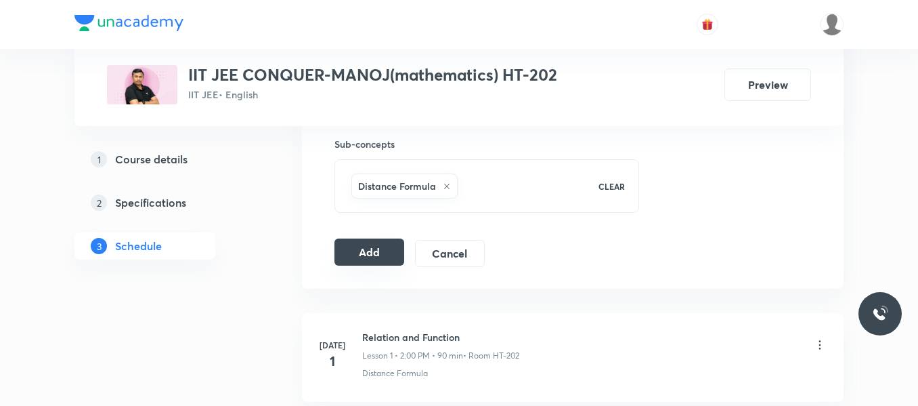
click at [375, 248] on button "Add" at bounding box center [370, 251] width 70 height 27
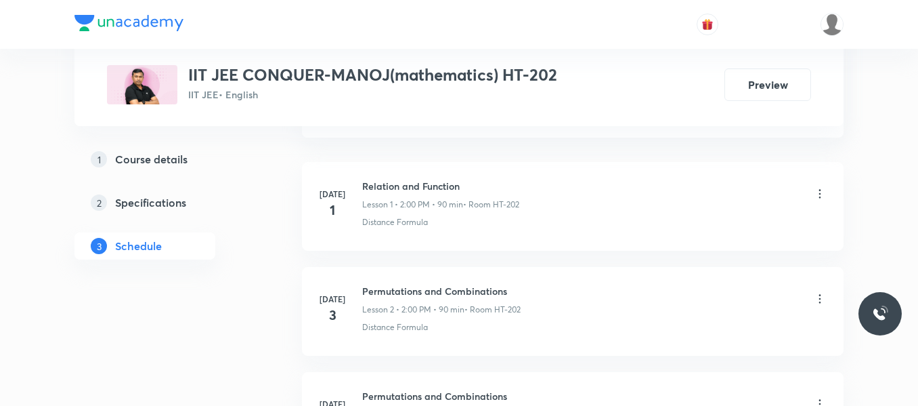
scroll to position [681, 0]
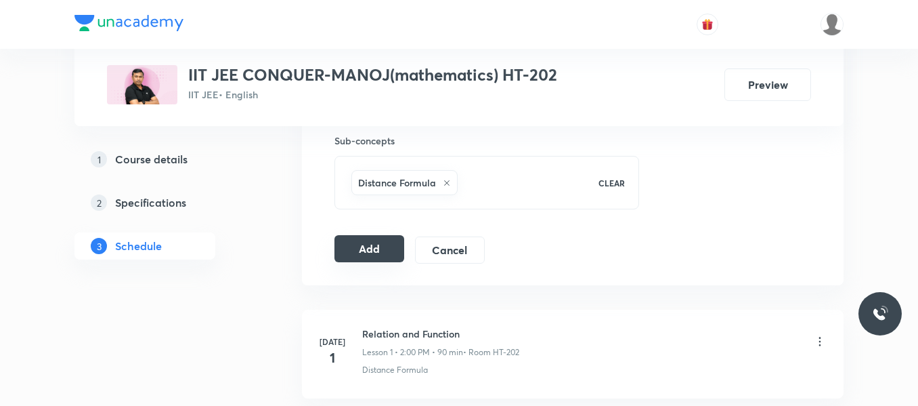
click at [375, 243] on button "Add" at bounding box center [370, 248] width 70 height 27
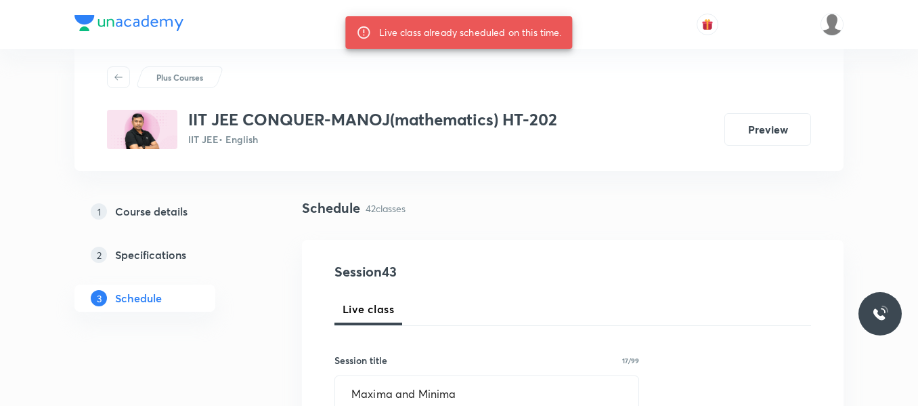
scroll to position [0, 0]
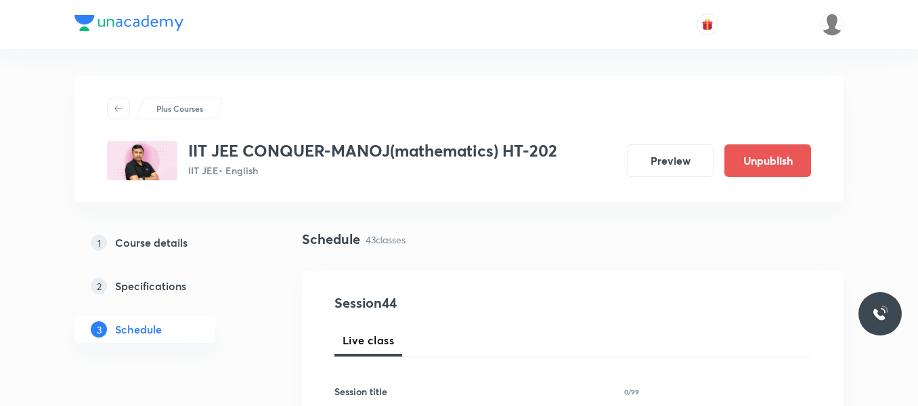
scroll to position [5194, 0]
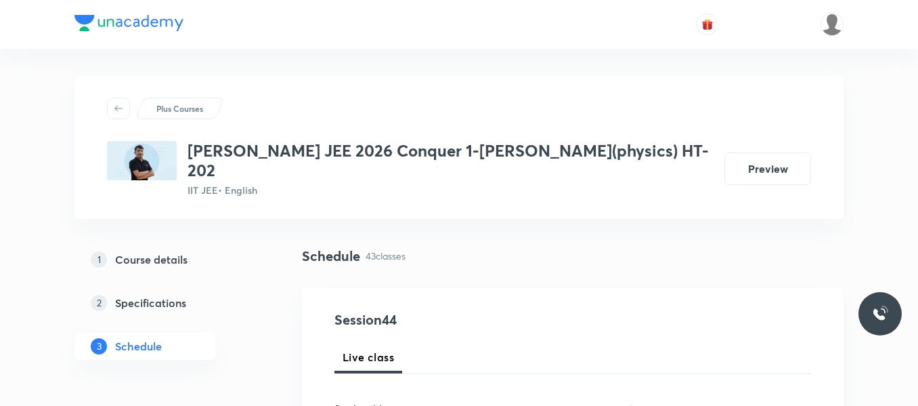
scroll to position [5194, 0]
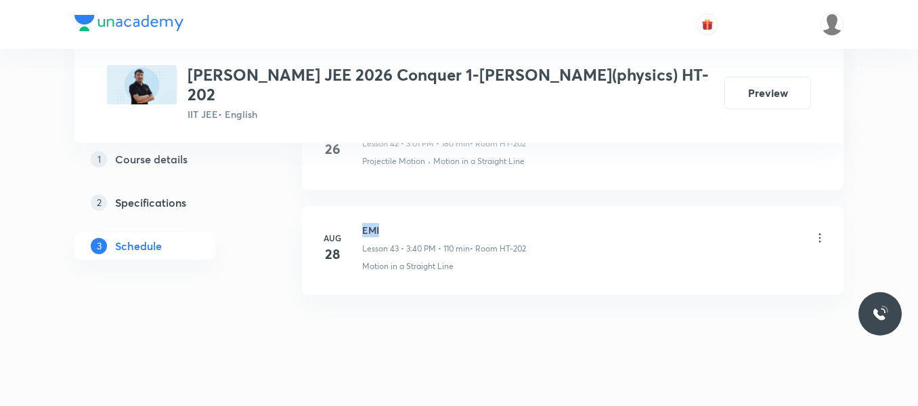
drag, startPoint x: 364, startPoint y: 209, endPoint x: 384, endPoint y: 208, distance: 19.7
click at [384, 223] on div "[DATE] EMI Lesson 43 • 3:40 PM • 110 min • Room HT-202 Motion in a Straight Line" at bounding box center [573, 247] width 508 height 49
copy h6 "EMI"
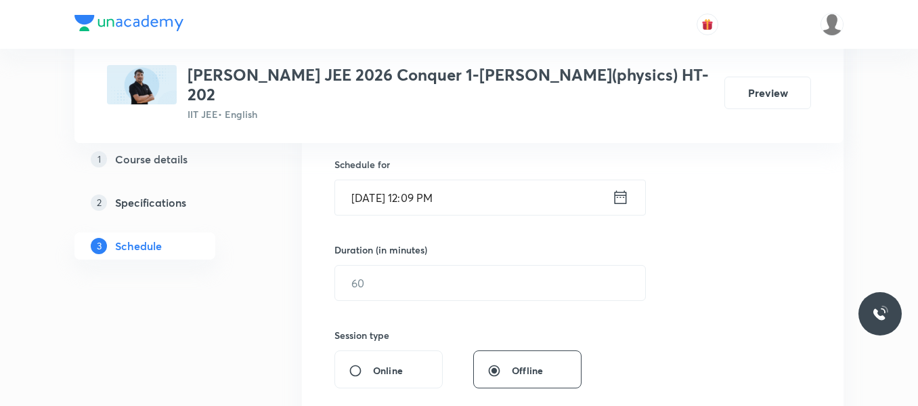
scroll to position [251, 0]
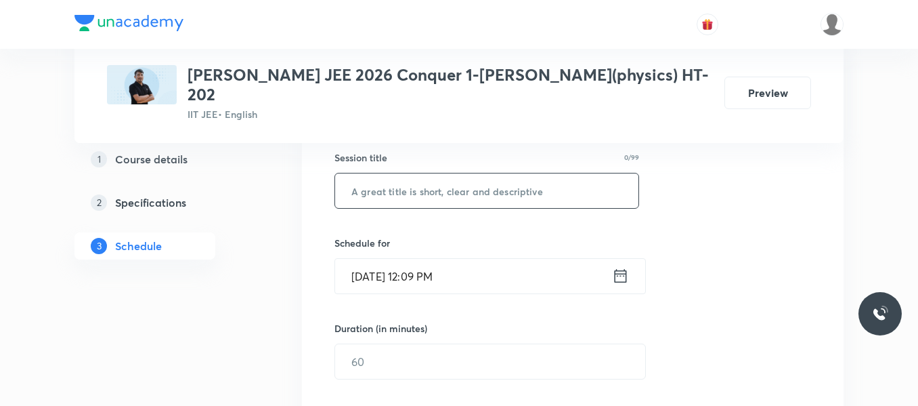
click at [389, 174] on input "text" at bounding box center [486, 190] width 303 height 35
paste input "EMI"
type input "EMI"
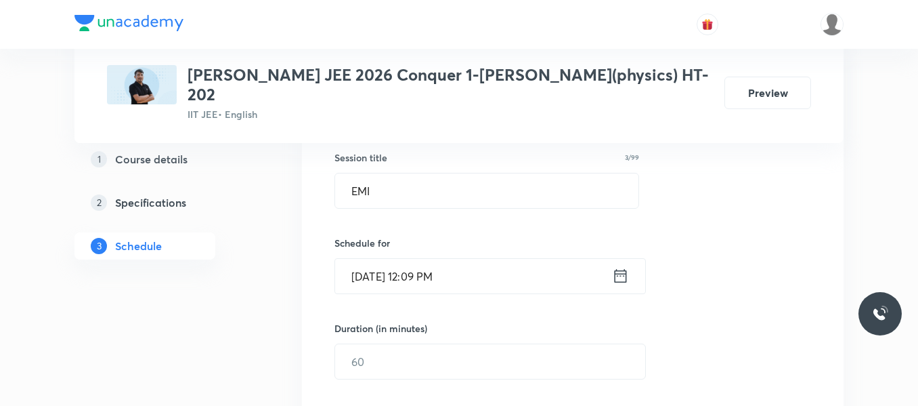
click at [624, 266] on icon at bounding box center [620, 275] width 17 height 19
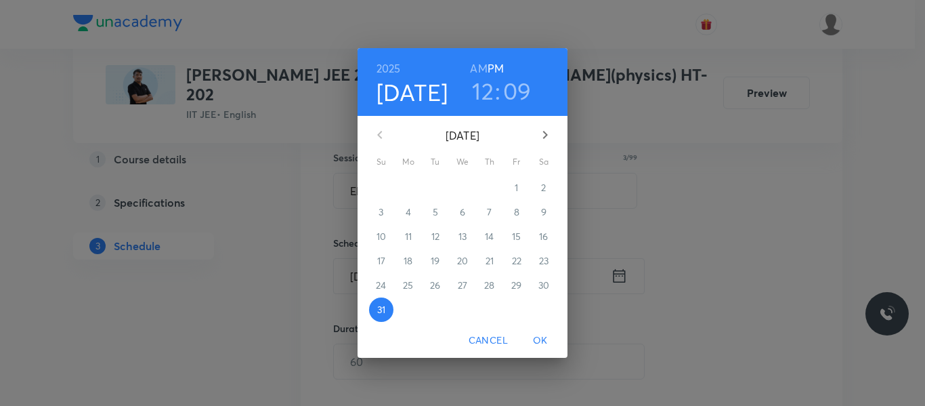
click at [545, 140] on icon "button" at bounding box center [545, 135] width 16 height 16
click at [407, 184] on p "1" at bounding box center [407, 188] width 3 height 14
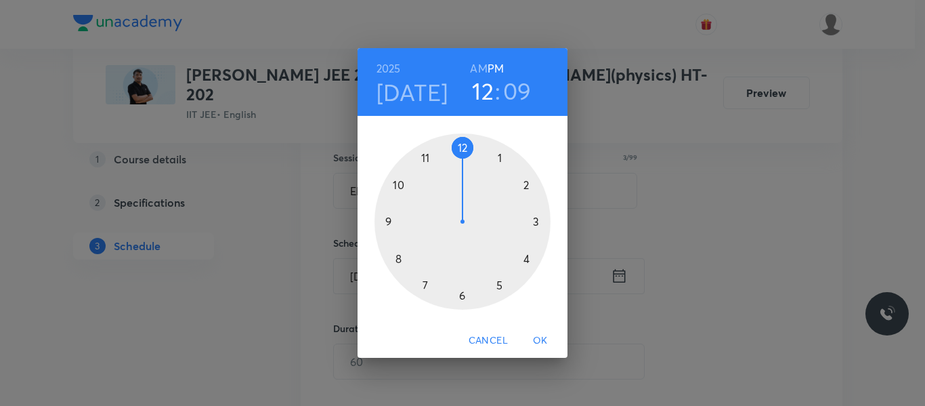
click at [536, 221] on div at bounding box center [463, 221] width 176 height 176
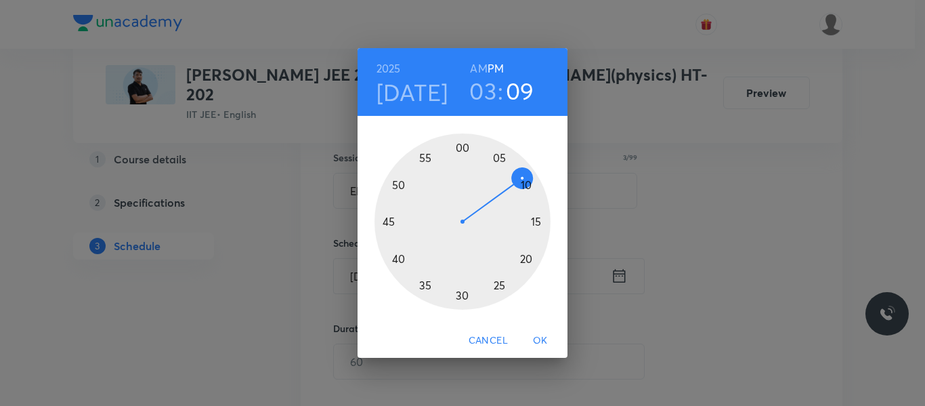
click at [396, 259] on div at bounding box center [463, 221] width 176 height 176
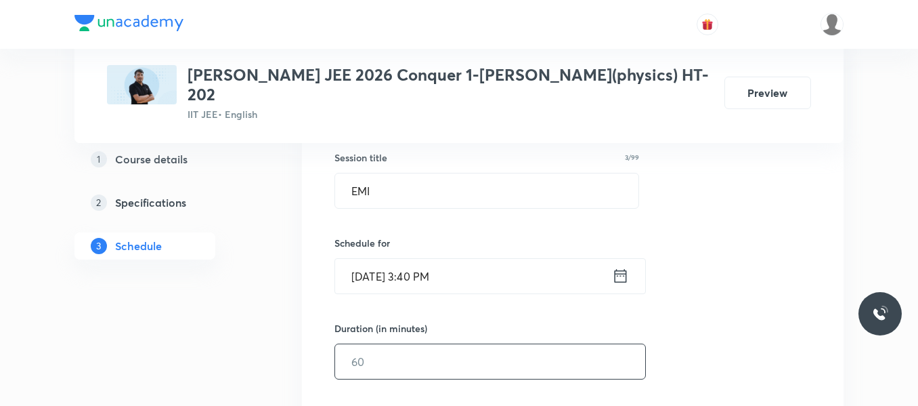
click at [389, 344] on input "text" at bounding box center [490, 361] width 310 height 35
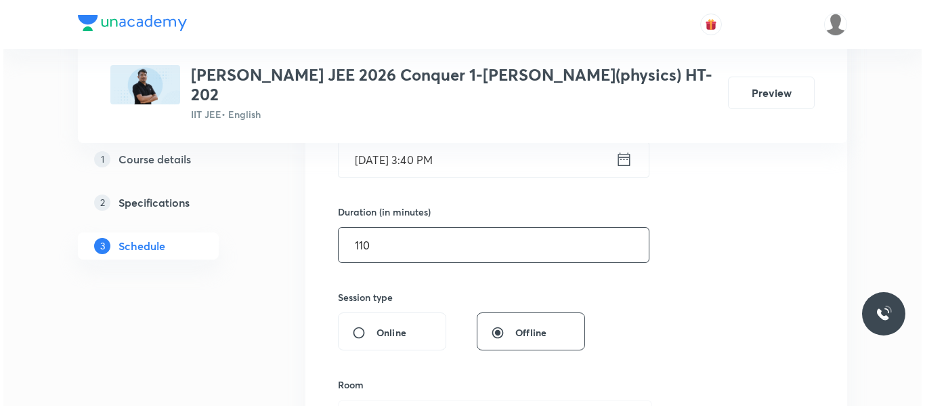
scroll to position [386, 0]
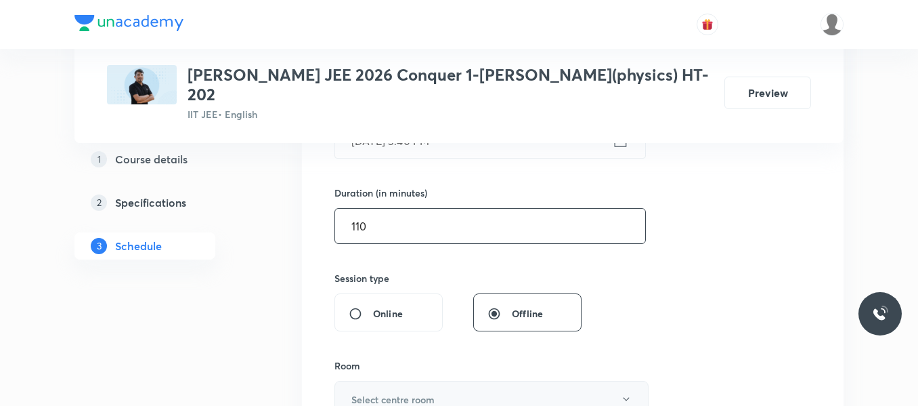
type input "110"
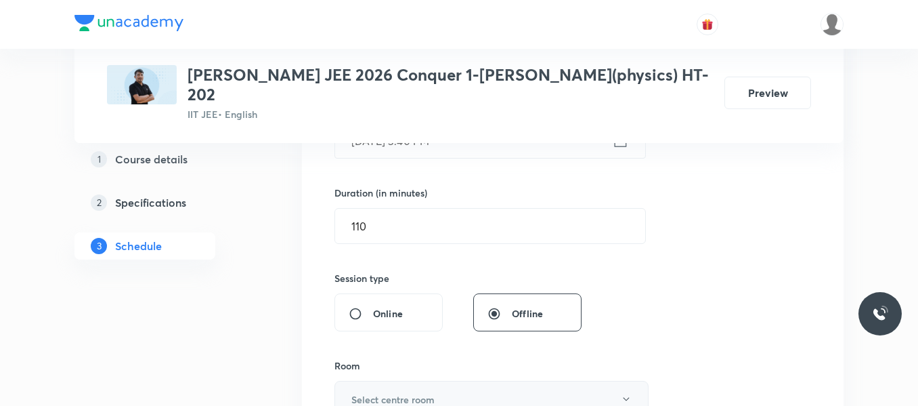
click at [410, 392] on h6 "Select centre room" at bounding box center [392, 399] width 83 height 14
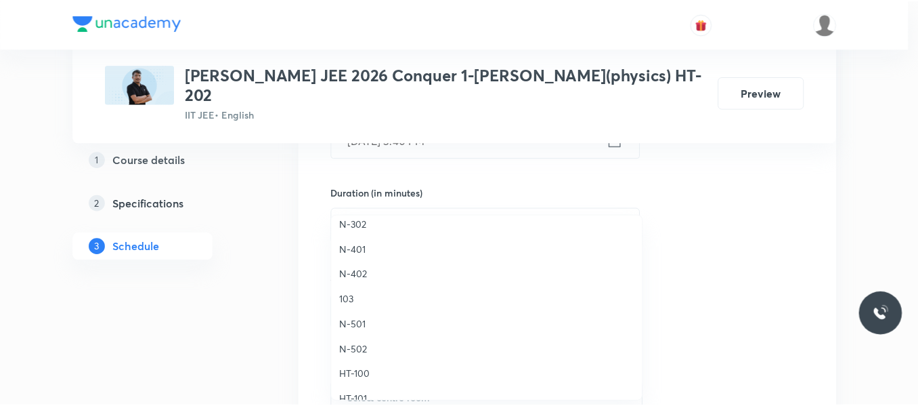
scroll to position [474, 0]
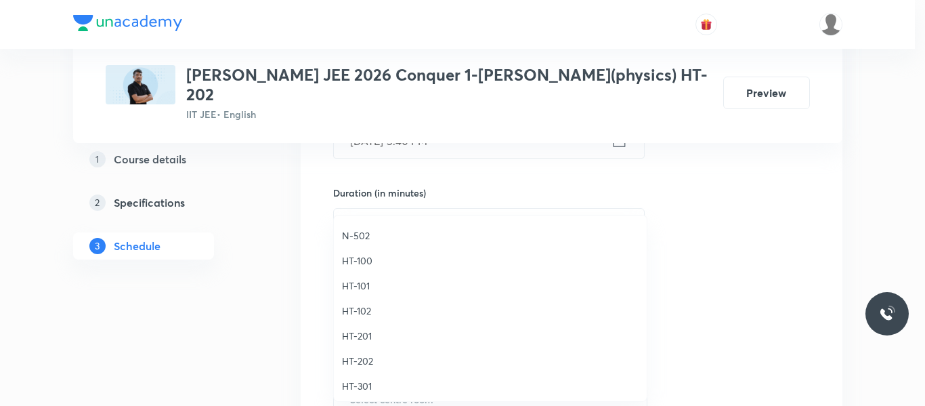
click at [362, 362] on span "HT-202" at bounding box center [490, 361] width 297 height 14
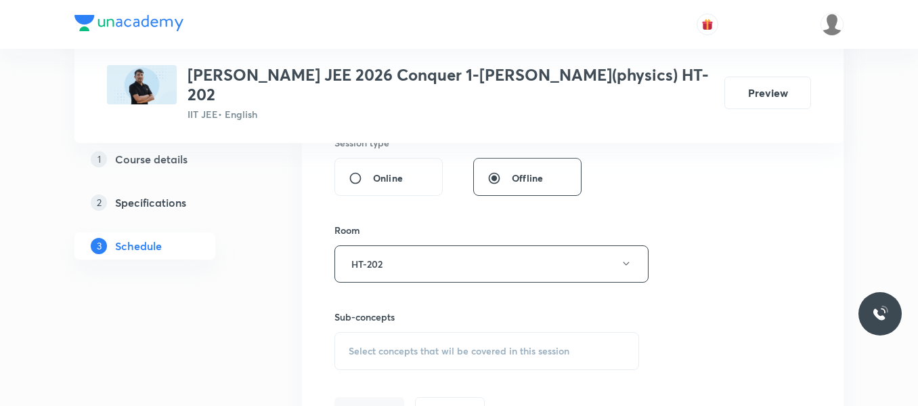
click at [399, 345] on span "Select concepts that wil be covered in this session" at bounding box center [459, 350] width 221 height 11
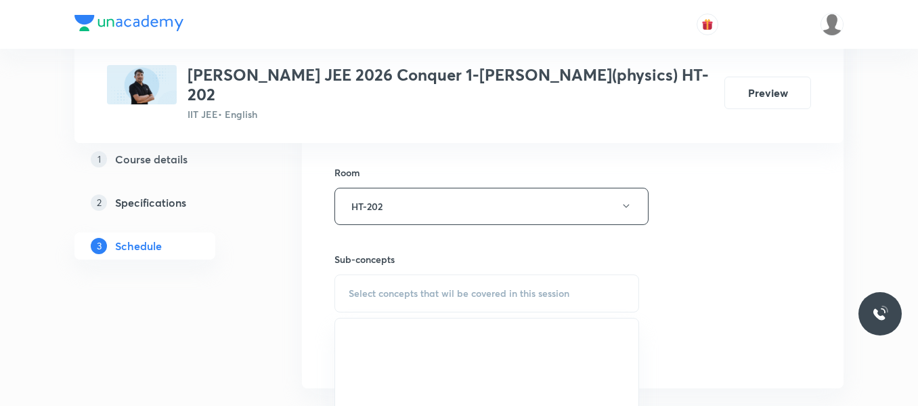
scroll to position [657, 0]
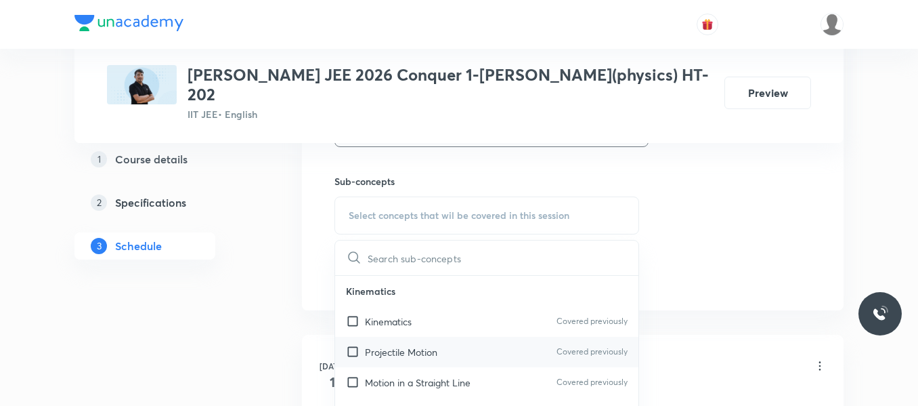
click at [405, 345] on p "Projectile Motion" at bounding box center [401, 352] width 72 height 14
checkbox input "true"
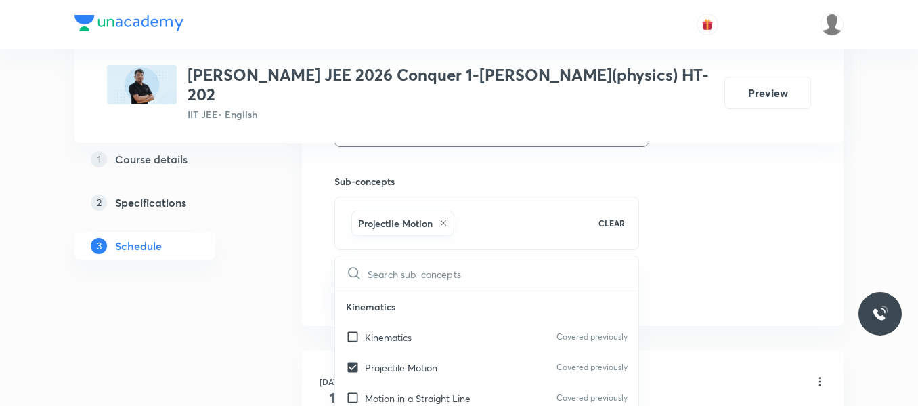
drag, startPoint x: 675, startPoint y: 201, endPoint x: 379, endPoint y: 272, distance: 304.4
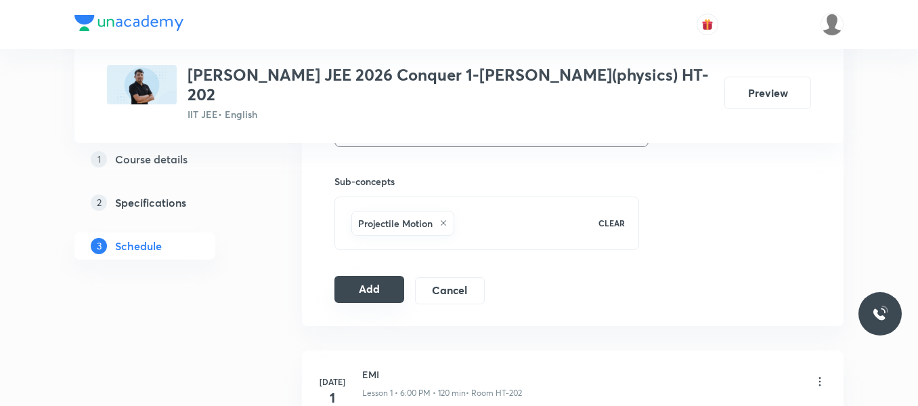
click at [375, 276] on button "Add" at bounding box center [370, 289] width 70 height 27
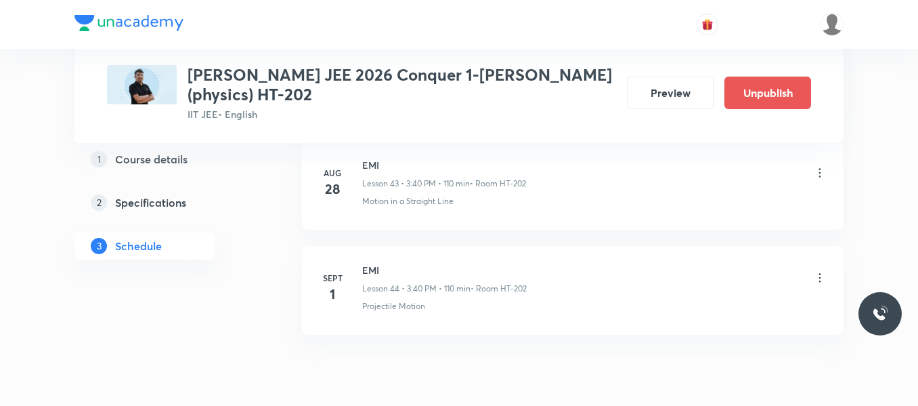
scroll to position [4693, 0]
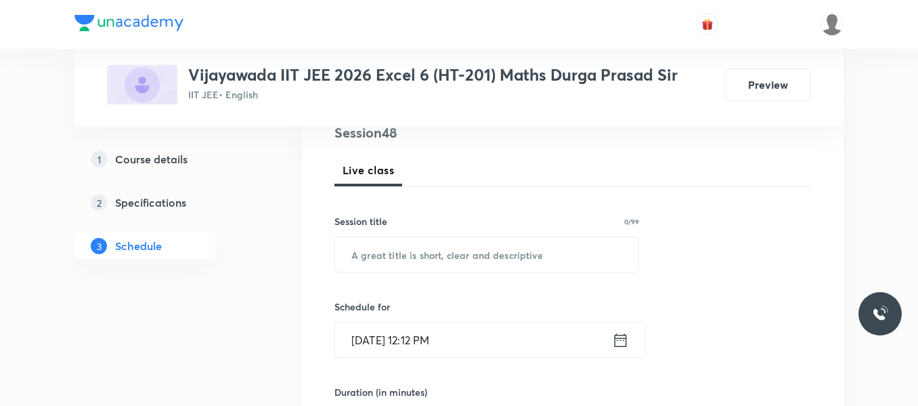
scroll to position [203, 0]
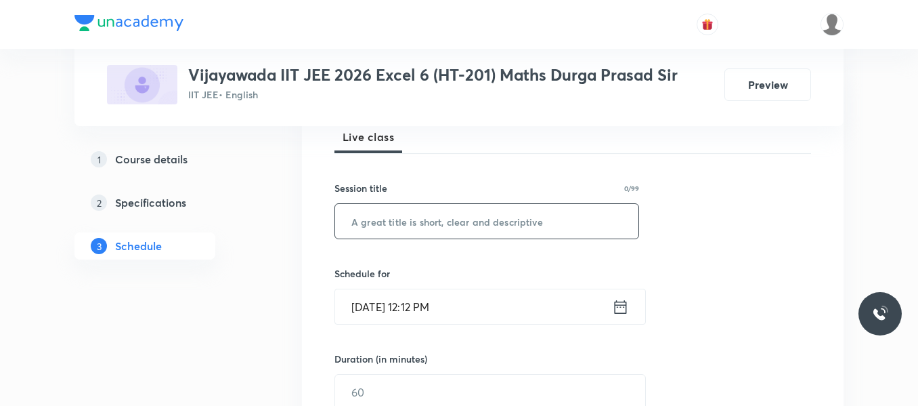
click at [406, 209] on input "text" at bounding box center [486, 221] width 303 height 35
paste input "Statistics"
type input "Statistics"
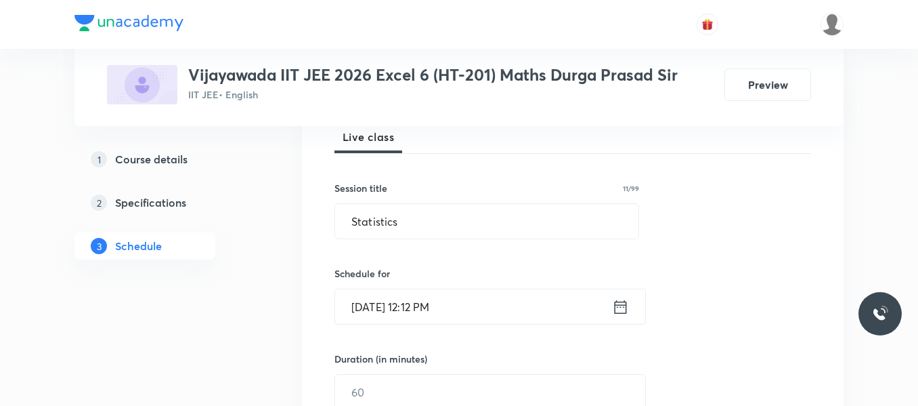
click at [622, 313] on icon at bounding box center [621, 306] width 12 height 14
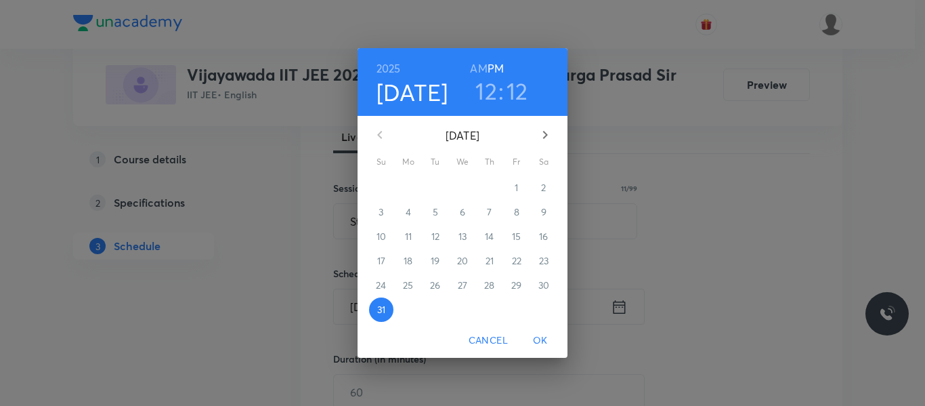
click at [547, 133] on icon "button" at bounding box center [545, 135] width 16 height 16
click at [405, 186] on span "1" at bounding box center [408, 188] width 24 height 14
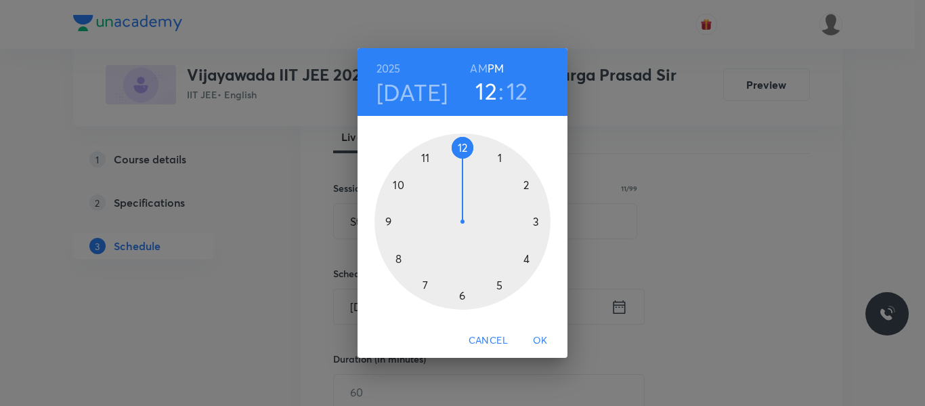
click at [498, 159] on div at bounding box center [463, 221] width 176 height 176
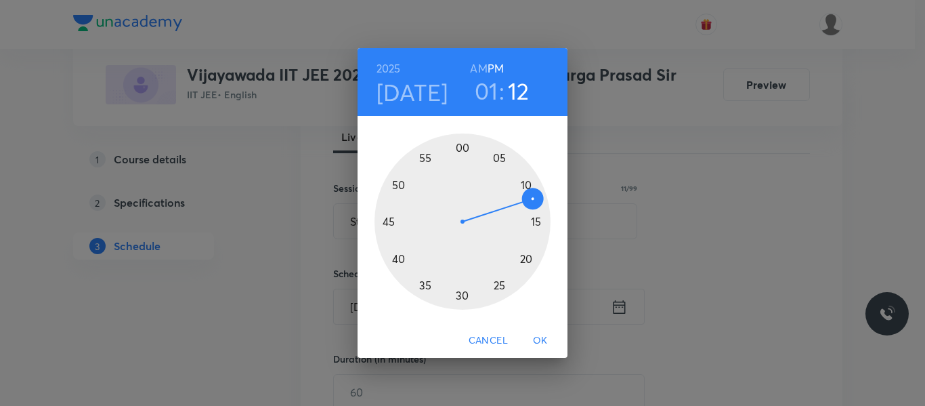
click at [537, 223] on div at bounding box center [463, 221] width 176 height 176
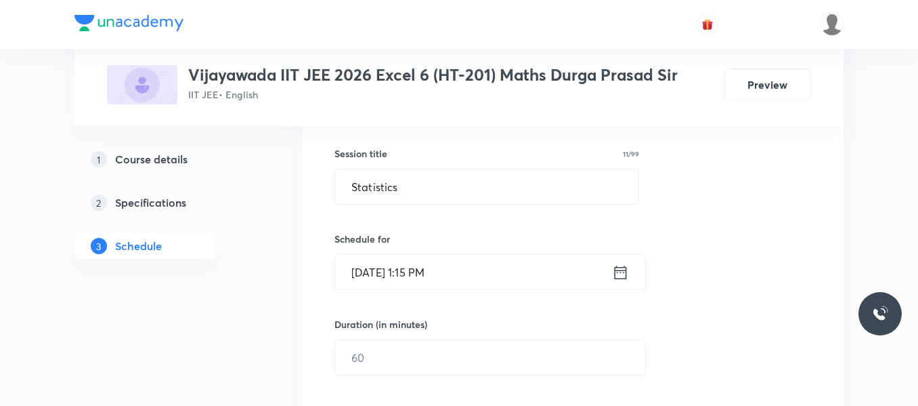
scroll to position [339, 0]
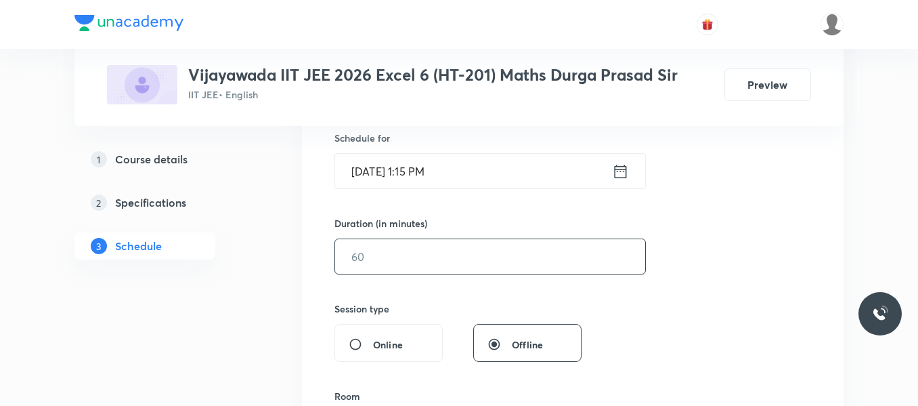
click at [380, 251] on input "text" at bounding box center [490, 256] width 310 height 35
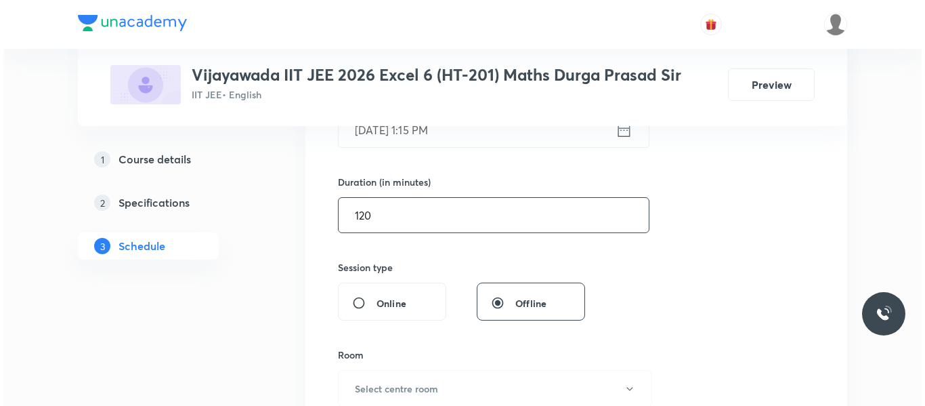
scroll to position [474, 0]
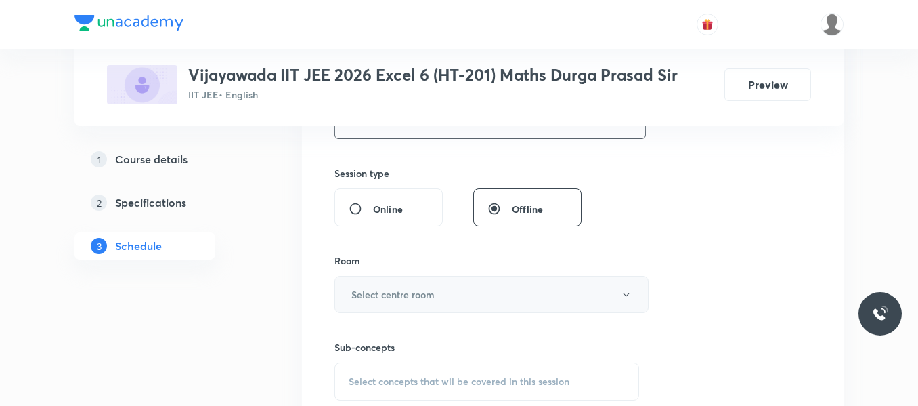
type input "120"
click at [405, 292] on h6 "Select centre room" at bounding box center [392, 294] width 83 height 14
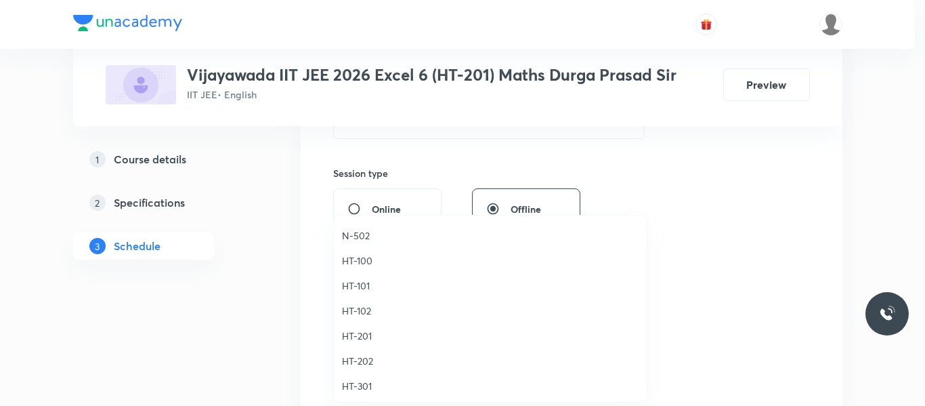
click at [370, 332] on span "HT-201" at bounding box center [490, 335] width 297 height 14
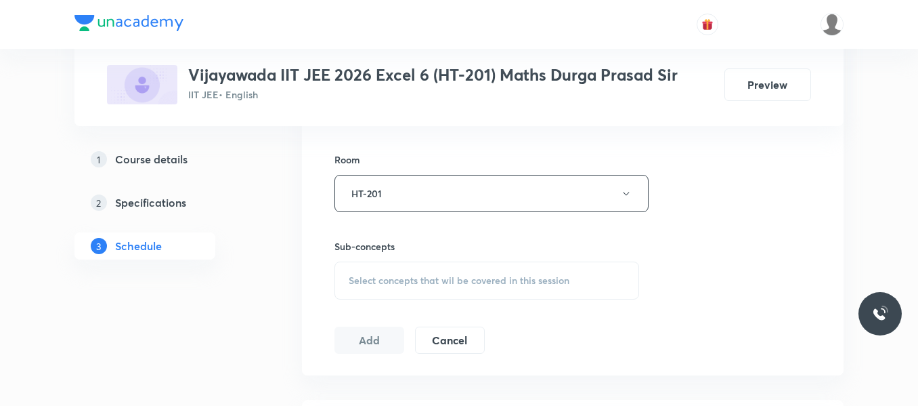
scroll to position [610, 0]
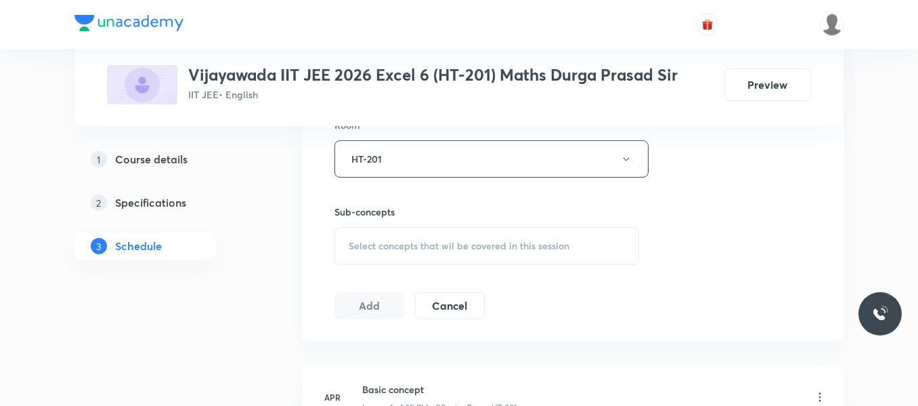
click at [395, 238] on div "Select concepts that wil be covered in this session" at bounding box center [487, 246] width 305 height 38
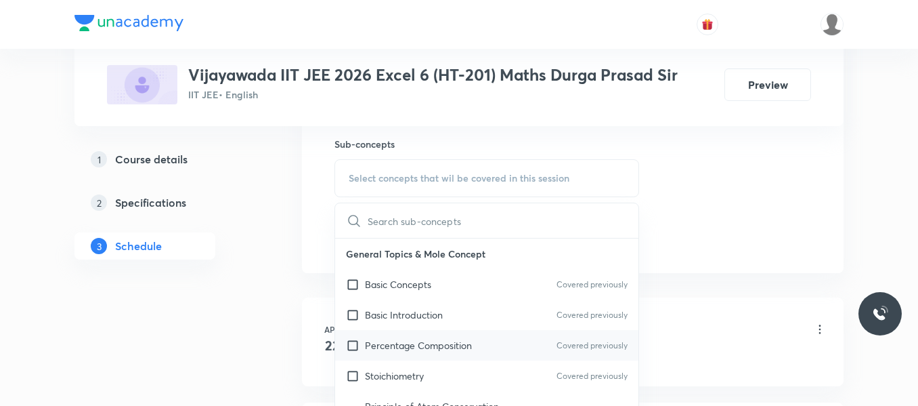
click at [393, 351] on p "Percentage Composition" at bounding box center [418, 345] width 107 height 14
checkbox input "true"
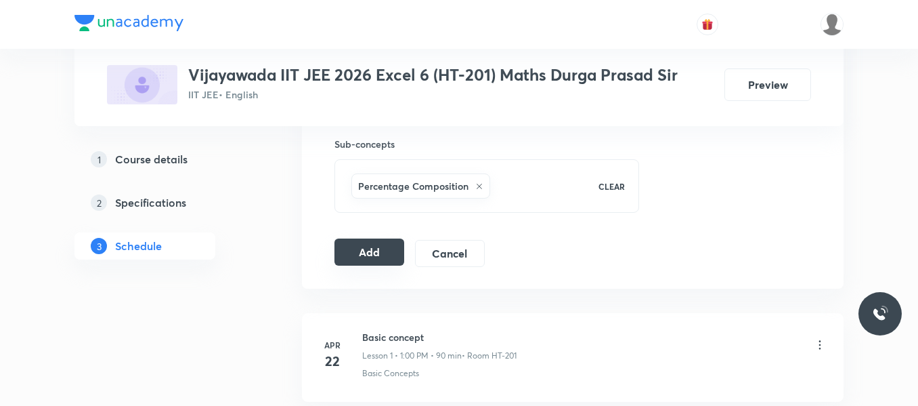
click at [372, 254] on button "Add" at bounding box center [370, 251] width 70 height 27
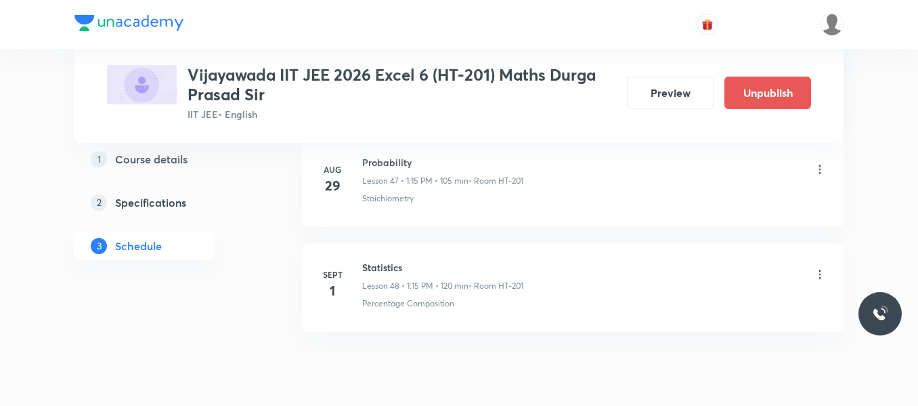
scroll to position [5113, 0]
